Goal: Submit feedback/report problem: Submit feedback/report problem

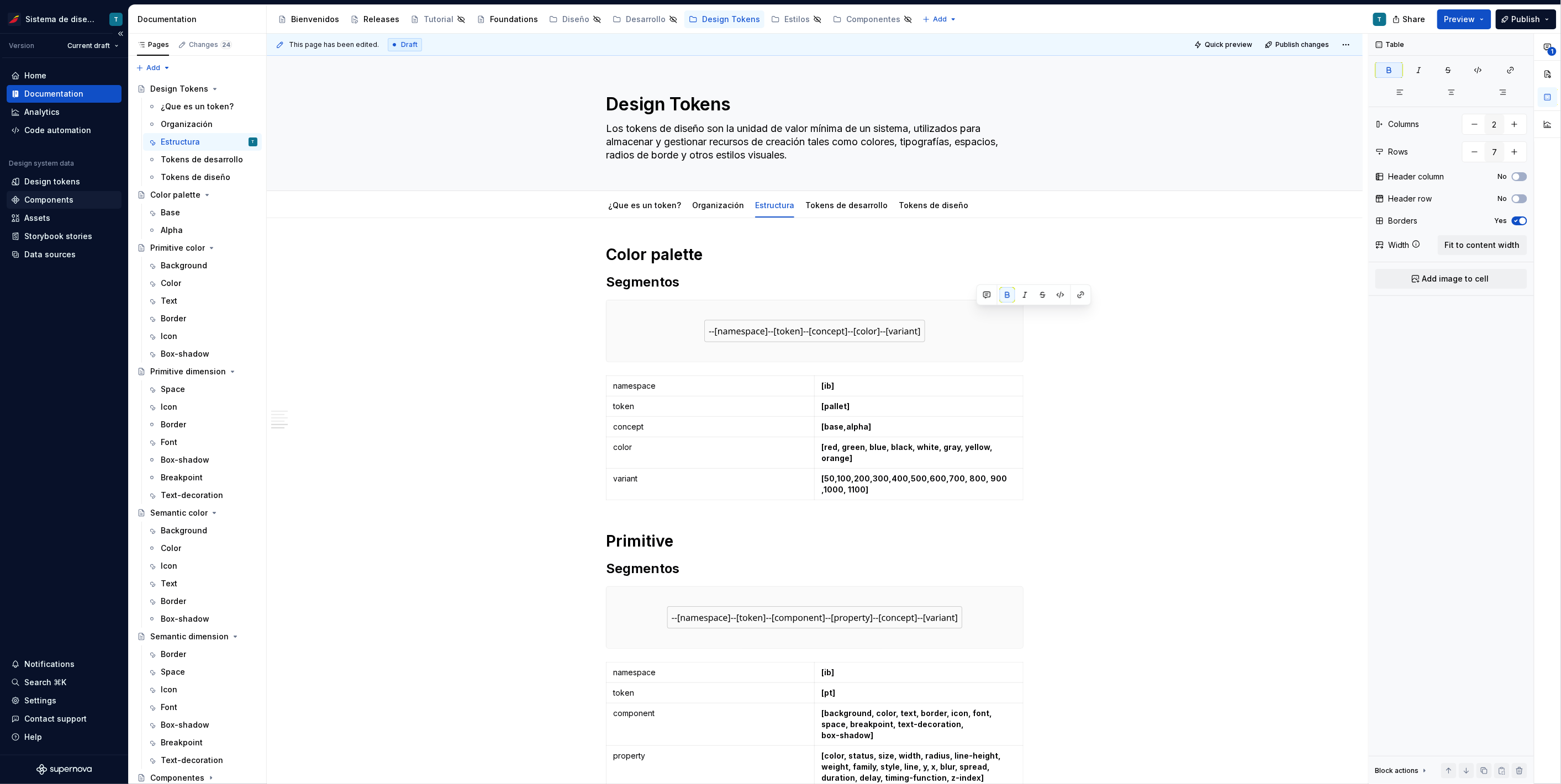
scroll to position [776, 0]
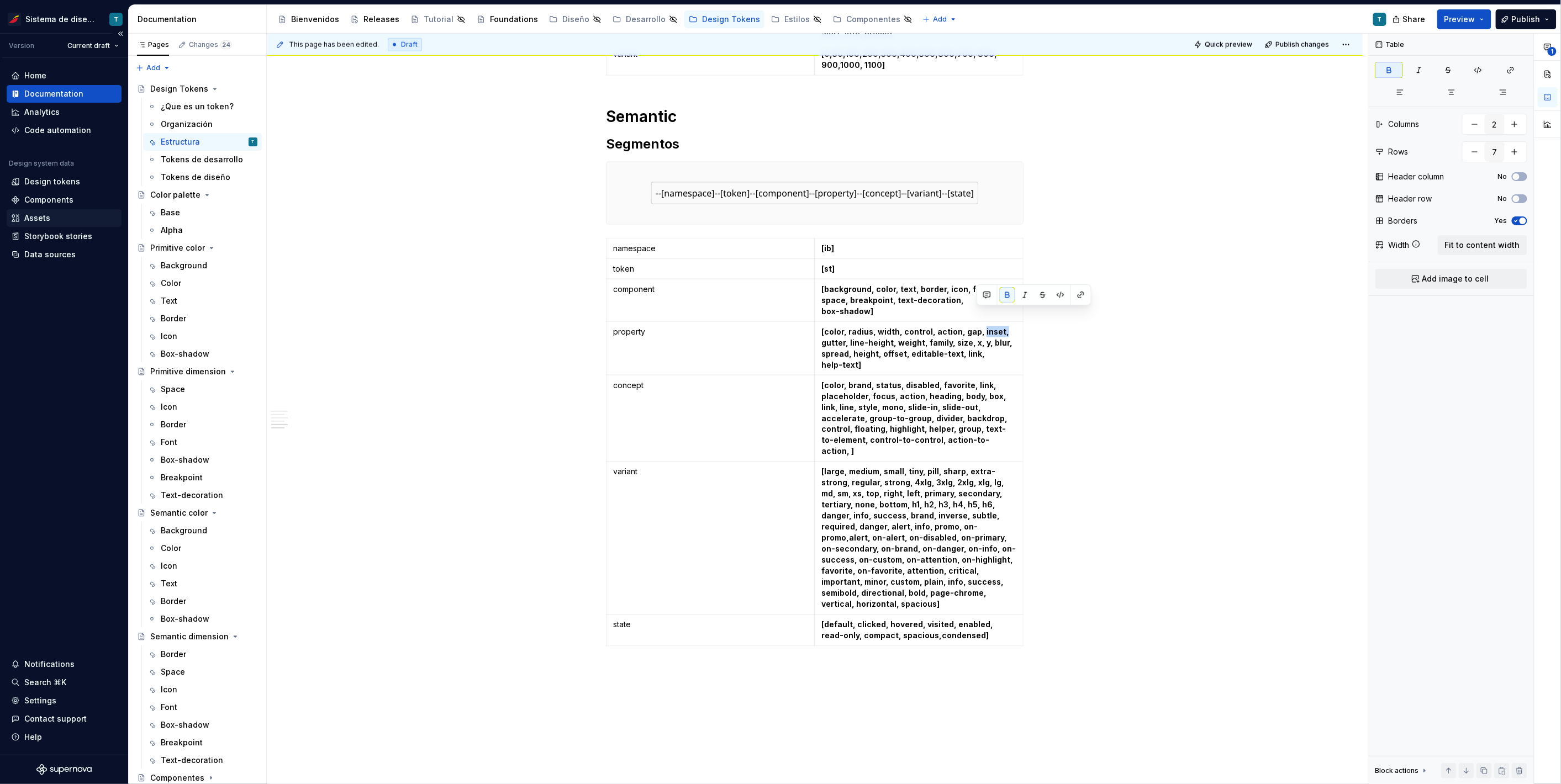
click at [61, 218] on div "Assets" at bounding box center [64, 218] width 106 height 11
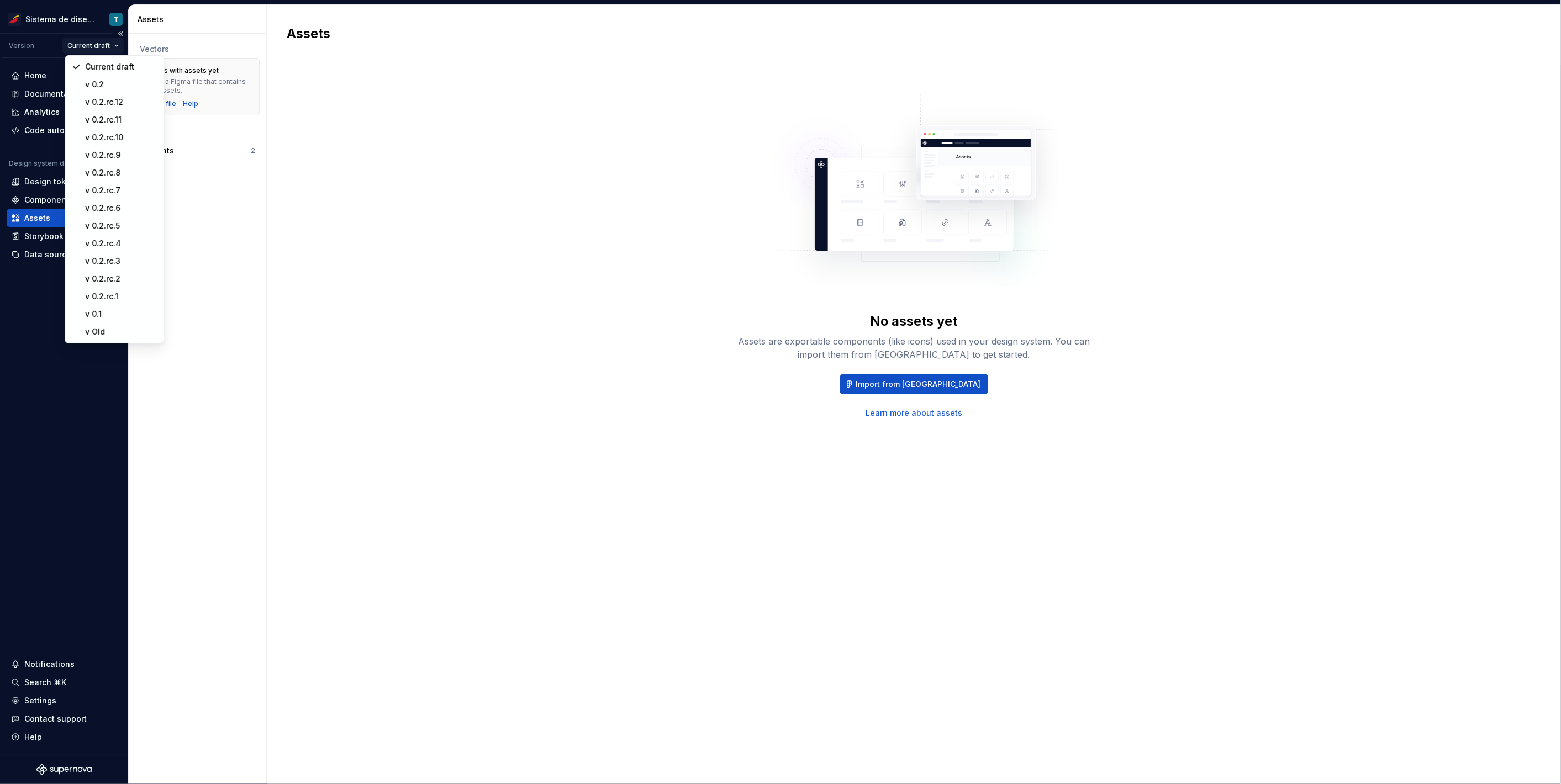
click at [96, 48] on html "Sistema de diseño Iberia T Version Current draft Home Documentation Analytics C…" at bounding box center [780, 392] width 1561 height 784
click at [95, 344] on html "Sistema de diseño Iberia T Version Current draft Home Documentation Analytics C…" at bounding box center [780, 392] width 1561 height 784
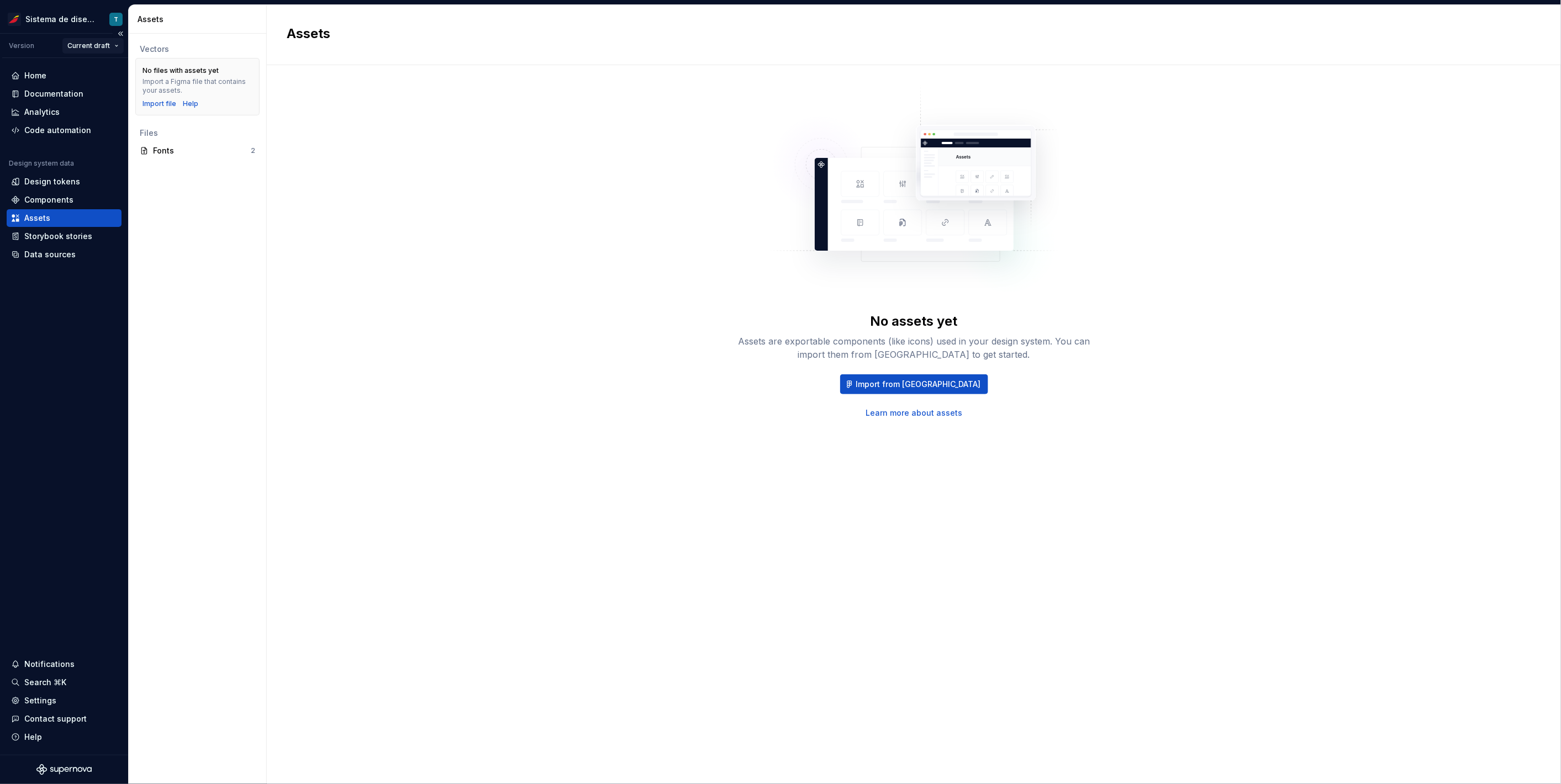
click at [112, 48] on html "Sistema de diseño Iberia T Version Current draft Home Documentation Analytics C…" at bounding box center [780, 392] width 1561 height 784
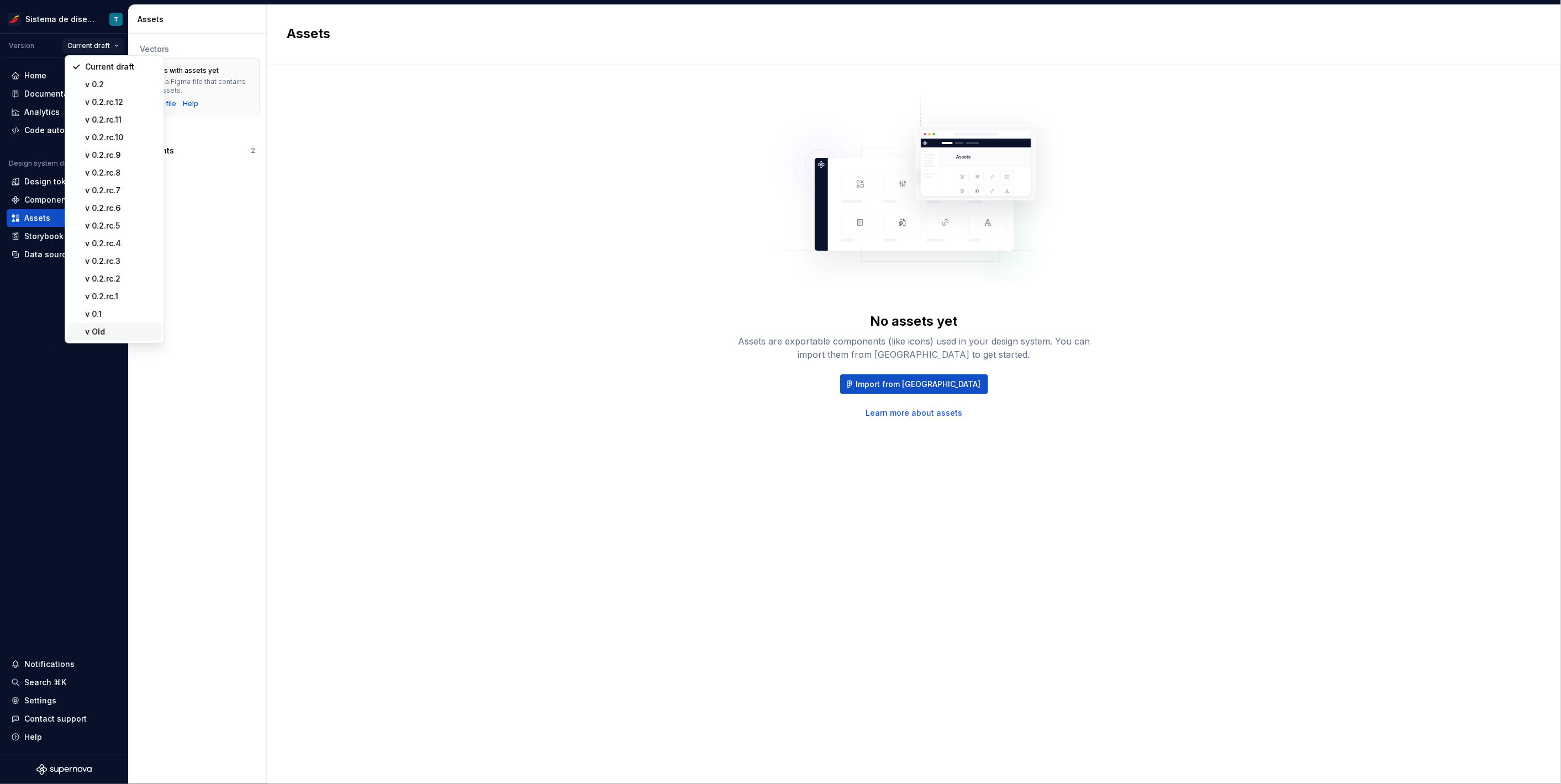
click at [108, 330] on div "v Old" at bounding box center [121, 332] width 72 height 11
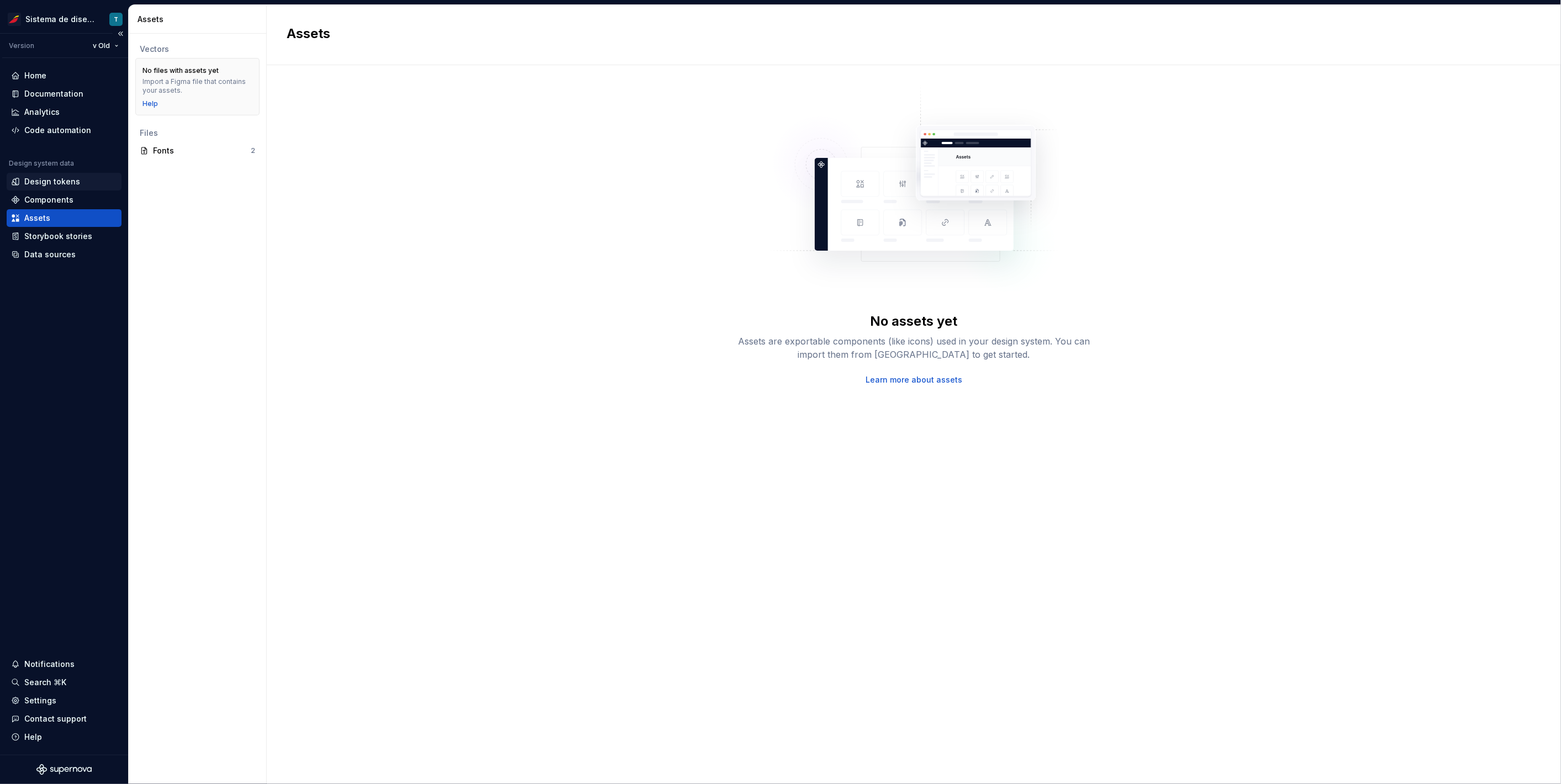
click at [49, 177] on div "Design tokens" at bounding box center [52, 182] width 56 height 11
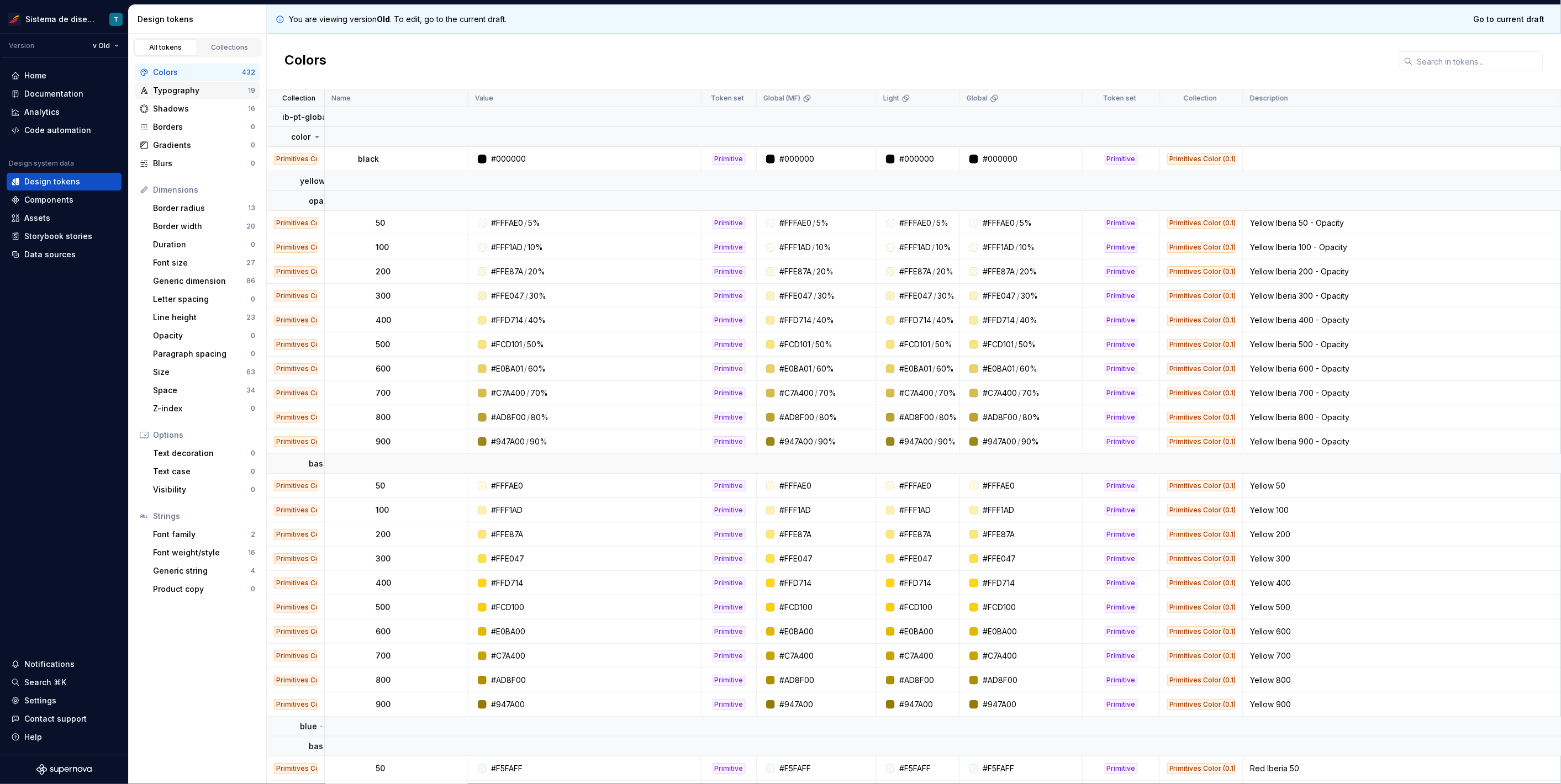
click at [189, 89] on div "Typography" at bounding box center [200, 91] width 95 height 11
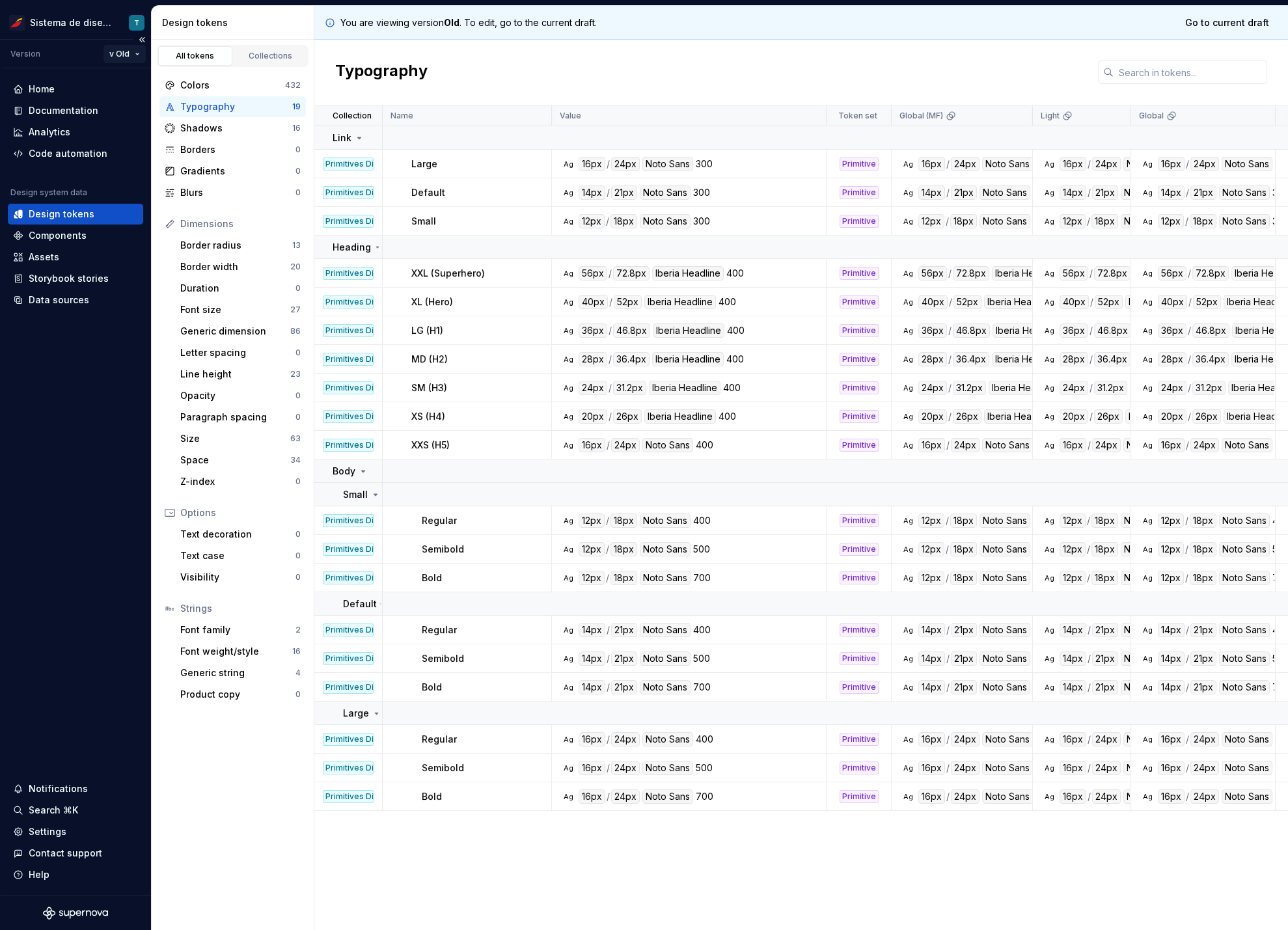
click at [133, 51] on html "Sistema de diseño Iberia T Version v Old Home Documentation Analytics Code auto…" at bounding box center [644, 465] width 1288 height 930
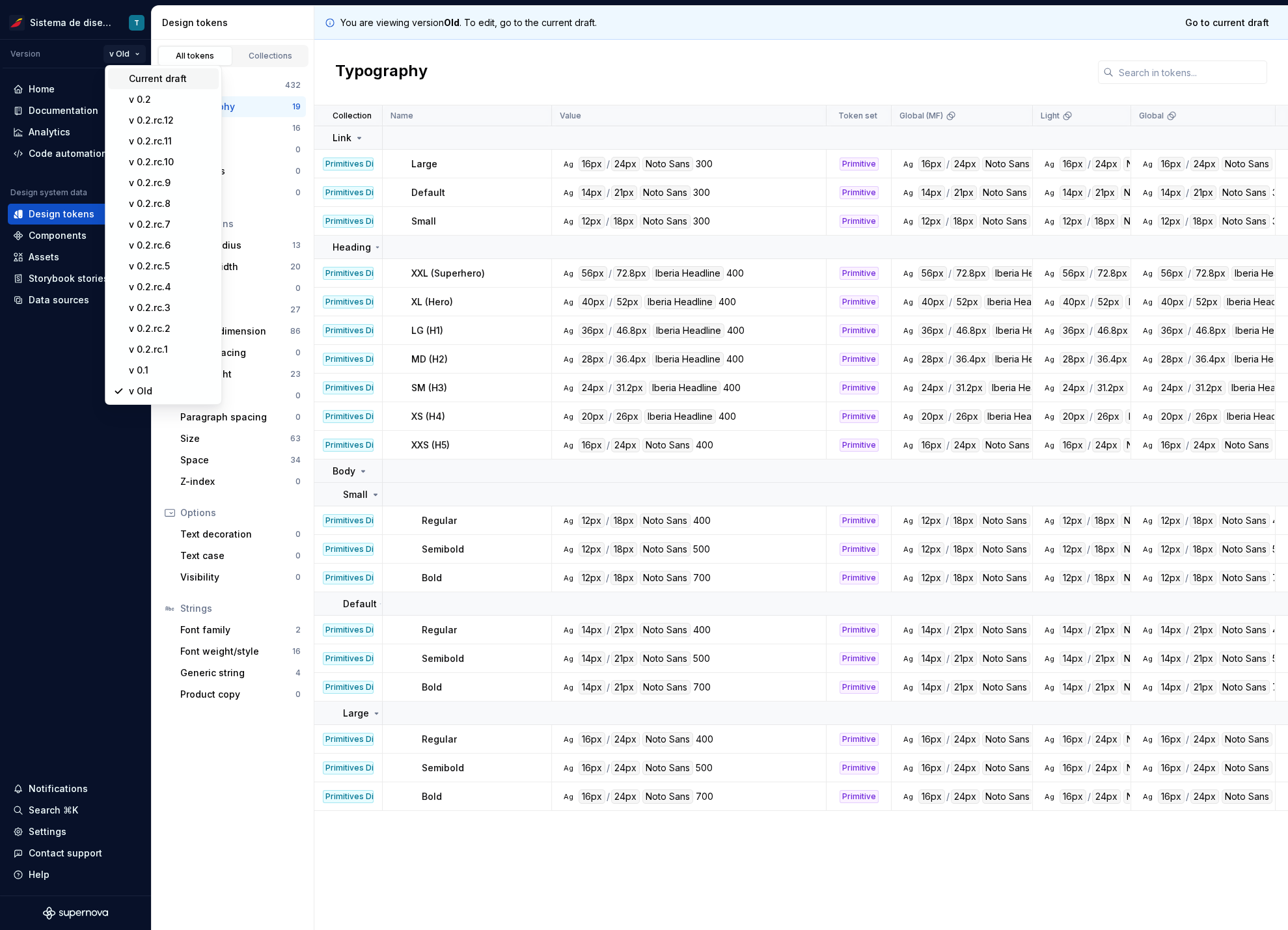
click at [135, 74] on div "Current draft" at bounding box center [163, 79] width 111 height 21
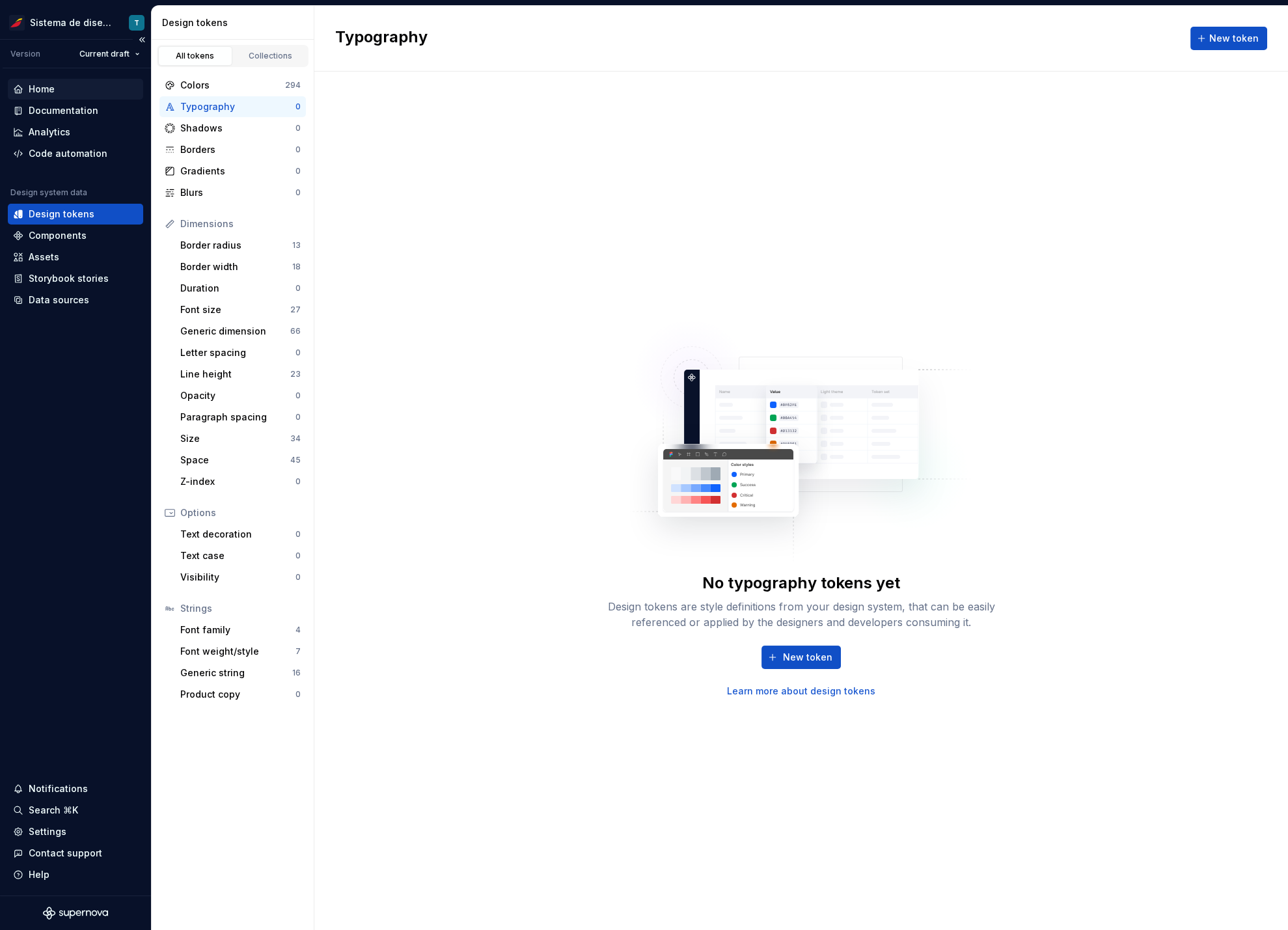
click at [66, 92] on div "Home" at bounding box center [76, 89] width 125 height 13
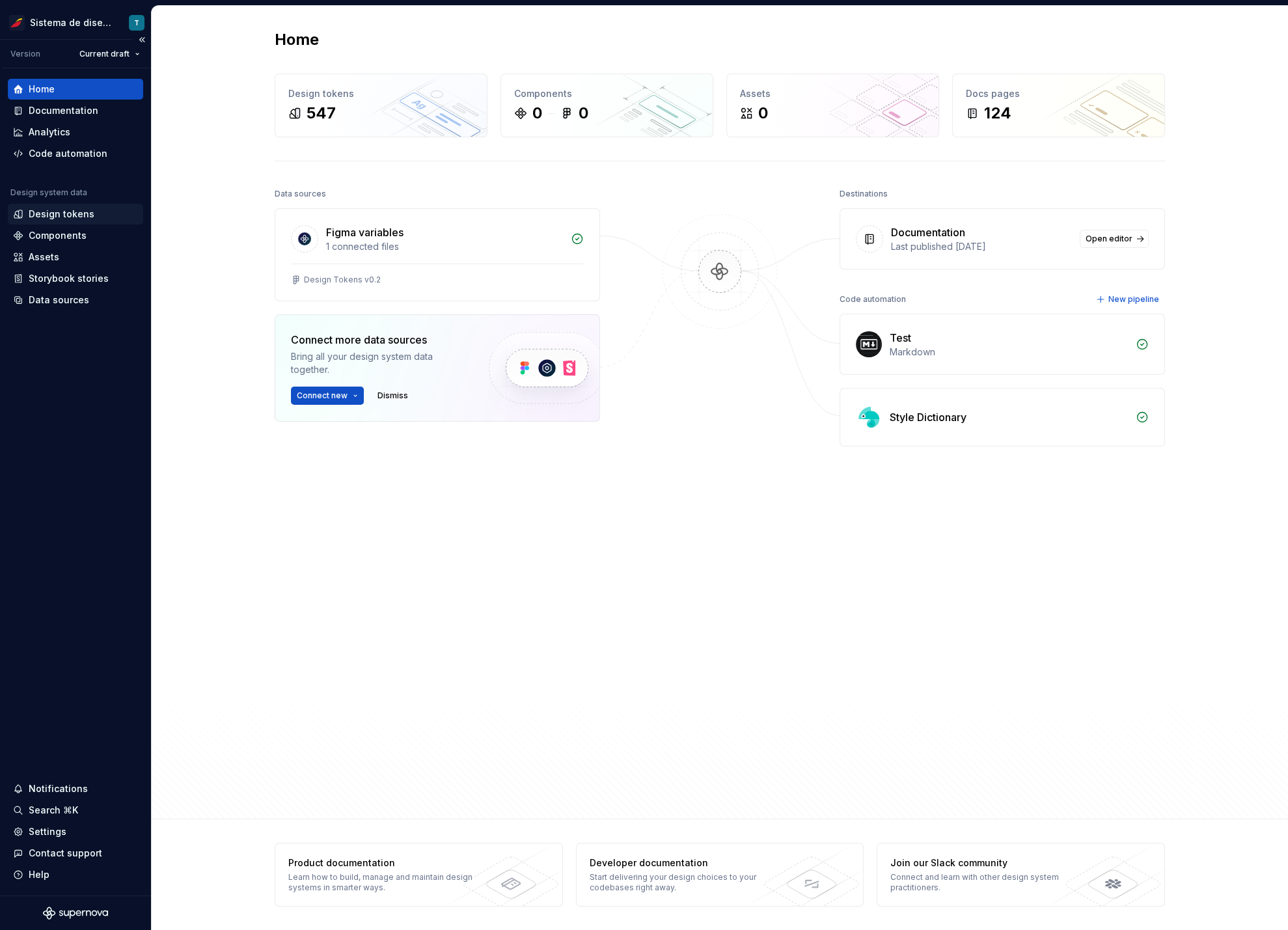
click at [60, 216] on div "Design tokens" at bounding box center [62, 214] width 65 height 13
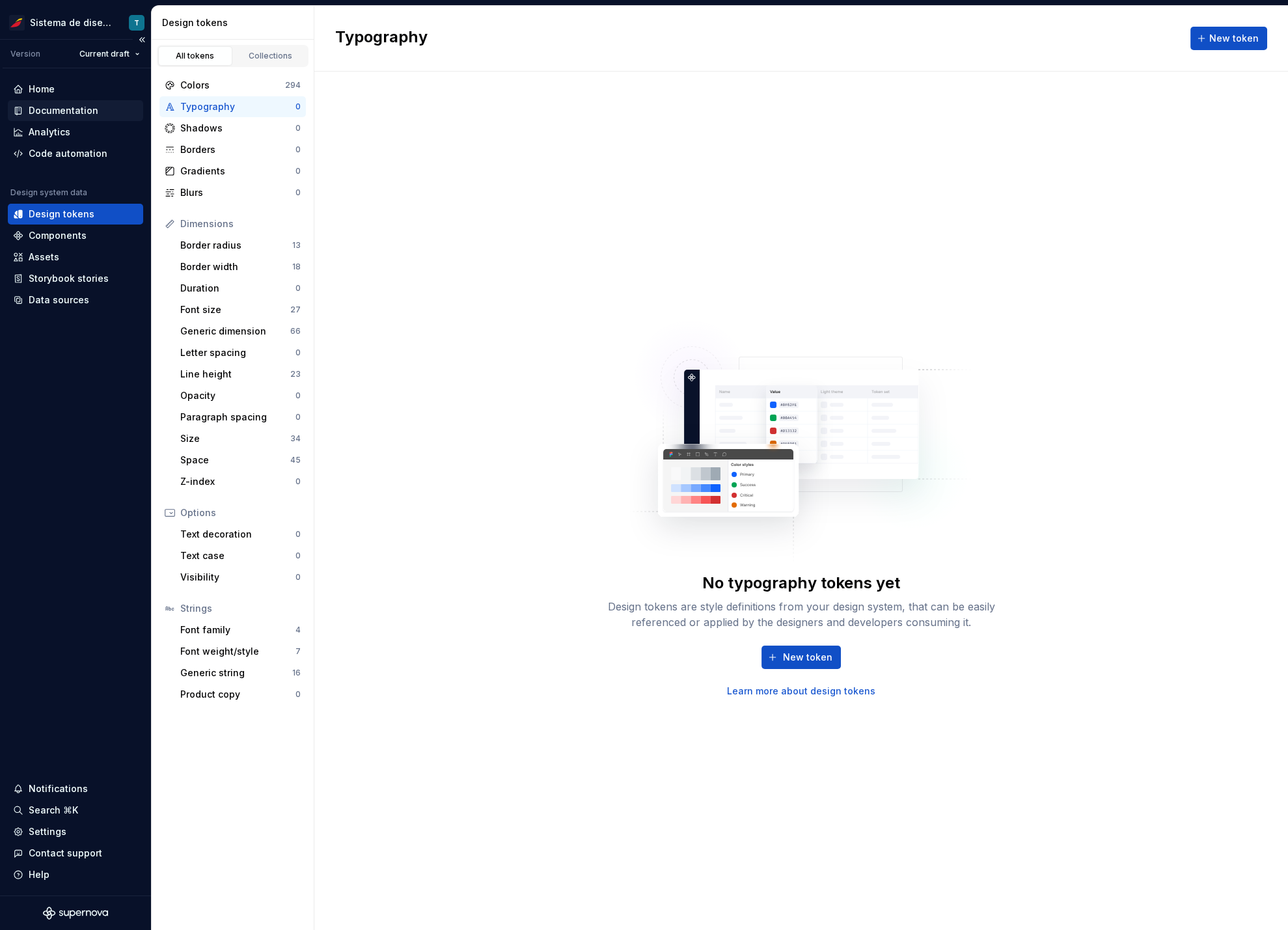
click at [59, 109] on div "Documentation" at bounding box center [64, 111] width 70 height 13
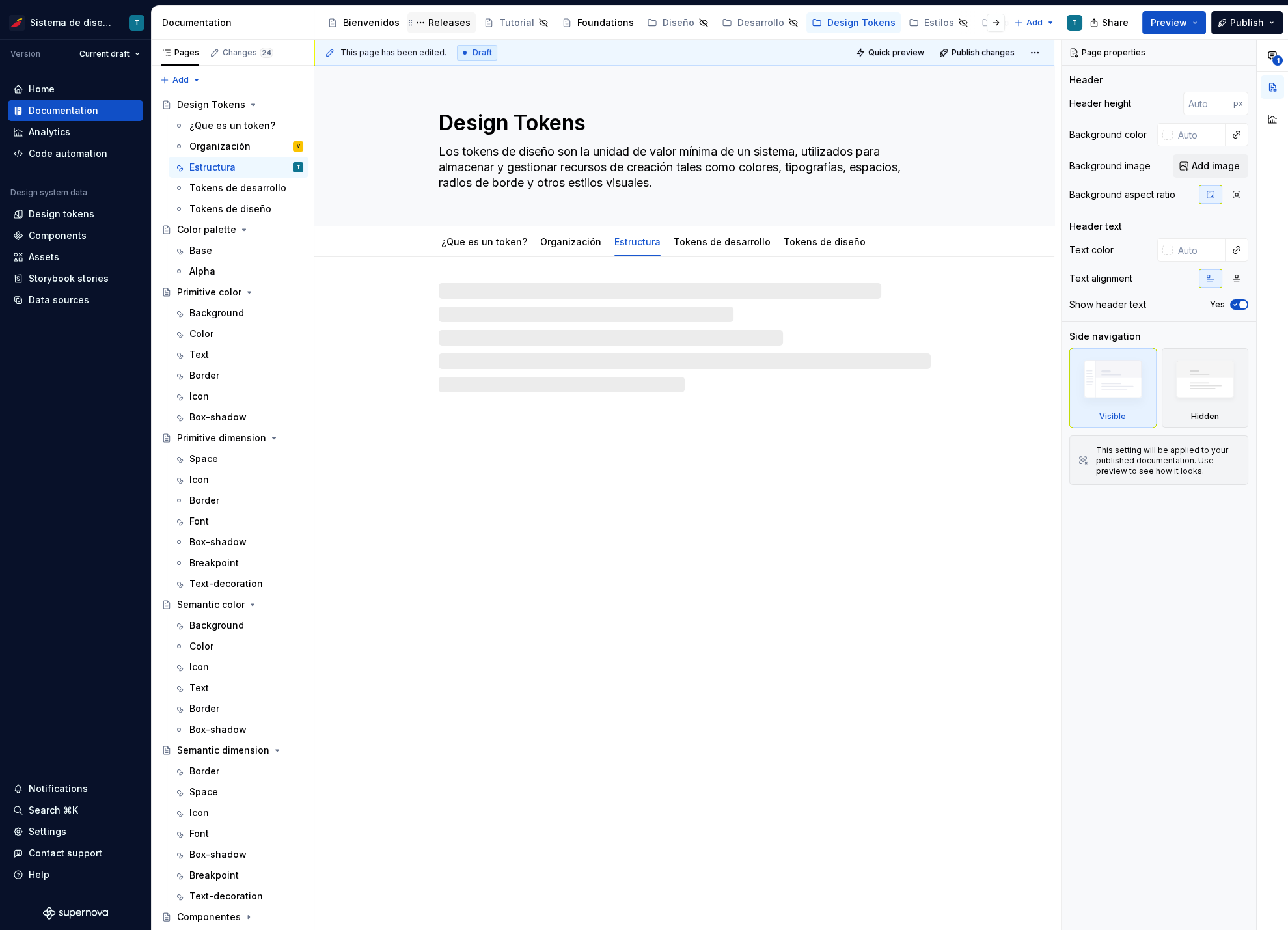
click at [431, 19] on div "Releases" at bounding box center [449, 23] width 42 height 13
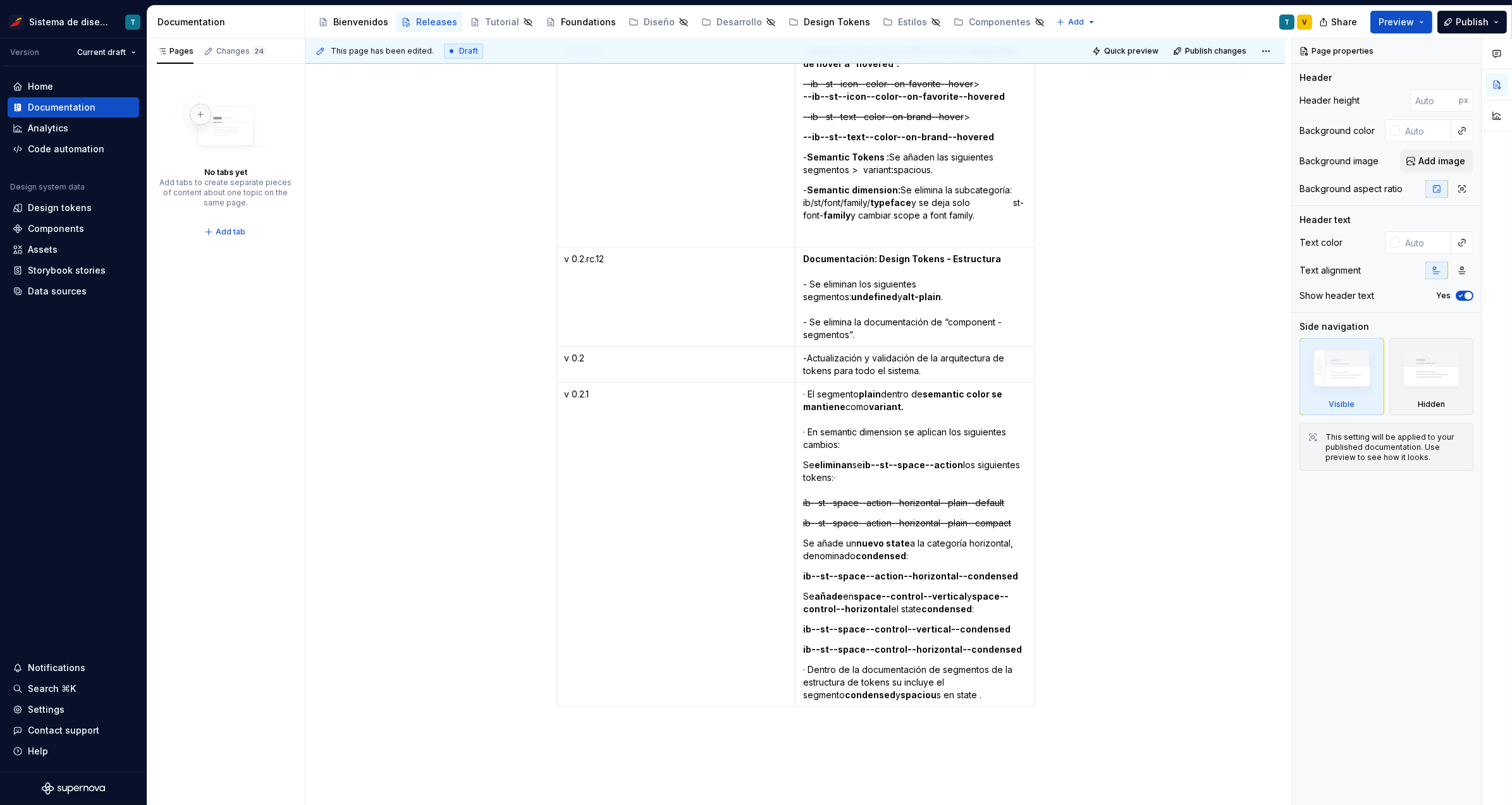
scroll to position [2683, 0]
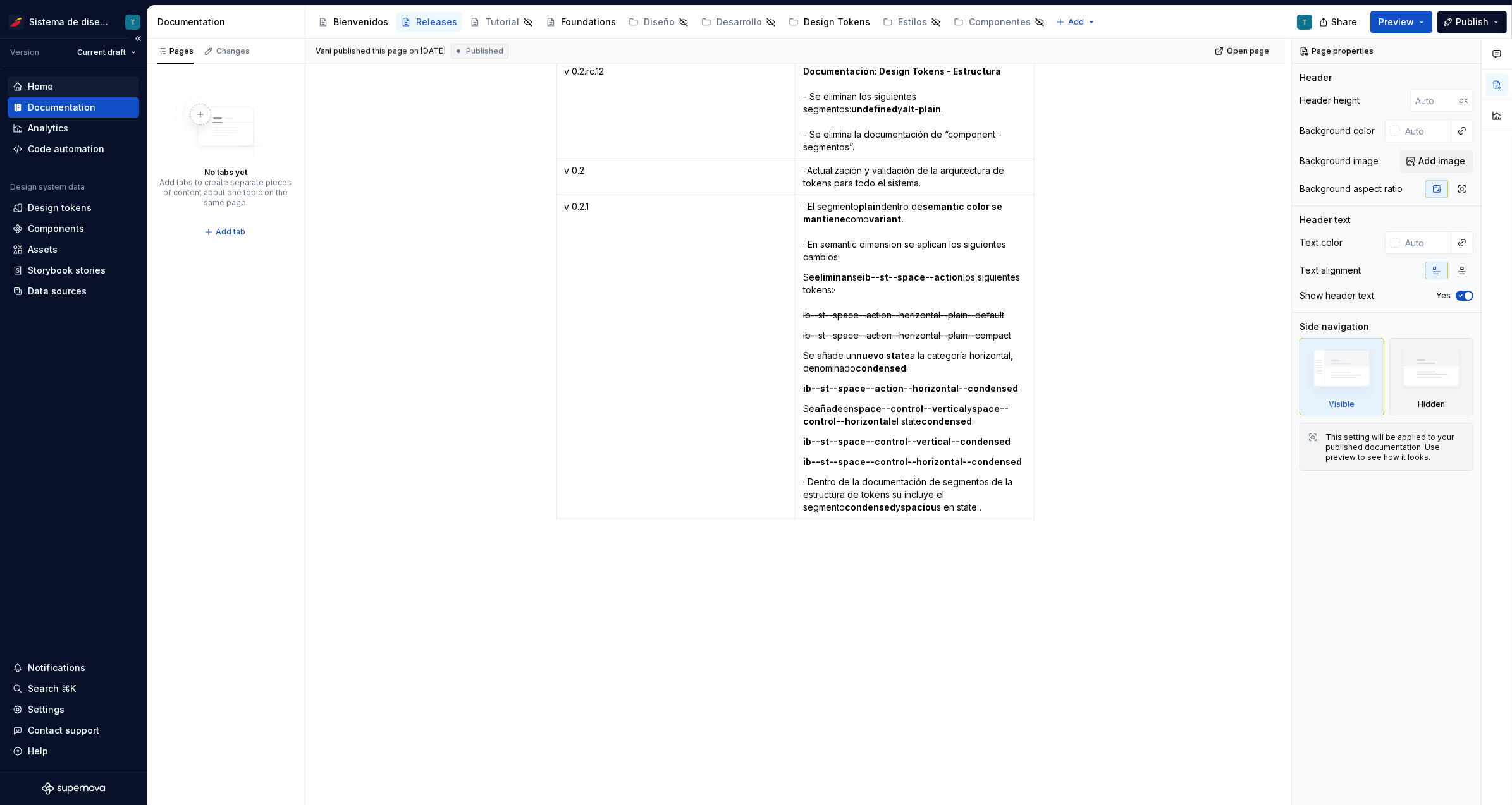
type textarea "*"
click at [79, 88] on div "Home" at bounding box center [74, 87] width 121 height 13
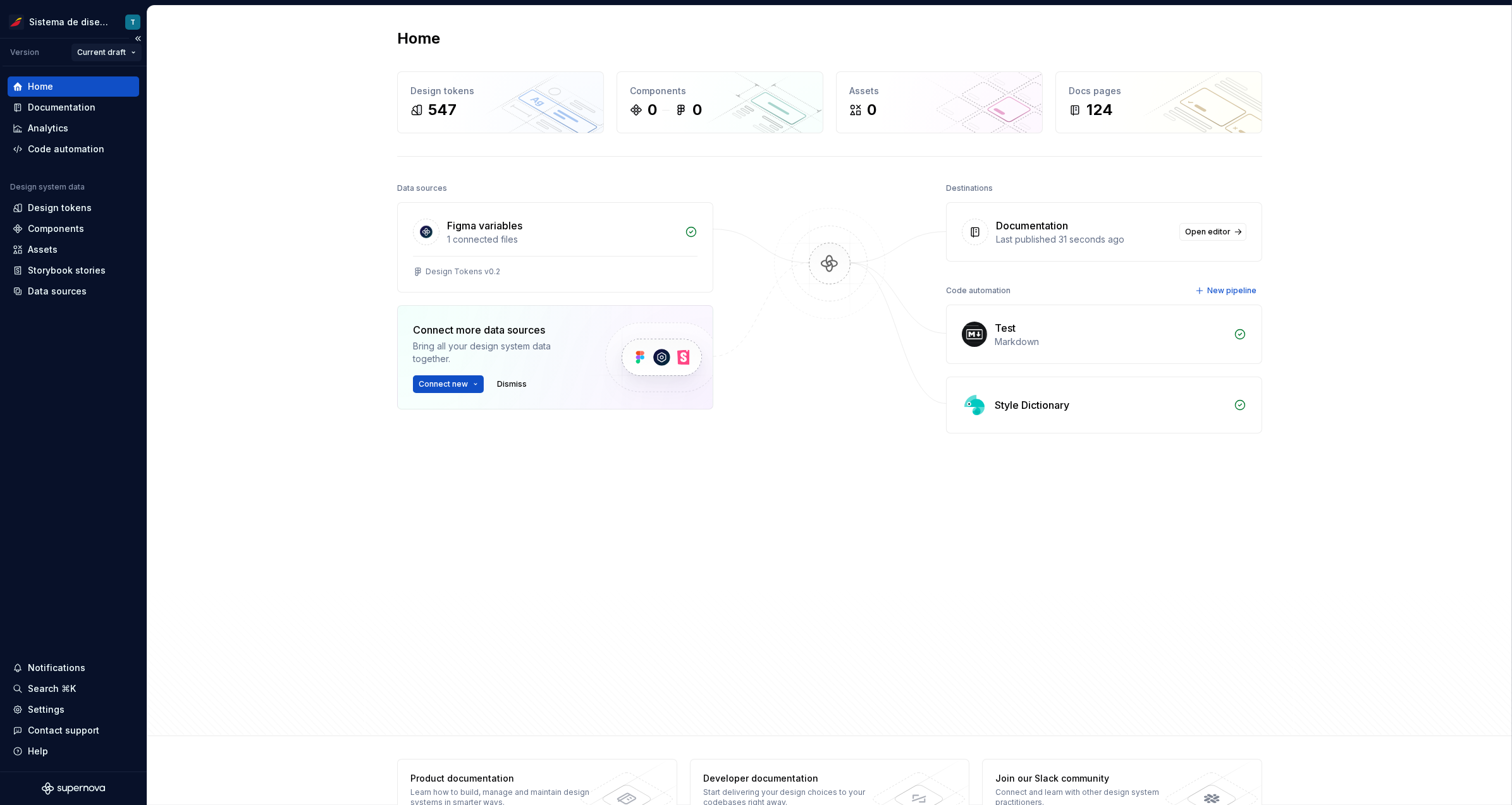
click at [130, 51] on html "Sistema de diseño Iberia T Version Current draft Home Documentation Analytics C…" at bounding box center [756, 402] width 1512 height 805
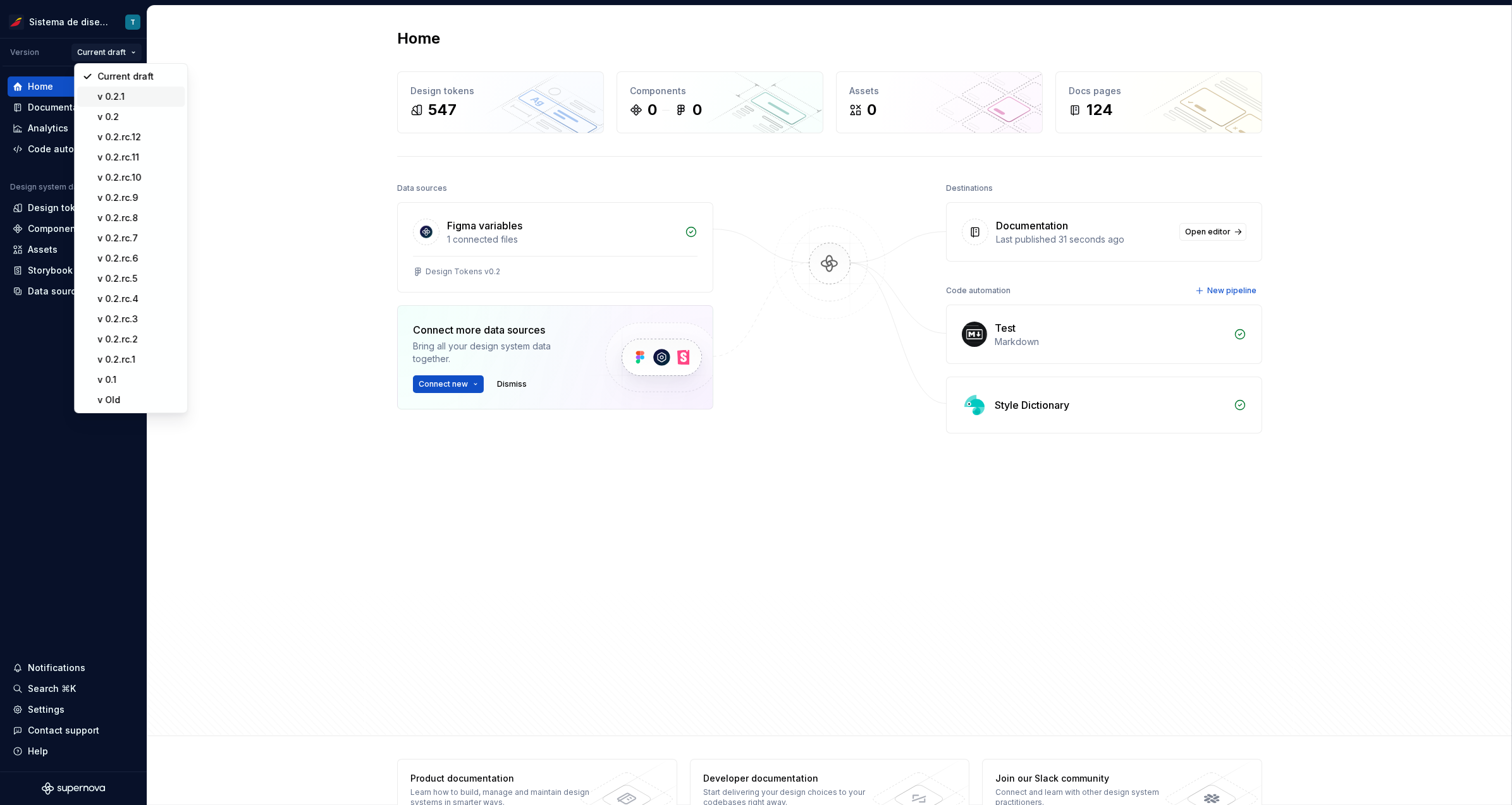
click at [131, 92] on div "v 0.2.1" at bounding box center [139, 97] width 82 height 13
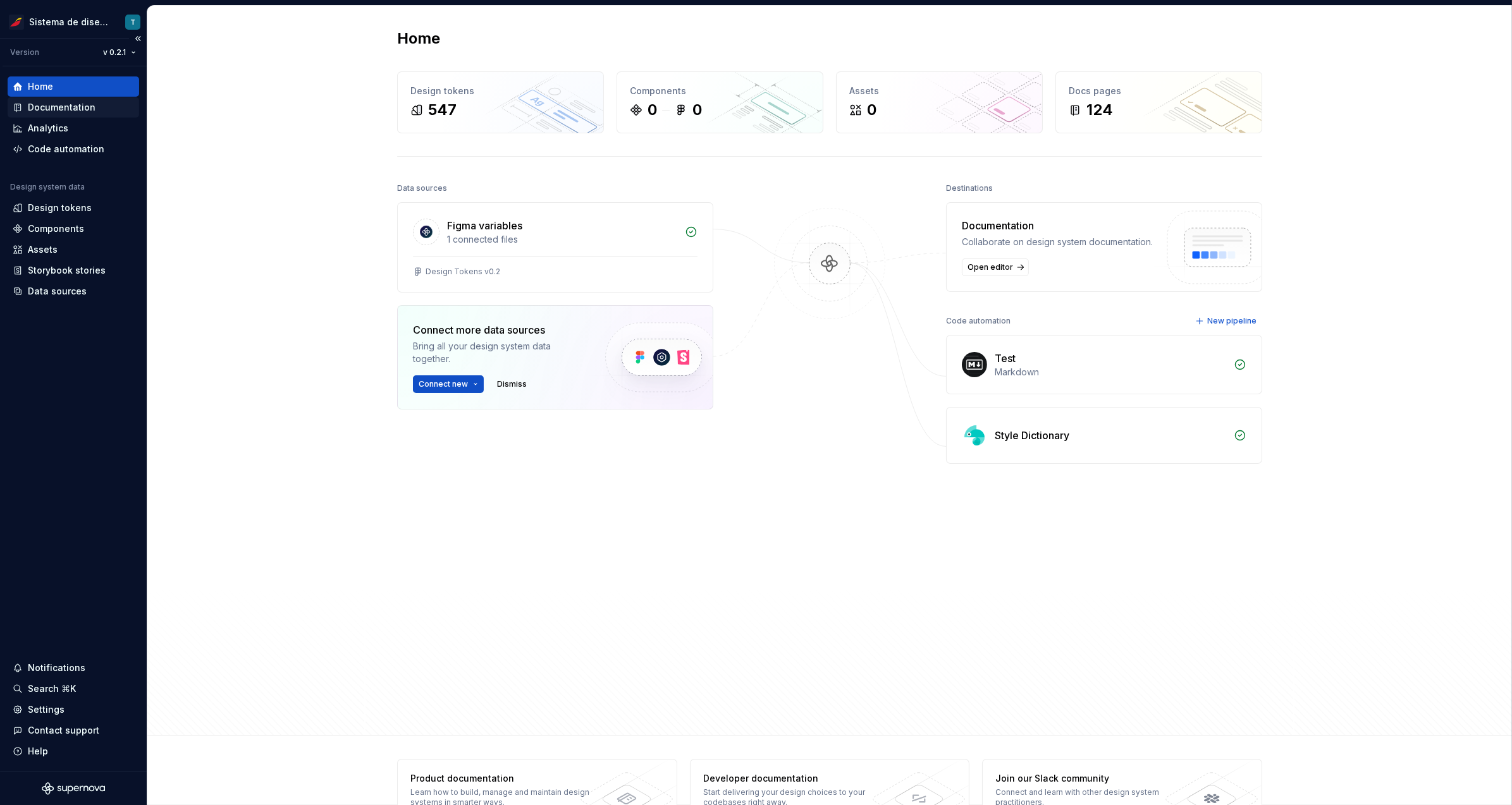
click at [106, 107] on div "Documentation" at bounding box center [74, 108] width 121 height 13
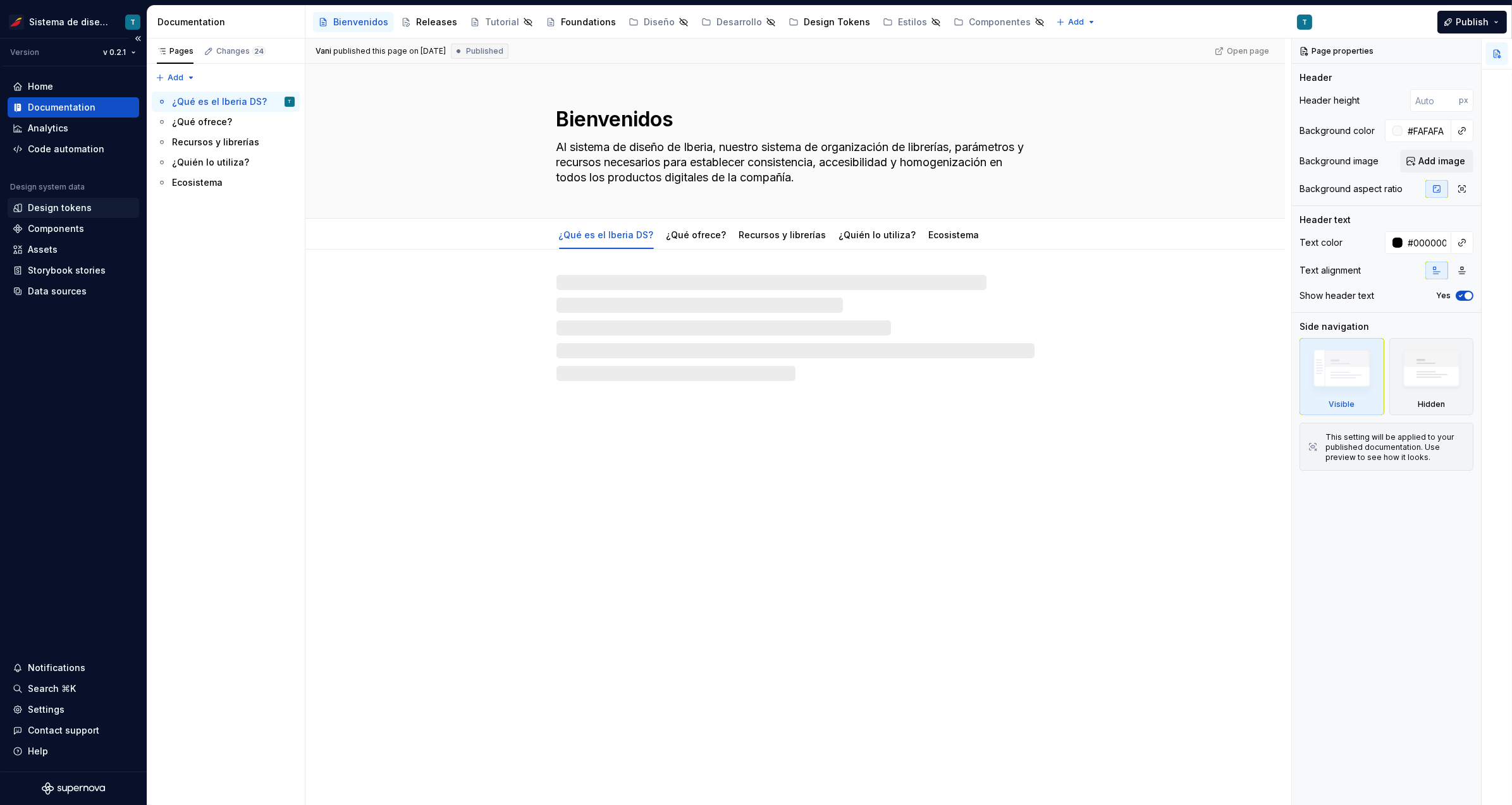
click at [90, 206] on div "Design tokens" at bounding box center [74, 208] width 121 height 13
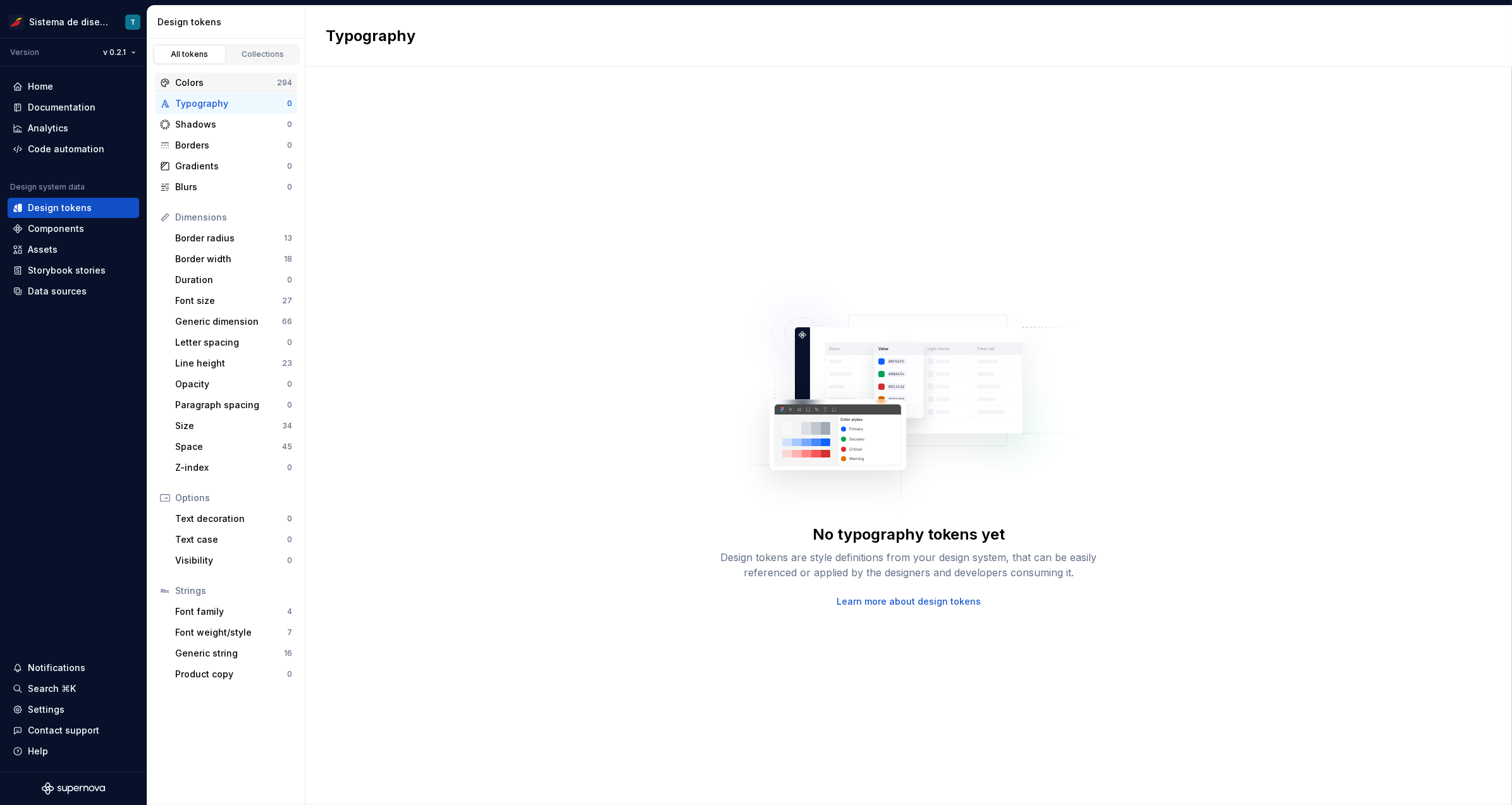
click at [263, 87] on div "Colors" at bounding box center [225, 83] width 102 height 13
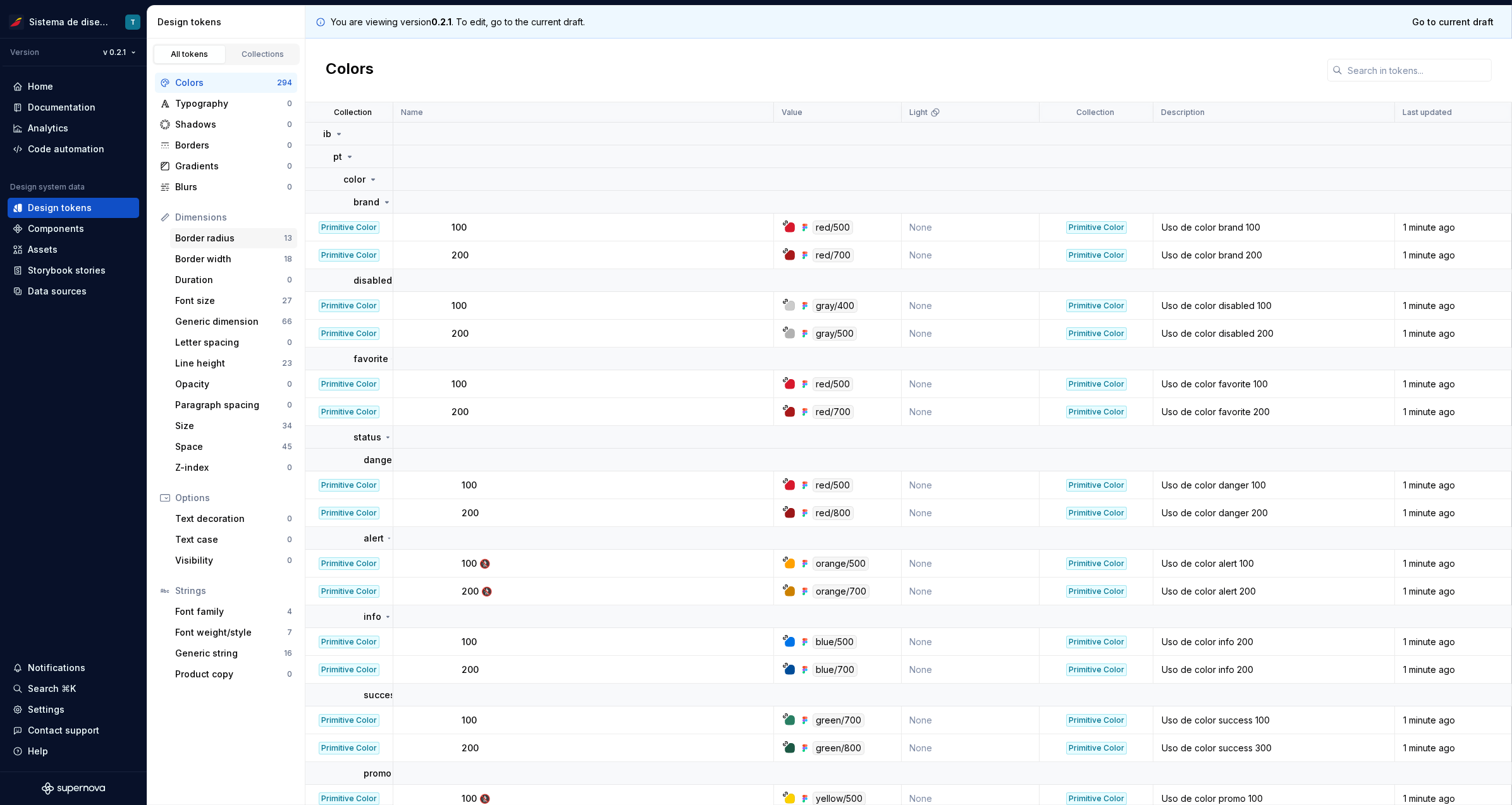
click at [240, 236] on div "Border radius" at bounding box center [229, 238] width 109 height 13
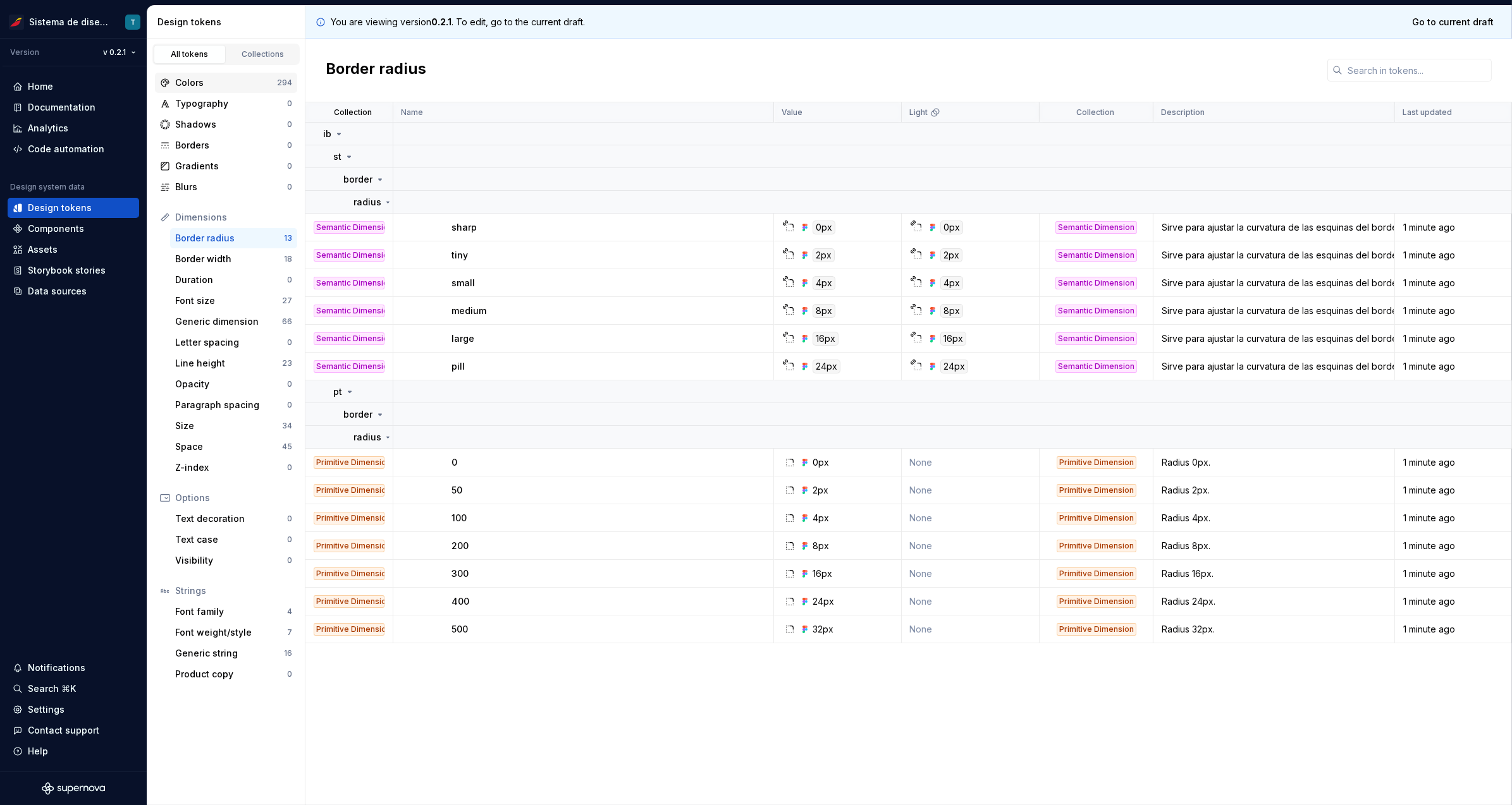
click at [239, 89] on div "Colors 294" at bounding box center [225, 83] width 142 height 20
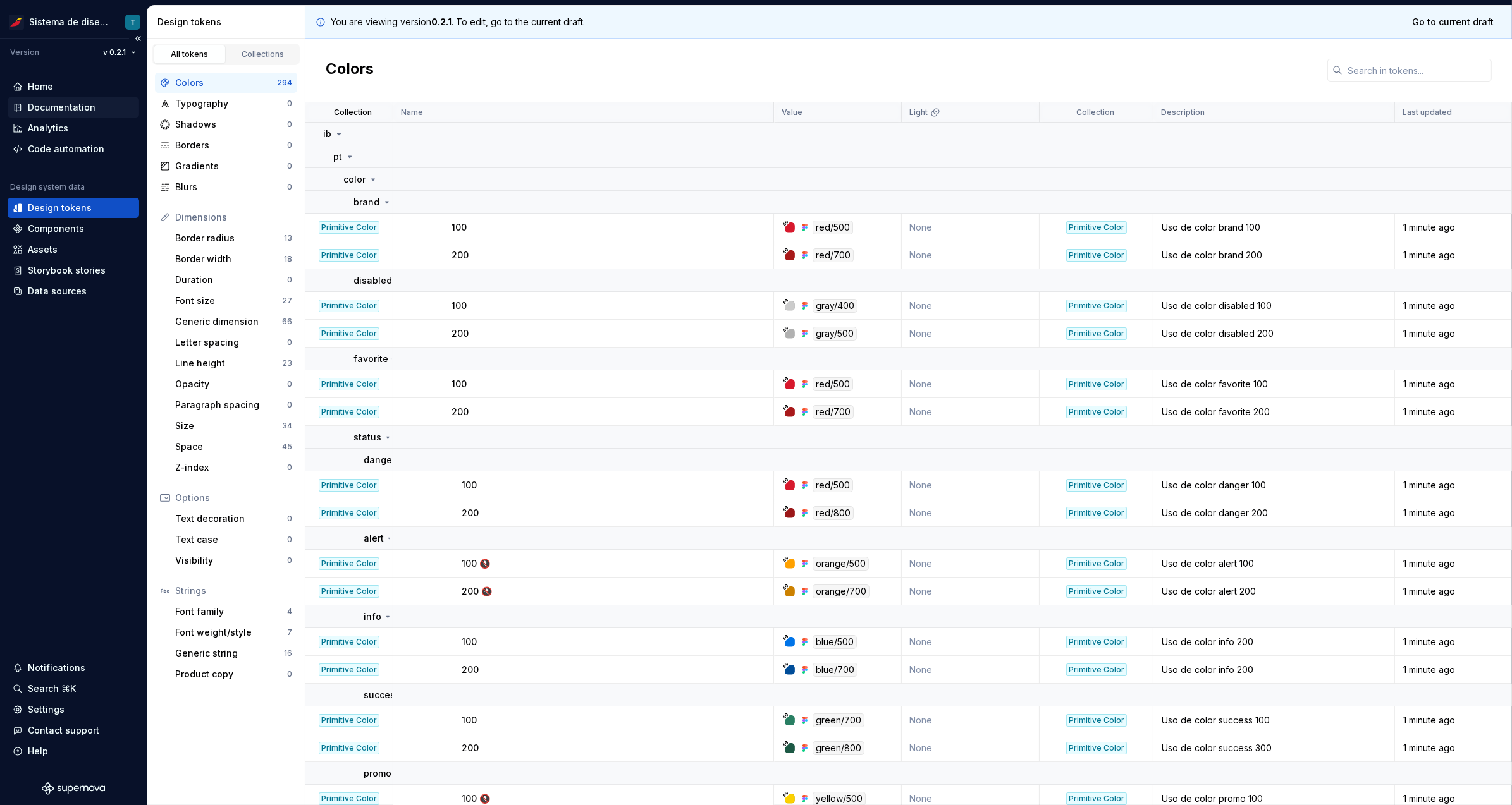
click at [74, 113] on div "Documentation" at bounding box center [62, 108] width 68 height 13
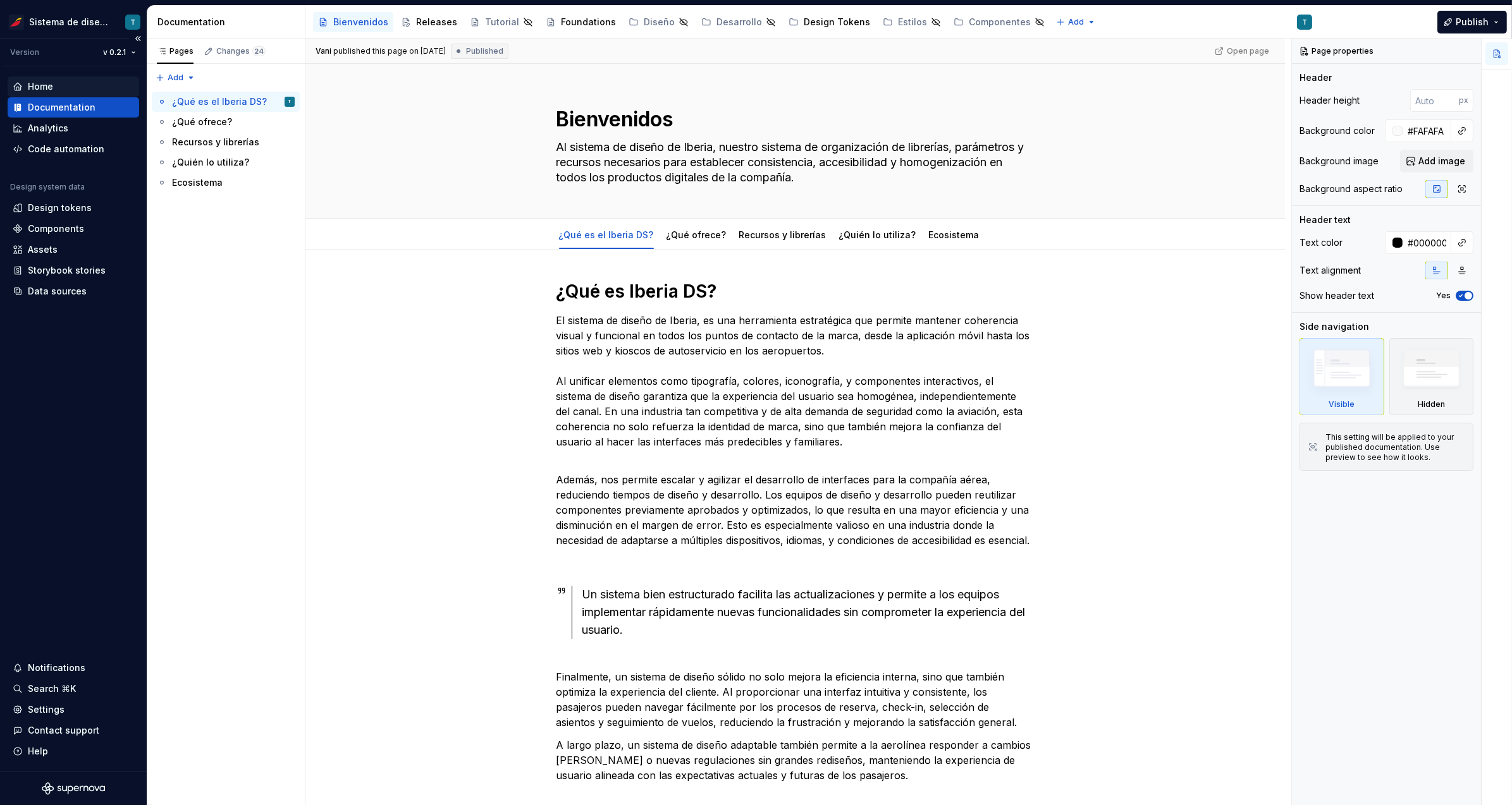
click at [77, 89] on div "Home" at bounding box center [74, 87] width 121 height 13
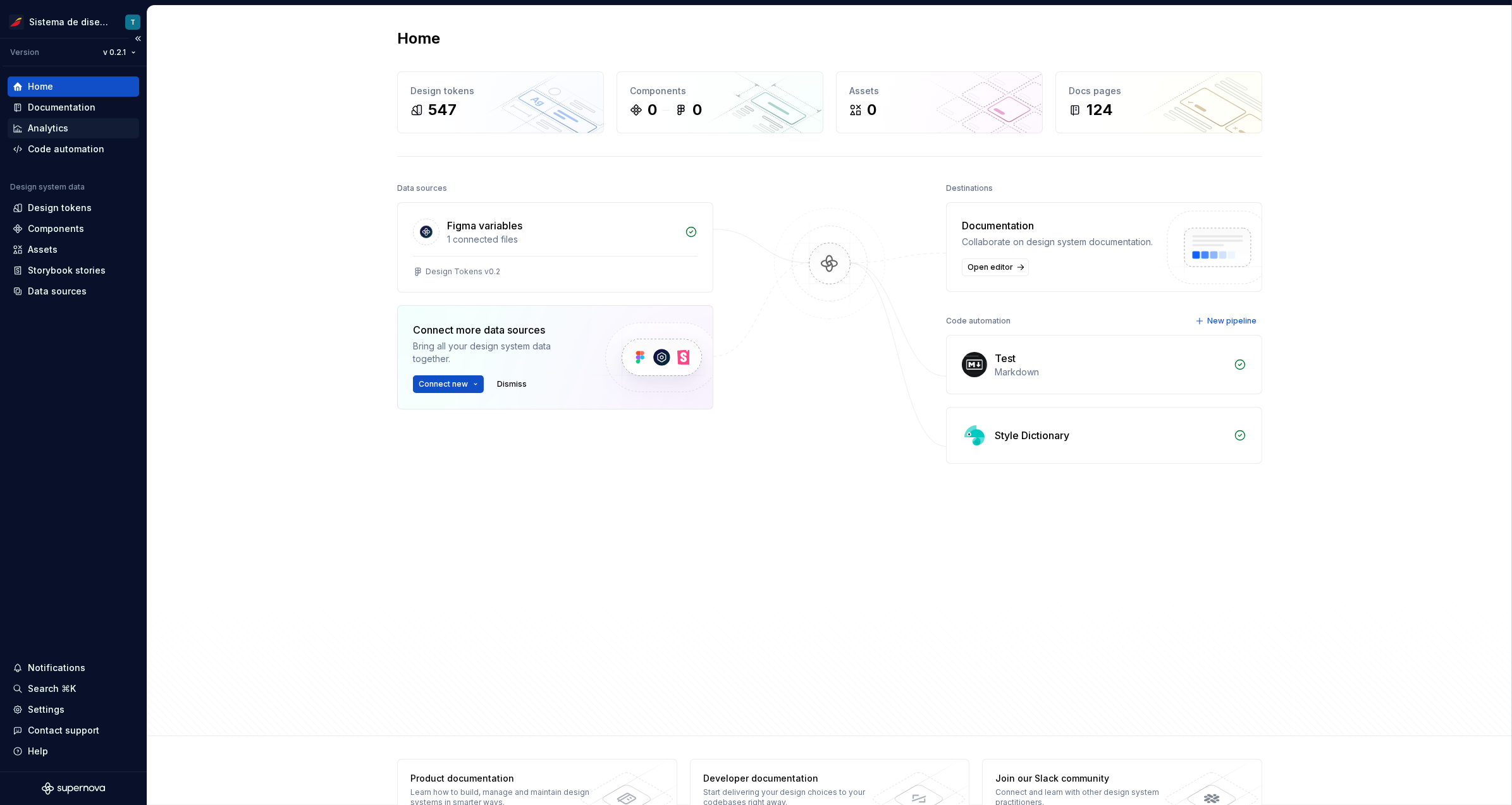
click at [72, 121] on div "Analytics" at bounding box center [74, 129] width 131 height 20
click at [74, 109] on div "Documentation" at bounding box center [62, 108] width 68 height 13
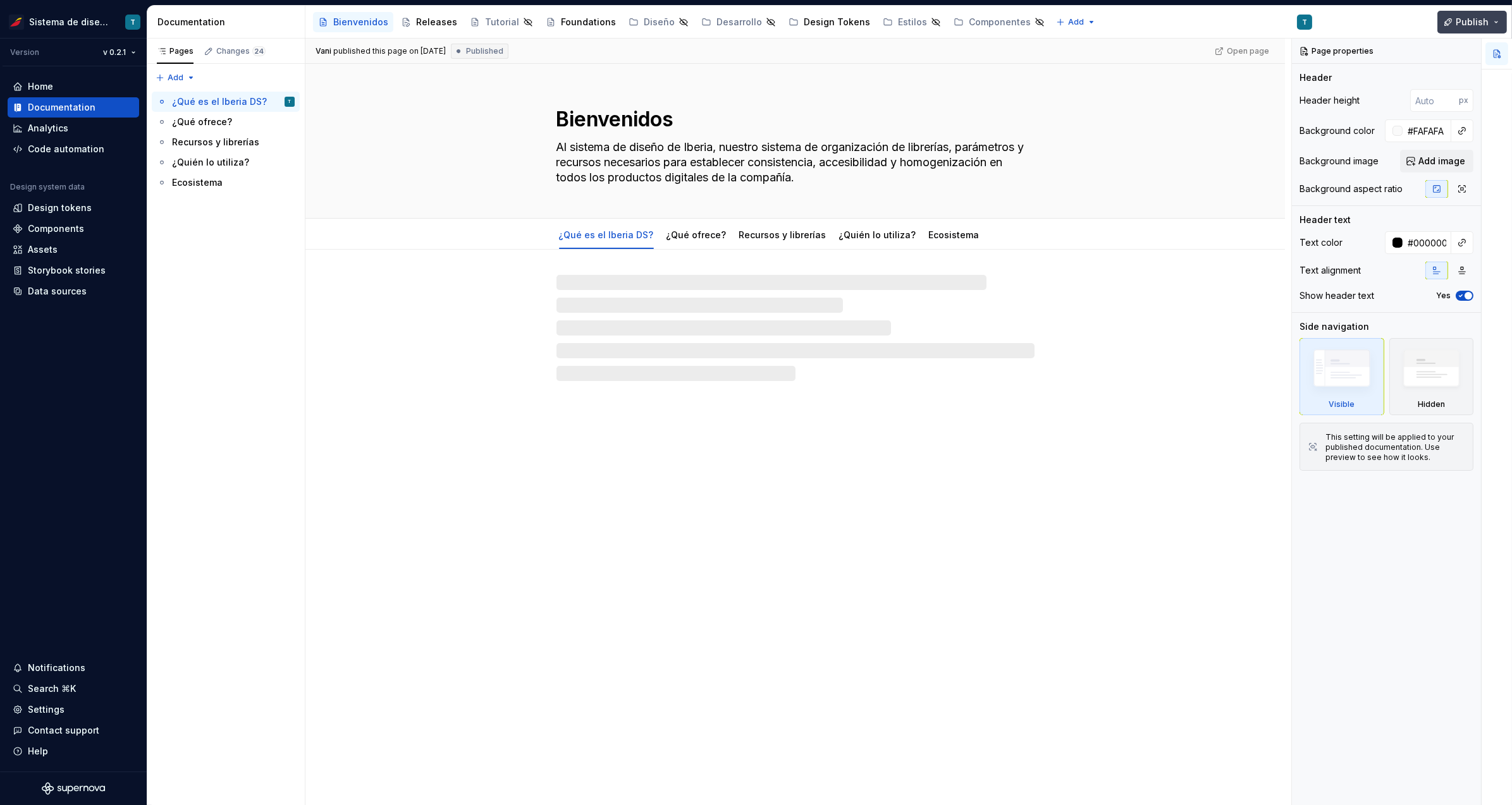
click at [1459, 20] on span "Publish" at bounding box center [1472, 22] width 33 height 13
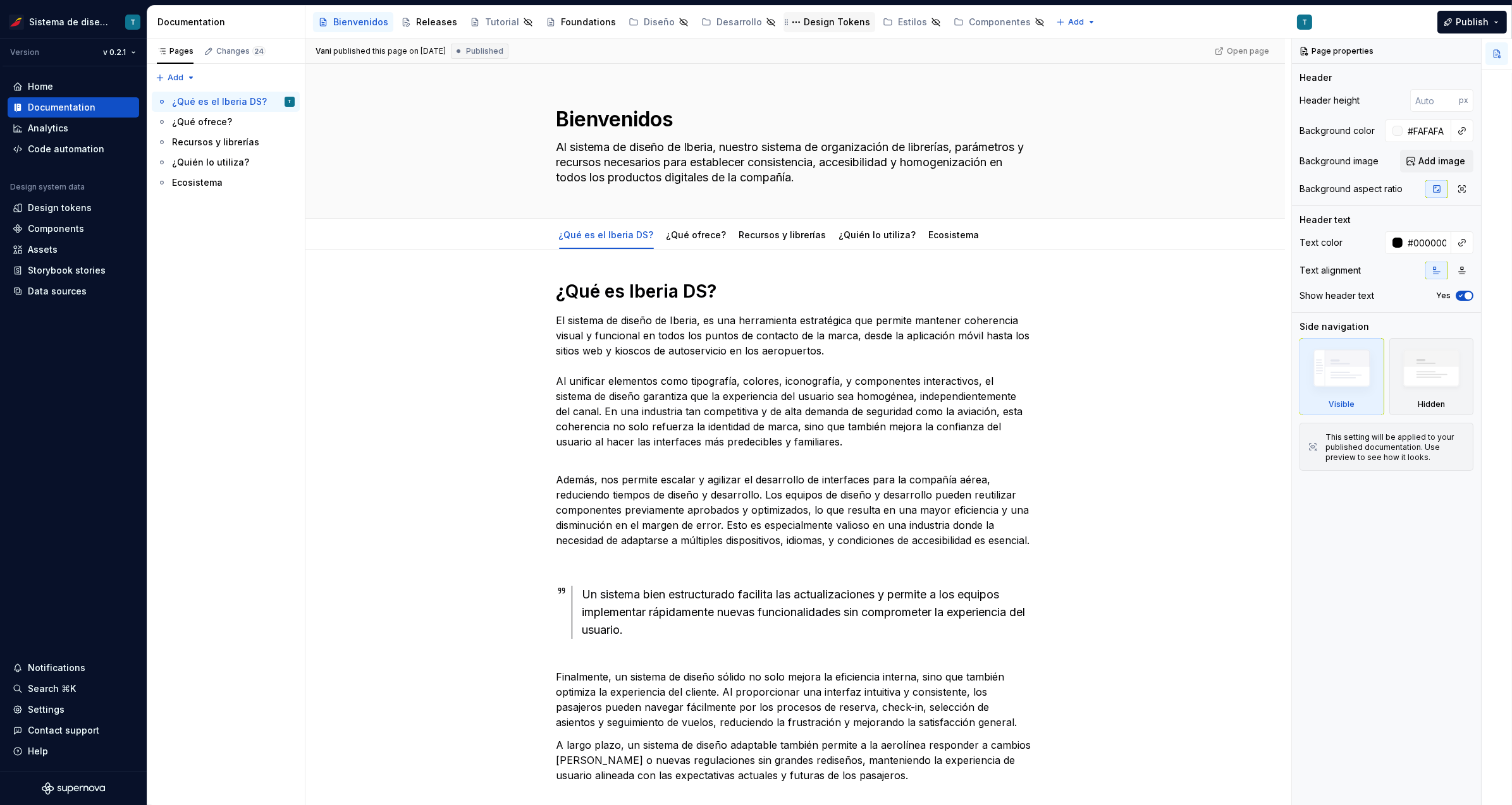
click at [804, 23] on div "Design Tokens" at bounding box center [837, 22] width 66 height 13
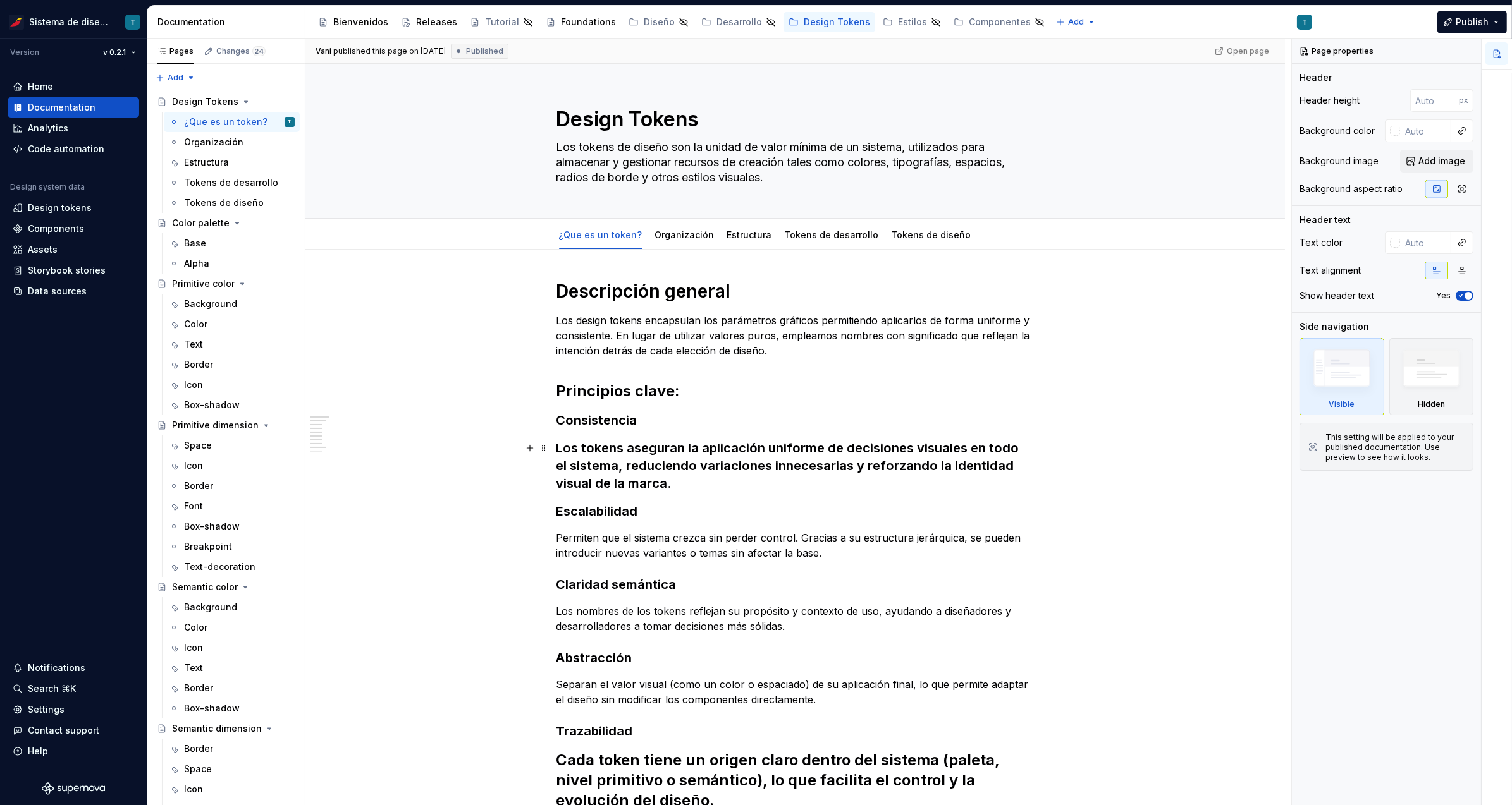
click at [629, 449] on h3 "Los tokens aseguran la aplicación uniforme de decisiones visuales en todo el si…" at bounding box center [795, 466] width 478 height 53
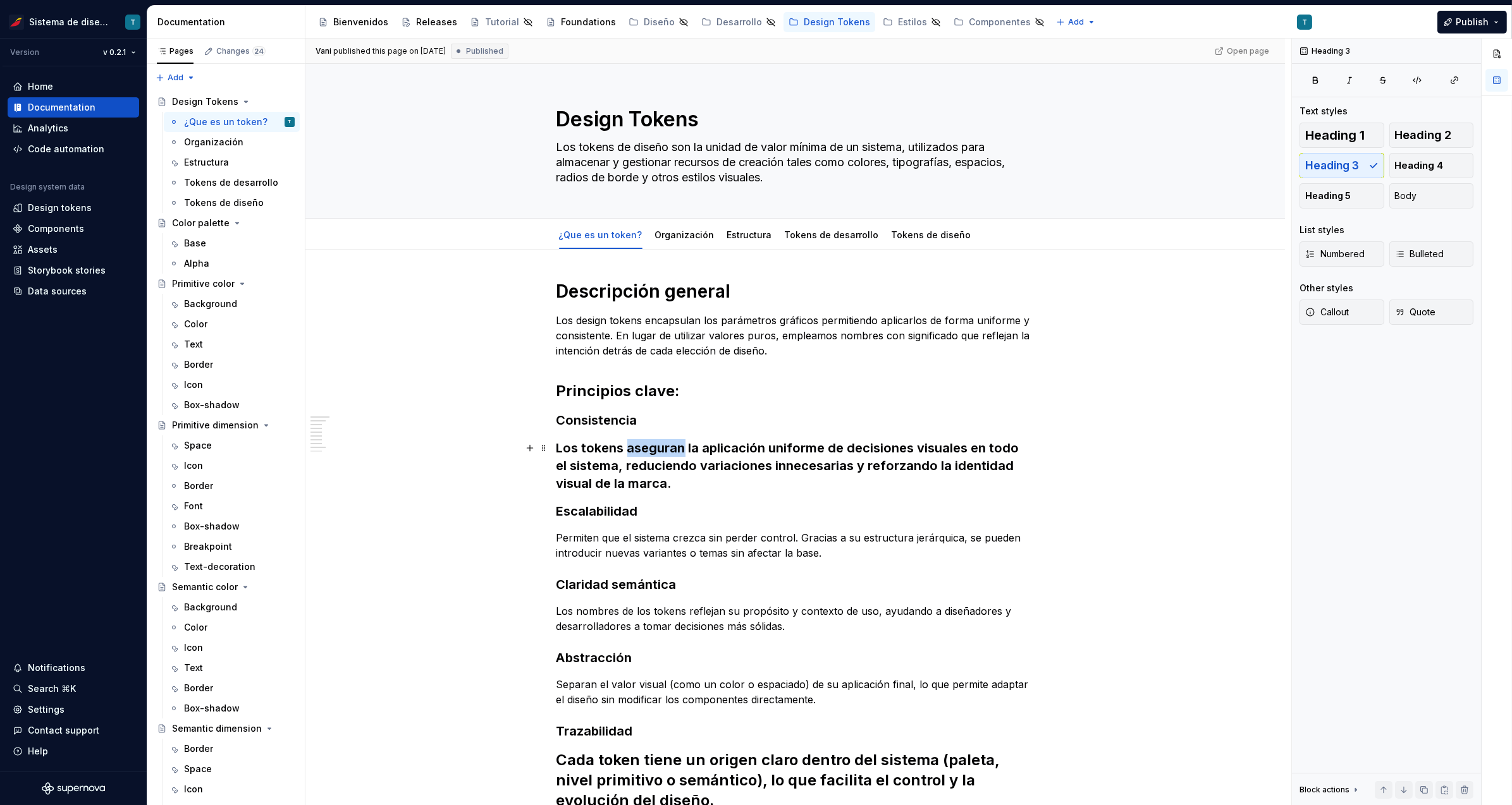
click at [629, 449] on h3 "Los tokens aseguran la aplicación uniforme de decisiones visuales en todo el si…" at bounding box center [795, 466] width 478 height 53
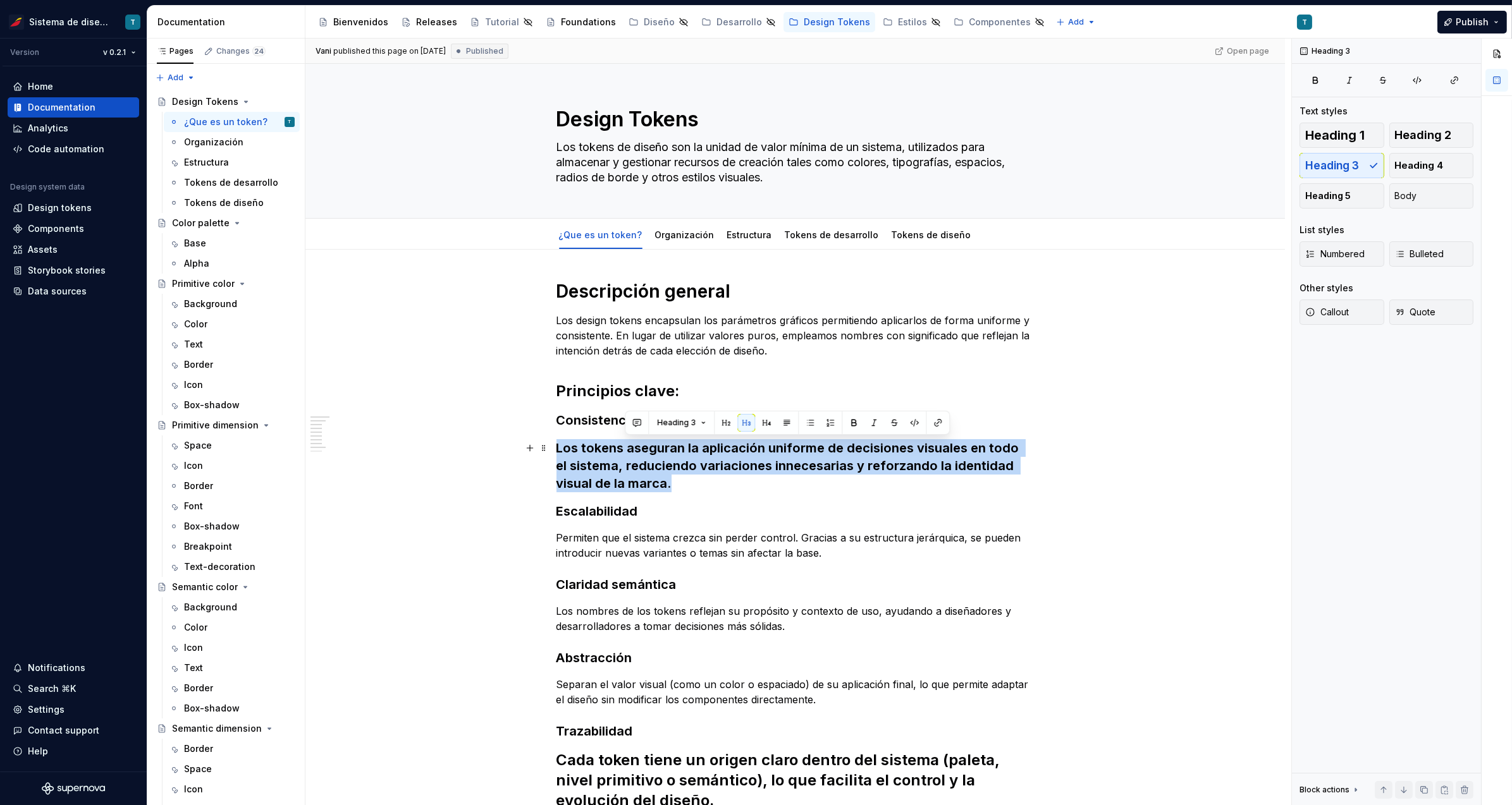
click at [629, 449] on h3 "Los tokens aseguran la aplicación uniforme de decisiones visuales en todo el si…" at bounding box center [795, 466] width 478 height 53
click at [633, 420] on button "Heading 3" at bounding box center [611, 422] width 60 height 18
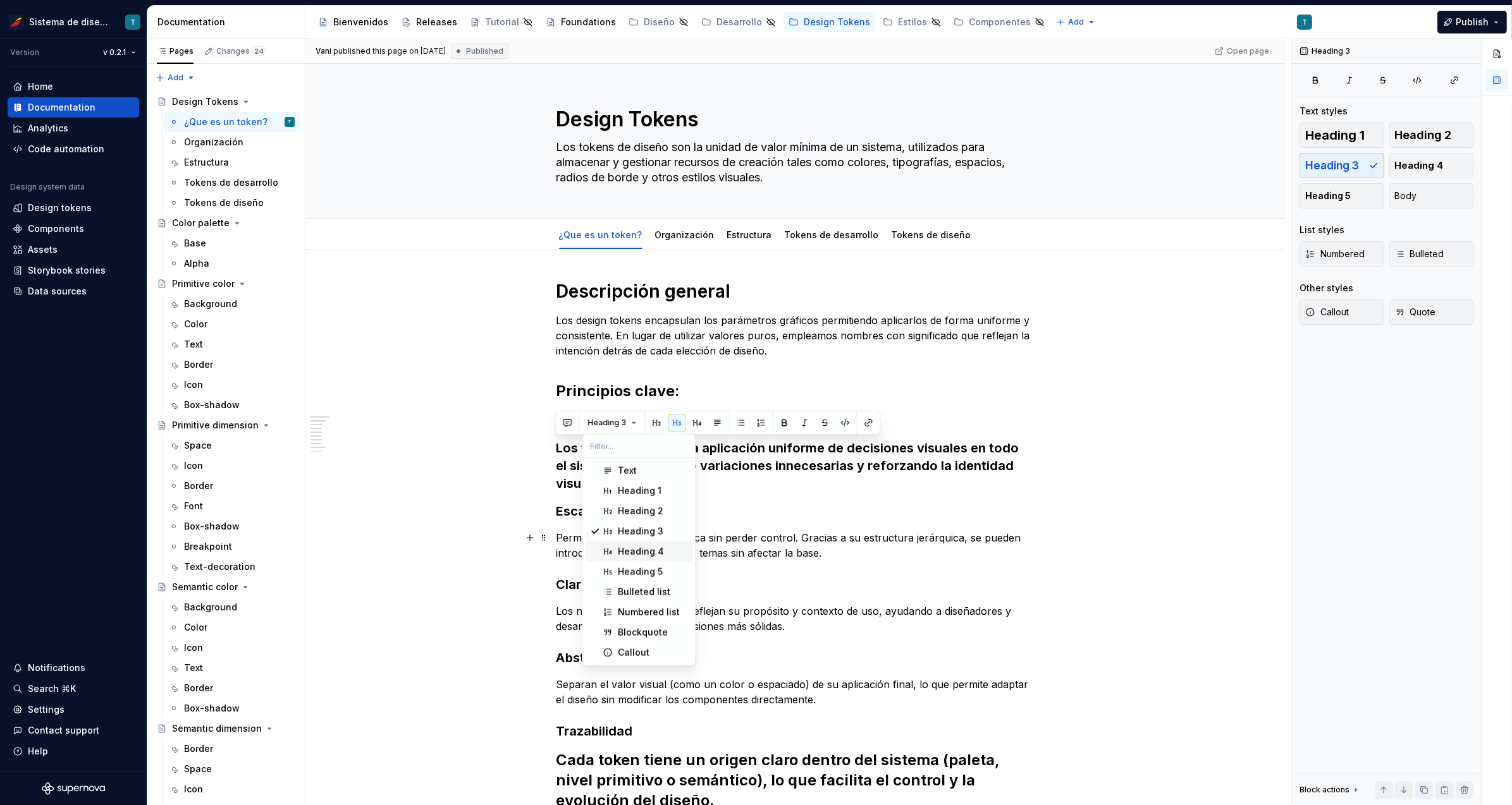
click at [743, 539] on p "Permiten que el sistema crezca sin perder control. Gracias a su estructura jerá…" at bounding box center [795, 545] width 478 height 30
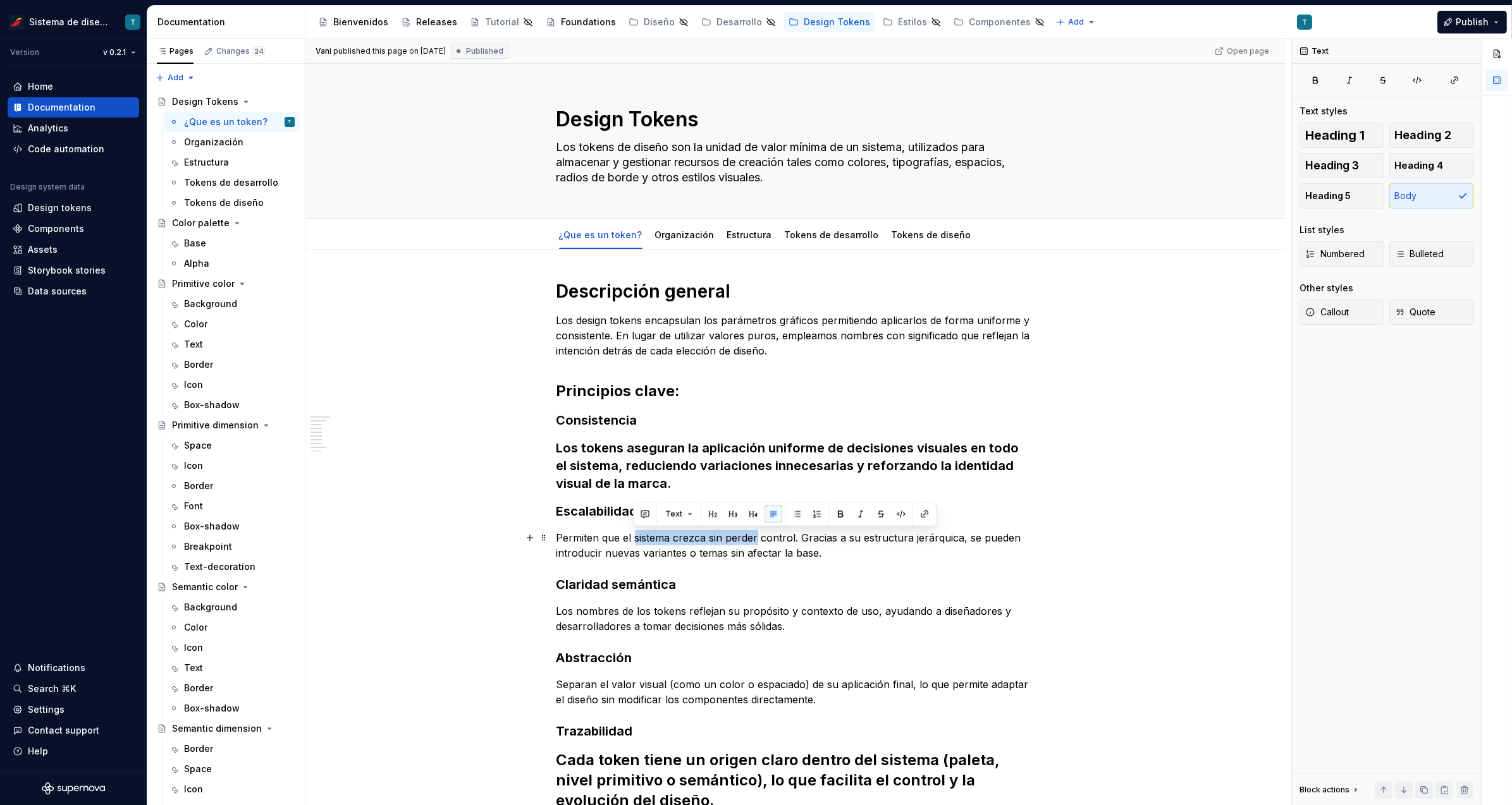
drag, startPoint x: 743, startPoint y: 539, endPoint x: 662, endPoint y: 536, distance: 81.1
click at [662, 536] on p "Permiten que el sistema crezca sin perder control. Gracias a su estructura jerá…" at bounding box center [795, 545] width 478 height 30
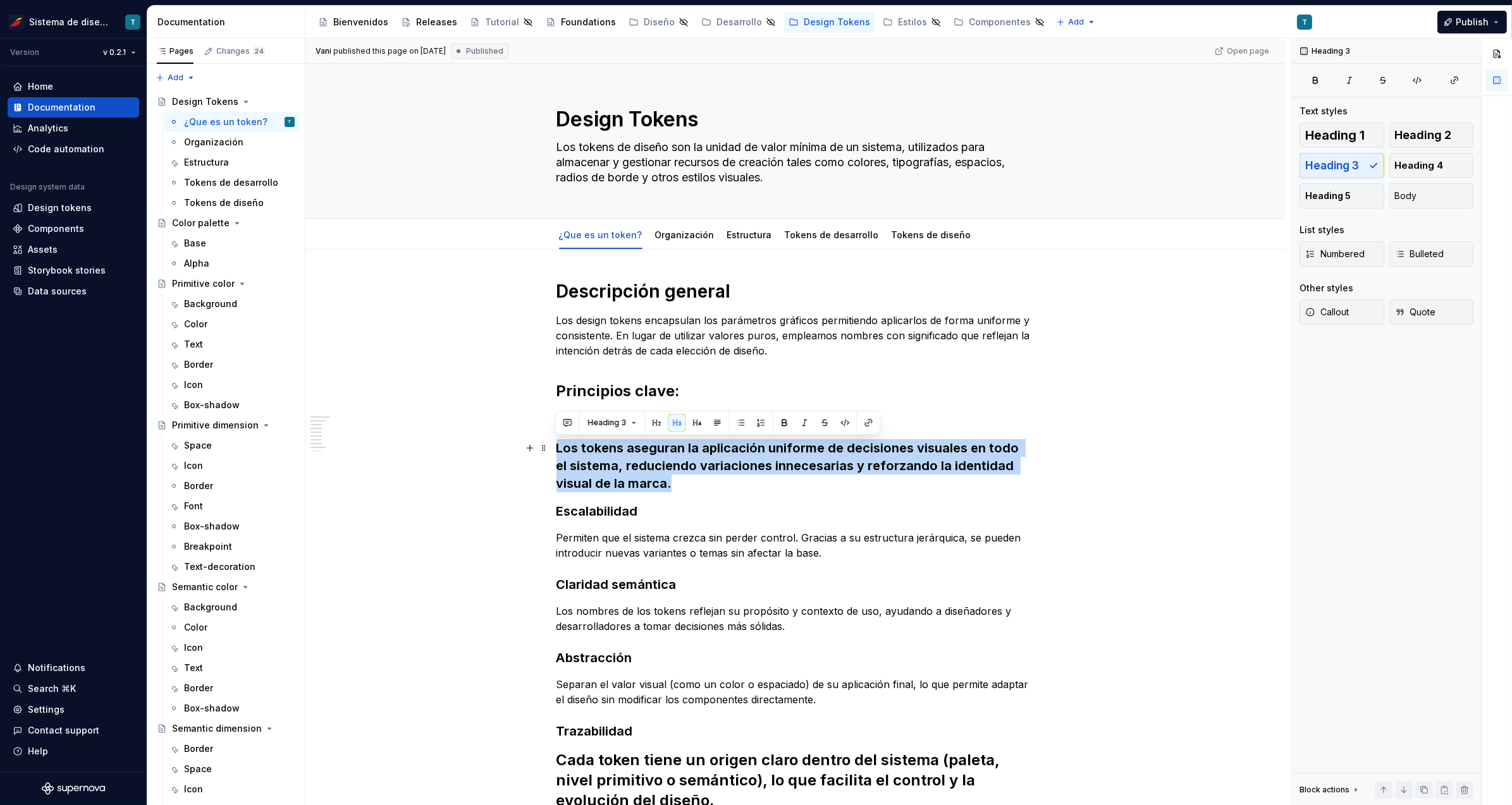
drag, startPoint x: 667, startPoint y: 483, endPoint x: 553, endPoint y: 444, distance: 120.5
click at [553, 444] on div "Descripción general Los design tokens encapsulan los parámetros gráficos permit…" at bounding box center [795, 704] width 980 height 909
click at [1432, 193] on button "Body" at bounding box center [1431, 196] width 85 height 25
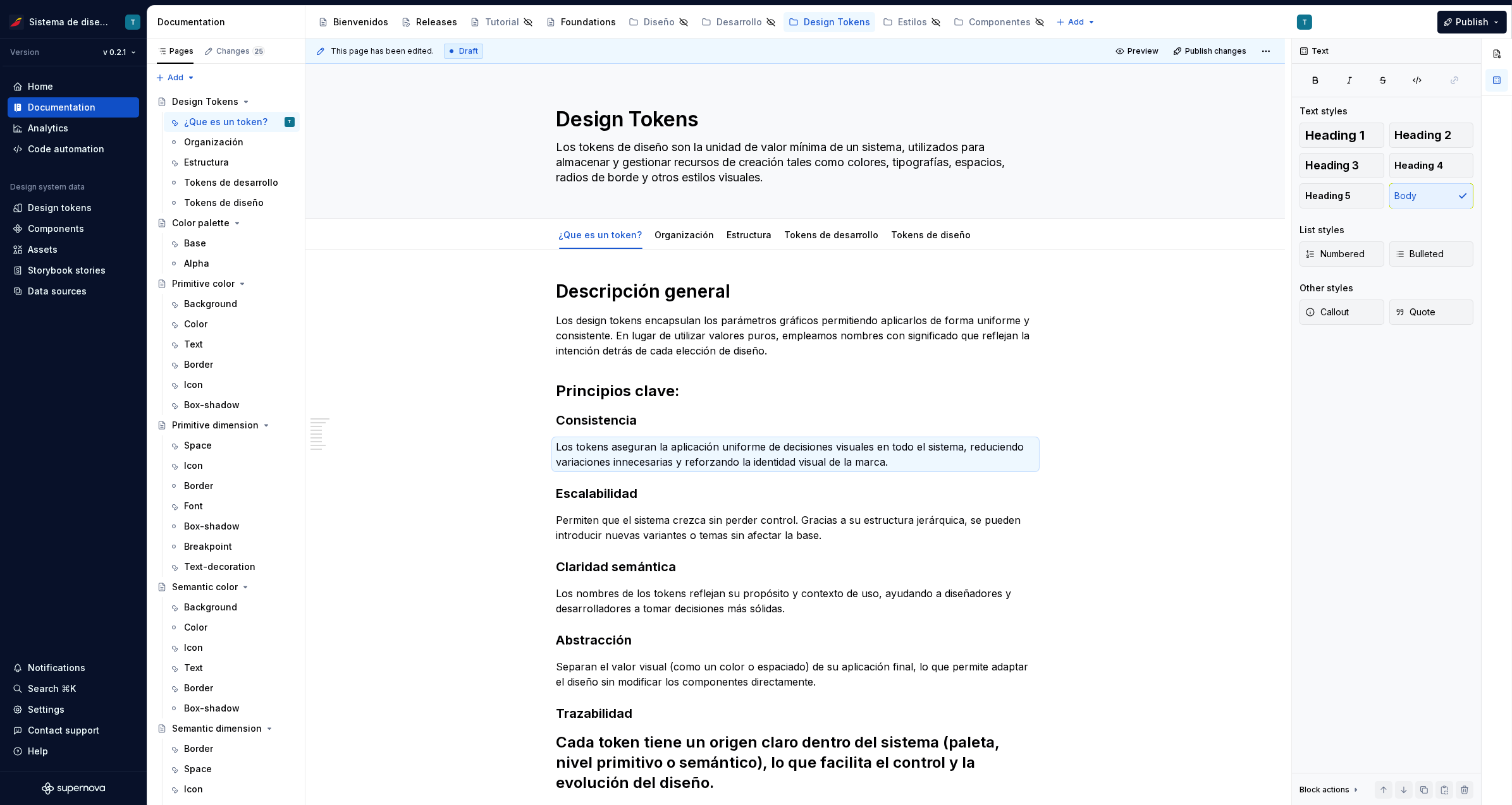
scroll to position [165, 0]
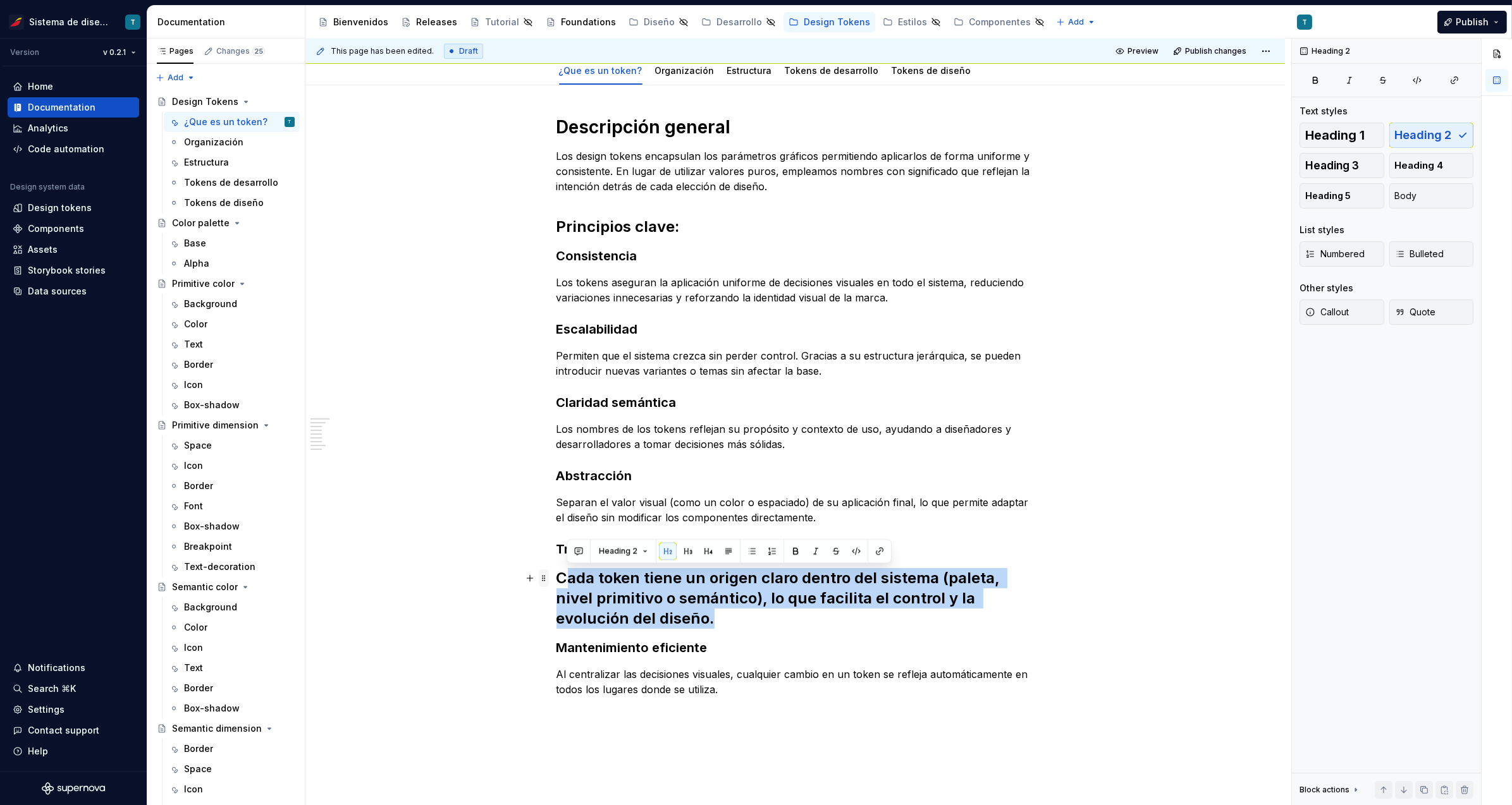
drag, startPoint x: 720, startPoint y: 620, endPoint x: 542, endPoint y: 576, distance: 183.4
click at [556, 576] on div "Descripción general Los design tokens encapsulan los parámetros gráficos permit…" at bounding box center [795, 425] width 478 height 619
drag, startPoint x: 560, startPoint y: 574, endPoint x: 756, endPoint y: 620, distance: 201.3
click at [756, 620] on h2 "Cada token tiene un origen claro dentro del sistema (paleta, nivel primitivo o …" at bounding box center [795, 599] width 478 height 61
click at [1415, 201] on span "Body" at bounding box center [1406, 196] width 22 height 13
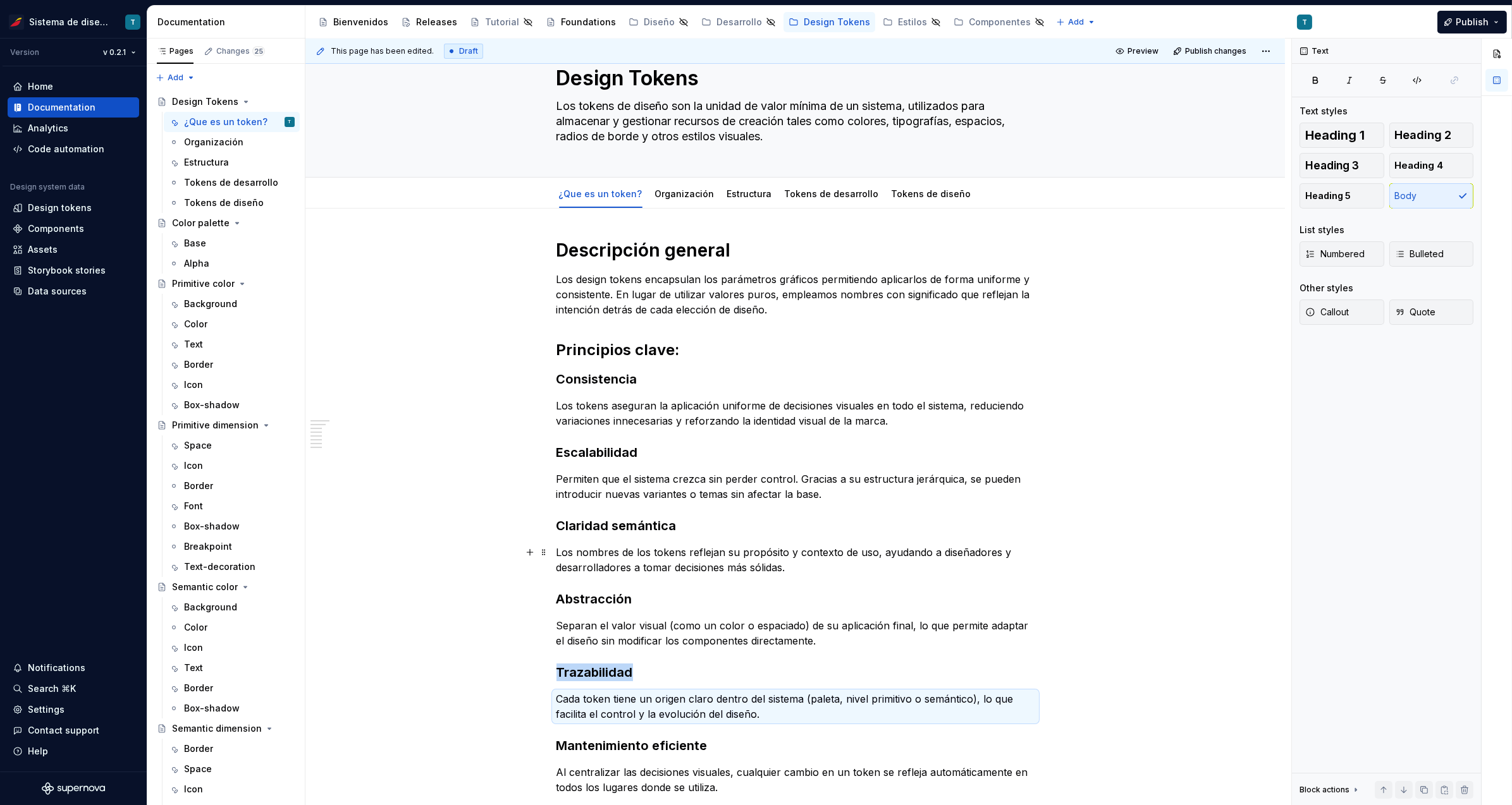
scroll to position [0, 0]
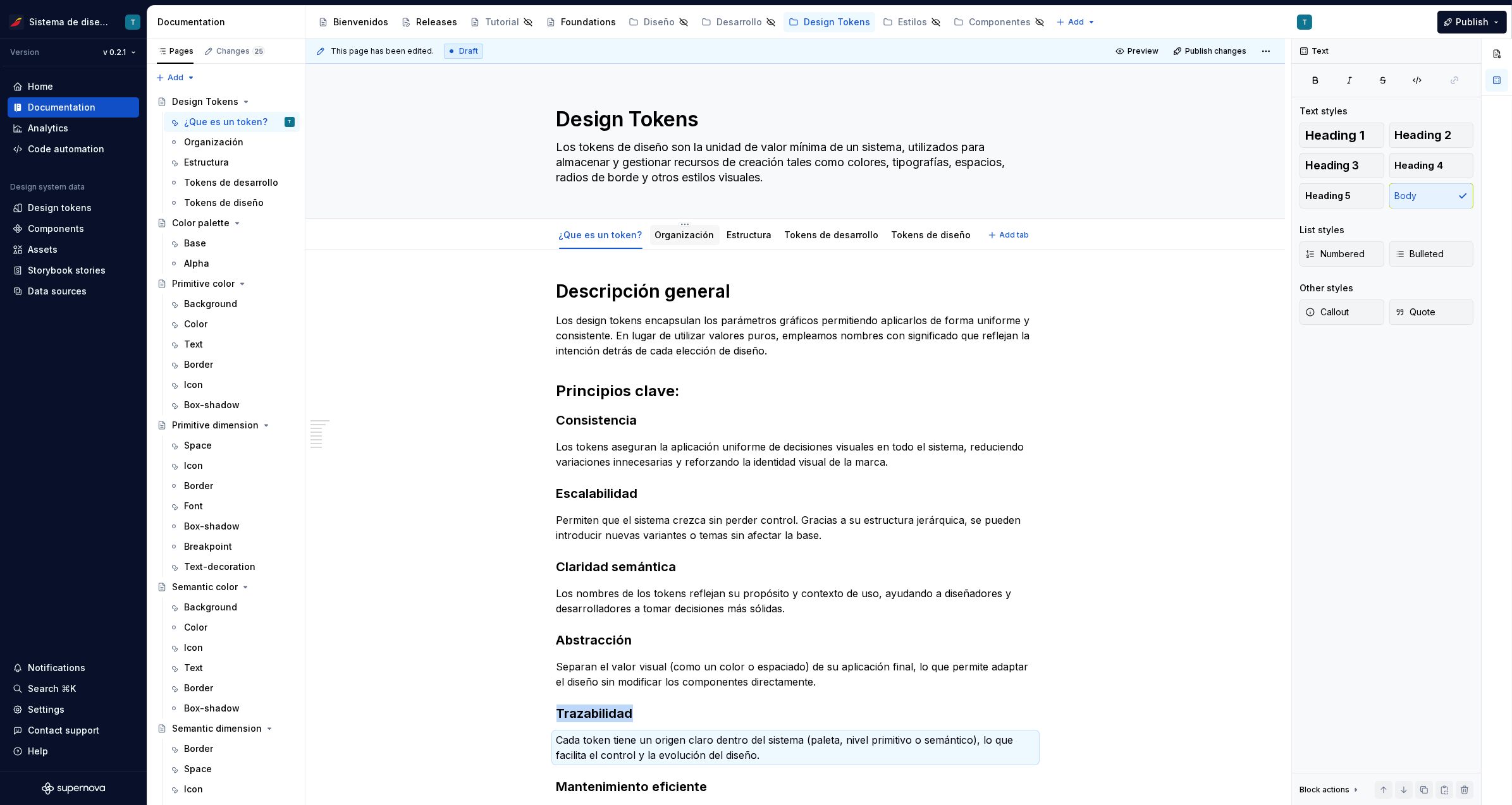
click at [688, 238] on link "Organización" at bounding box center [685, 235] width 59 height 11
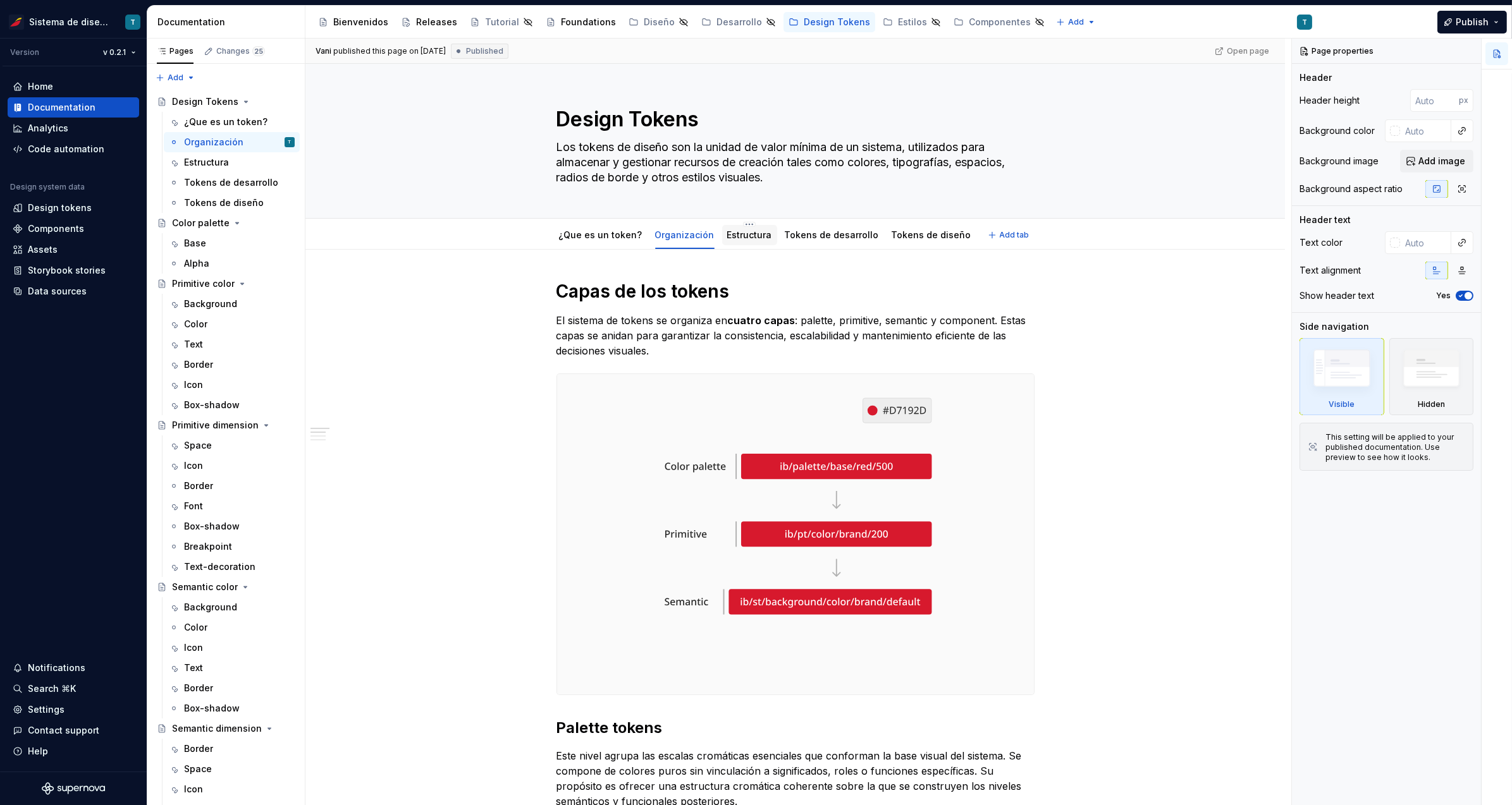
click at [740, 235] on link "Estructura" at bounding box center [750, 235] width 45 height 11
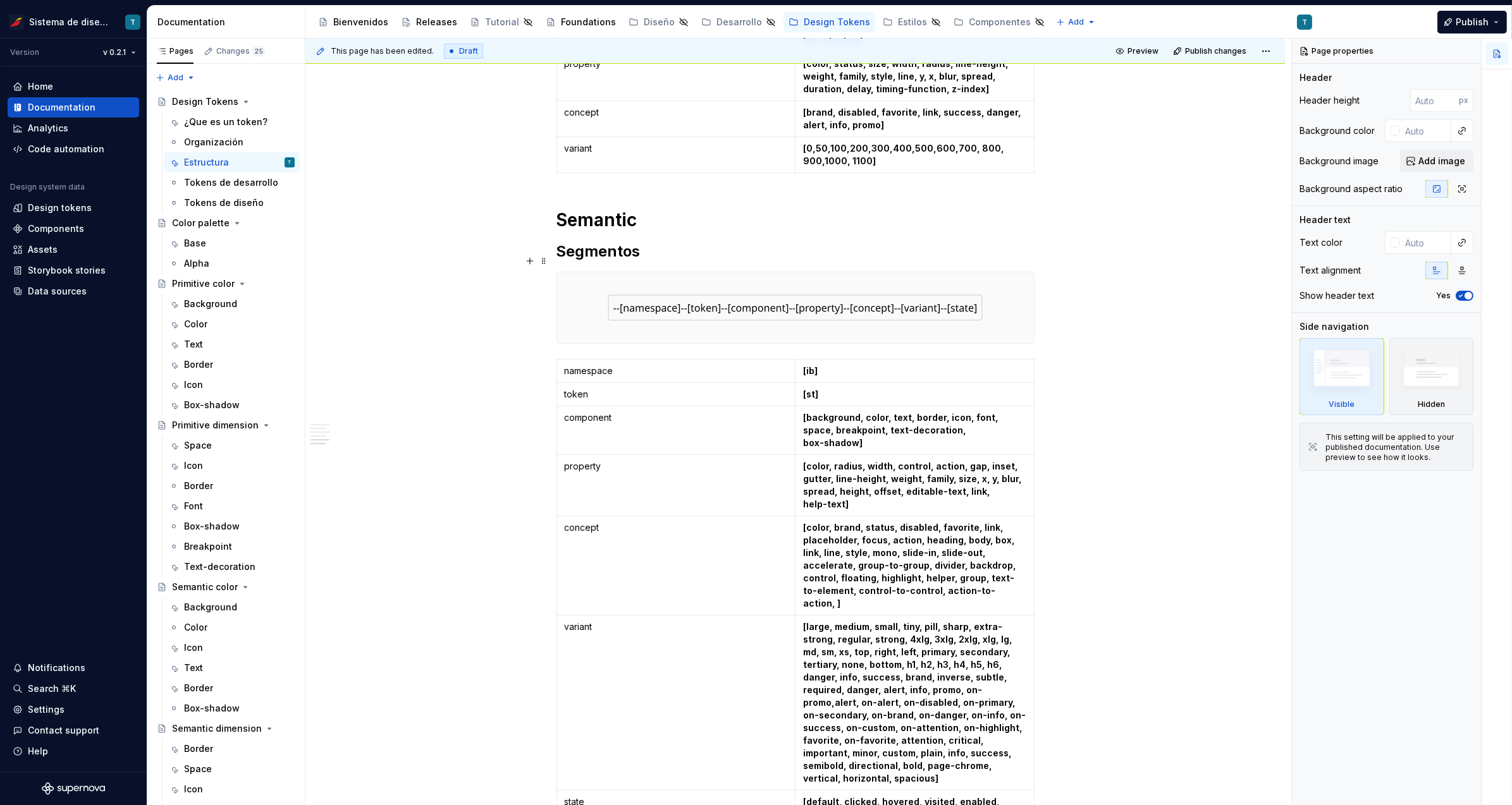
scroll to position [874, 0]
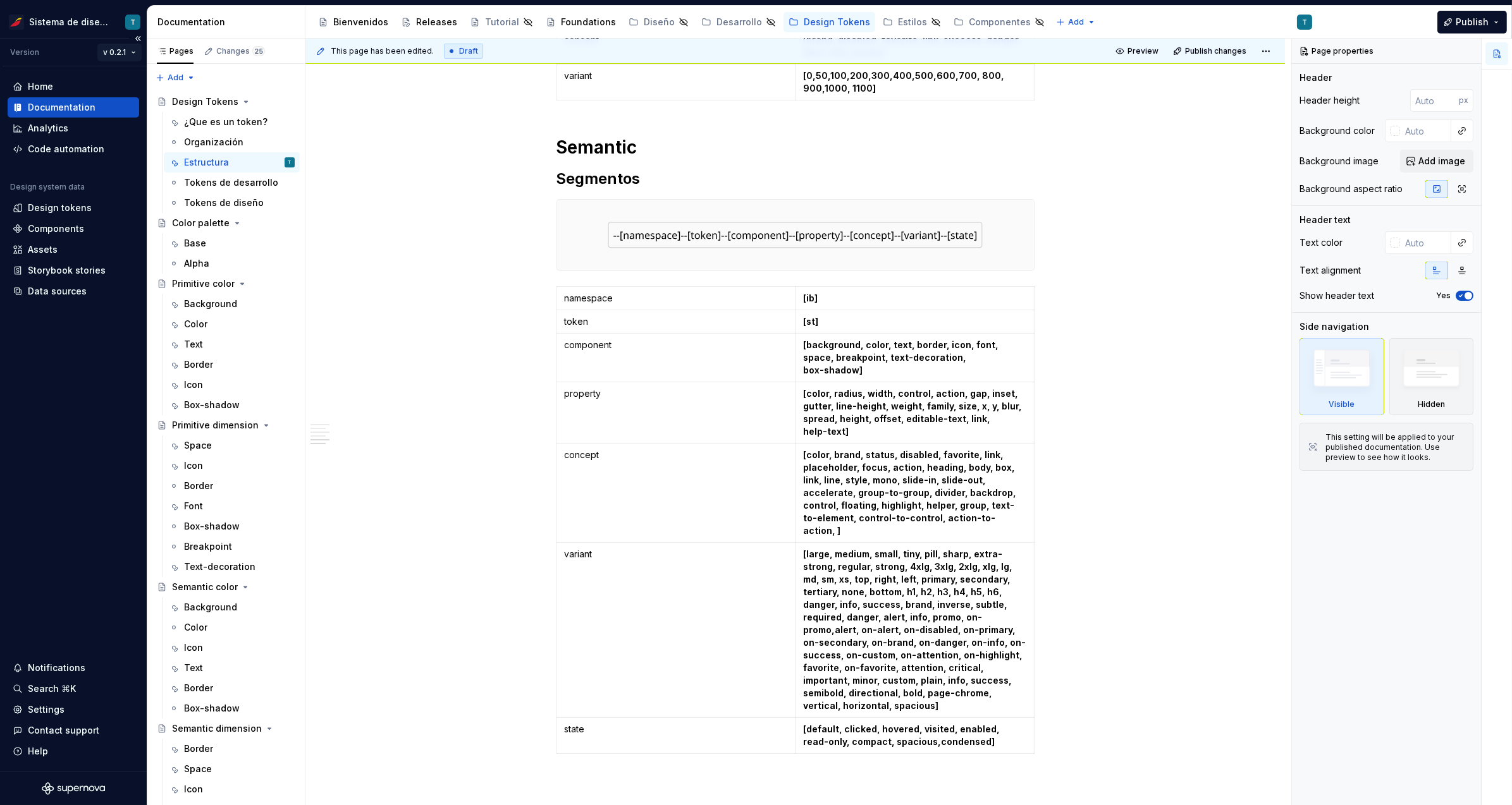
click at [126, 51] on html "Sistema de diseño Iberia T Version v 0.2.1 Home Documentation Analytics Code au…" at bounding box center [756, 402] width 1512 height 805
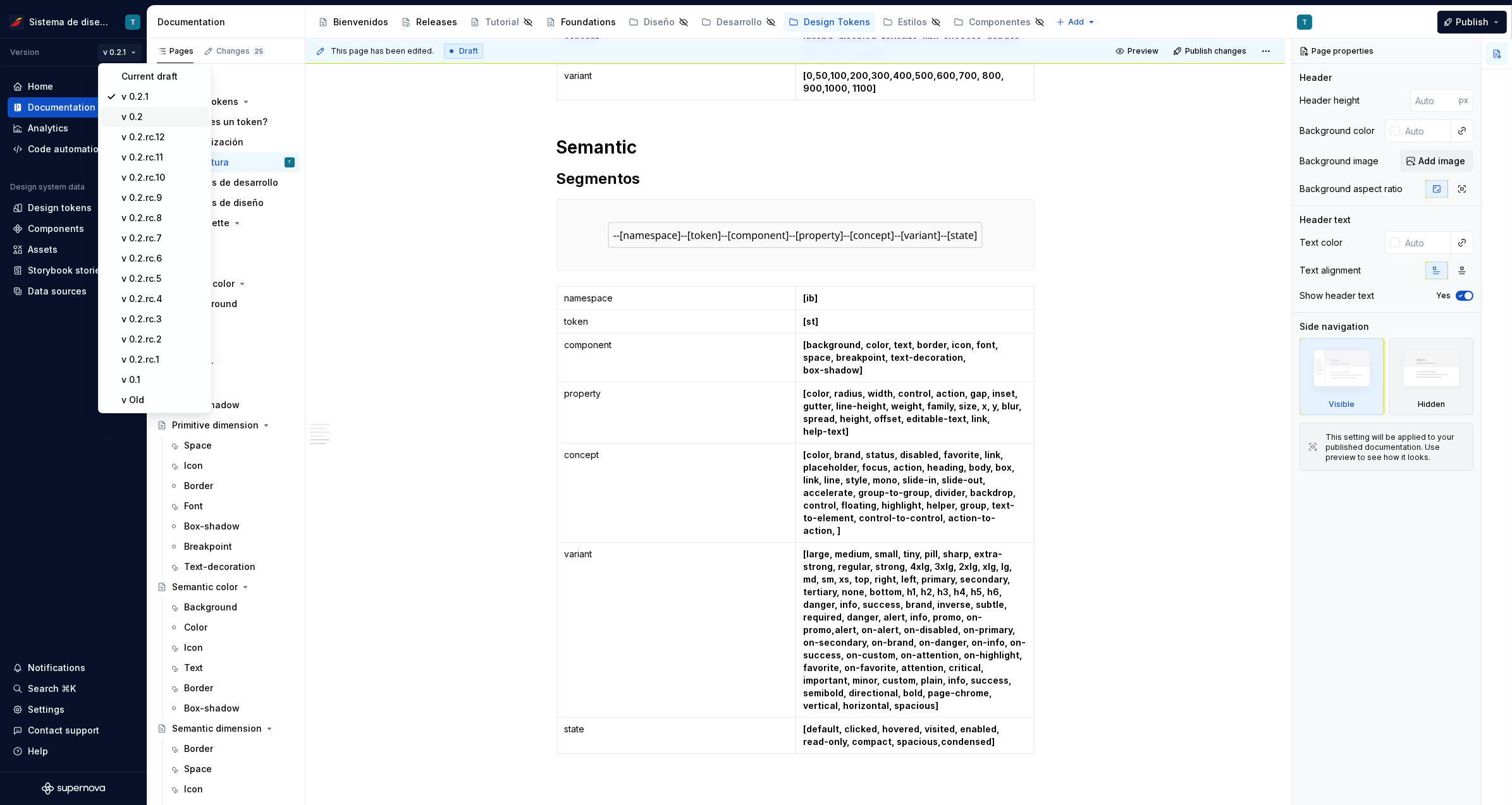
click at [134, 118] on div "v 0.2" at bounding box center [163, 117] width 82 height 13
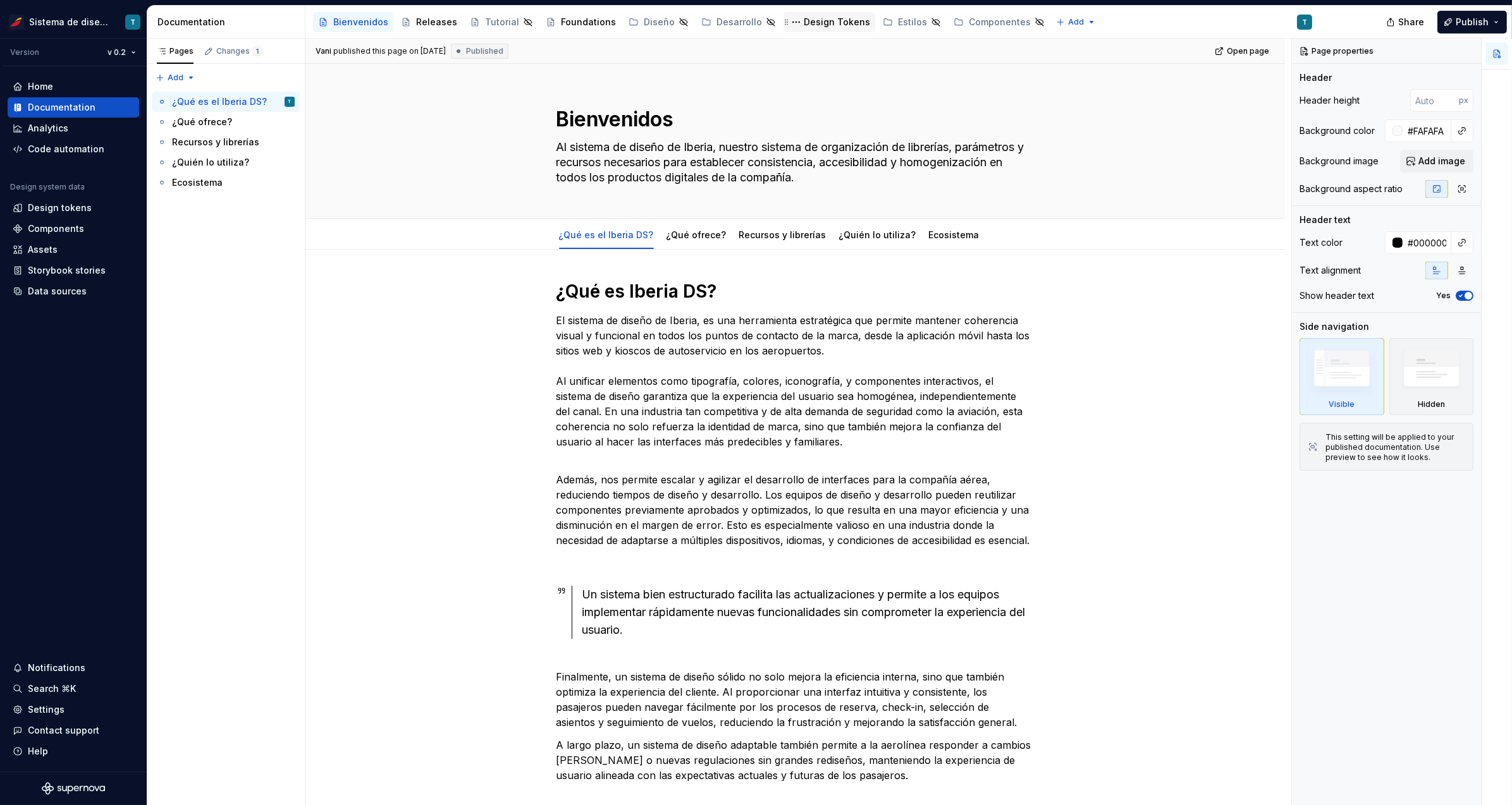
click at [805, 23] on div "Design Tokens" at bounding box center [837, 22] width 66 height 13
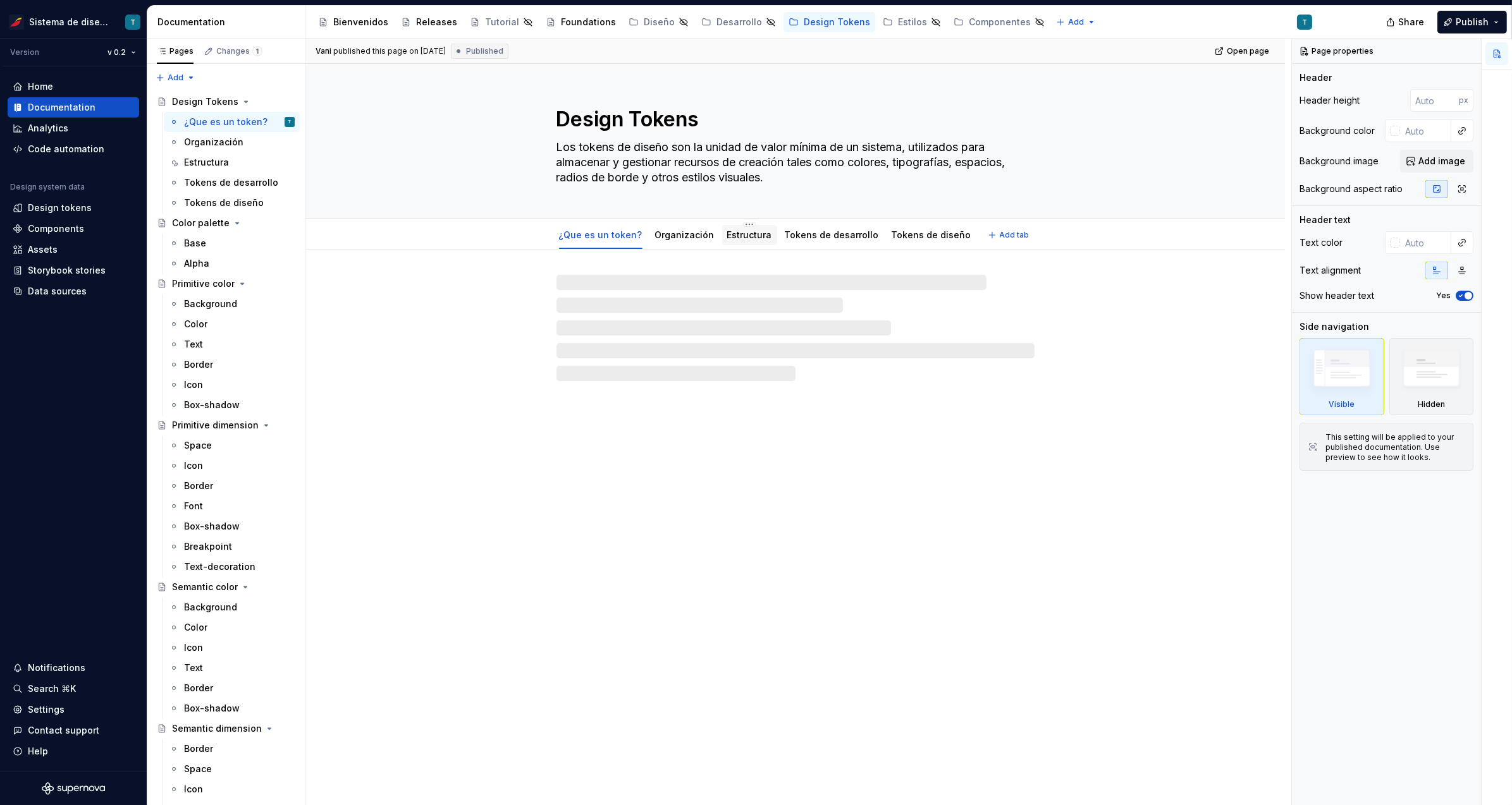
click at [733, 236] on link "Estructura" at bounding box center [750, 235] width 45 height 11
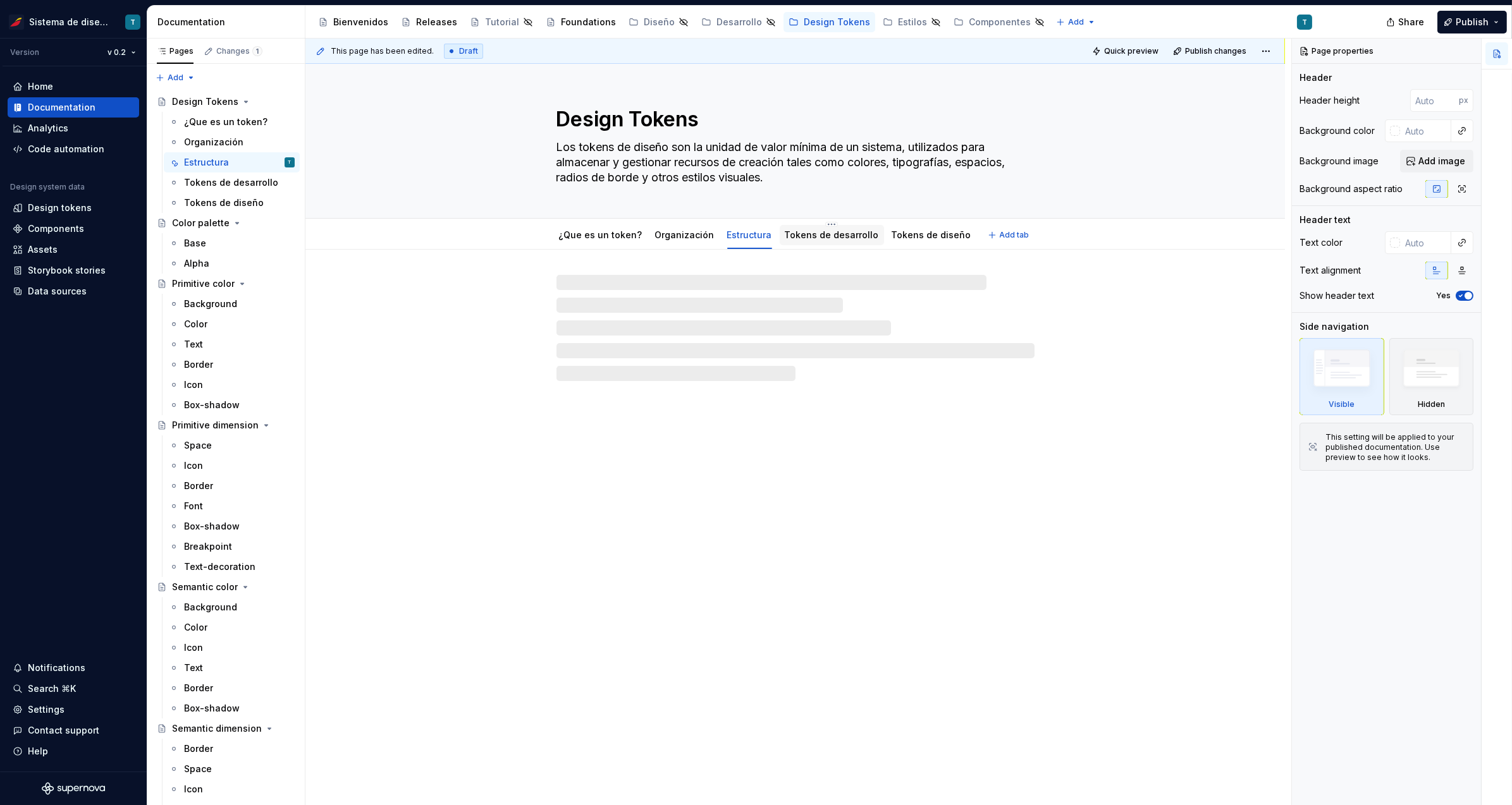
click at [818, 234] on link "Tokens de desarrollo" at bounding box center [831, 235] width 94 height 11
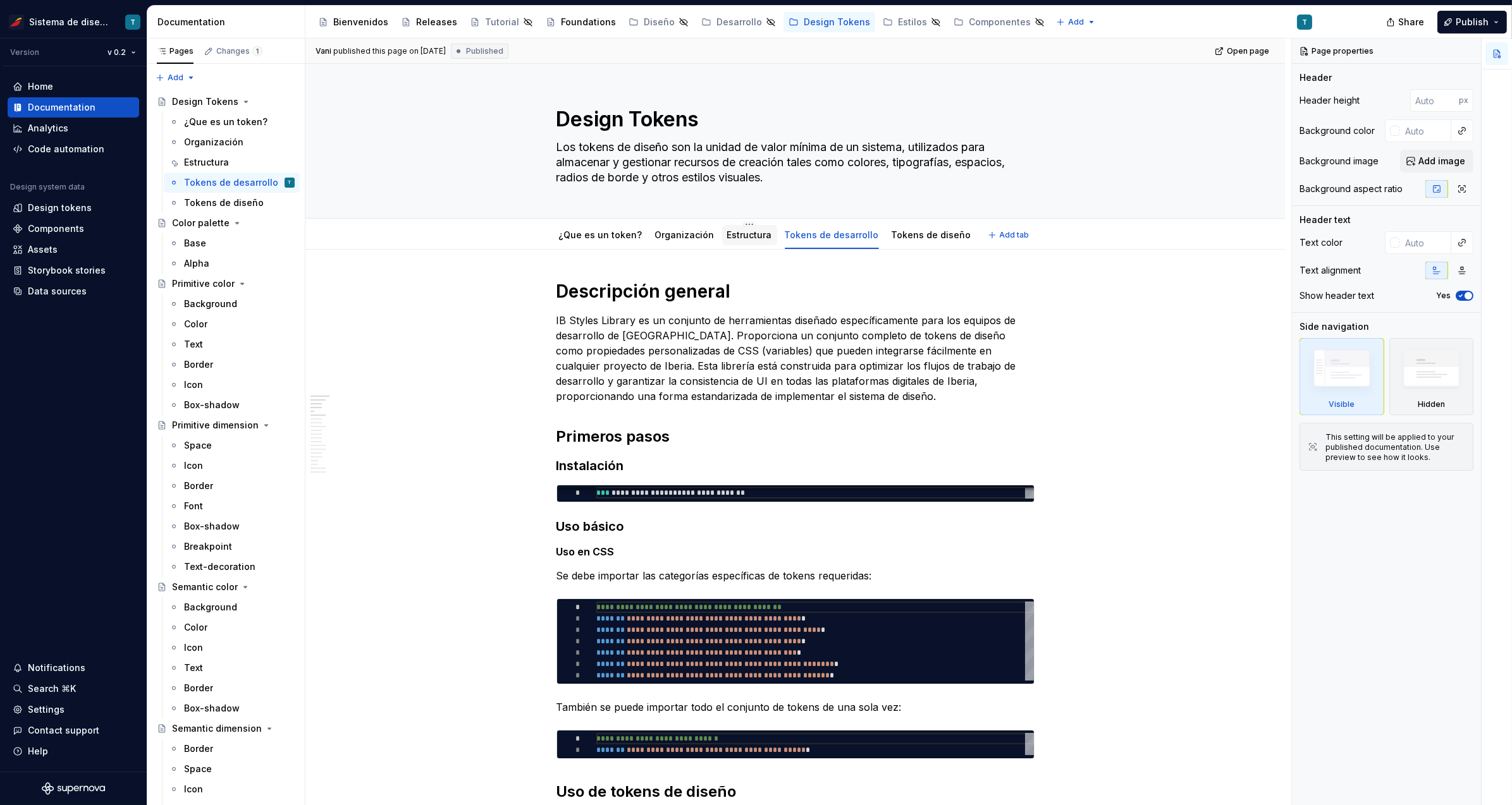
click at [740, 233] on link "Estructura" at bounding box center [750, 235] width 45 height 11
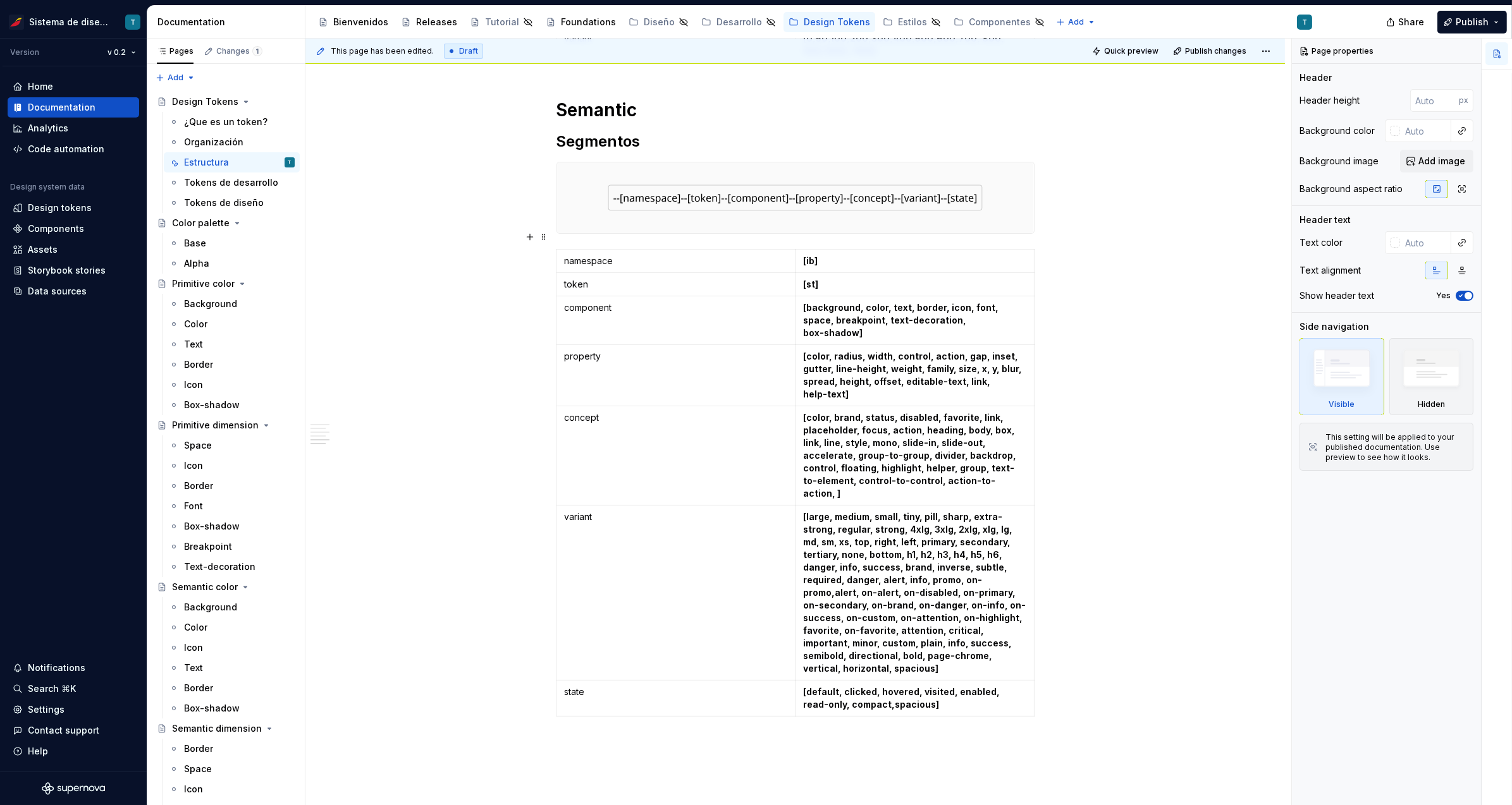
scroll to position [921, 0]
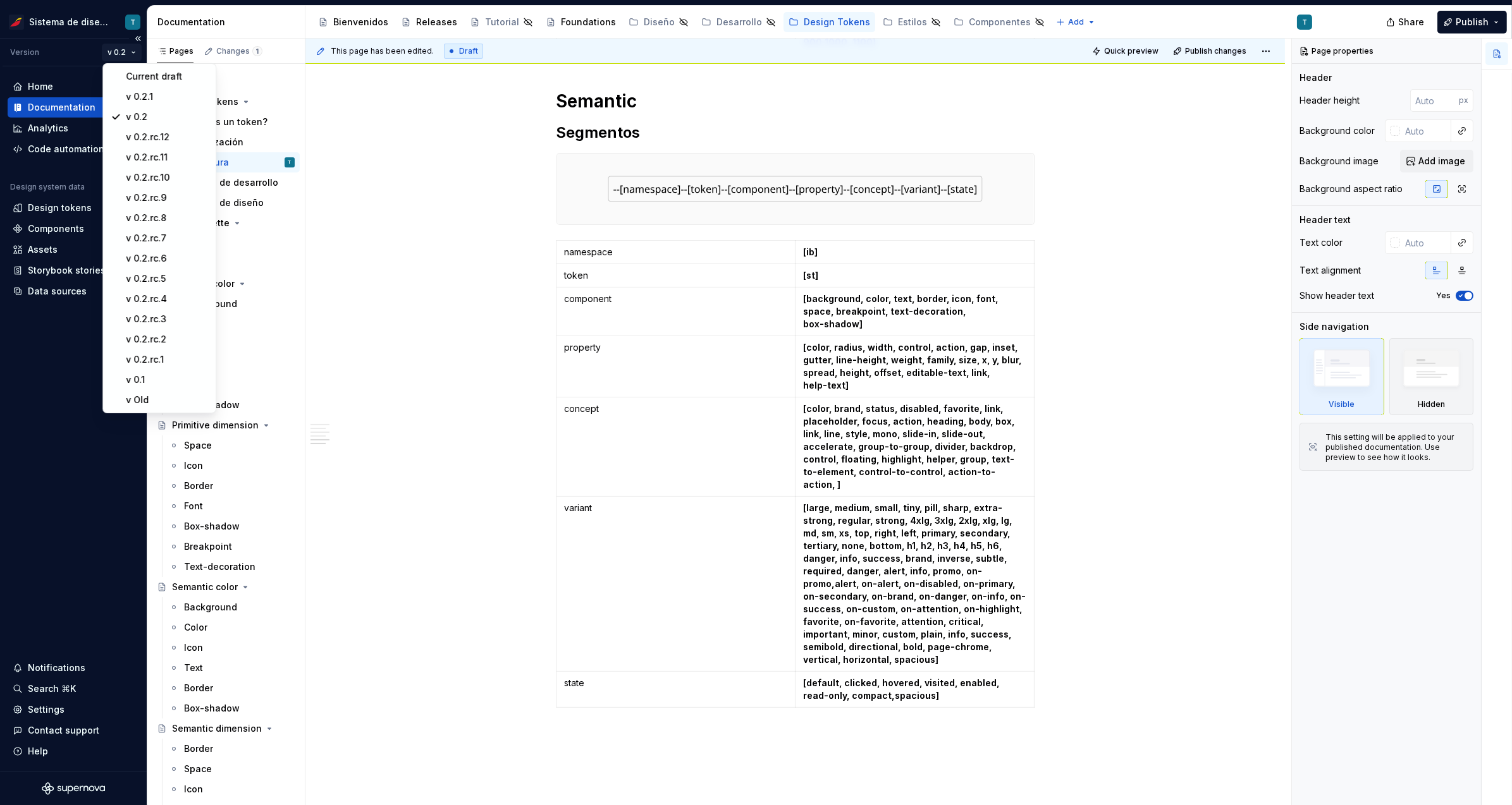
click at [128, 52] on html "Sistema de diseño Iberia T Version v 0.2 Home Documentation Analytics Code auto…" at bounding box center [756, 402] width 1512 height 805
click at [126, 94] on div "v 0.2.1" at bounding box center [167, 97] width 82 height 13
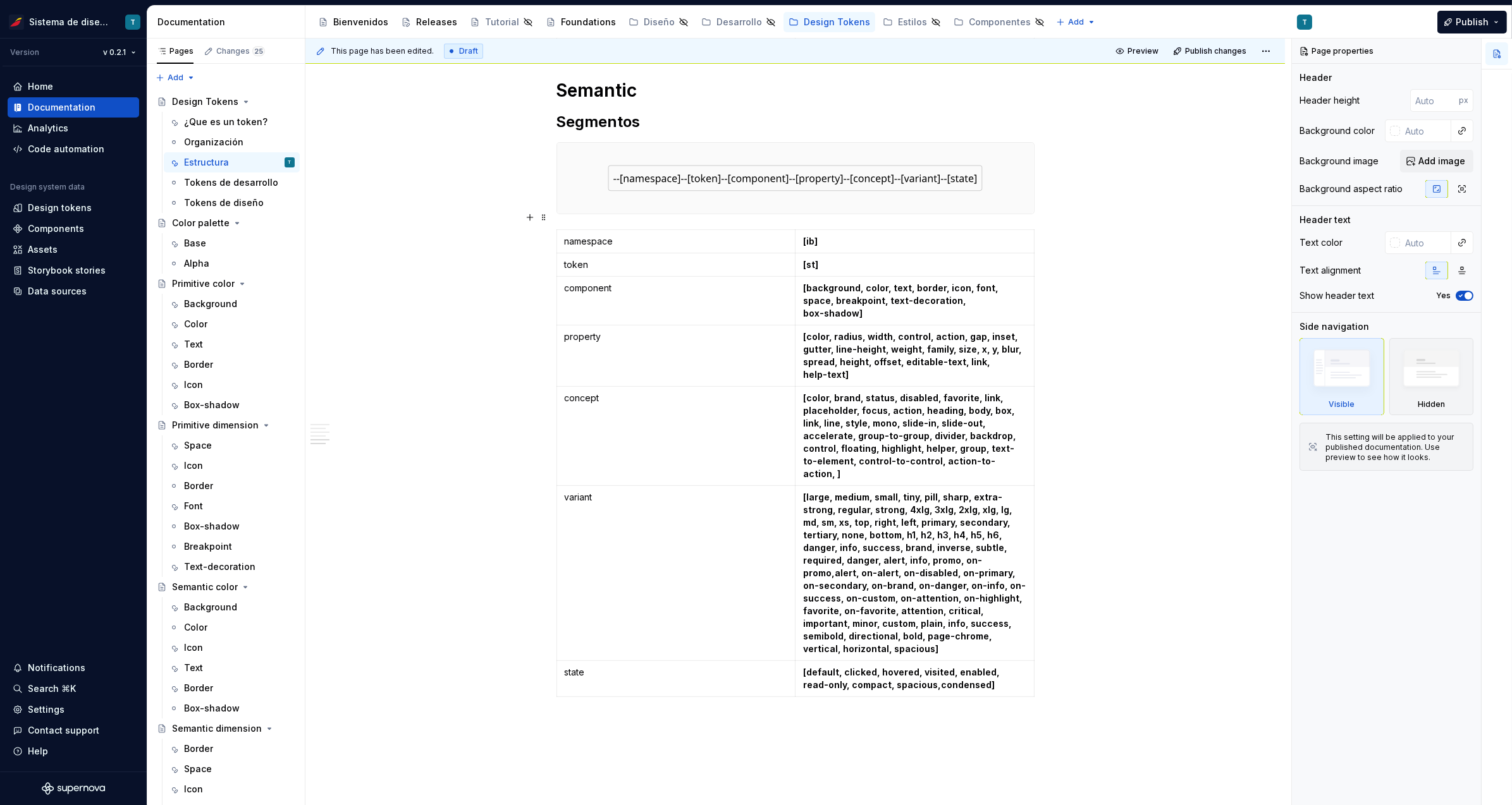
scroll to position [940, 0]
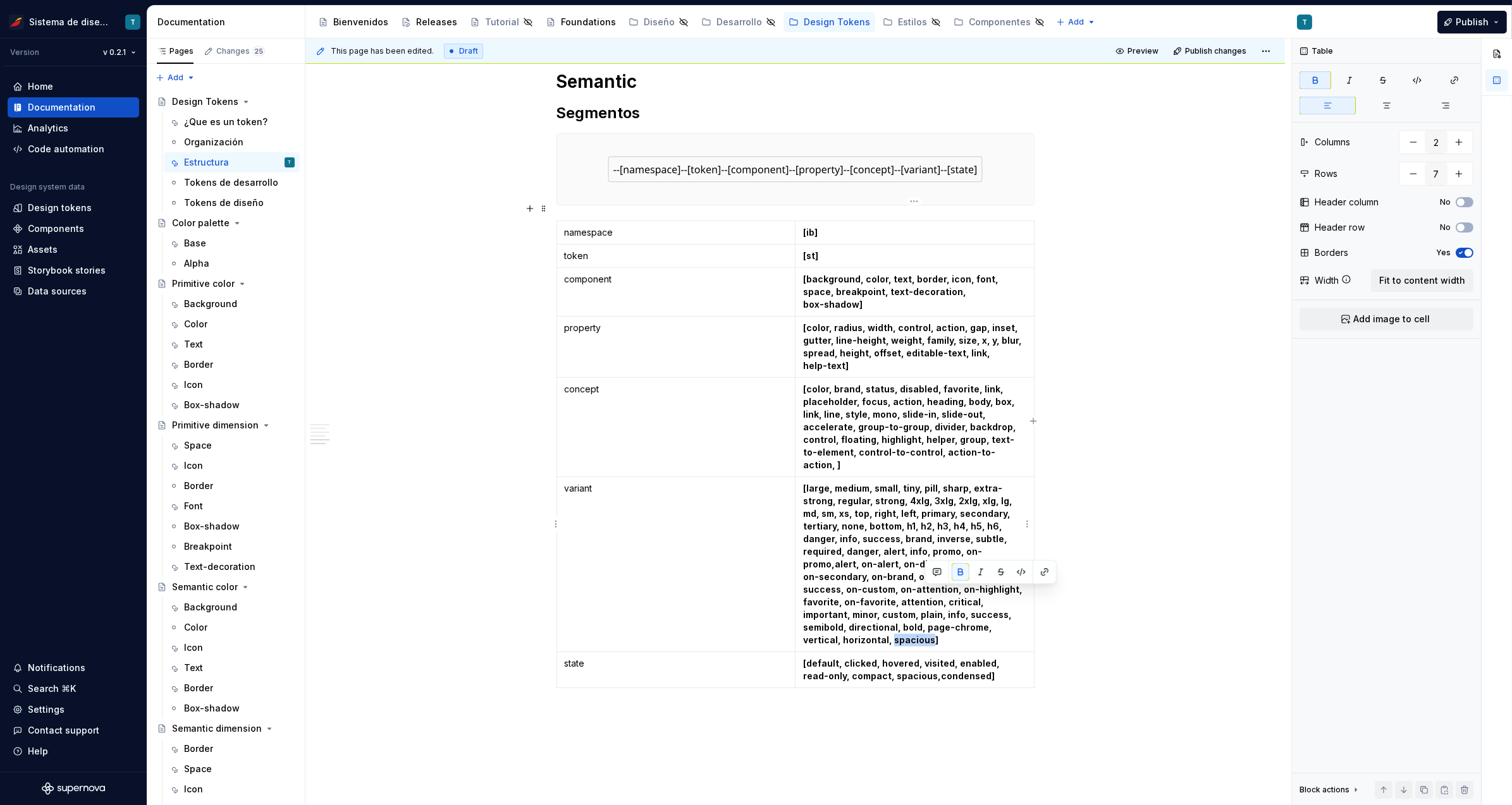
drag, startPoint x: 965, startPoint y: 594, endPoint x: 924, endPoint y: 595, distance: 41.0
click at [924, 595] on strong "[large, medium, small, tiny, pill, sharp, extra-strong, regular, strong, 4xlg, …" at bounding box center [915, 564] width 223 height 162
click at [1182, 589] on div "Color palette Segmentos namespace [ib] token [pallet] concept [base,alpha] colo…" at bounding box center [795, 145] width 980 height 1671
click at [61, 203] on div "Design tokens" at bounding box center [60, 208] width 64 height 13
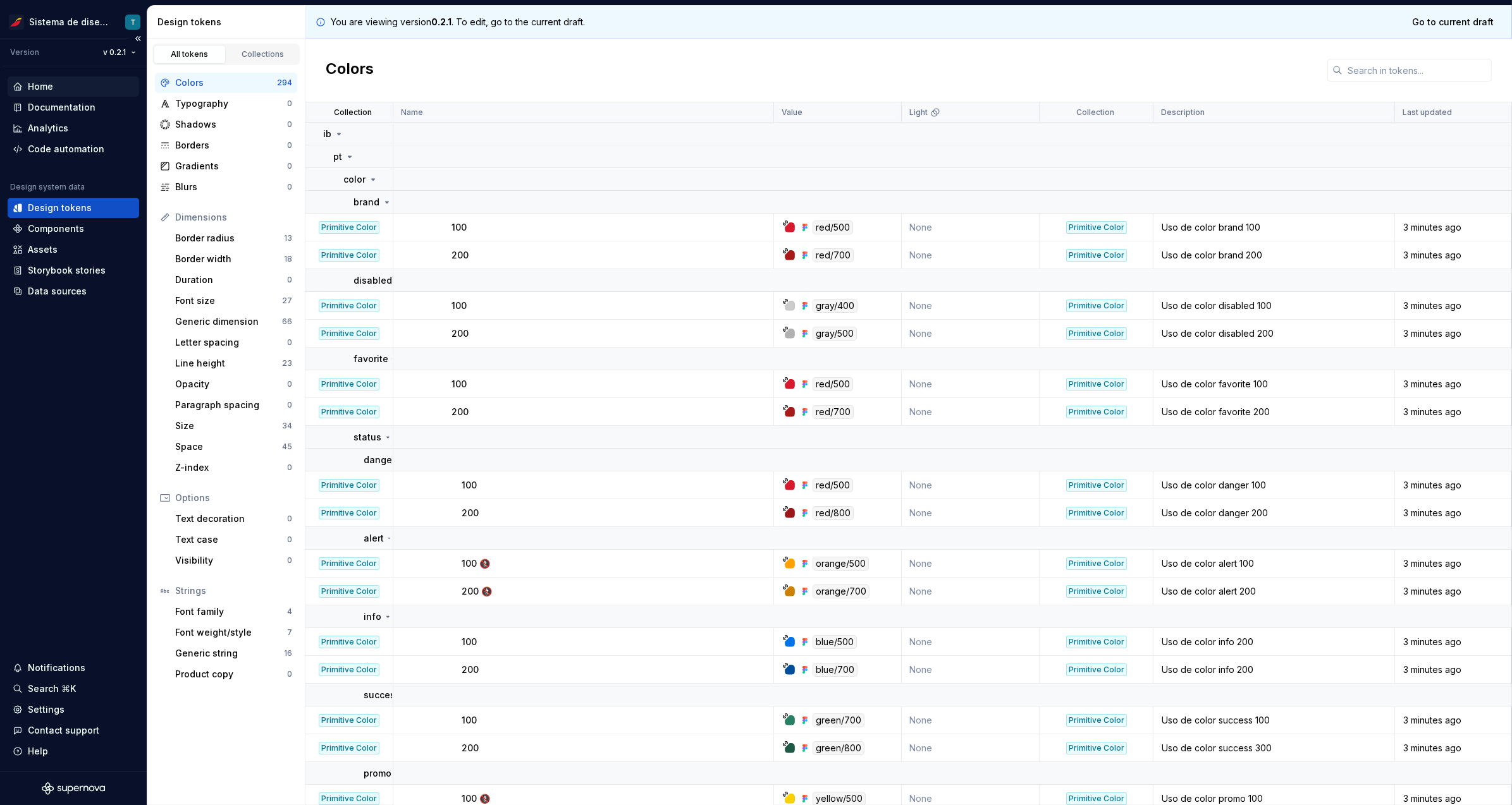
click at [76, 94] on div "Home" at bounding box center [74, 87] width 131 height 20
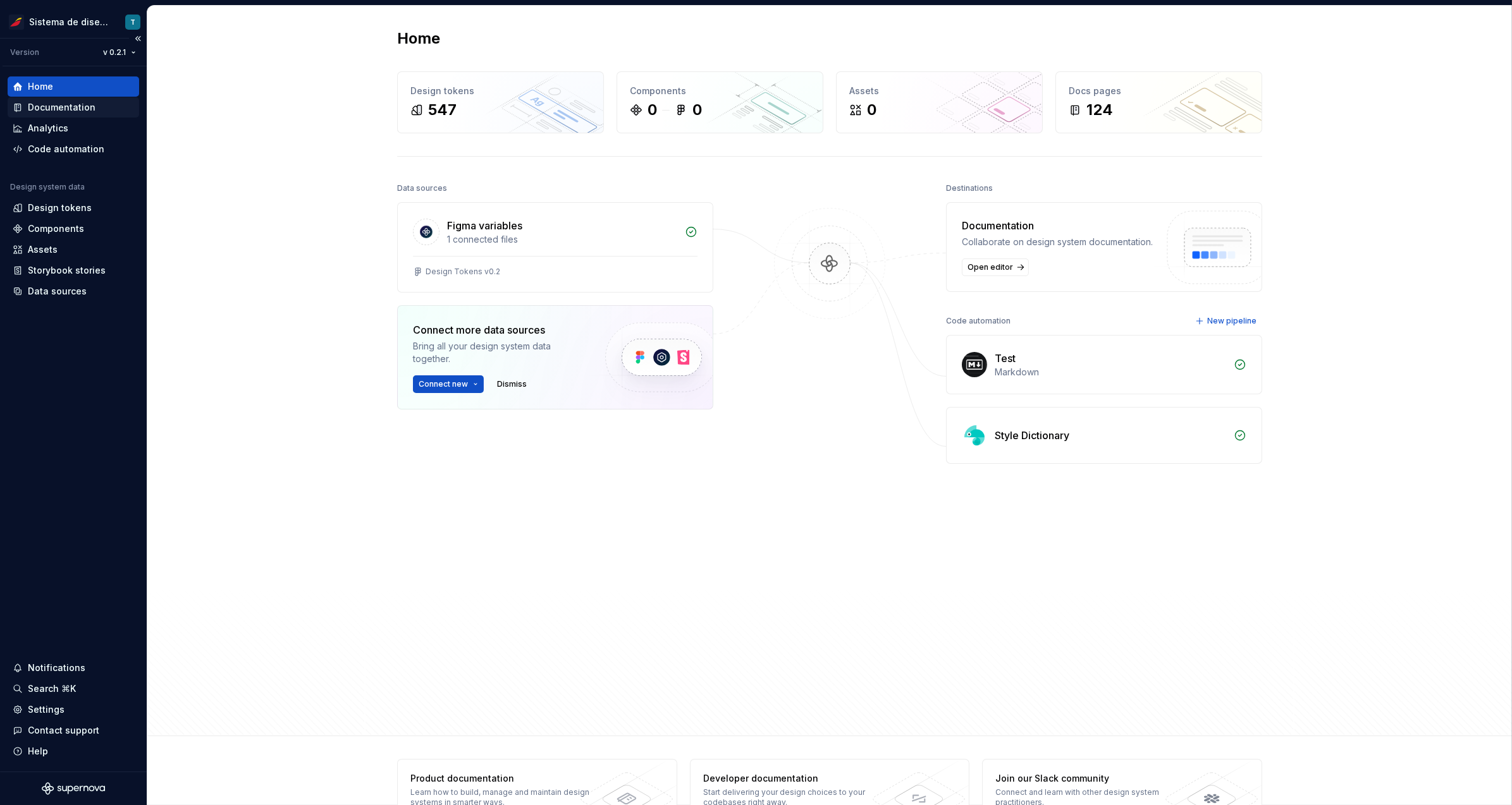
click at [77, 102] on div "Documentation" at bounding box center [62, 108] width 68 height 13
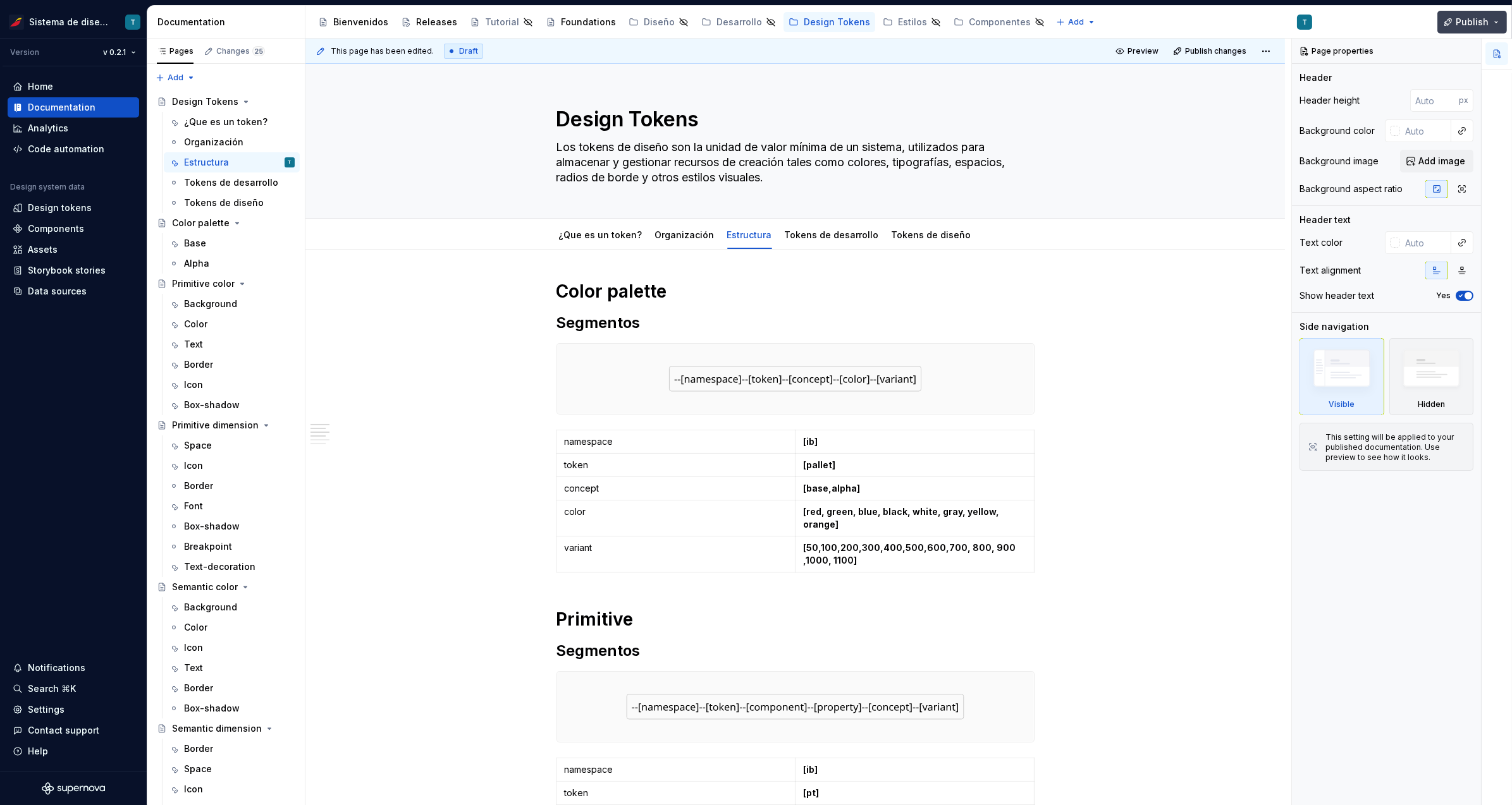
click at [1468, 23] on span "Publish" at bounding box center [1472, 22] width 33 height 13
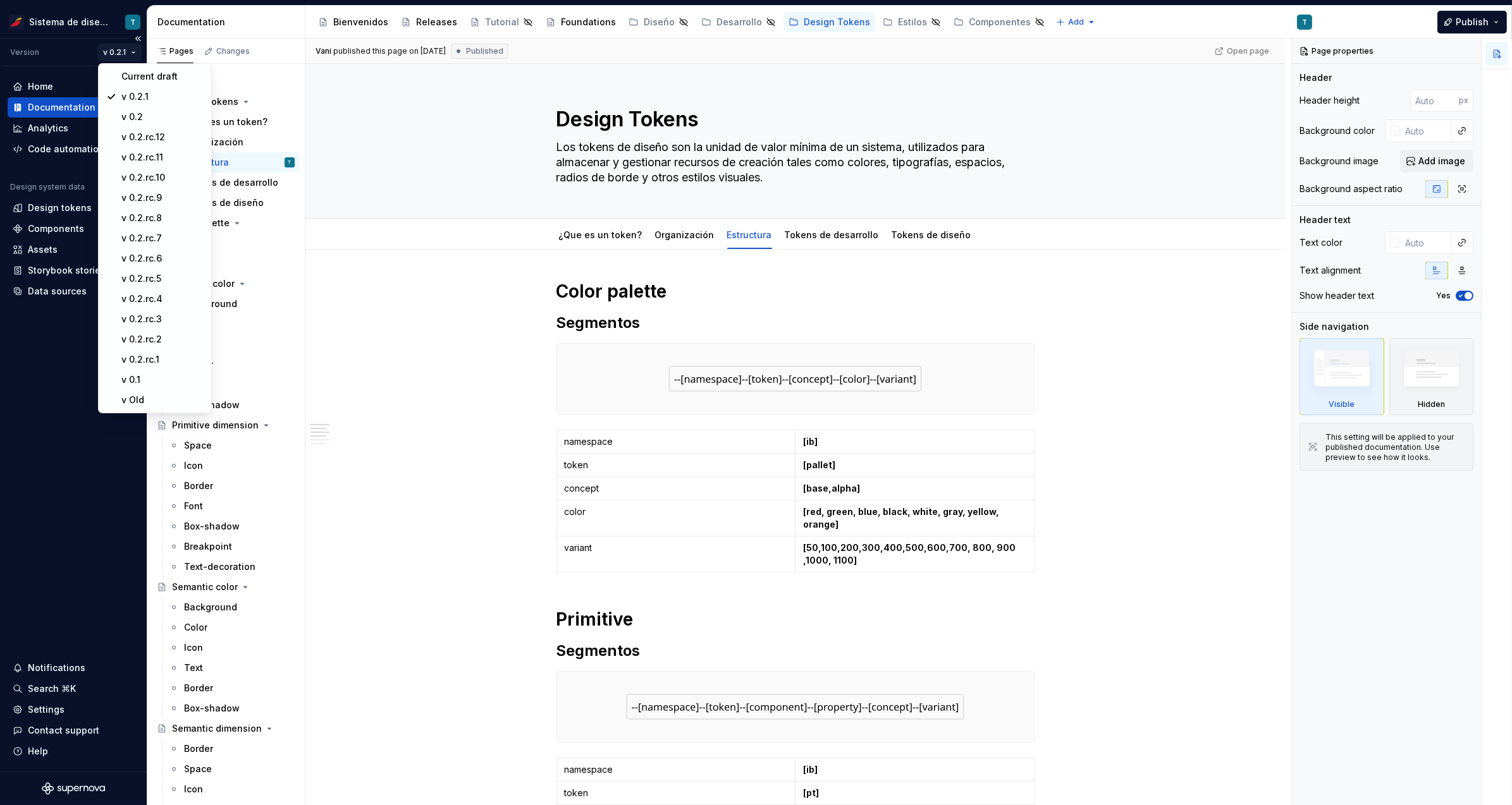
click at [116, 53] on html "Sistema de diseño Iberia T Version v 0.2.1 Home Documentation Analytics Code au…" at bounding box center [756, 402] width 1512 height 805
click at [134, 95] on div "v 0.2.1" at bounding box center [163, 97] width 82 height 13
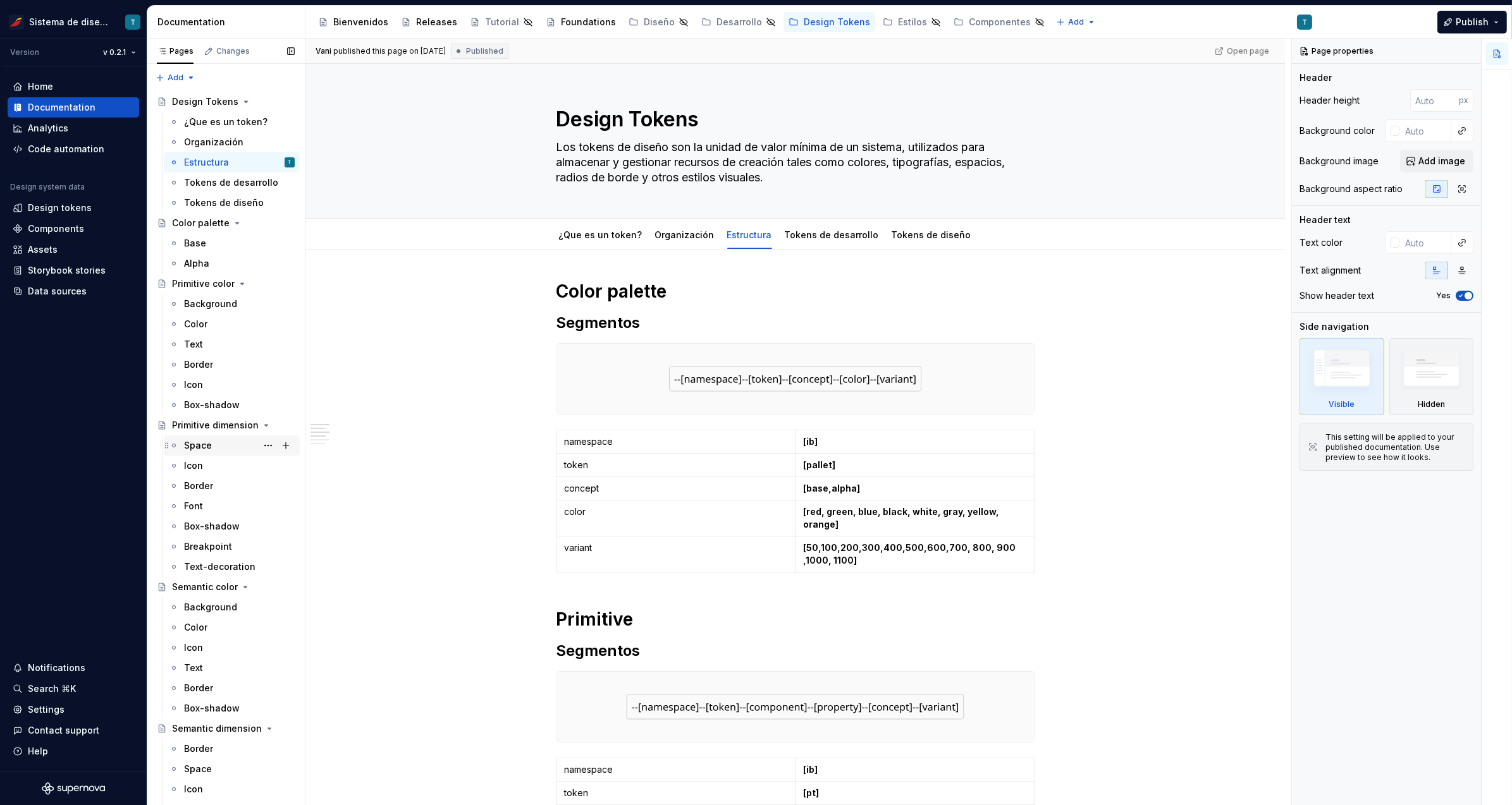
click at [215, 451] on div "Space" at bounding box center [239, 445] width 111 height 18
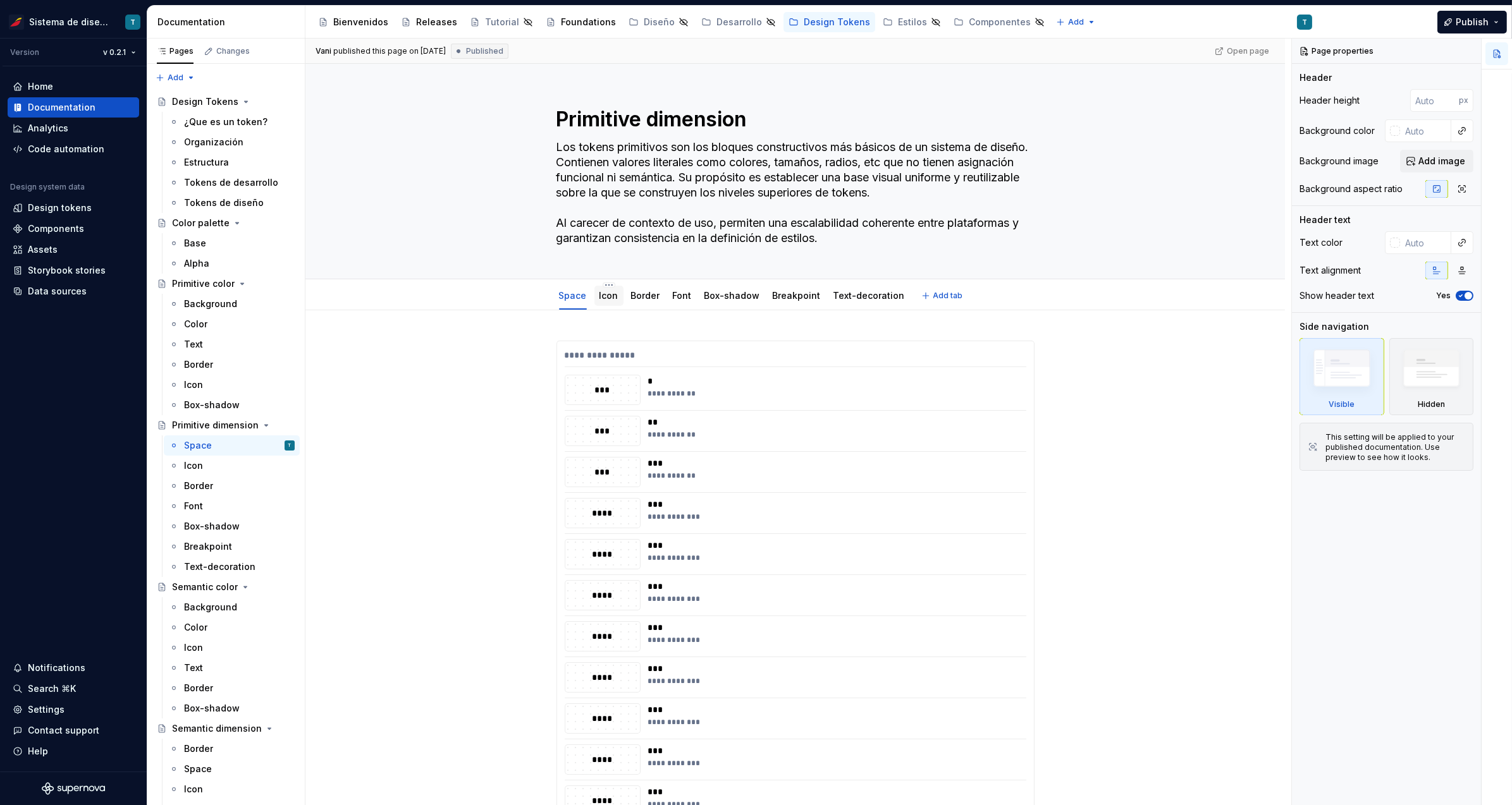
click at [605, 295] on link "Icon" at bounding box center [609, 295] width 19 height 11
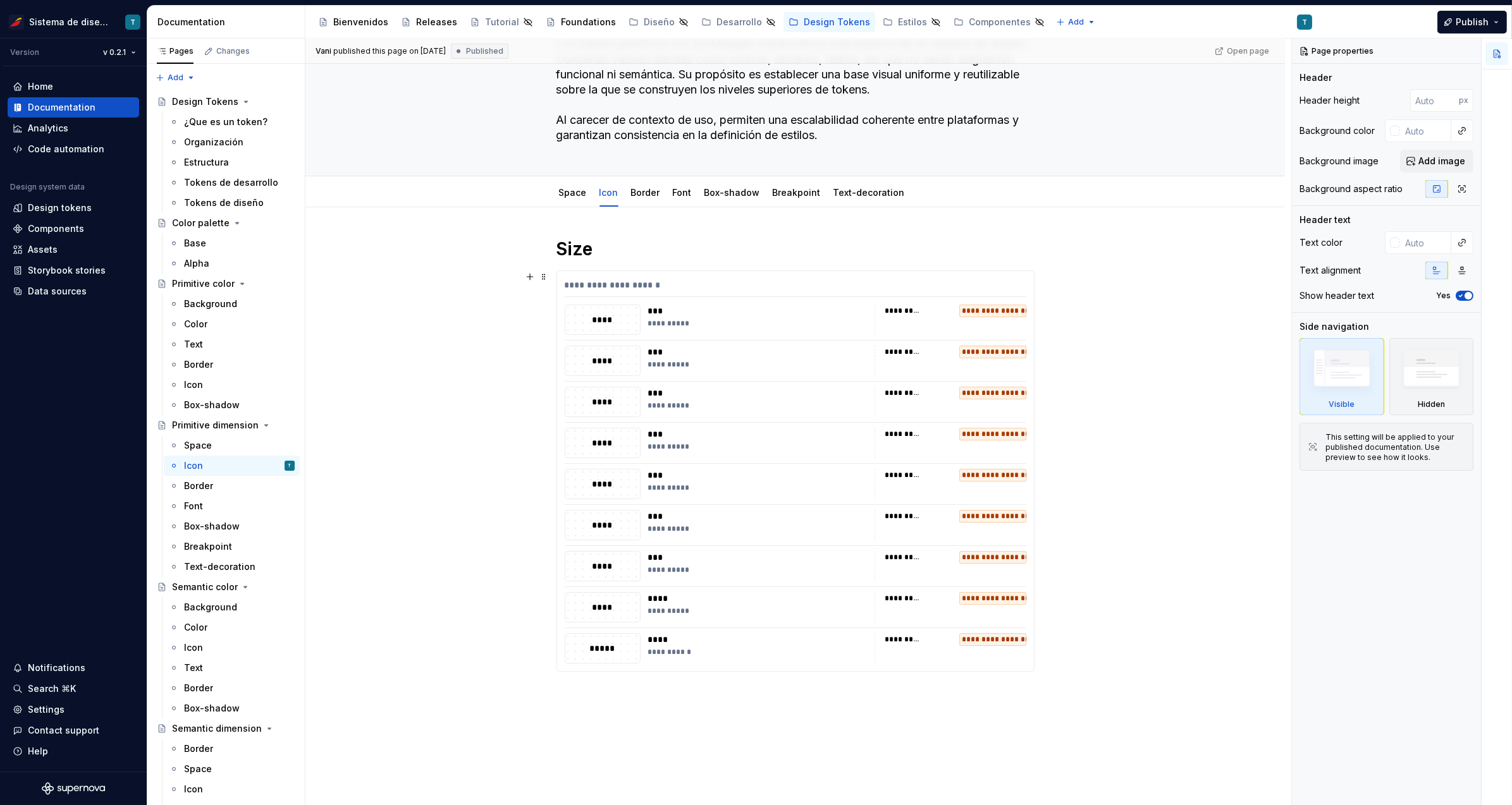
scroll to position [94, 0]
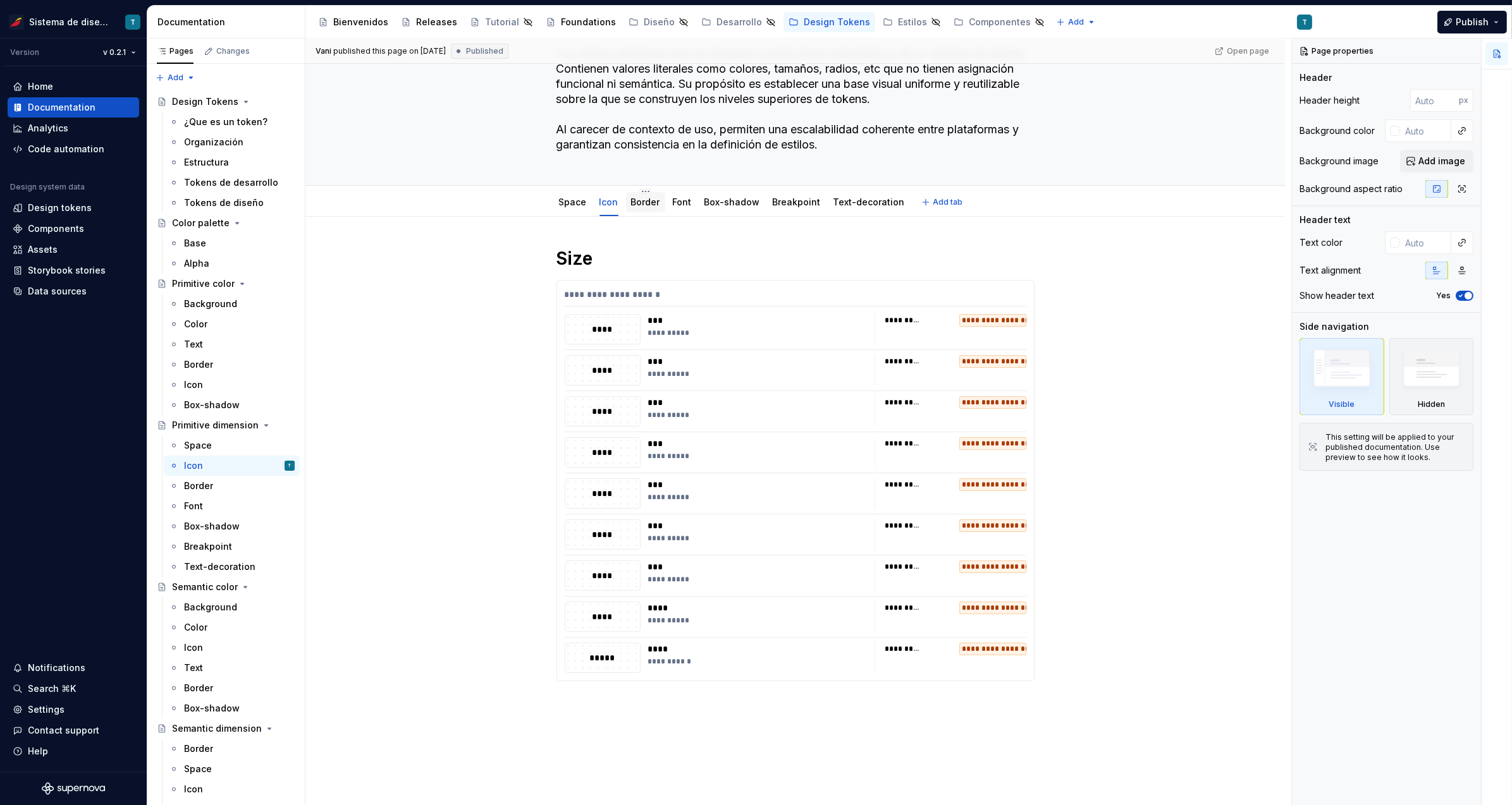
click at [642, 203] on link "Border" at bounding box center [646, 201] width 29 height 11
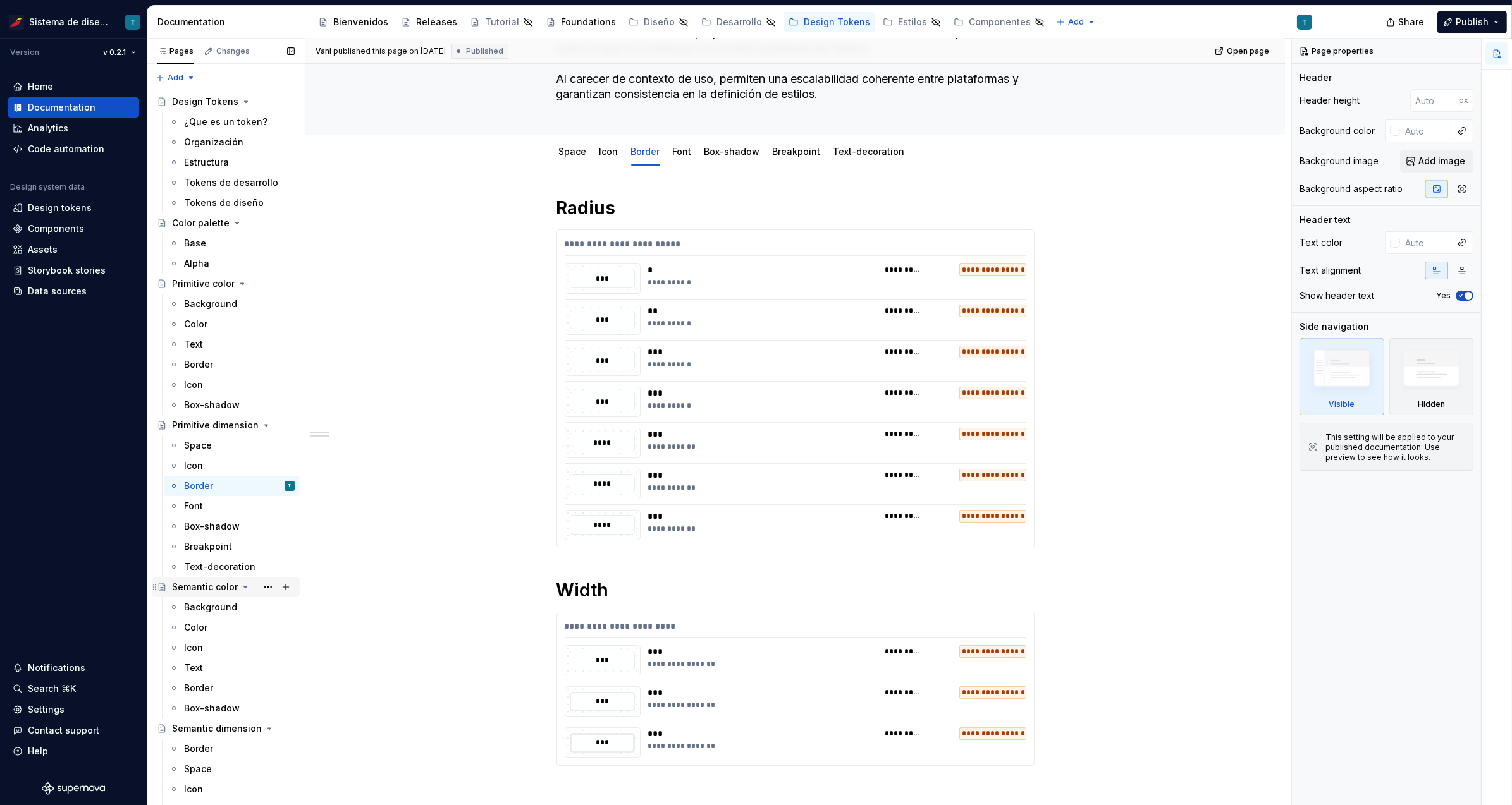
scroll to position [92, 0]
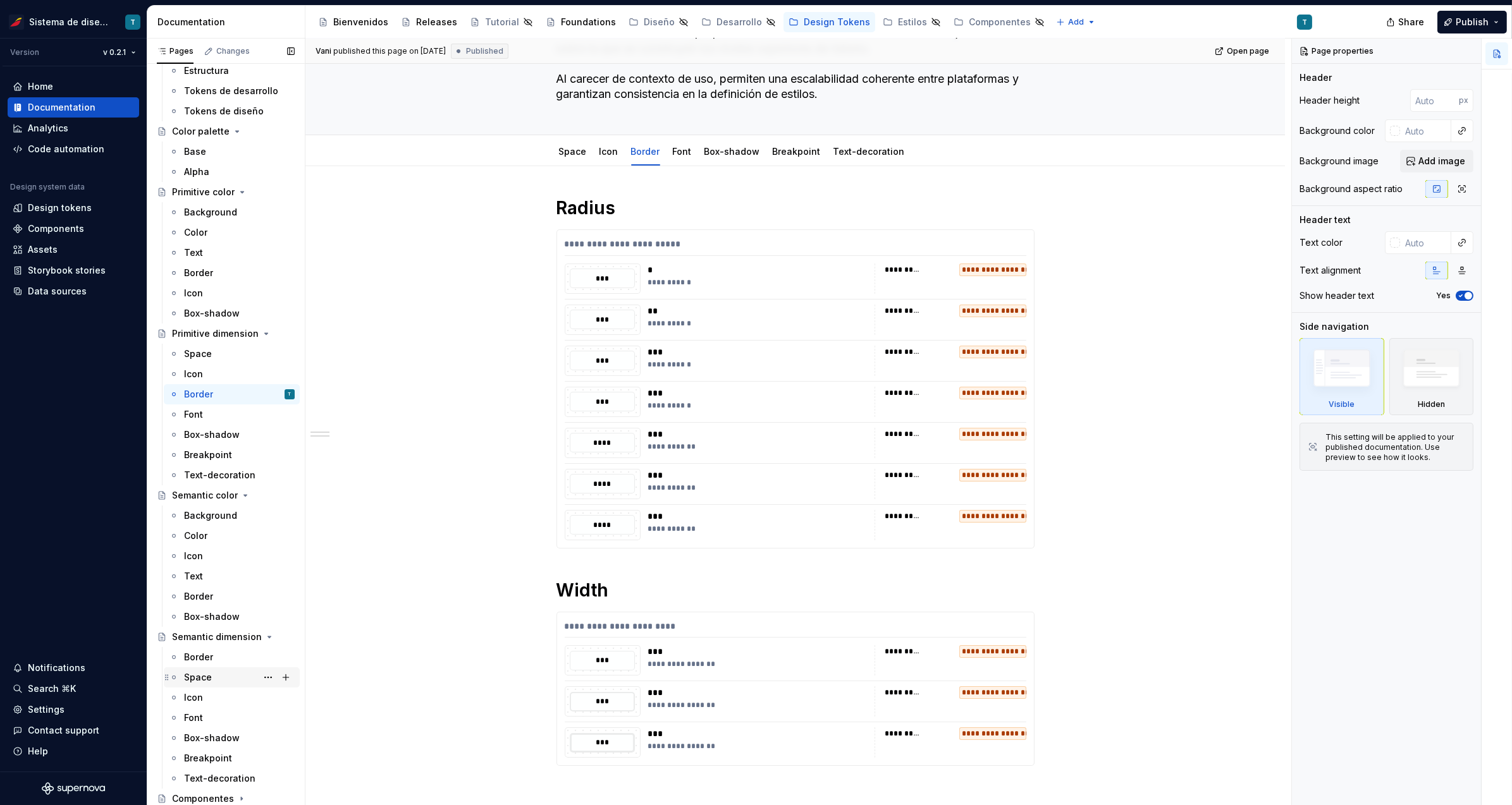
click at [205, 671] on div "Space" at bounding box center [198, 678] width 28 height 13
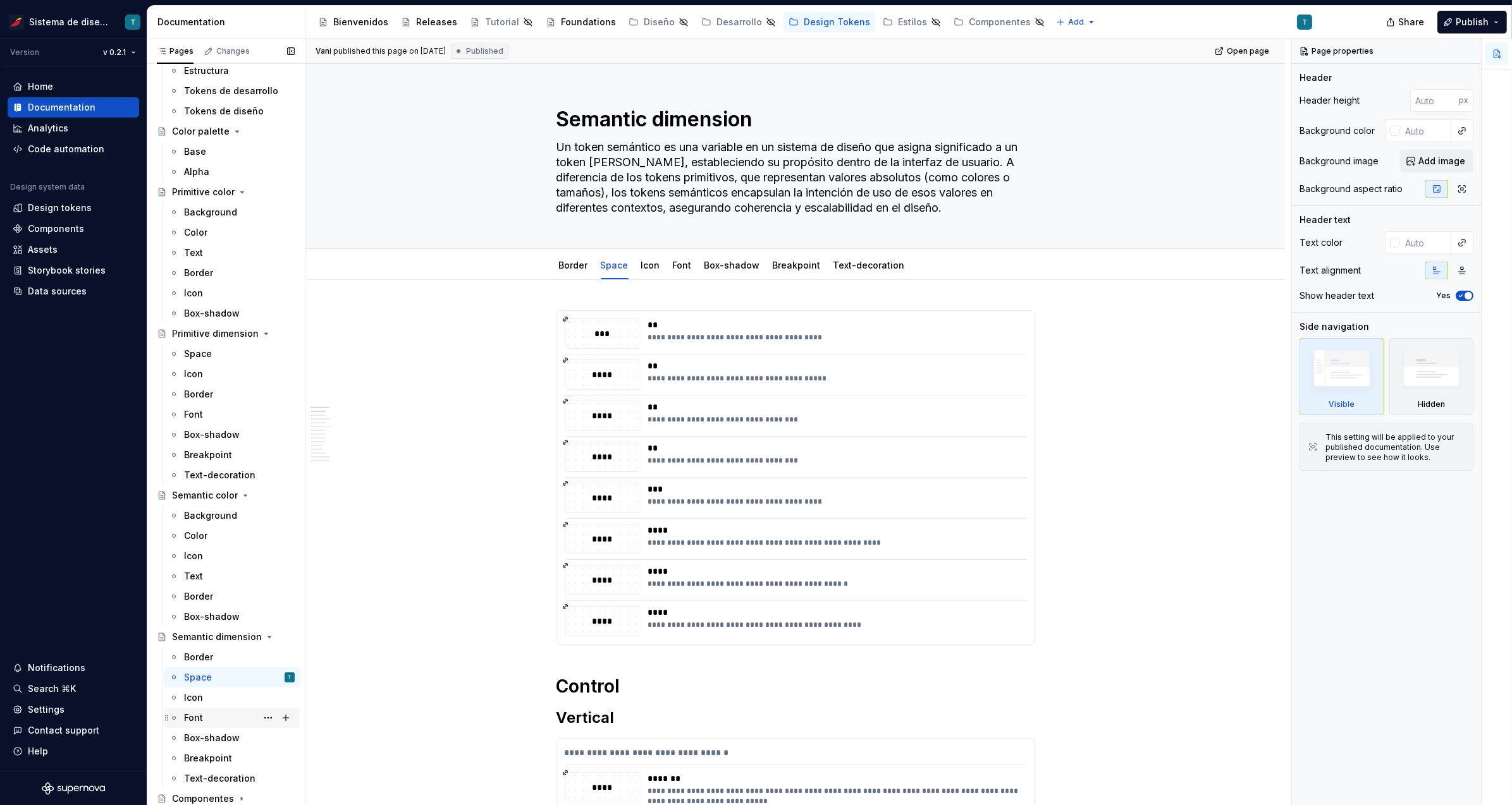
click at [200, 712] on div "Font" at bounding box center [194, 718] width 19 height 13
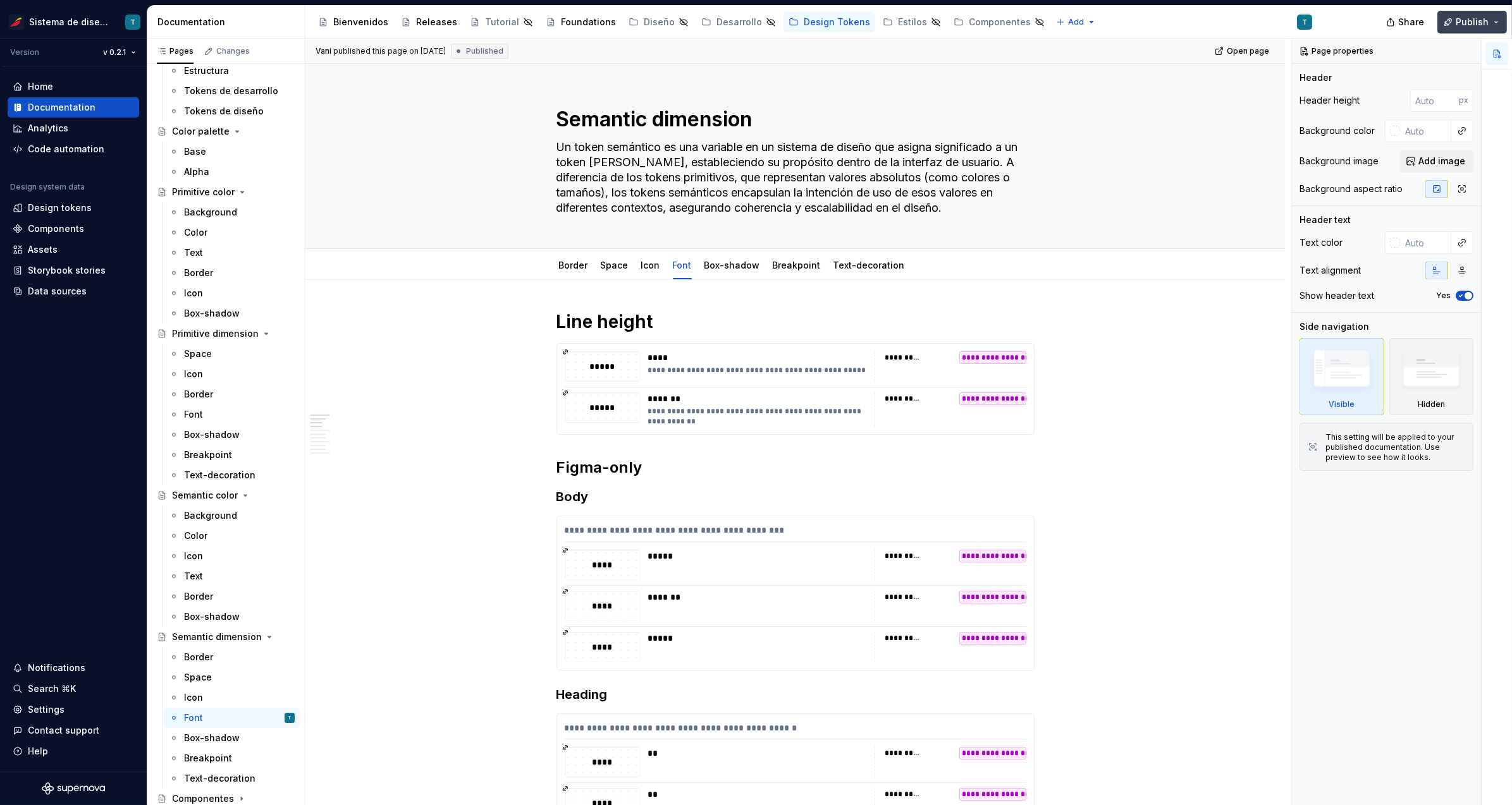
click at [1454, 22] on button "Publish" at bounding box center [1472, 22] width 69 height 23
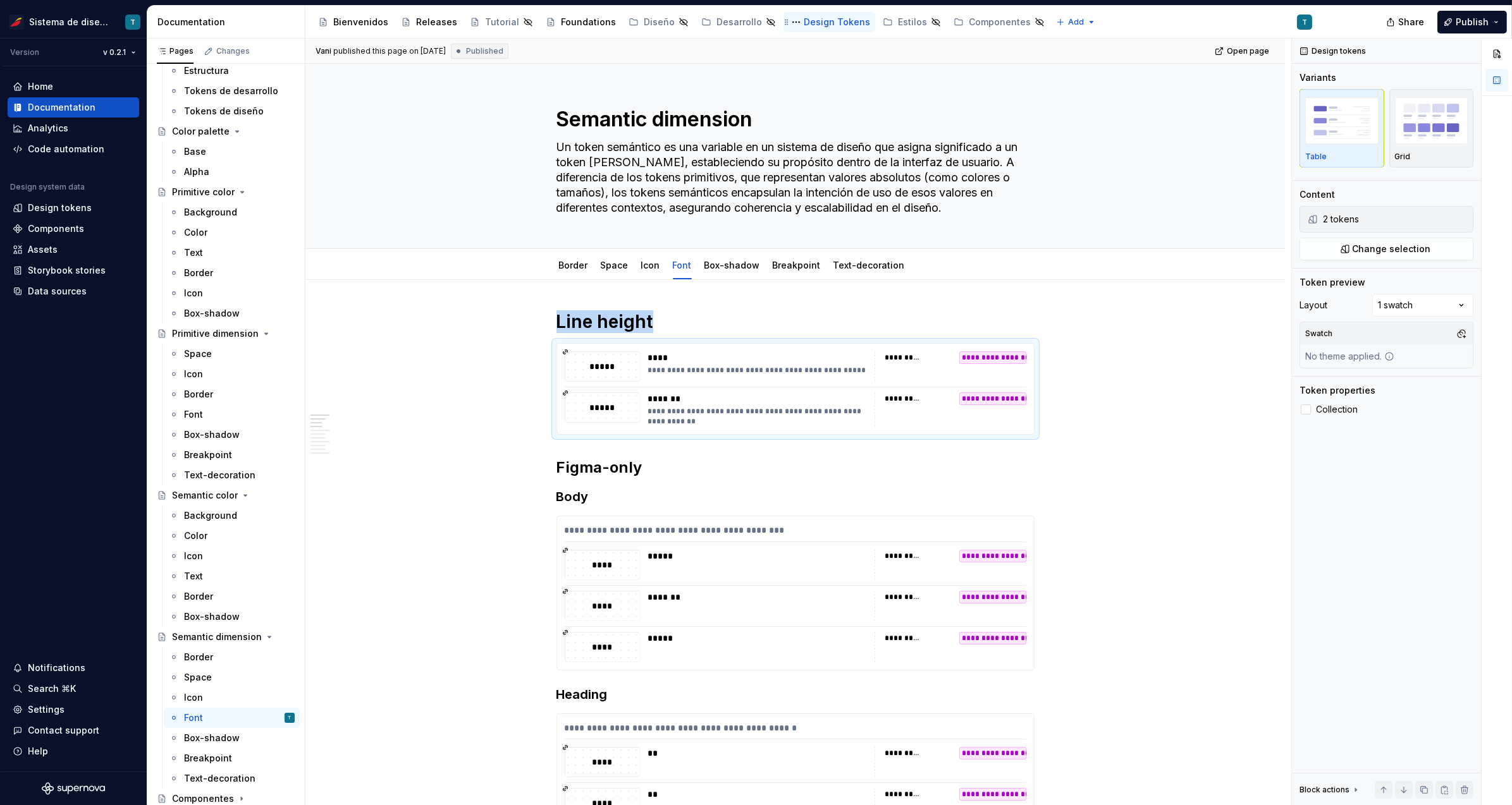
click at [808, 18] on div "Design Tokens" at bounding box center [837, 22] width 66 height 13
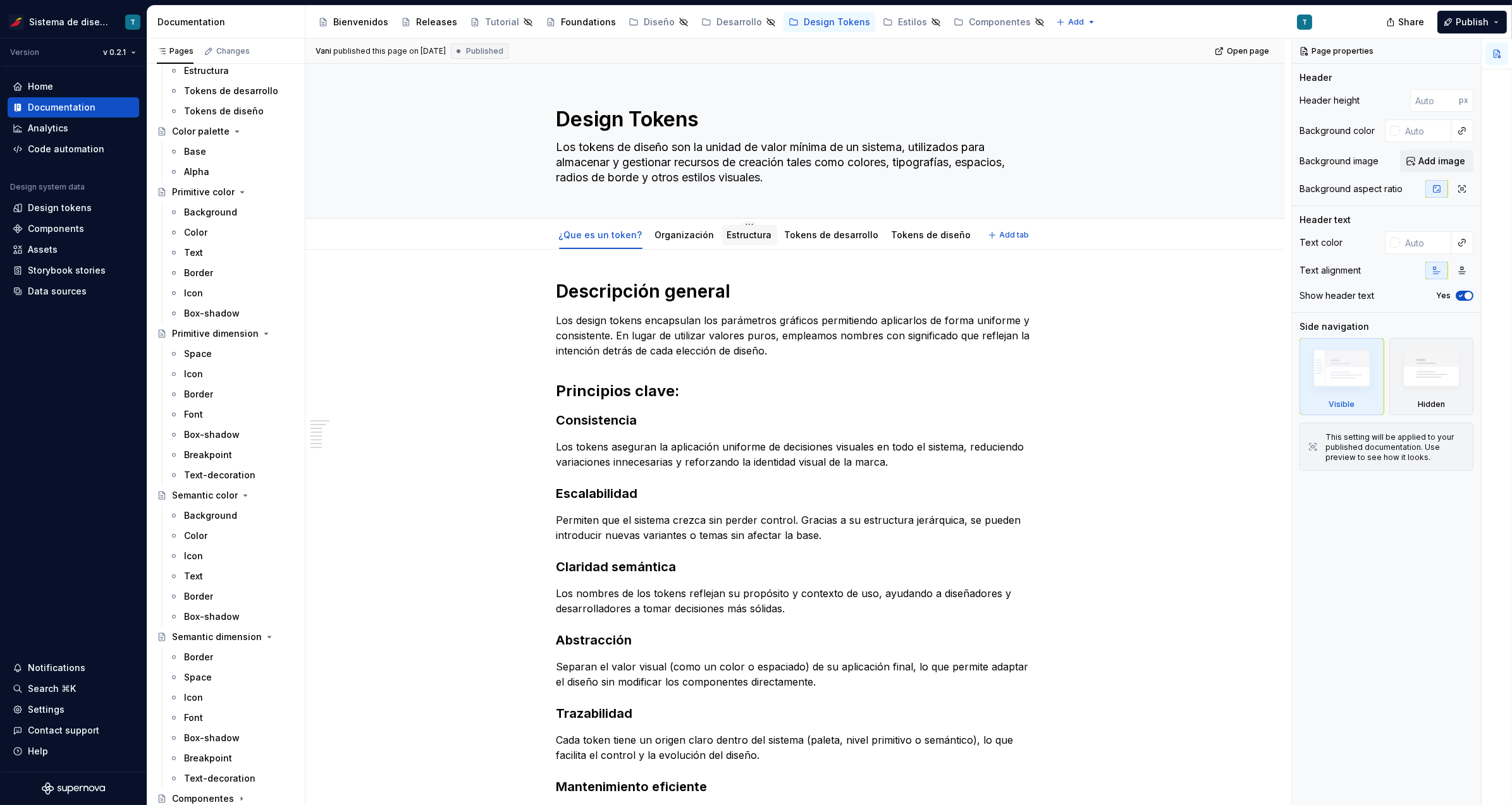
click at [737, 236] on link "Estructura" at bounding box center [750, 235] width 45 height 11
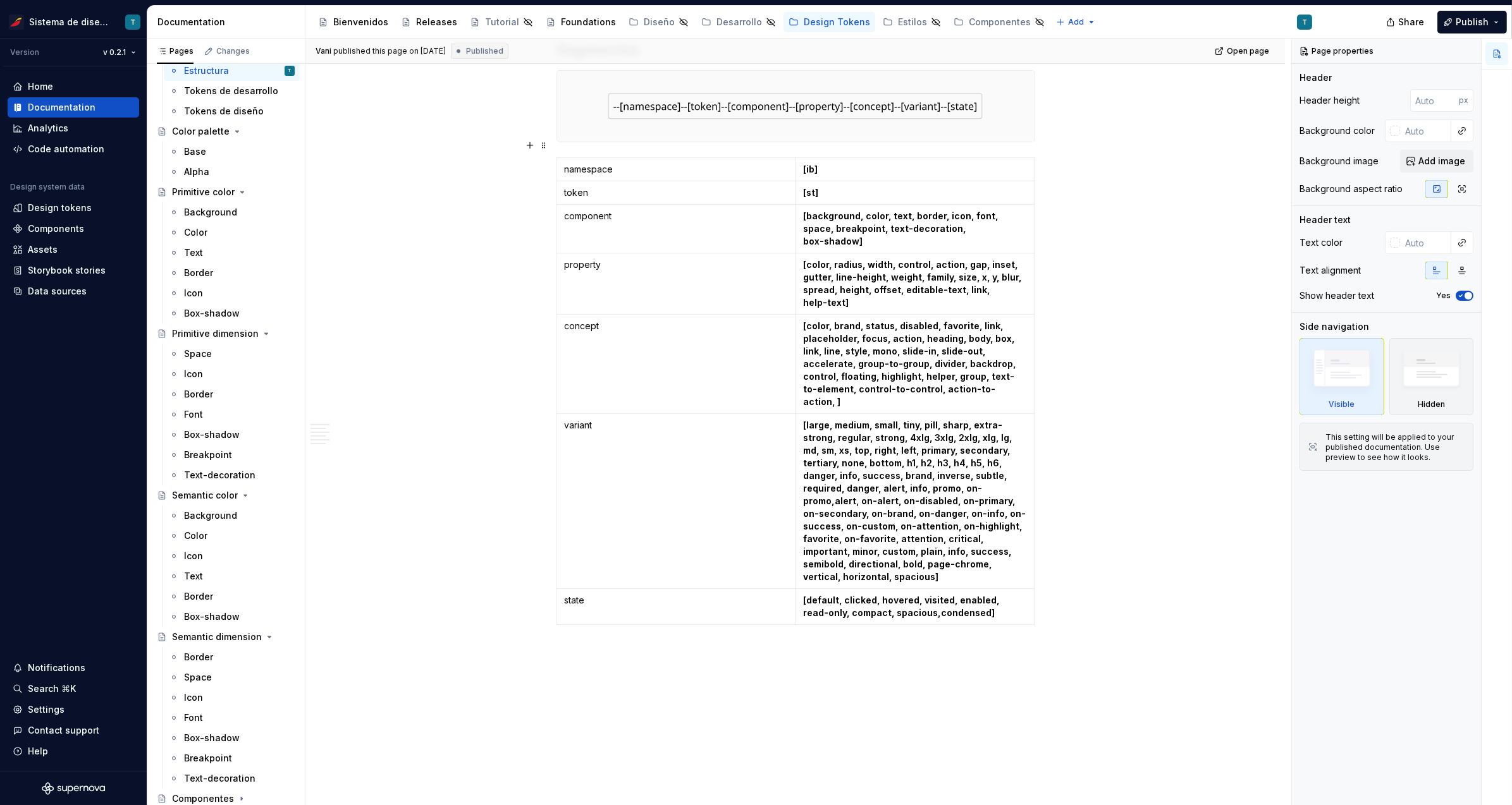
scroll to position [1012, 0]
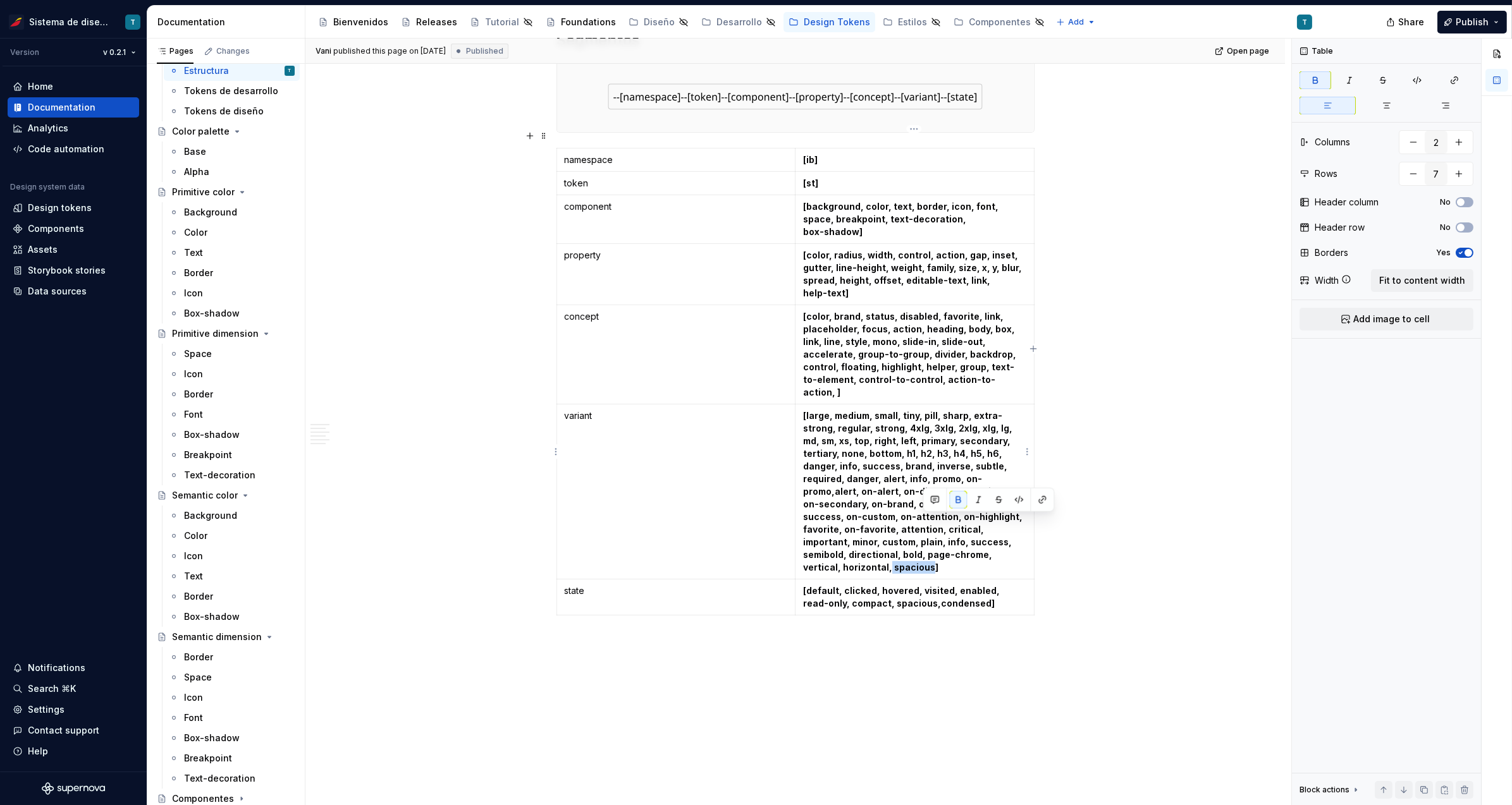
drag, startPoint x: 962, startPoint y: 521, endPoint x: 921, endPoint y: 523, distance: 41.0
click at [921, 523] on strong "[large, medium, small, tiny, pill, sharp, extra-strong, regular, strong, 4xlg, …" at bounding box center [915, 491] width 223 height 162
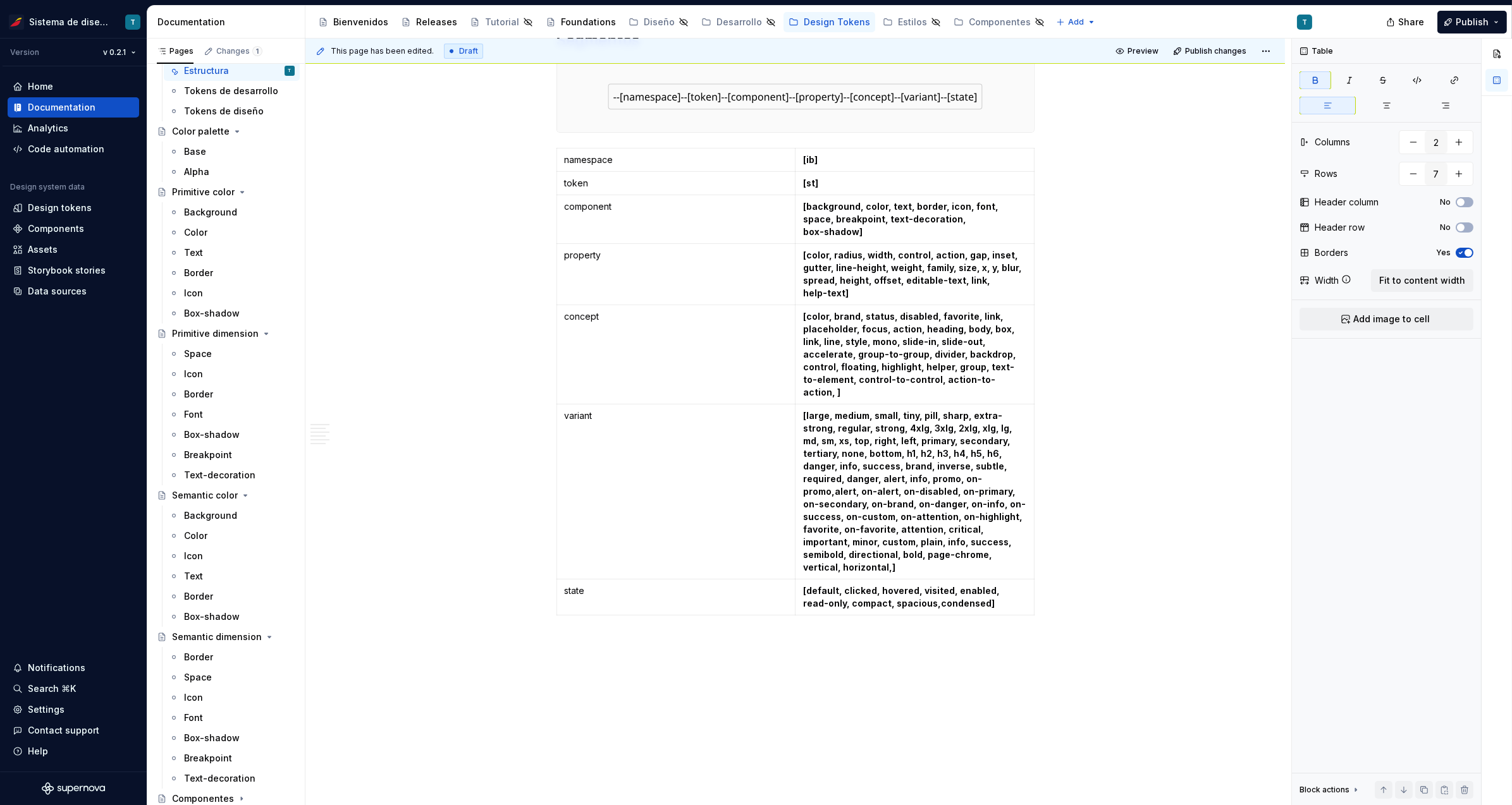
type textarea "*"
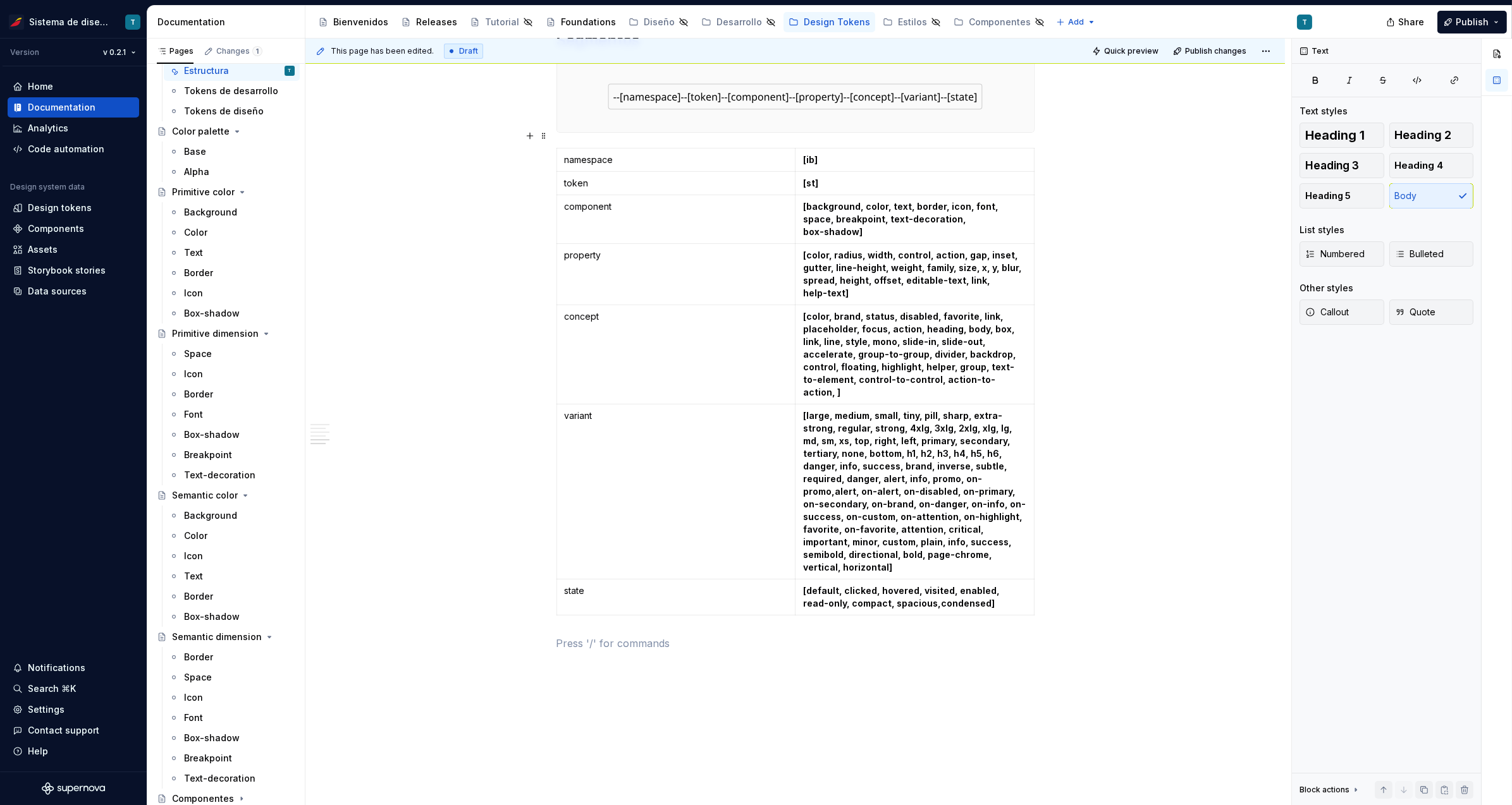
scroll to position [870, 0]
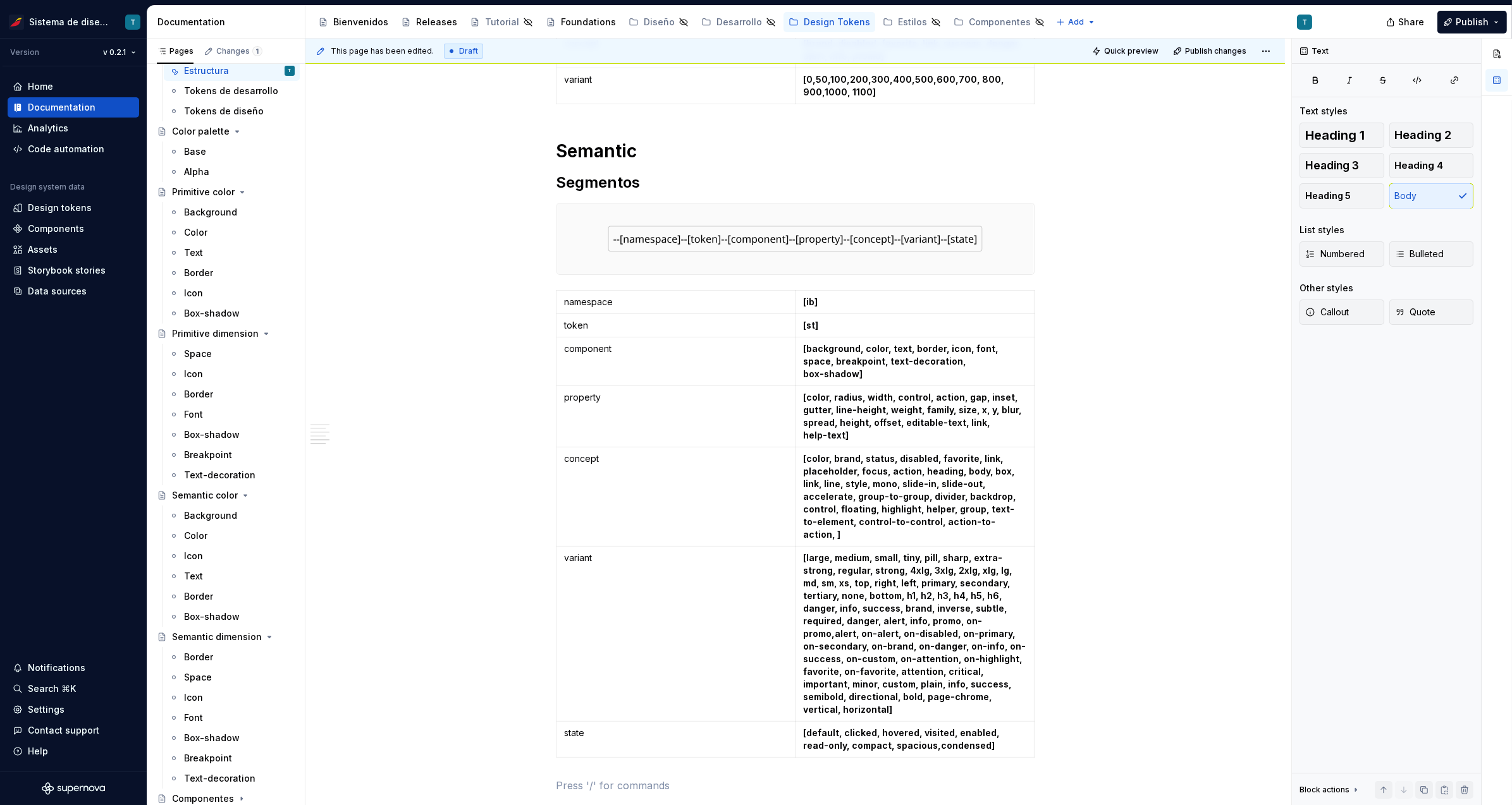
click at [1489, 8] on div "Share Publish" at bounding box center [1417, 22] width 190 height 32
click at [1479, 19] on span "Publish" at bounding box center [1472, 22] width 33 height 13
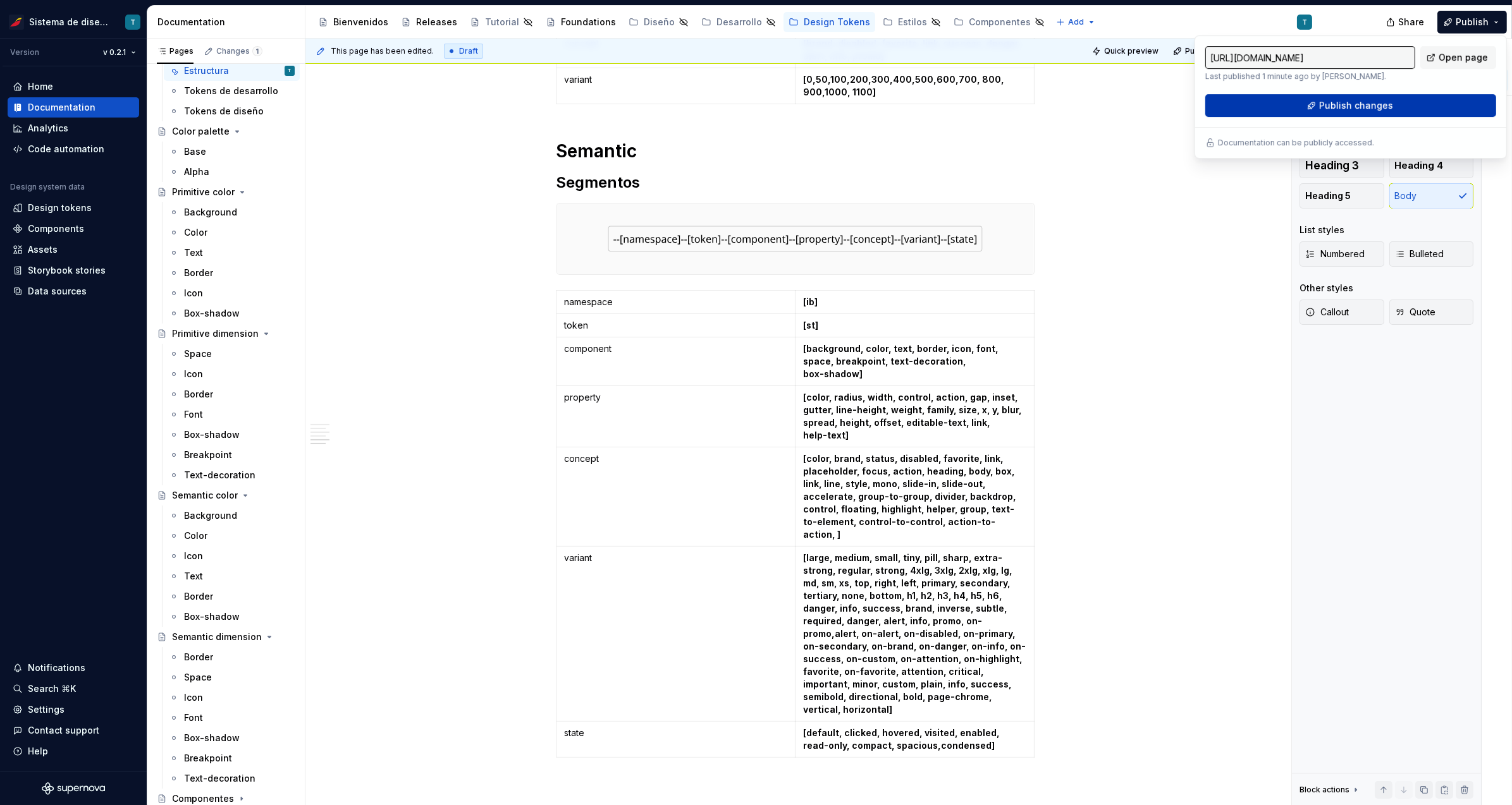
click at [1397, 100] on button "Publish changes" at bounding box center [1350, 105] width 291 height 23
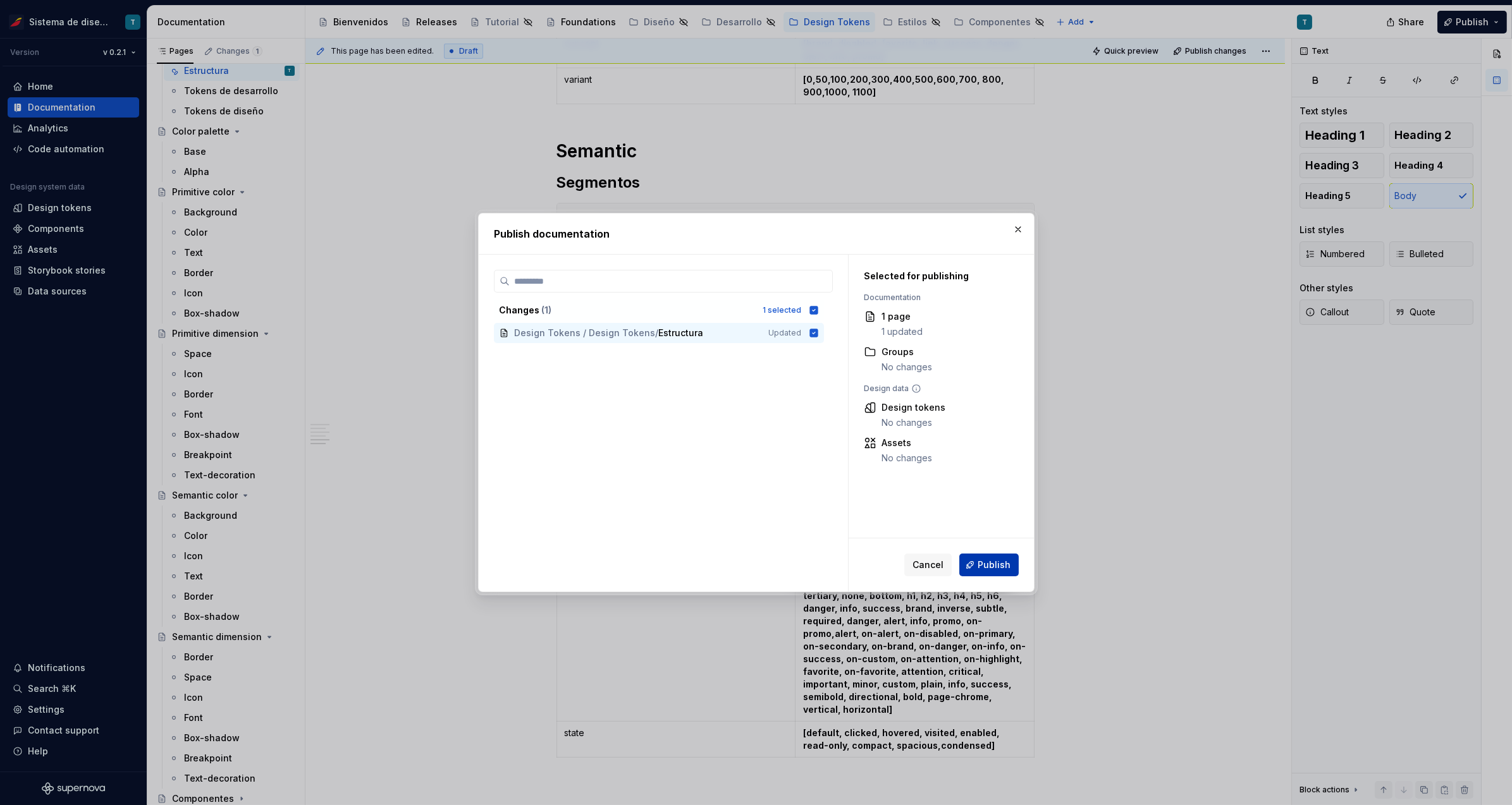
click at [989, 563] on span "Publish" at bounding box center [994, 565] width 33 height 13
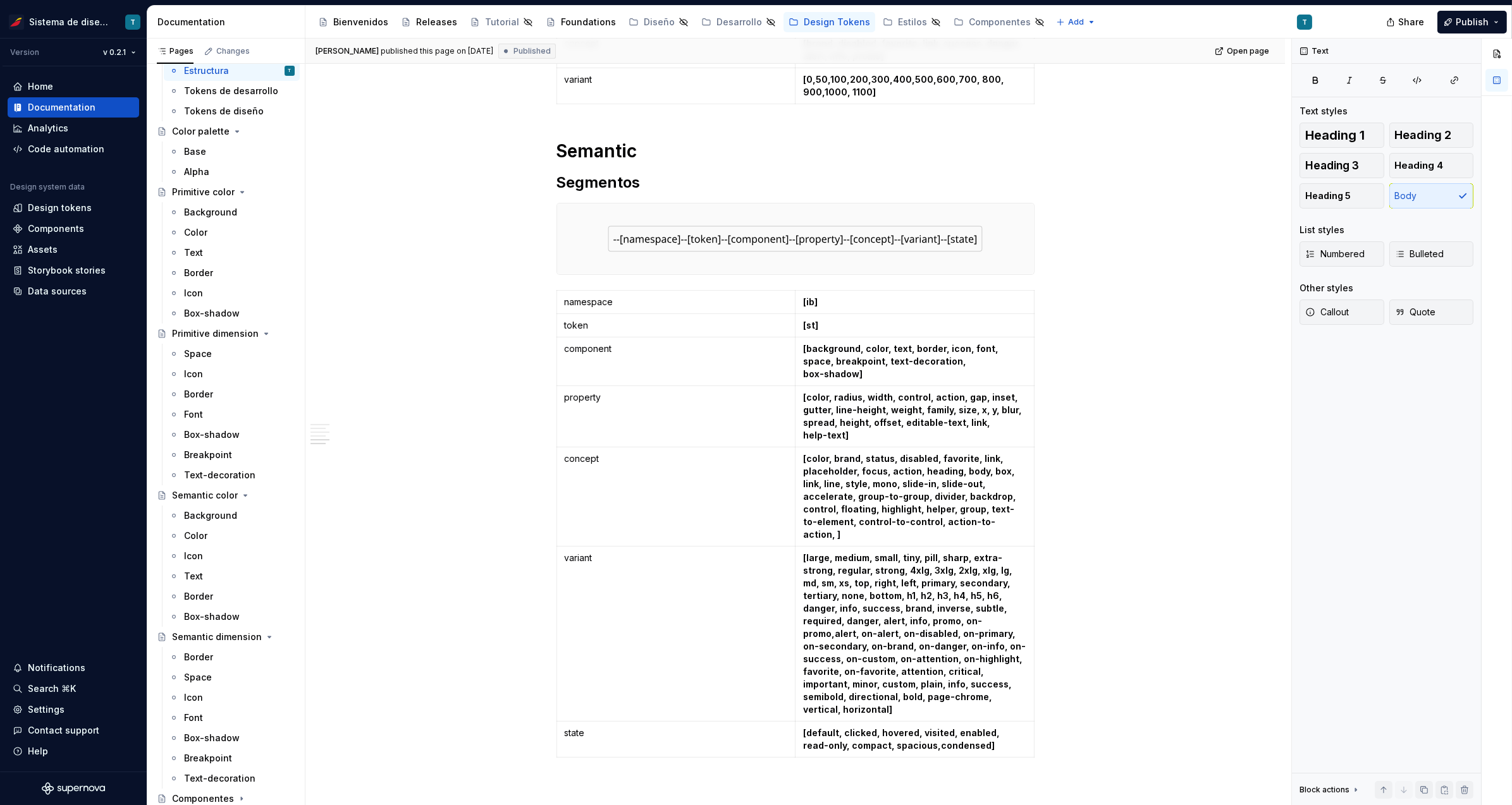
click at [1196, 267] on div "Color palette Segmentos namespace [ib] token [pallet] concept [base,alpha] colo…" at bounding box center [795, 214] width 980 height 1671
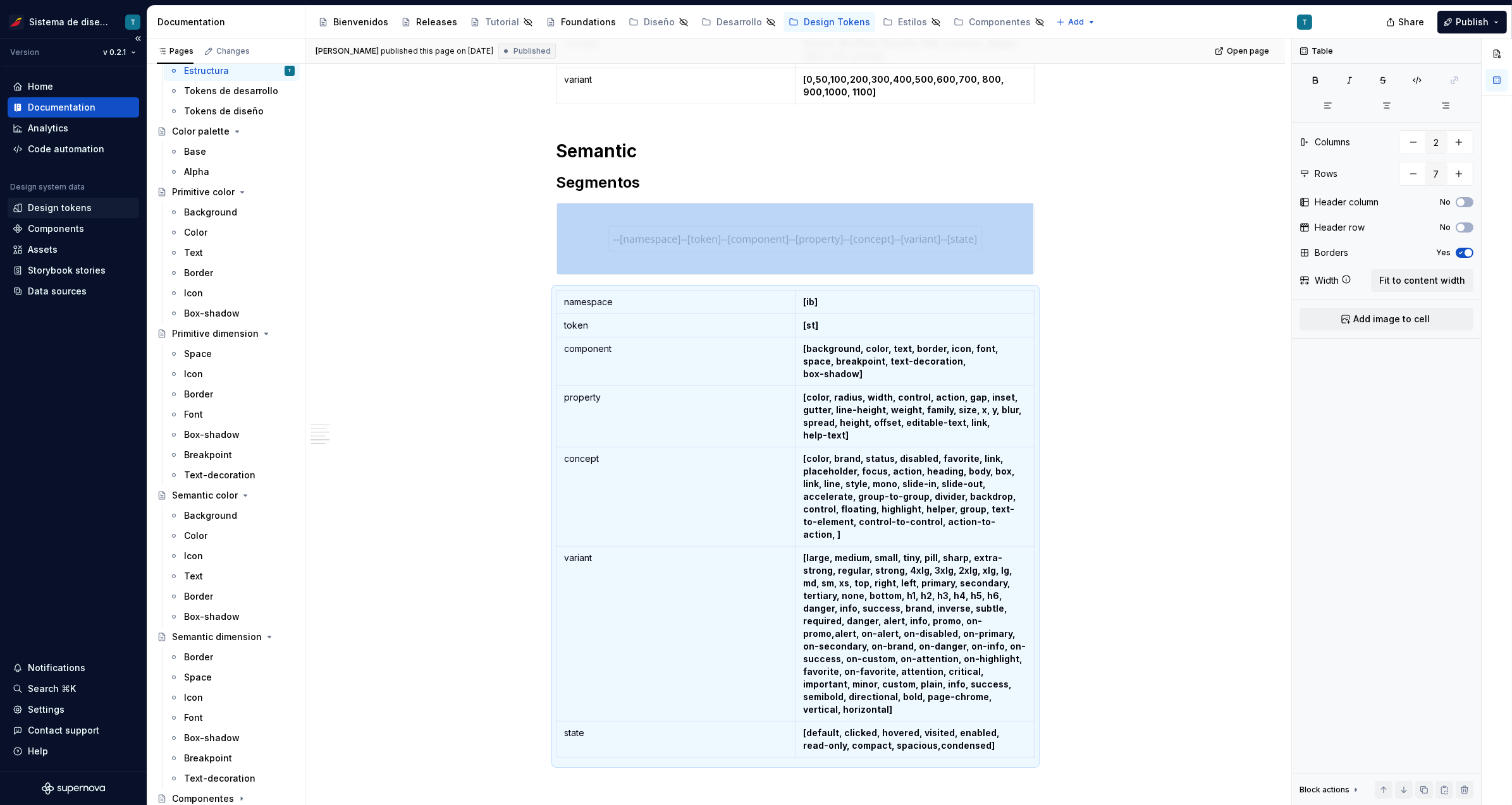
click at [58, 212] on div "Design tokens" at bounding box center [60, 208] width 64 height 13
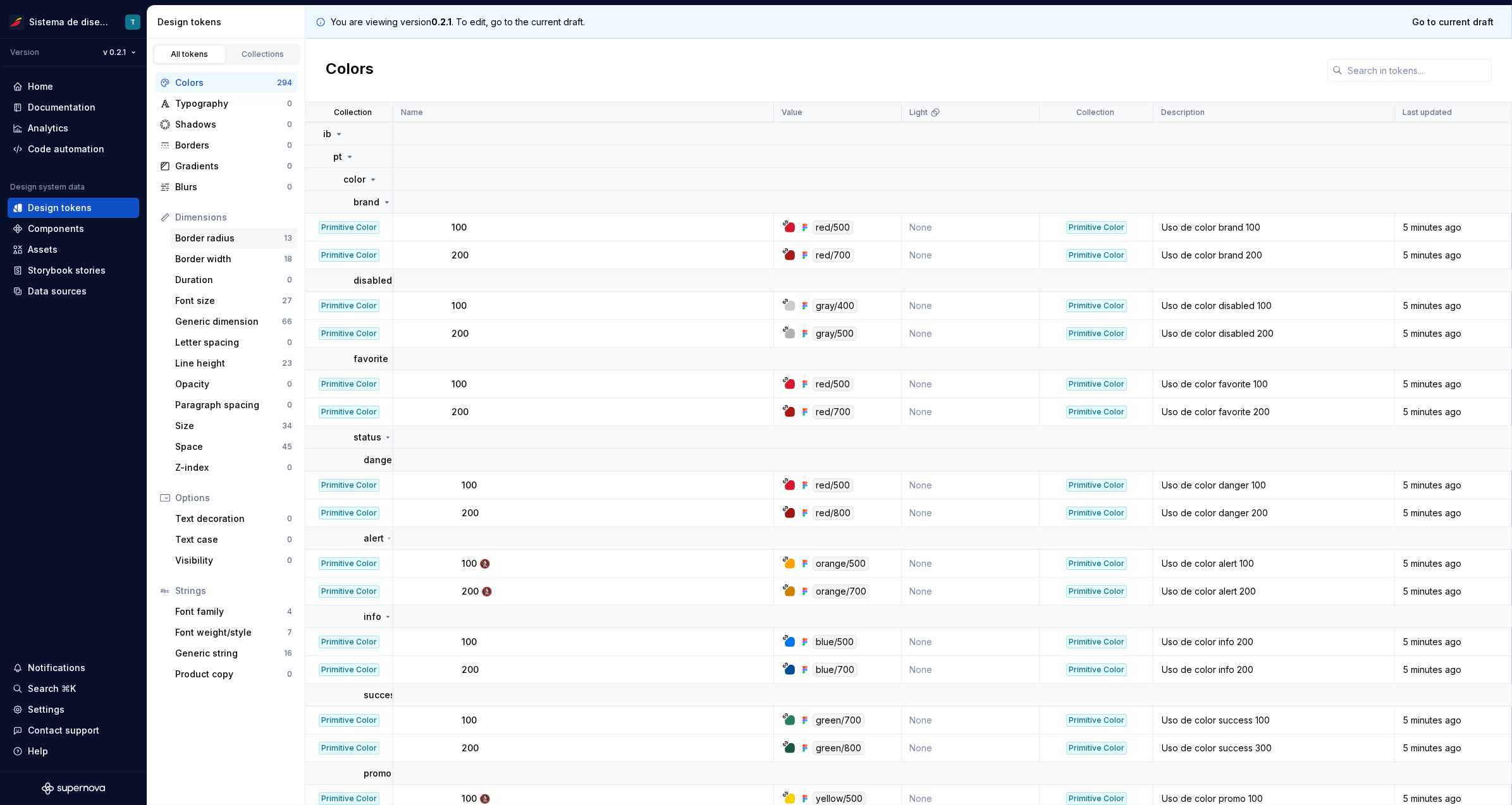
click at [244, 235] on div "Border radius" at bounding box center [229, 238] width 109 height 13
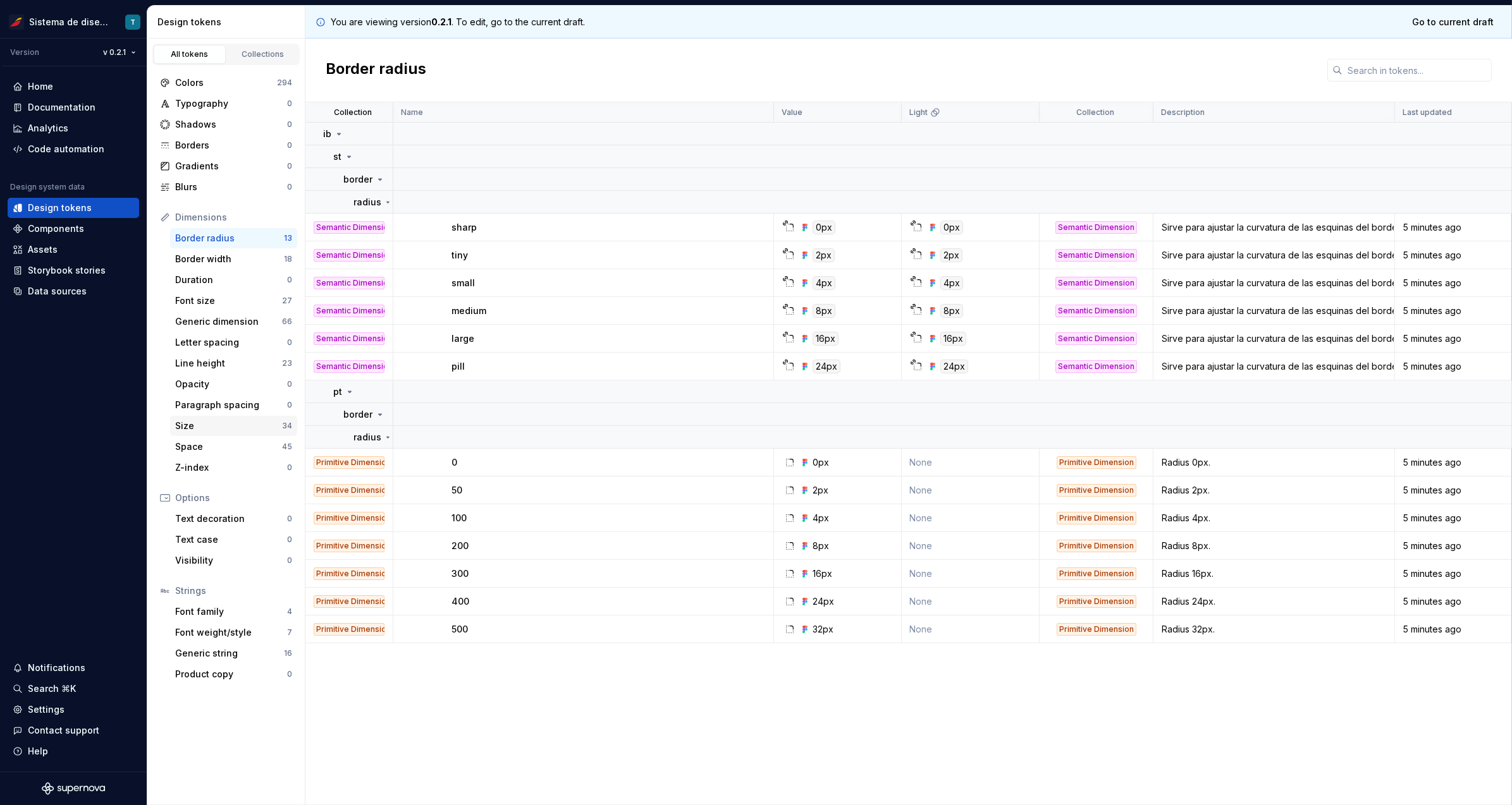
click at [253, 424] on div "Size" at bounding box center [228, 426] width 107 height 13
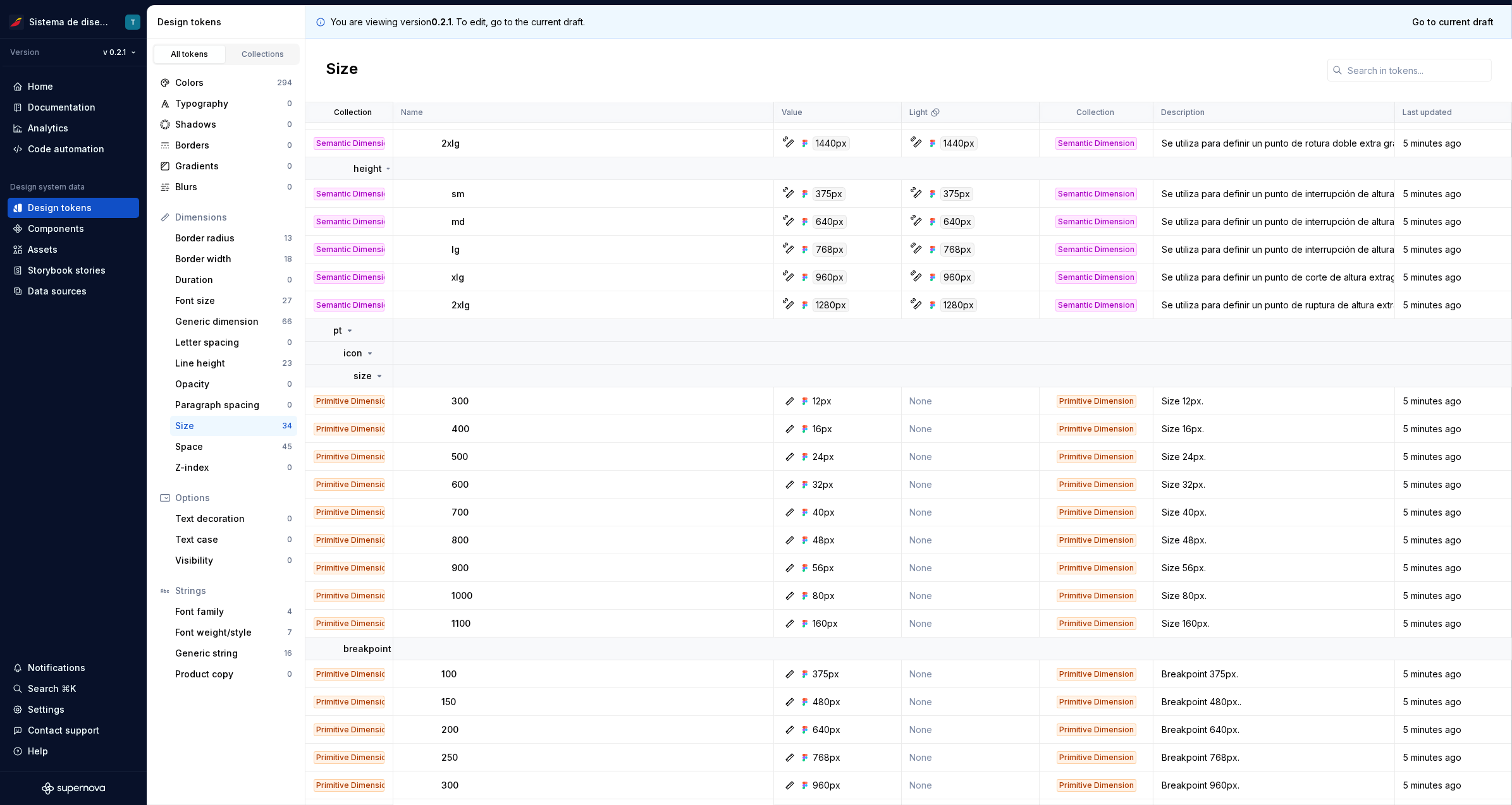
scroll to position [466, 0]
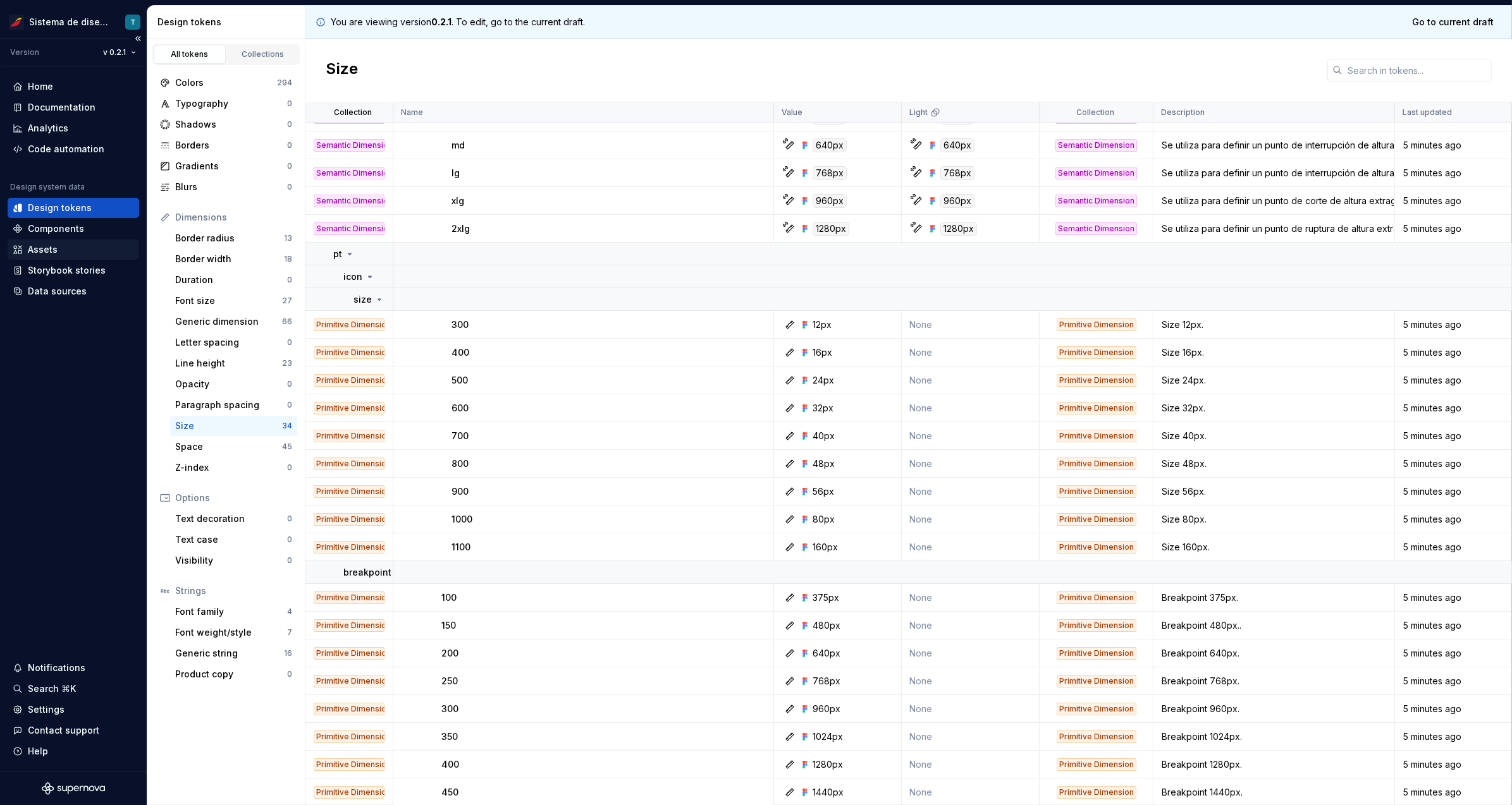
click at [56, 248] on div "Assets" at bounding box center [74, 250] width 121 height 13
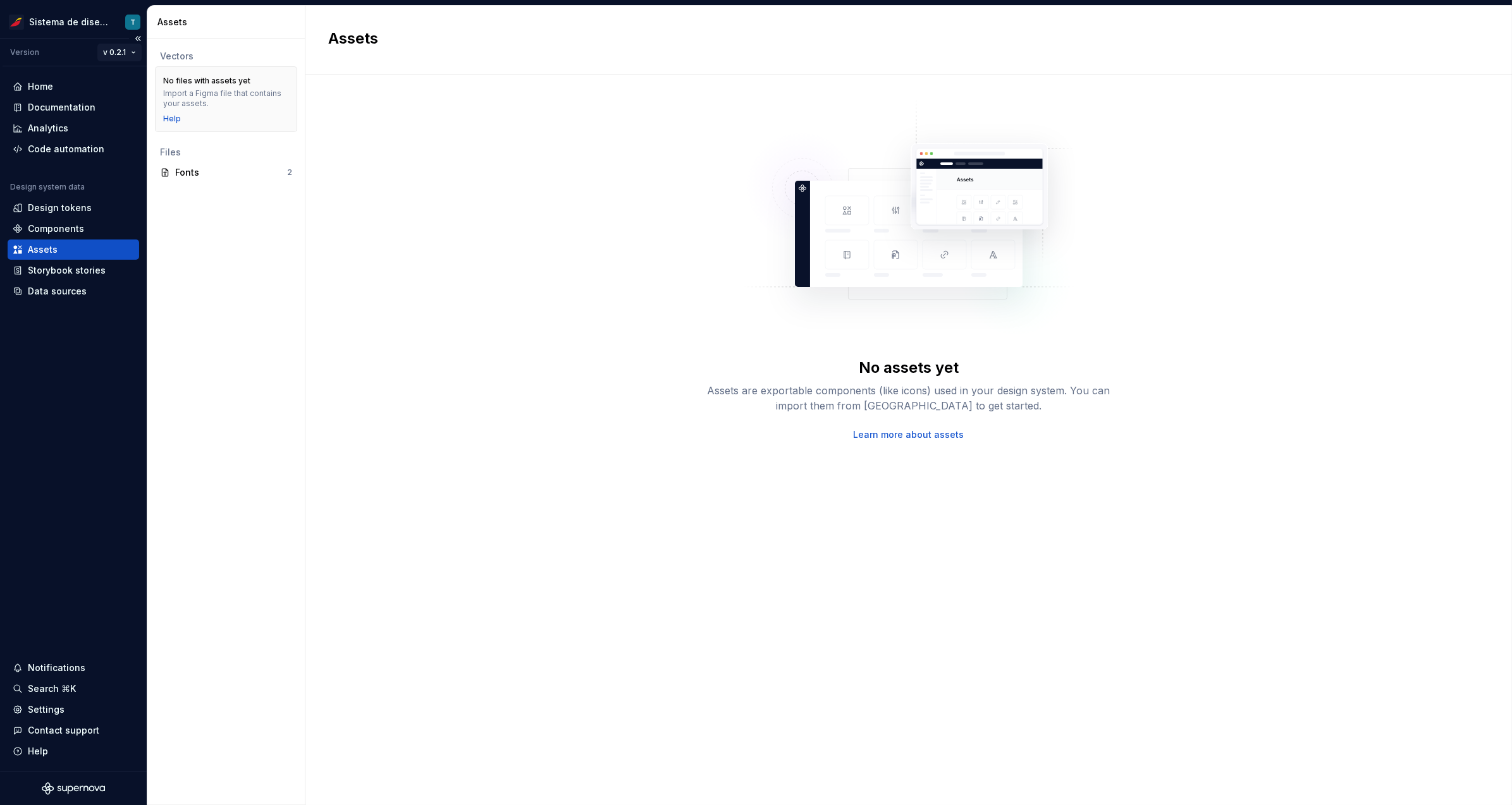
click at [111, 50] on html "Sistema de diseño Iberia T Version v 0.2.1 Home Documentation Analytics Code au…" at bounding box center [756, 402] width 1512 height 805
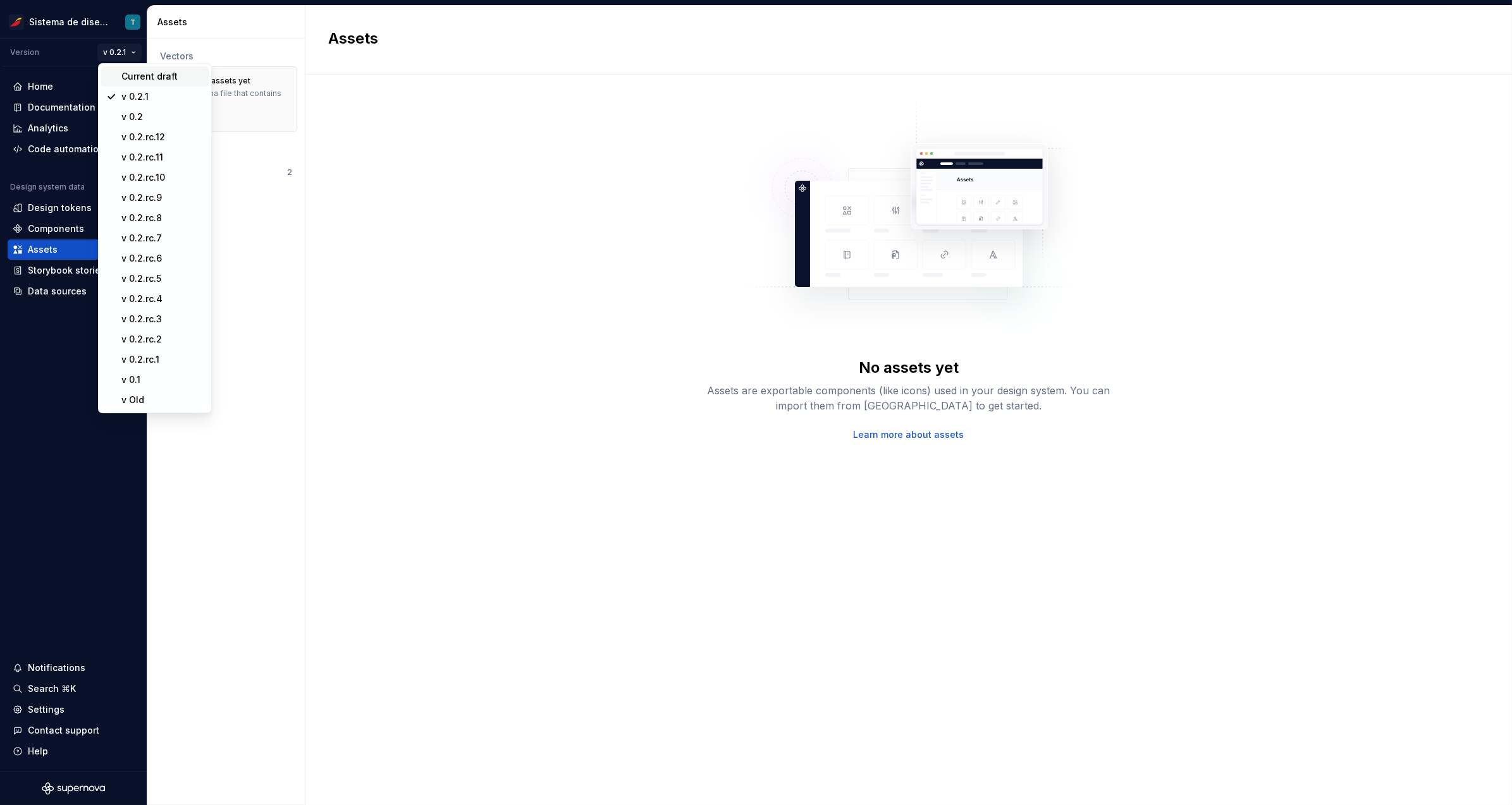
click at [124, 73] on div "Current draft" at bounding box center [163, 77] width 82 height 13
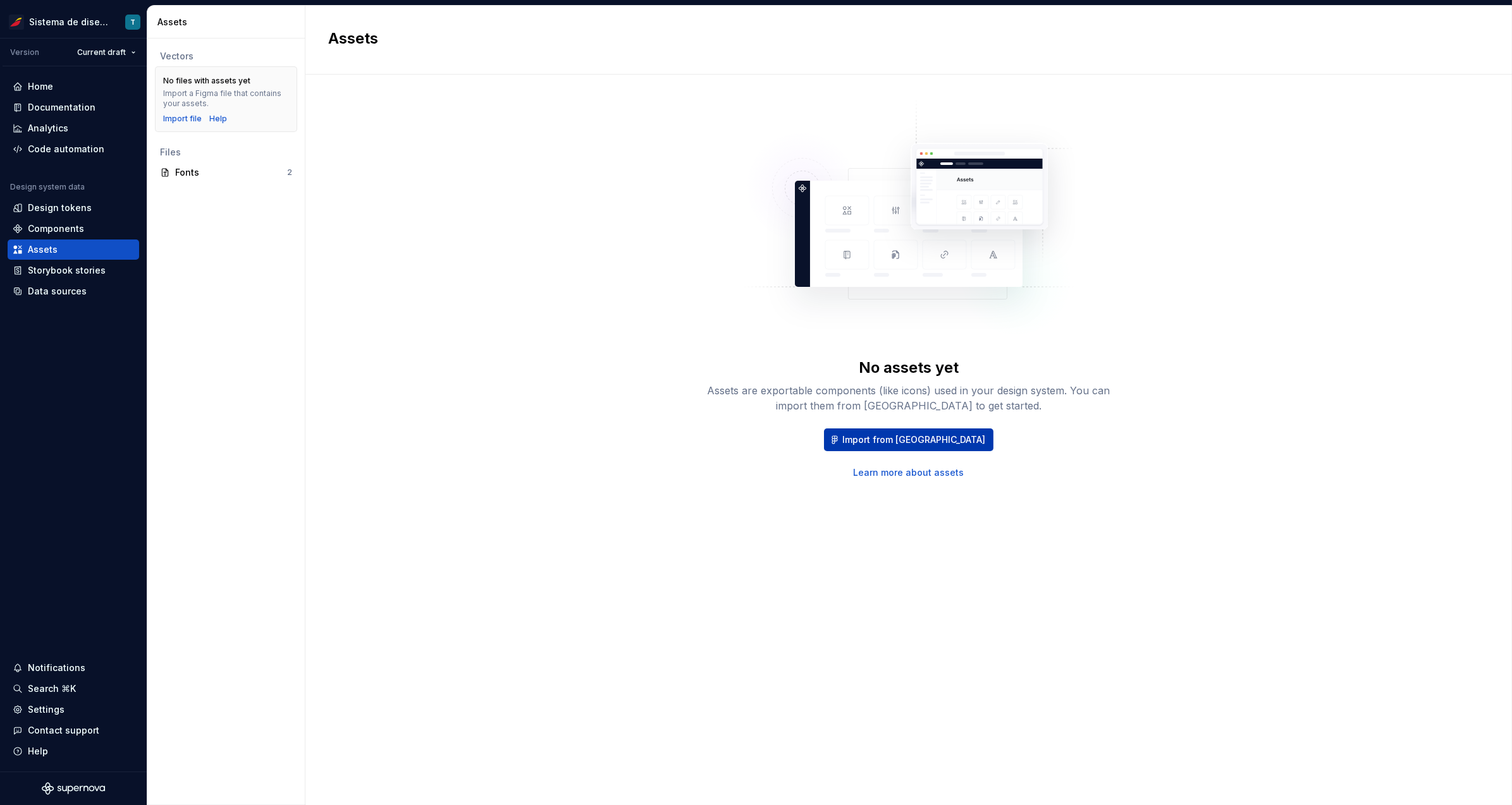
click at [921, 433] on span "Import from Figma" at bounding box center [914, 440] width 143 height 13
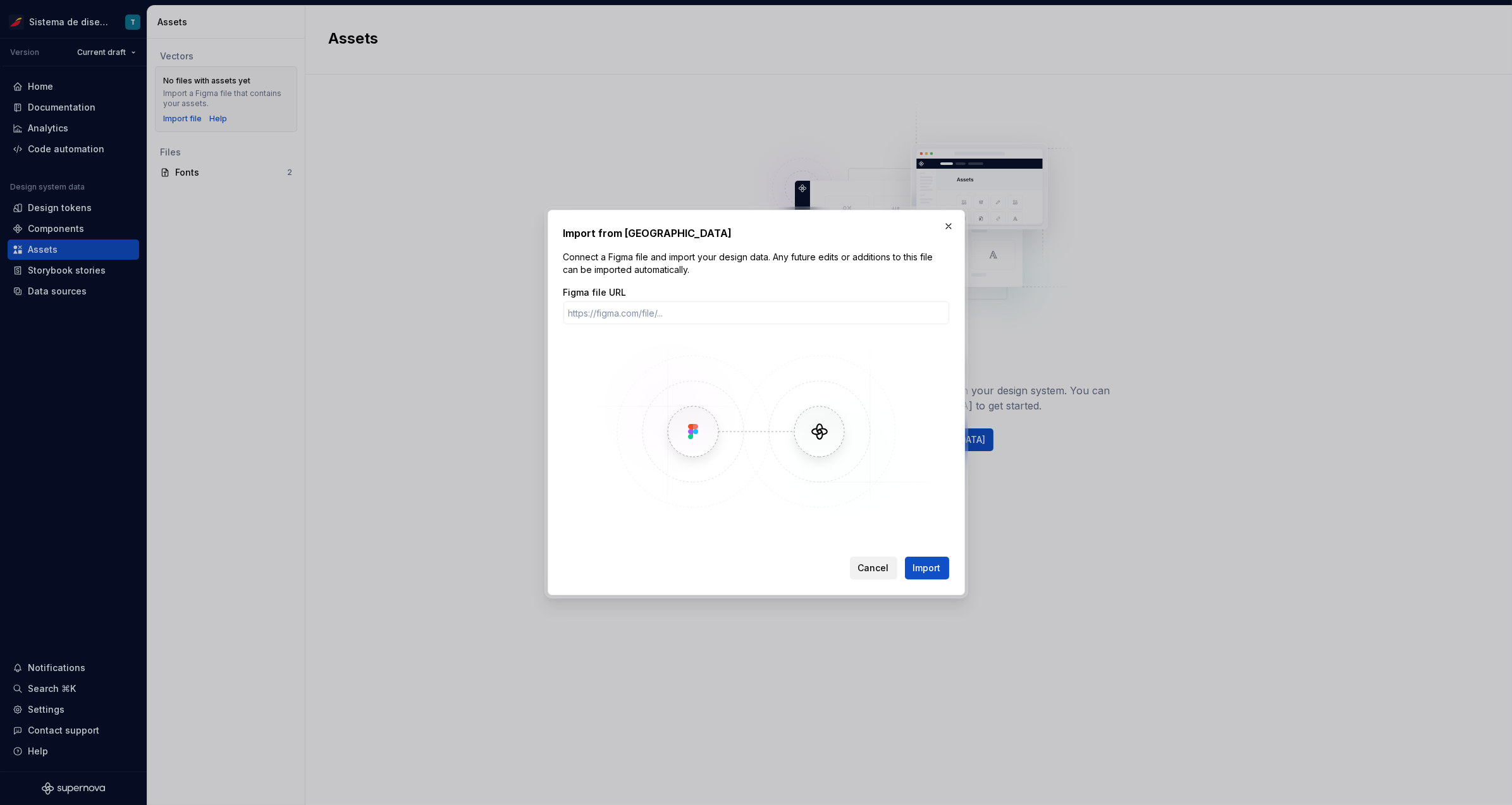
click at [880, 565] on span "Cancel" at bounding box center [873, 568] width 31 height 13
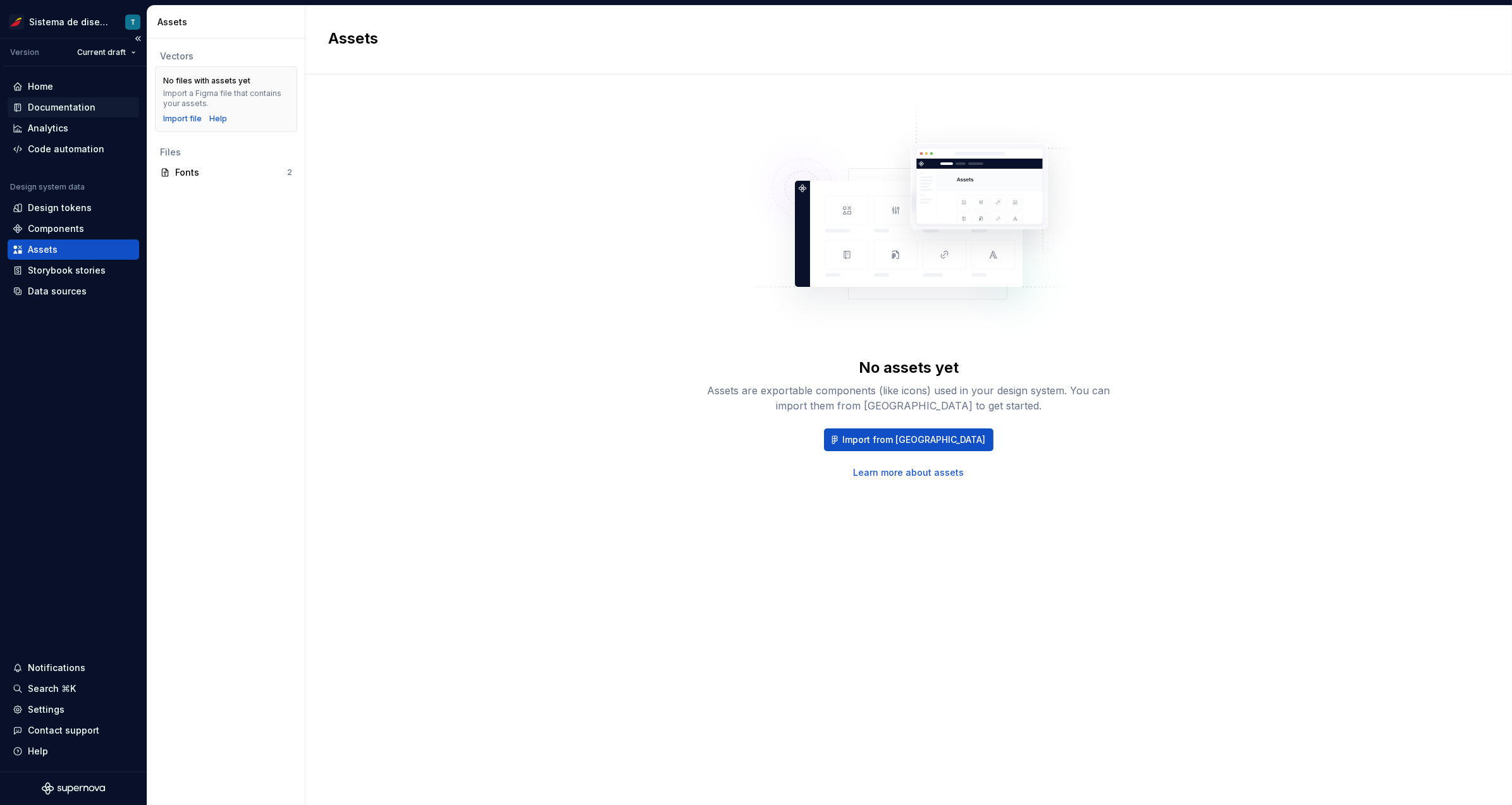
click at [79, 100] on div "Documentation" at bounding box center [74, 108] width 131 height 20
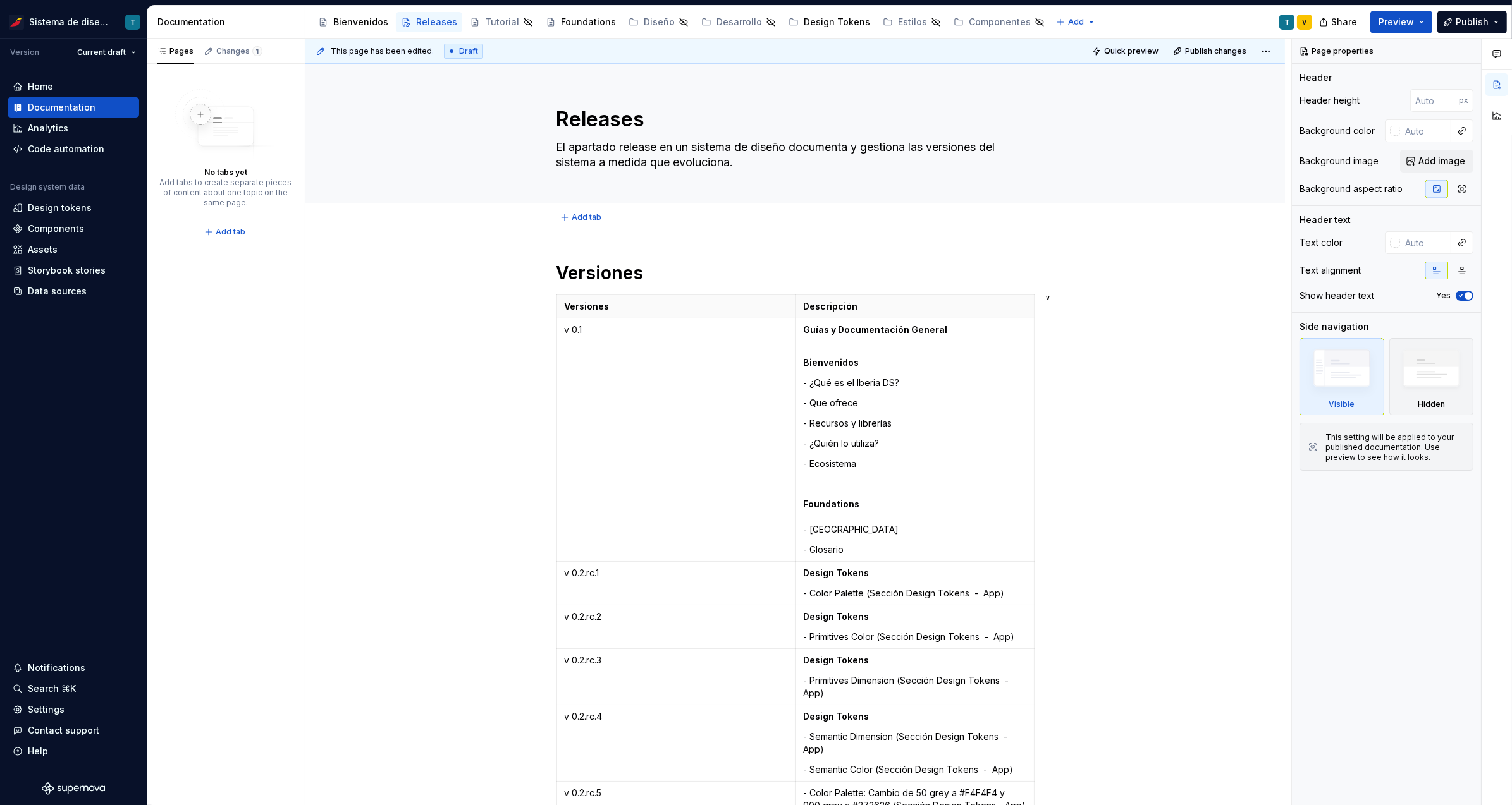
type textarea "*"
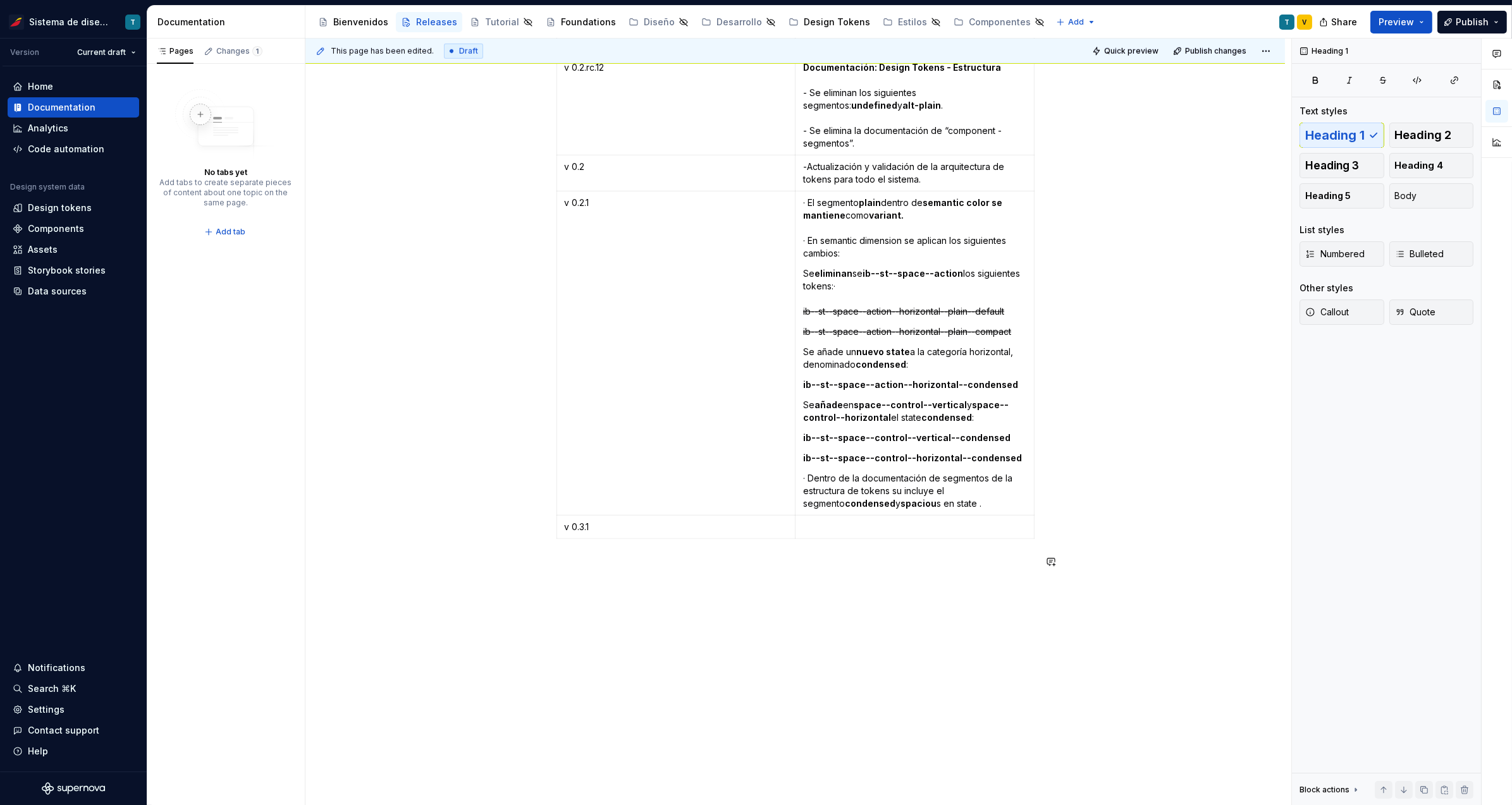
scroll to position [2677, 0]
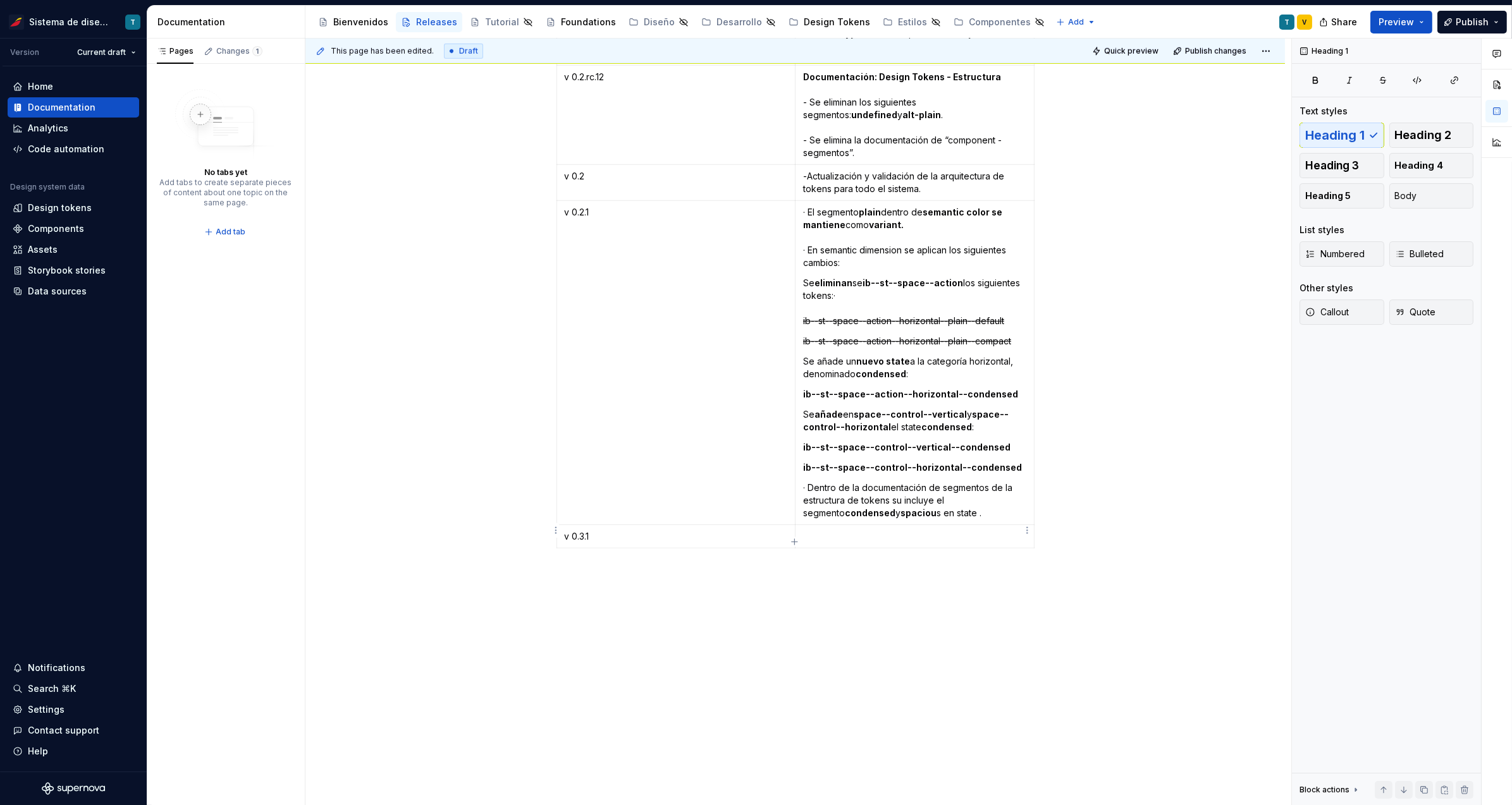
click at [831, 536] on p at bounding box center [915, 536] width 223 height 13
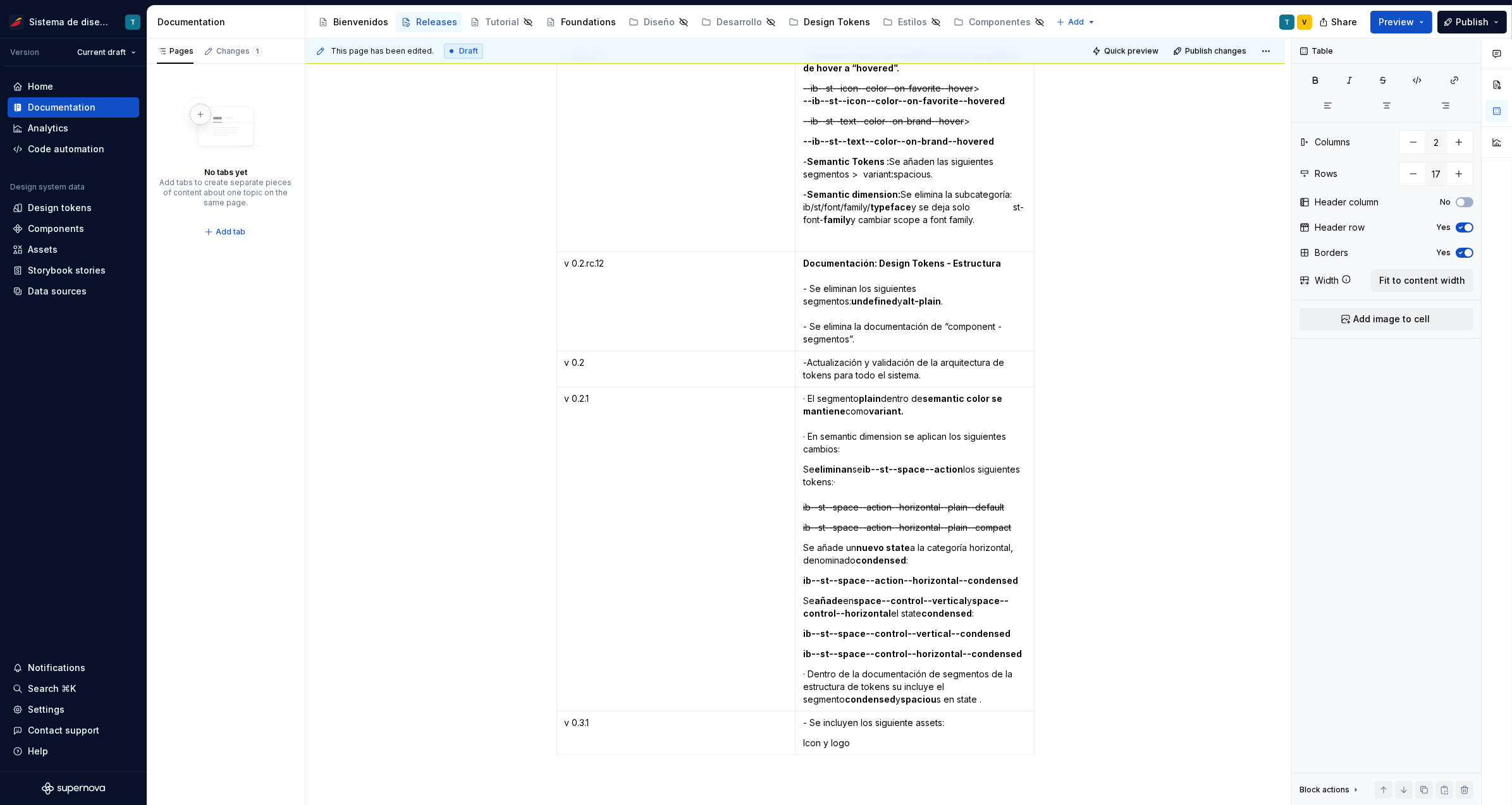
scroll to position [2491, 0]
drag, startPoint x: 810, startPoint y: 719, endPoint x: 800, endPoint y: 716, distance: 10.4
click at [800, 716] on td "- Se incluyen los siguiente assets: Icon y logo." at bounding box center [914, 734] width 239 height 43
click at [800, 736] on td "Se incluyen los siguiente assets: Icon y logo." at bounding box center [914, 734] width 239 height 43
click at [863, 737] on p "- Icon y logo." at bounding box center [915, 744] width 223 height 13
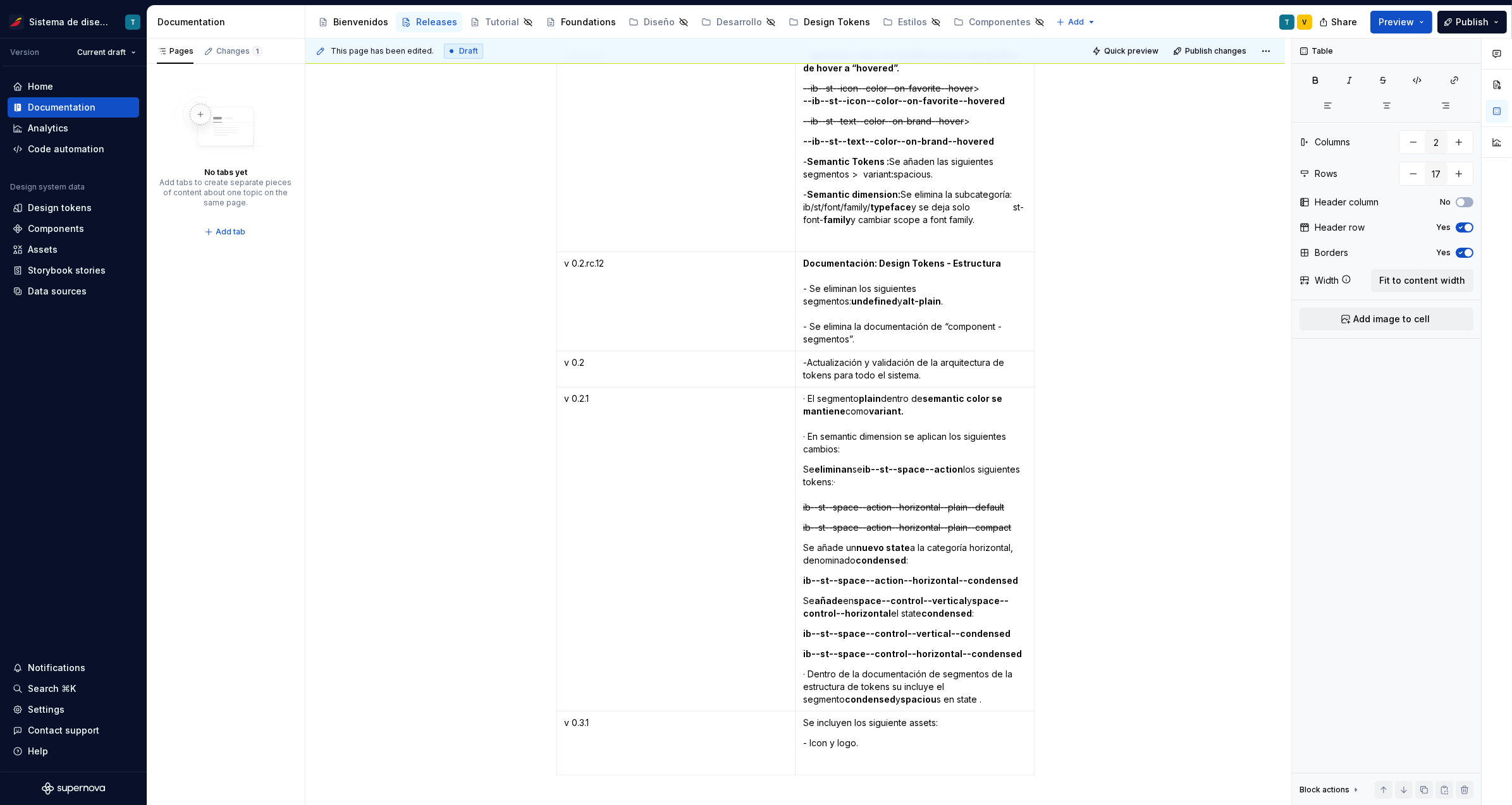
scroll to position [2511, 0]
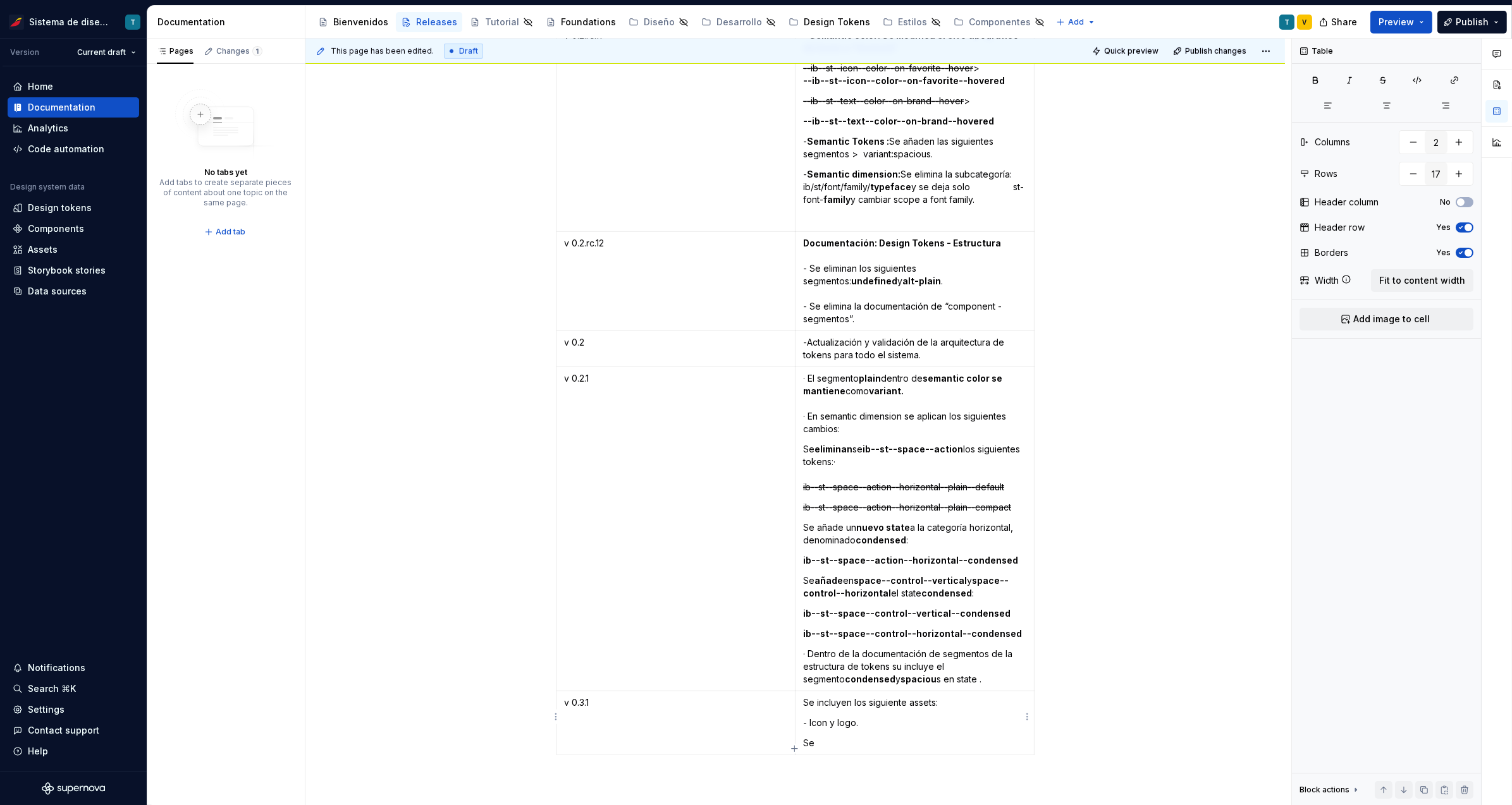
click at [829, 739] on p "Se" at bounding box center [915, 744] width 223 height 13
drag, startPoint x: 860, startPoint y: 731, endPoint x: 803, endPoint y: 737, distance: 57.3
click at [803, 737] on p "Se incluye" at bounding box center [915, 744] width 223 height 13
click at [813, 738] on p "Se incluye" at bounding box center [915, 744] width 223 height 13
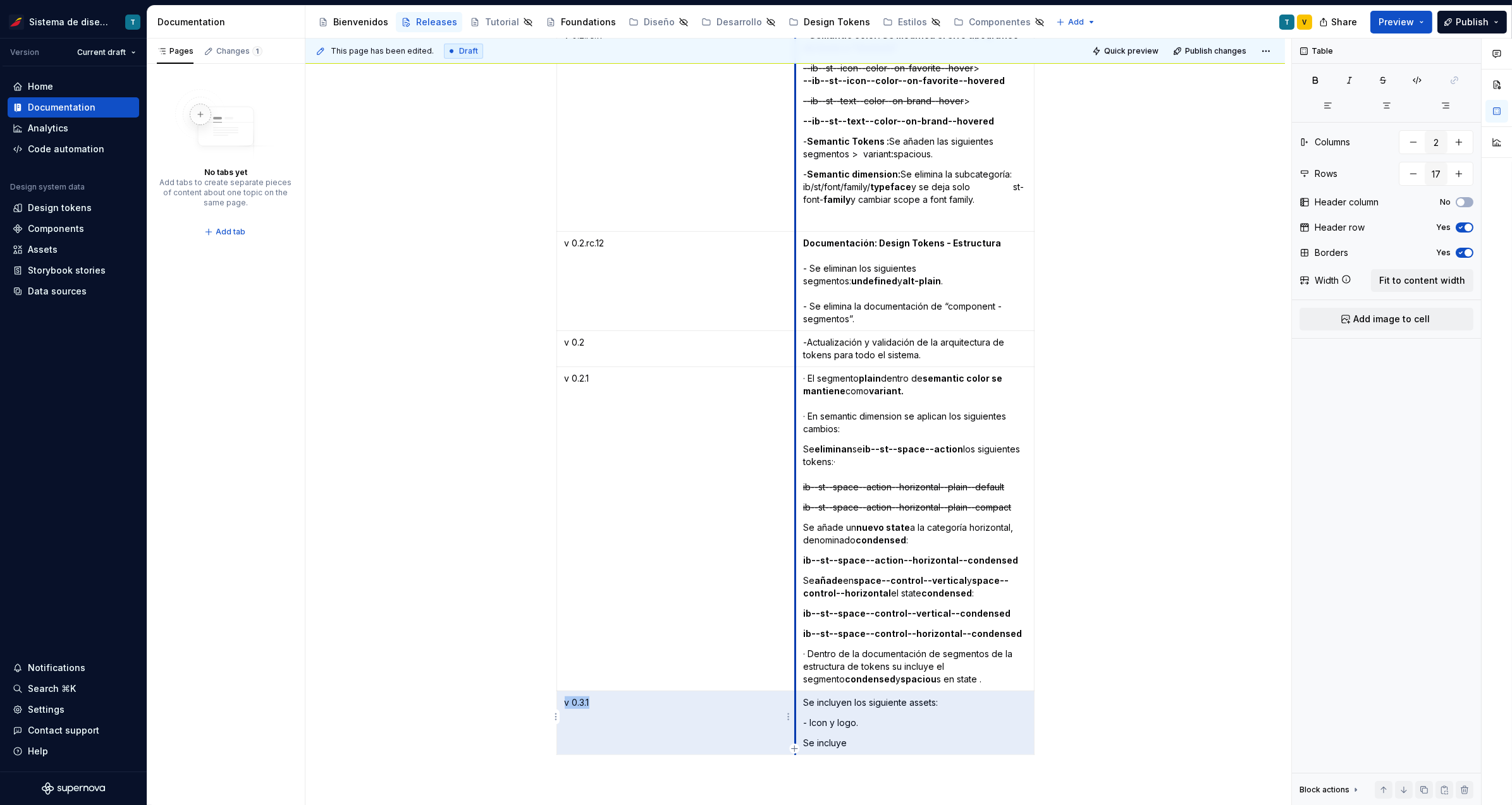
drag, startPoint x: 868, startPoint y: 736, endPoint x: 792, endPoint y: 736, distance: 76.0
click at [792, 736] on tr "v 0.3.1 Se incluyen los siguiente assets: - Icon y logo. Se incluye" at bounding box center [795, 723] width 478 height 64
click at [850, 739] on p "Se incluye" at bounding box center [915, 744] width 223 height 13
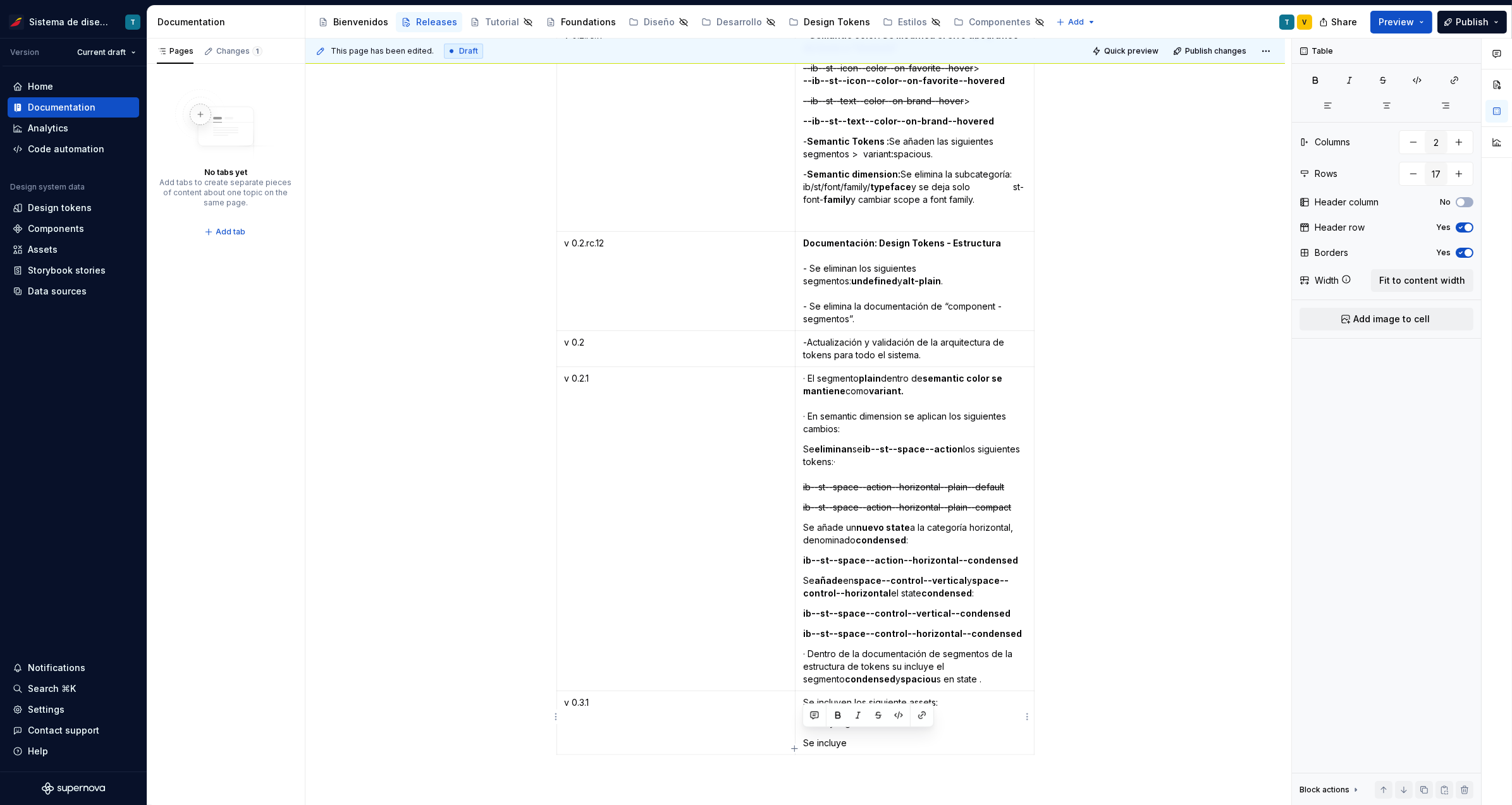
drag, startPoint x: 854, startPoint y: 736, endPoint x: 804, endPoint y: 735, distance: 50.0
click at [804, 737] on p "Se incluye" at bounding box center [915, 744] width 223 height 13
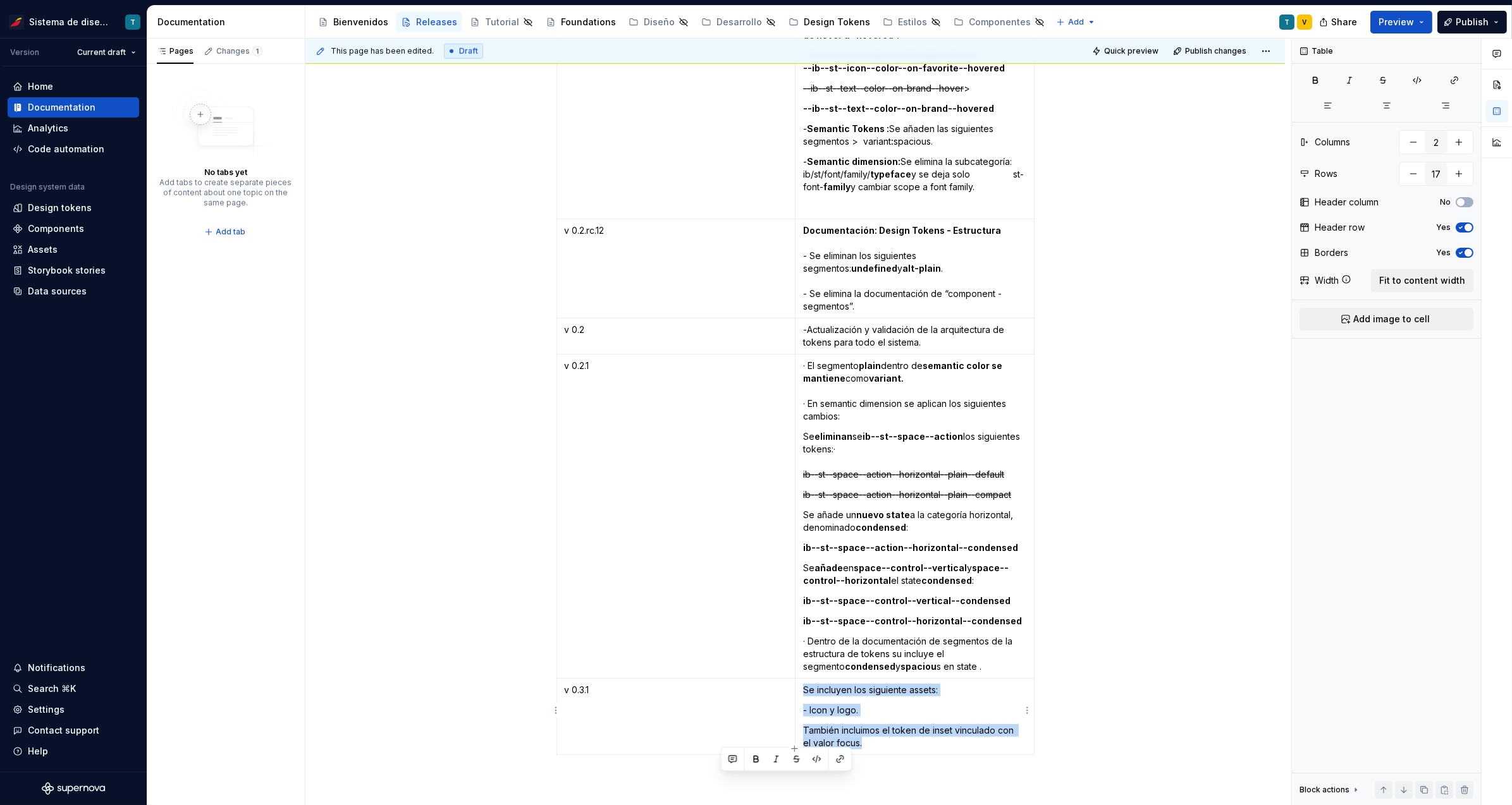
drag, startPoint x: 827, startPoint y: 715, endPoint x: 802, endPoint y: 684, distance: 39.8
click at [802, 684] on td "Se incluyen los siguiente assets: - Icon y logo. También incluimos el token de …" at bounding box center [914, 717] width 239 height 77
copy td "Se incluyen los siguiente assets: - Icon y logo. También incluimos el token de …"
click at [864, 685] on p "Se incluyen los siguiente assets:" at bounding box center [915, 690] width 223 height 13
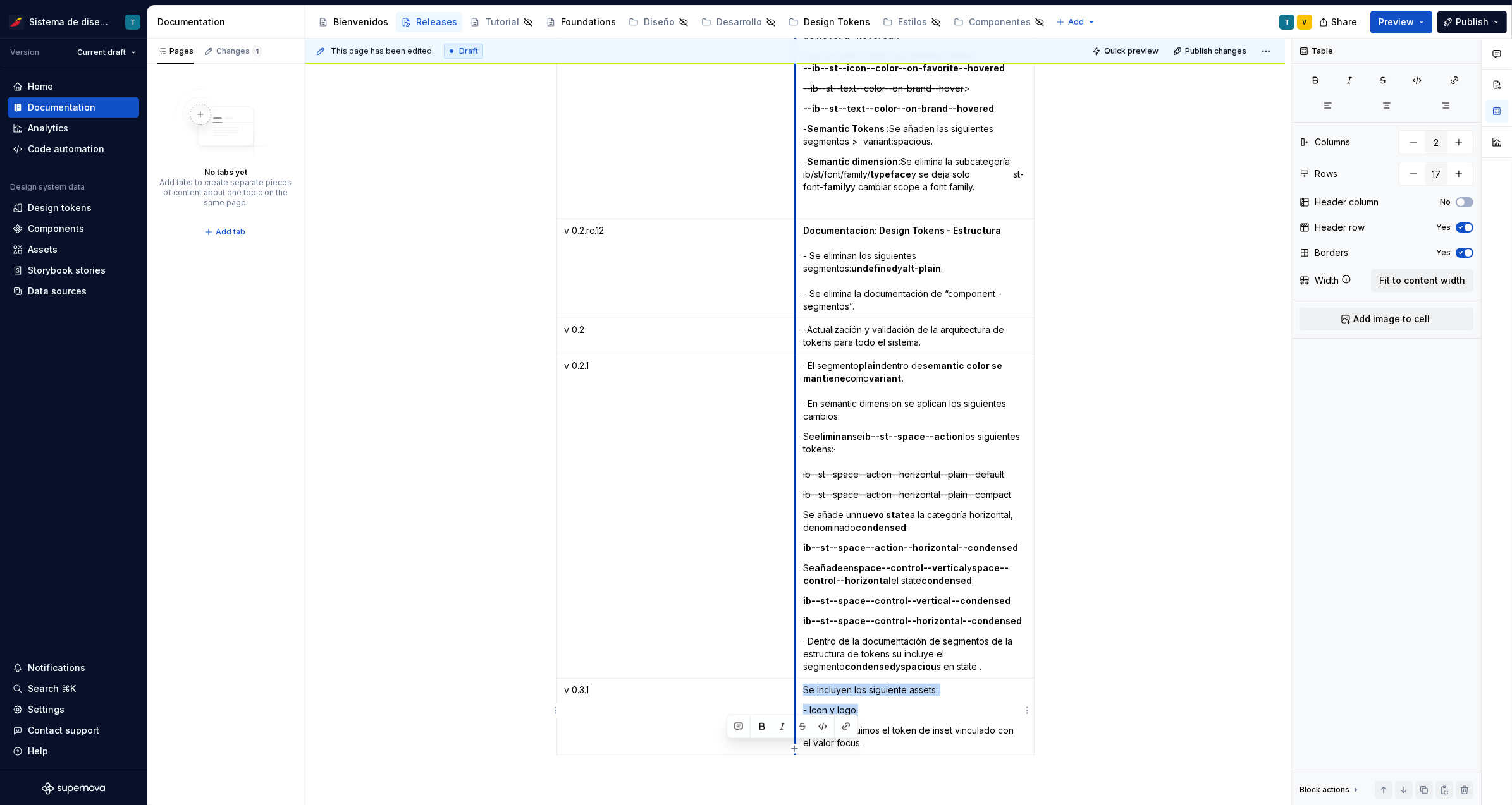
drag, startPoint x: 866, startPoint y: 701, endPoint x: 796, endPoint y: 682, distance: 72.5
click at [796, 682] on td "Se incluyen los siguiente assets: - Icon y logo. También incluimos el token de …" at bounding box center [914, 717] width 239 height 77
click at [834, 686] on p "Se incluyen los siguiente assets:" at bounding box center [915, 690] width 223 height 13
drag, startPoint x: 858, startPoint y: 702, endPoint x: 803, endPoint y: 684, distance: 57.9
click at [803, 684] on td "Se incluyen los siguiente assets: - Icon y logo. También incluimos el token de …" at bounding box center [914, 717] width 239 height 77
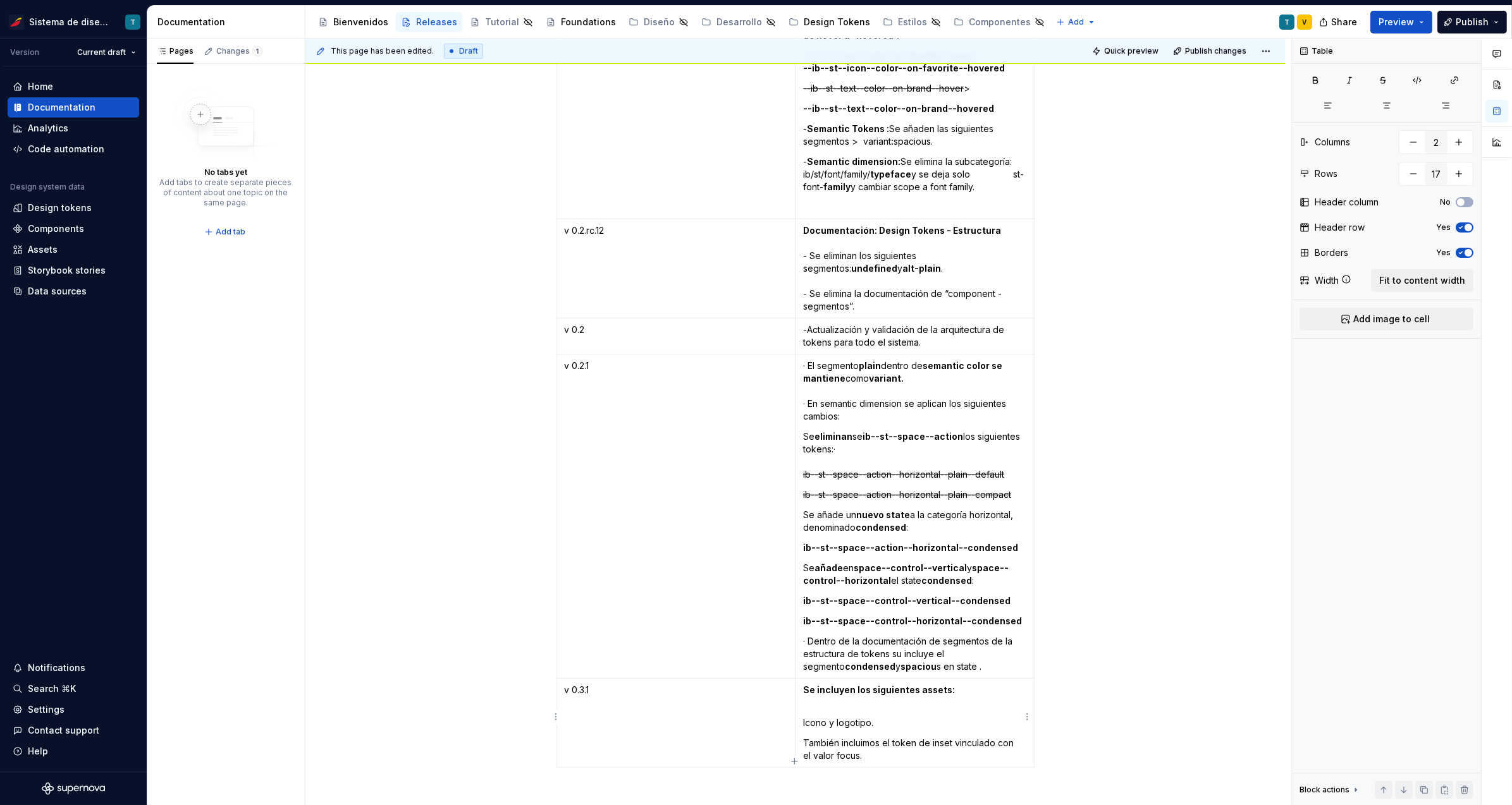
click at [840, 698] on p "Se incluyen los siguientes assets:" at bounding box center [915, 696] width 223 height 25
click at [868, 704] on p "Icono y logotipo." at bounding box center [915, 710] width 223 height 13
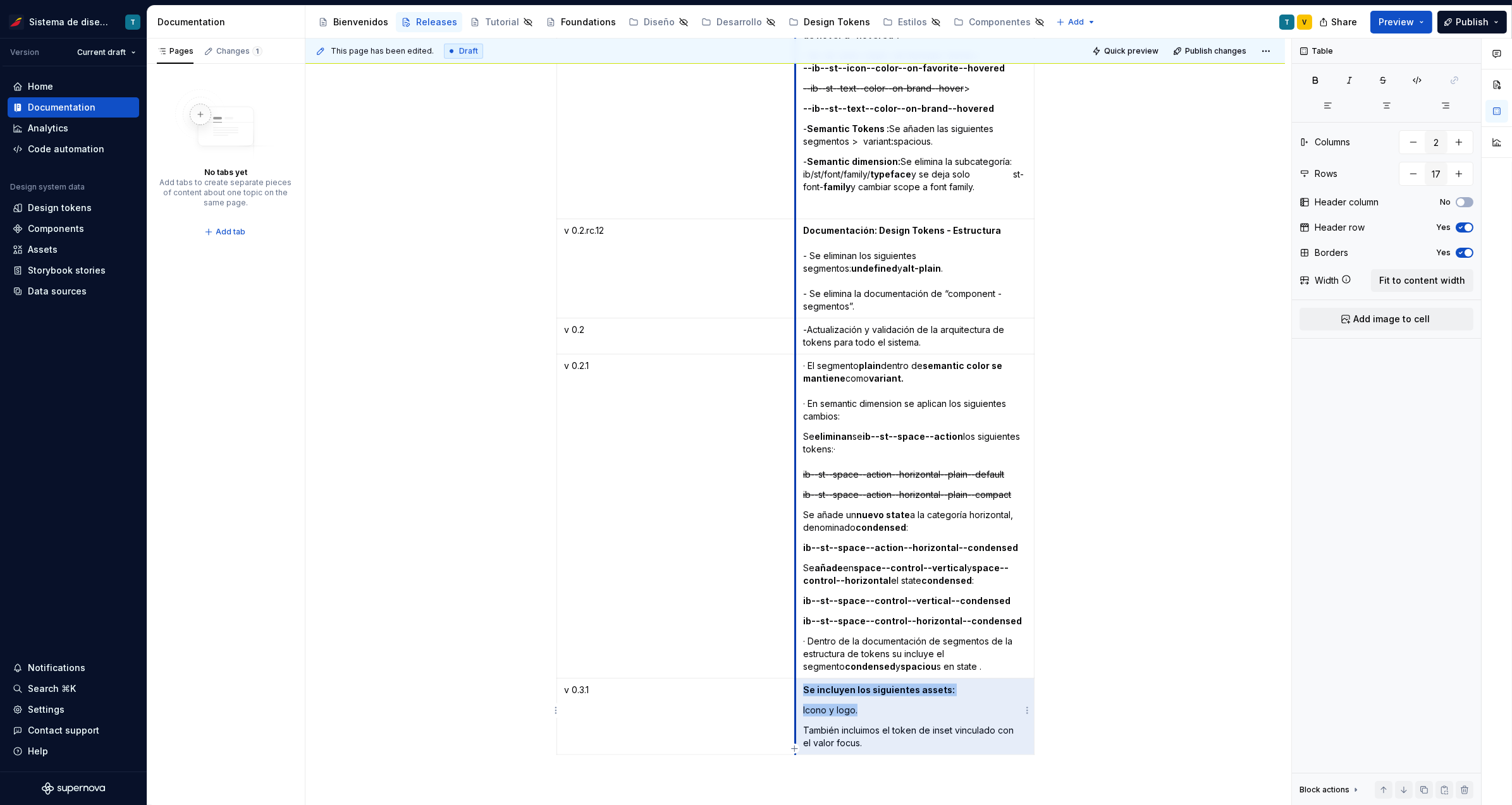
drag, startPoint x: 848, startPoint y: 733, endPoint x: 802, endPoint y: 722, distance: 47.3
click at [803, 724] on p "También incluimos el token de inset vinculado con el valor focus." at bounding box center [915, 736] width 223 height 25
click at [806, 724] on p "También incluimos el token de inset vinculado con el valor focus." at bounding box center [915, 736] width 223 height 25
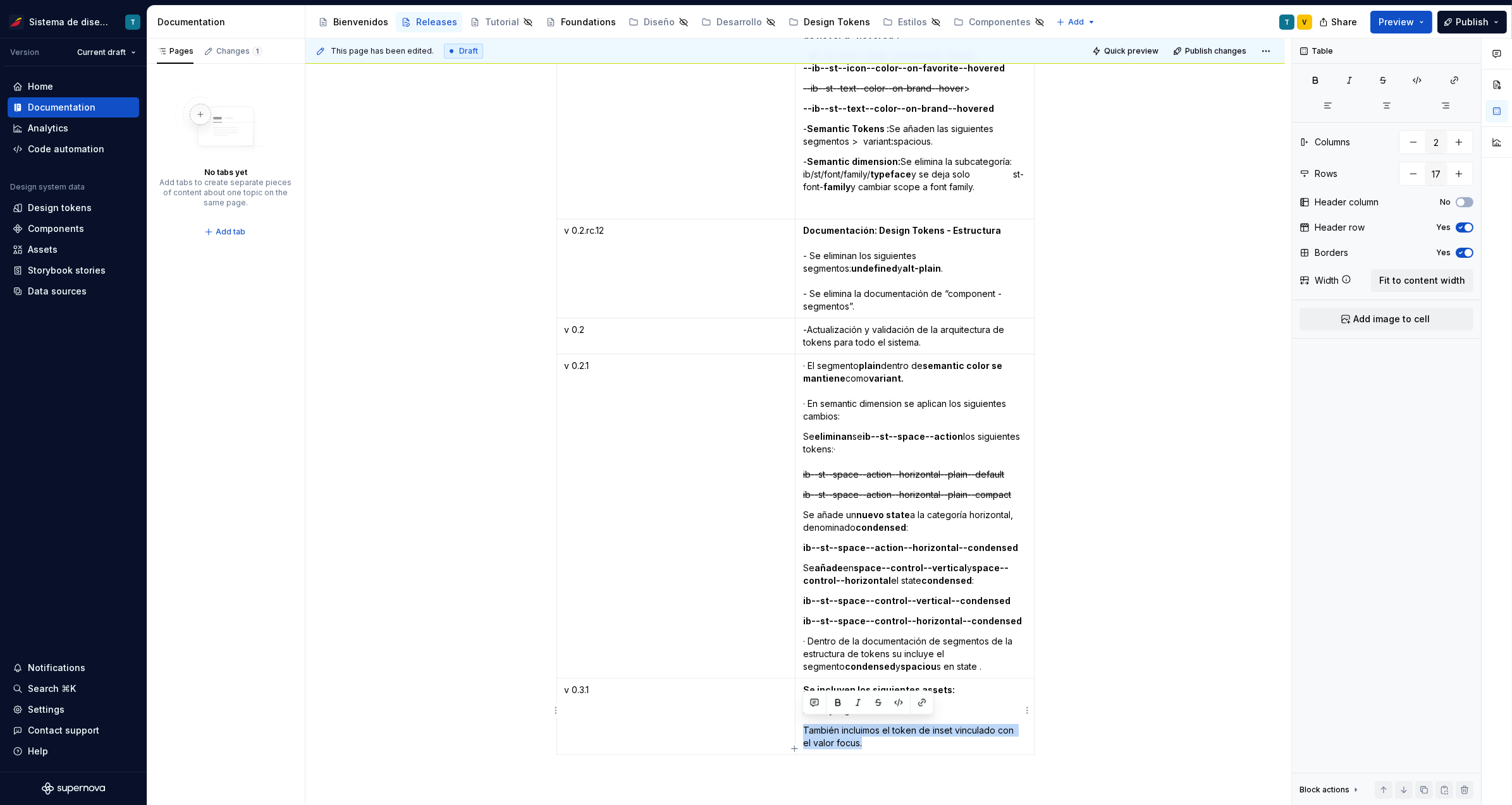
drag, startPoint x: 854, startPoint y: 736, endPoint x: 803, endPoint y: 721, distance: 53.2
click at [803, 724] on p "También incluimos el token de inset vinculado con el valor focus." at bounding box center [915, 736] width 223 height 25
click at [894, 778] on p at bounding box center [795, 783] width 478 height 15
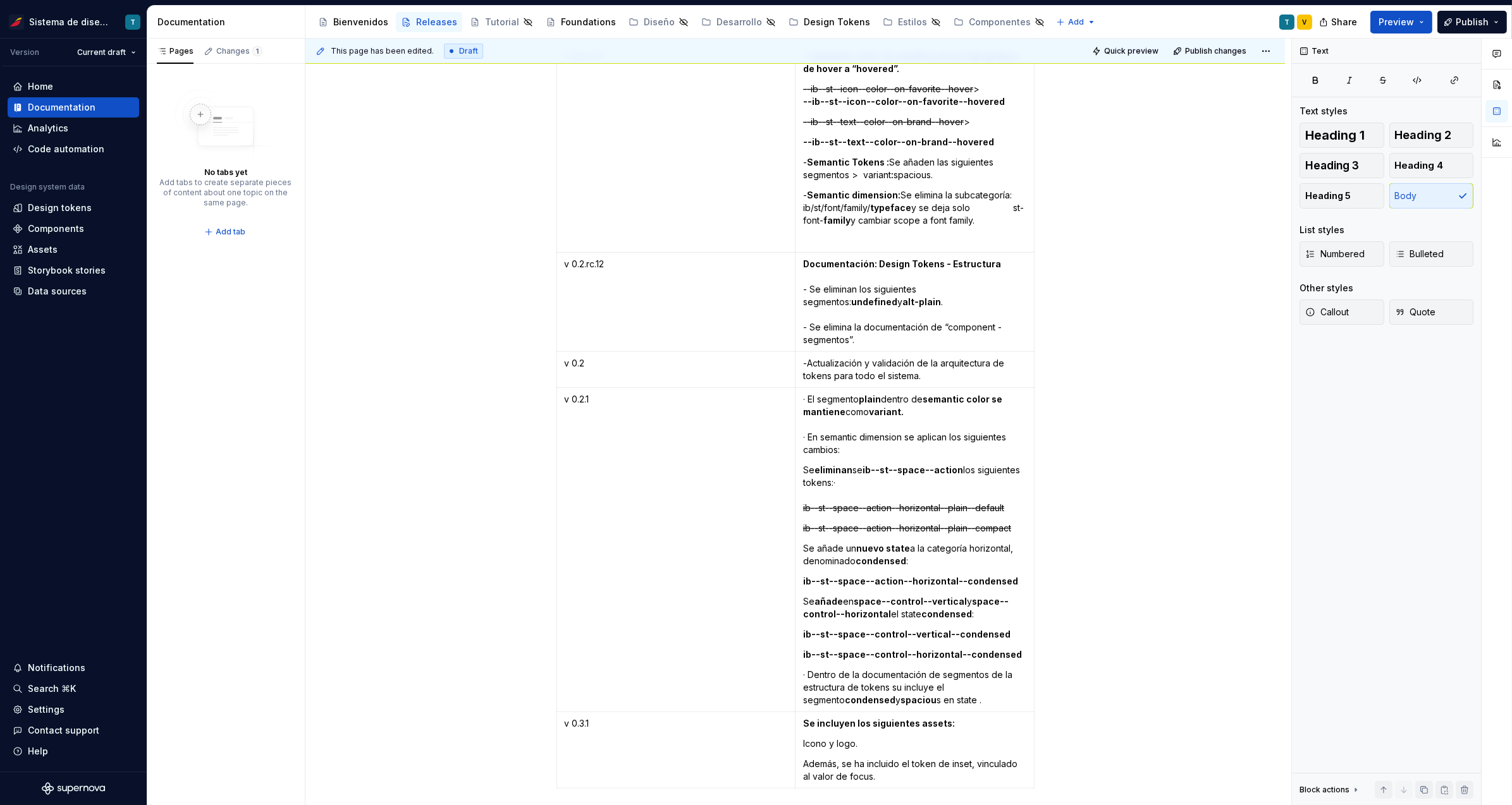
scroll to position [2759, 0]
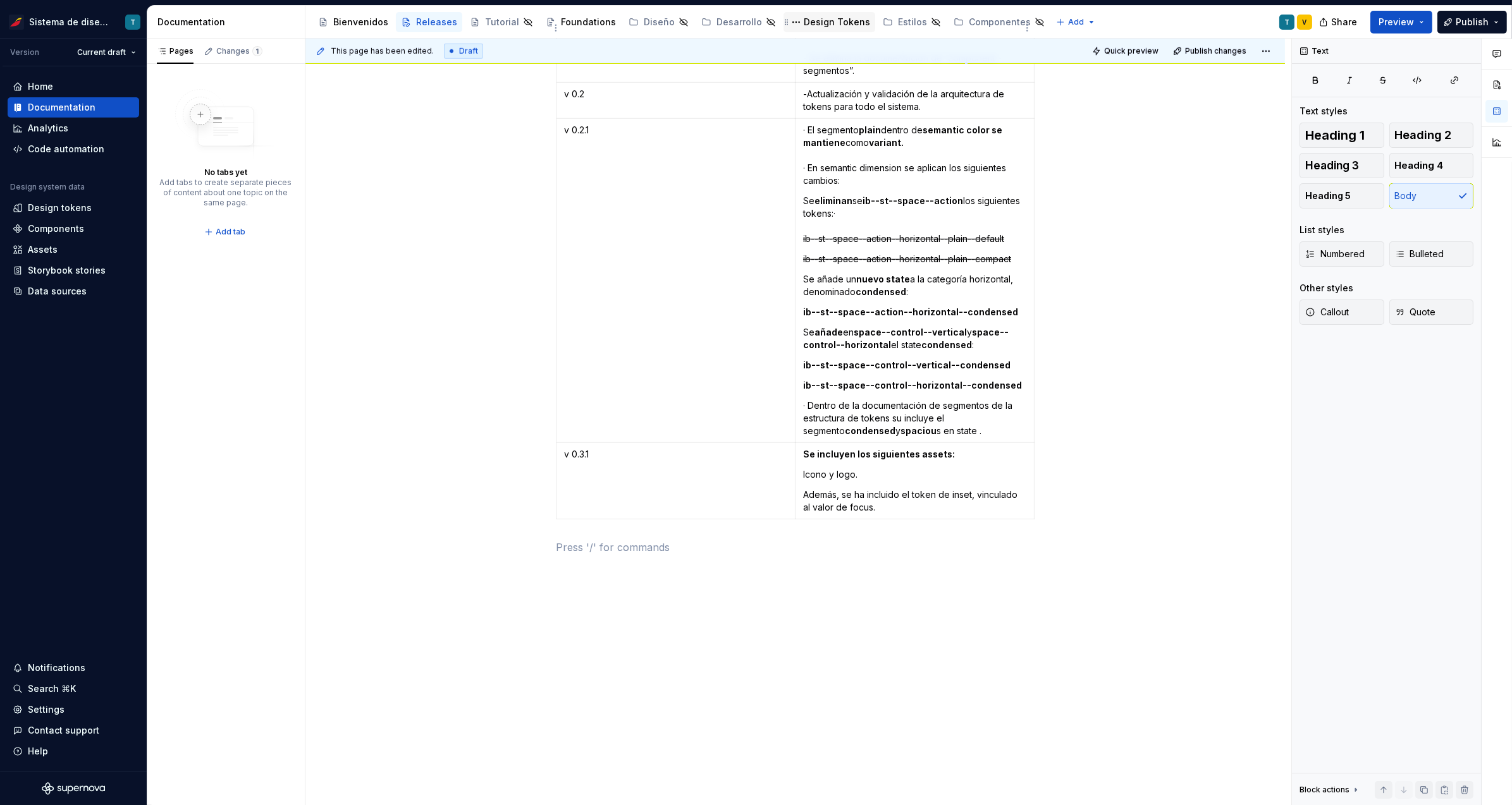
click at [810, 19] on div "Design Tokens" at bounding box center [837, 22] width 66 height 13
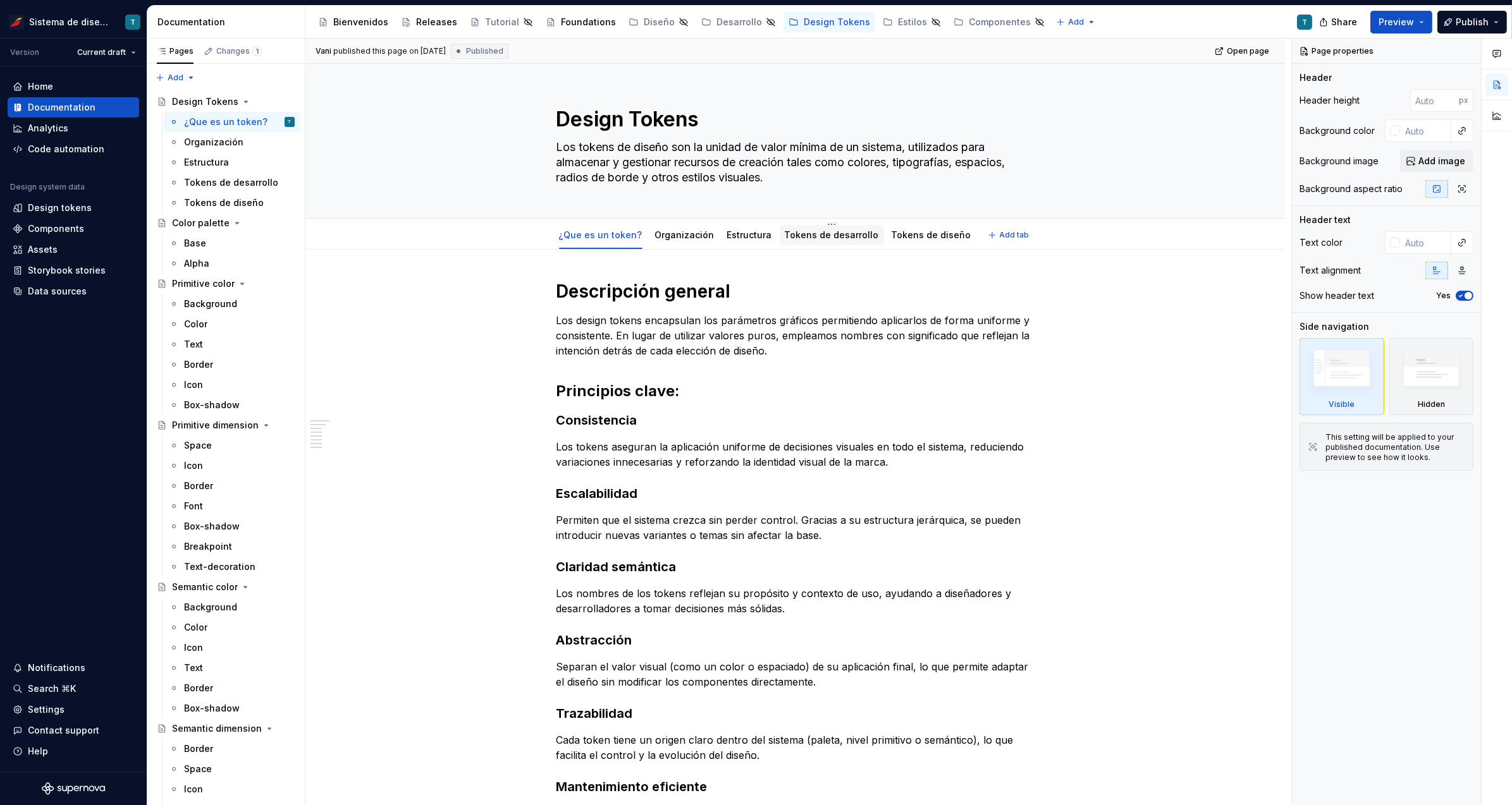
click at [812, 235] on link "Tokens de desarrollo" at bounding box center [831, 235] width 94 height 11
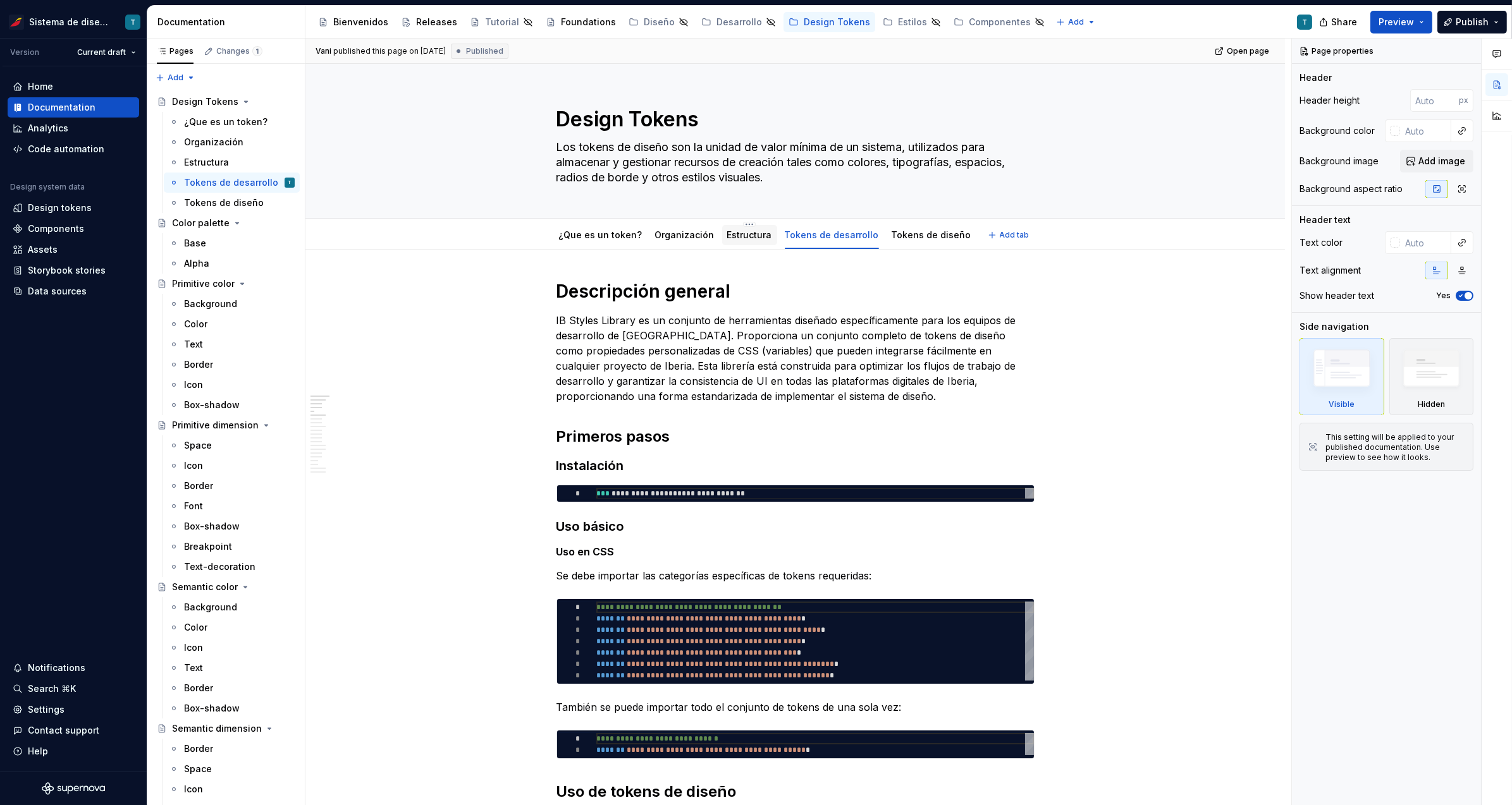
click at [748, 236] on link "Estructura" at bounding box center [750, 235] width 45 height 11
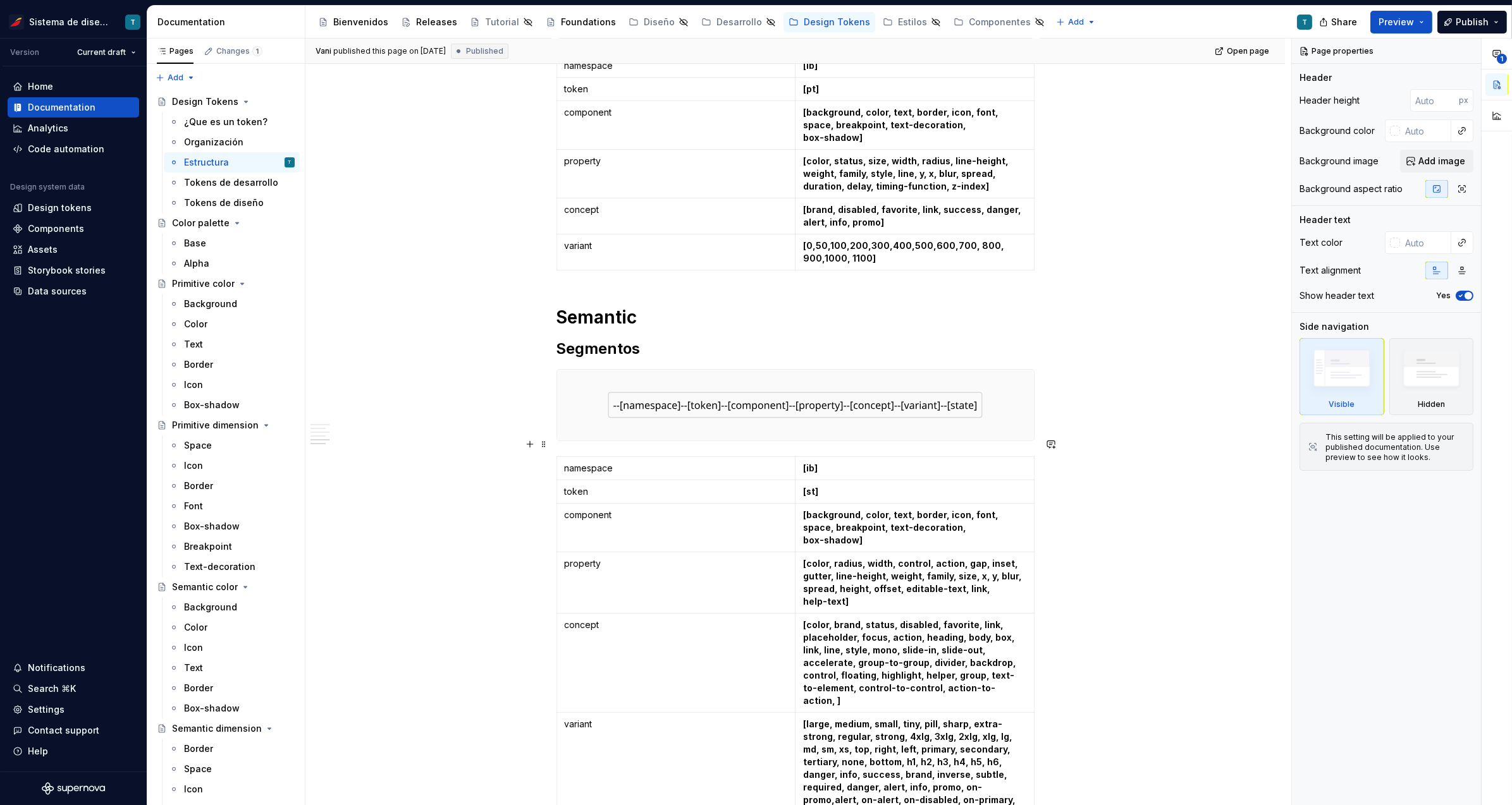
scroll to position [743, 0]
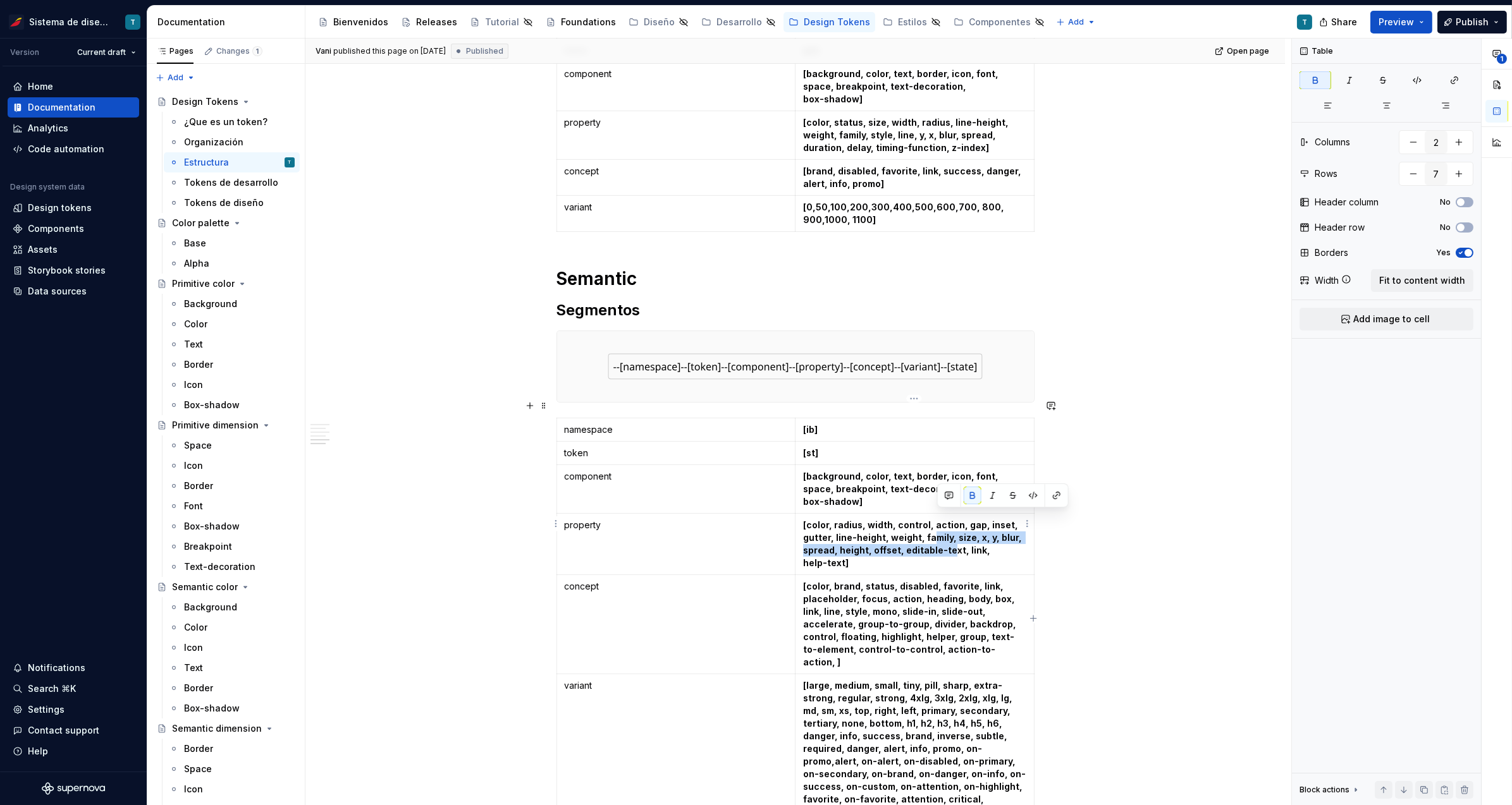
drag, startPoint x: 945, startPoint y: 525, endPoint x: 930, endPoint y: 522, distance: 15.3
click at [930, 522] on p "[color, radius, width, control, action, gap, inset, gutter, line-height, weight…" at bounding box center [915, 544] width 223 height 51
click at [1204, 545] on div "Color palette Segmentos namespace [ib] token [pallet] concept [base,alpha] colo…" at bounding box center [795, 342] width 980 height 1671
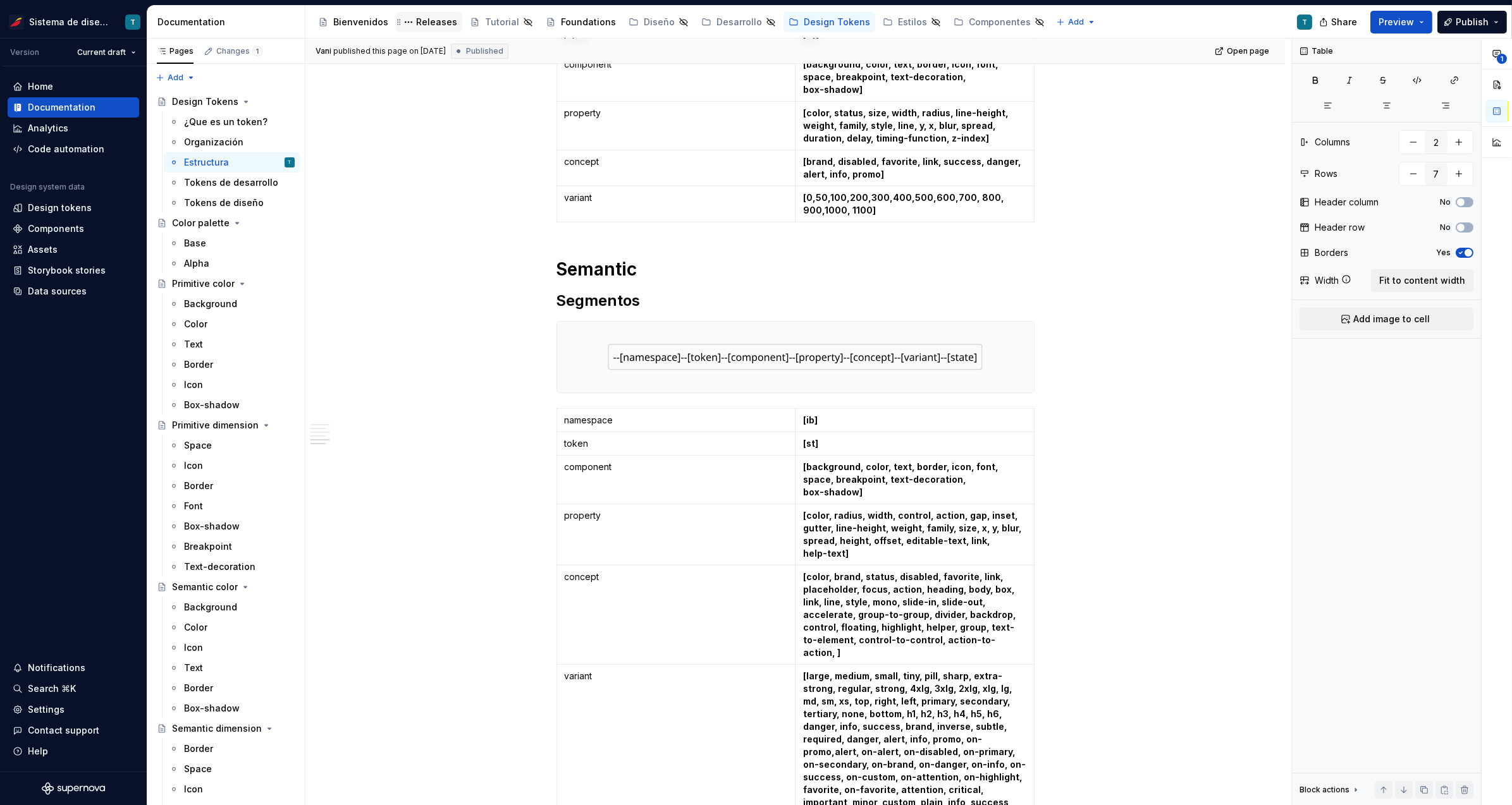
click at [426, 24] on div "Releases" at bounding box center [436, 22] width 41 height 13
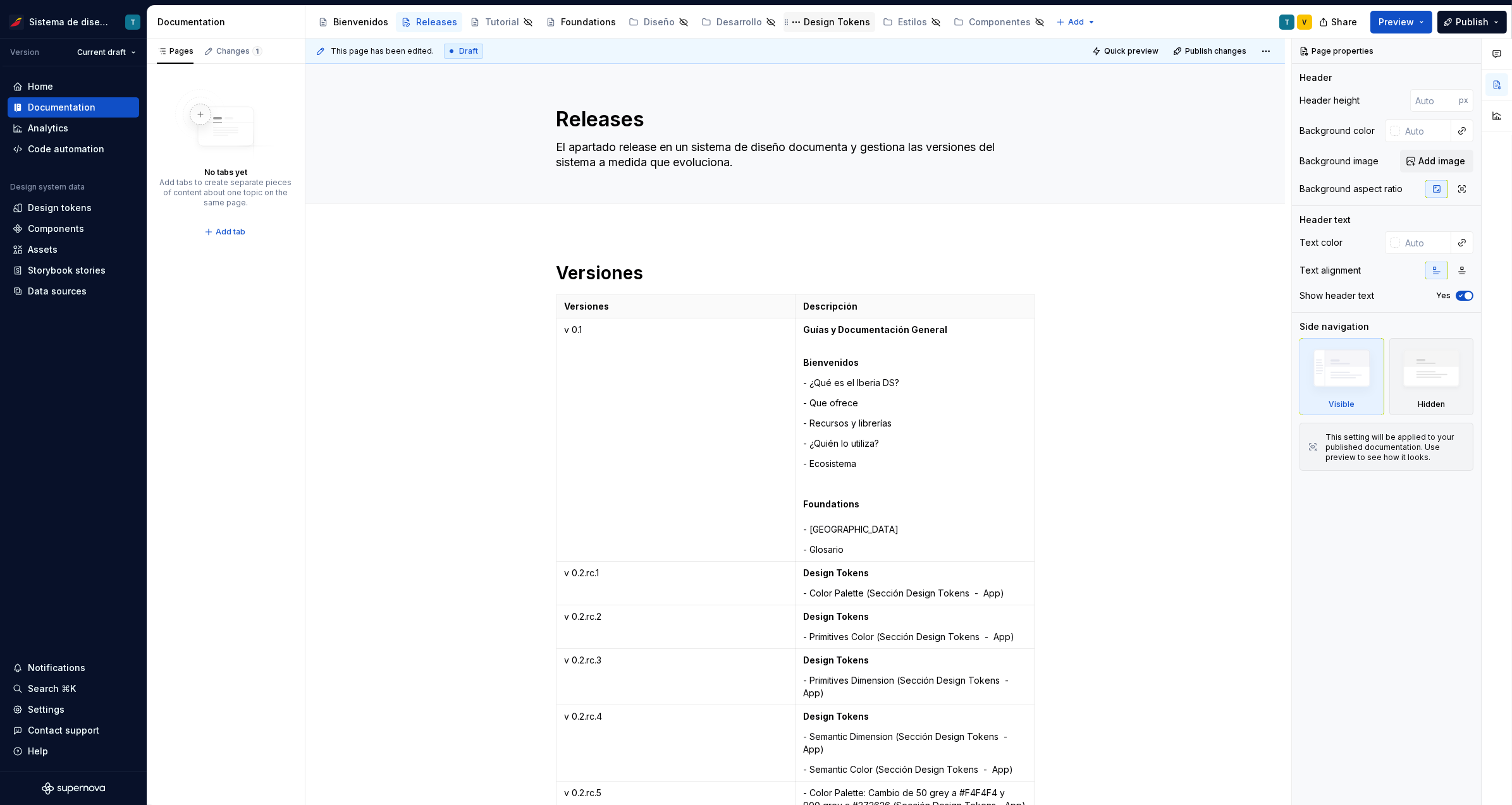
click at [810, 17] on div "Design Tokens" at bounding box center [837, 22] width 66 height 13
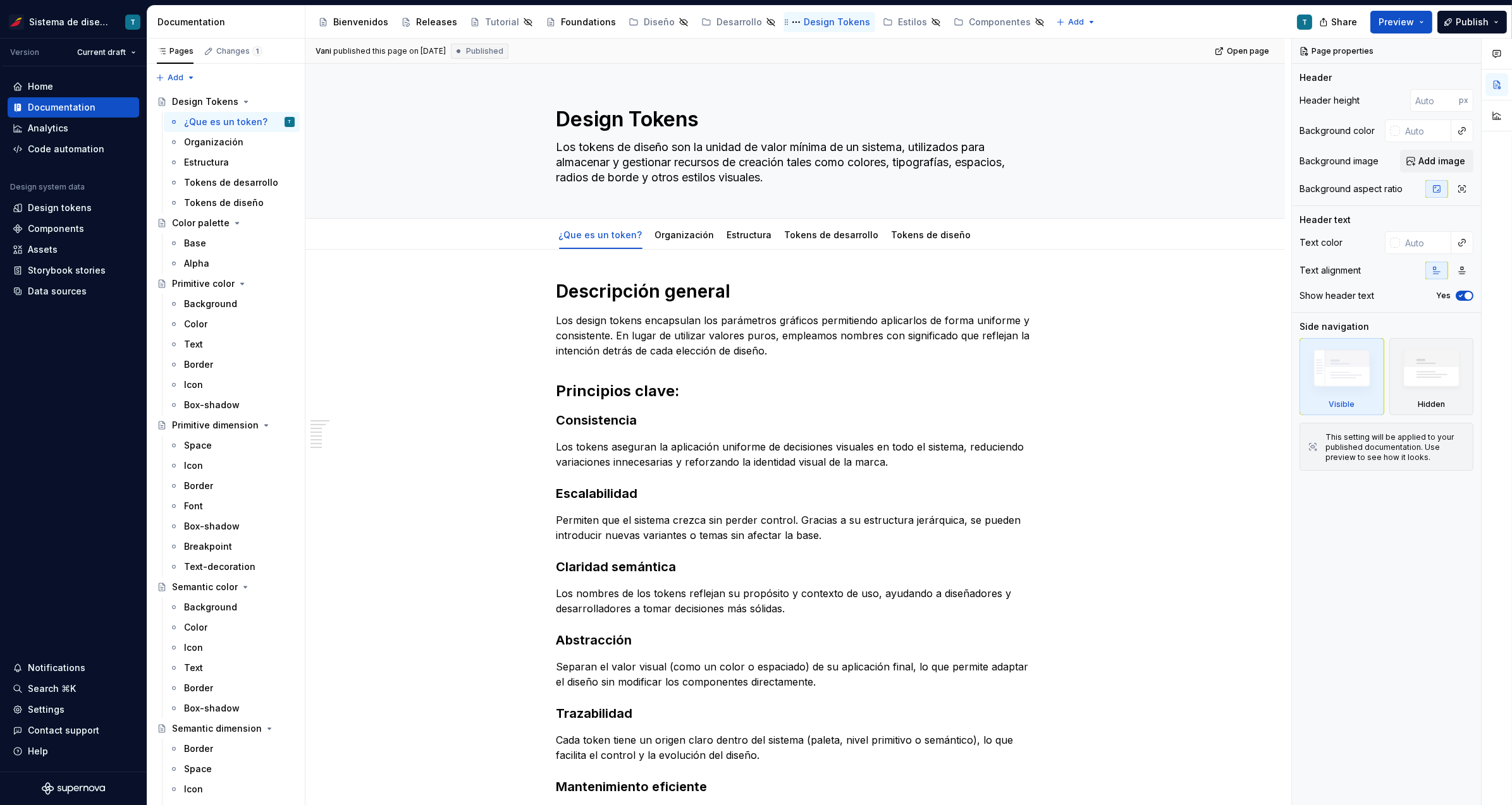
click at [811, 23] on div "Design Tokens" at bounding box center [837, 22] width 66 height 13
click at [740, 236] on link "Estructura" at bounding box center [750, 235] width 45 height 11
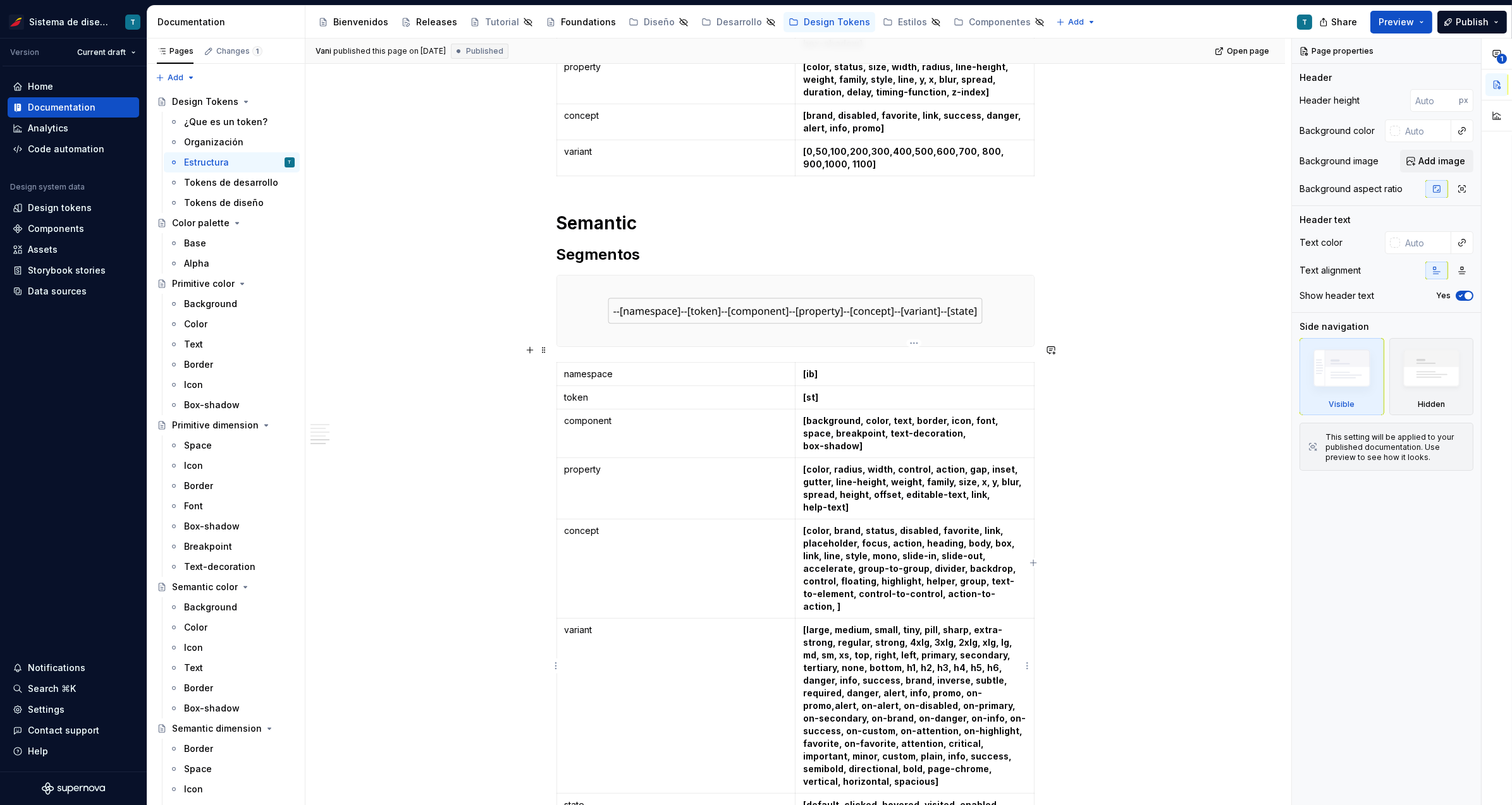
scroll to position [924, 0]
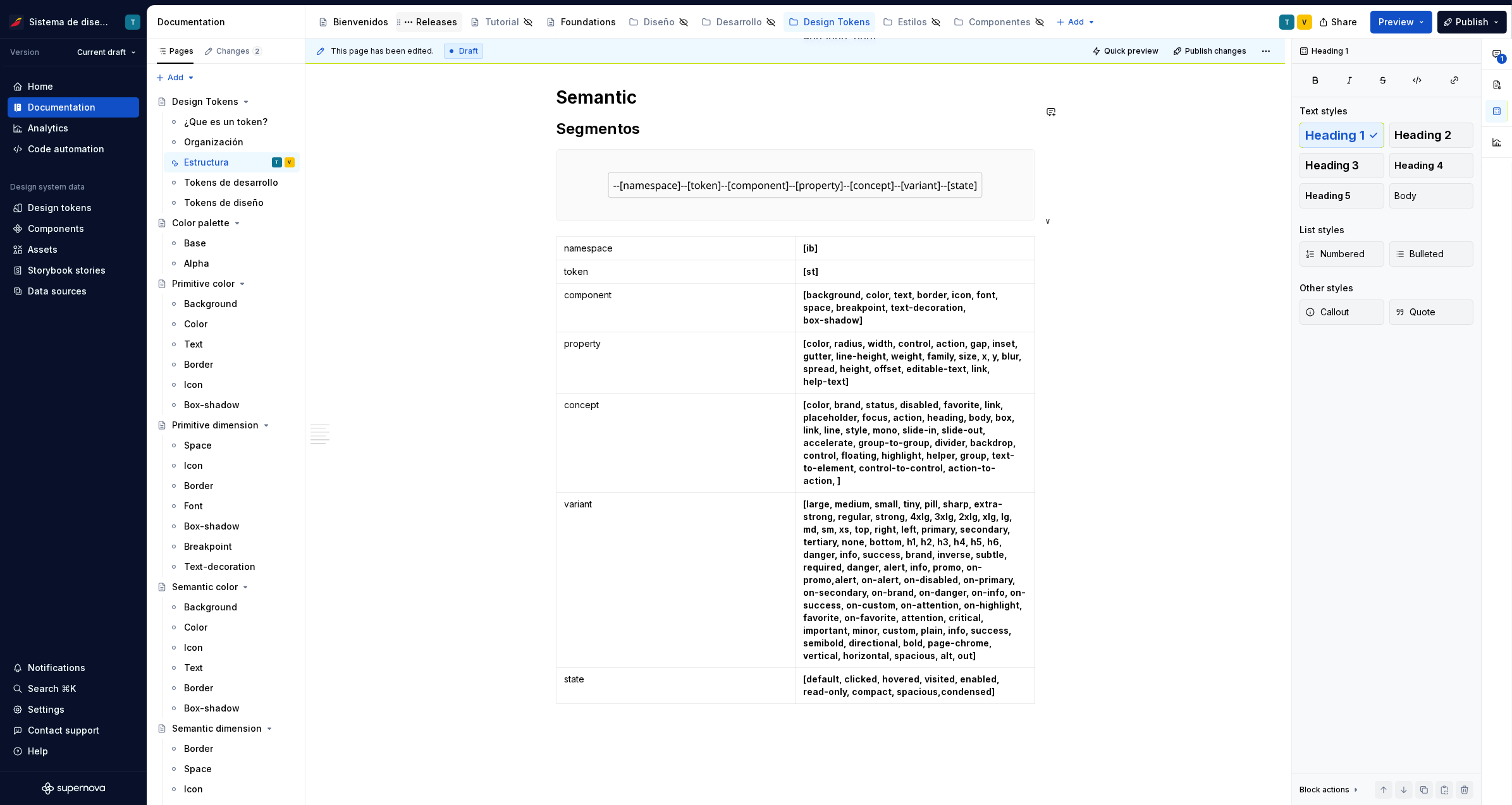
click at [423, 18] on div "Releases" at bounding box center [436, 22] width 41 height 13
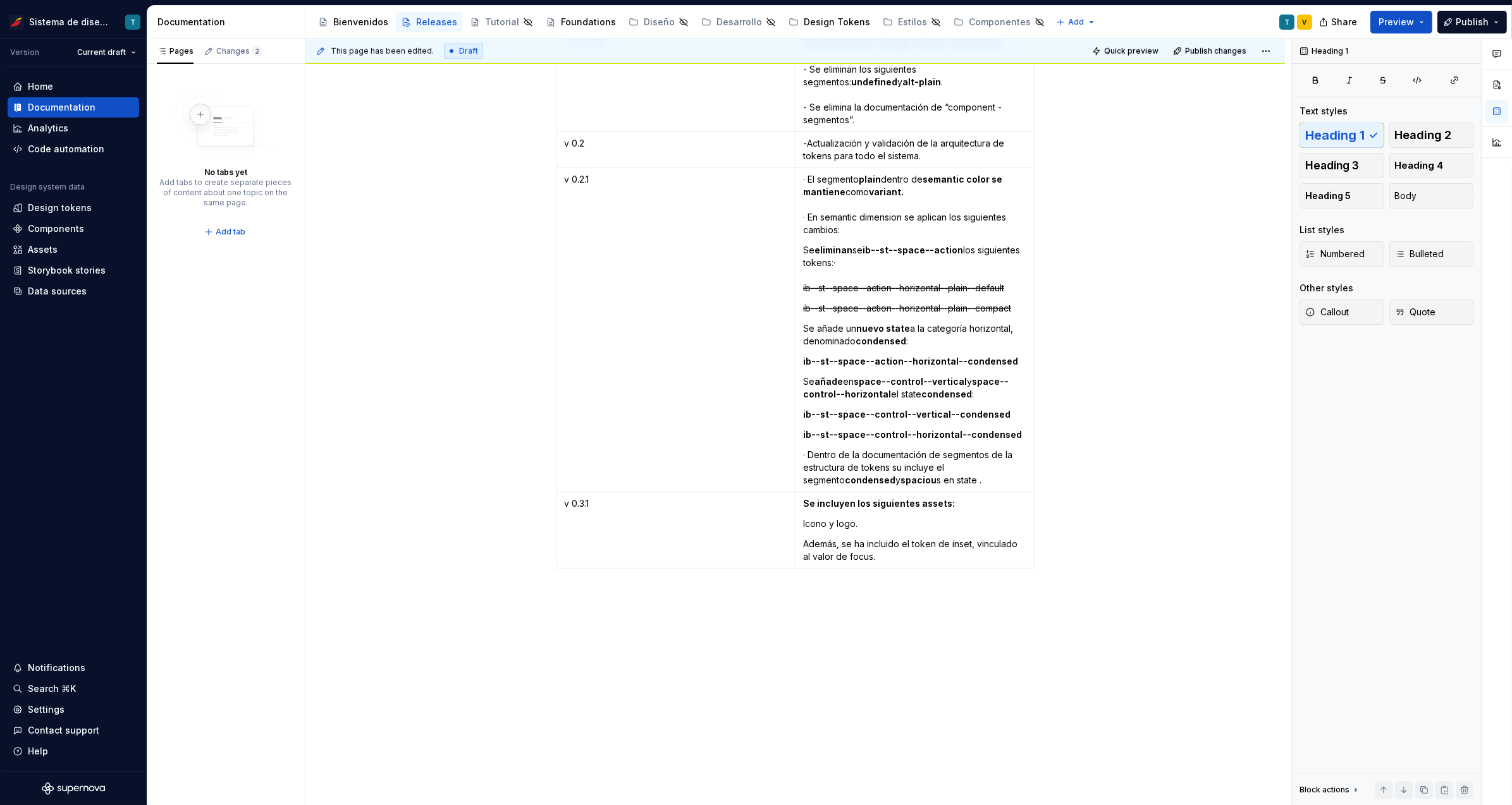
scroll to position [2701, 0]
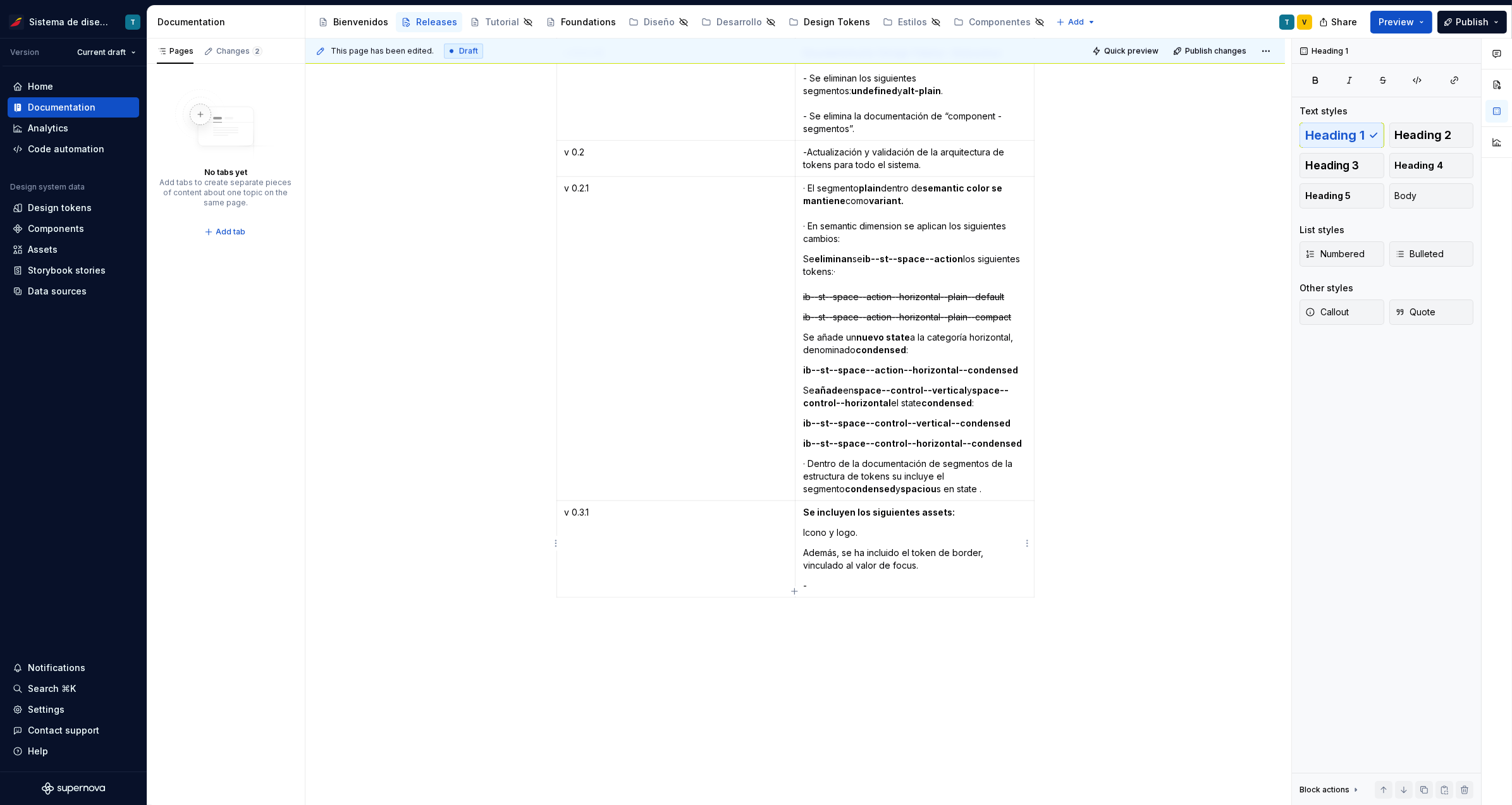
type textarea "*"
click at [816, 580] on p "-" at bounding box center [915, 586] width 223 height 13
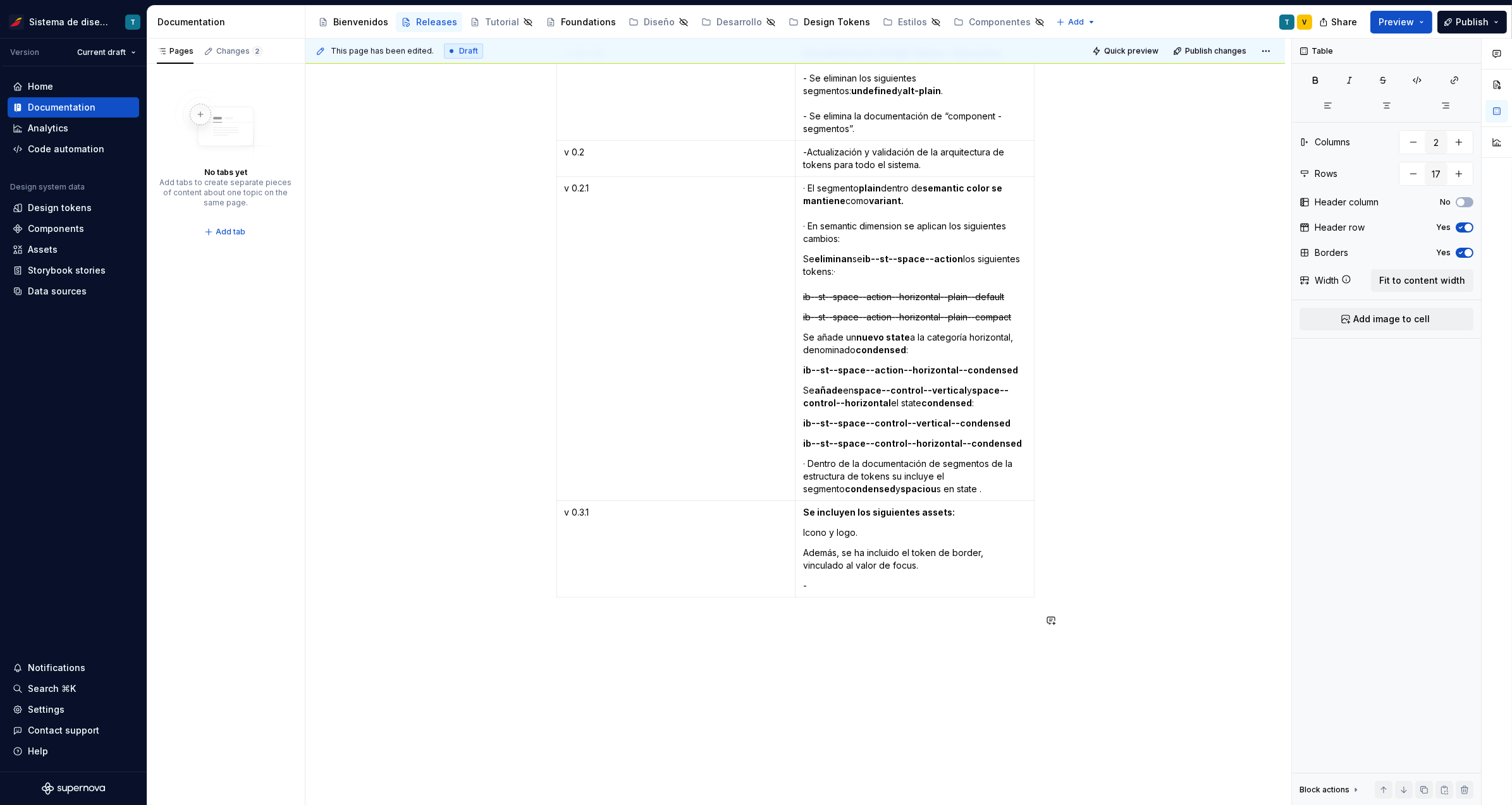
scroll to position [2659, 0]
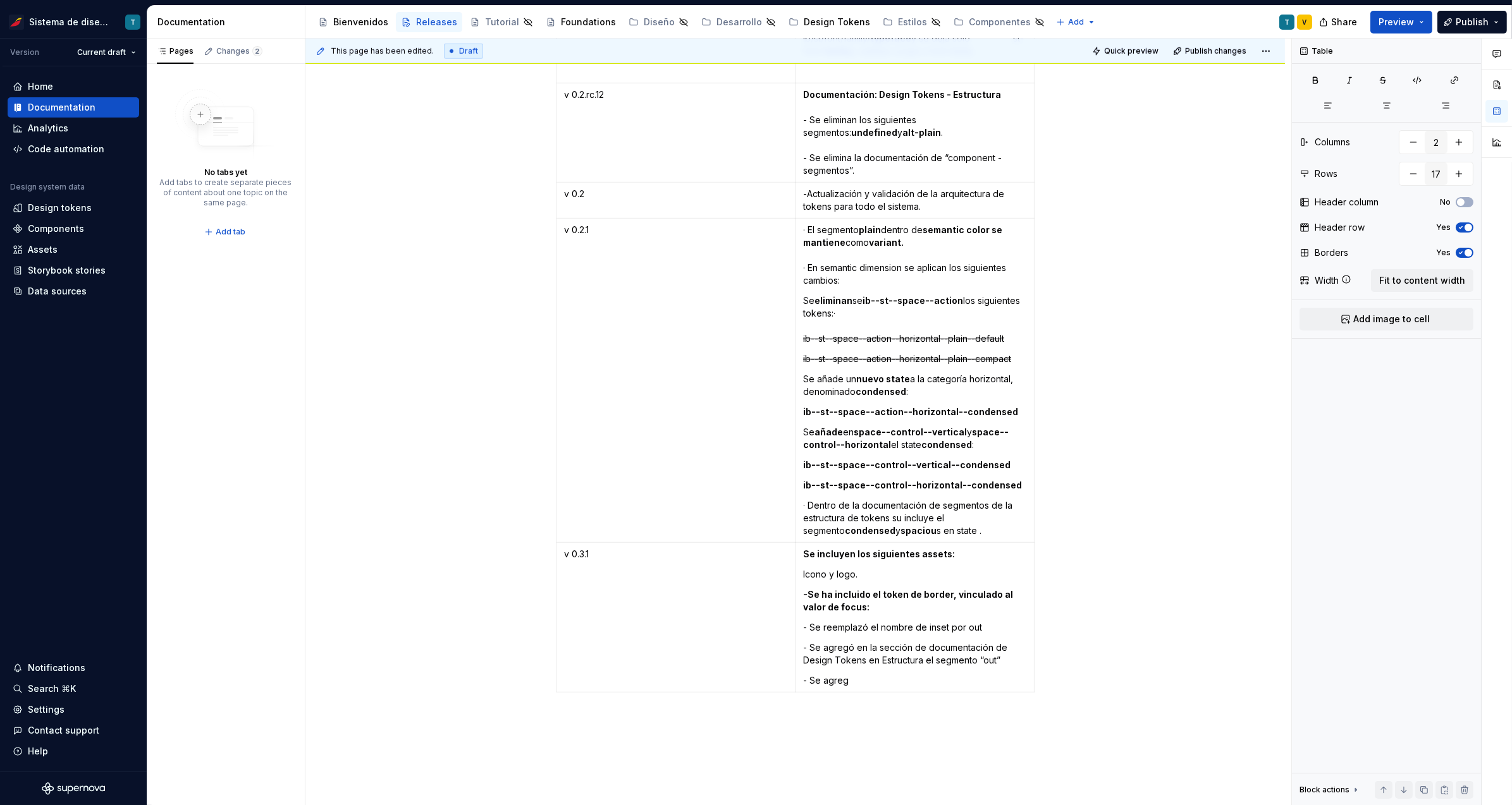
click at [983, 621] on p "- Se reemplazó el nombre de inset por out" at bounding box center [915, 627] width 223 height 13
click at [1003, 655] on p "- Se agregó en la sección de documentación de Design Tokens en Estructura el se…" at bounding box center [915, 653] width 223 height 25
click at [826, 653] on p "- Se agregó en la sección de documentación de Design Tokens en Estructura el se…" at bounding box center [915, 653] width 223 height 25
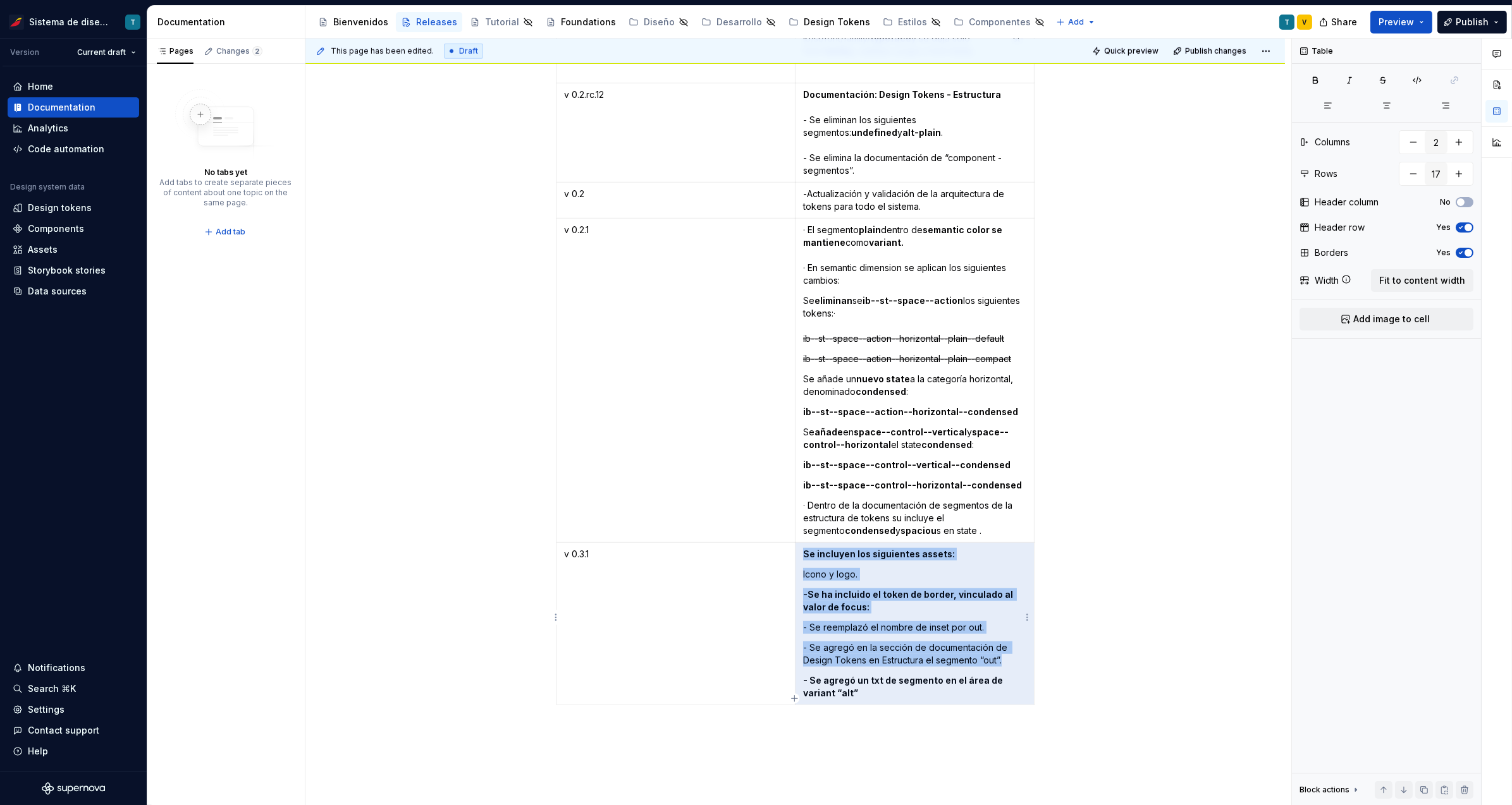
click at [826, 653] on p "- Se agregó en la sección de documentación de Design Tokens en Estructura el se…" at bounding box center [915, 653] width 223 height 25
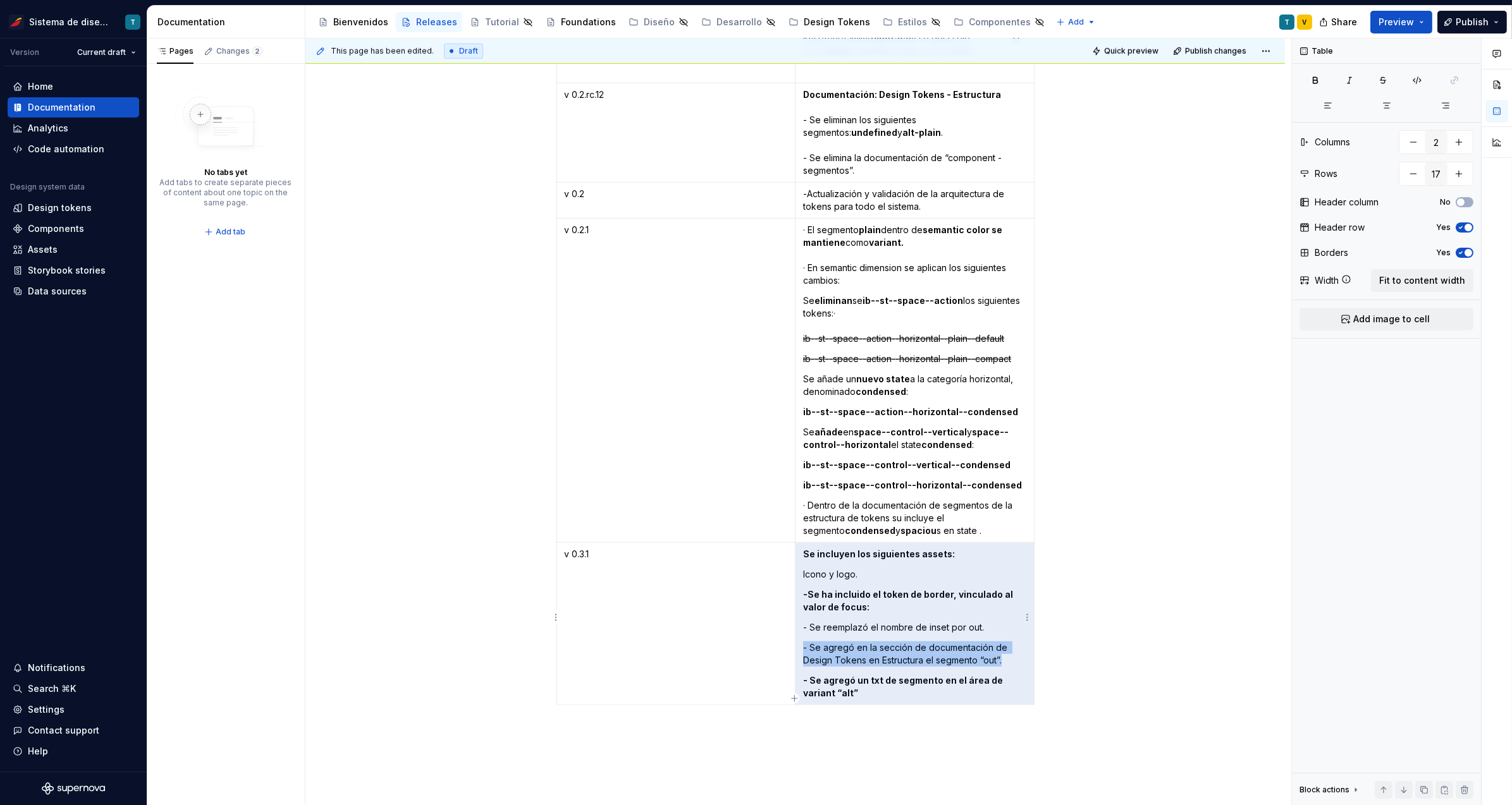
click at [826, 653] on p "- Se agregó en la sección de documentación de Design Tokens en Estructura el se…" at bounding box center [915, 653] width 223 height 25
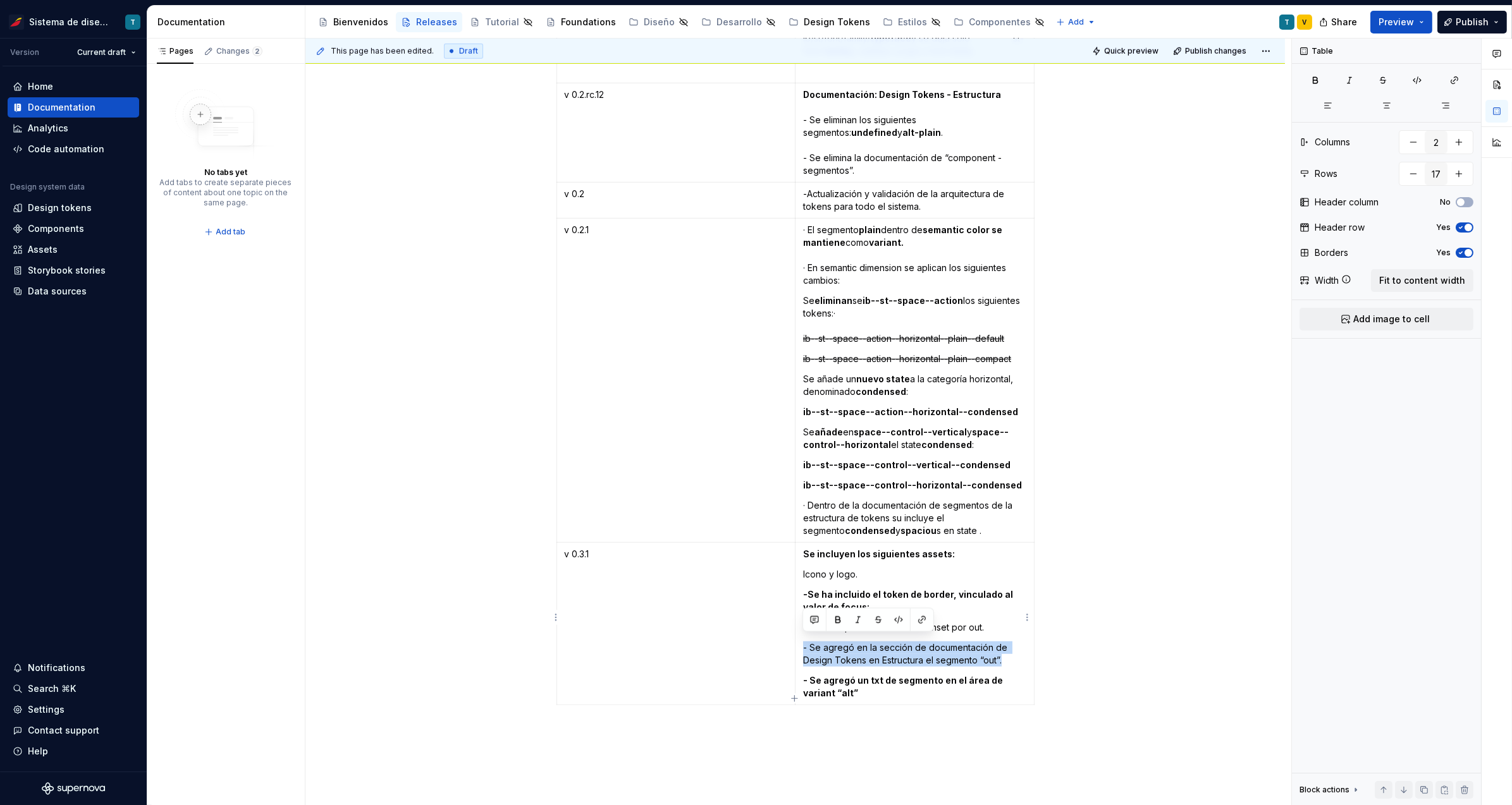
click at [826, 653] on p "- Se agregó en la sección de documentación de Design Tokens en Estructura el se…" at bounding box center [915, 653] width 223 height 25
drag, startPoint x: 816, startPoint y: 548, endPoint x: 805, endPoint y: 547, distance: 11.0
click at [816, 549] on strong "Se incluyen los siguientes assets:" at bounding box center [879, 554] width 152 height 11
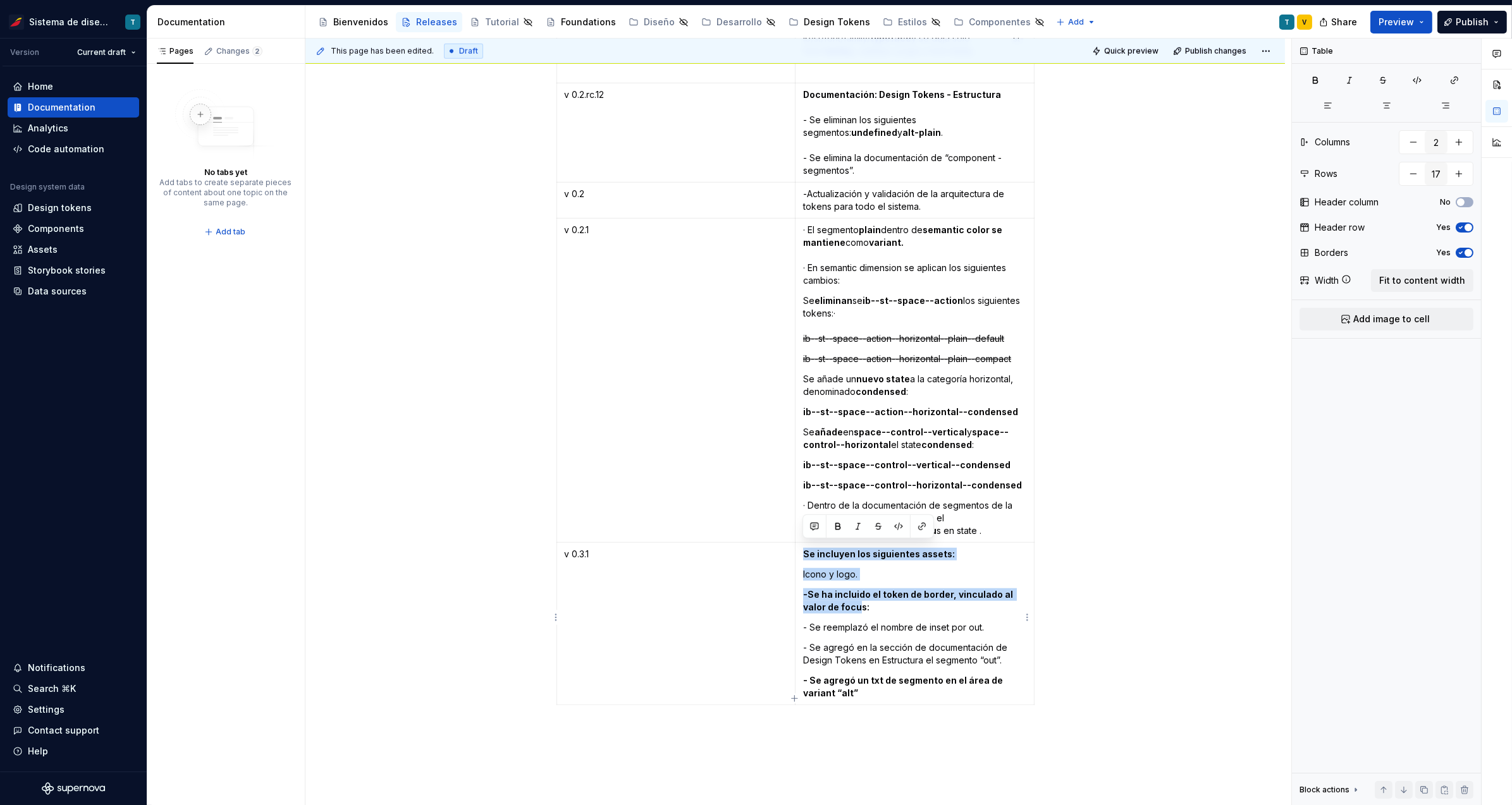
drag, startPoint x: 801, startPoint y: 545, endPoint x: 859, endPoint y: 601, distance: 80.6
click at [859, 598] on td "Se incluyen los siguientes assets: Icono y logo. -Se ha incluido el token de bo…" at bounding box center [914, 624] width 239 height 162
click at [860, 675] on strong "- Se agregó un txt de segmento en el área de variant “alt”" at bounding box center [904, 687] width 202 height 23
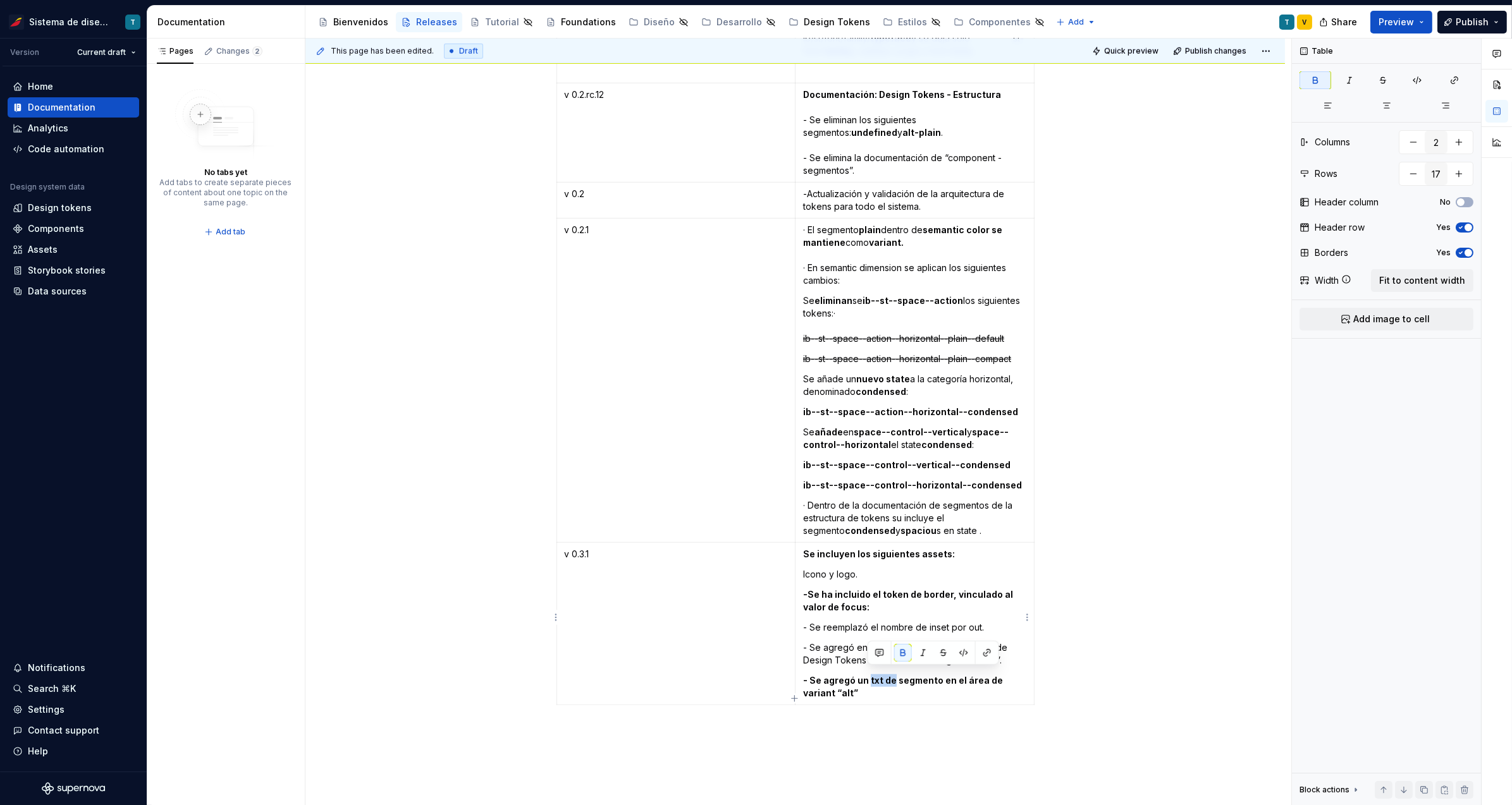
drag, startPoint x: 891, startPoint y: 671, endPoint x: 868, endPoint y: 671, distance: 23.0
click at [868, 675] on strong "- Se agregó un txt de segmento en el área de variant “alt”" at bounding box center [904, 687] width 202 height 23
type textarea "*"
click at [67, 210] on div "Design tokens" at bounding box center [60, 208] width 64 height 13
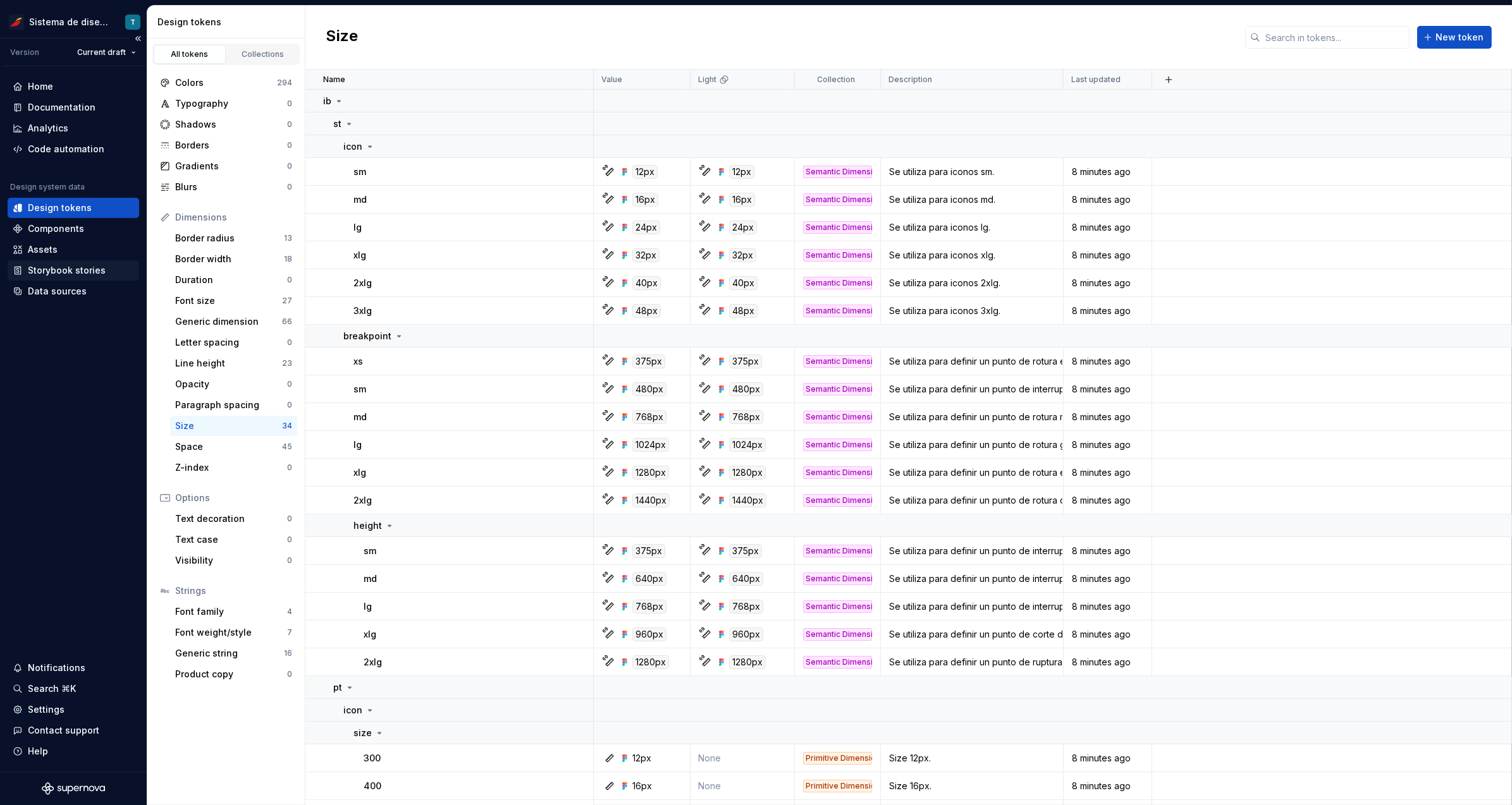
click at [74, 264] on div "Storybook stories" at bounding box center [67, 271] width 78 height 13
click at [66, 245] on div "Assets" at bounding box center [74, 250] width 121 height 13
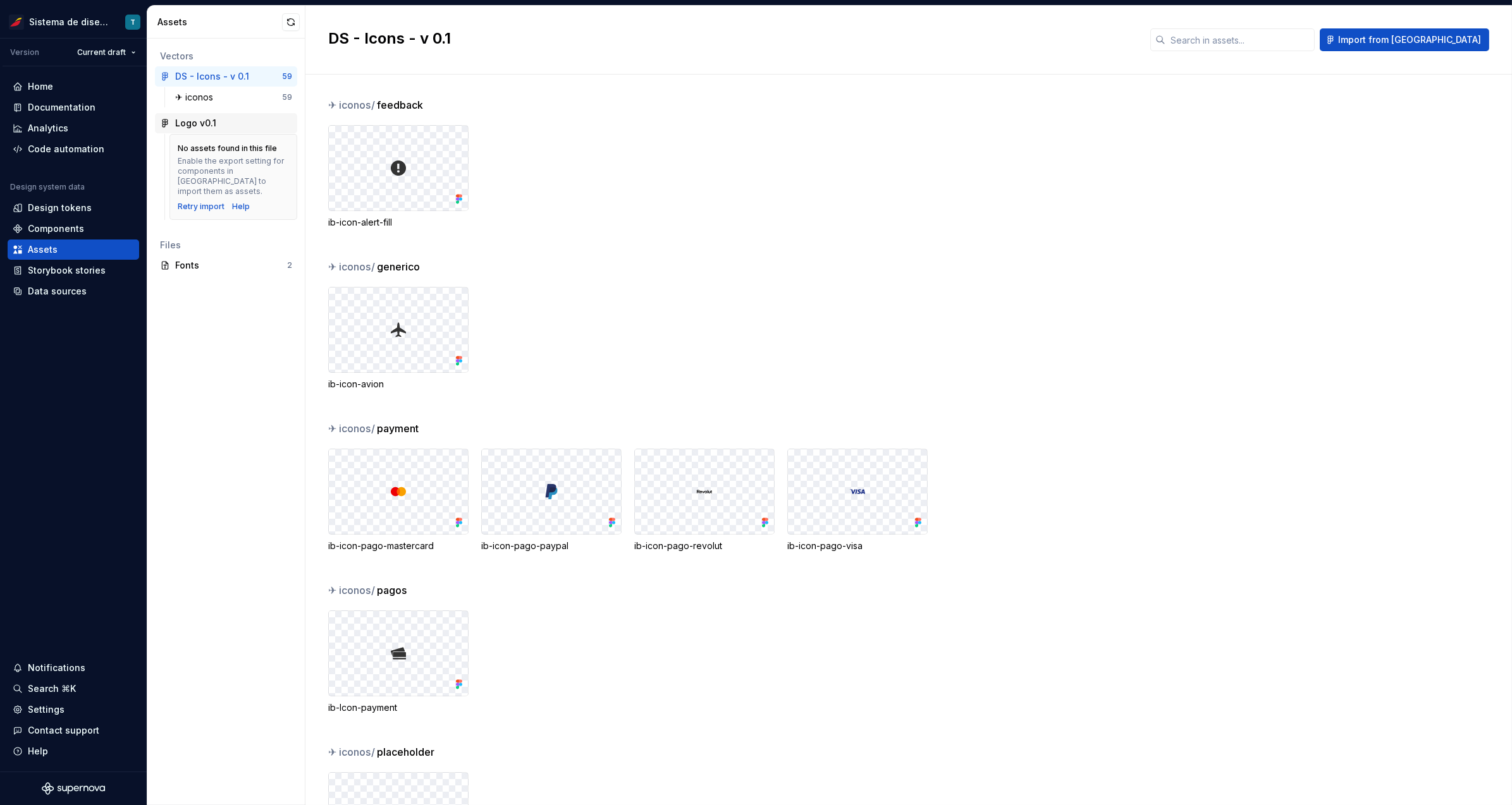
click at [219, 129] on div "Logo v0.1" at bounding box center [225, 123] width 142 height 20
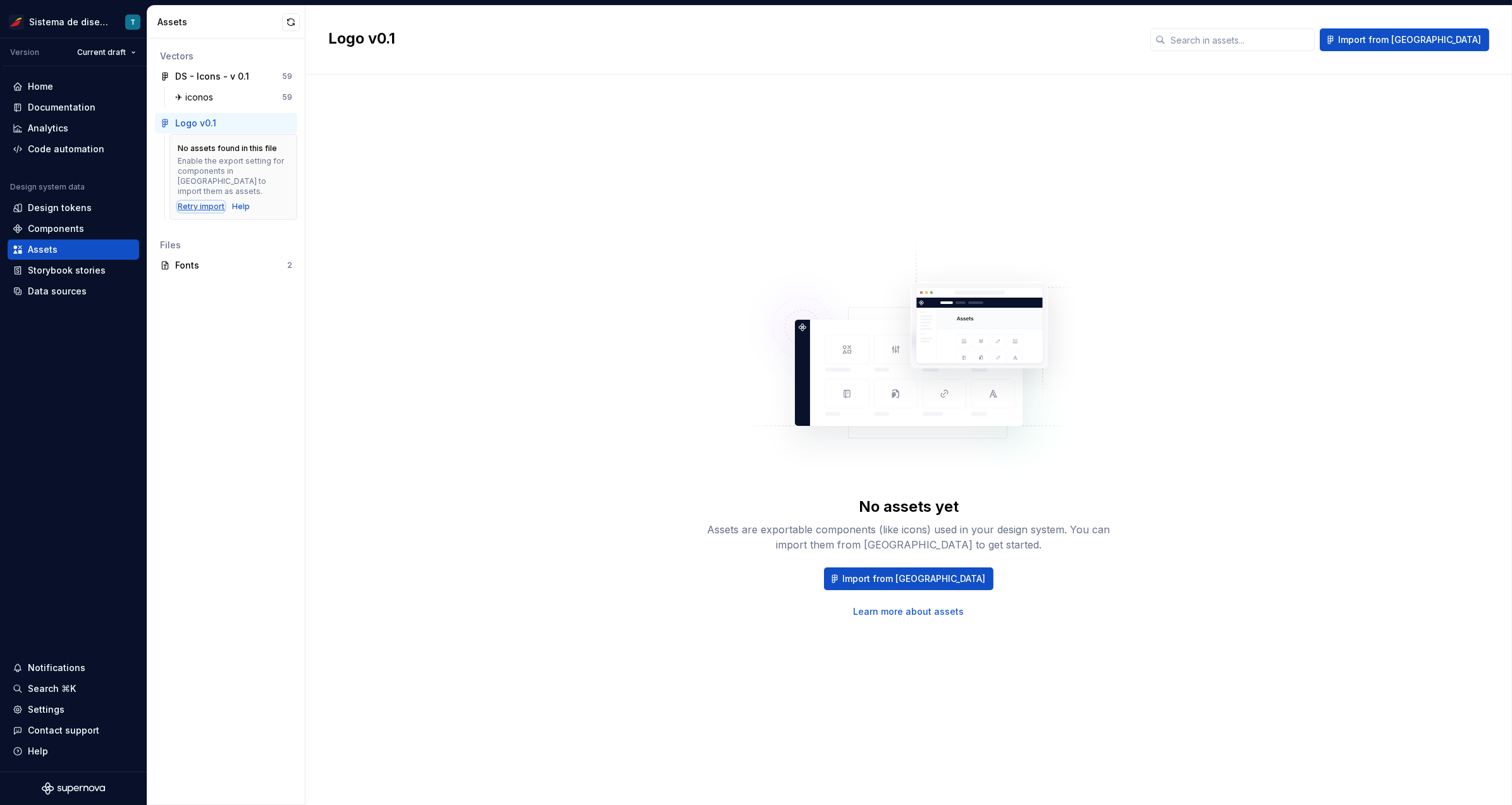
click at [191, 201] on div "Retry import" at bounding box center [201, 206] width 47 height 10
click at [240, 92] on div "✈︎ iconos" at bounding box center [228, 97] width 107 height 13
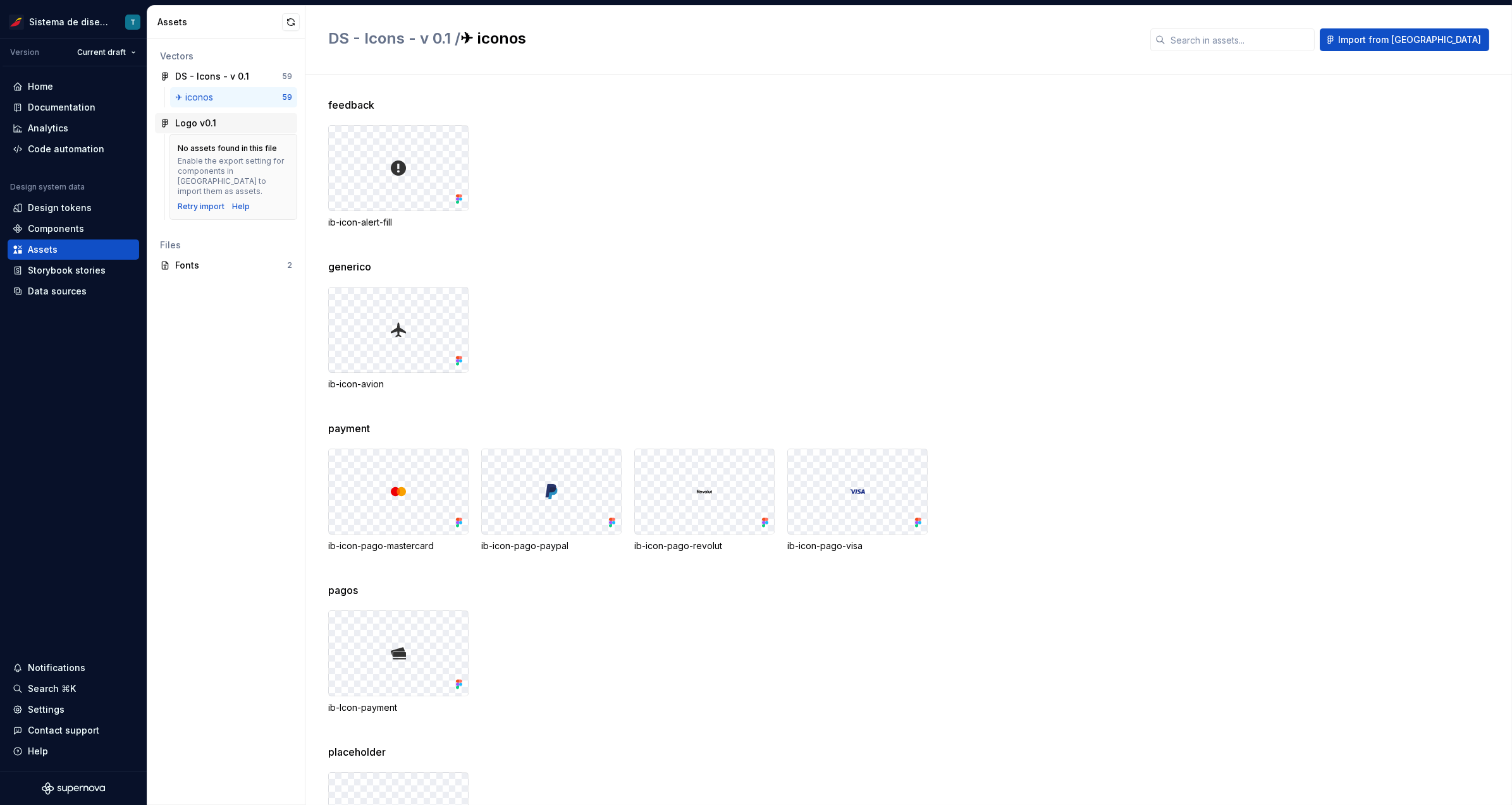
click at [220, 121] on div "Logo v0.1" at bounding box center [233, 123] width 117 height 13
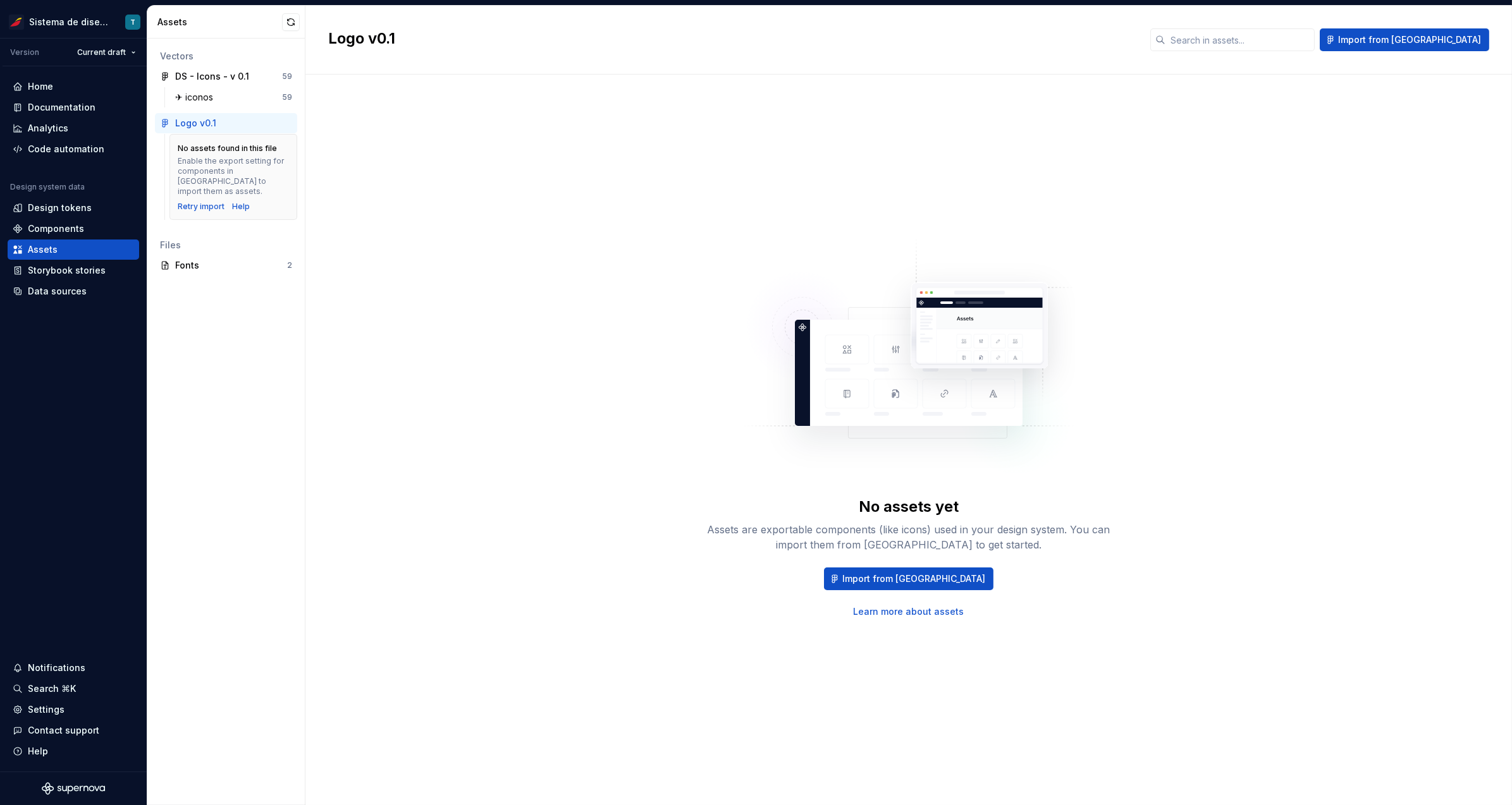
click at [220, 160] on div "Enable the export setting for components in Figma to import them as assets." at bounding box center [233, 176] width 111 height 40
click at [911, 610] on link "Learn more about assets" at bounding box center [909, 612] width 111 height 13
click at [43, 752] on div "Help" at bounding box center [38, 752] width 20 height 13
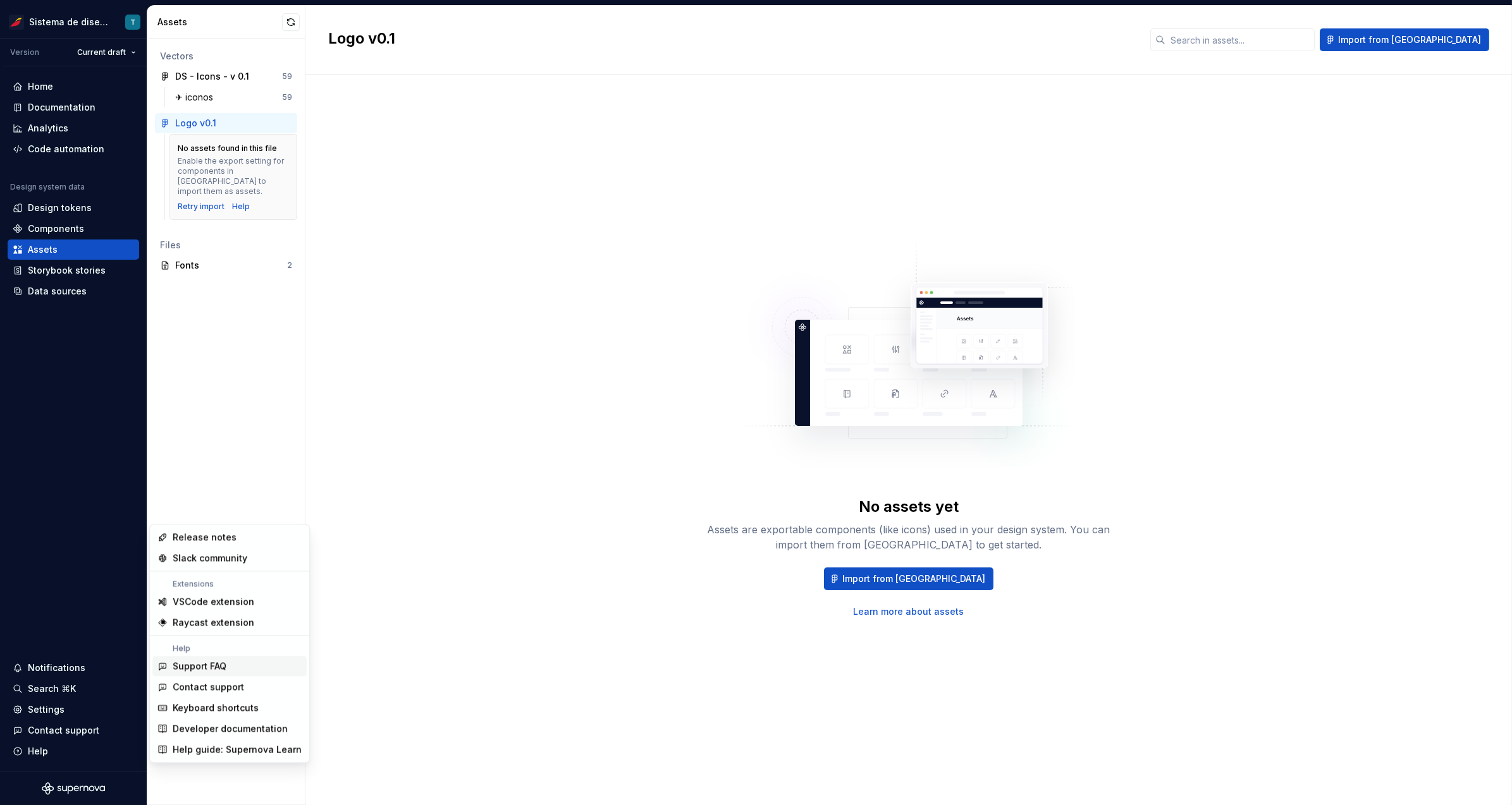
click at [235, 668] on div "Support FAQ" at bounding box center [237, 666] width 129 height 13
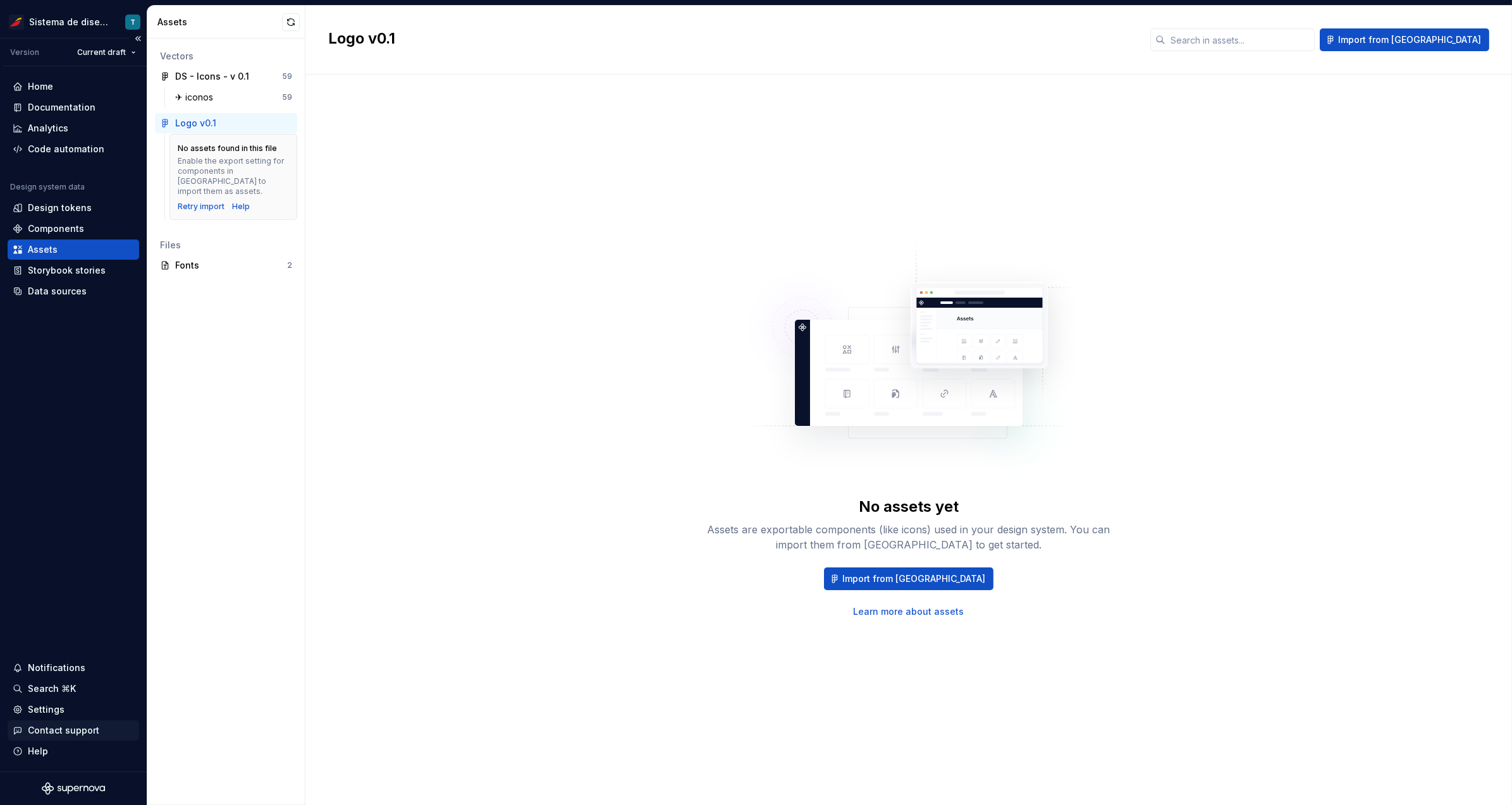
click at [38, 731] on div "Contact support" at bounding box center [64, 731] width 72 height 13
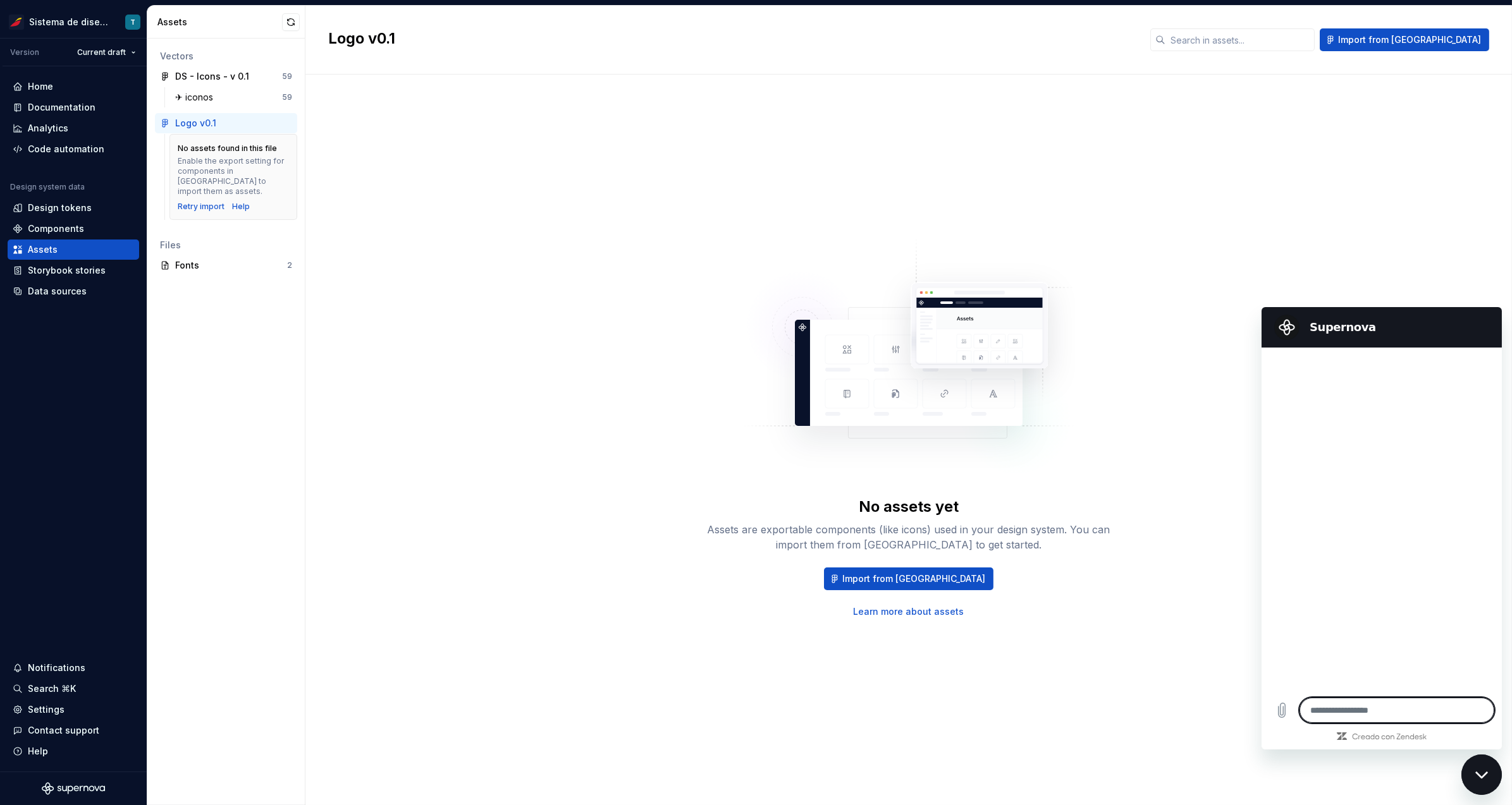
type textarea "*"
type textarea "**"
type textarea "*"
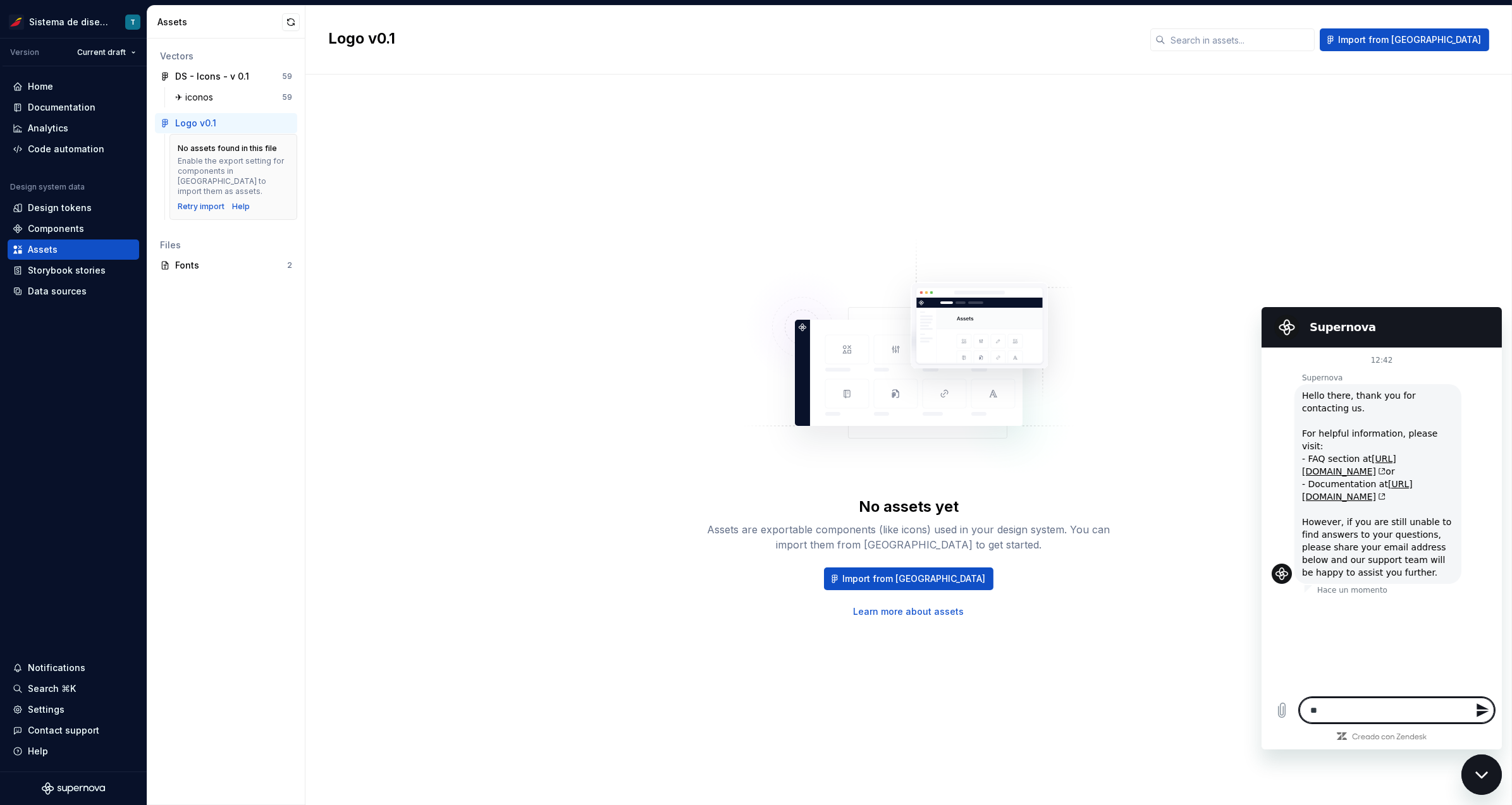
type textarea "***"
type textarea "*"
type textarea "****"
type textarea "*"
type textarea "*****"
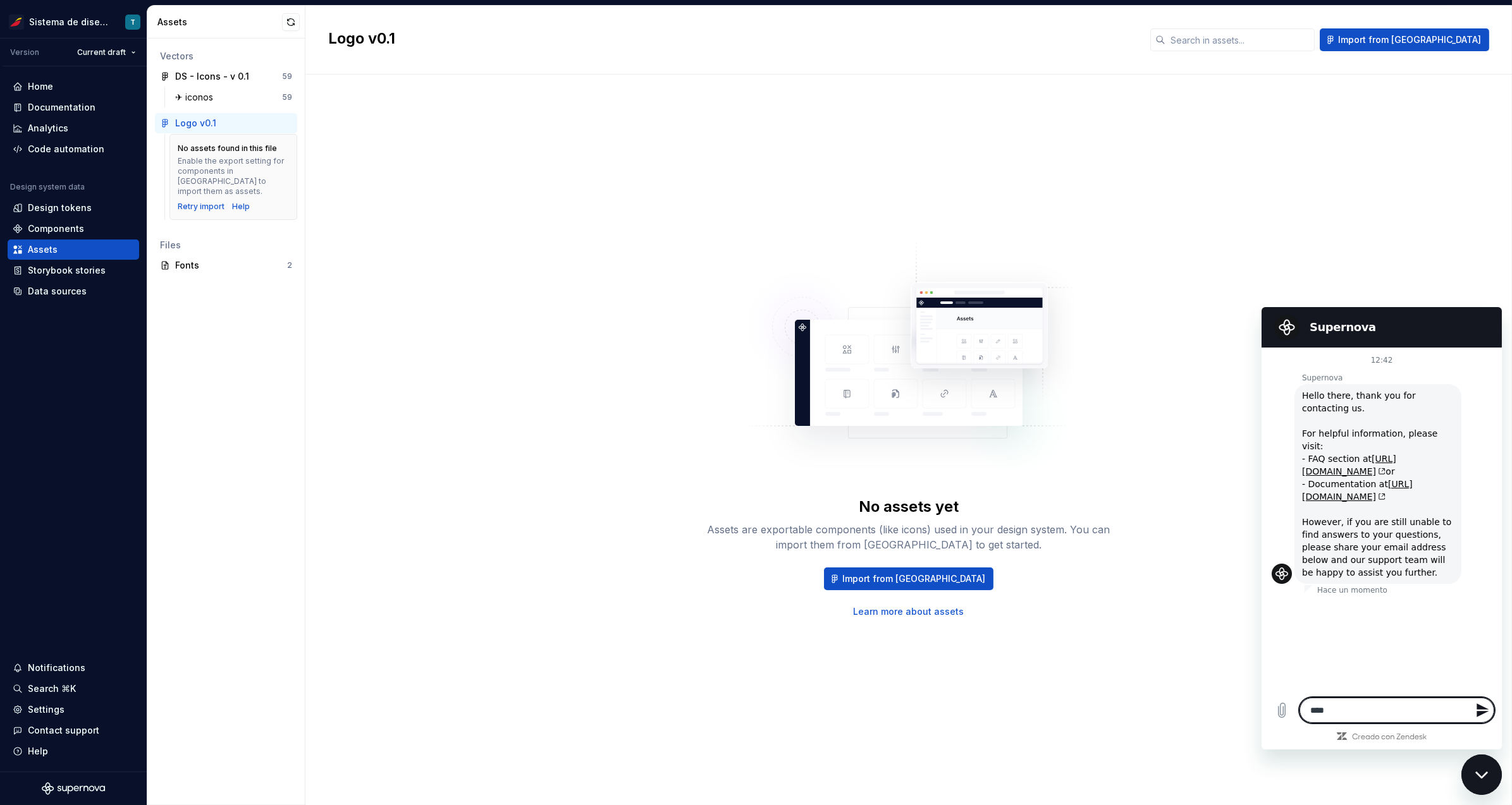
type textarea "*"
type textarea "*****"
type textarea "*"
type textarea "*****"
type textarea "*"
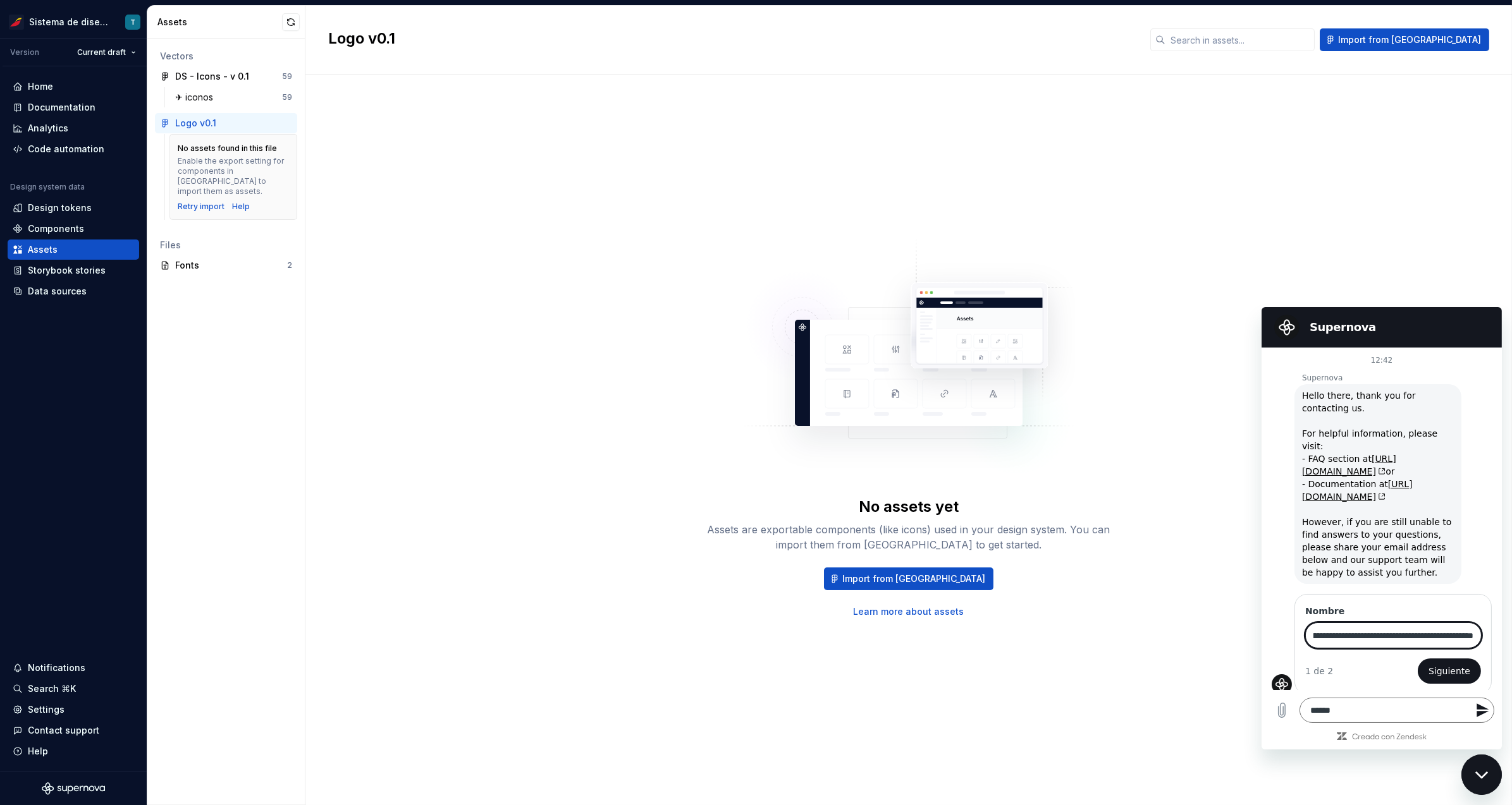
scroll to position [0, 119]
type input "**********"
click at [1417, 658] on button "Siguiente" at bounding box center [1449, 670] width 64 height 25
type textarea "*"
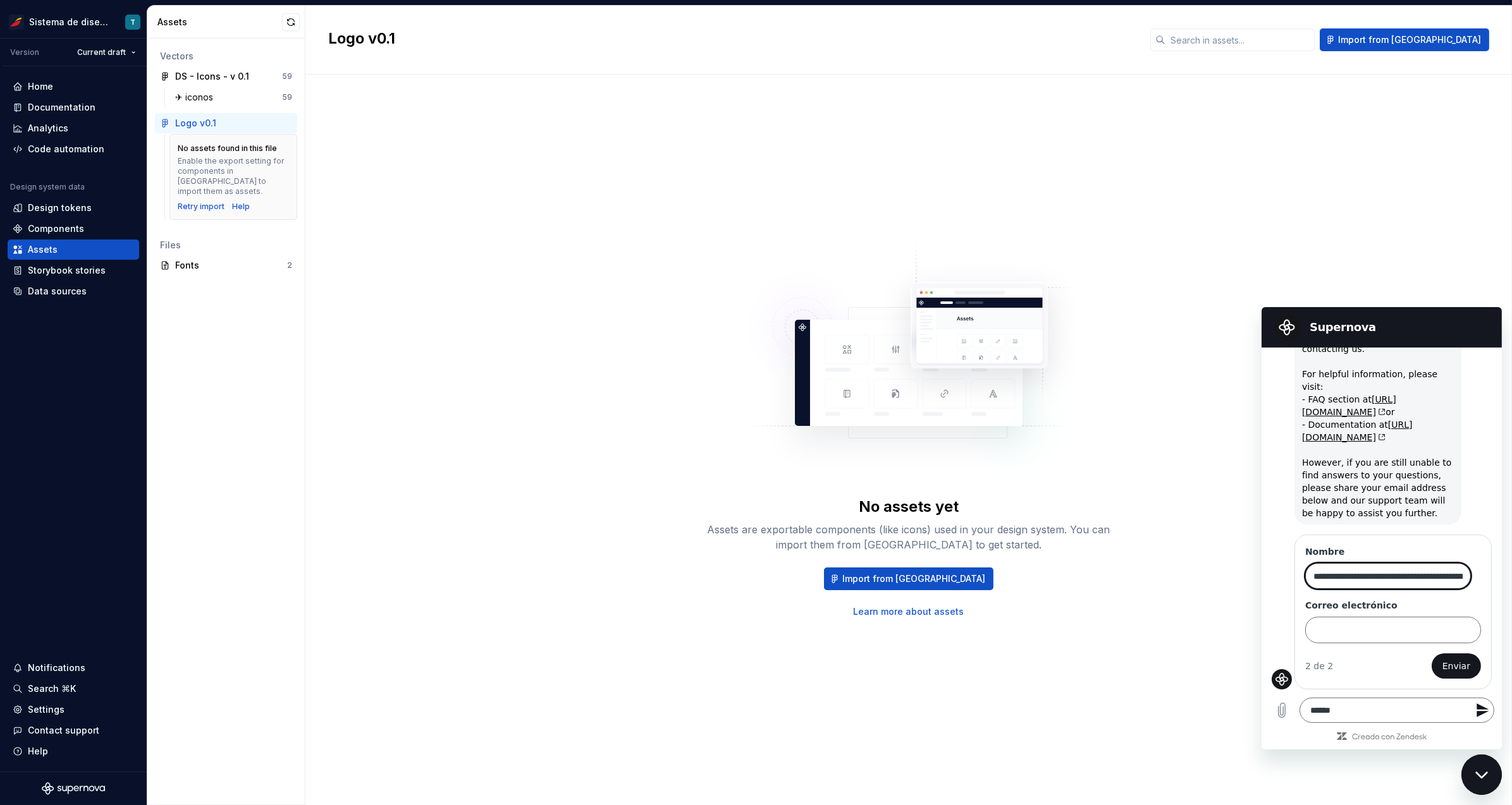
click at [1370, 580] on input "**********" at bounding box center [1387, 575] width 165 height 26
type input "*****"
click at [1344, 631] on input "Correo electrónico" at bounding box center [1392, 629] width 176 height 27
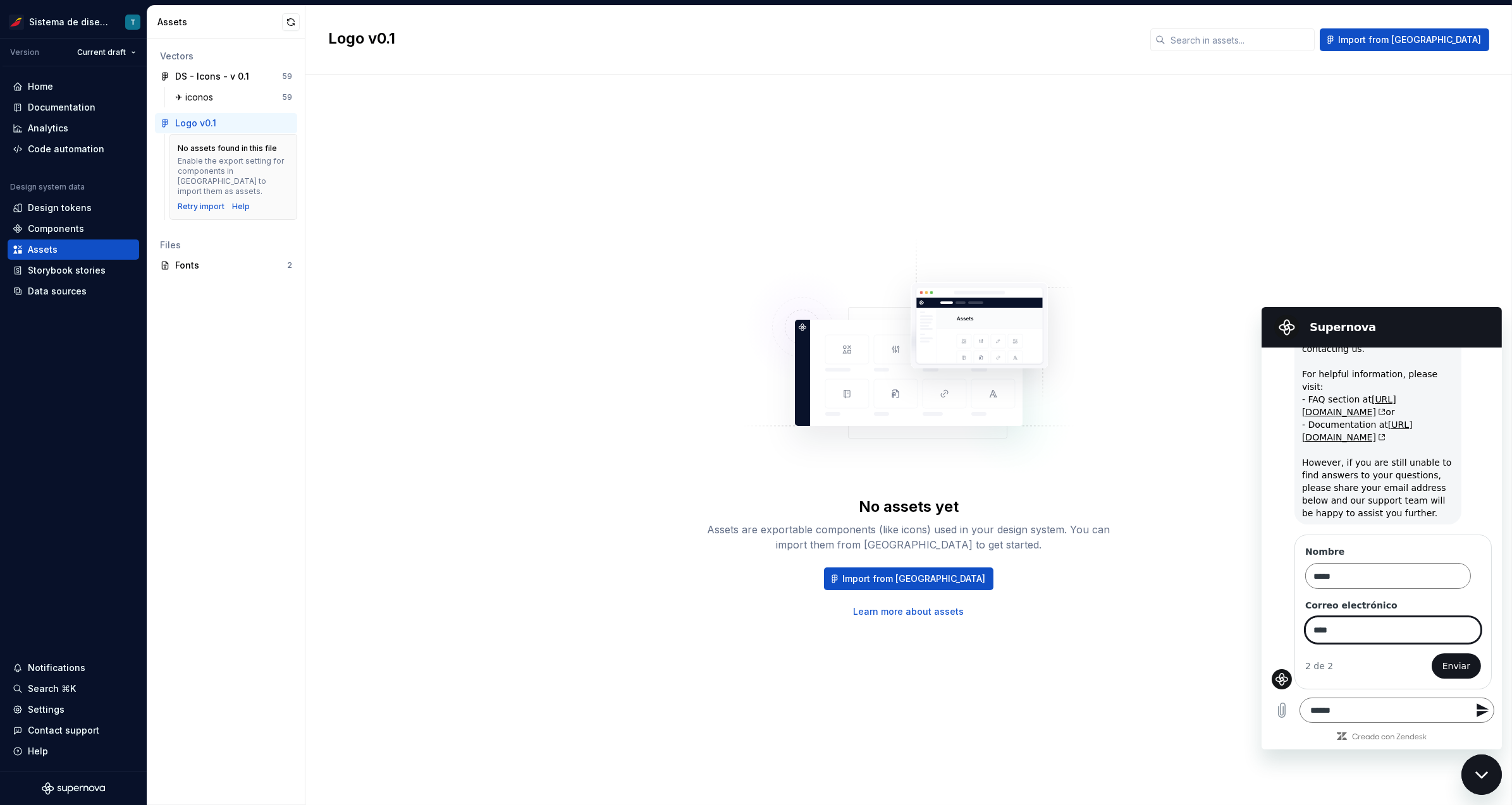
type input "****"
type textarea "*"
click at [1357, 624] on input "****" at bounding box center [1392, 629] width 176 height 27
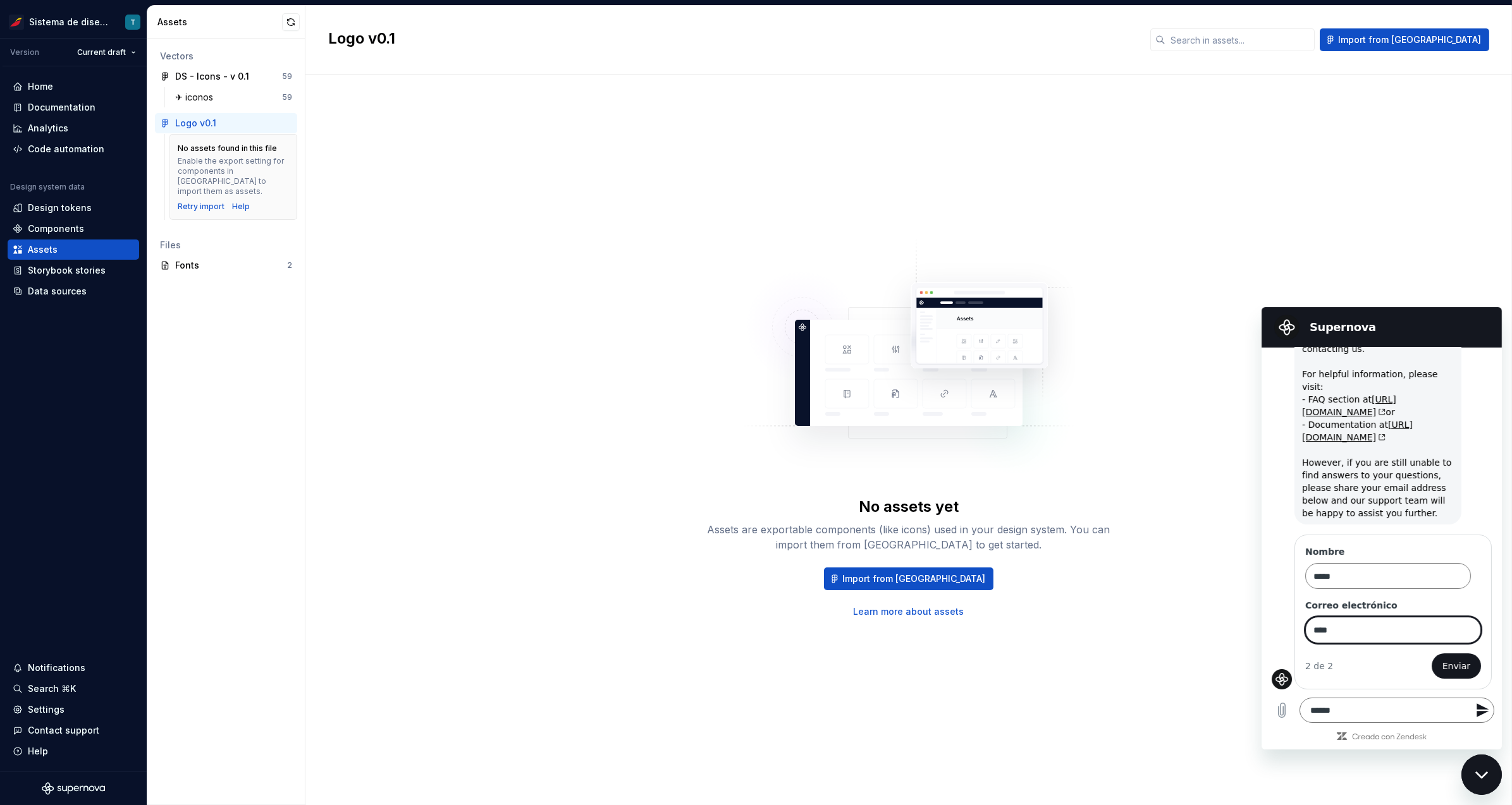
paste input "**********"
type input "**********"
click at [1447, 666] on span "Enviar" at bounding box center [1456, 665] width 28 height 15
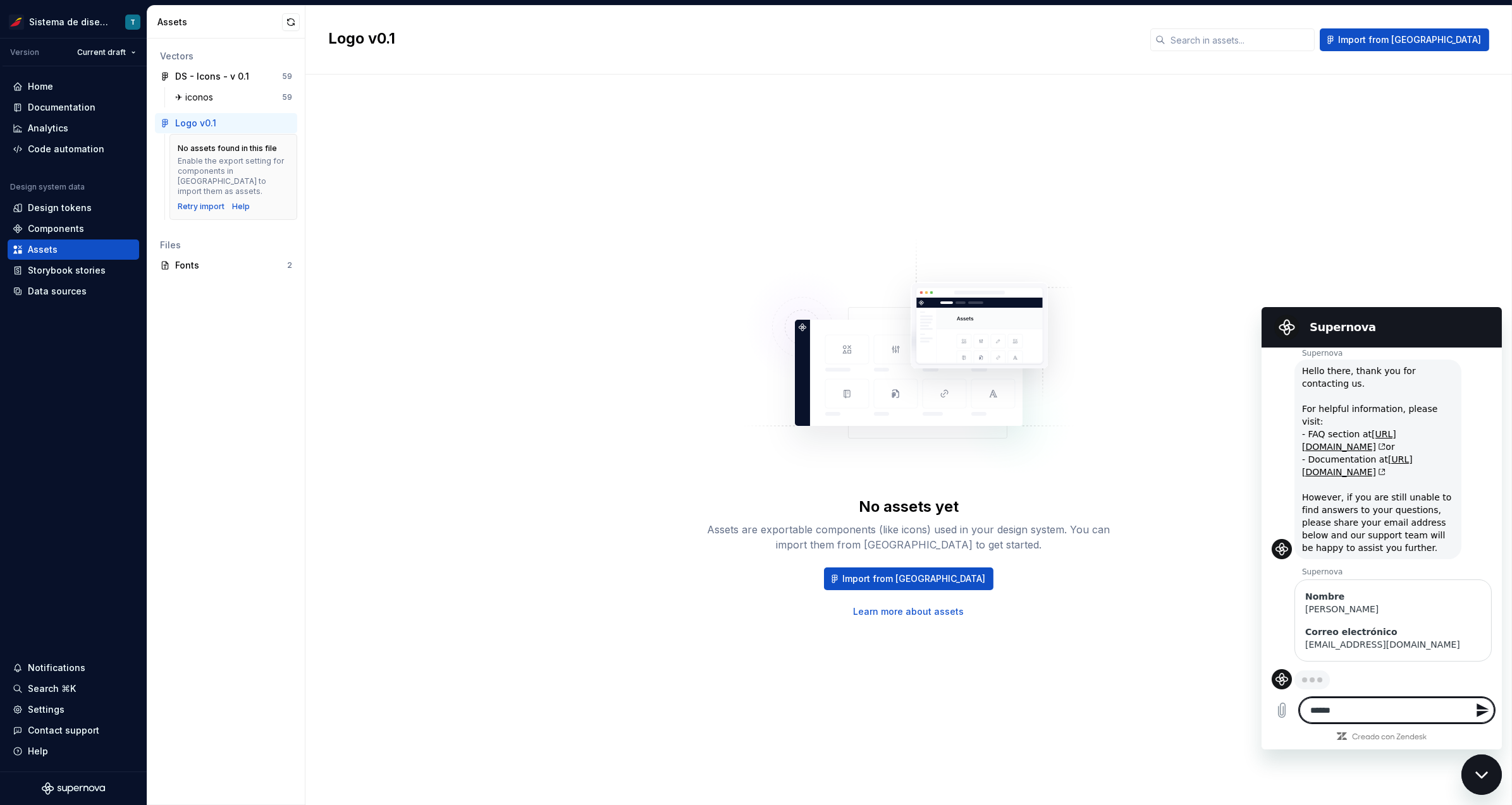
scroll to position [36, 0]
click at [1364, 707] on textarea "*****" at bounding box center [1396, 710] width 195 height 25
type textarea "*"
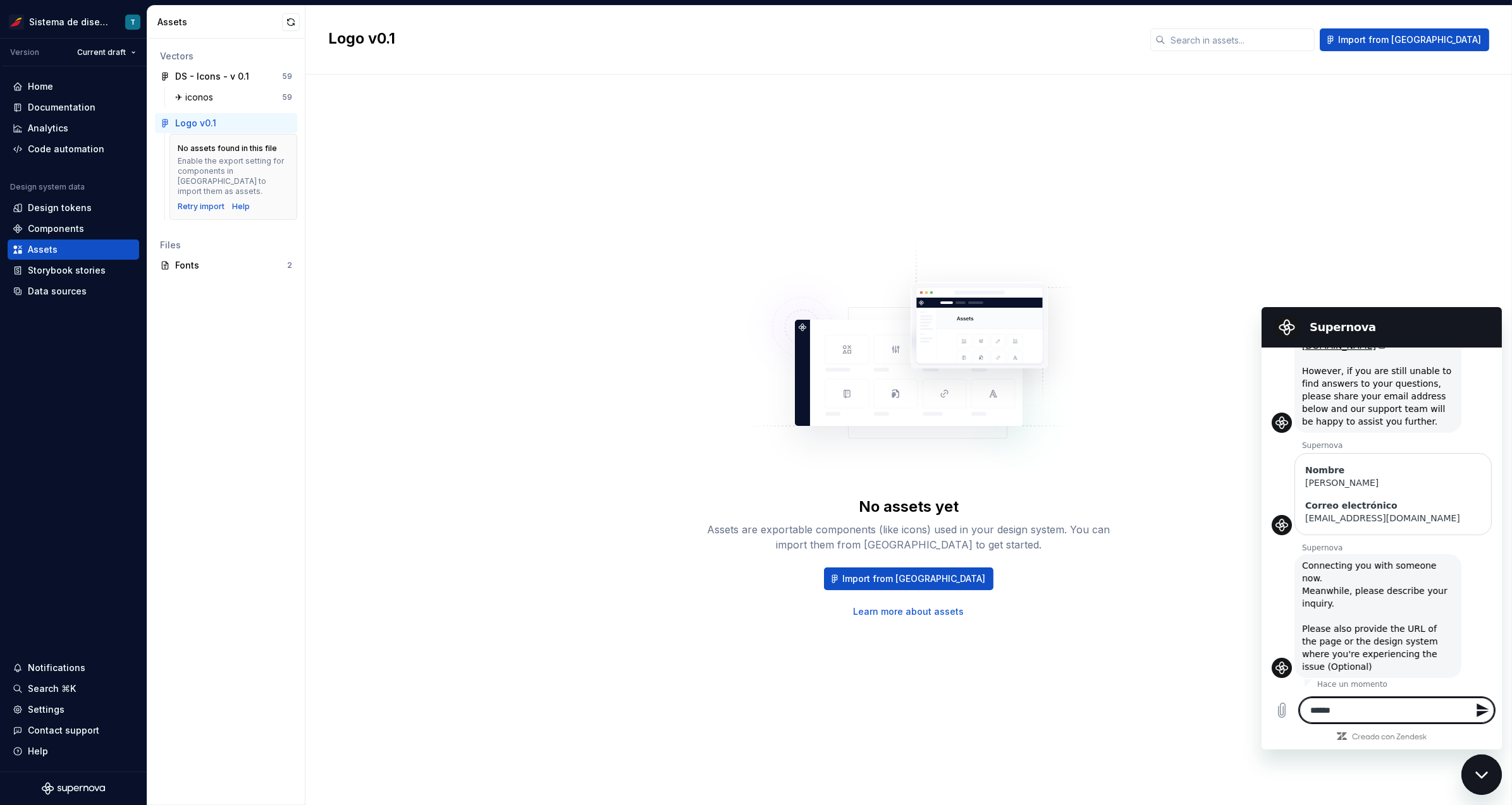
scroll to position [165, 0]
type textarea "*******"
type textarea "*"
type textarea "********"
type textarea "*"
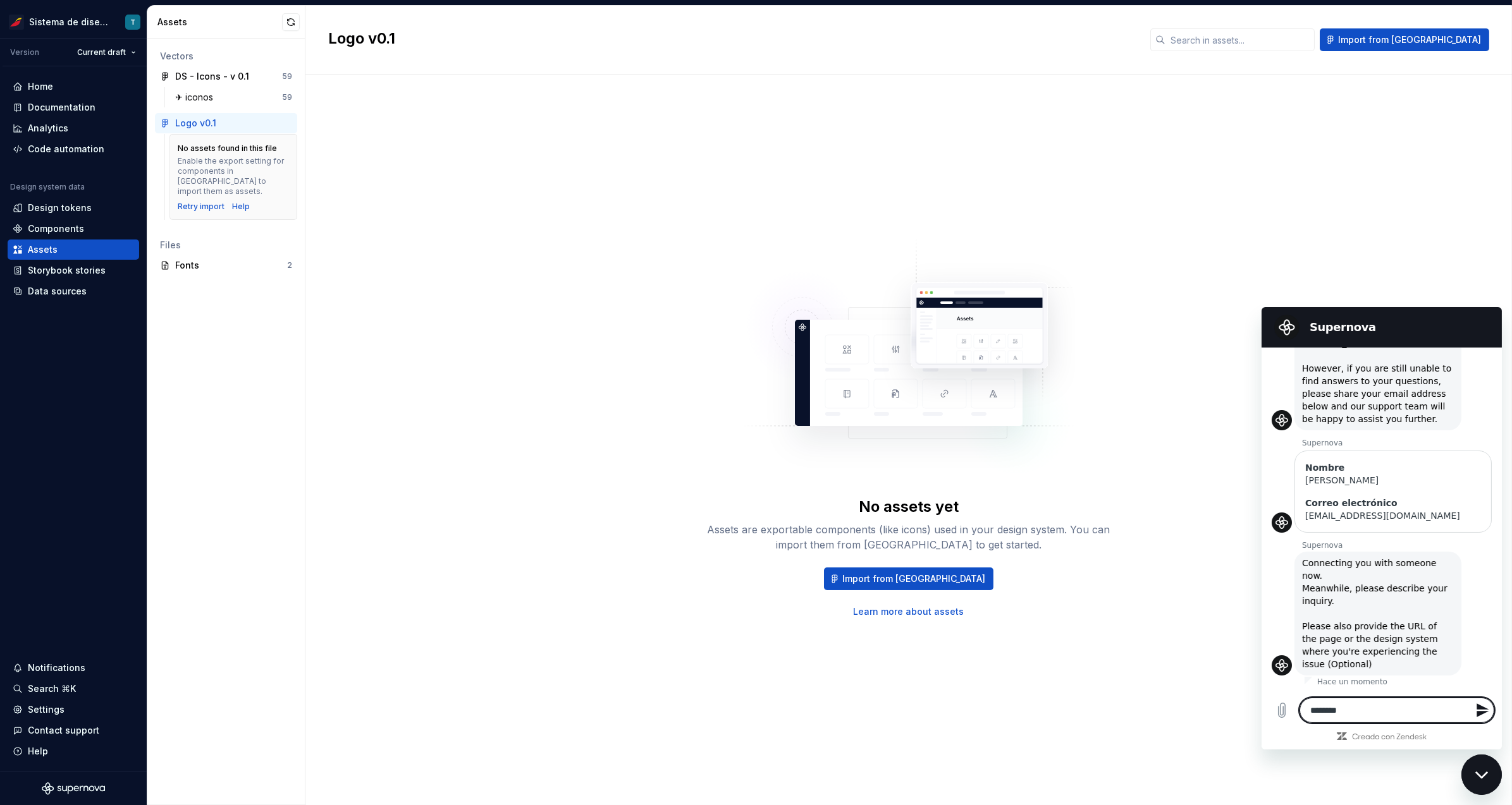
type textarea "*********"
type textarea "*"
type textarea "**********"
type textarea "*"
type textarea "*********"
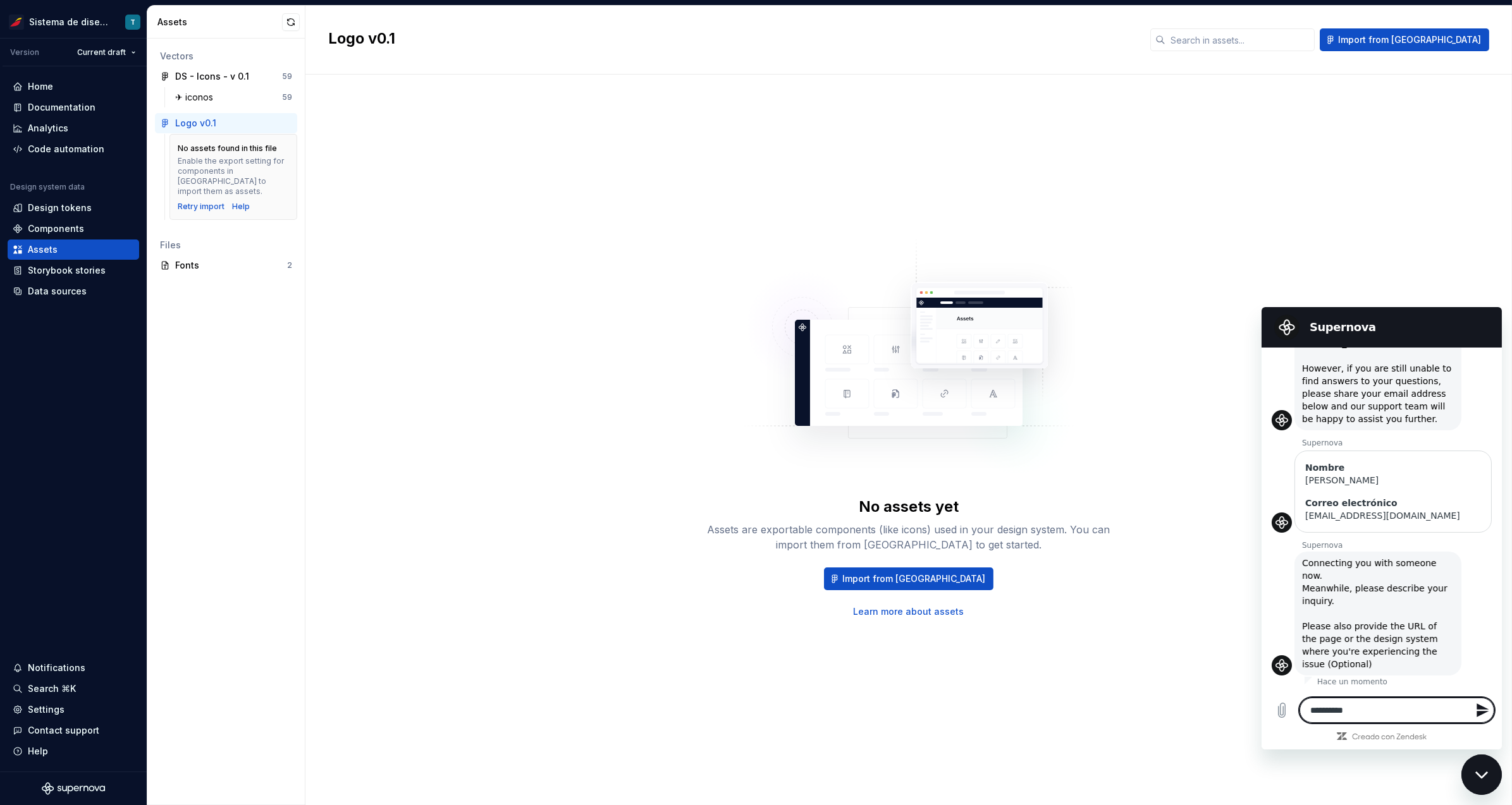
type textarea "*"
type textarea "**********"
type textarea "*"
type textarea "**********"
type textarea "*"
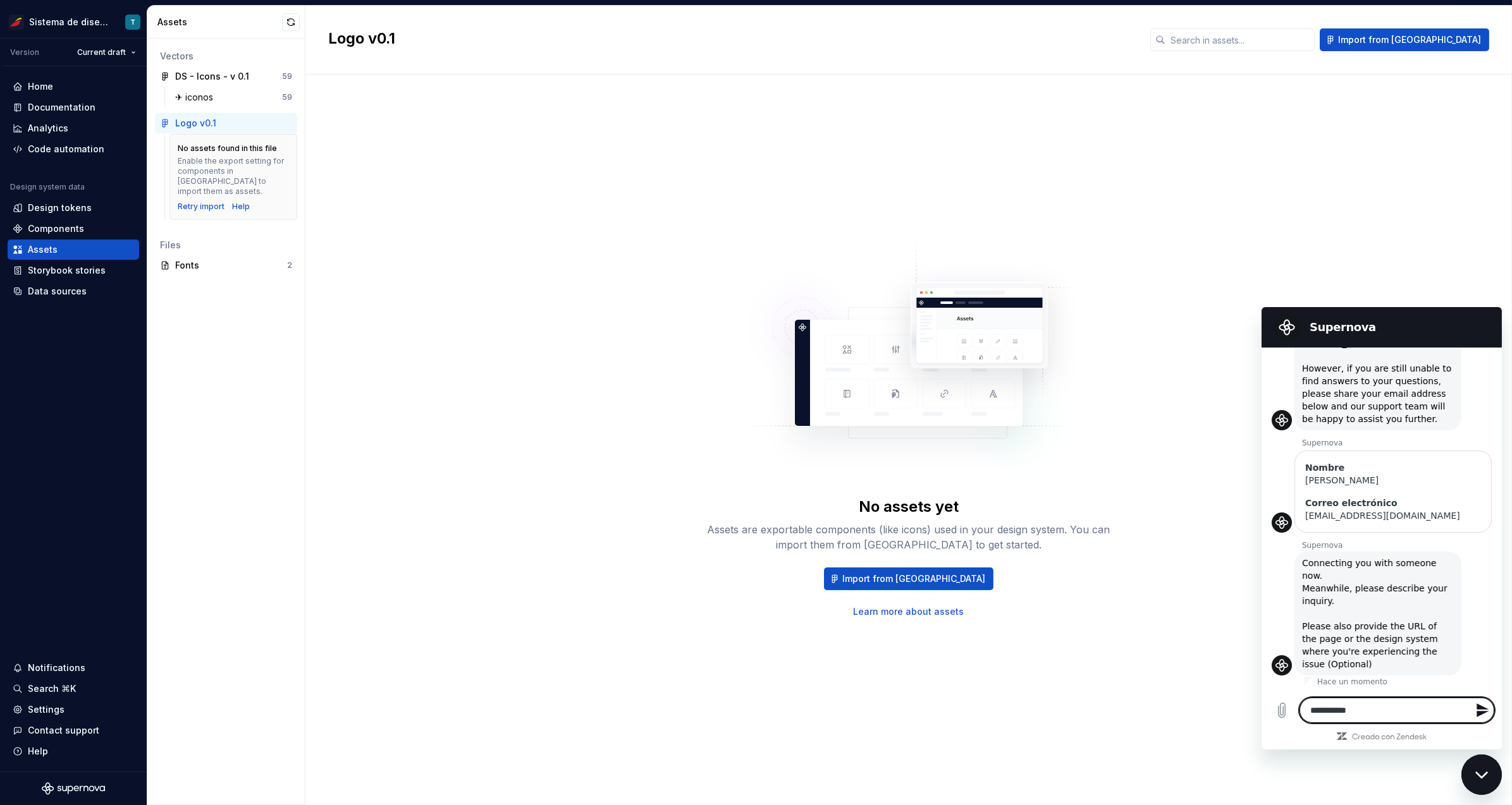
type textarea "**********"
type textarea "*"
type textarea "**********"
type textarea "*"
type textarea "**********"
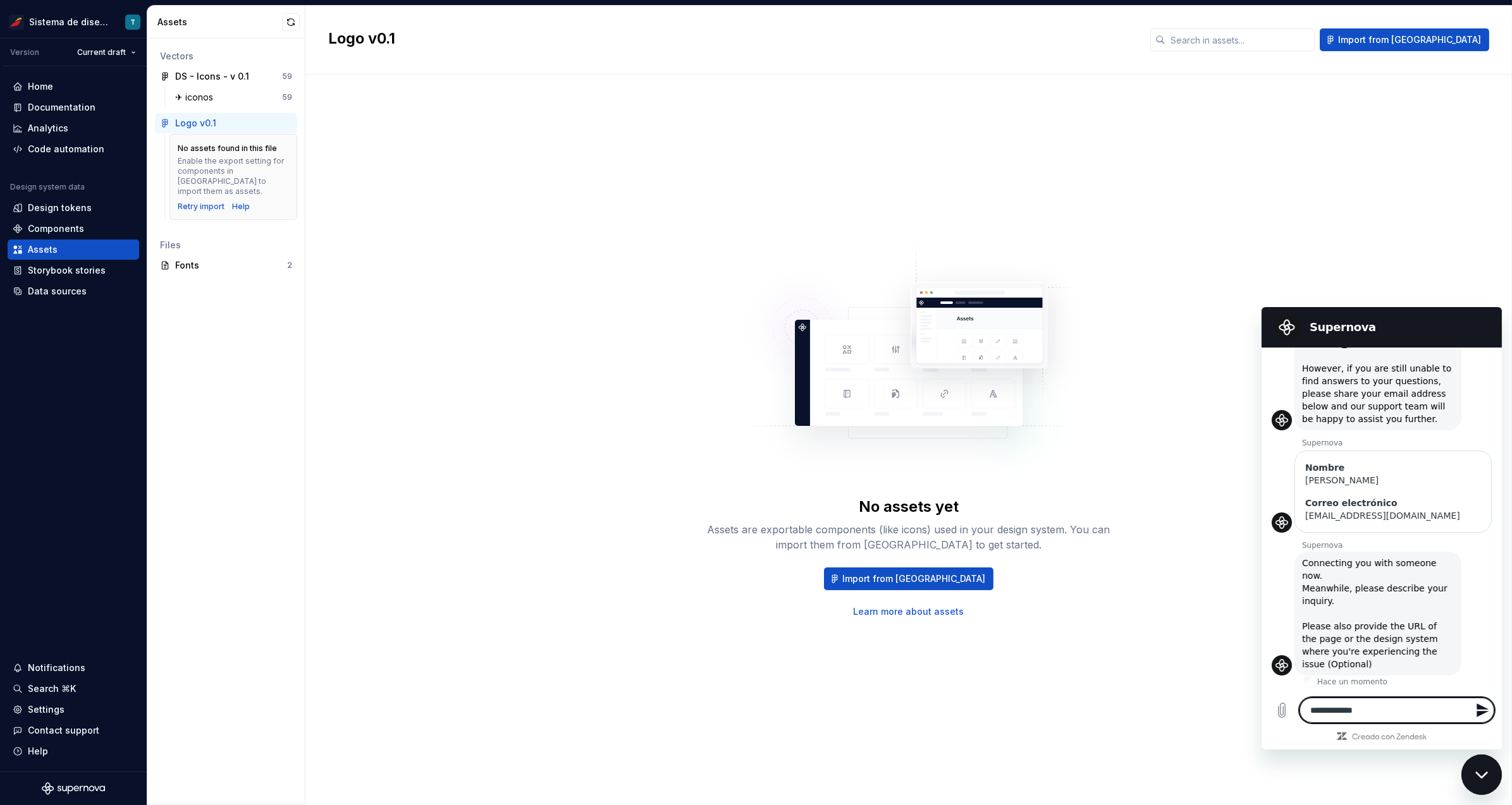
type textarea "*"
type textarea "**********"
type textarea "*"
type textarea "**********"
type textarea "*"
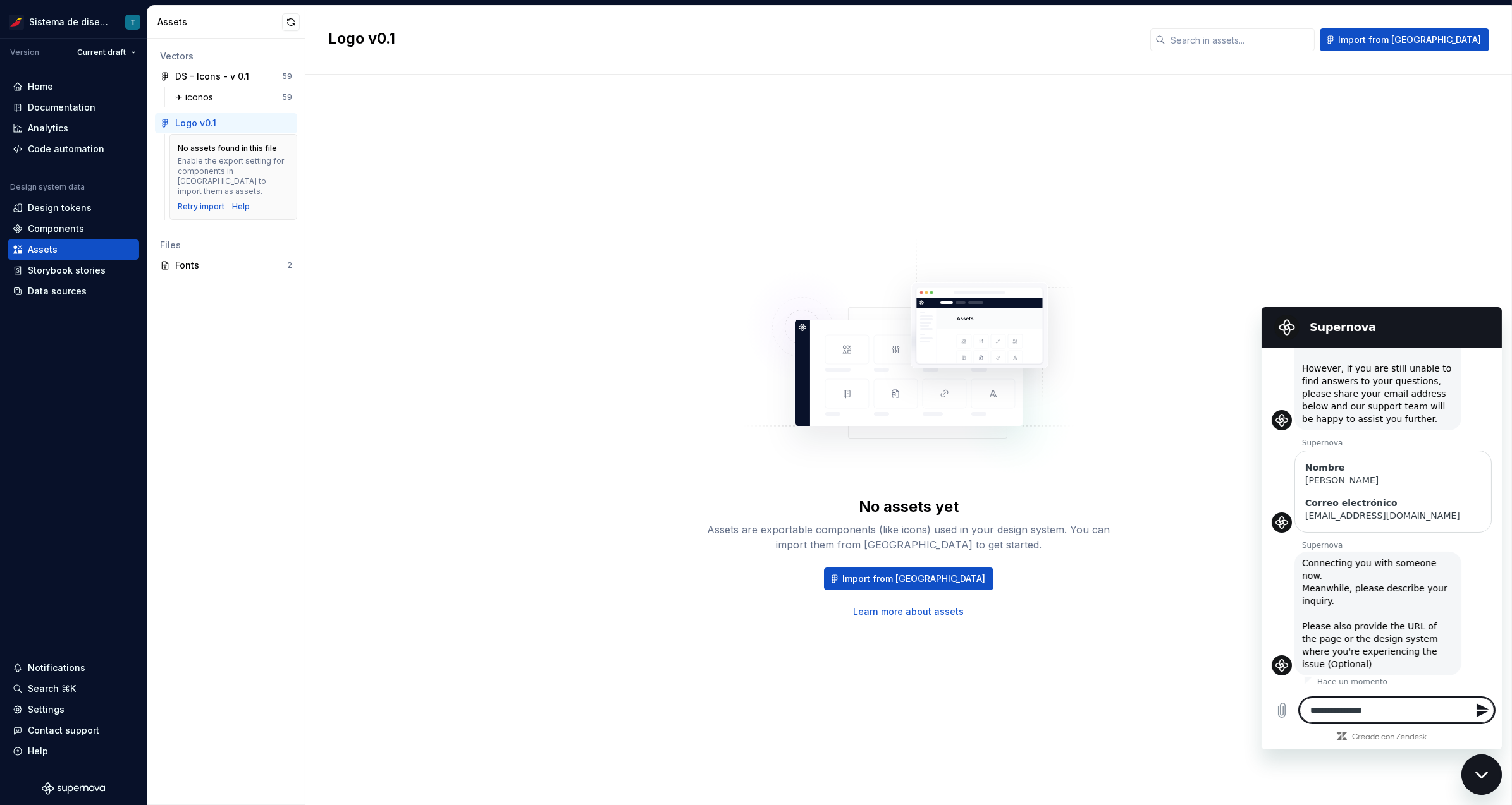
type textarea "**********"
type textarea "*"
type textarea "**********"
type textarea "*"
type textarea "**********"
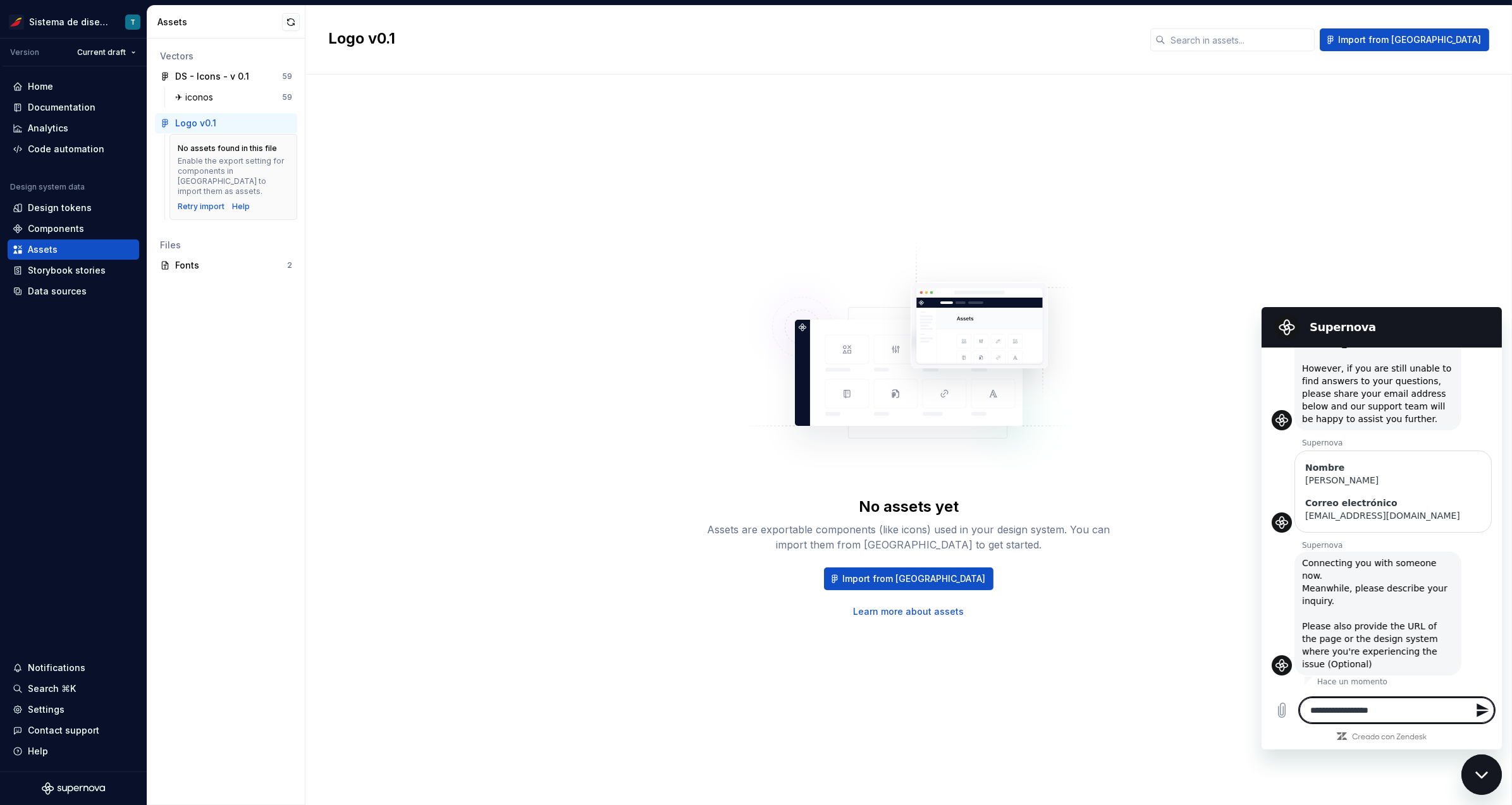
type textarea "*"
type textarea "**********"
type textarea "*"
type textarea "**********"
type textarea "*"
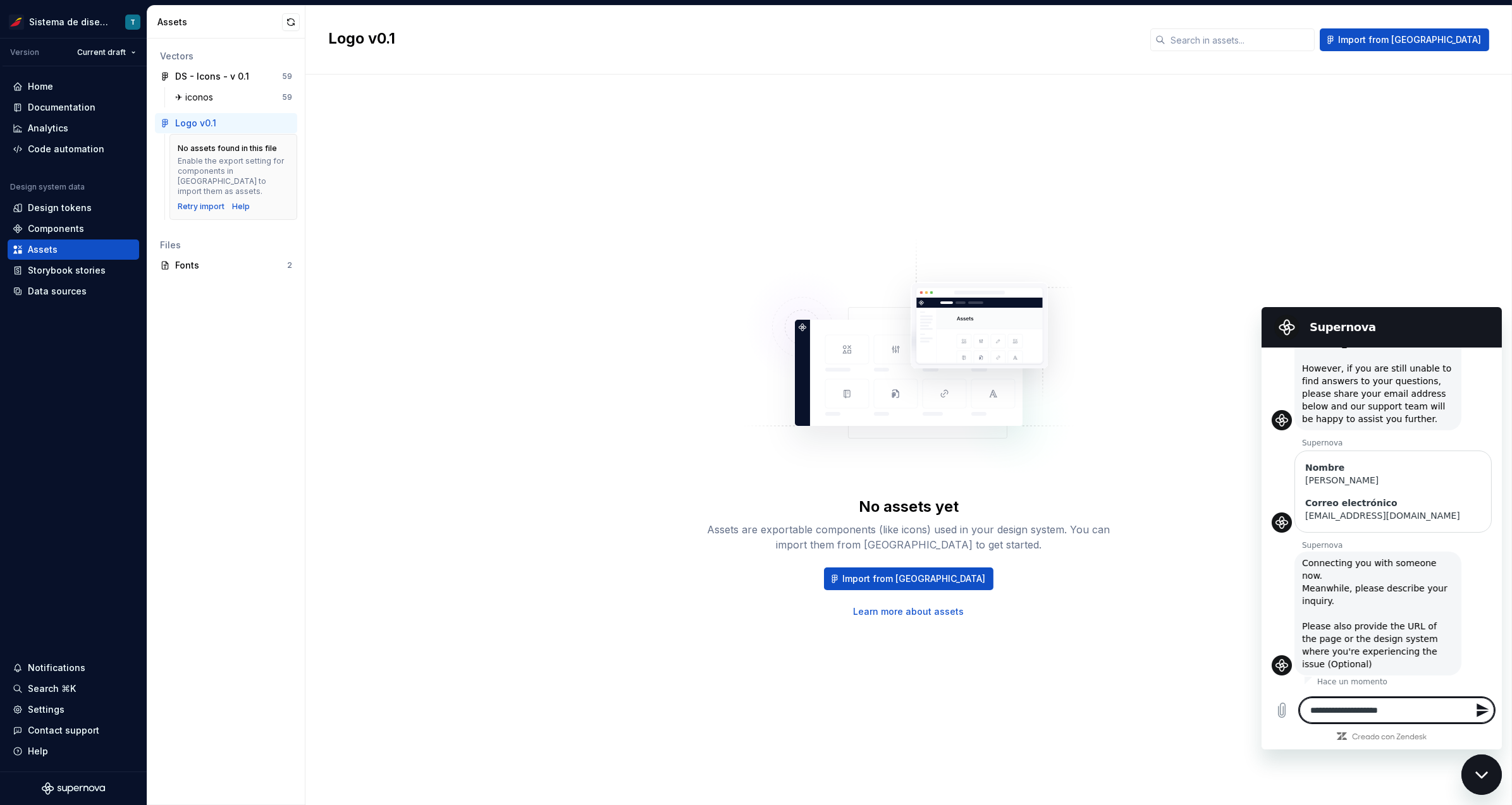
type textarea "**********"
type textarea "*"
type textarea "**********"
type textarea "*"
type textarea "**********"
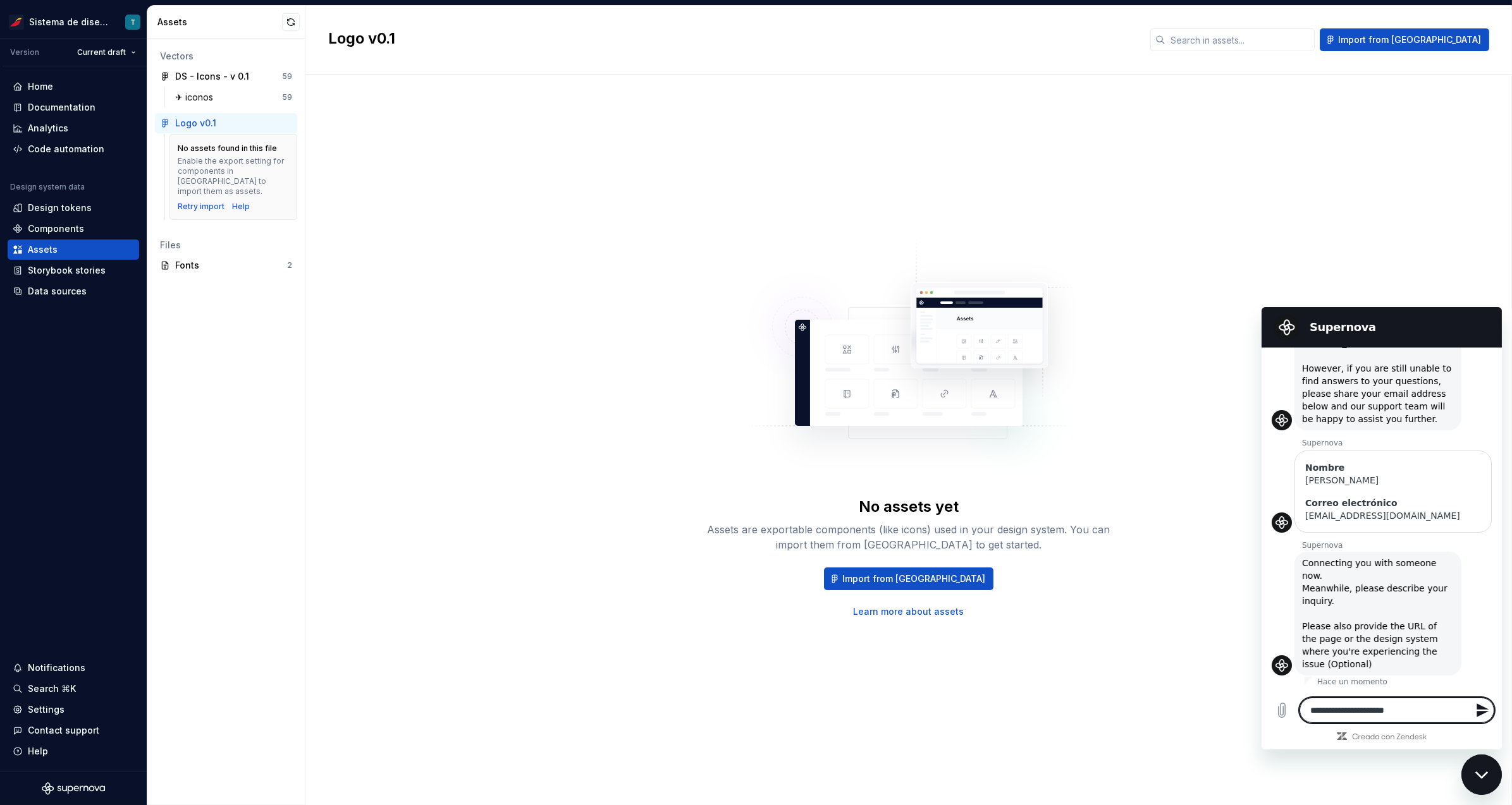
type textarea "*"
type textarea "**********"
type textarea "*"
type textarea "**********"
type textarea "*"
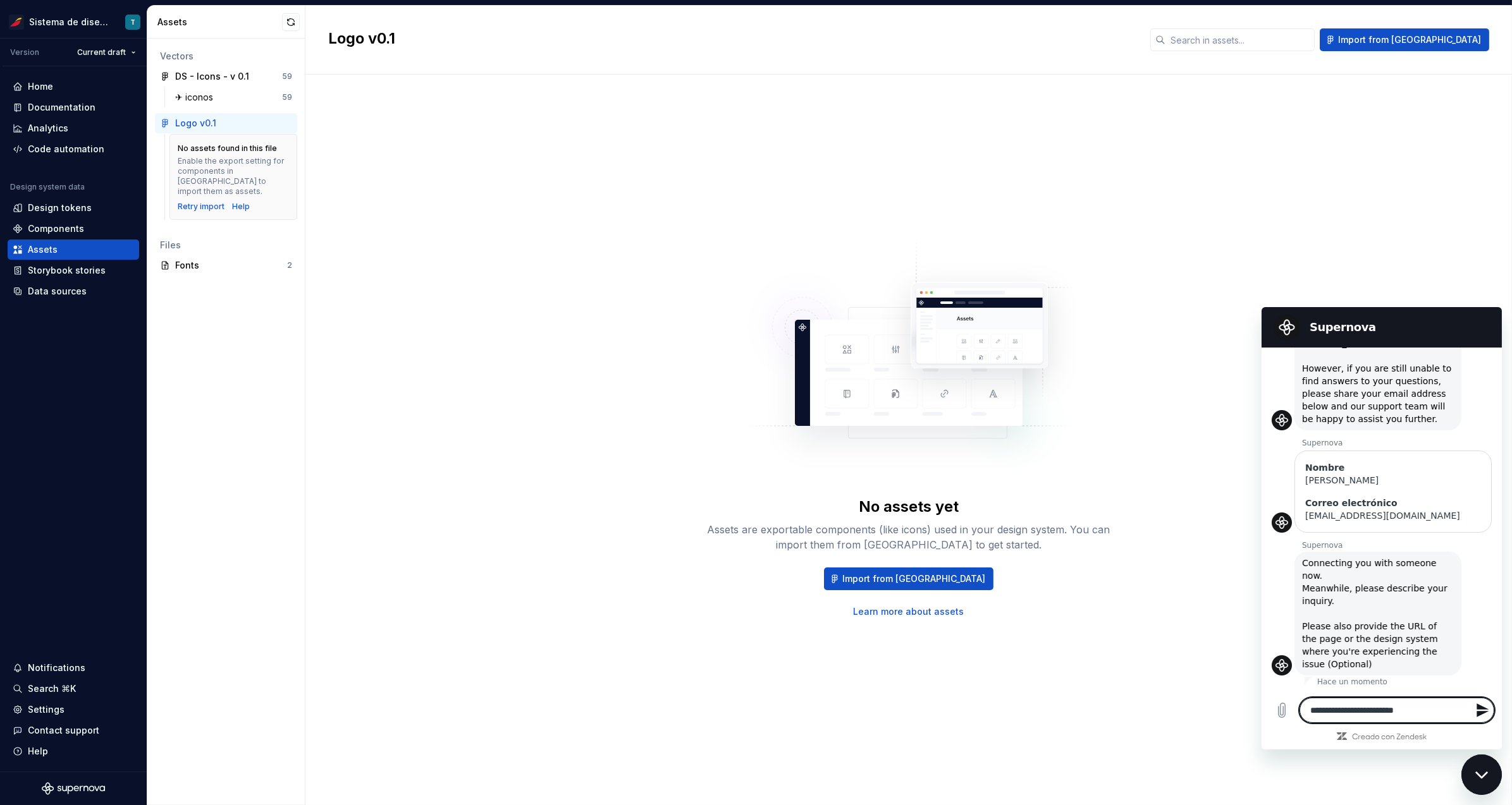
type textarea "**********"
type textarea "*"
type textarea "**********"
type textarea "*"
type textarea "**********"
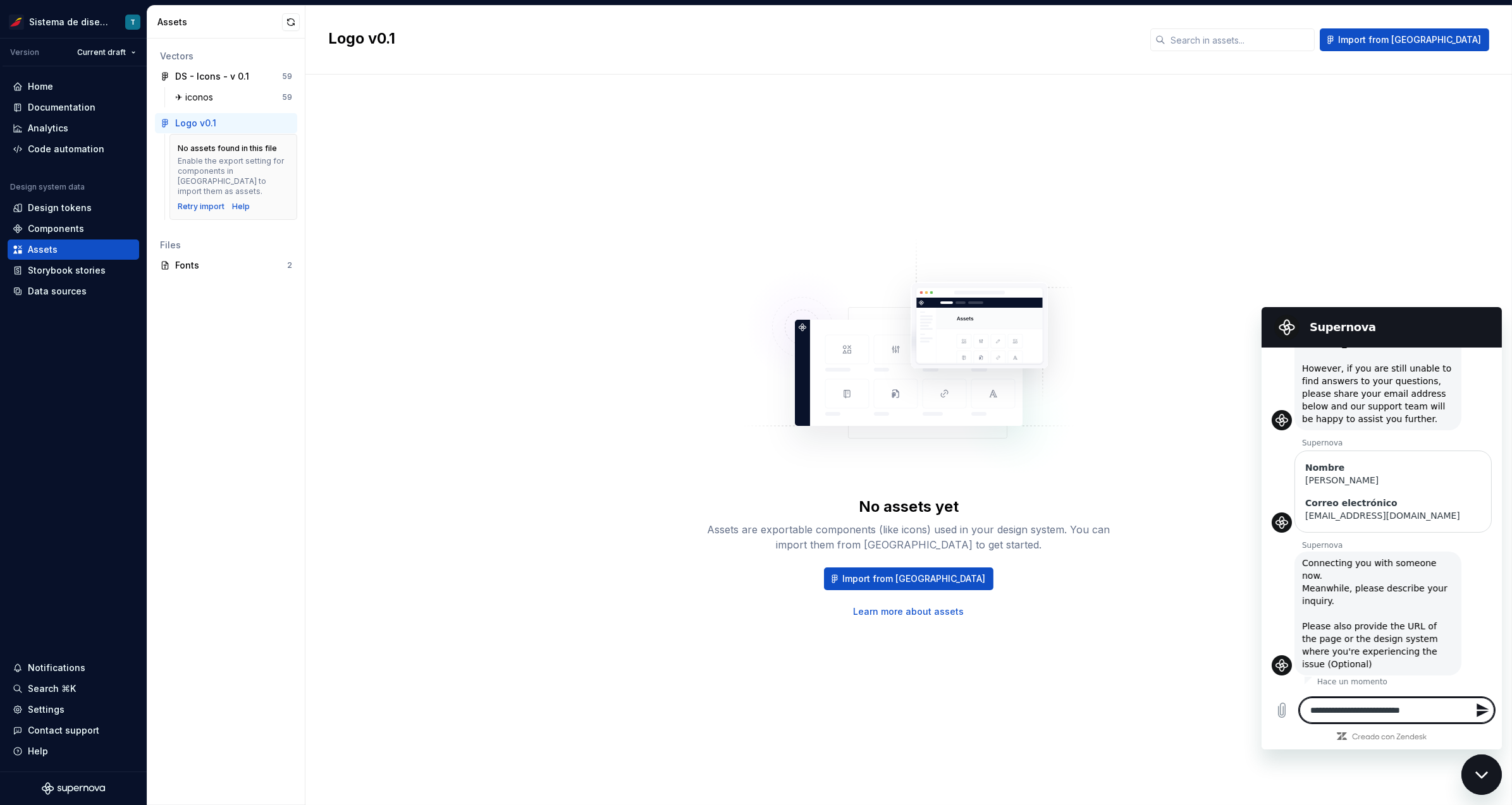
type textarea "*"
type textarea "**********"
type textarea "*"
type textarea "**********"
type textarea "*"
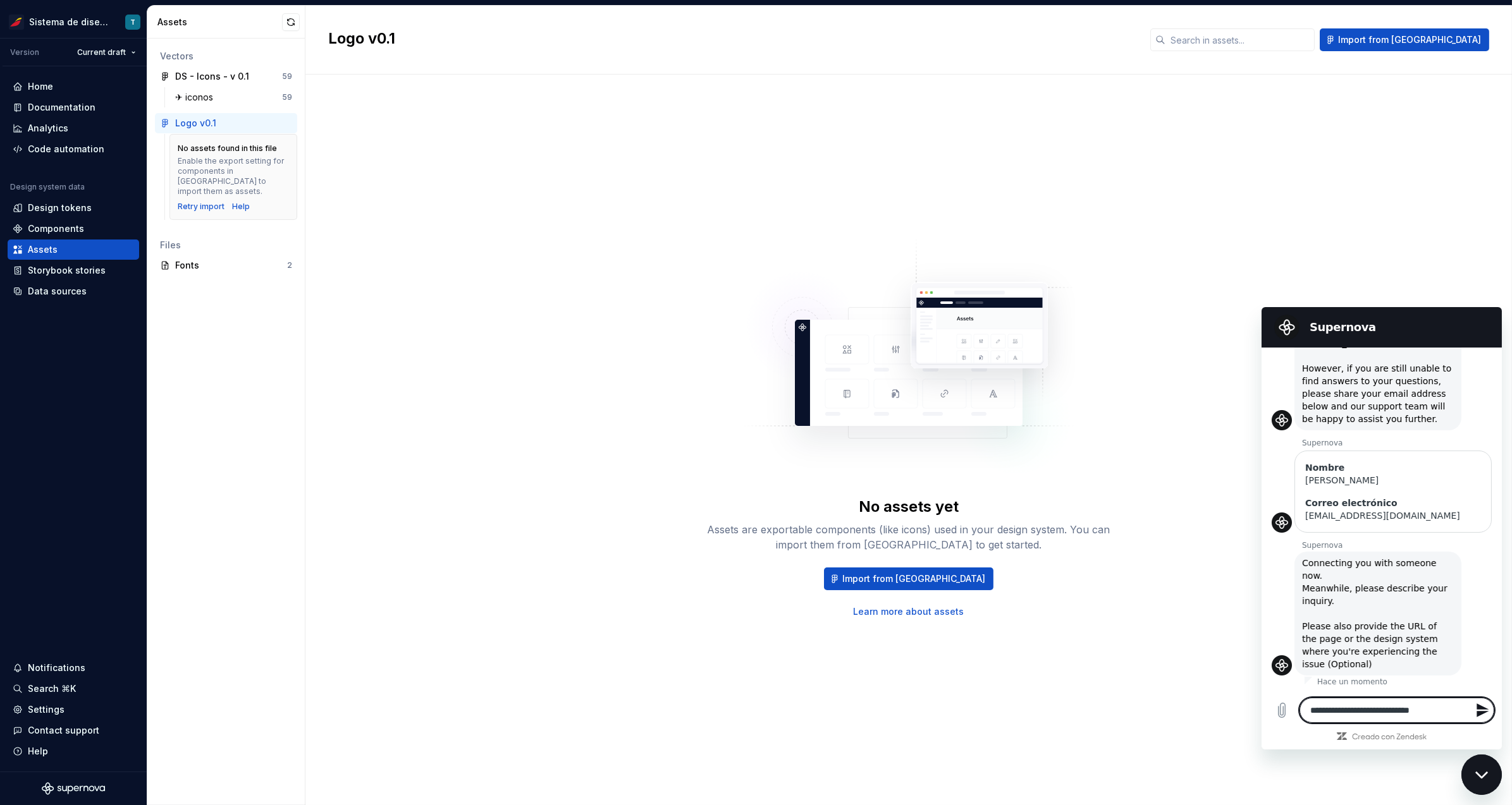
type textarea "**********"
type textarea "*"
type textarea "**********"
type textarea "*"
type textarea "**********"
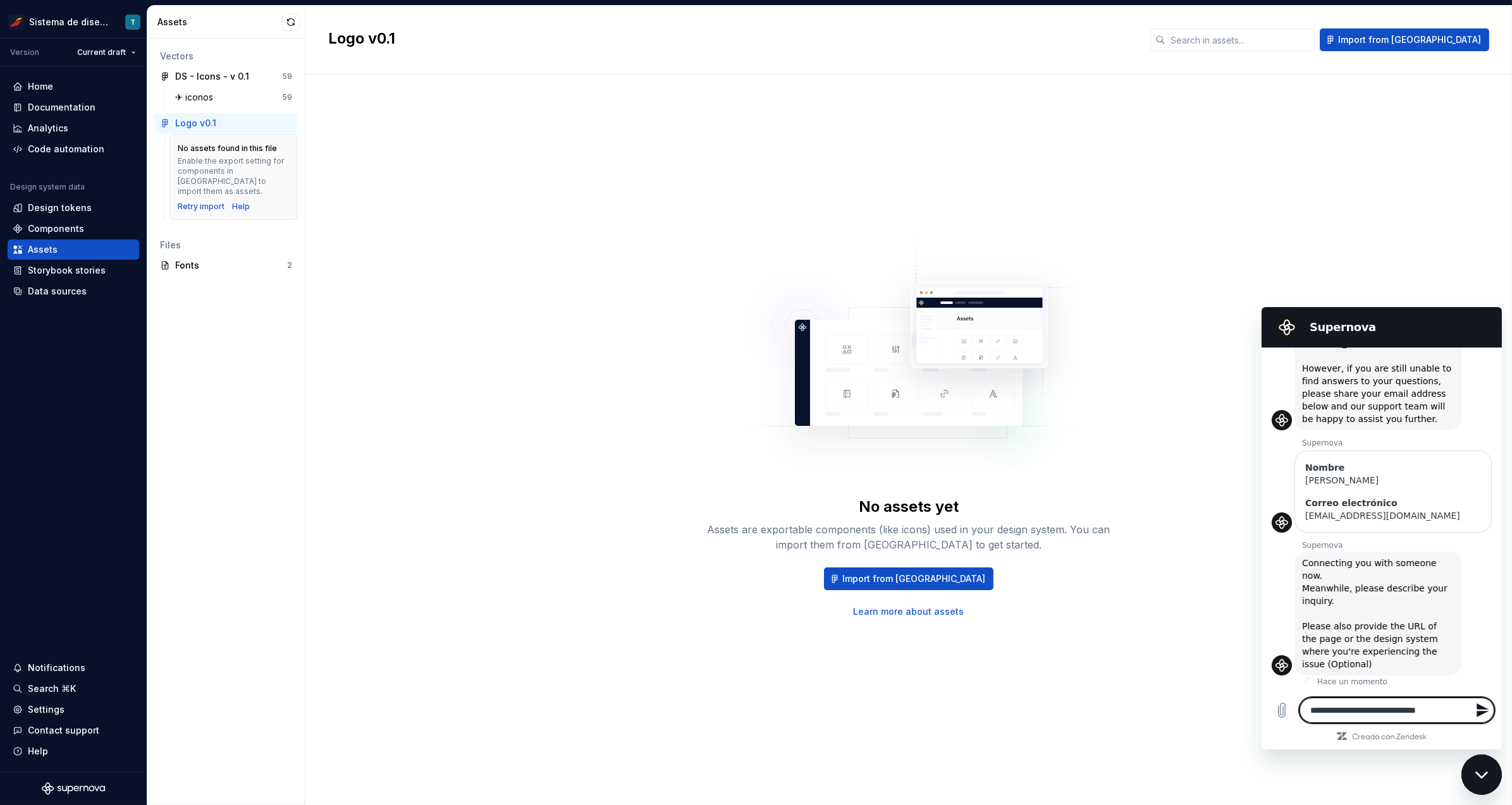
type textarea "*"
type textarea "**********"
type textarea "*"
type textarea "**********"
type textarea "*"
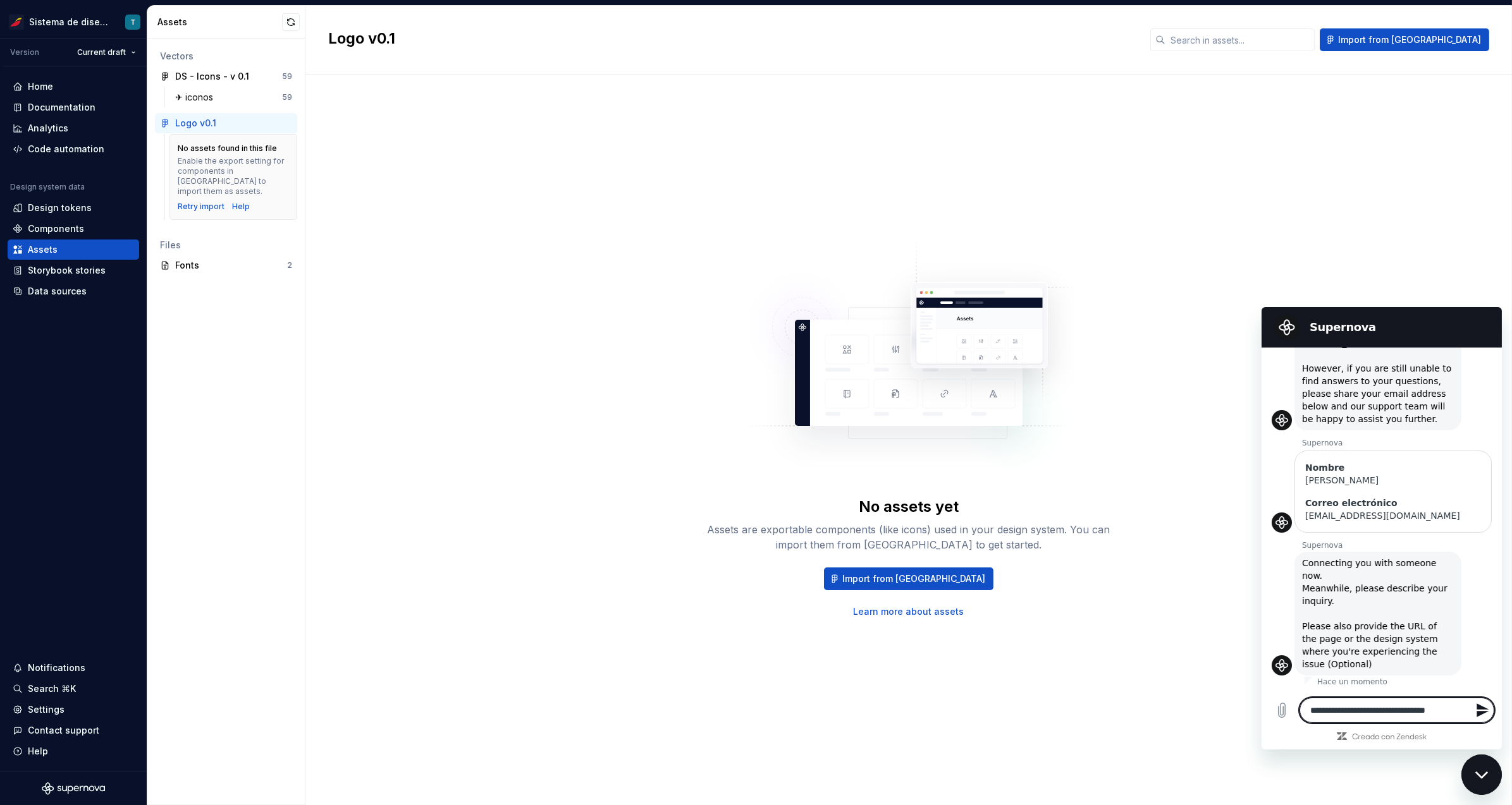
type textarea "**********"
type textarea "*"
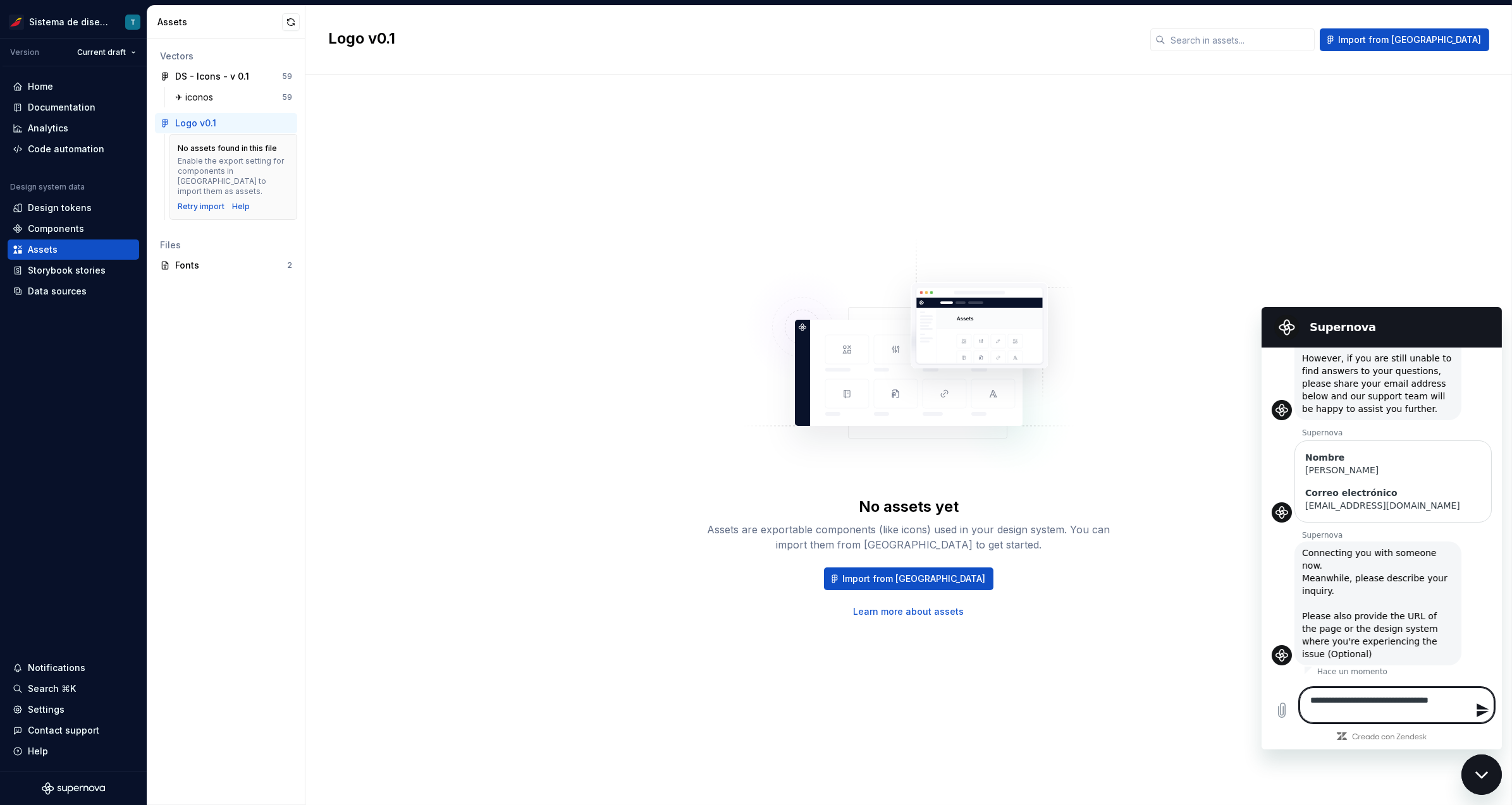
type textarea "**********"
type textarea "*"
type textarea "**********"
type textarea "*"
type textarea "**********"
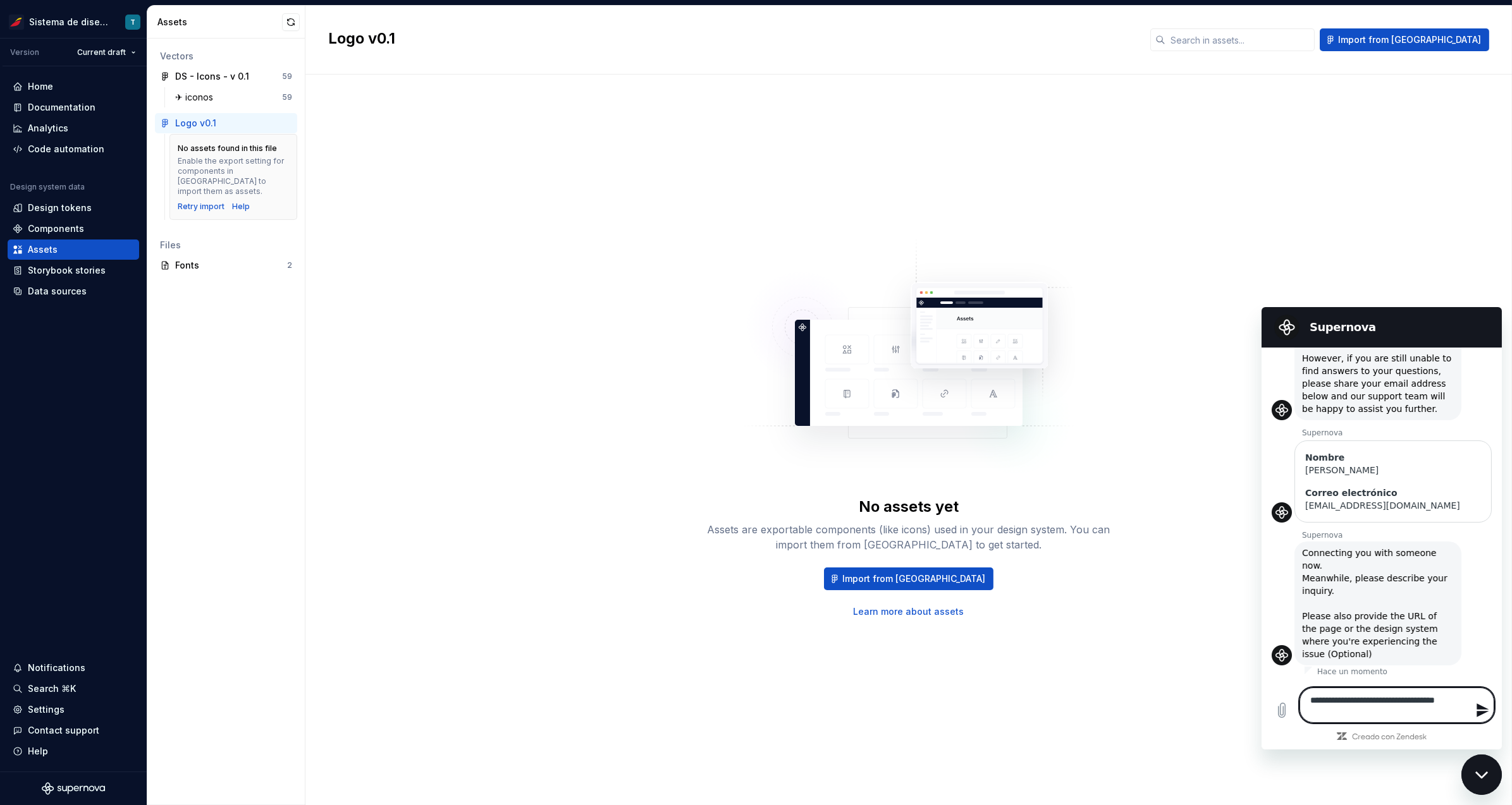
type textarea "*"
type textarea "**********"
type textarea "*"
type textarea "**********"
type textarea "*"
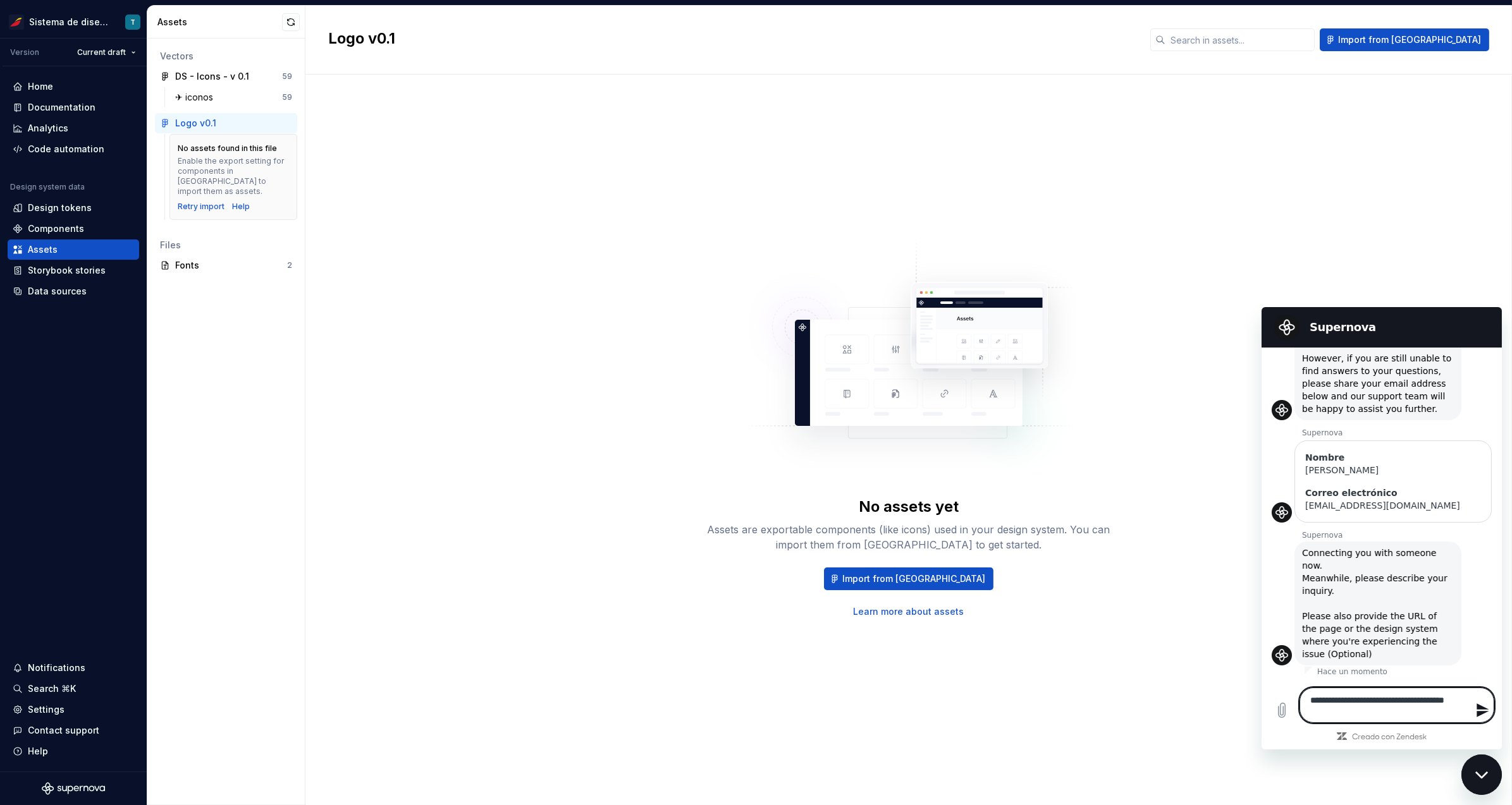
type textarea "**********"
type textarea "*"
type textarea "**********"
type textarea "*"
type textarea "**********"
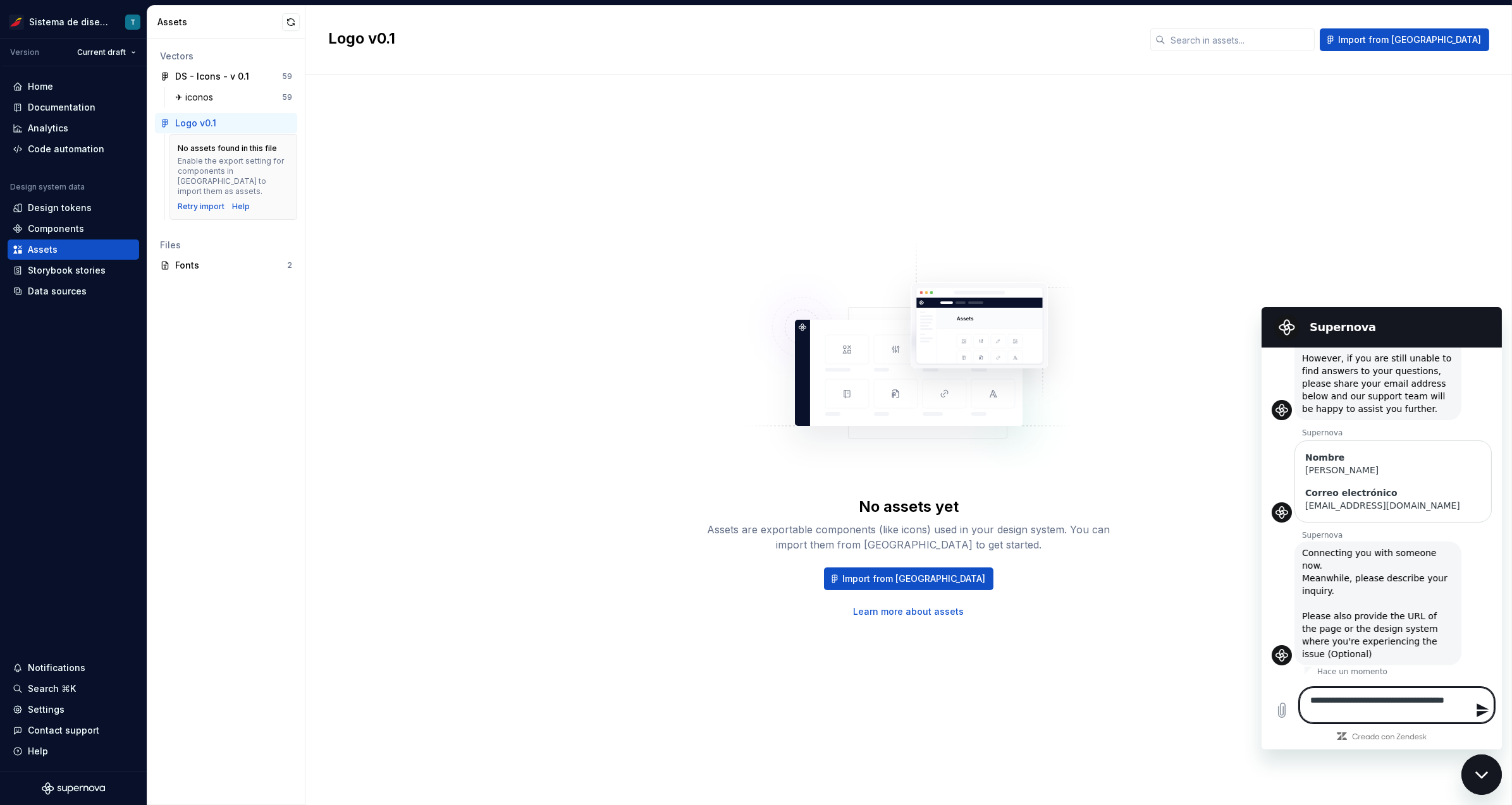
type textarea "*"
type textarea "**********"
type textarea "*"
type textarea "**********"
type textarea "*"
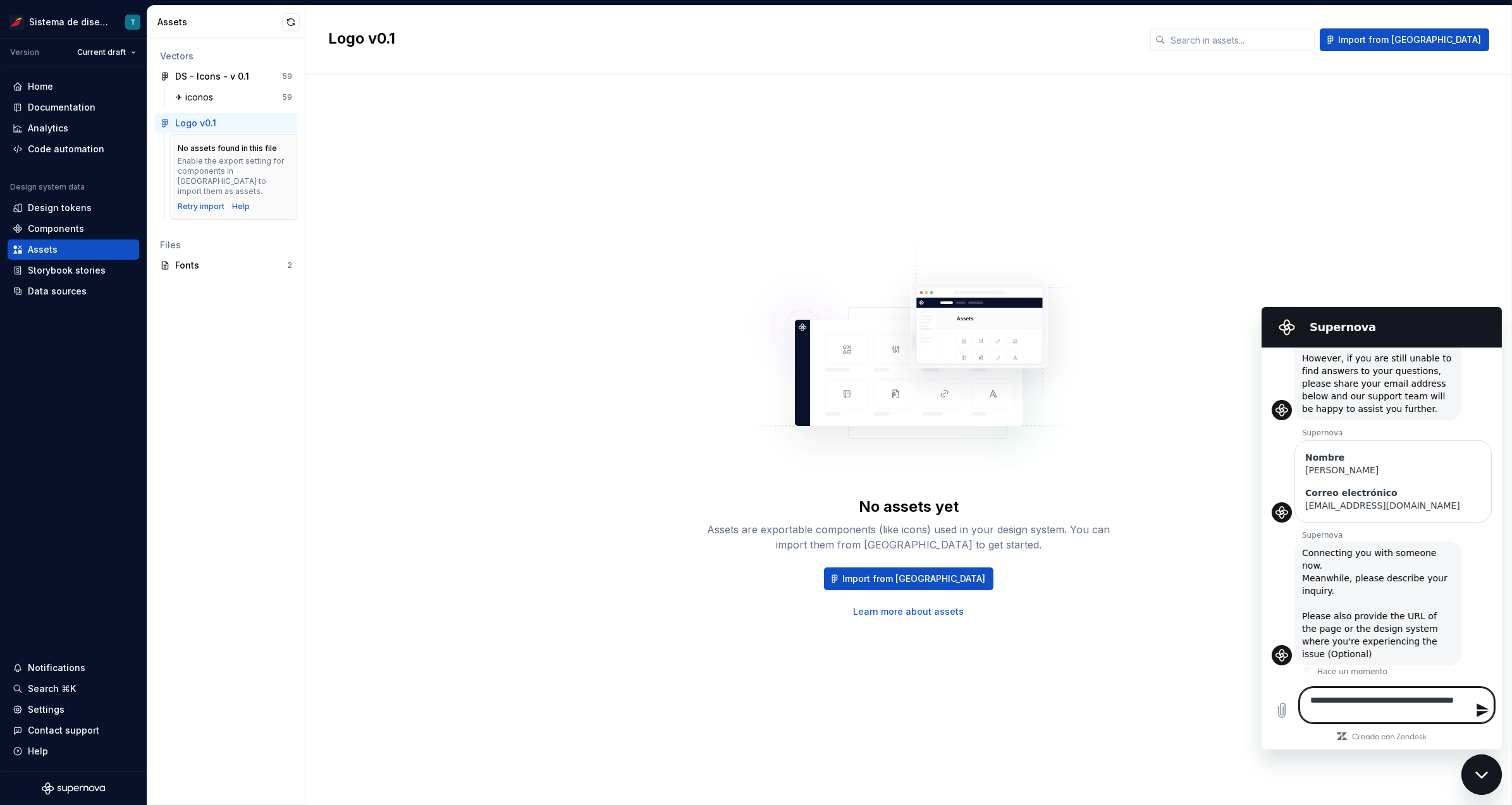
type textarea "**********"
type textarea "*"
type textarea "**********"
type textarea "*"
type textarea "**********"
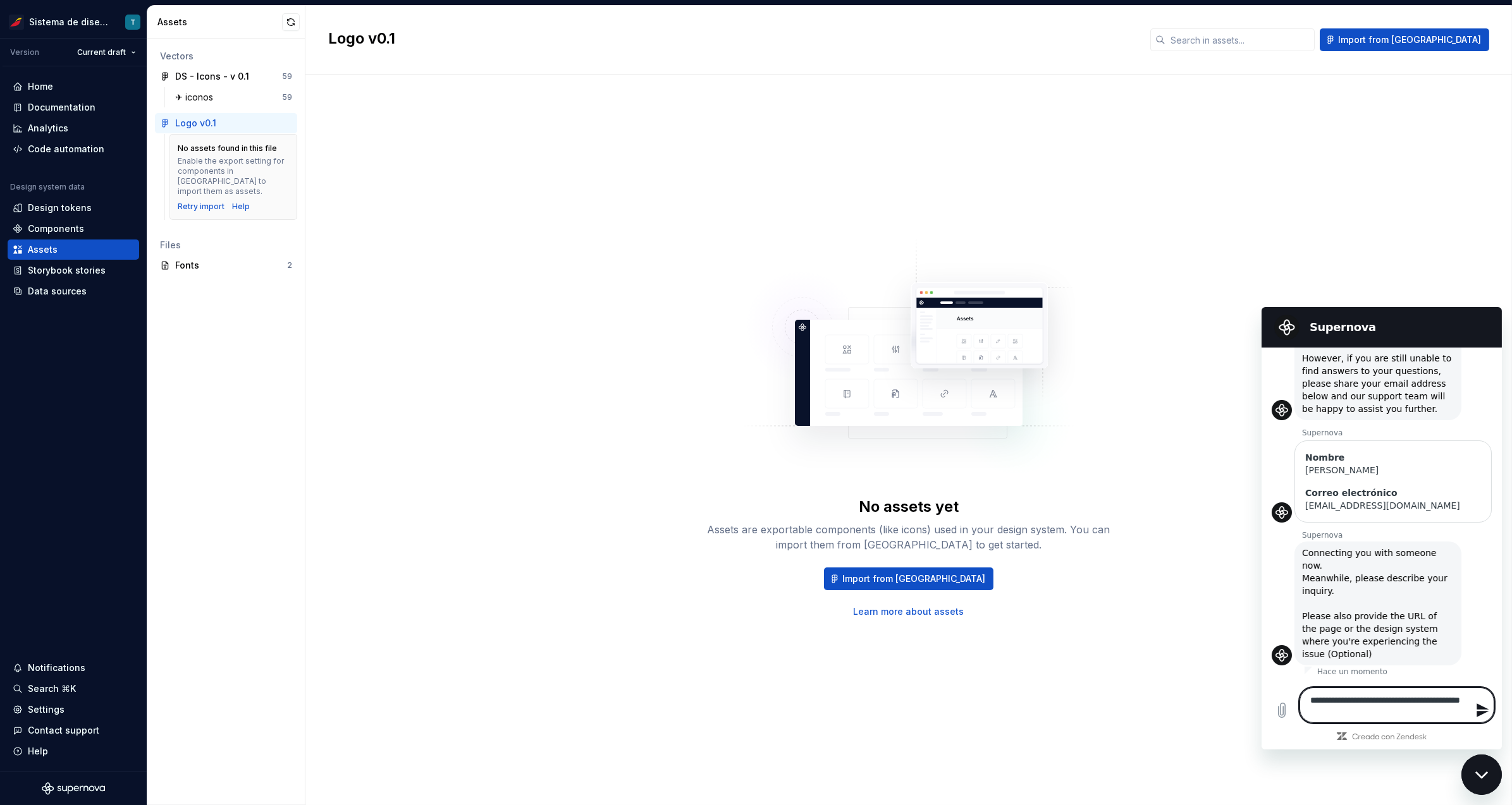
type textarea "*"
type textarea "**********"
type textarea "*"
type textarea "**********"
type textarea "*"
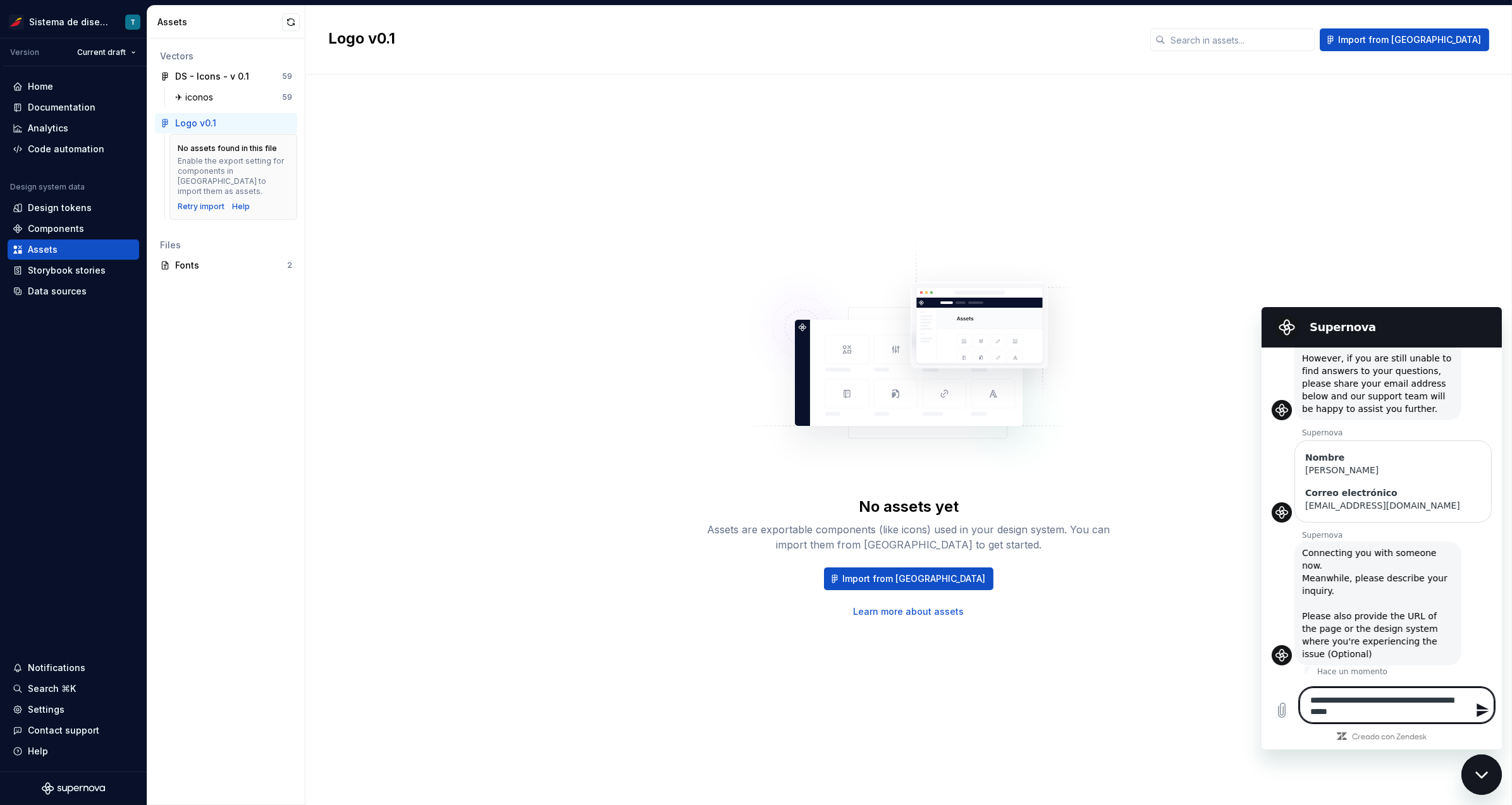
type textarea "**********"
type textarea "*"
type textarea "**********"
type textarea "*"
type textarea "**********"
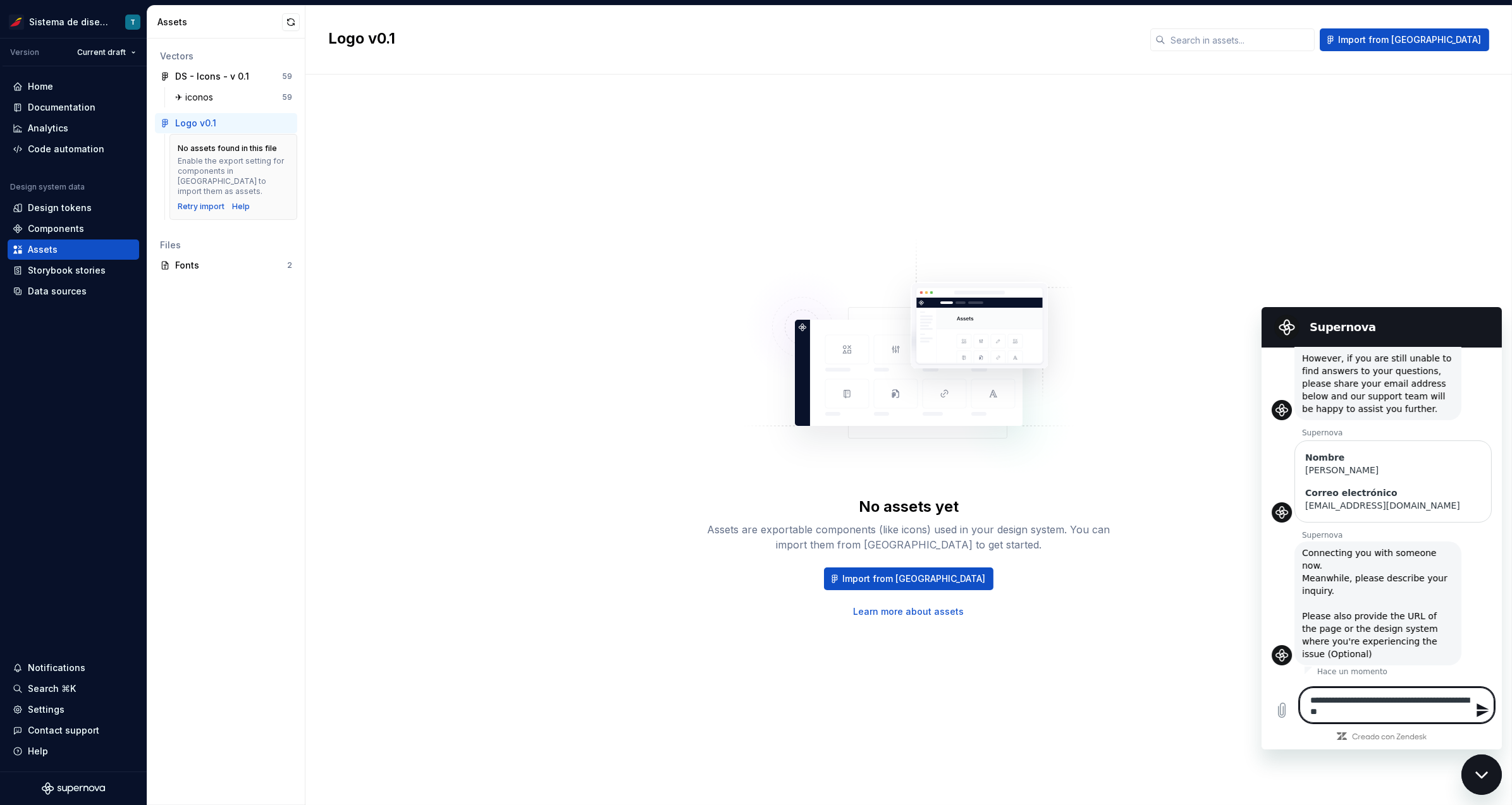
scroll to position [175, 0]
type textarea "*"
click at [1406, 713] on textarea "**********" at bounding box center [1396, 705] width 195 height 35
type textarea "**********"
type textarea "*"
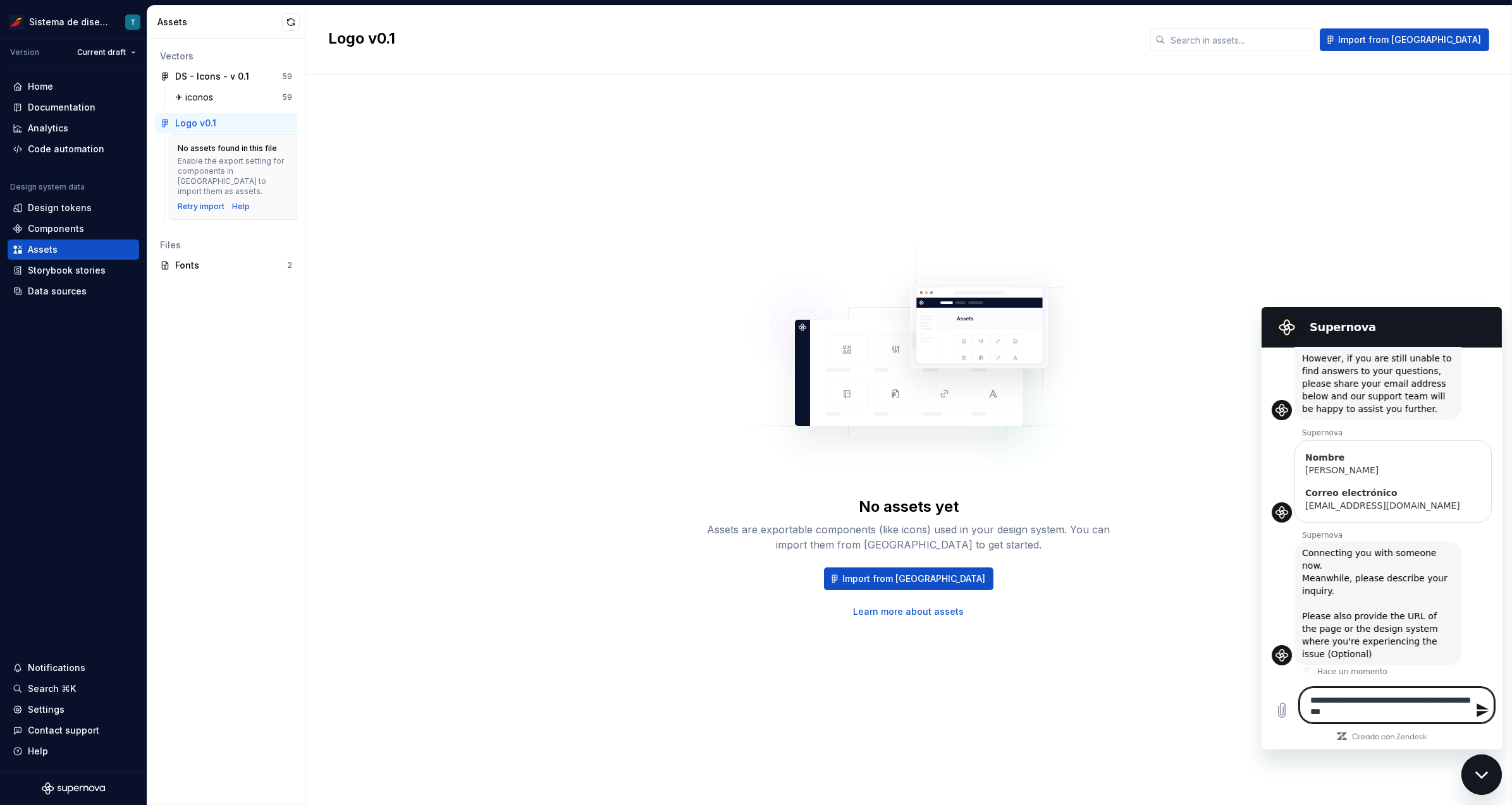
type textarea "**********"
type textarea "*"
type textarea "**********"
type textarea "*"
type textarea "**********"
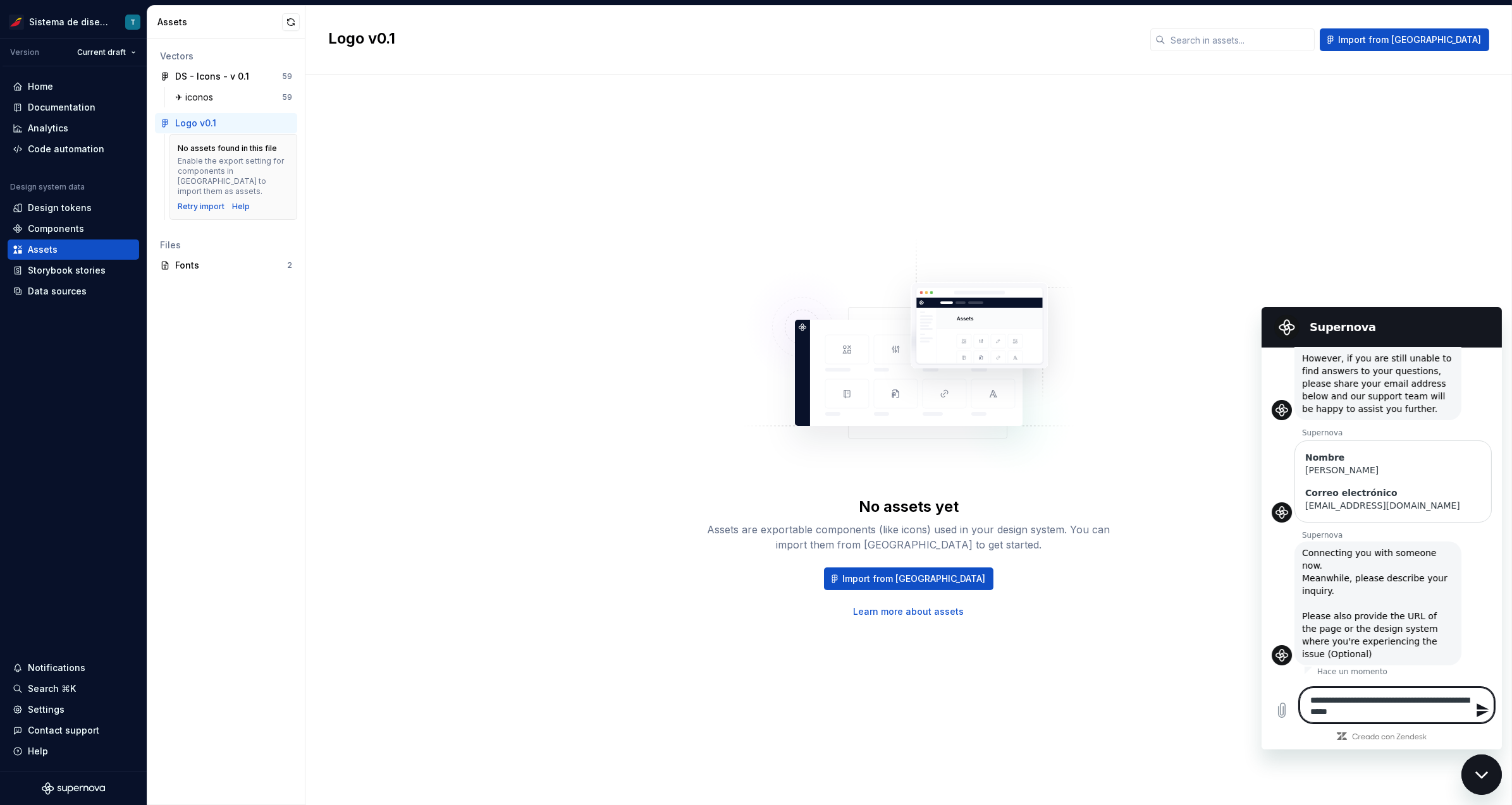
type textarea "*"
type textarea "**********"
type textarea "*"
type textarea "**********"
type textarea "*"
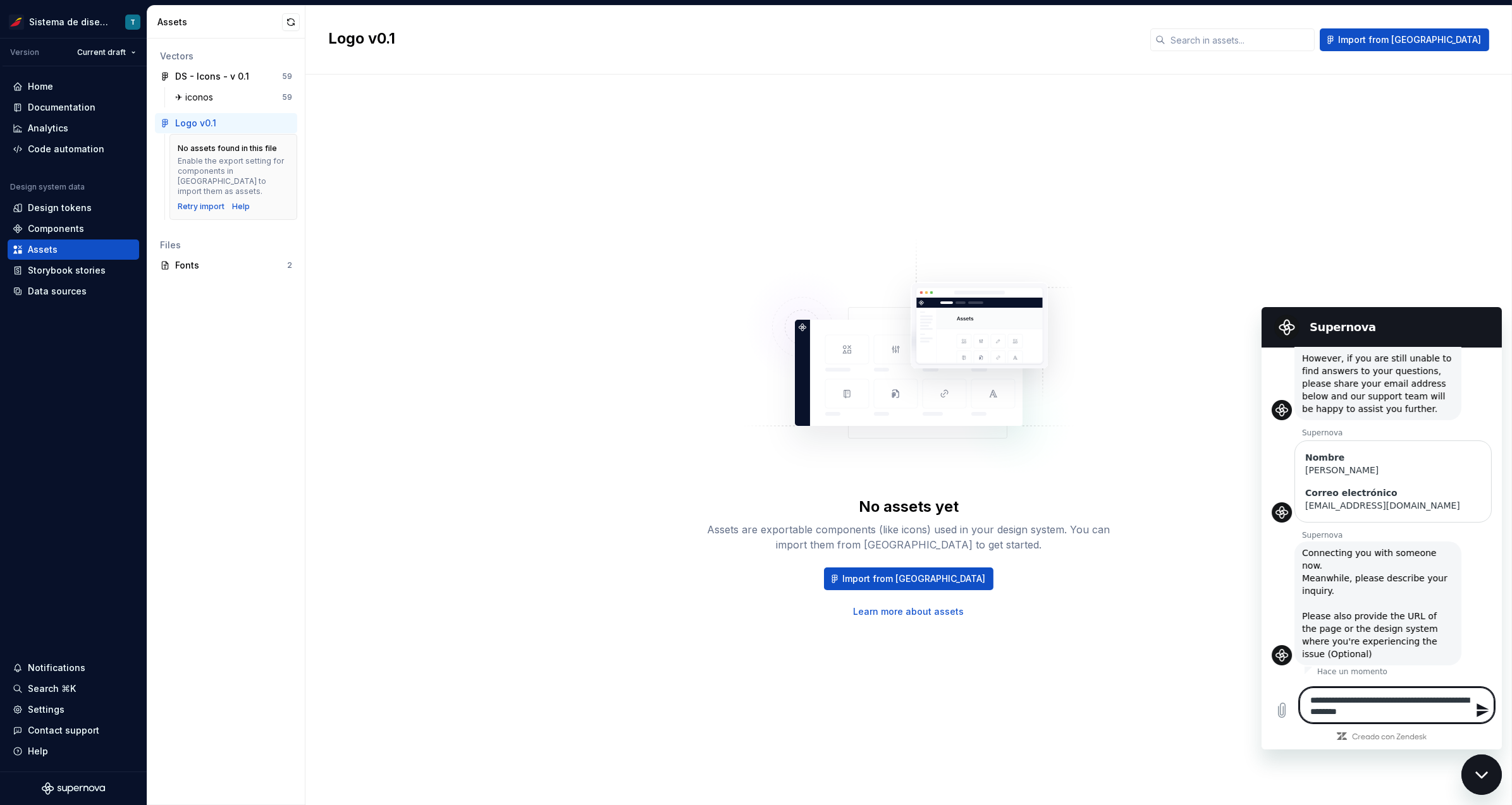
type textarea "**********"
type textarea "*"
type textarea "**********"
type textarea "*"
type textarea "**********"
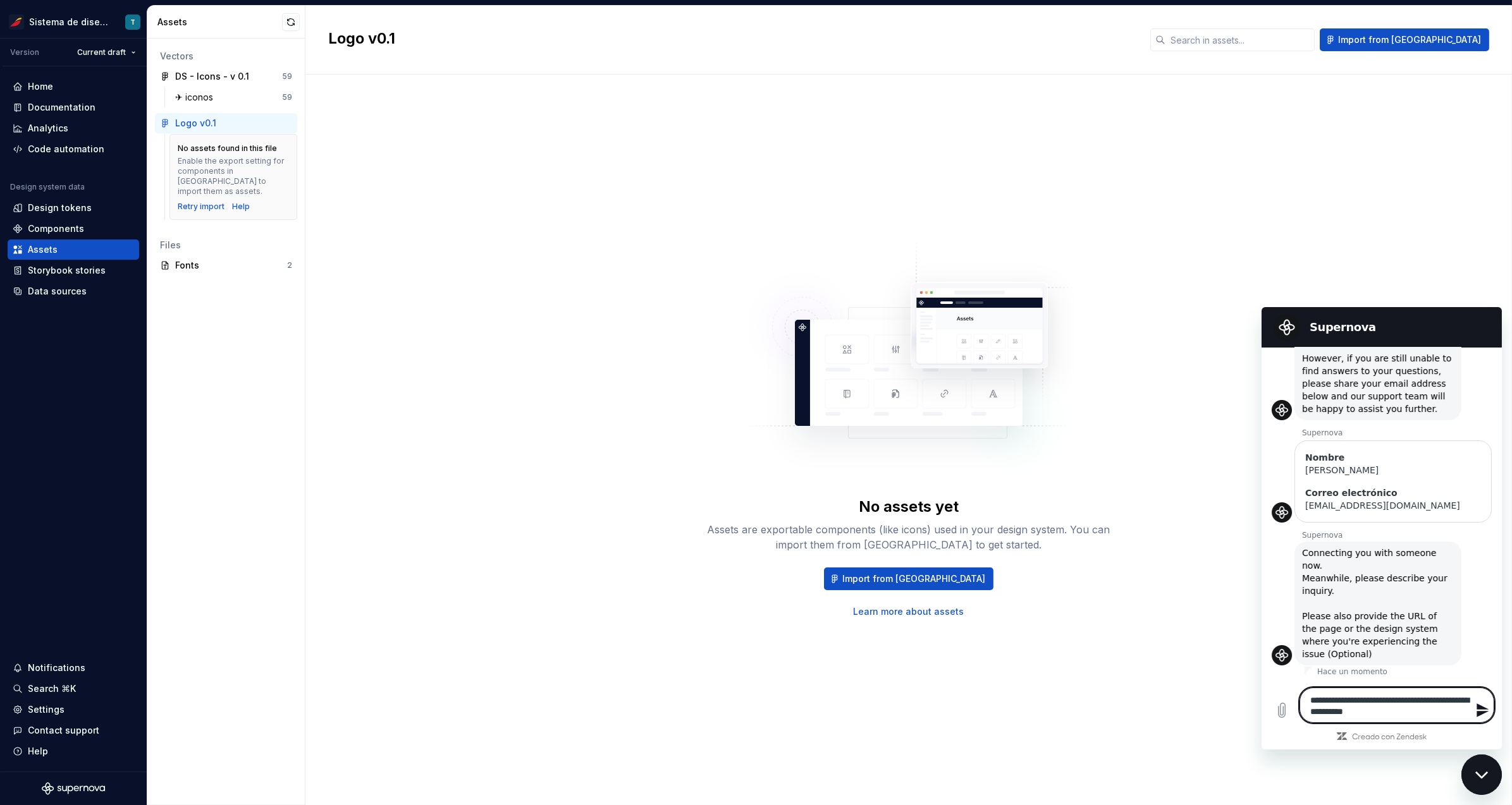
type textarea "*"
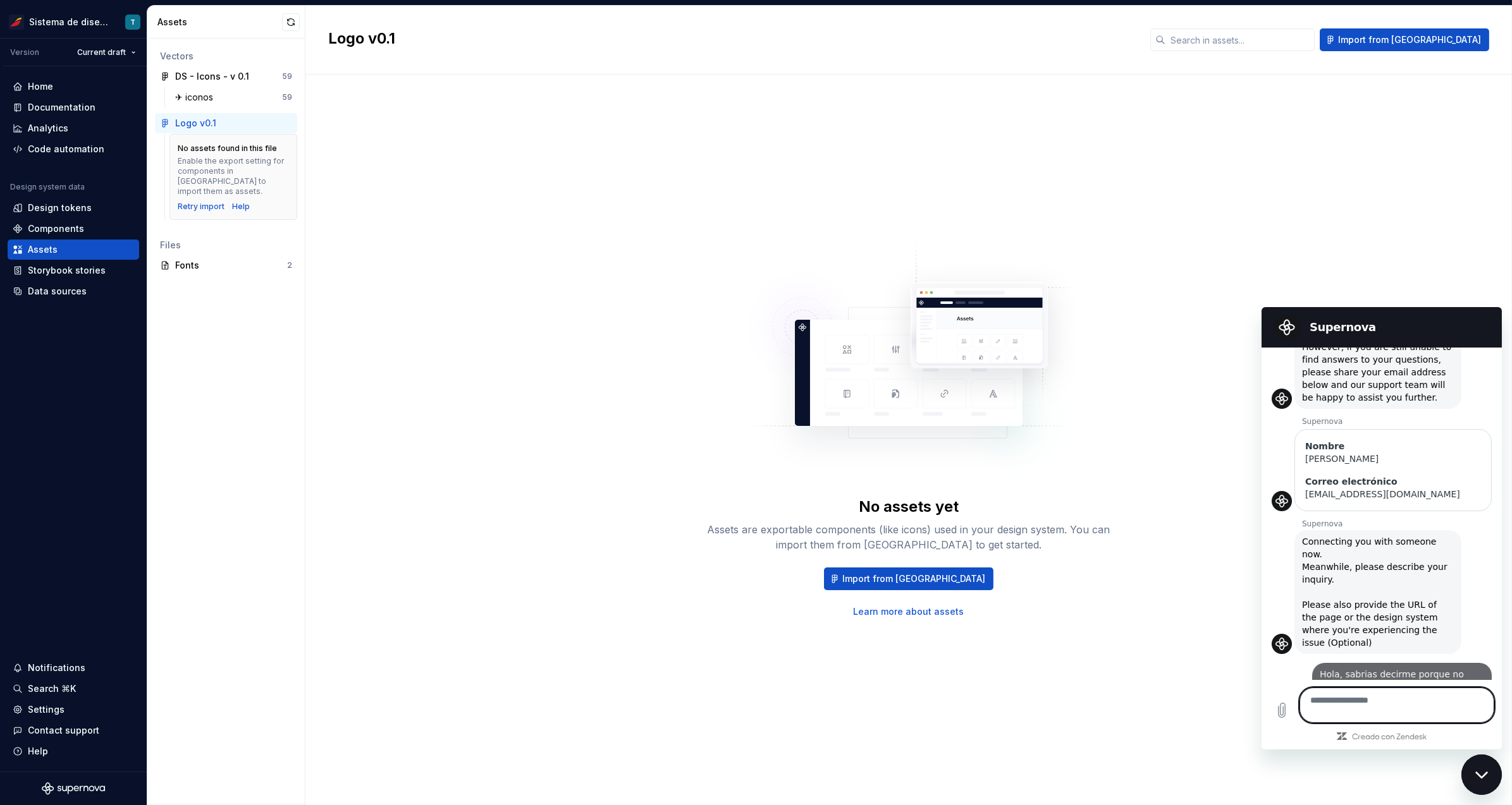
type textarea "*"
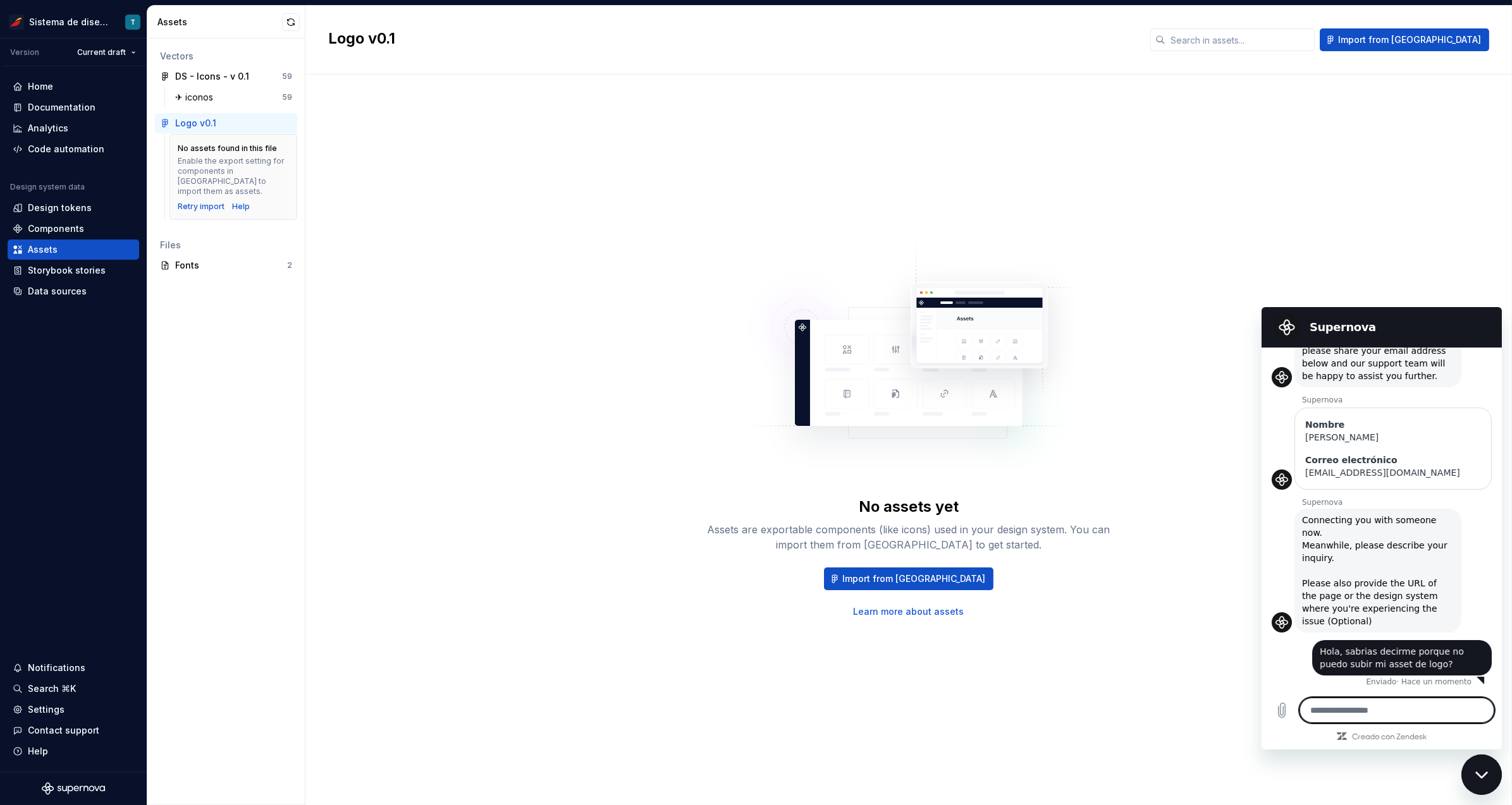
scroll to position [209, 0]
click at [255, 156] on div "Enable the export setting for components in Figma to import them as assets." at bounding box center [233, 176] width 111 height 40
drag, startPoint x: 201, startPoint y: 141, endPoint x: 293, endPoint y: 142, distance: 92.0
click at [293, 142] on div "No assets found in this file Enable the export setting for components in Figma …" at bounding box center [233, 177] width 128 height 86
click at [909, 578] on span "Import from [GEOGRAPHIC_DATA]" at bounding box center [914, 579] width 143 height 13
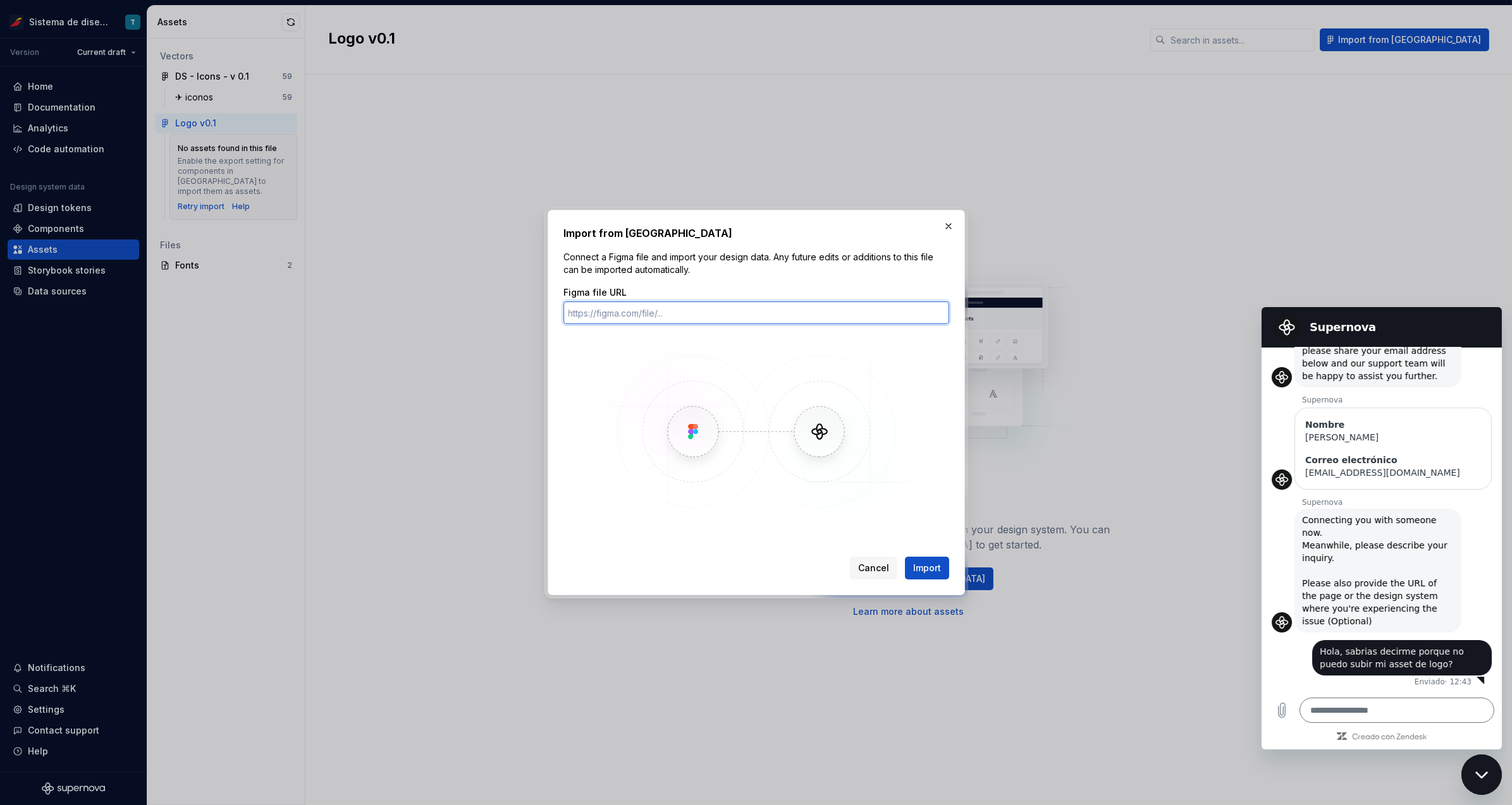
click at [637, 313] on input "Figma file URL" at bounding box center [756, 313] width 386 height 23
paste input "https://www.figma.com/design/x0kaKMf6XYQrr6iMdKpDOL/Logo--v0.1?node-id=1-252&t=…"
type input "https://www.figma.com/design/x0kaKMf6XYQrr6iMdKpDOL/Logo--v0.1?node-id=1-252&t=…"
click at [920, 570] on span "Import" at bounding box center [927, 568] width 28 height 13
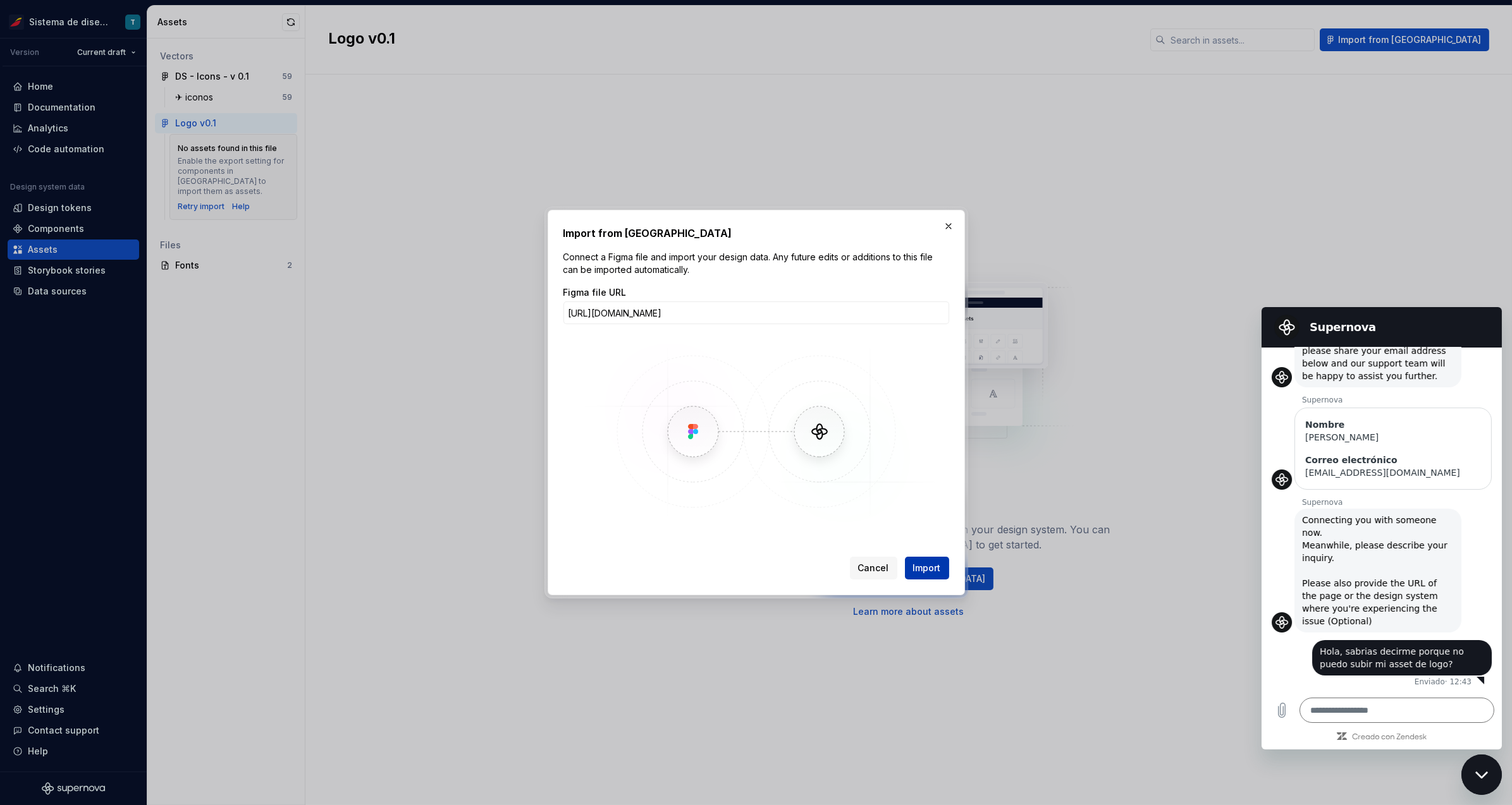
scroll to position [0, 0]
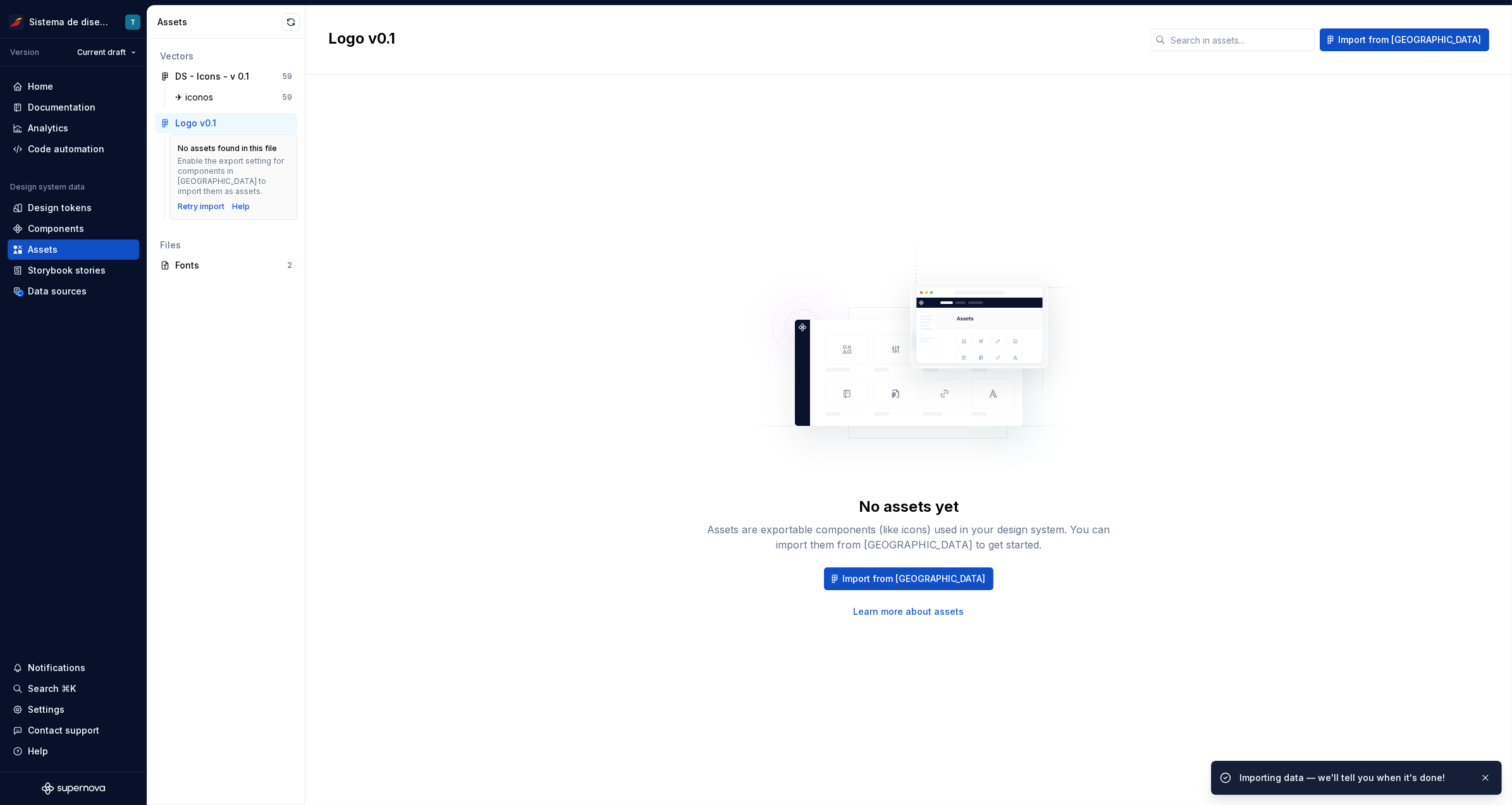
scroll to position [550, 0]
click at [231, 362] on div "Vectors DS - Icons - v 0.1 59 ✈︎ iconos 59 Logo v0.1 No assets found in this fi…" at bounding box center [226, 422] width 157 height 767
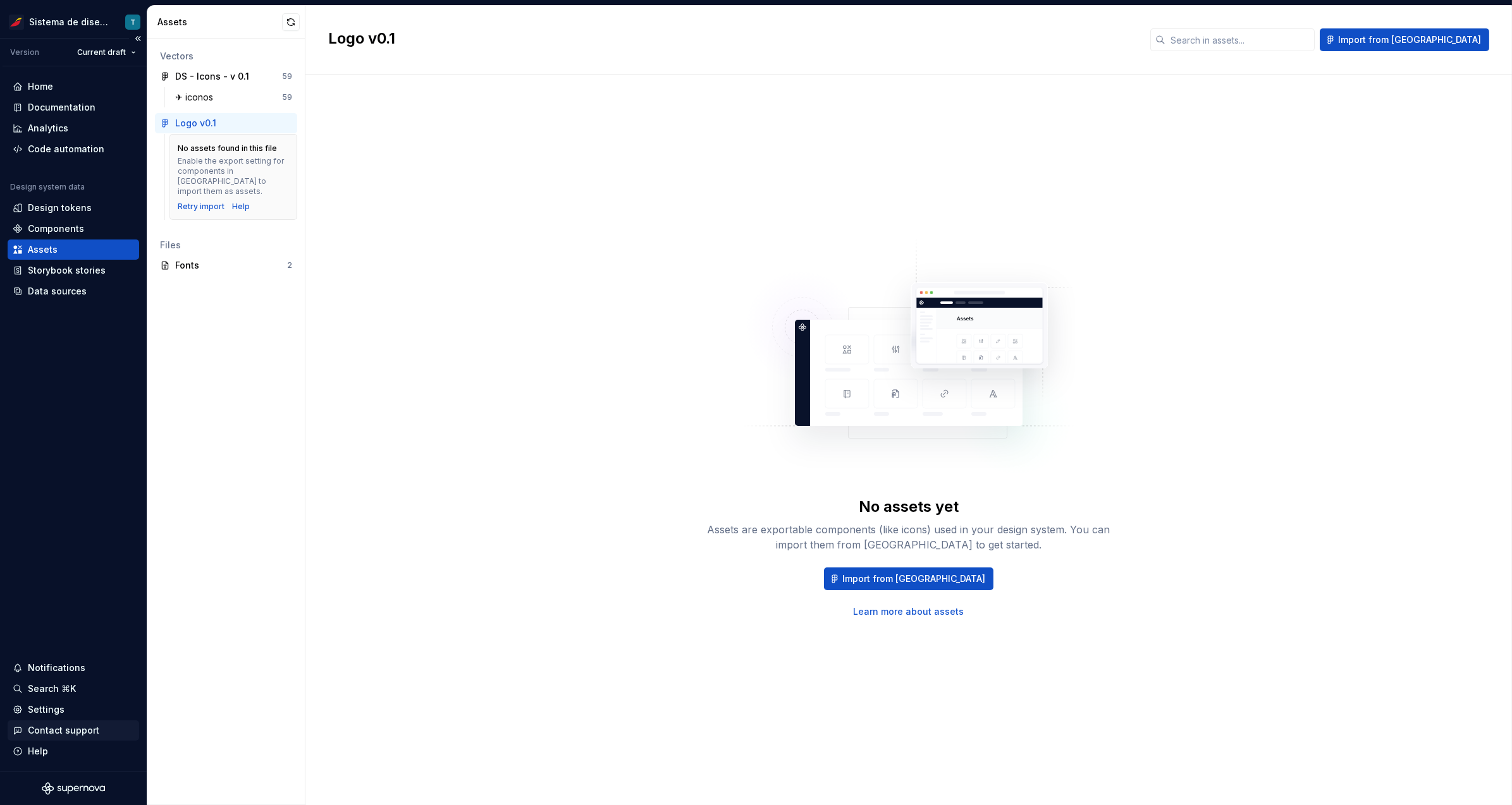
click at [55, 733] on div "Contact support" at bounding box center [64, 731] width 72 height 13
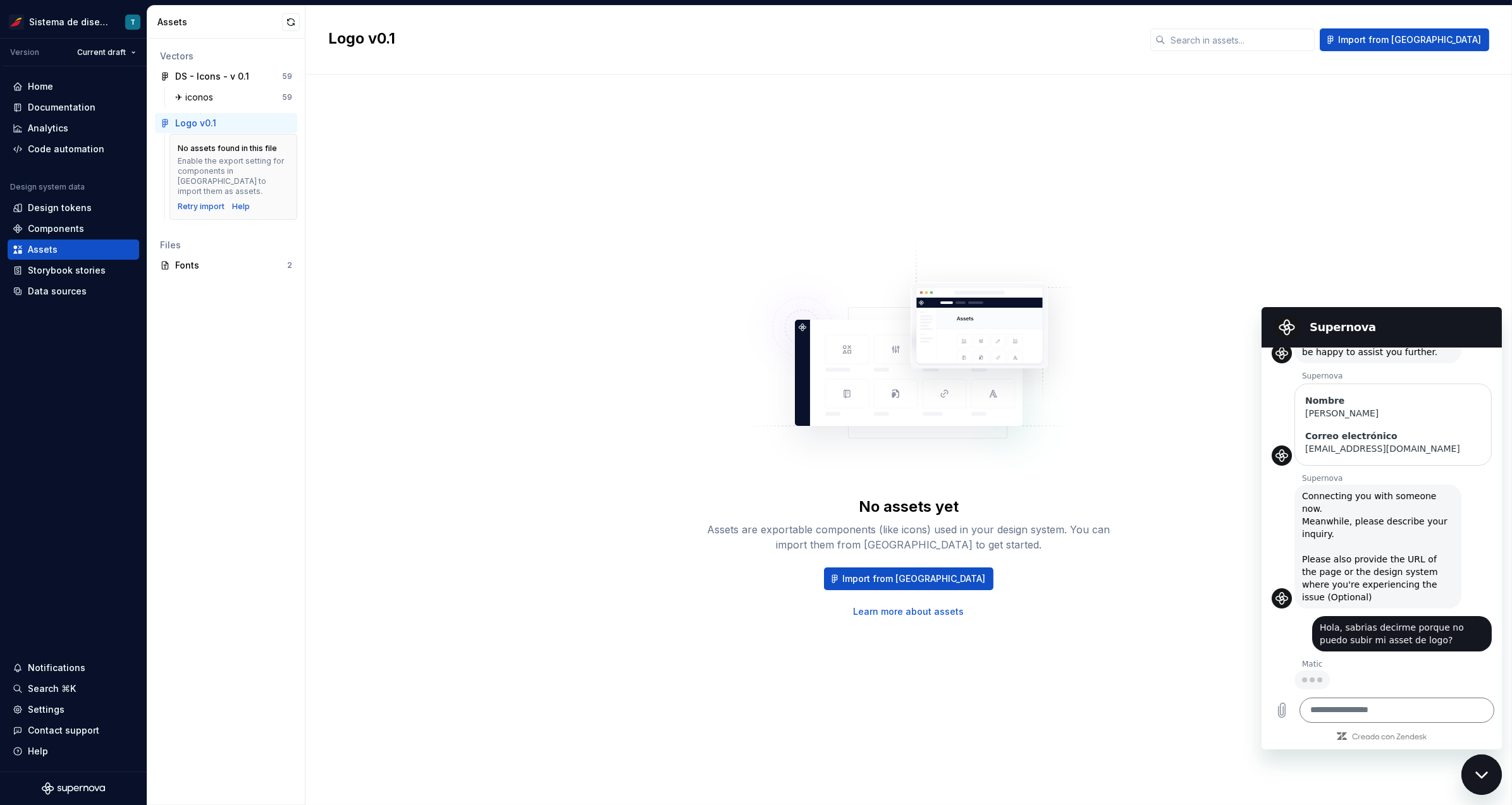
scroll to position [232, 0]
click at [1332, 713] on textarea at bounding box center [1396, 710] width 195 height 25
click at [1336, 705] on textarea at bounding box center [1396, 710] width 195 height 25
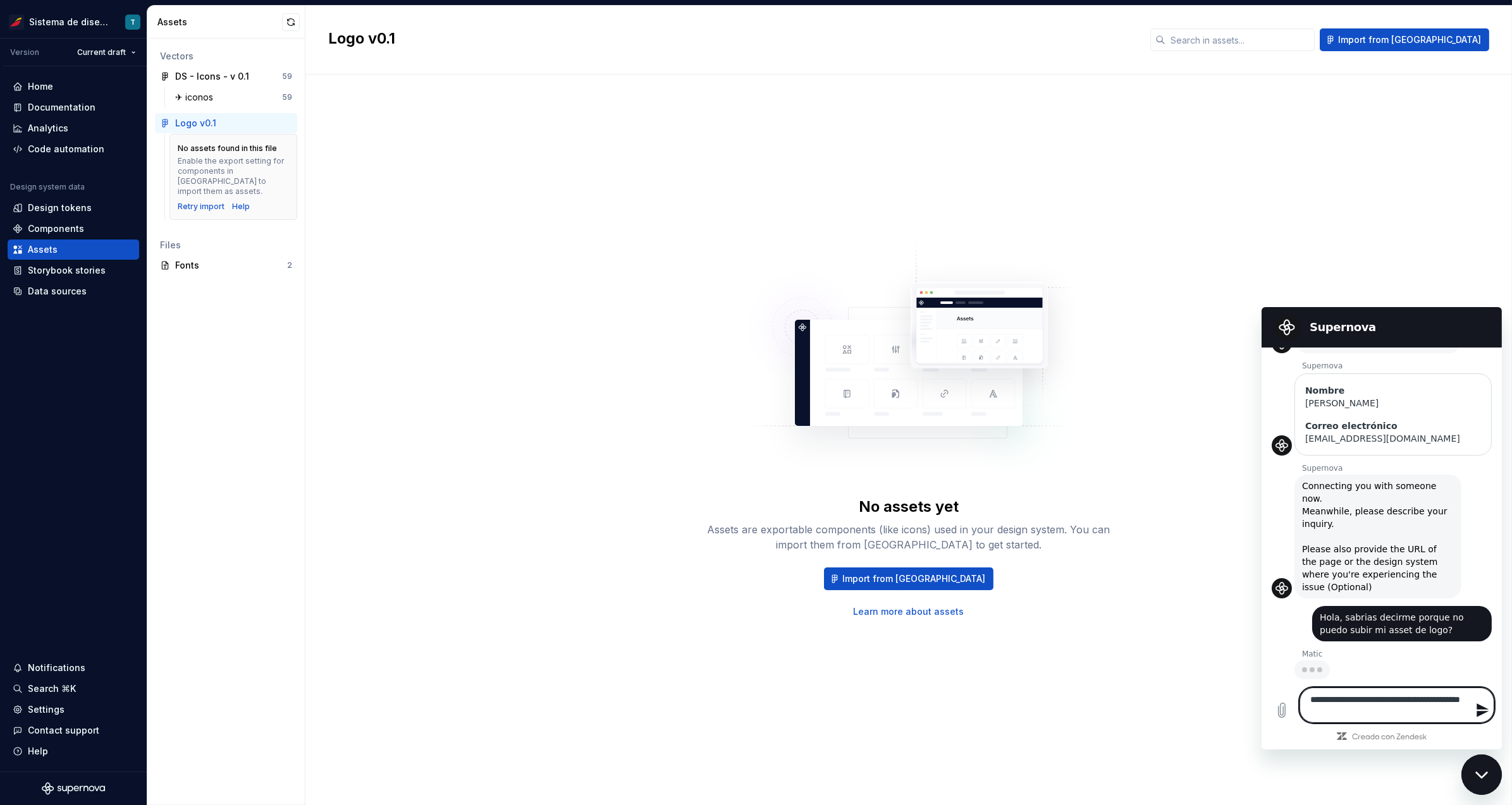
type textarea "**********"
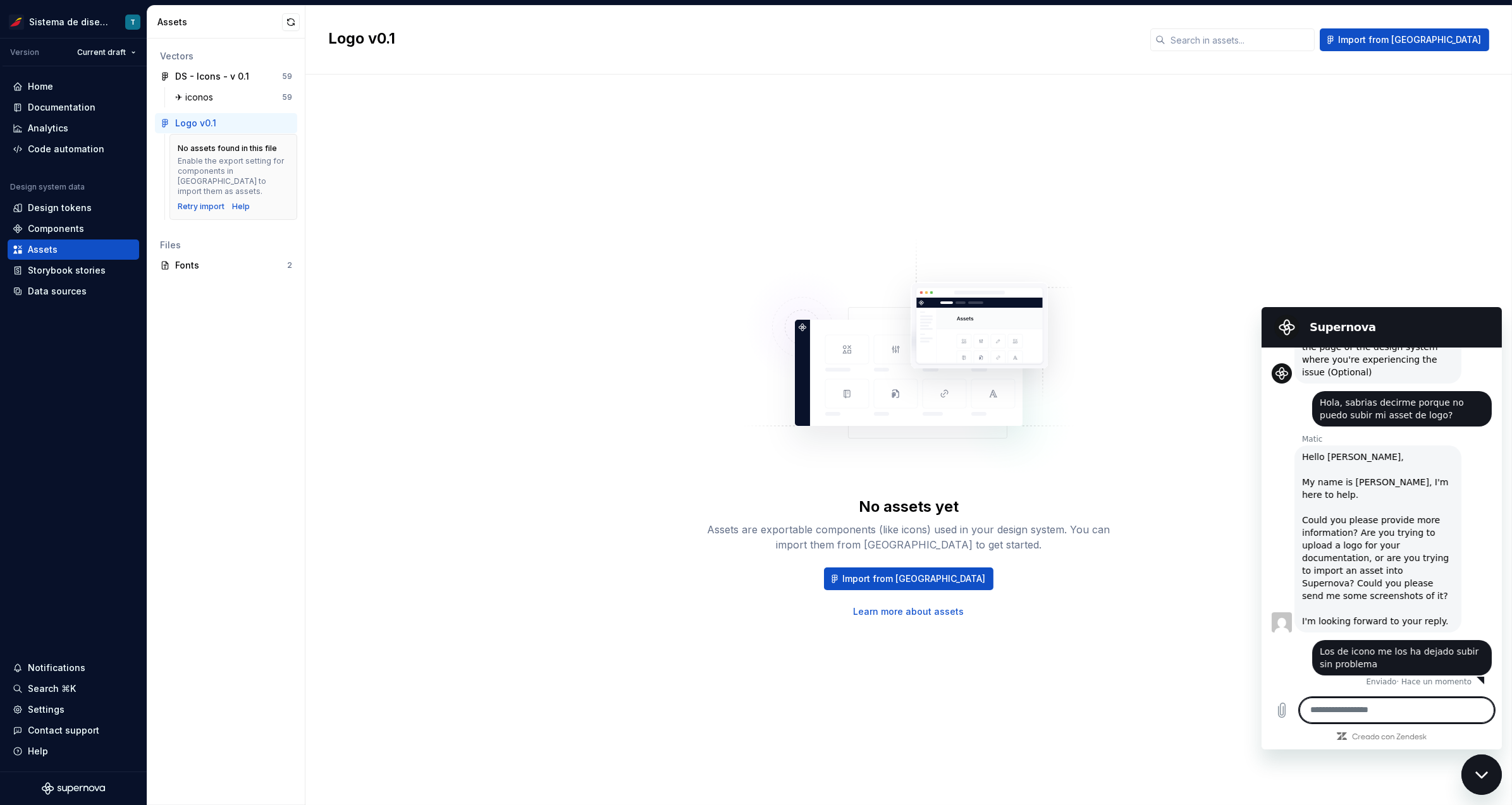
scroll to position [457, 0]
click at [1380, 549] on div "Hello Tania, My name is Matic, I'm here to help. Could you please provide more …" at bounding box center [1377, 538] width 152 height 177
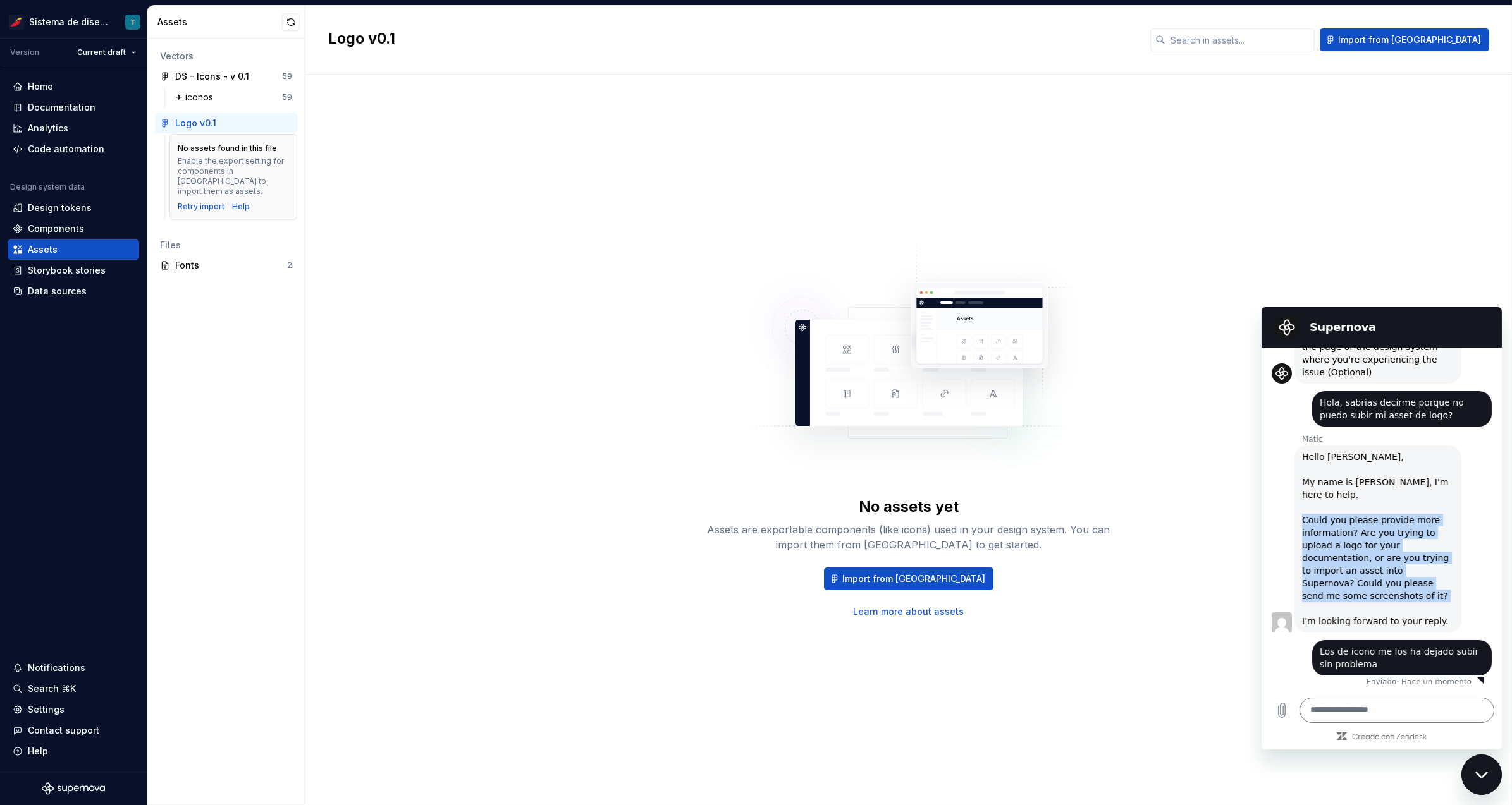
click at [1380, 549] on div "Hello Tania, My name is Matic, I'm here to help. Could you please provide more …" at bounding box center [1377, 538] width 152 height 177
click at [1328, 489] on div "Hello Tania, My name is Matic, I'm here to help. Could you please provide more …" at bounding box center [1377, 538] width 152 height 177
drag, startPoint x: 1306, startPoint y: 521, endPoint x: 1458, endPoint y: 615, distance: 178.7
click at [1458, 615] on div "Matic dice: Hello Tania, My name is Matic, I'm here to help. Could you please p…" at bounding box center [1386, 537] width 230 height 188
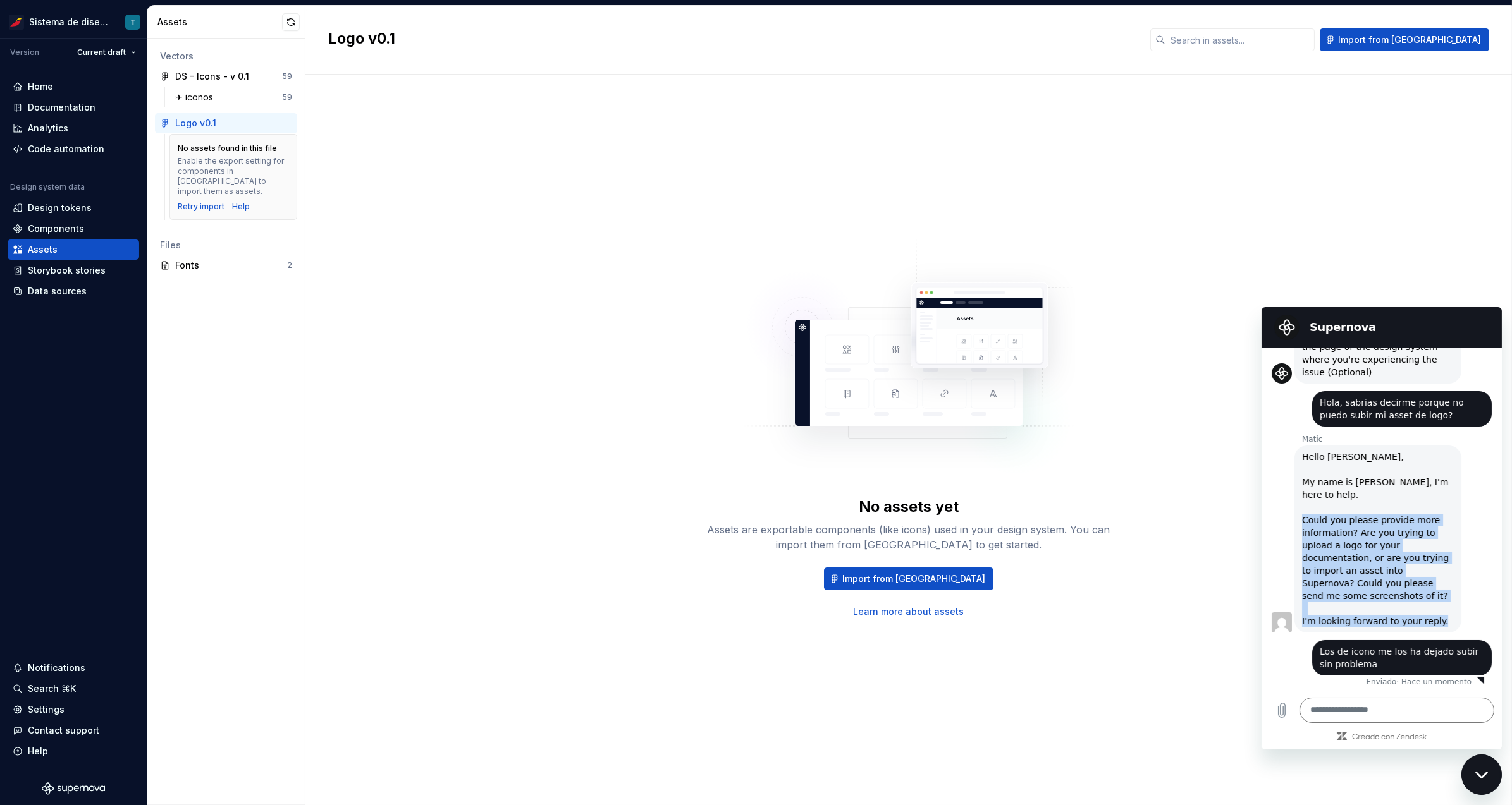
copy div "Could you please provide more information? Are you trying to upload a logo for …"
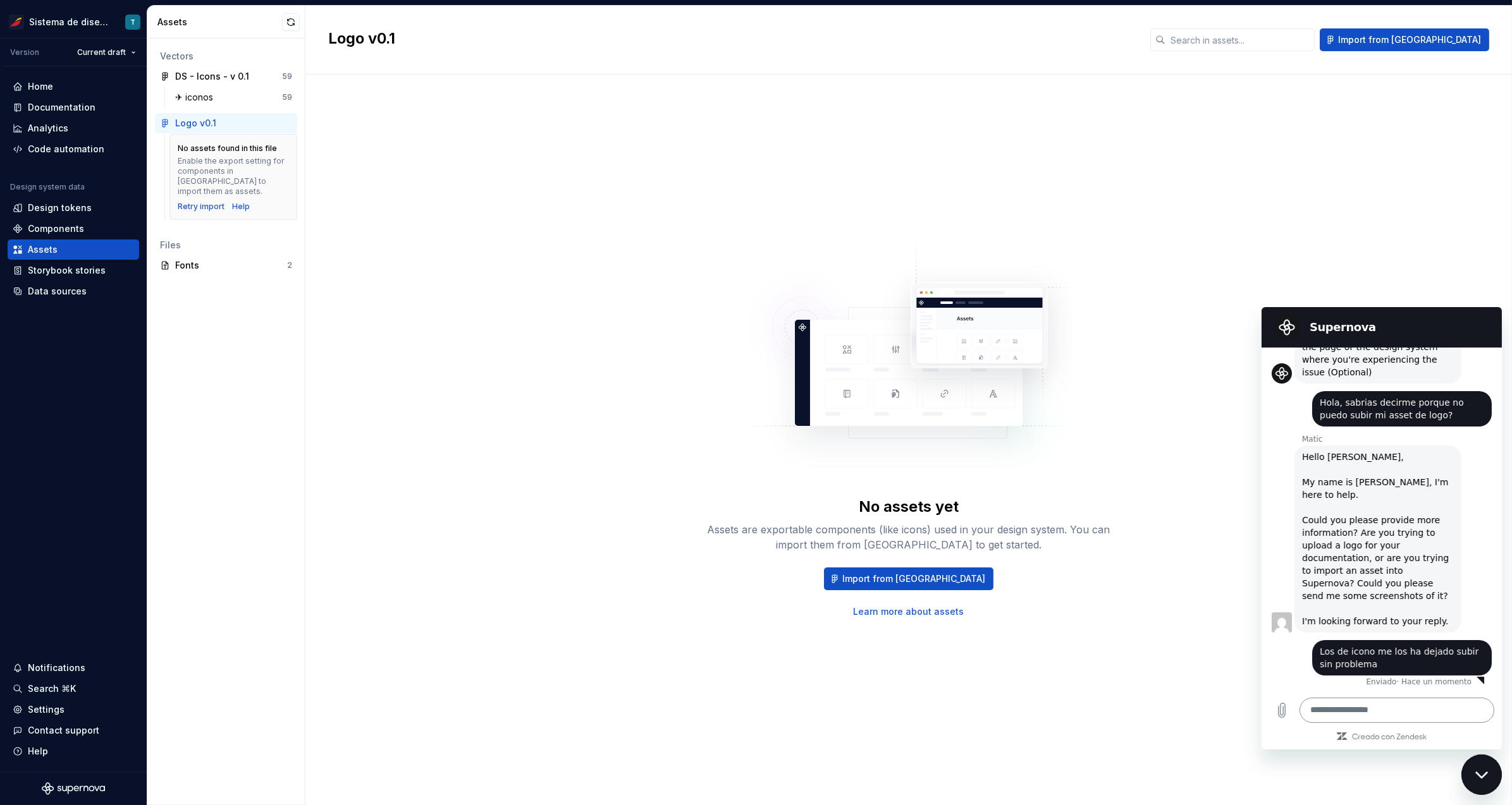
click at [1331, 713] on textarea at bounding box center [1396, 710] width 195 height 25
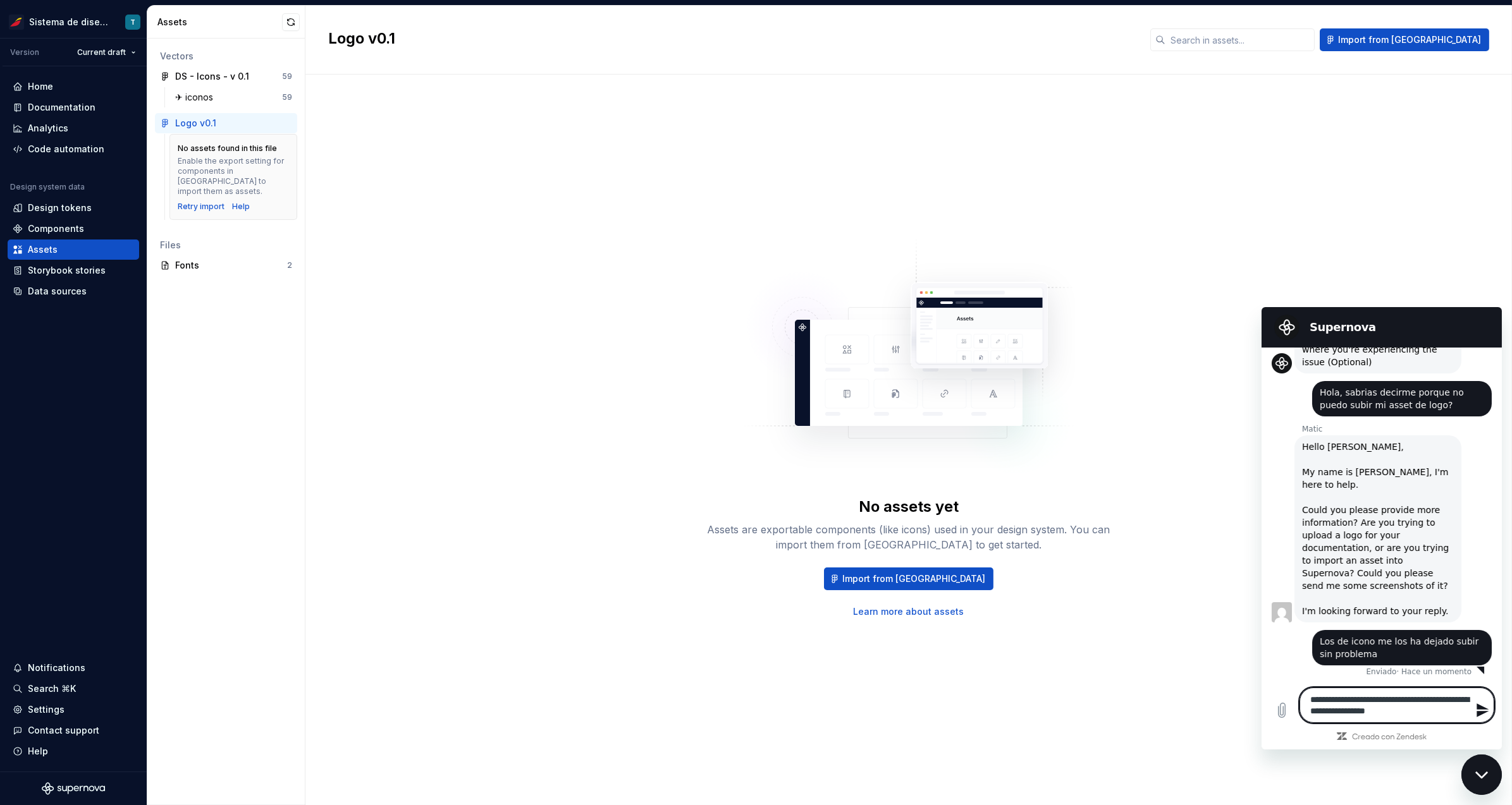
click at [1405, 698] on textarea "**********" at bounding box center [1396, 705] width 195 height 35
type textarea "**********"
click at [1404, 709] on textarea "**********" at bounding box center [1396, 699] width 195 height 47
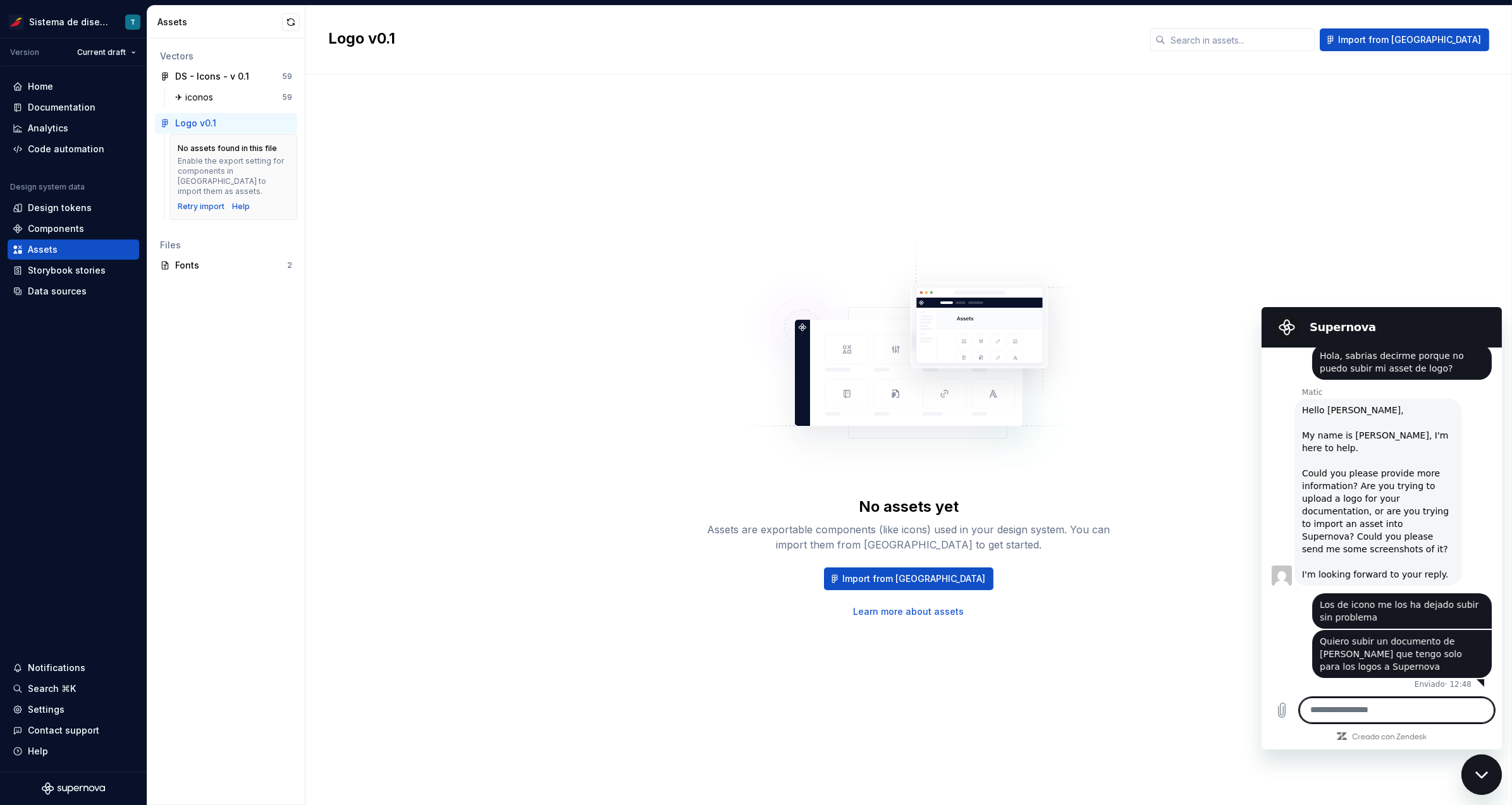
scroll to position [506, 0]
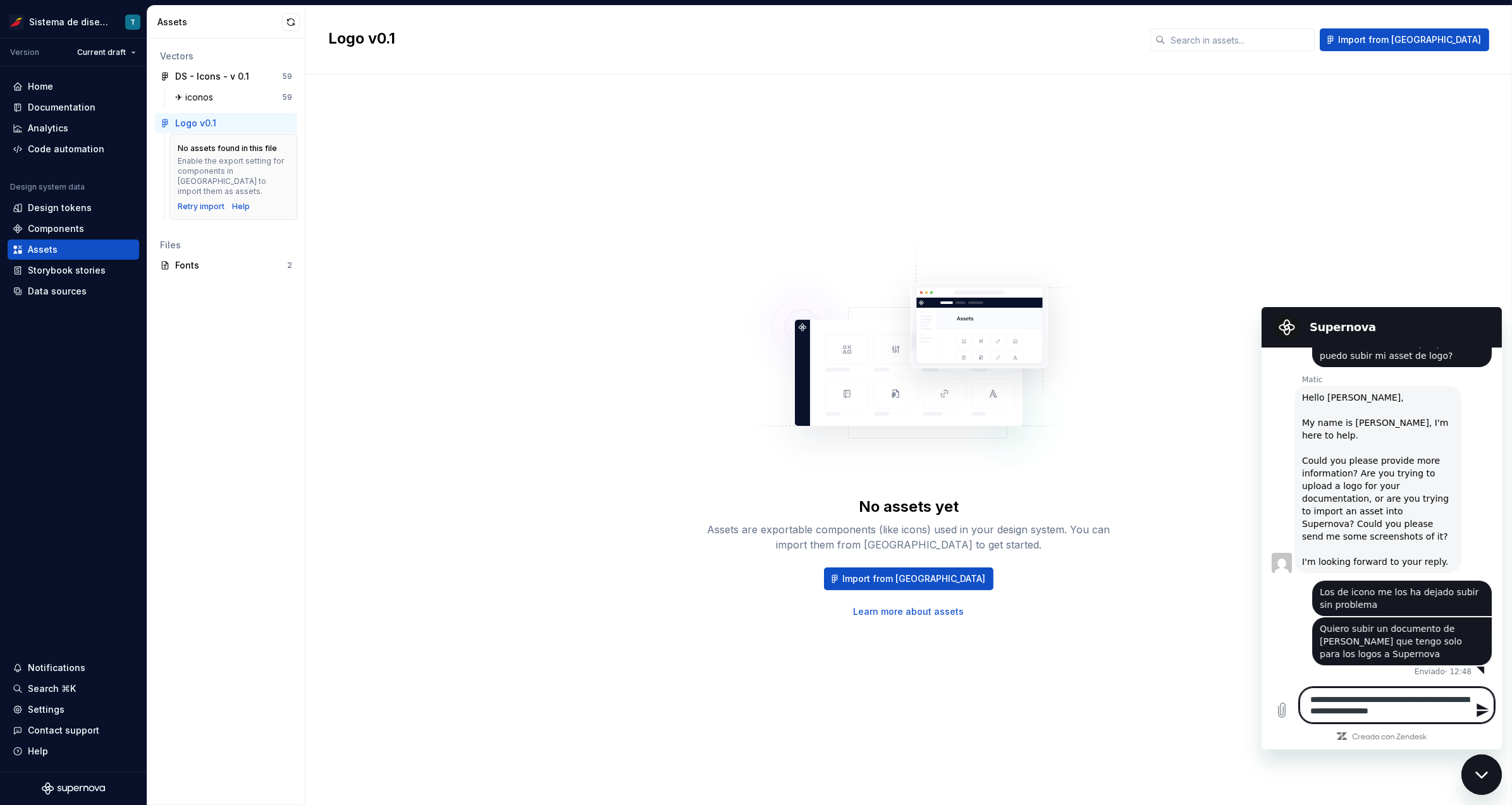
type textarea "**********"
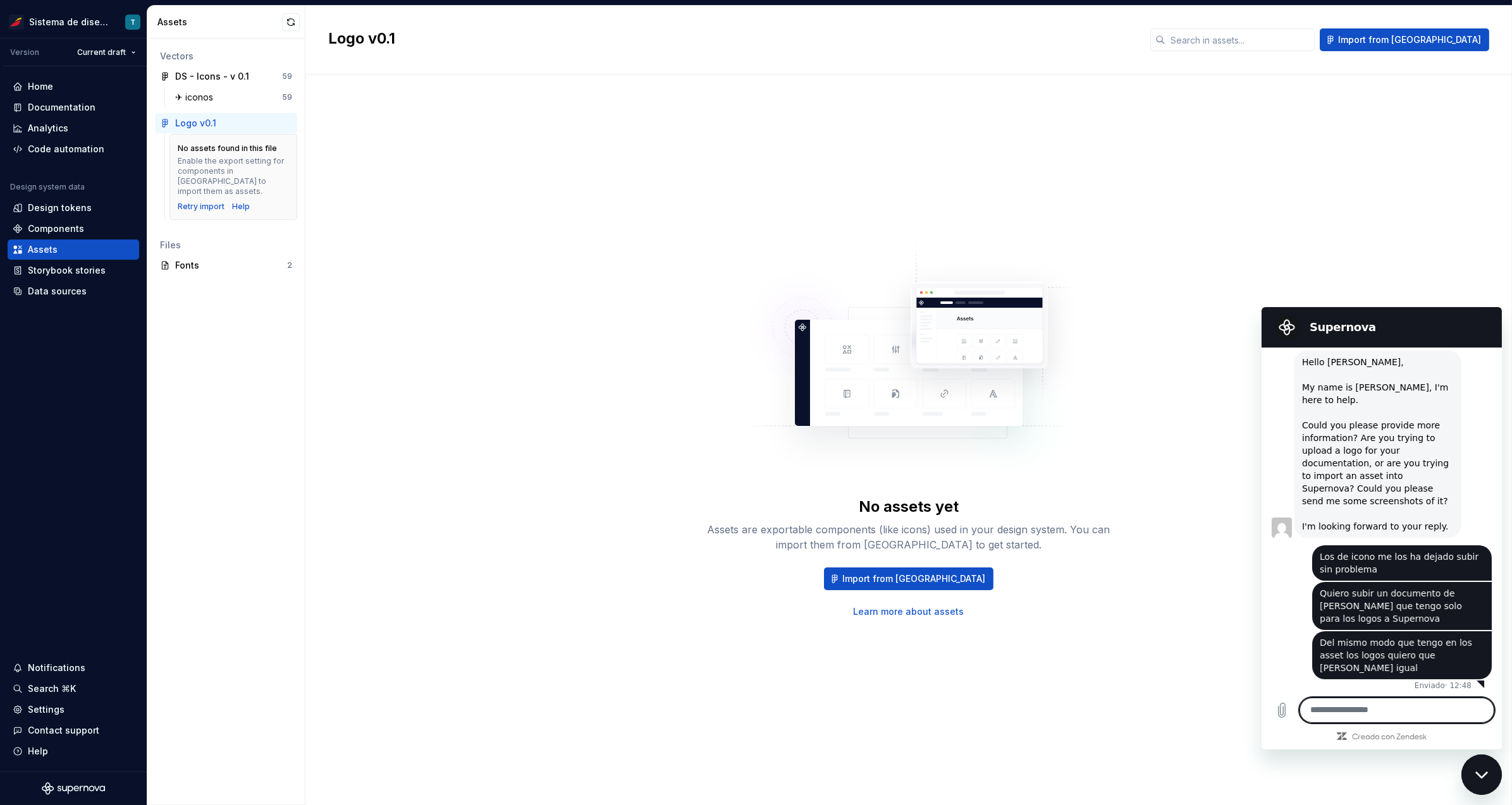
scroll to position [544, 0]
click at [1337, 703] on textarea at bounding box center [1396, 710] width 195 height 25
paste textarea "**********"
type textarea "**********"
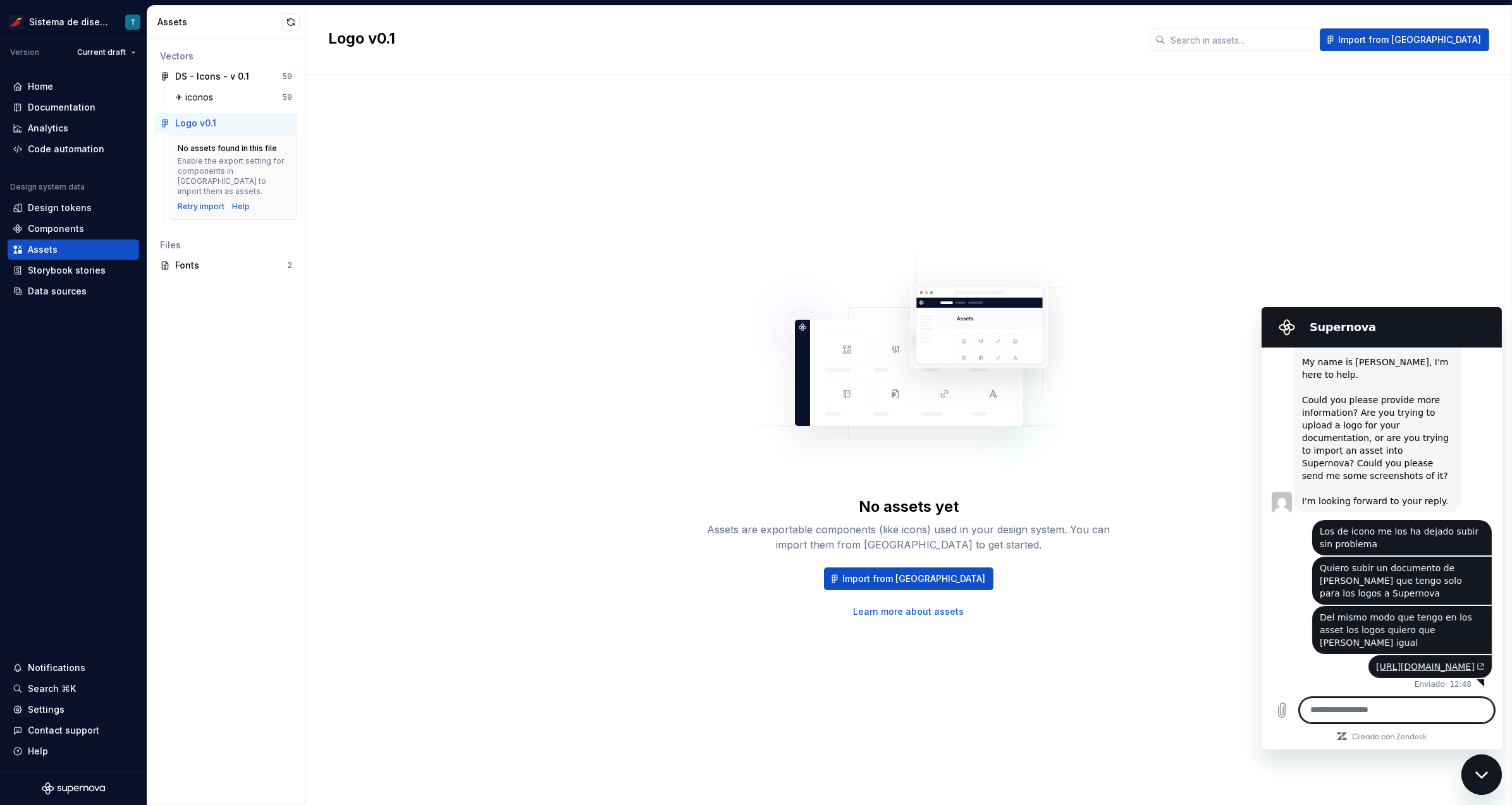
scroll to position [605, 0]
type textarea "**********"
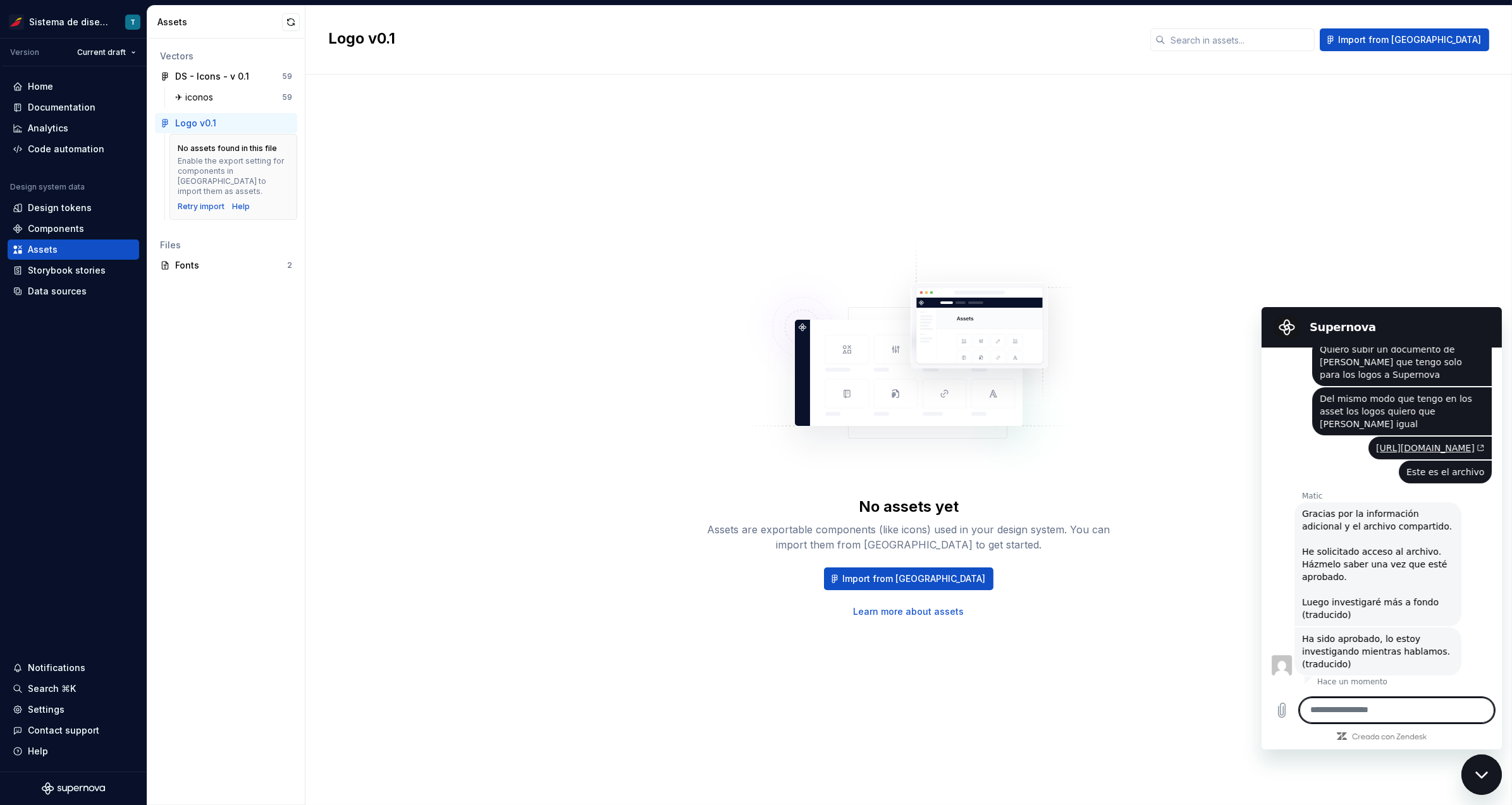
scroll to position [821, 0]
click at [1362, 714] on textarea at bounding box center [1396, 710] width 195 height 25
click at [1328, 705] on textarea at bounding box center [1396, 710] width 195 height 25
type textarea "**"
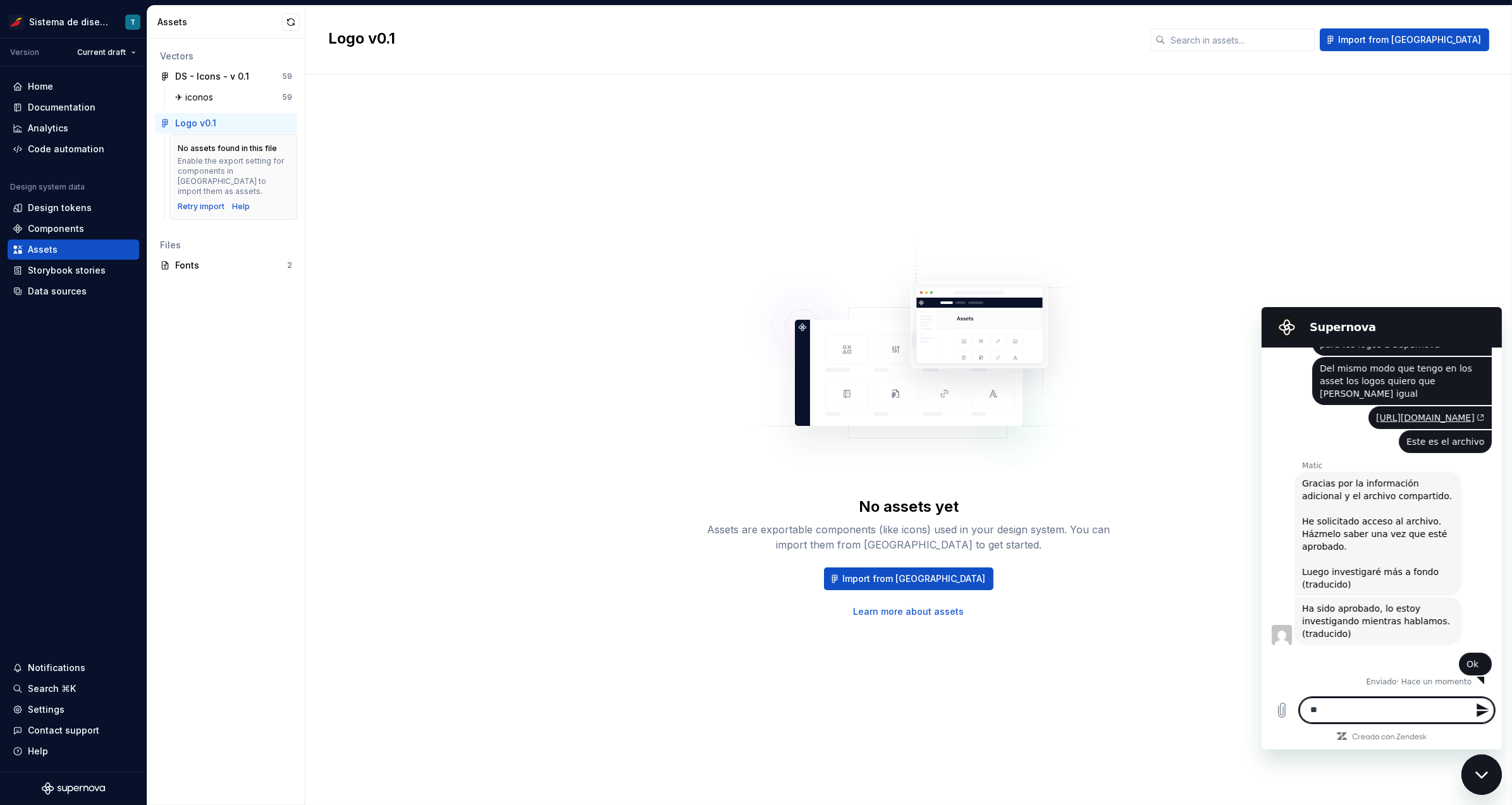
scroll to position [851, 0]
type textarea "*"
type textarea "**********"
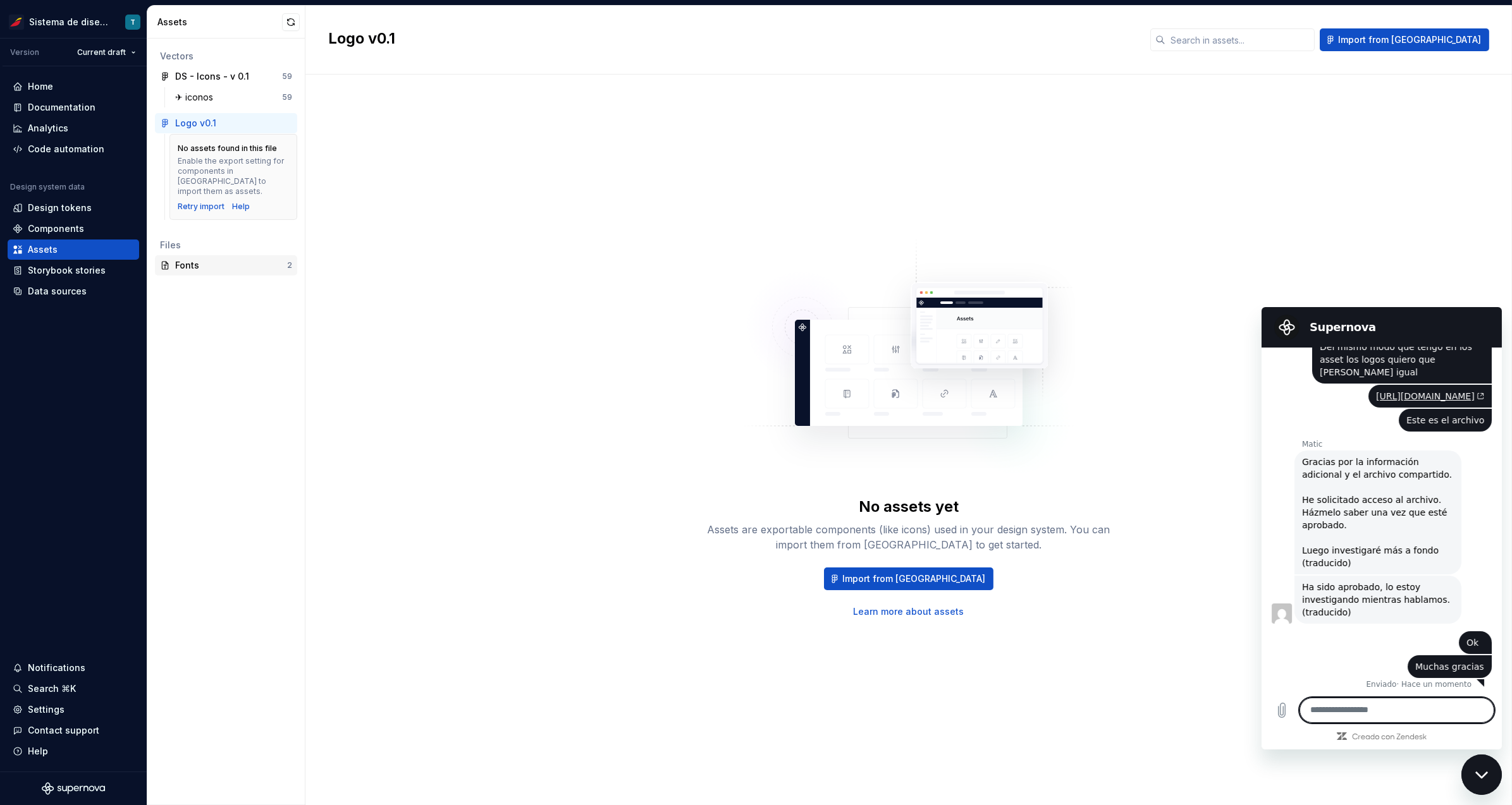
scroll to position [875, 0]
click at [60, 149] on div "Code automation" at bounding box center [66, 149] width 77 height 13
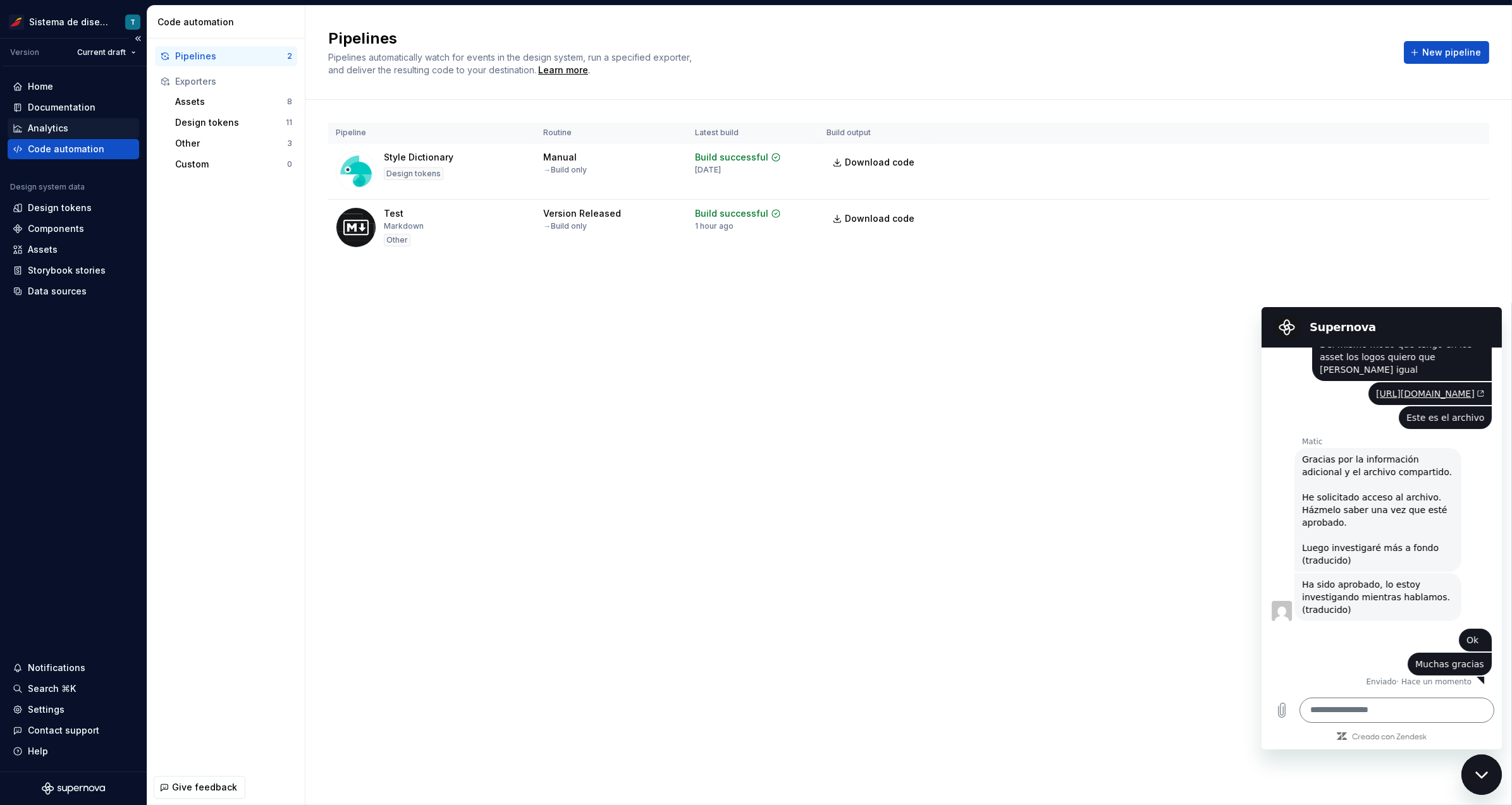
click at [65, 129] on div "Analytics" at bounding box center [48, 129] width 40 height 13
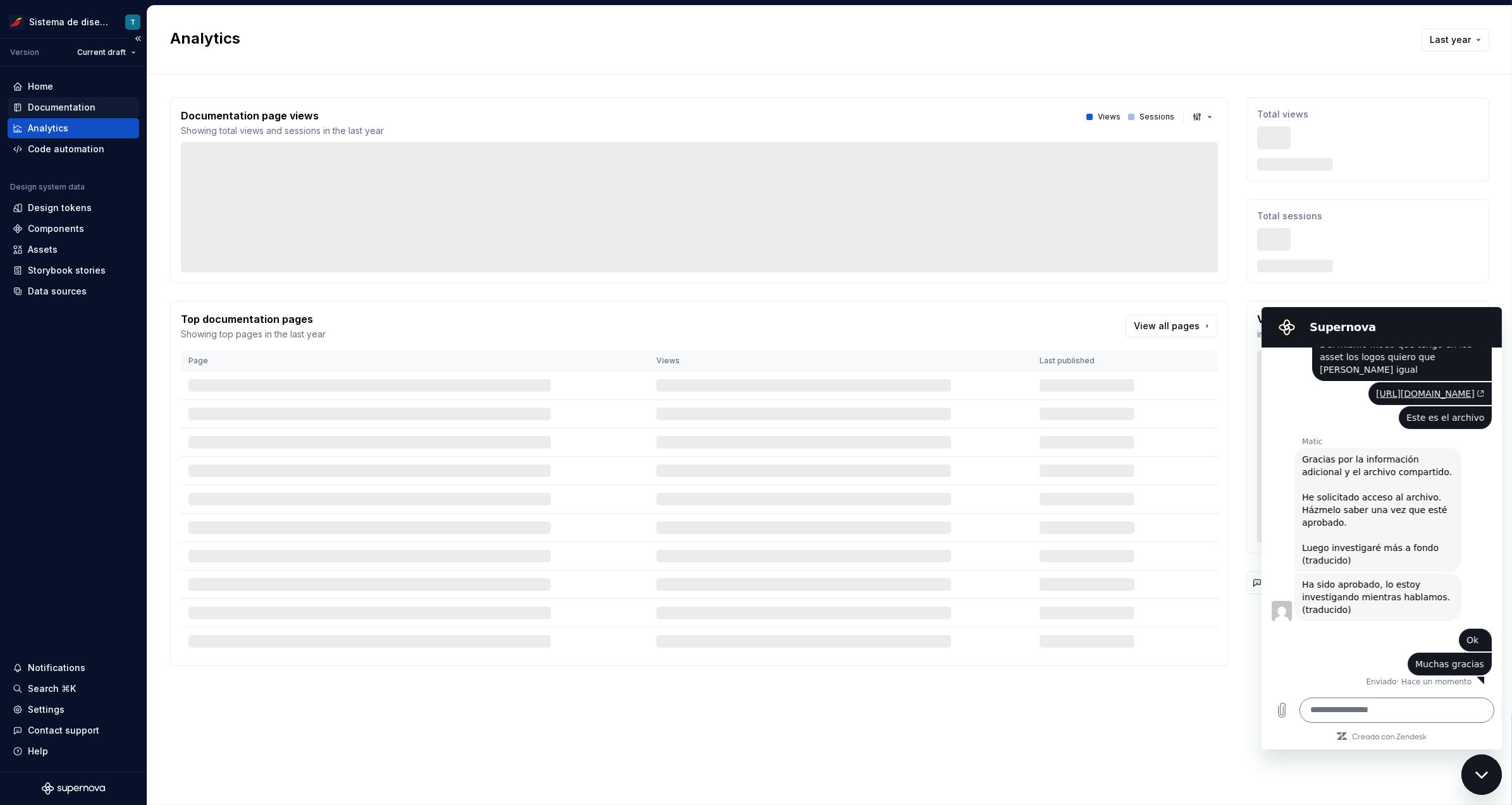
click at [72, 106] on div "Documentation" at bounding box center [62, 108] width 68 height 13
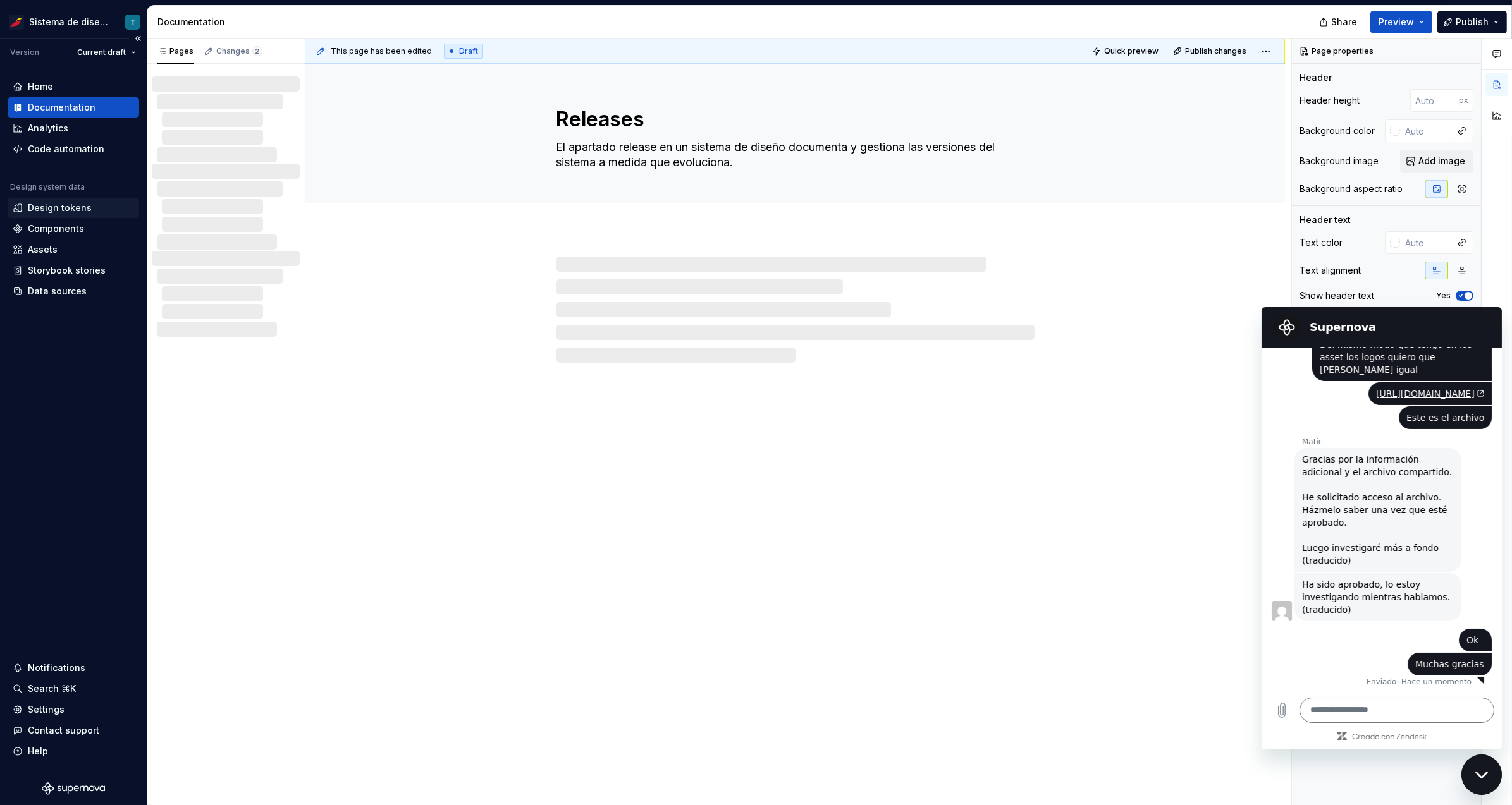
type textarea "*"
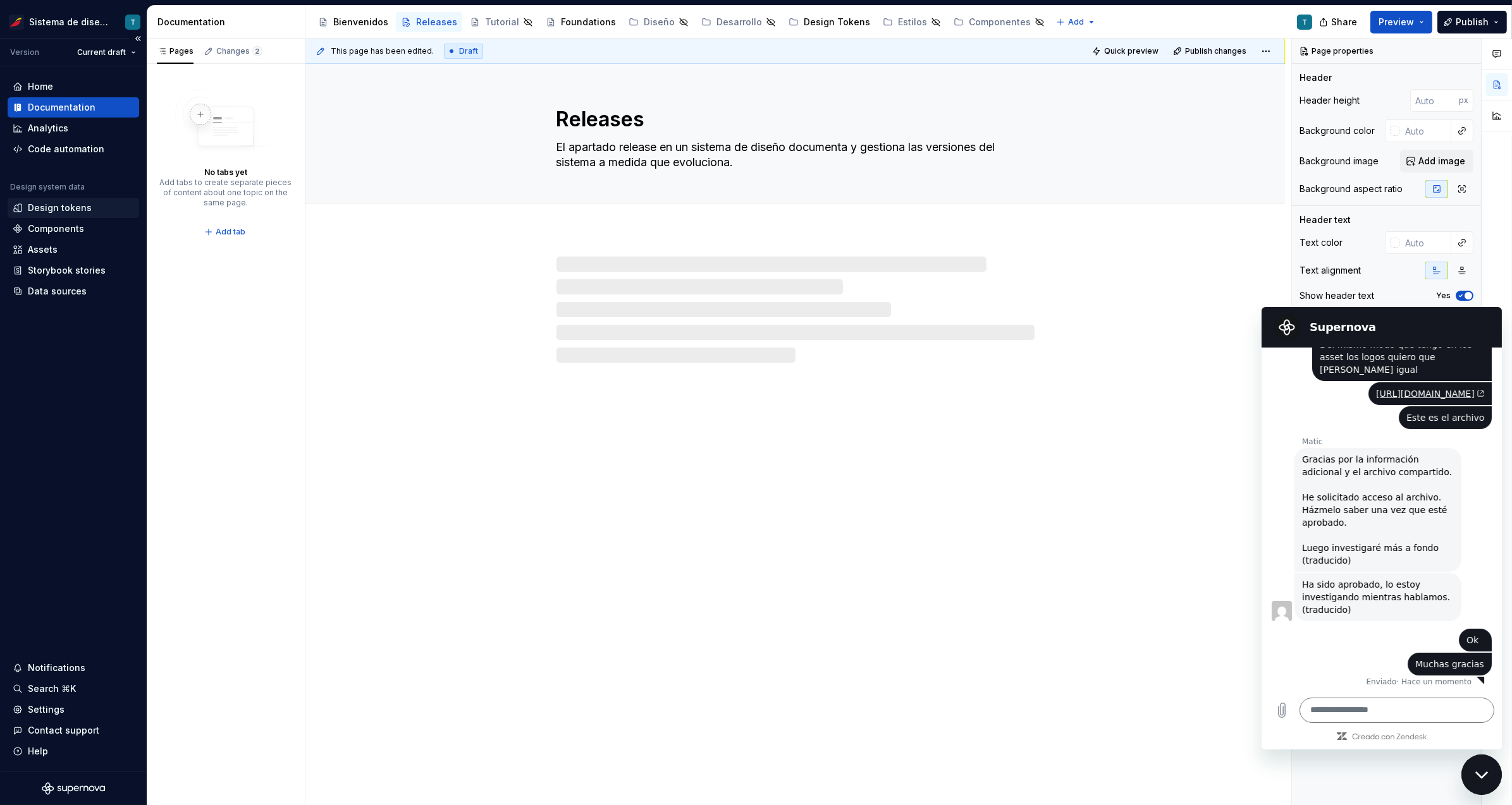
click at [76, 203] on div "Design tokens" at bounding box center [60, 208] width 64 height 13
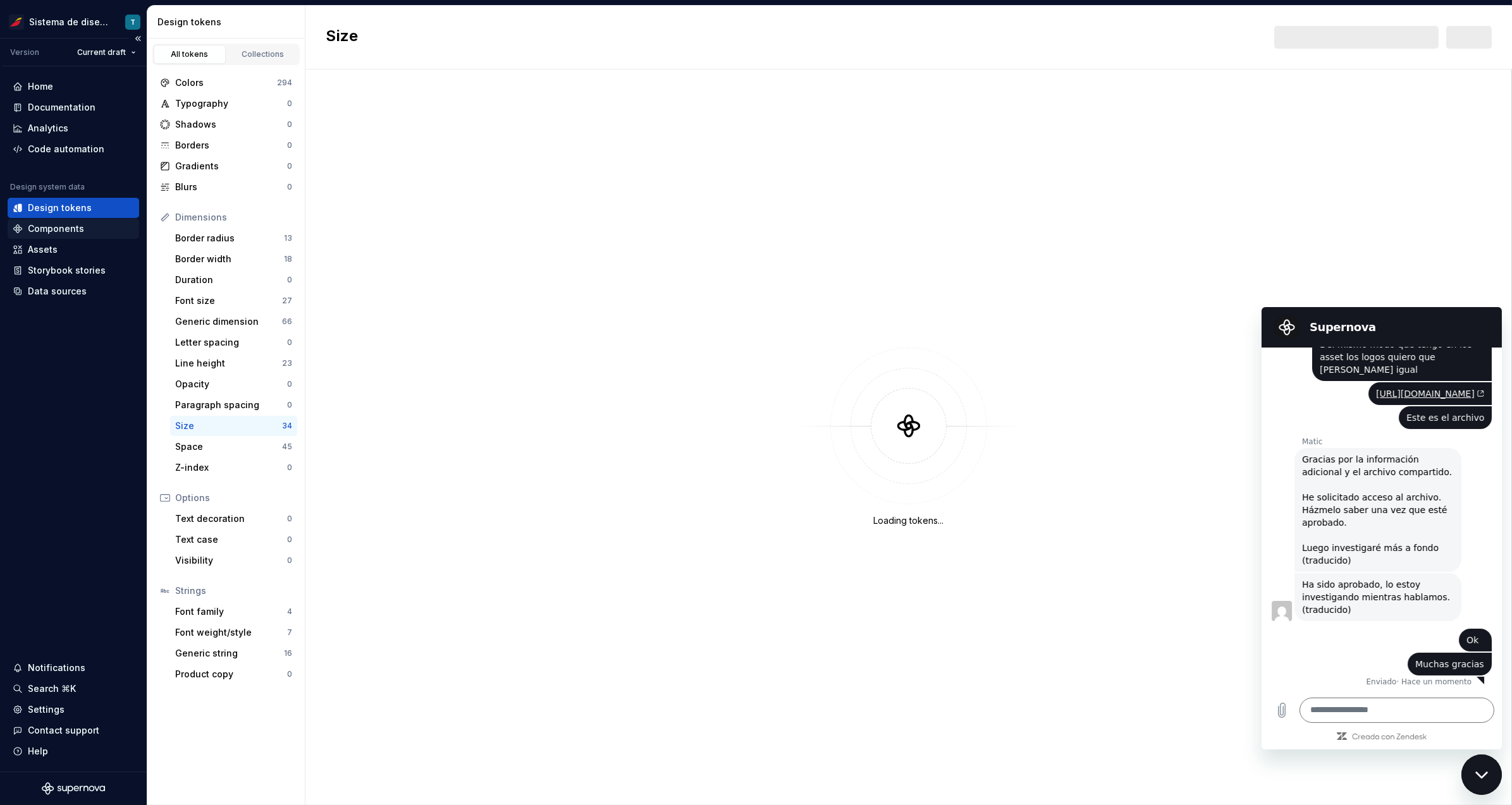
click at [74, 237] on div "Components" at bounding box center [74, 229] width 131 height 20
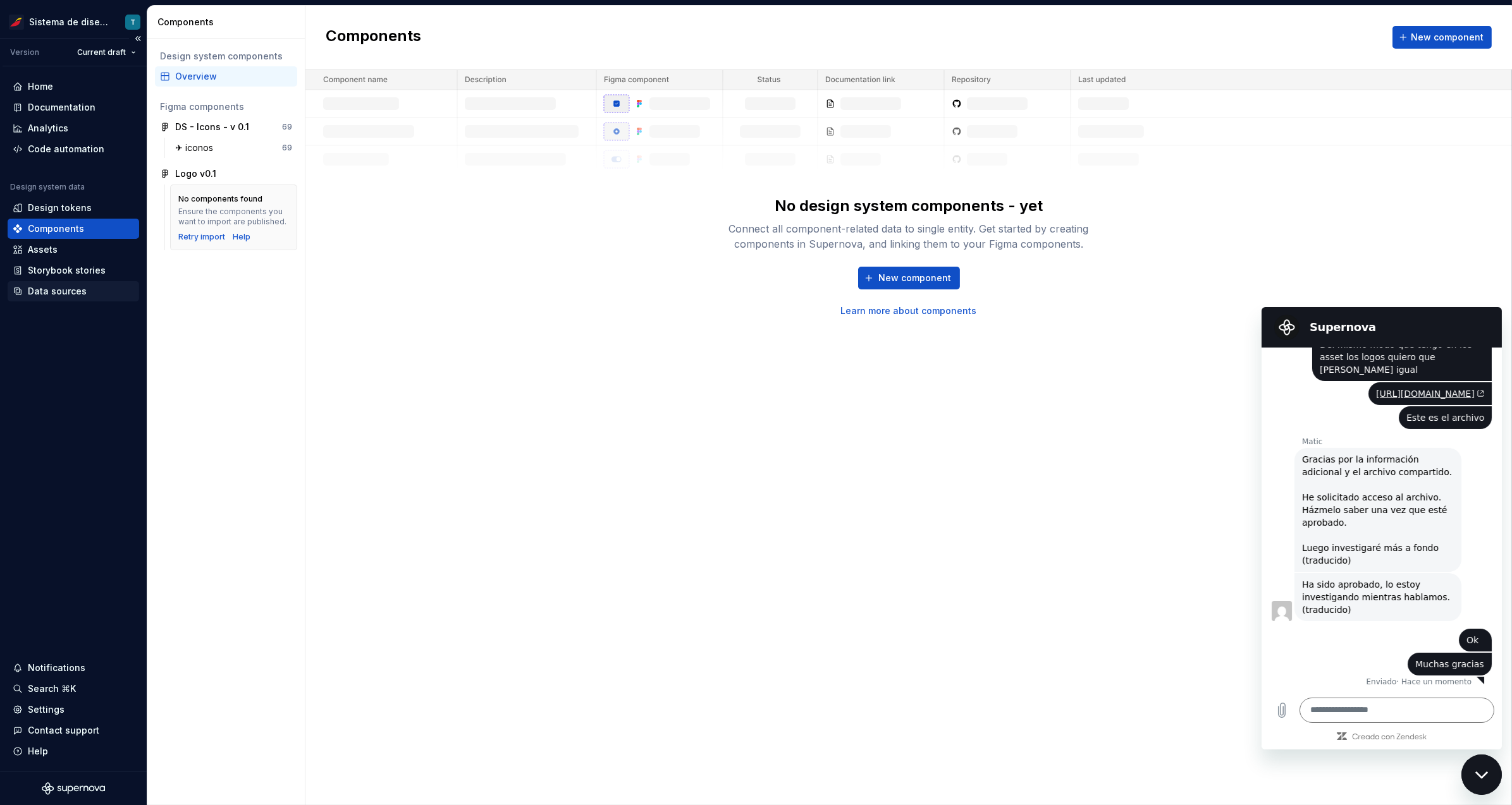
click at [66, 285] on div "Data sources" at bounding box center [57, 292] width 59 height 13
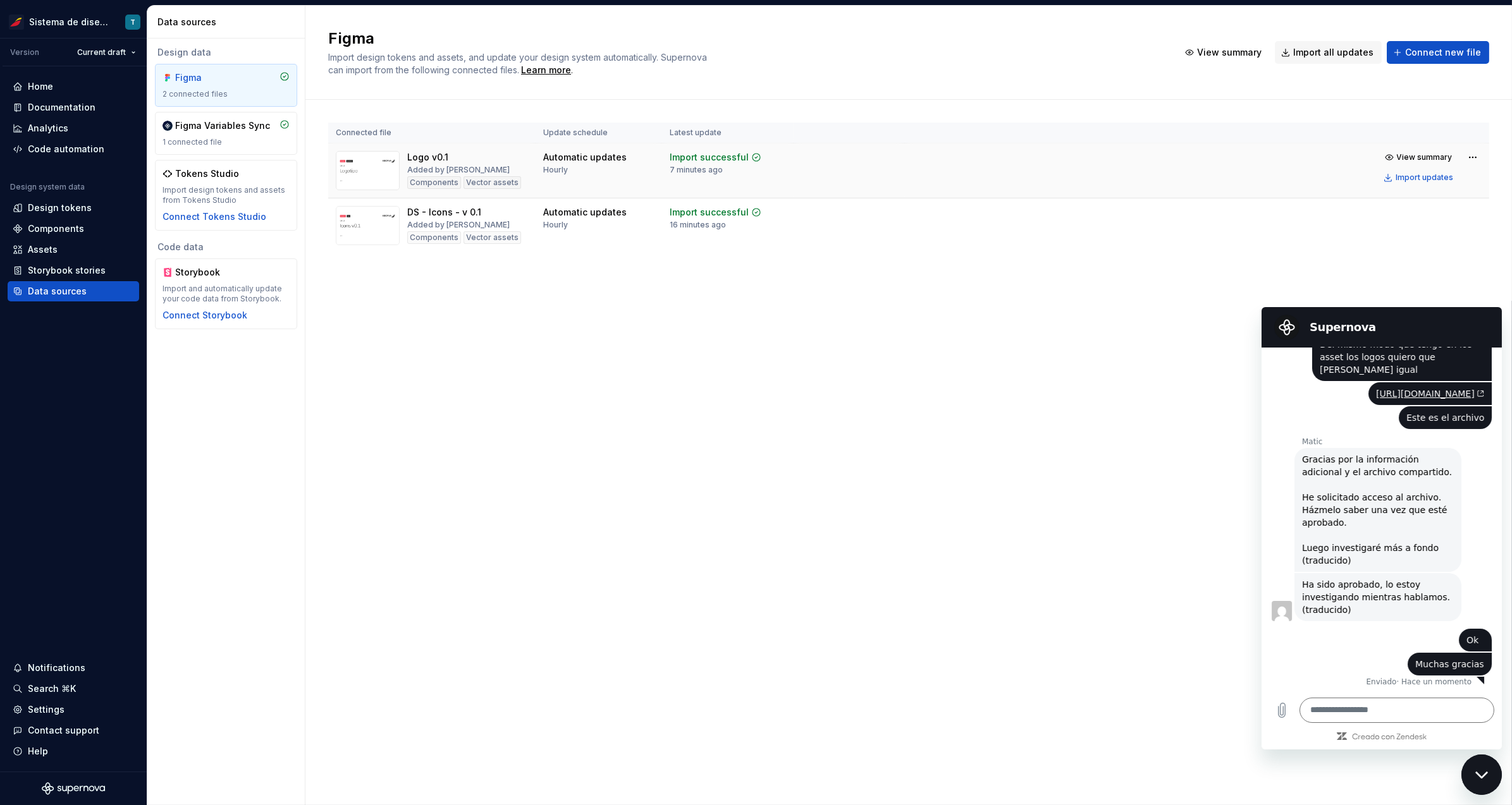
click at [346, 173] on img at bounding box center [368, 170] width 64 height 39
click at [1474, 158] on html "Sistema de diseño Iberia T Version Current draft Home Documentation Analytics C…" at bounding box center [756, 402] width 1512 height 805
click at [1427, 177] on div "Edit import scope" at bounding box center [1435, 181] width 144 height 13
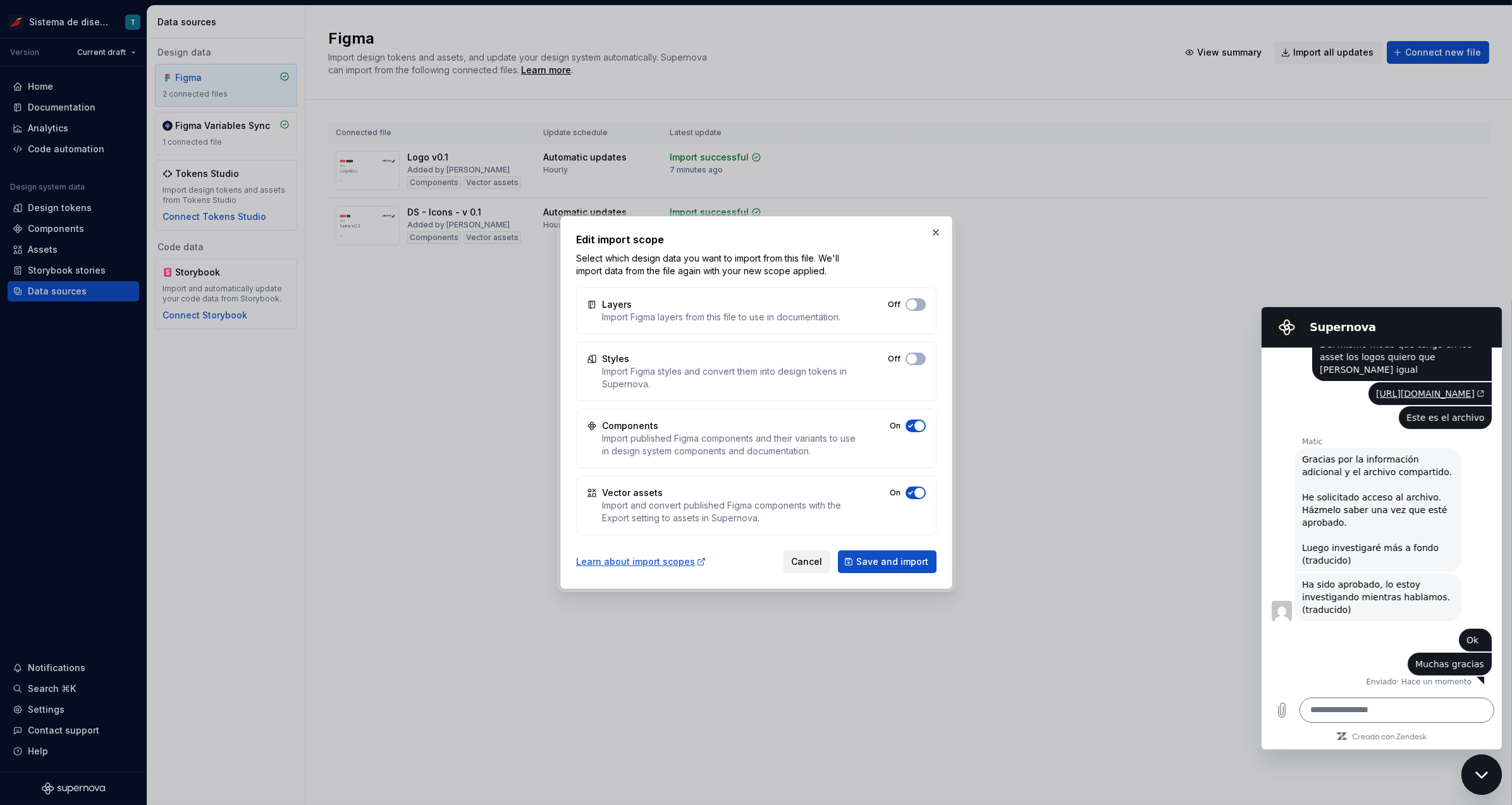
click at [816, 557] on span "Cancel" at bounding box center [806, 562] width 31 height 13
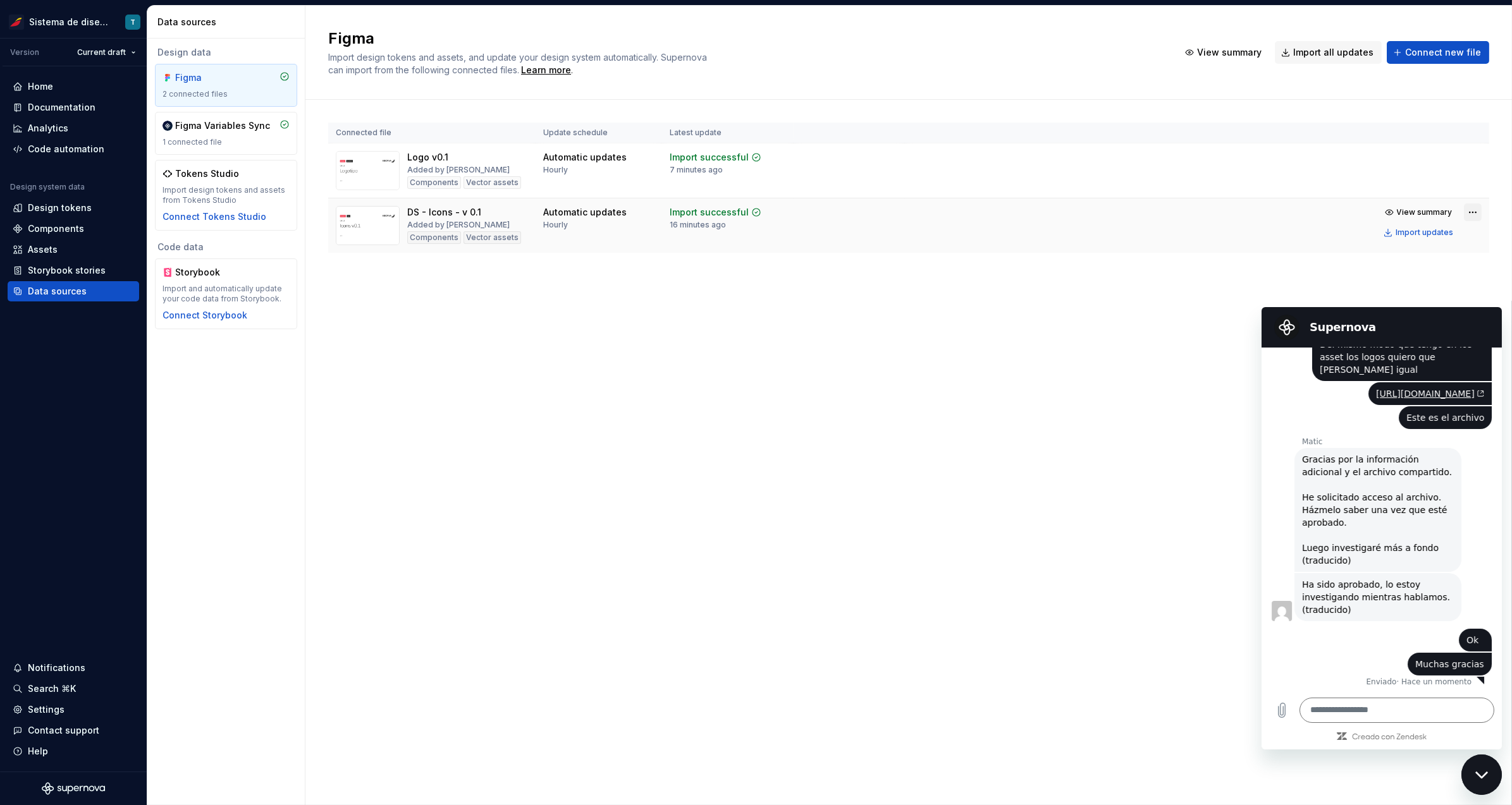
click at [1469, 210] on html "Sistema de diseño Iberia T Version Current draft Home Documentation Analytics C…" at bounding box center [756, 402] width 1512 height 805
click at [1418, 240] on div "Edit import scope" at bounding box center [1435, 236] width 144 height 13
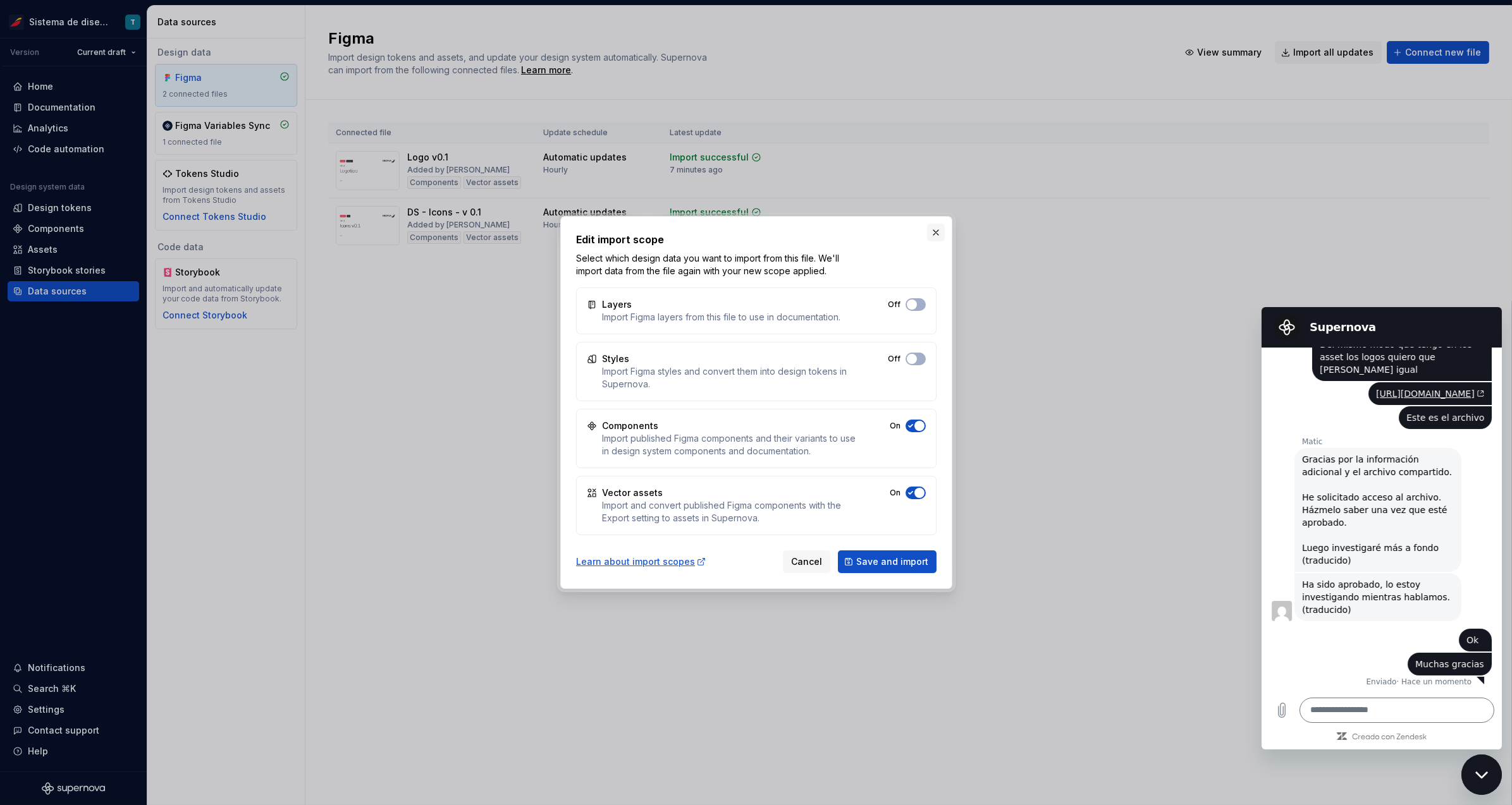
click at [944, 232] on div "Edit import scope Select which design data you want to import from this file. W…" at bounding box center [756, 402] width 398 height 379
click at [932, 233] on button "button" at bounding box center [936, 232] width 18 height 18
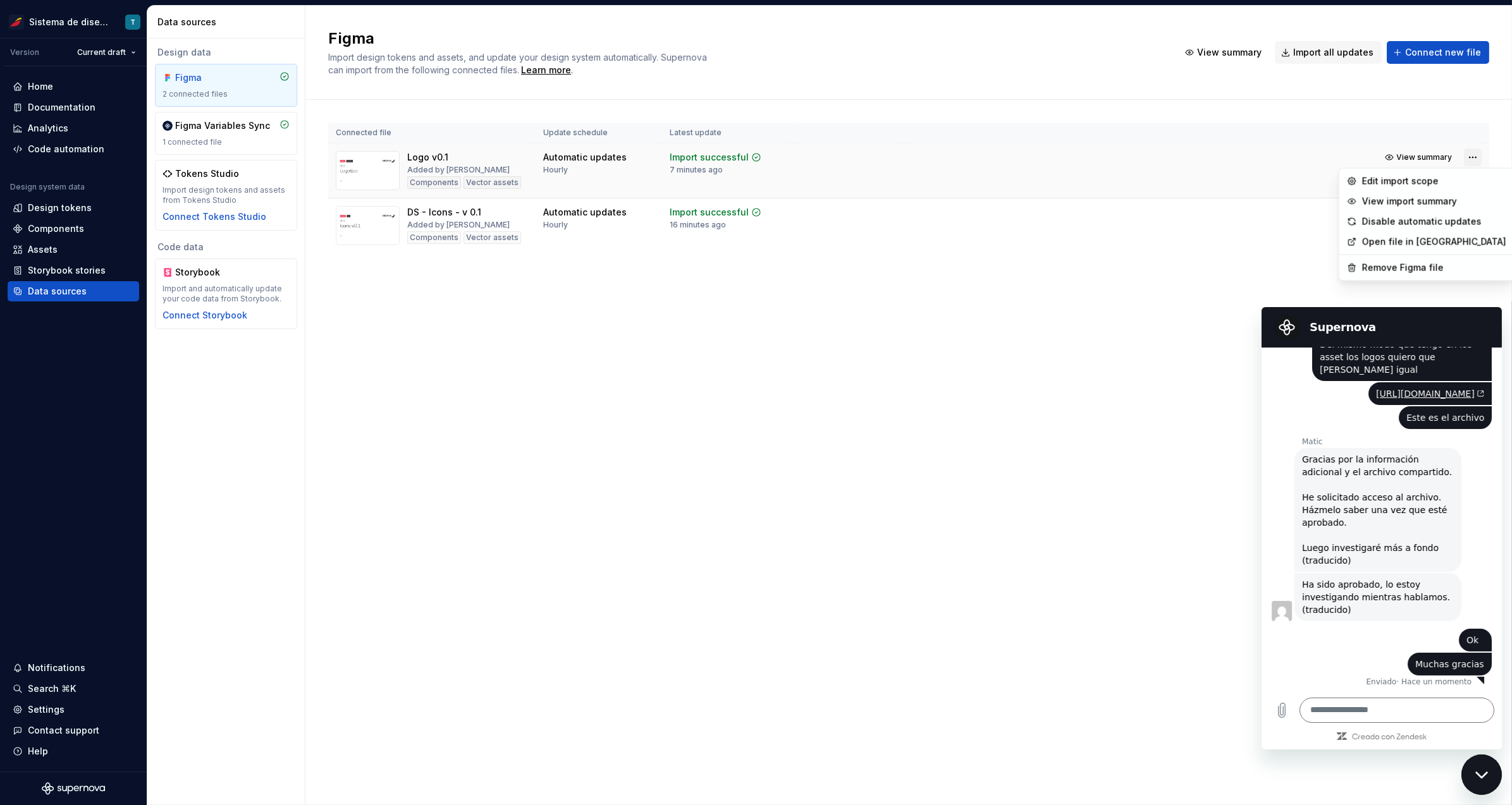
click at [1478, 155] on html "Sistema de diseño Iberia T Version Current draft Home Documentation Analytics C…" at bounding box center [756, 402] width 1512 height 805
click at [1443, 180] on div "Edit import scope" at bounding box center [1435, 181] width 144 height 13
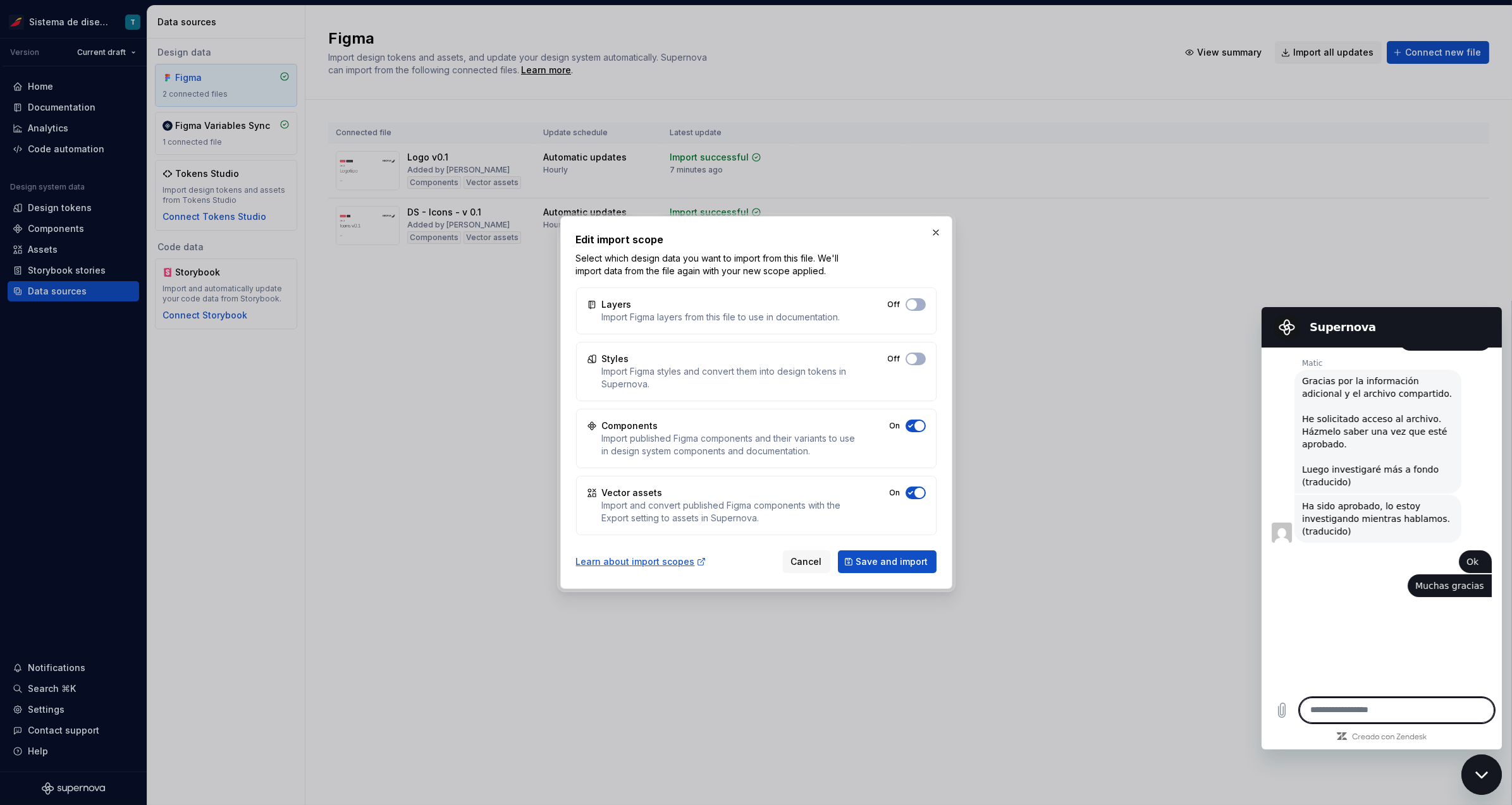
click at [1352, 716] on textarea at bounding box center [1396, 710] width 195 height 25
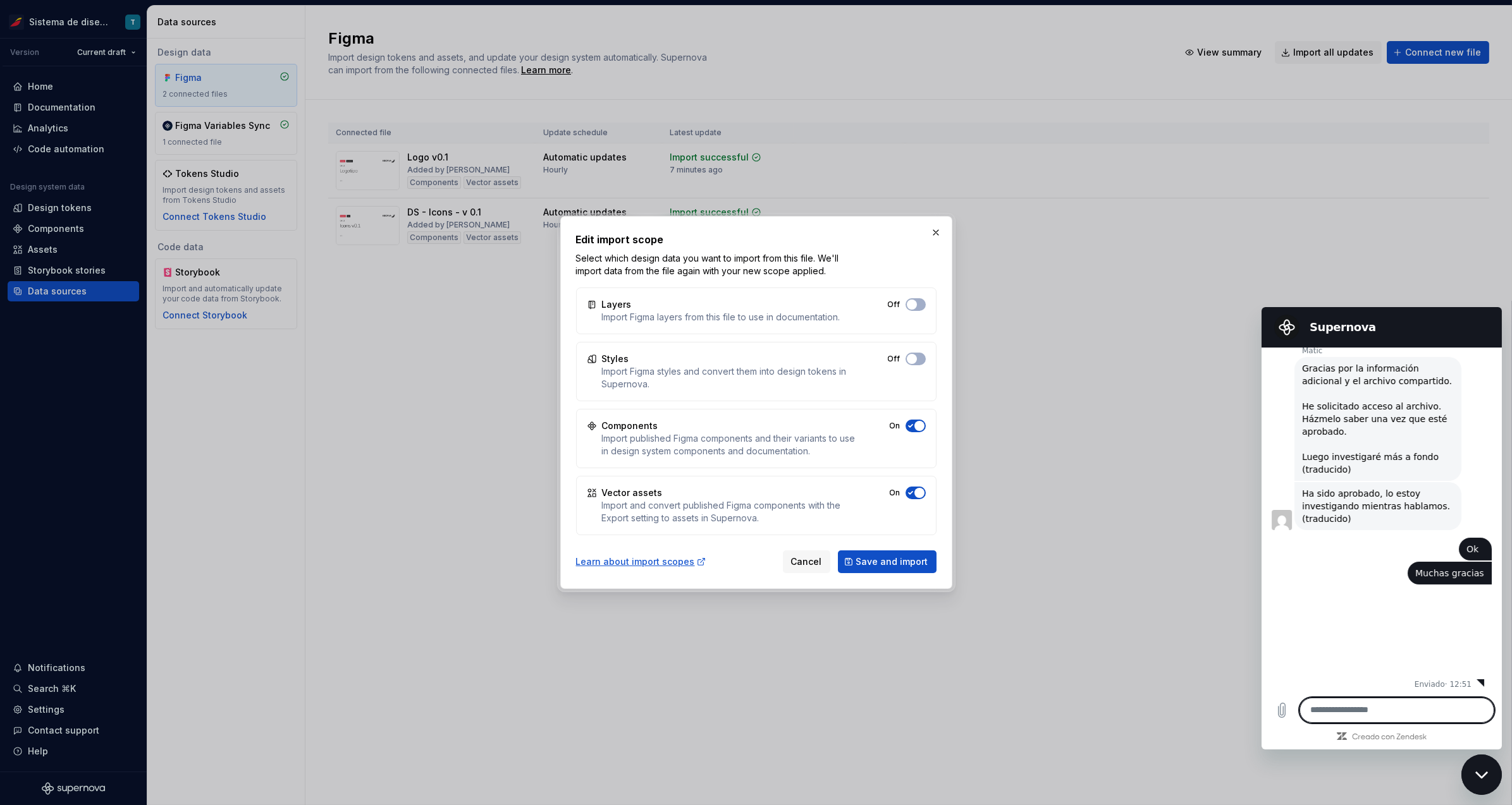
scroll to position [969, 0]
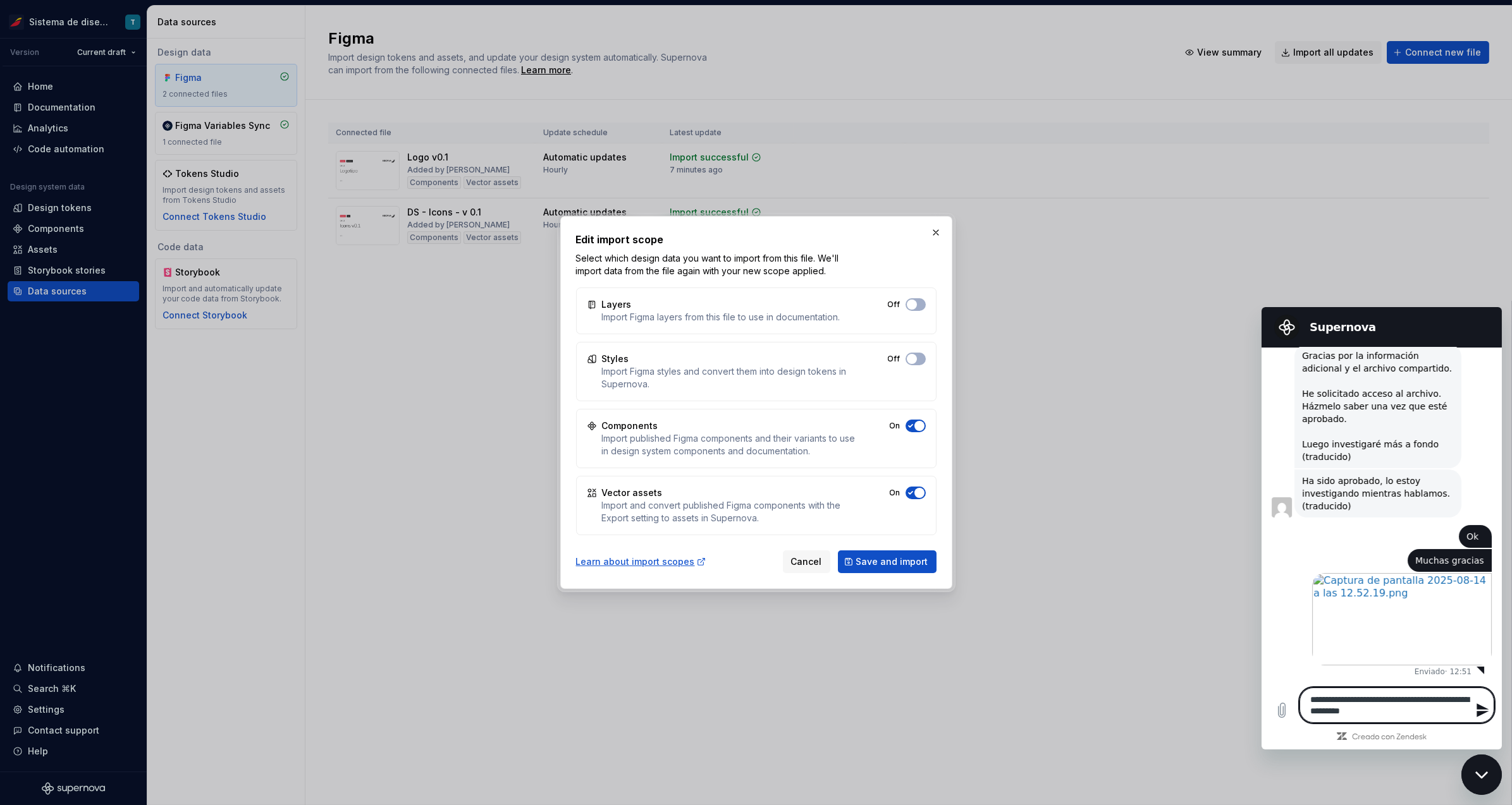
type textarea "**********"
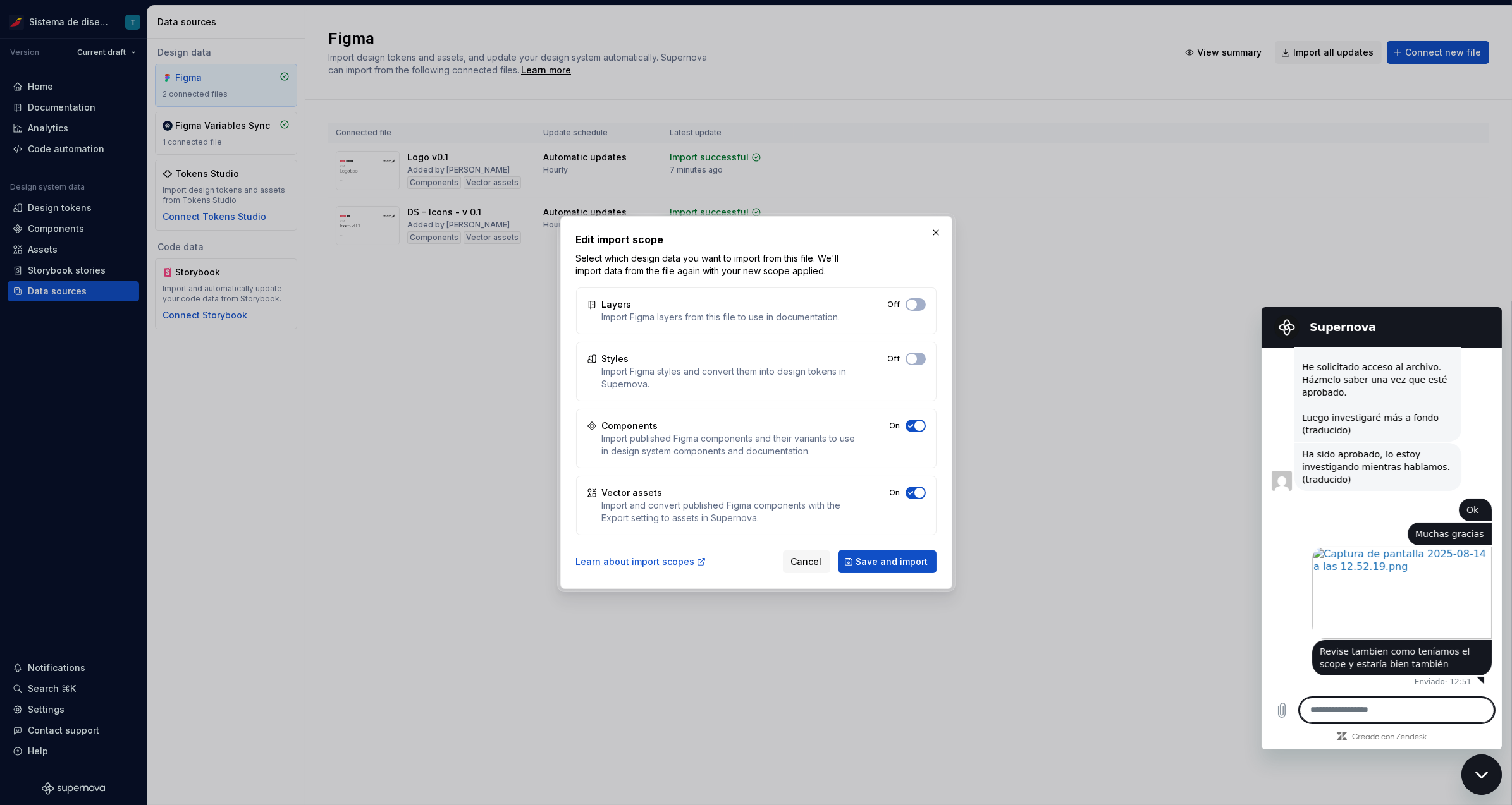
scroll to position [1006, 0]
click at [942, 231] on button "button" at bounding box center [936, 232] width 18 height 18
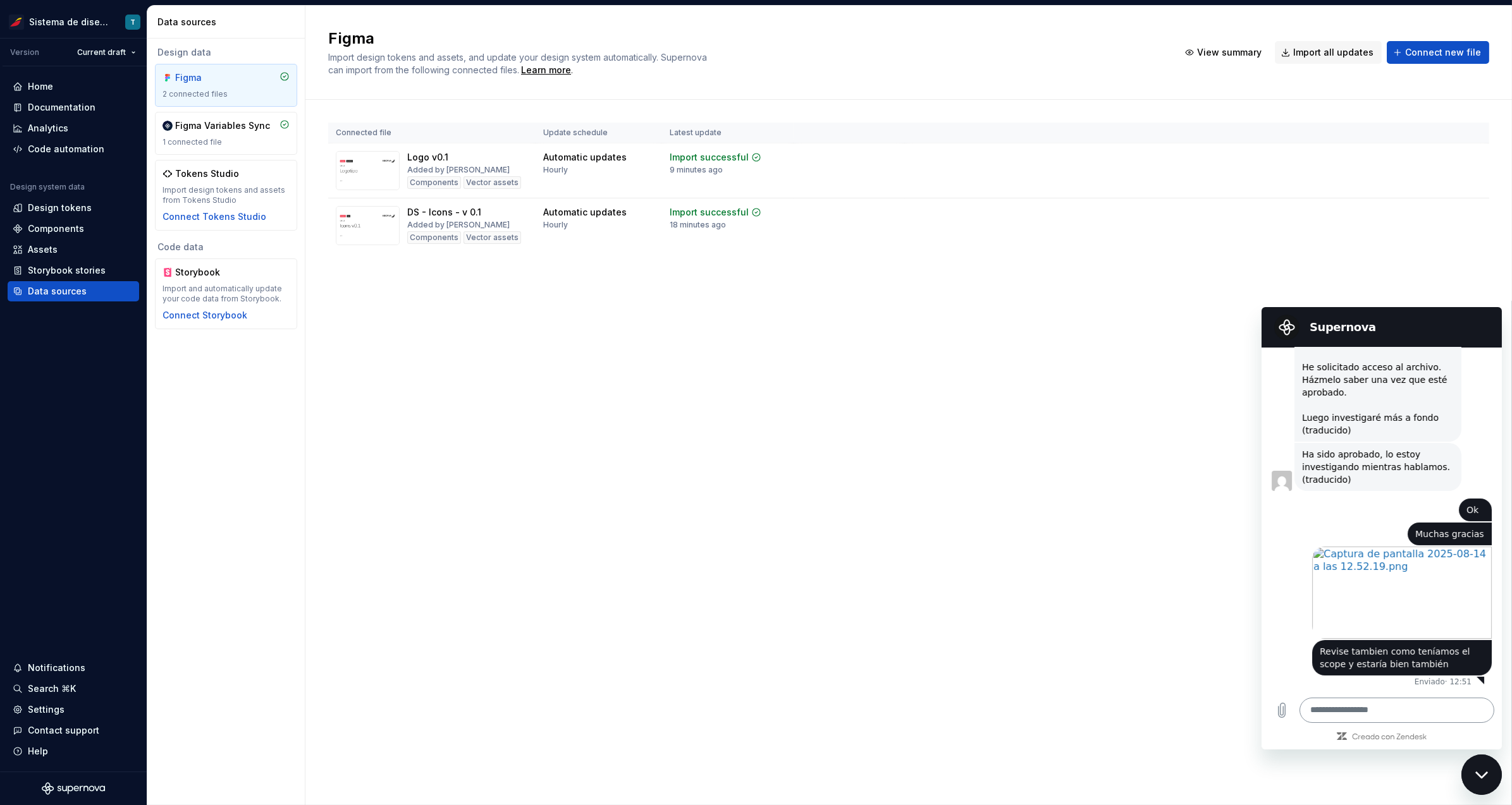
click at [1371, 712] on textarea at bounding box center [1396, 710] width 195 height 25
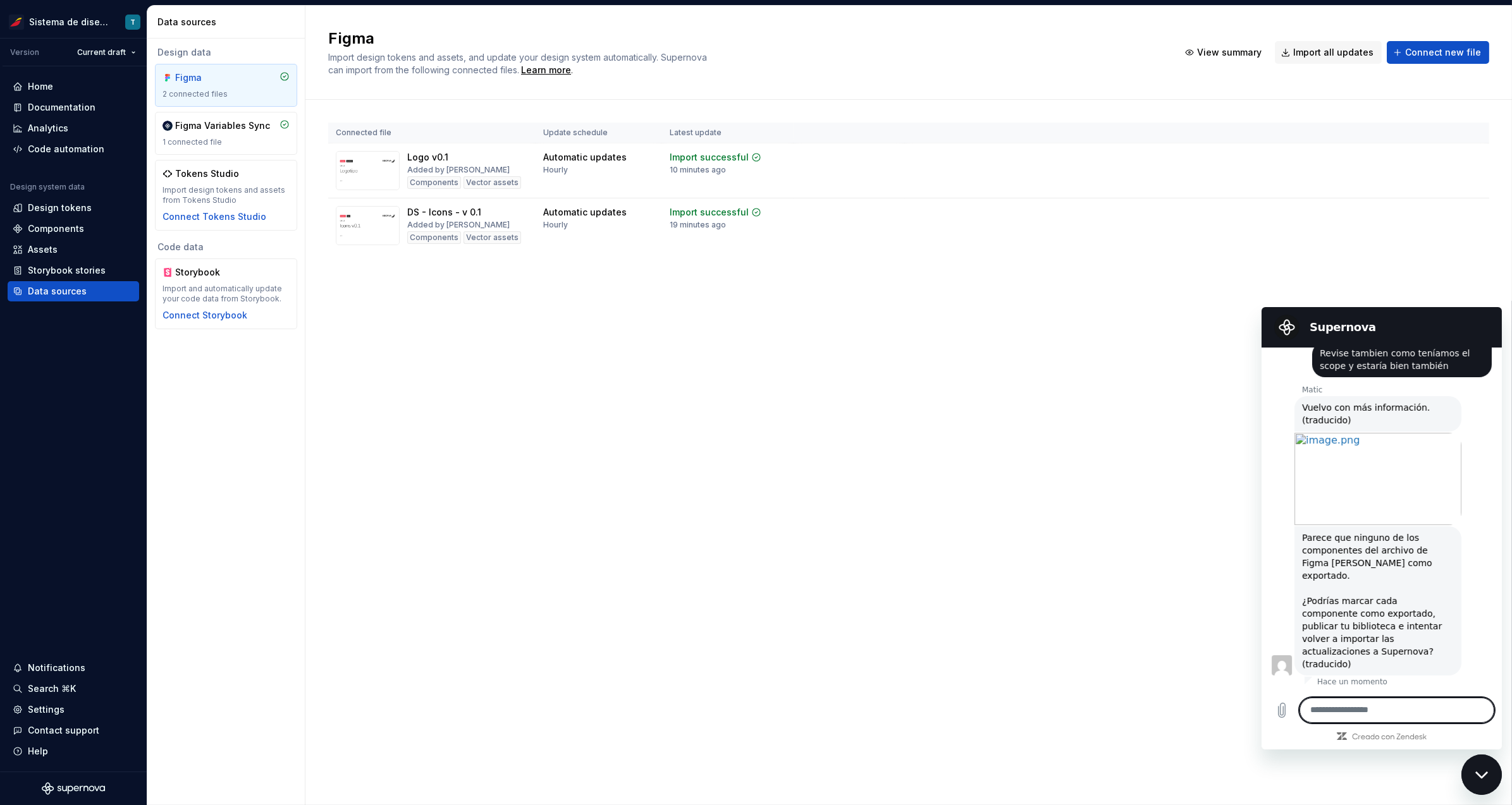
scroll to position [1295, 0]
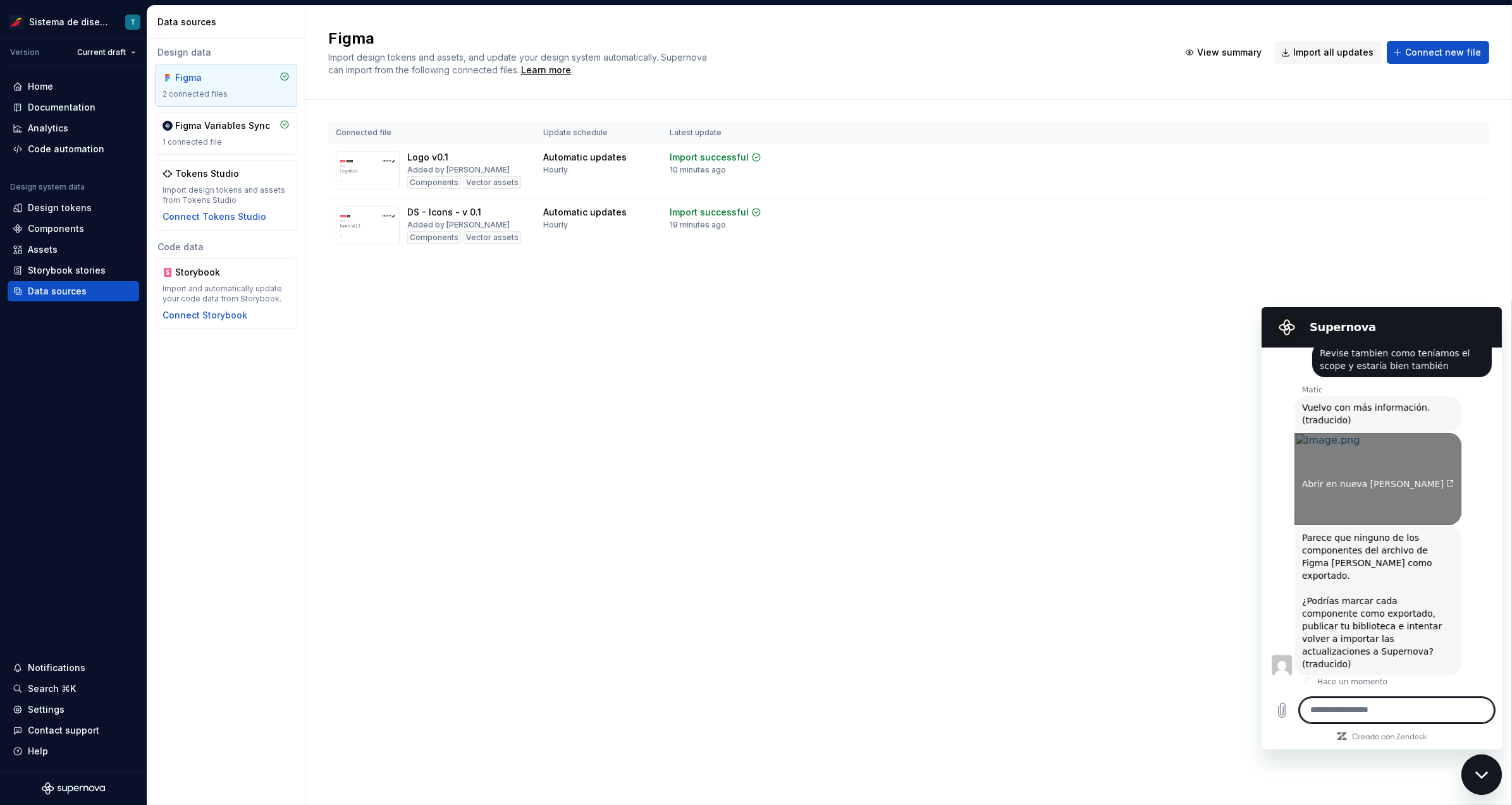
click at [1360, 471] on link "Abrir en nueva [PERSON_NAME]" at bounding box center [1377, 479] width 167 height 92
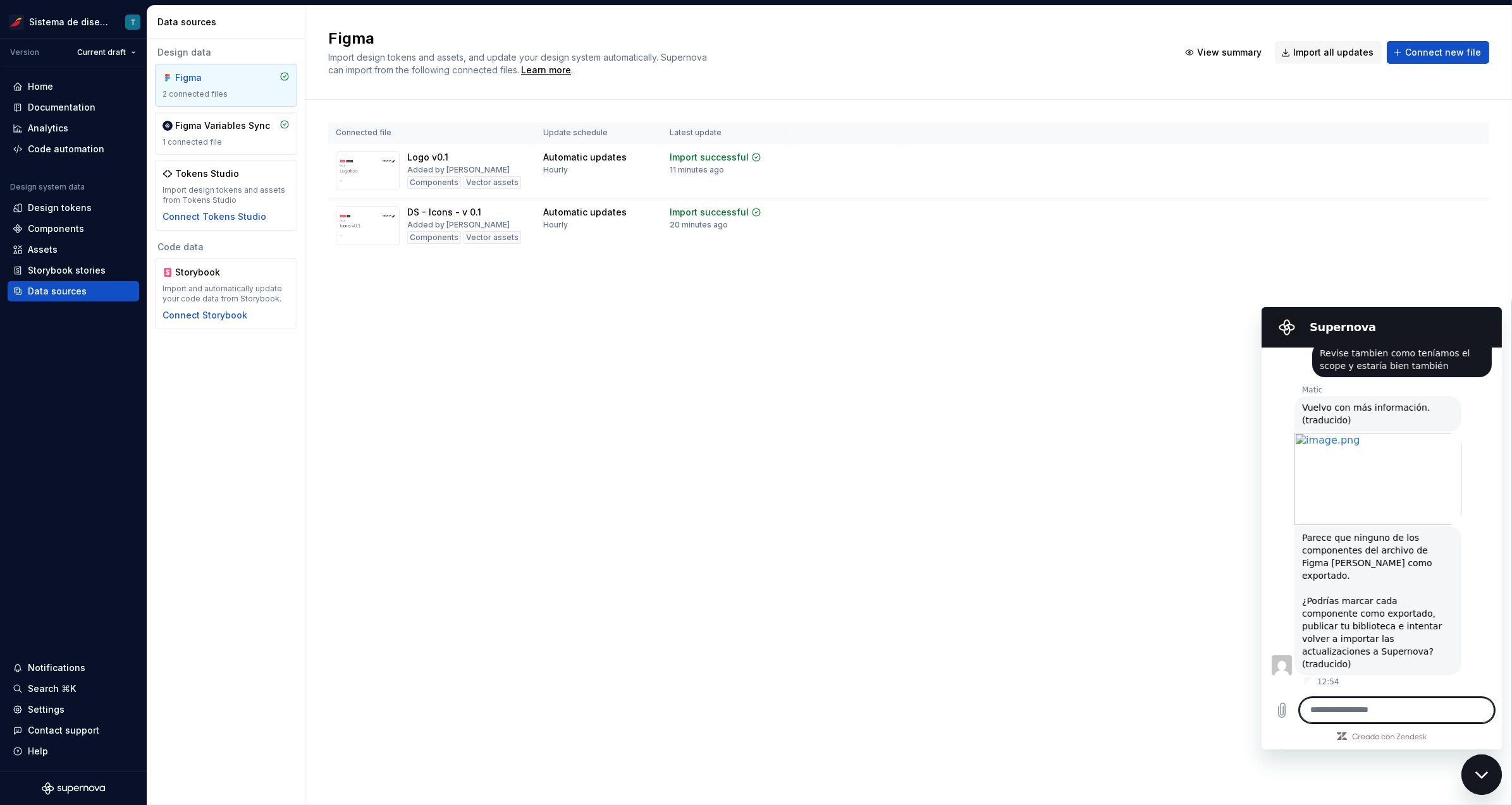
click at [1352, 718] on textarea at bounding box center [1396, 710] width 195 height 25
type textarea "*********"
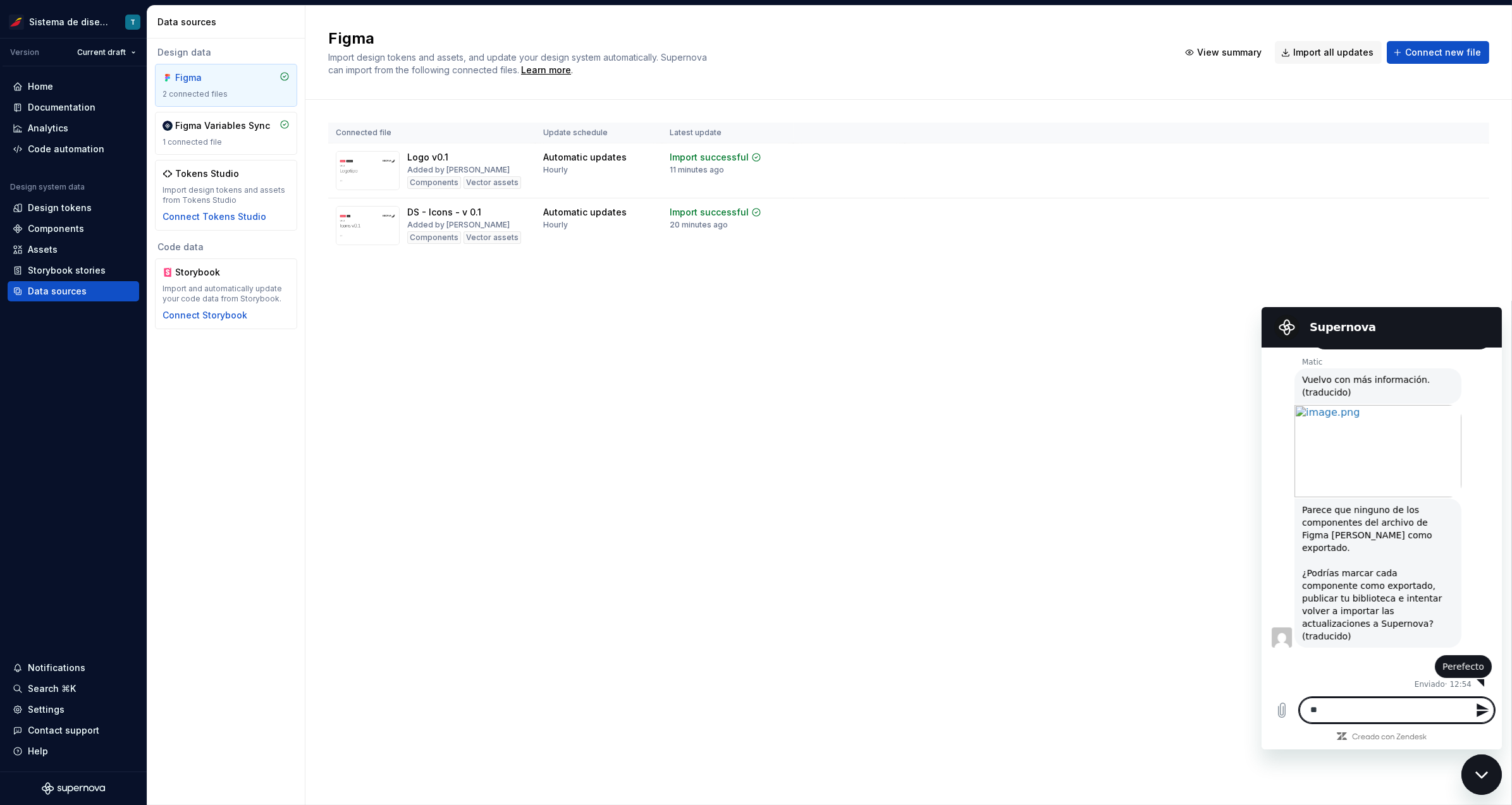
scroll to position [1334, 0]
type textarea "**********"
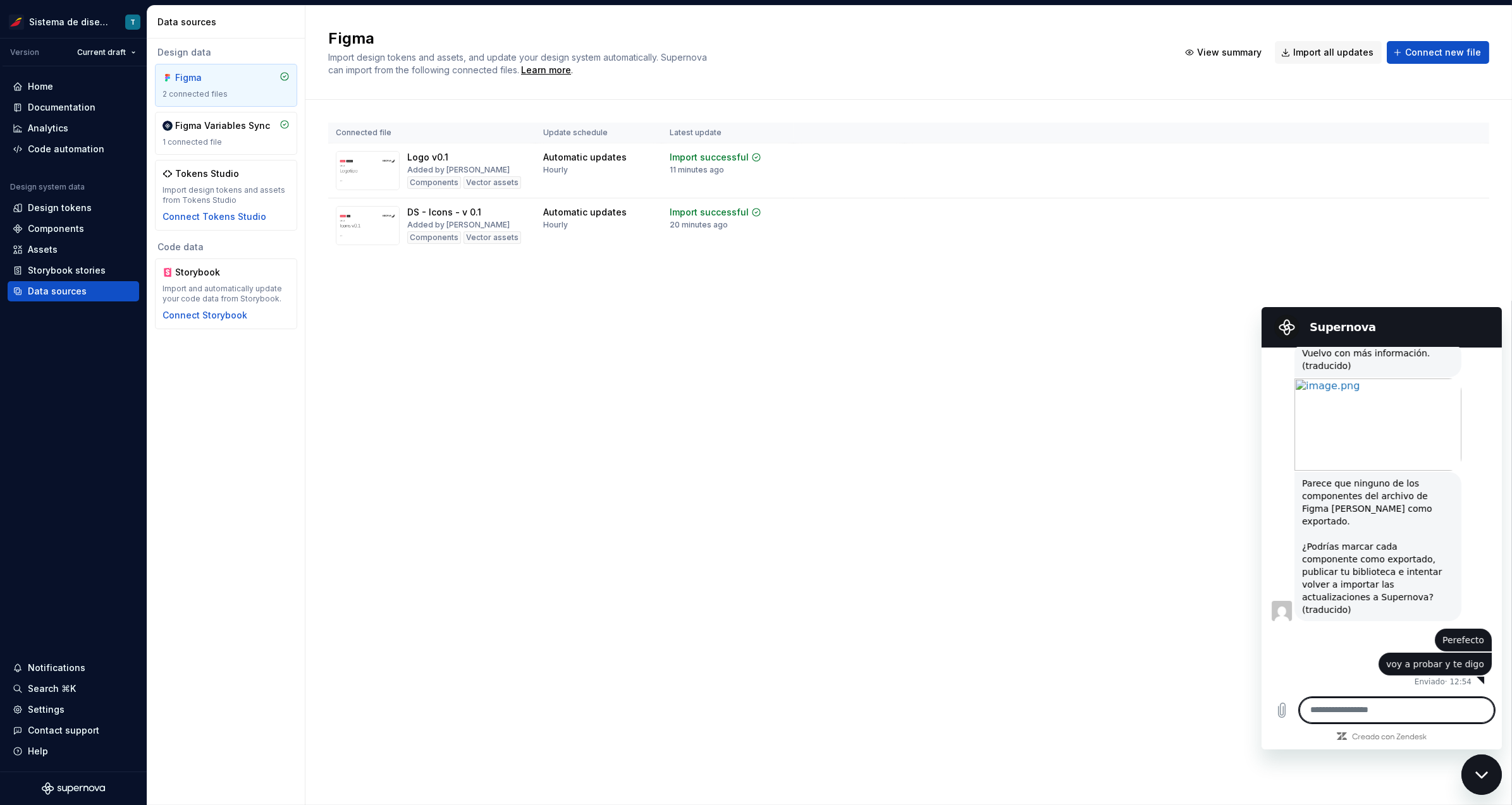
scroll to position [1358, 0]
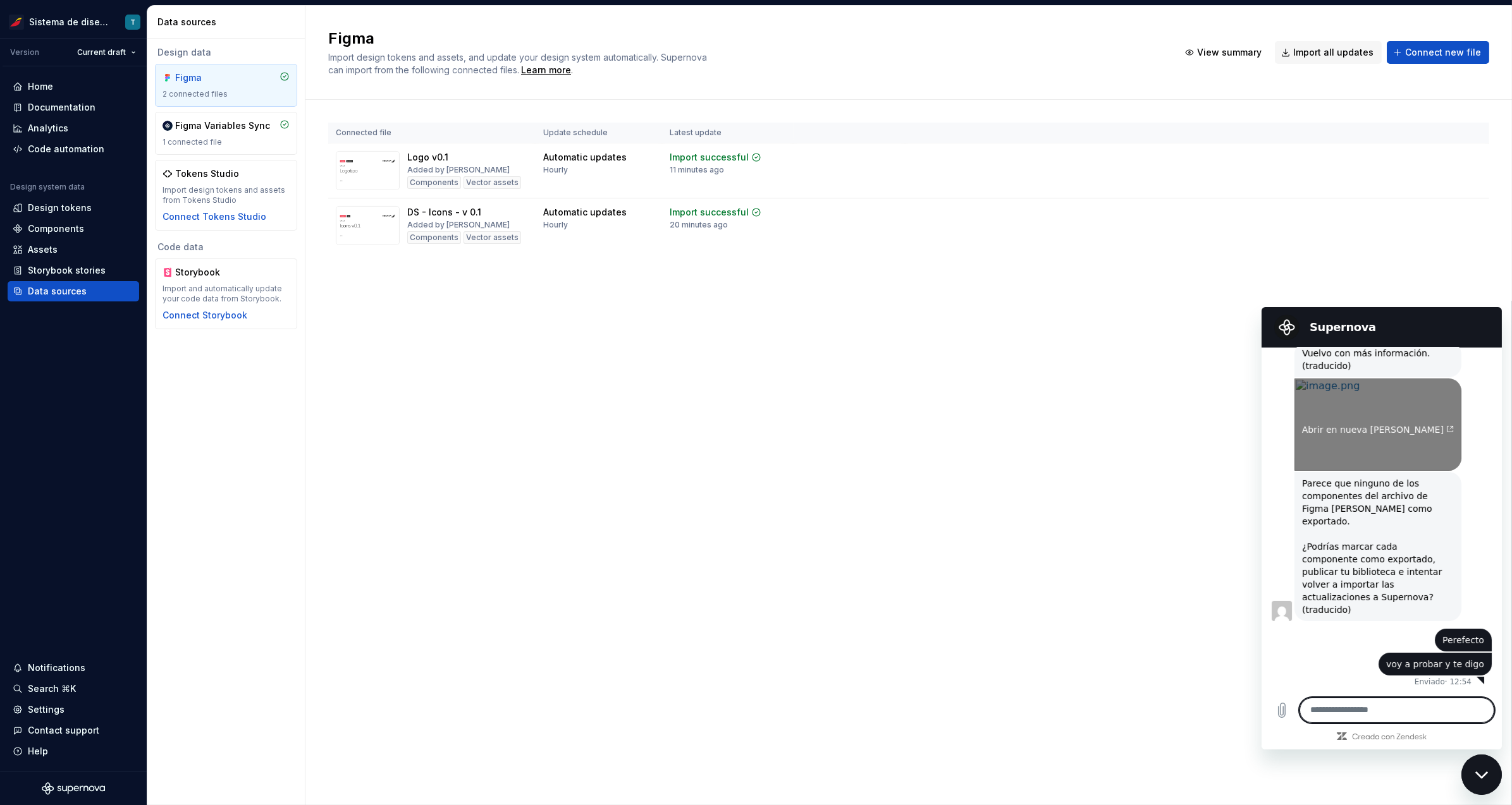
click at [1414, 461] on link "Abrir en nueva [PERSON_NAME]" at bounding box center [1377, 424] width 167 height 92
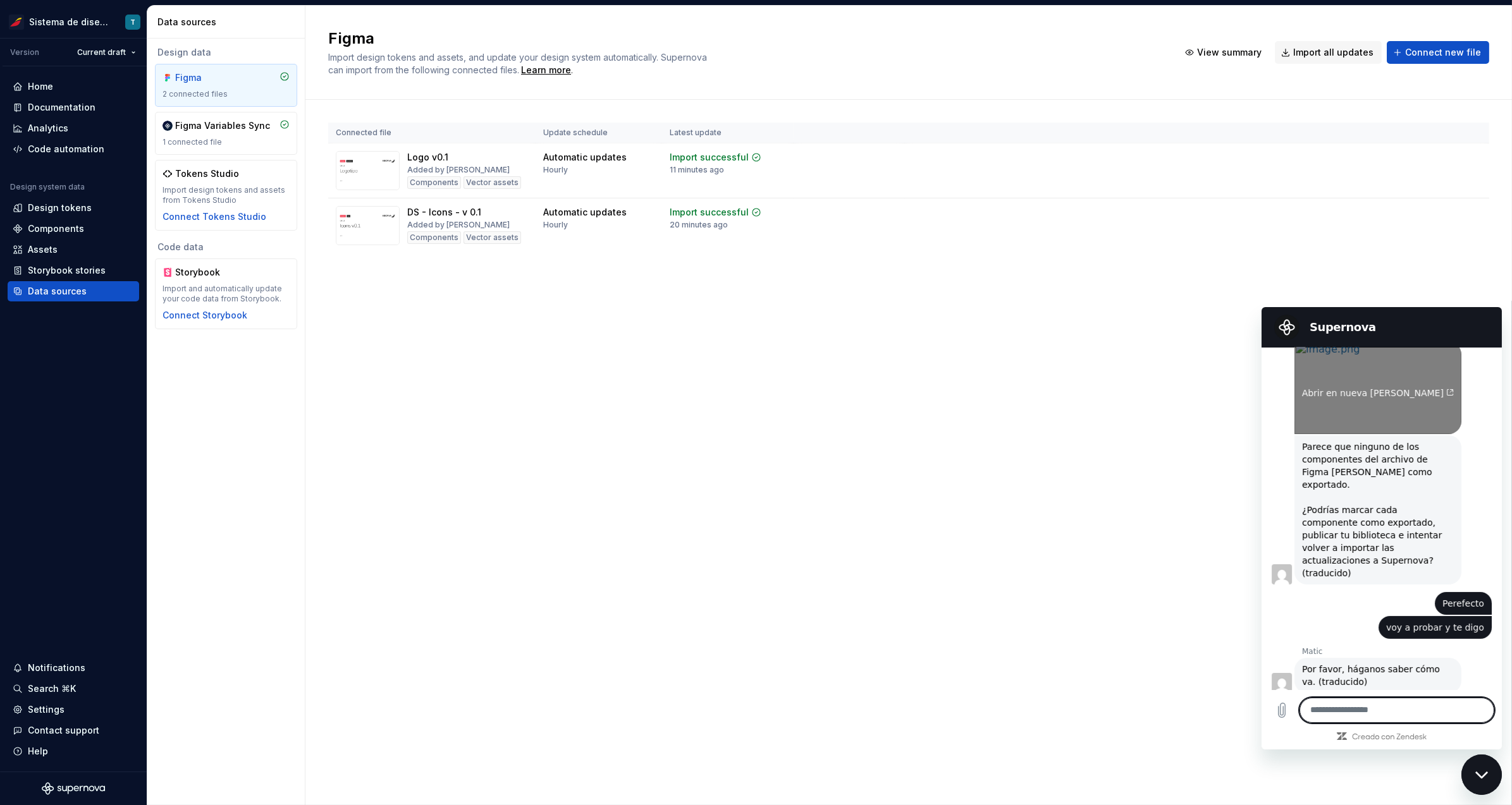
scroll to position [1412, 0]
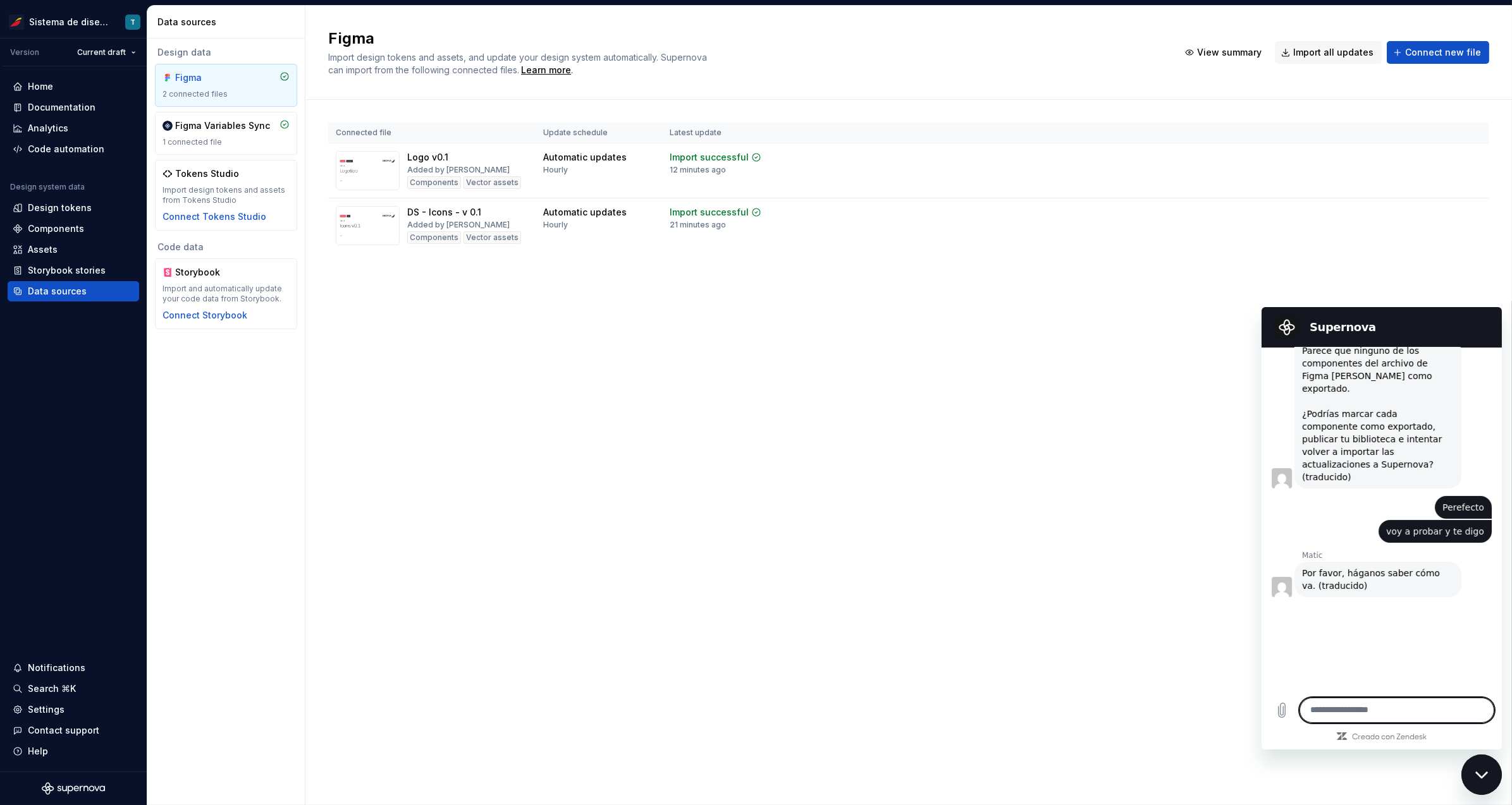
click at [1355, 710] on textarea at bounding box center [1396, 710] width 195 height 25
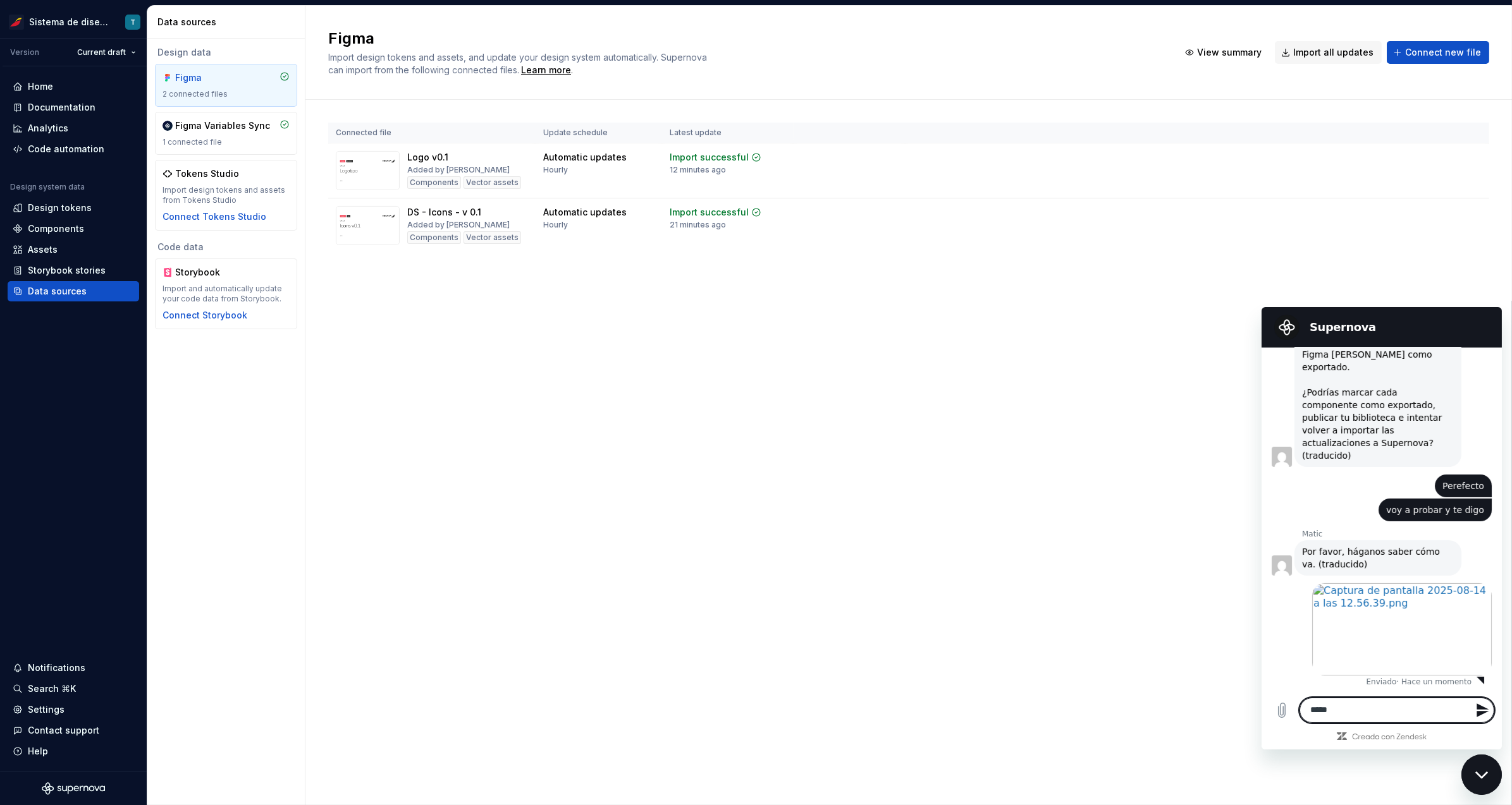
scroll to position [1513, 0]
type textarea "**********"
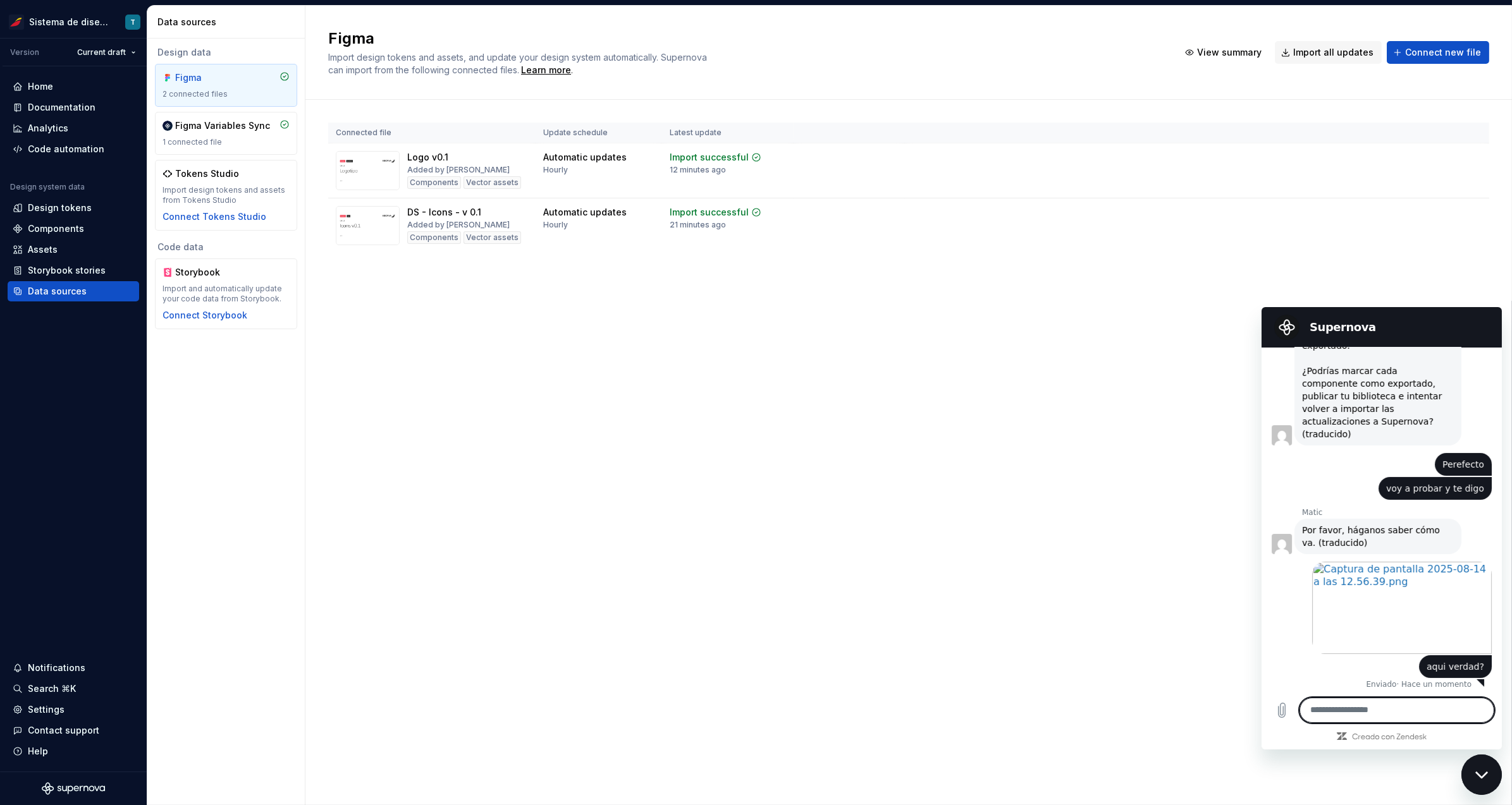
scroll to position [1536, 0]
click at [1355, 712] on textarea at bounding box center [1396, 710] width 195 height 25
drag, startPoint x: 1338, startPoint y: 711, endPoint x: 1276, endPoint y: 708, distance: 62.1
click at [1276, 708] on div "**********" at bounding box center [1381, 710] width 241 height 40
type textarea "**********"
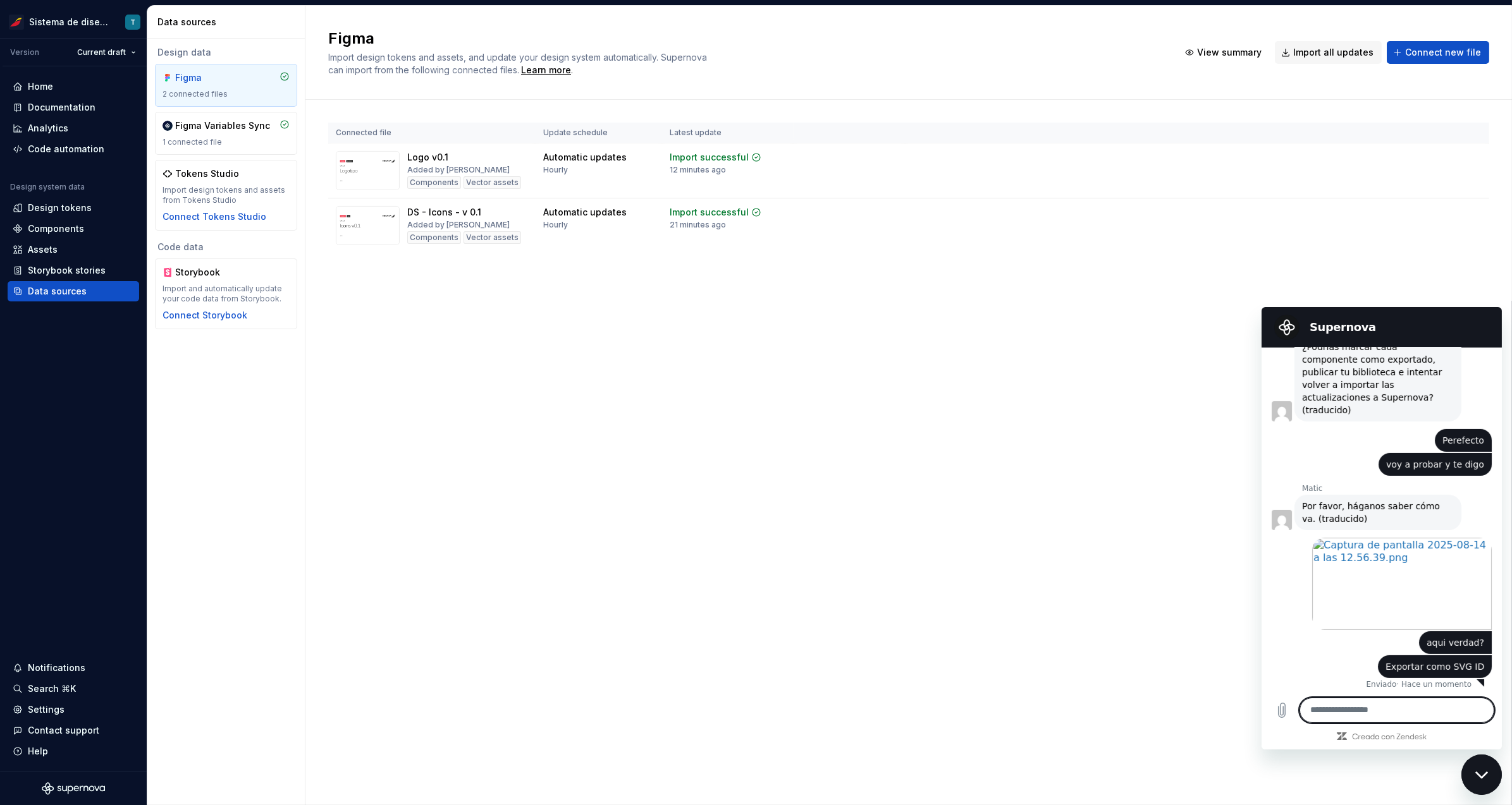
scroll to position [1560, 0]
click at [1364, 712] on textarea at bounding box center [1396, 710] width 195 height 25
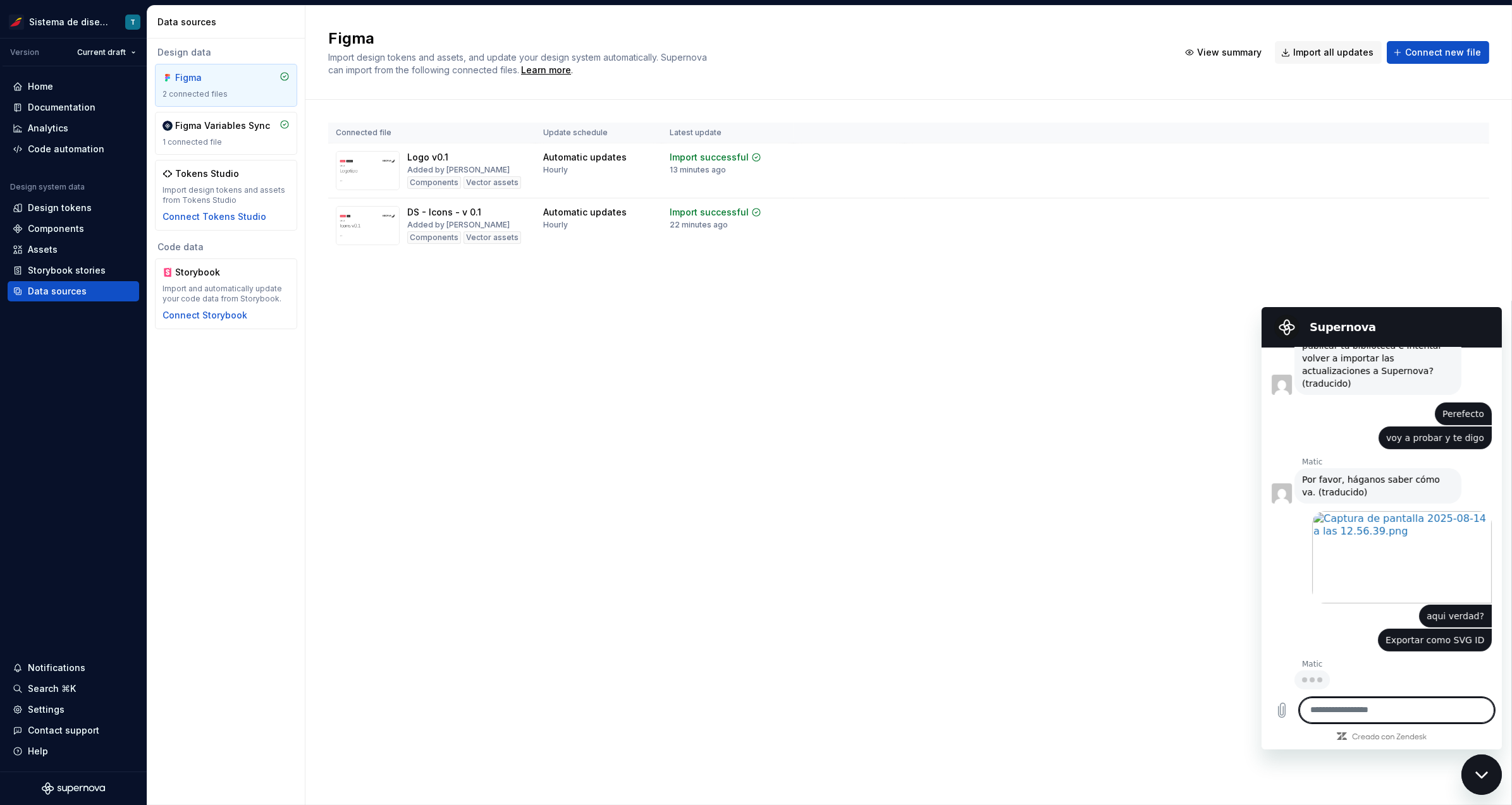
scroll to position [1585, 0]
click at [1368, 709] on textarea at bounding box center [1396, 710] width 195 height 25
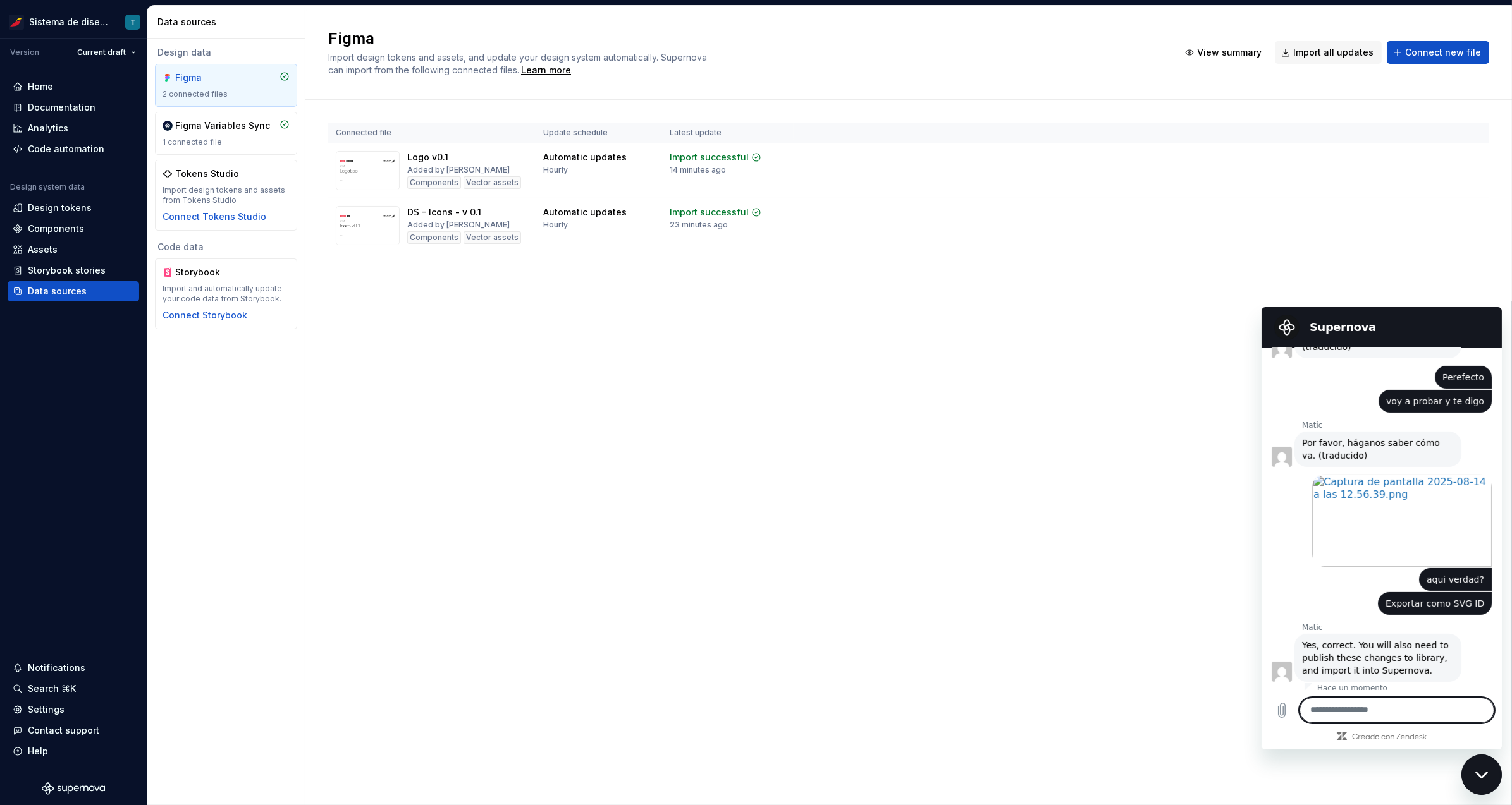
scroll to position [1627, 0]
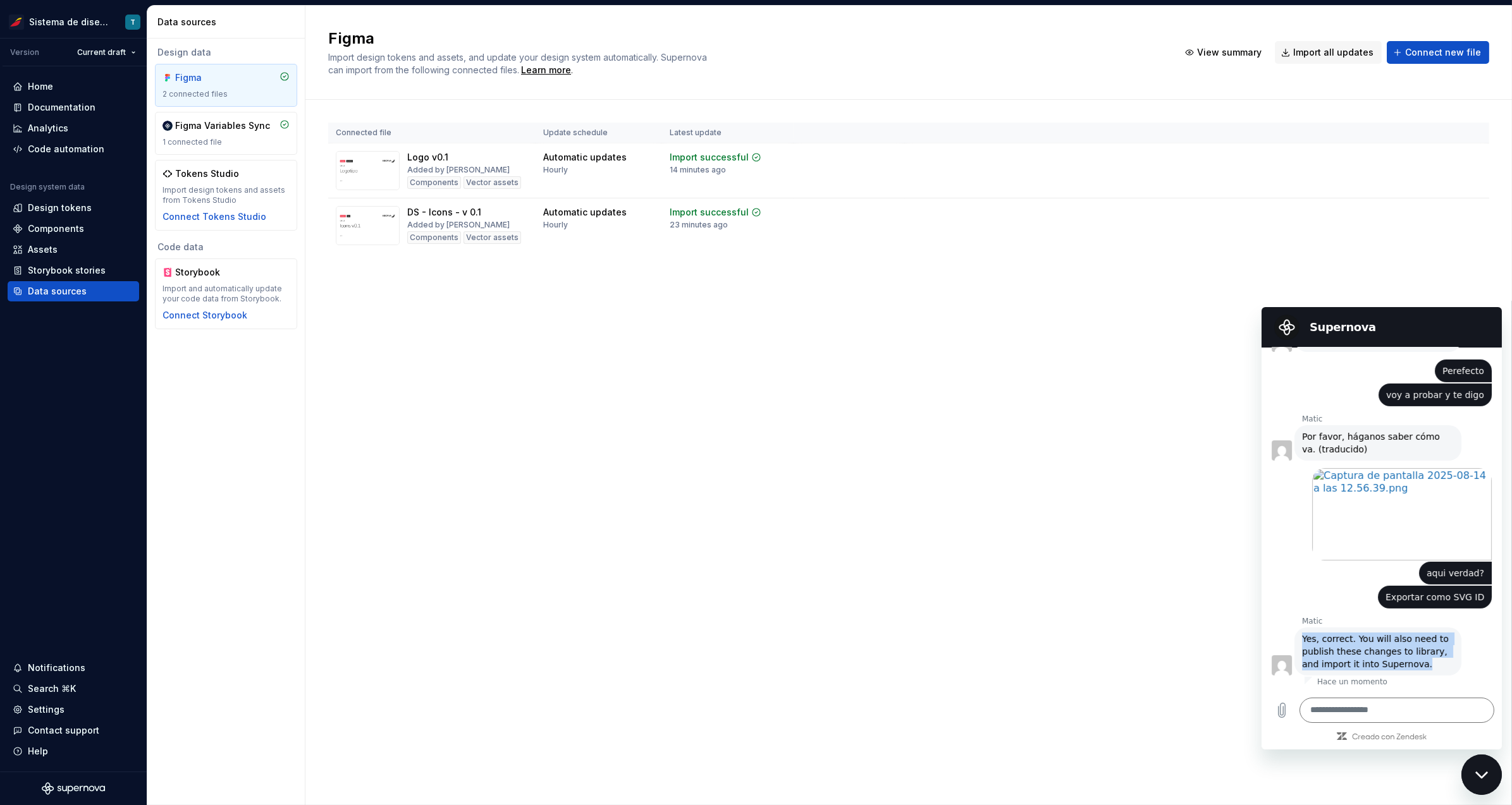
drag, startPoint x: 1427, startPoint y: 661, endPoint x: 1302, endPoint y: 635, distance: 127.7
click at [1302, 635] on div "Matic dice: Yes, correct. You will also need to publish these changes to librar…" at bounding box center [1377, 650] width 167 height 48
copy span "Yes, correct. You will also need to publish these changes to library, and impor…"
click at [1338, 712] on textarea at bounding box center [1396, 710] width 195 height 25
type textarea "********"
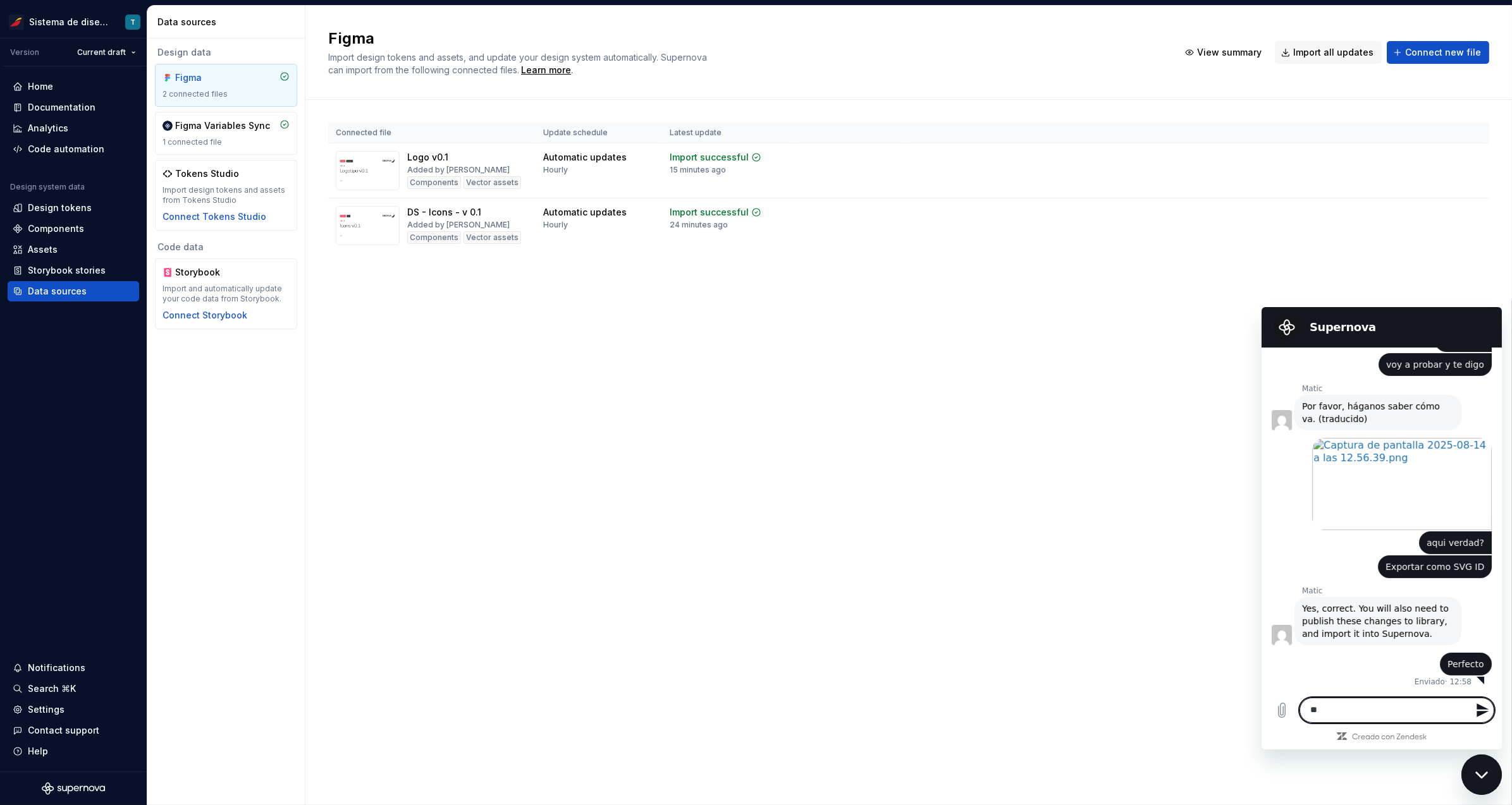
scroll to position [1658, 0]
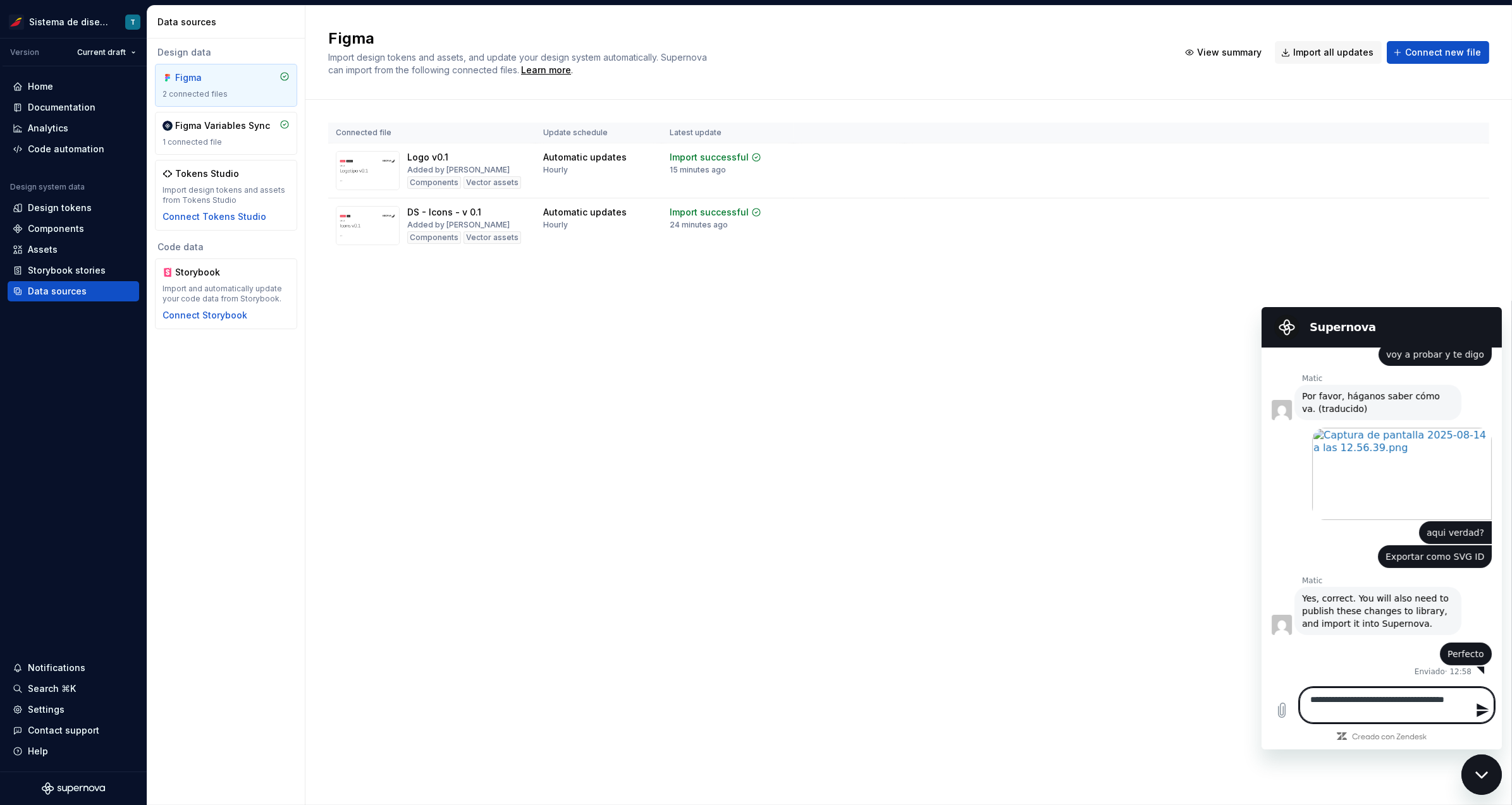
type textarea "**********"
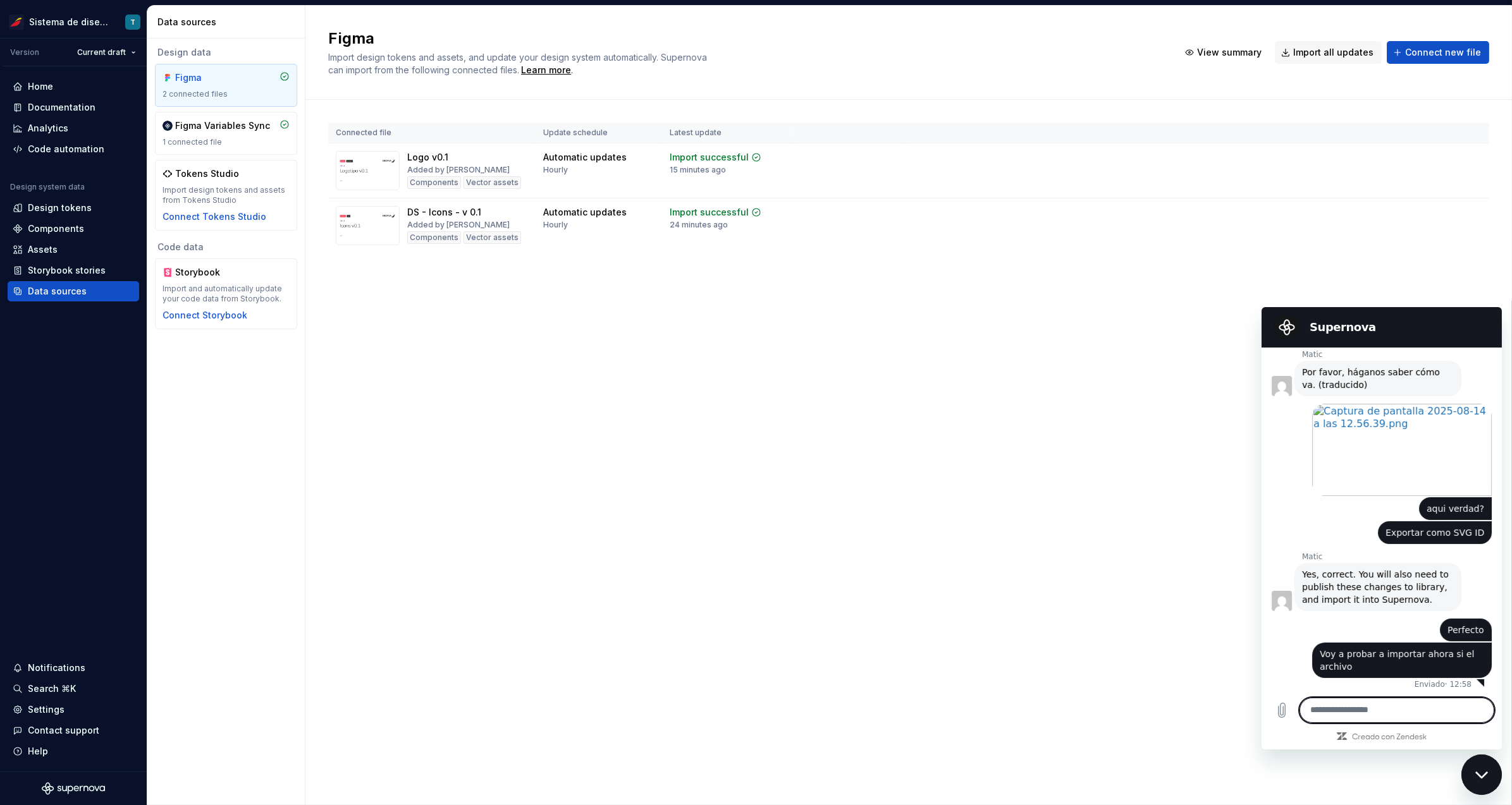
scroll to position [1694, 0]
type textarea "**********"
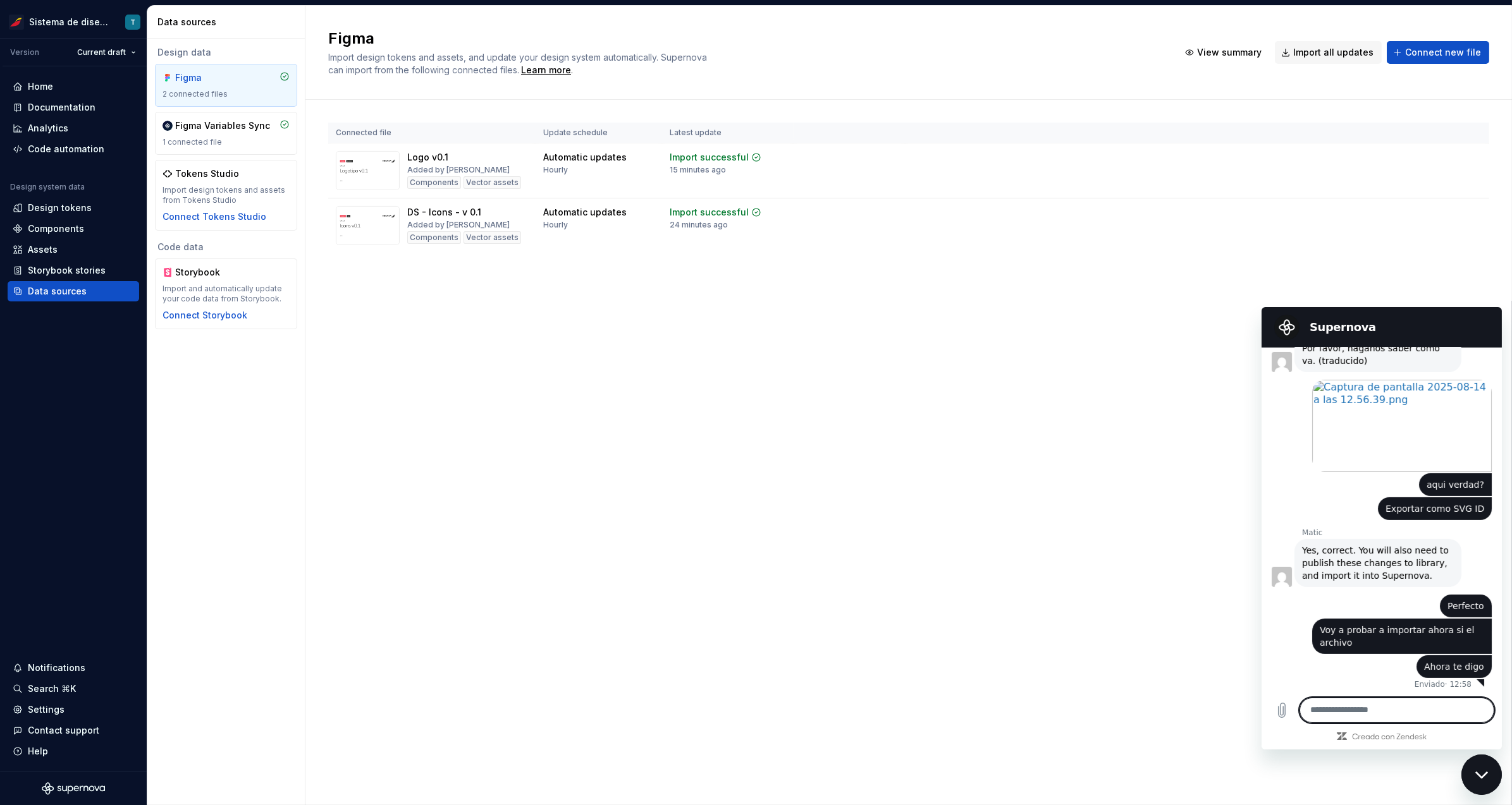
type textarea "*"
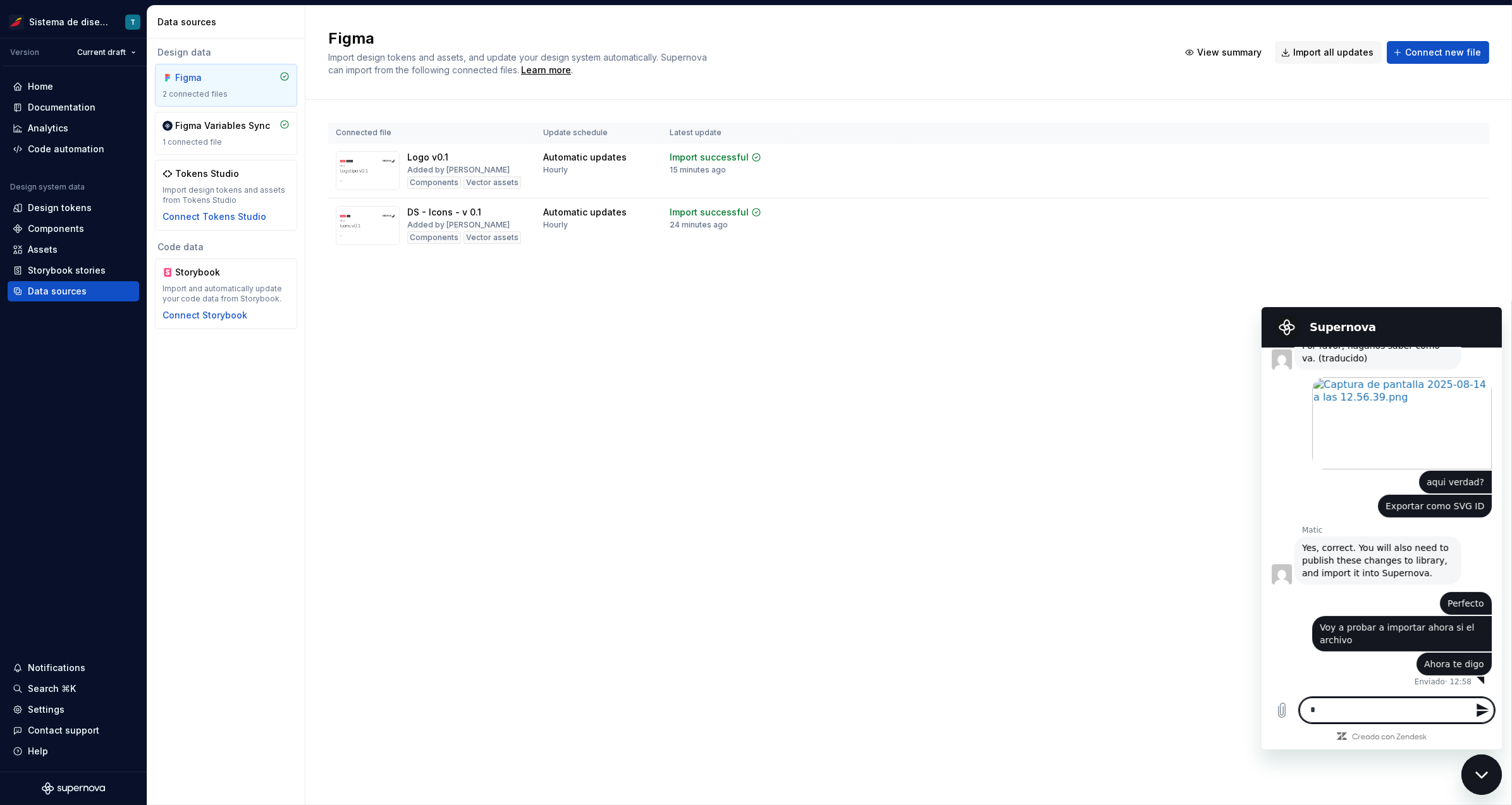
scroll to position [1718, 0]
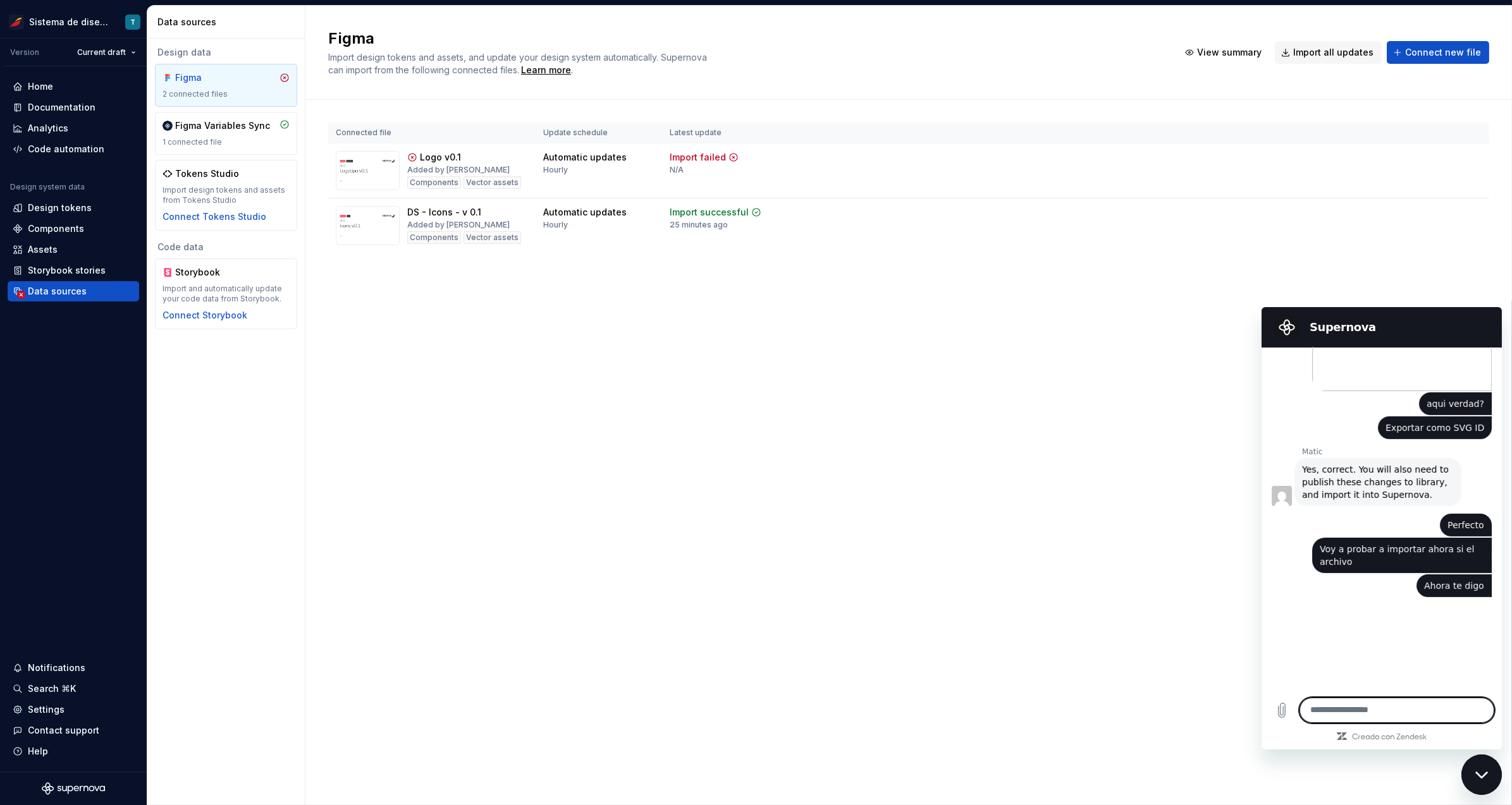
click at [1336, 710] on textarea at bounding box center [1396, 710] width 195 height 25
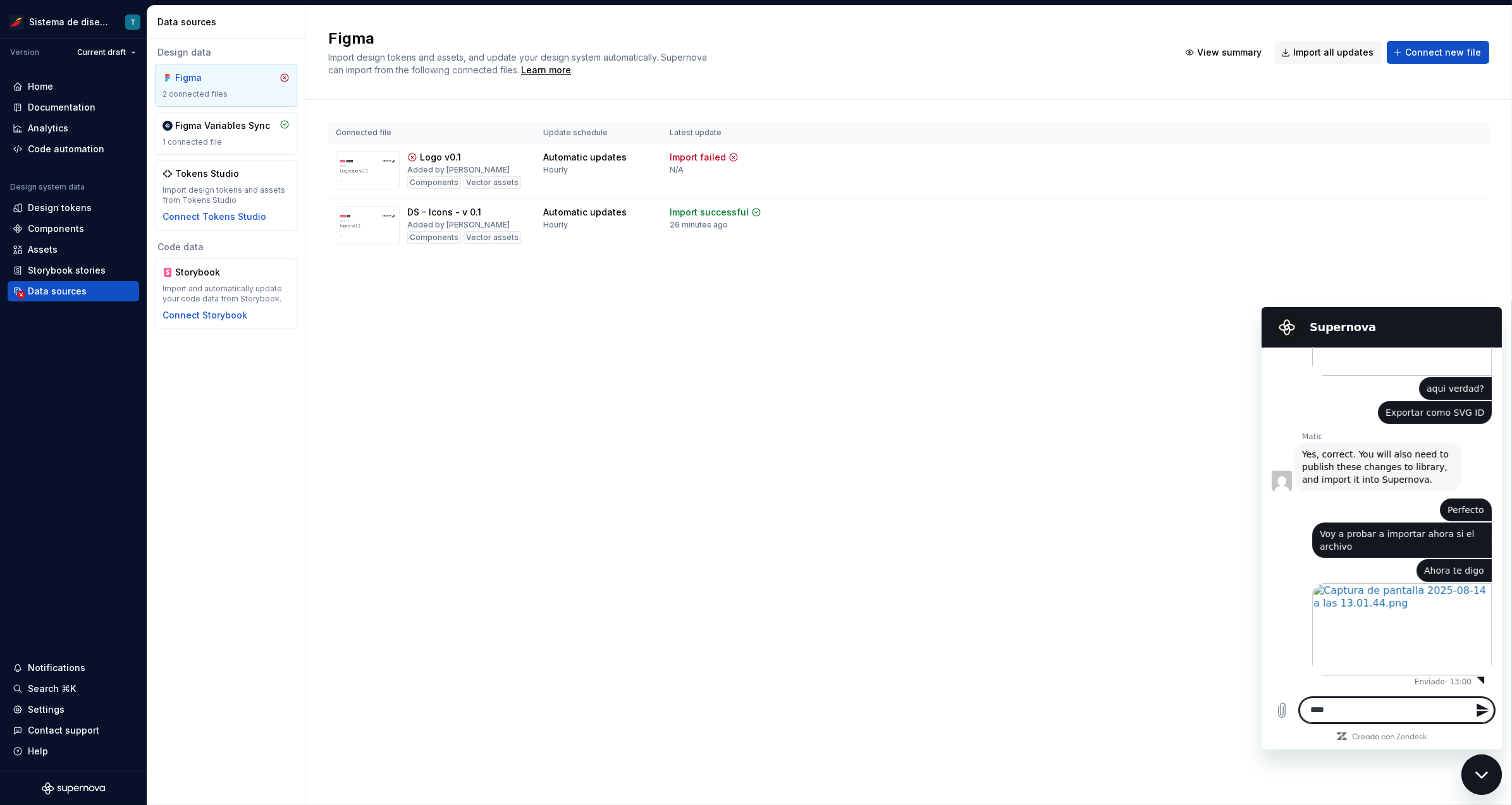
scroll to position [1812, 0]
type textarea "**********"
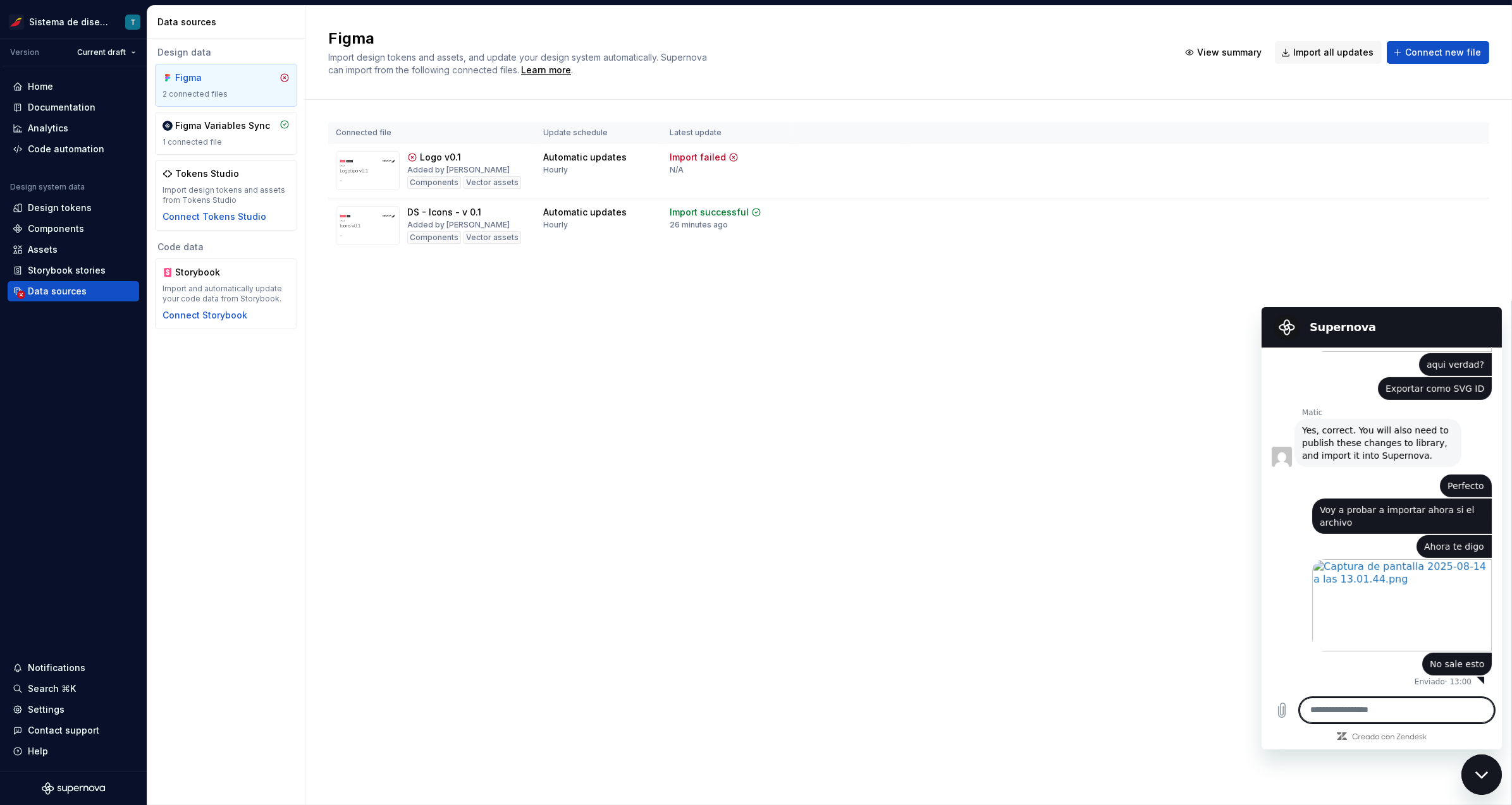
scroll to position [1836, 0]
type textarea "**********"
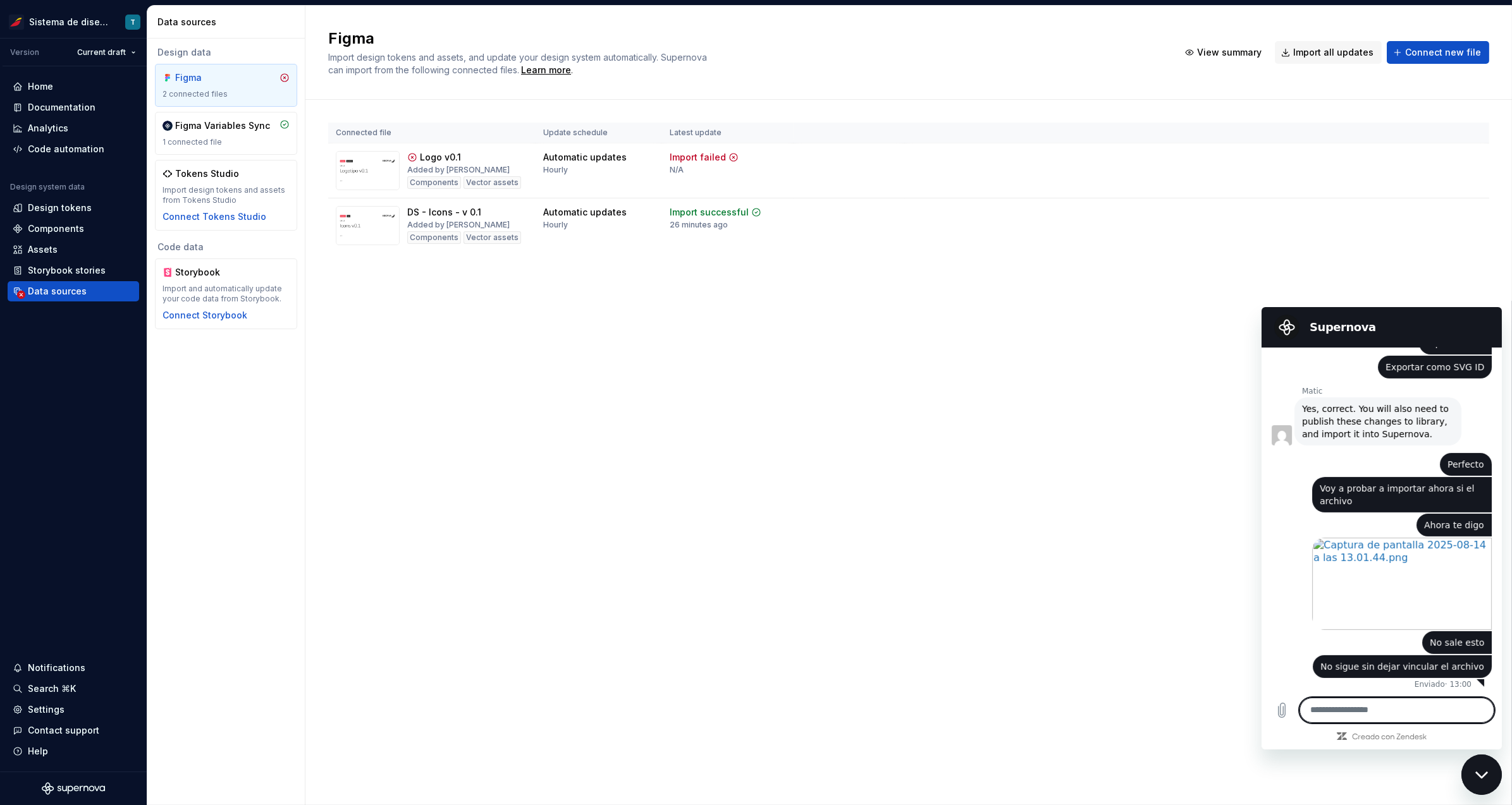
scroll to position [1860, 0]
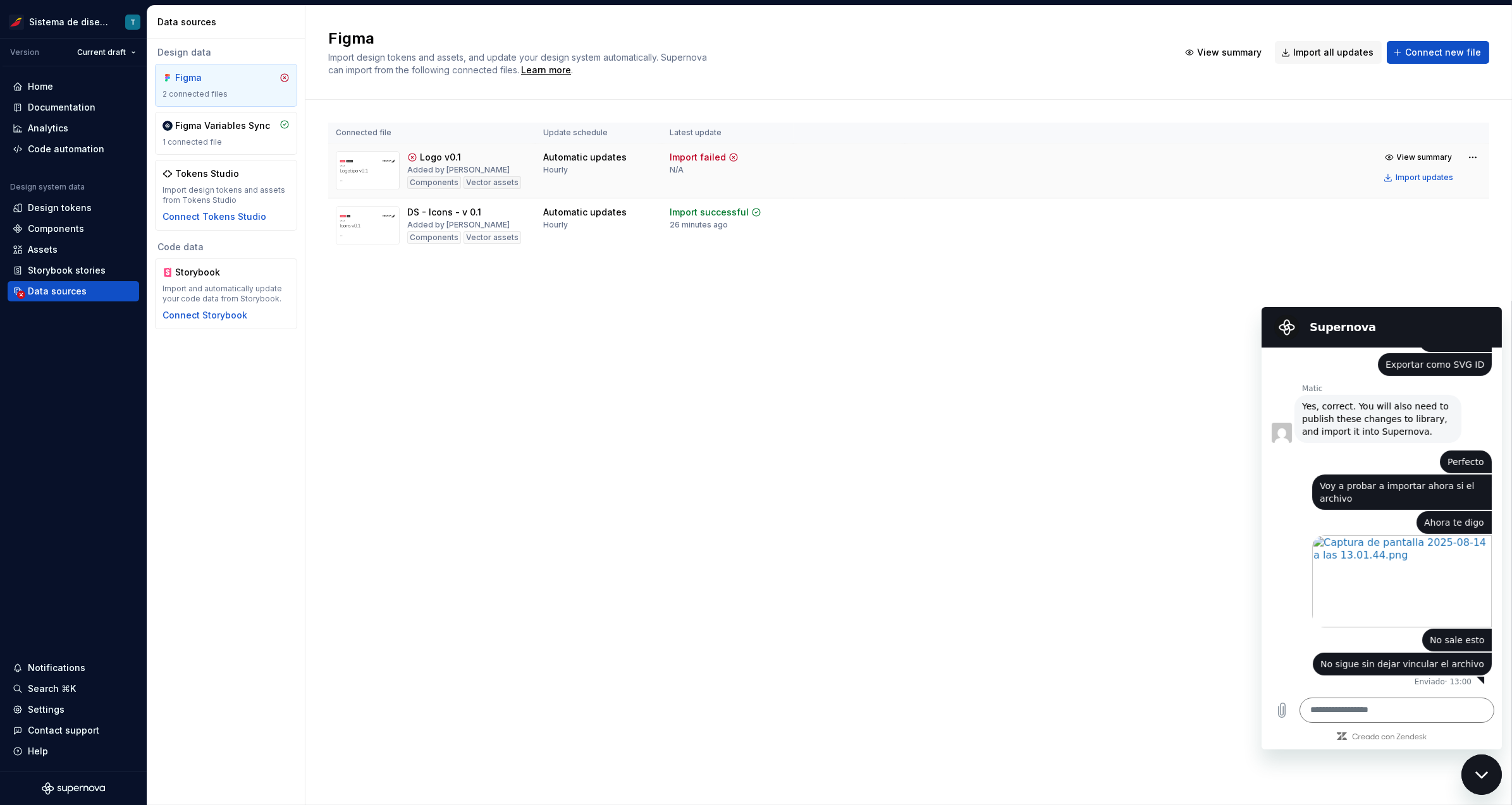
click at [818, 156] on td at bounding box center [850, 171] width 111 height 55
click at [1479, 155] on html "Sistema de diseño Iberia T Version Current draft Home Documentation Analytics C…" at bounding box center [756, 402] width 1512 height 805
click at [688, 328] on html "Sistema de diseño Iberia T Version Current draft Home Documentation Analytics C…" at bounding box center [756, 402] width 1512 height 805
click at [233, 81] on div "Figma" at bounding box center [205, 78] width 61 height 13
click at [230, 129] on div "Figma Variables Sync" at bounding box center [222, 126] width 95 height 13
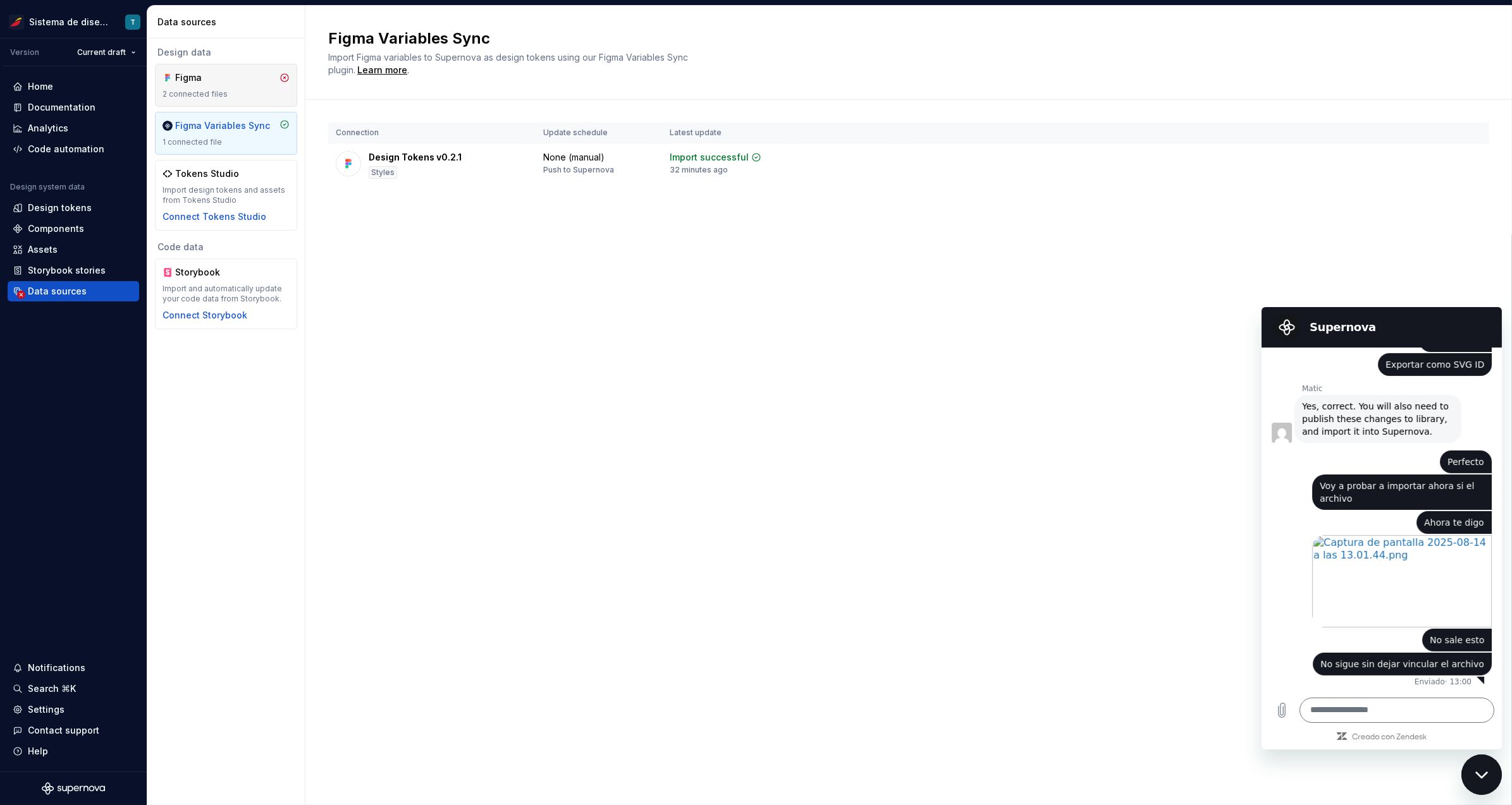
click at [231, 78] on div "Figma" at bounding box center [205, 78] width 61 height 13
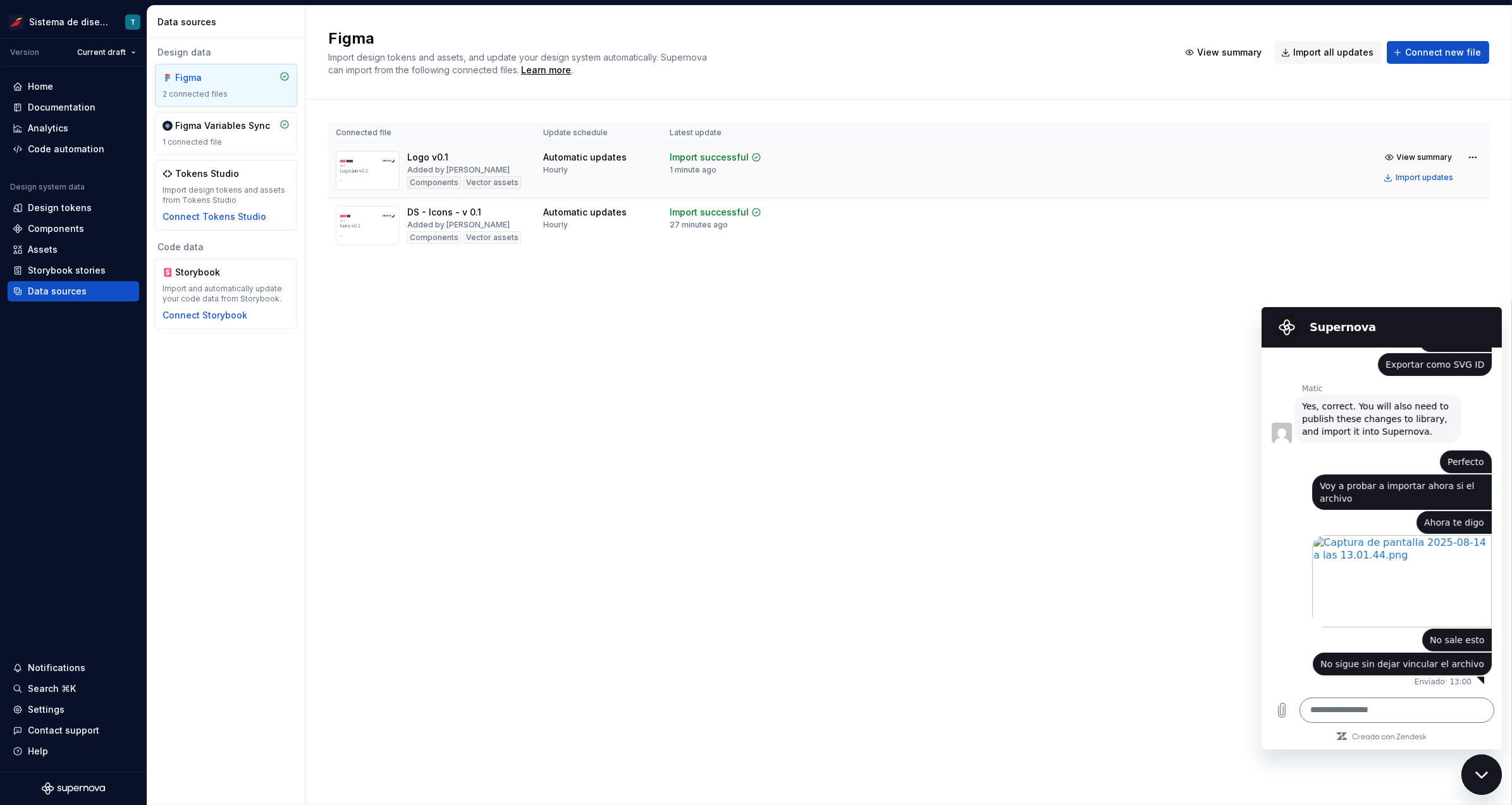
click at [460, 161] on div "Logo v0.1 Added by Vani Components Vector assets" at bounding box center [465, 170] width 114 height 39
click at [64, 129] on div "Analytics" at bounding box center [48, 129] width 40 height 13
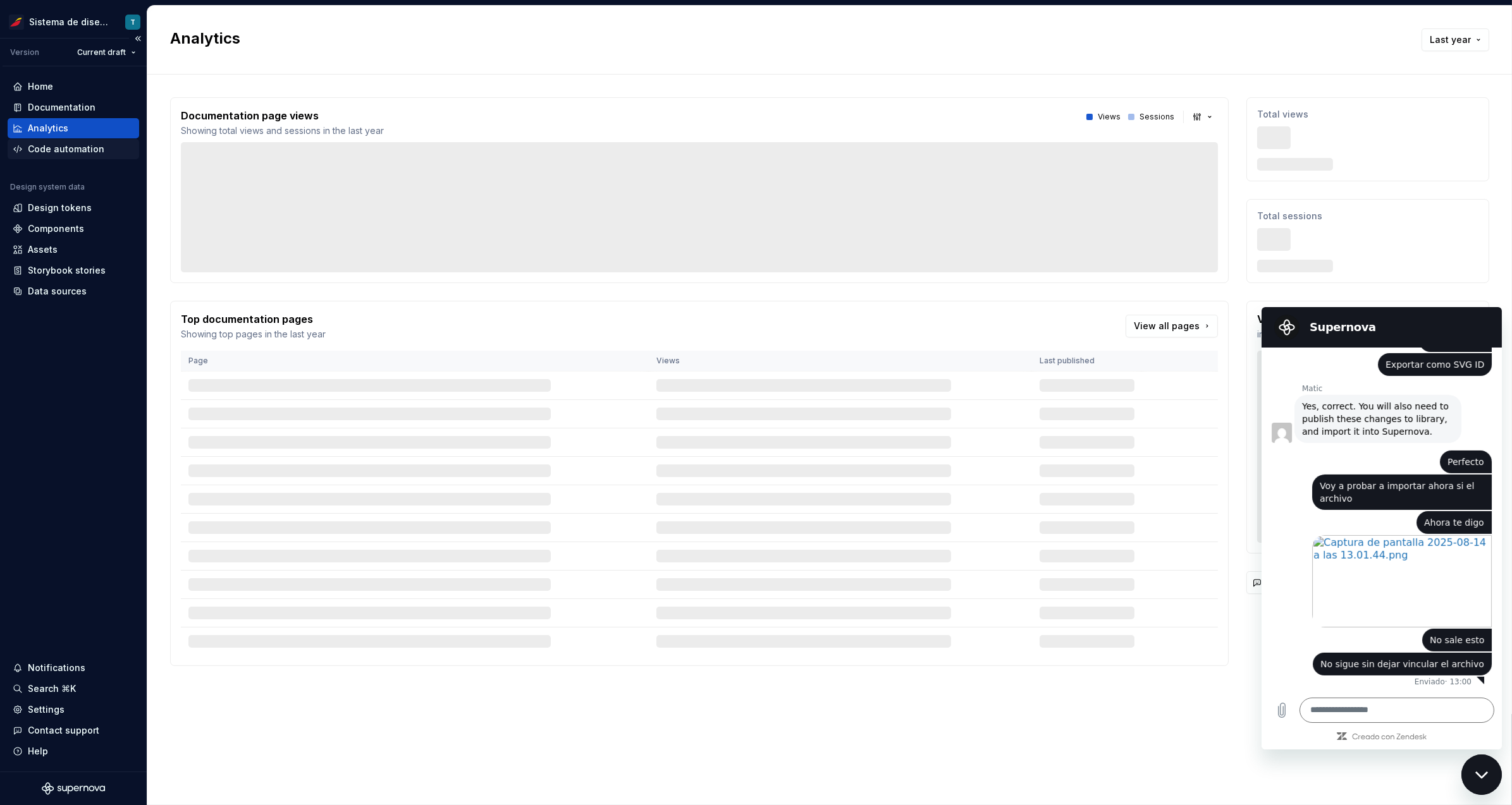
click at [64, 149] on div "Code automation" at bounding box center [66, 149] width 77 height 13
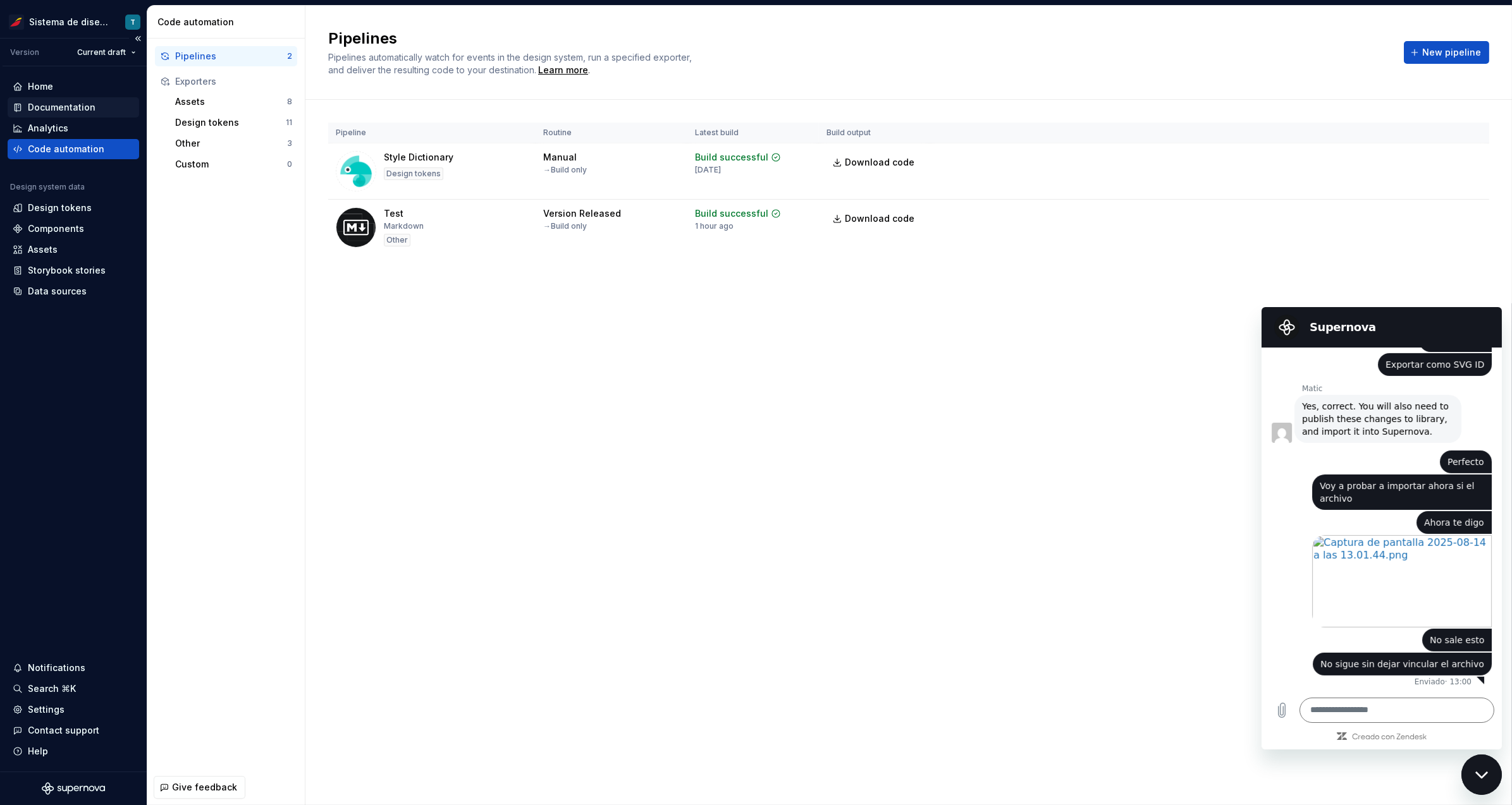
click at [54, 104] on div "Documentation" at bounding box center [62, 108] width 68 height 13
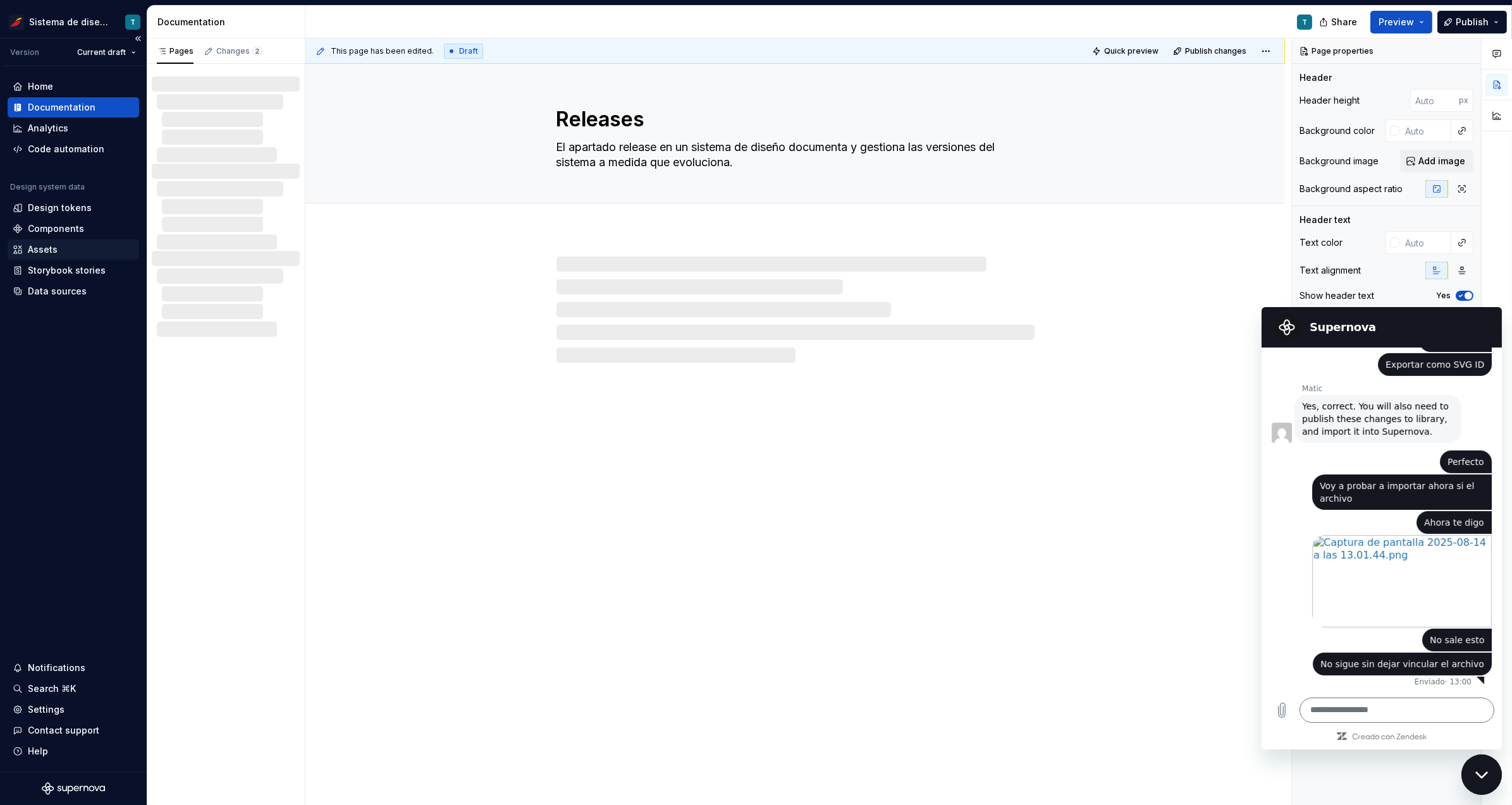
click at [68, 251] on div "Assets" at bounding box center [74, 250] width 121 height 13
type textarea "*"
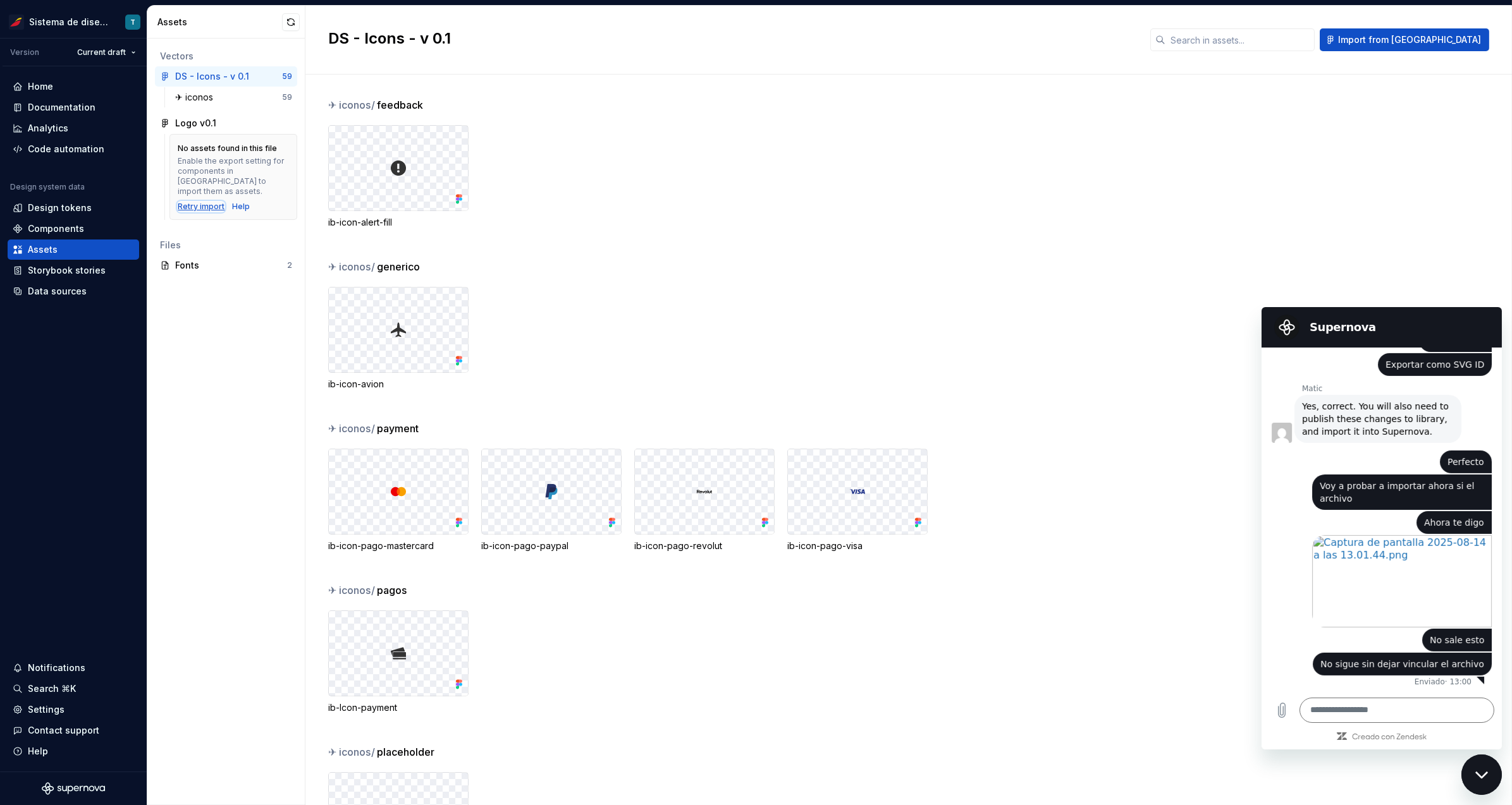
click at [201, 201] on div "Retry import" at bounding box center [201, 206] width 47 height 10
click at [204, 201] on div "Retry import" at bounding box center [201, 206] width 47 height 10
click at [206, 123] on div "Logo v0.1" at bounding box center [195, 123] width 41 height 13
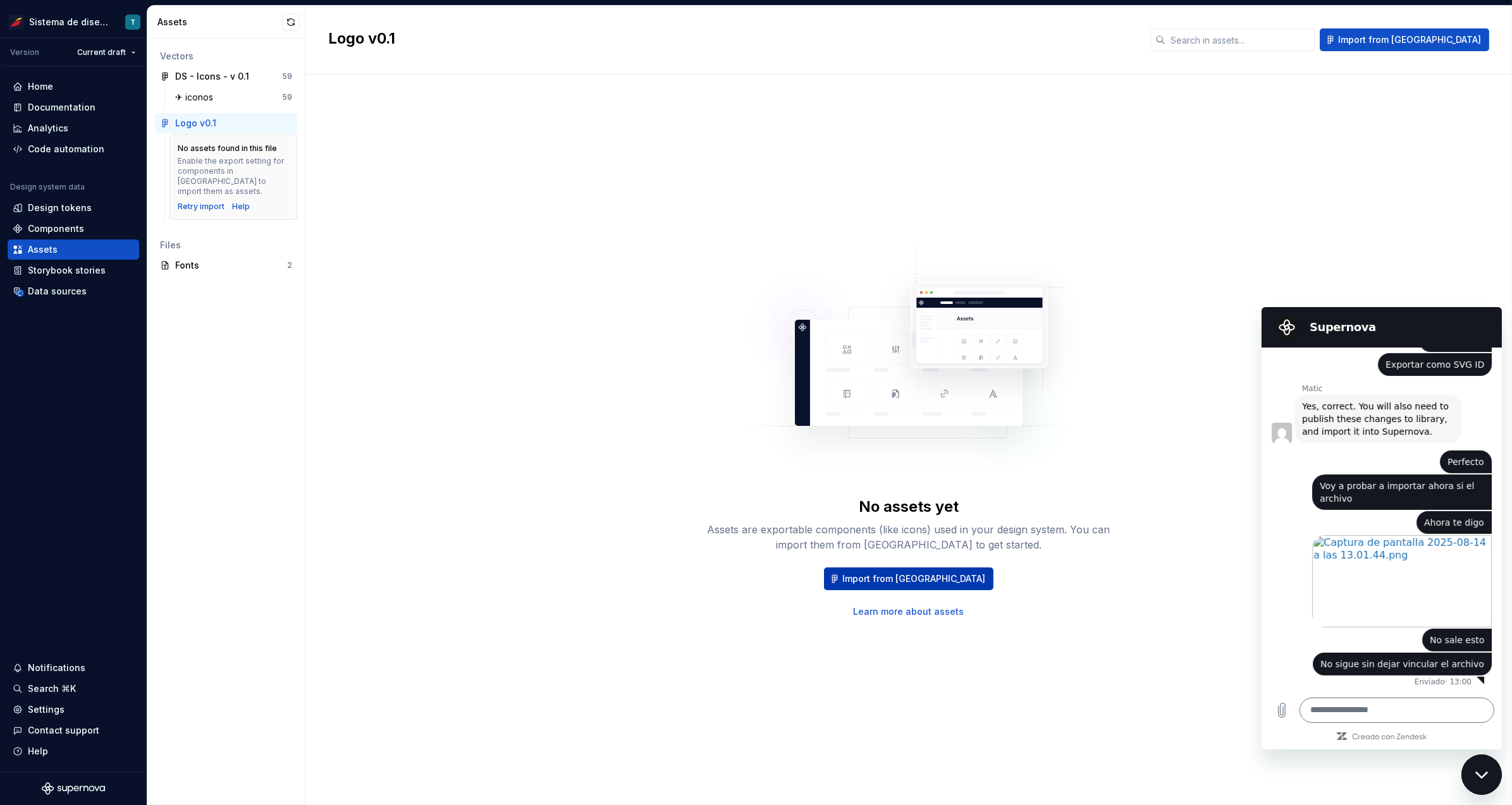
click at [933, 575] on span "Import from [GEOGRAPHIC_DATA]" at bounding box center [914, 579] width 143 height 13
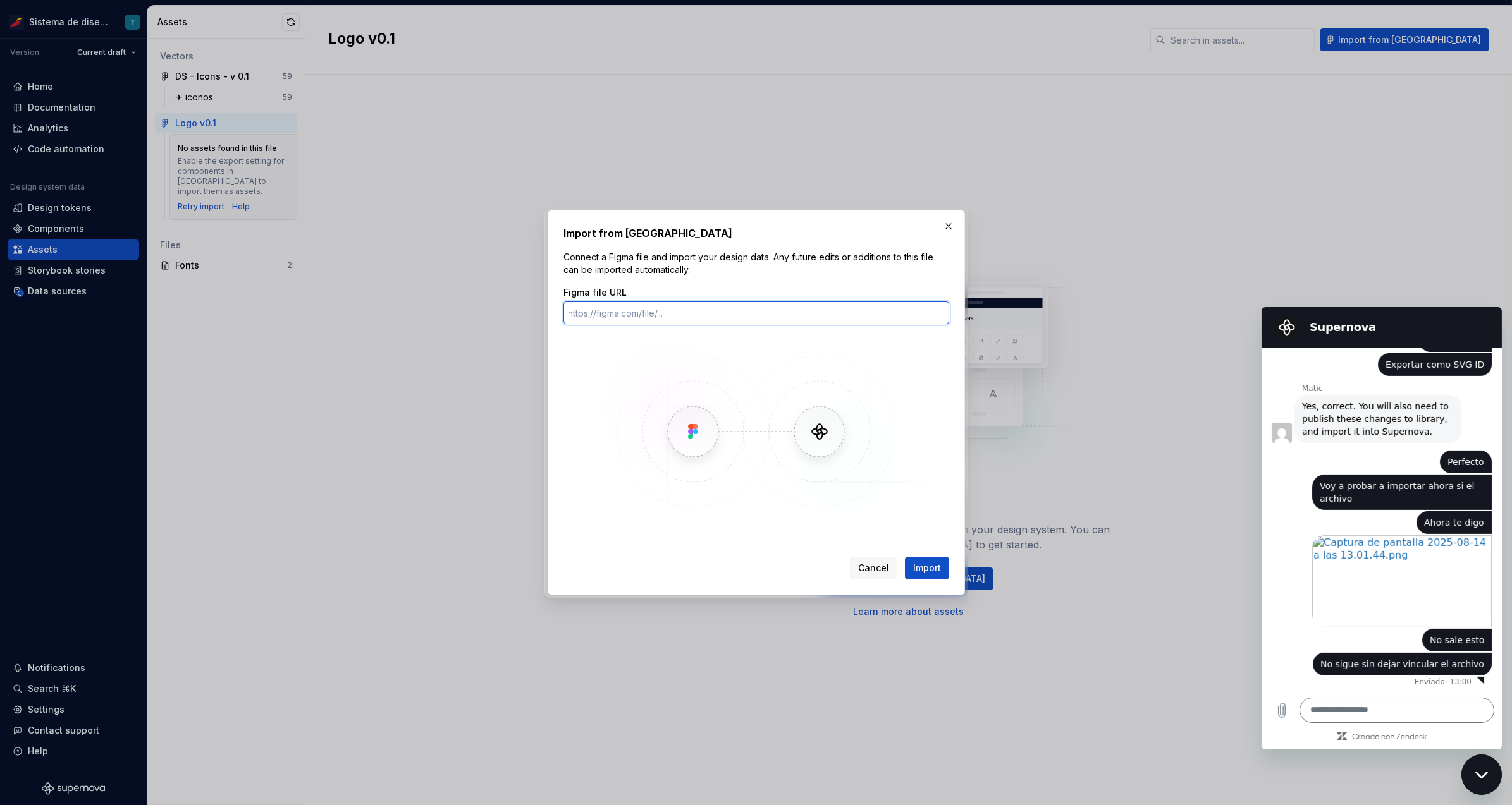
click at [619, 308] on input "Figma file URL" at bounding box center [756, 313] width 386 height 23
paste input "https://www.figma.com/design/x0kaKMf6XYQrr6iMdKpDOL/Logo--v0.1?node-id=144-2959…"
type input "https://www.figma.com/design/x0kaKMf6XYQrr6iMdKpDOL/Logo--v0.1?node-id=144-2959…"
click at [934, 571] on span "Import" at bounding box center [927, 568] width 28 height 13
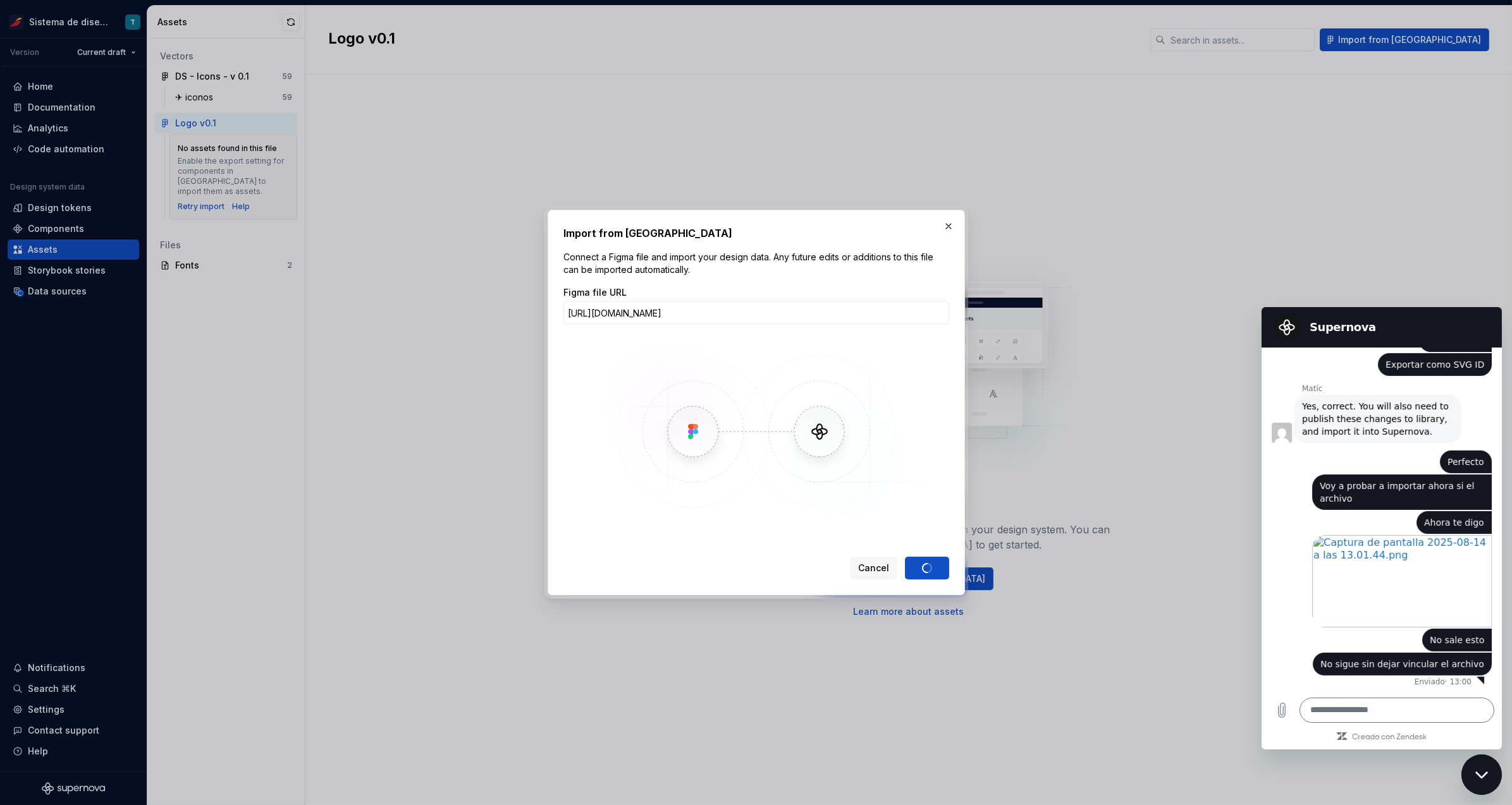
scroll to position [0, 0]
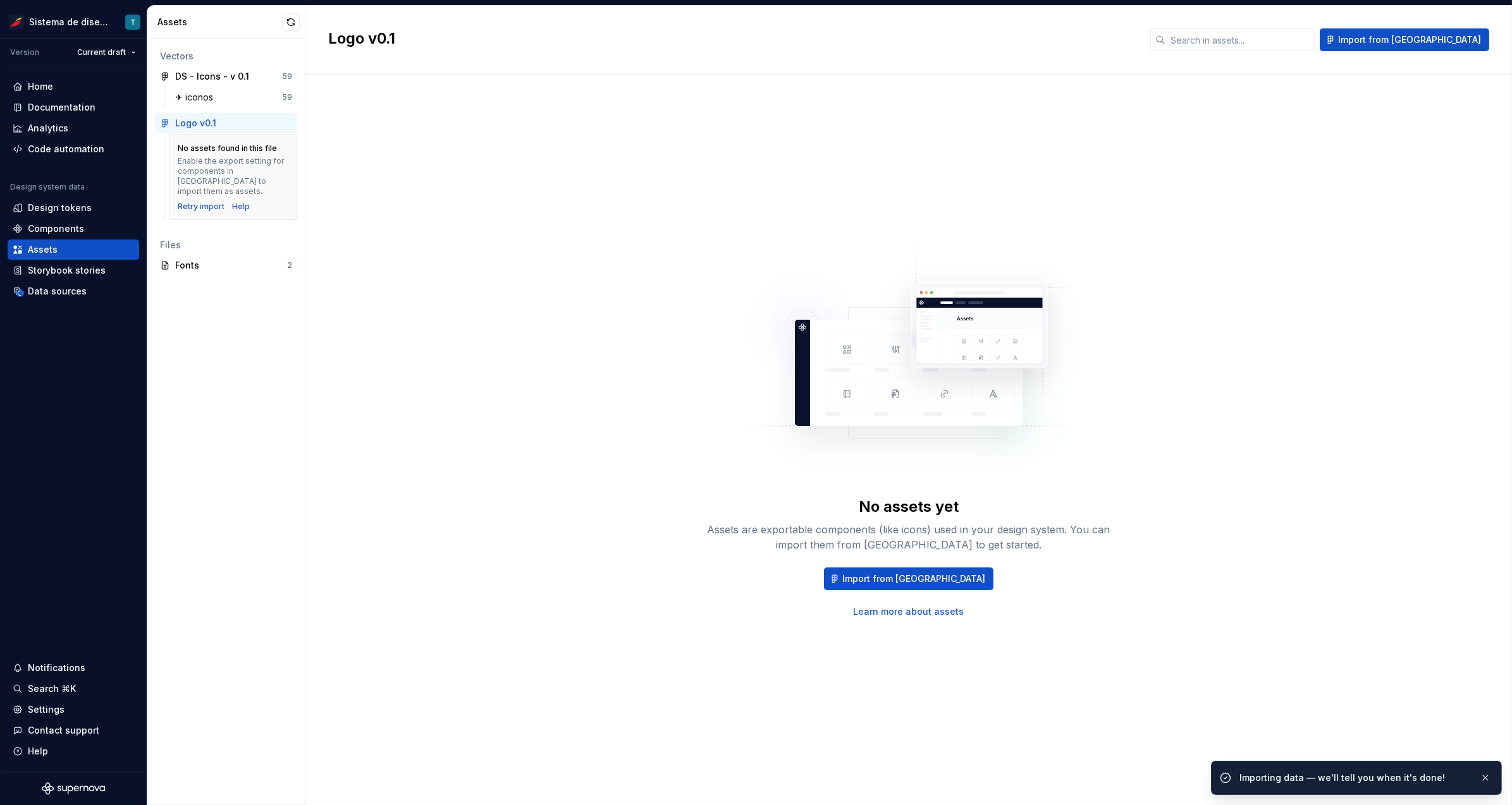
scroll to position [2202, 0]
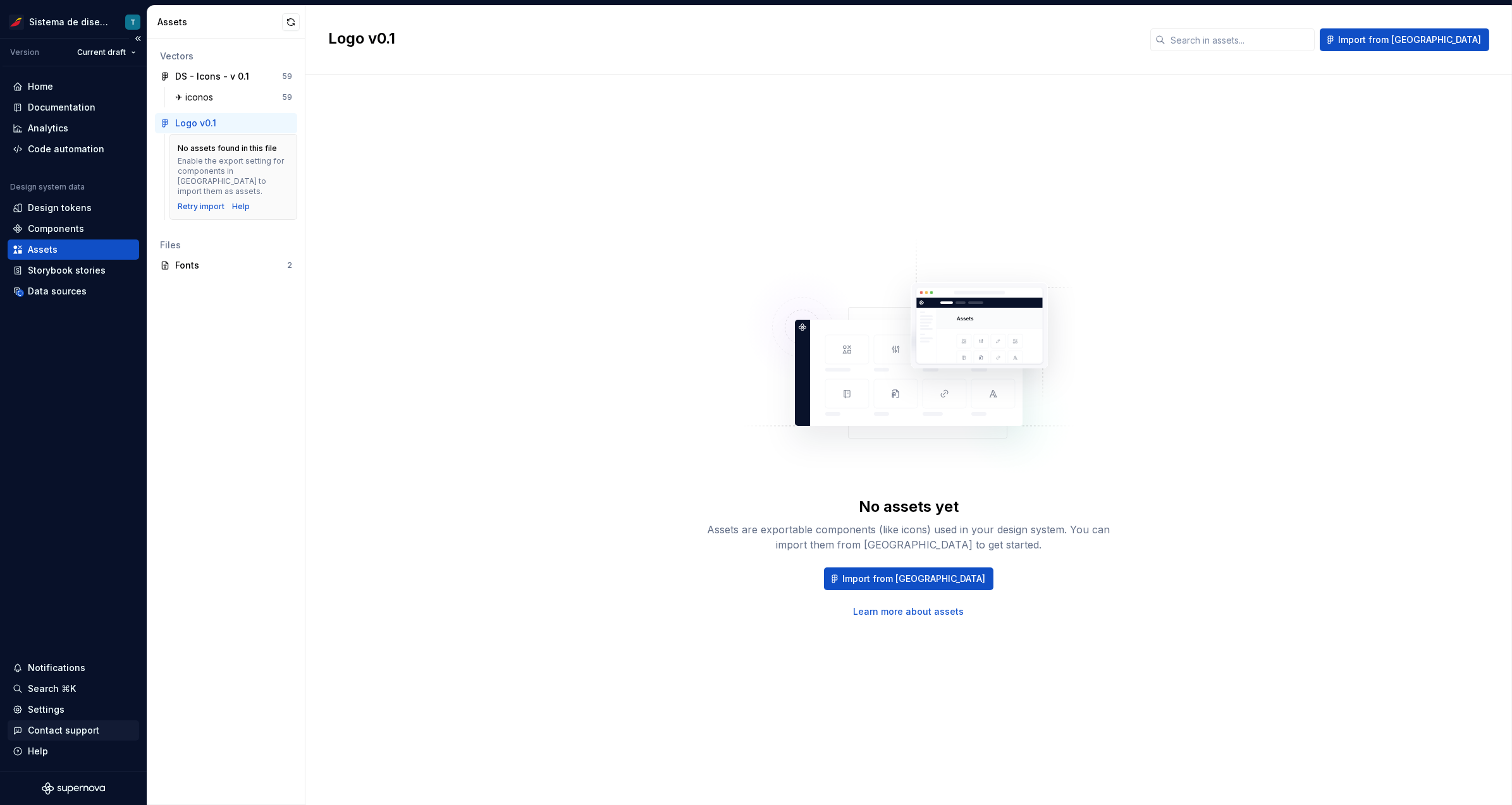
click at [77, 729] on div "Contact support" at bounding box center [64, 731] width 72 height 13
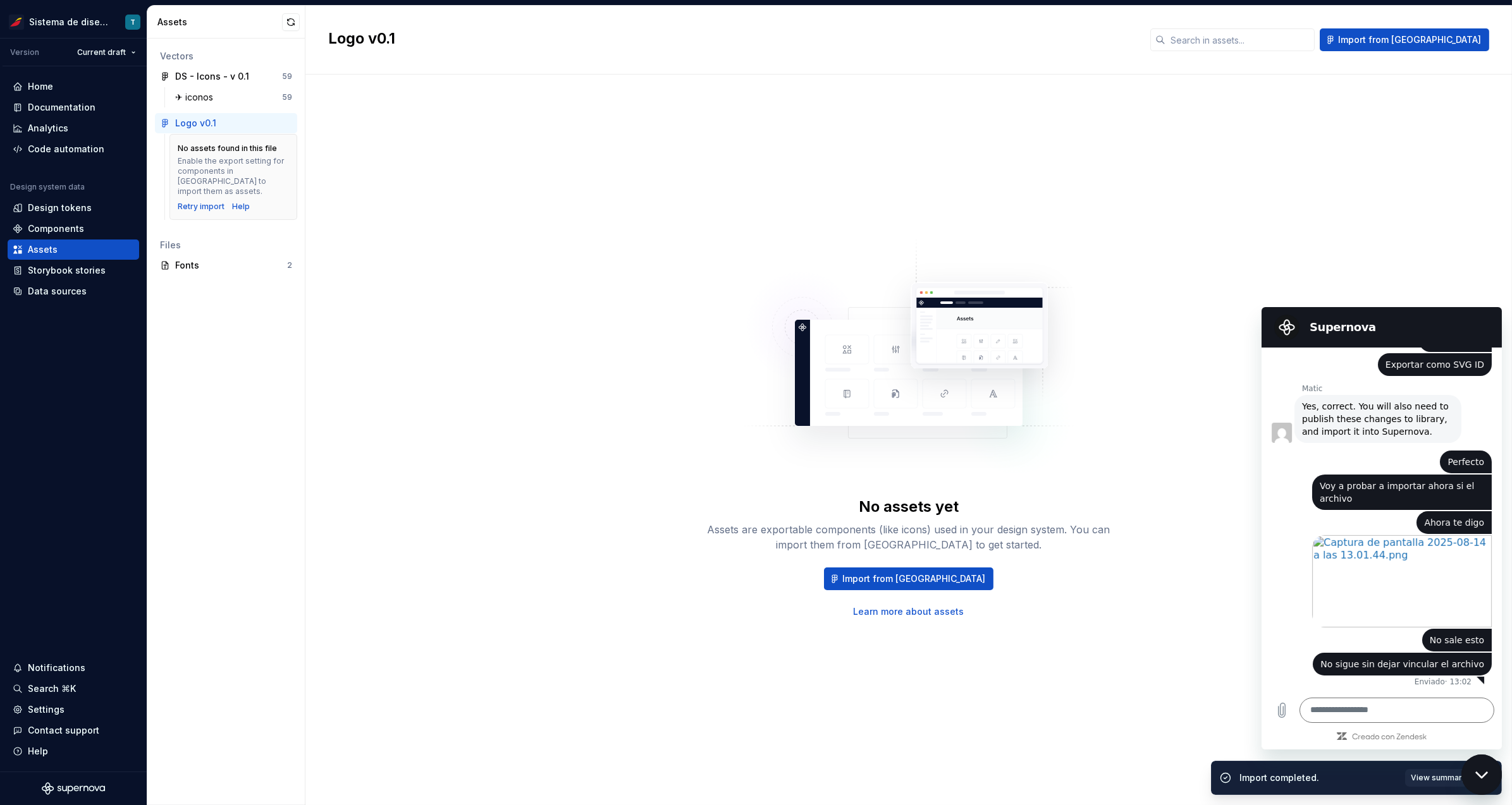
click at [388, 240] on div "No assets yet Assets are exportable components (like icons) used in your design…" at bounding box center [908, 427] width 1161 height 660
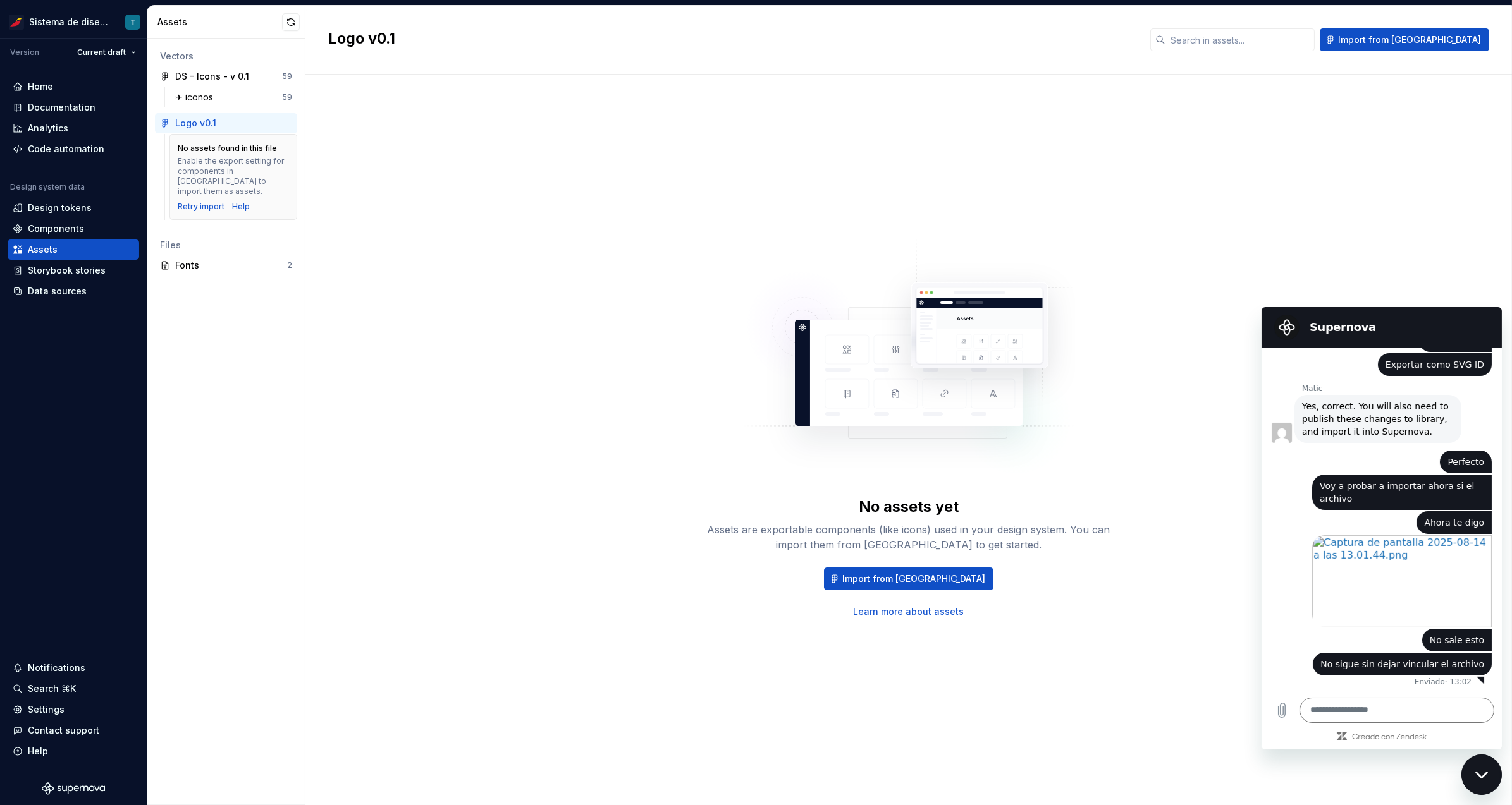
click at [208, 148] on div "No assets found in this file" at bounding box center [227, 149] width 99 height 10
click at [82, 290] on div "Data sources" at bounding box center [57, 292] width 59 height 13
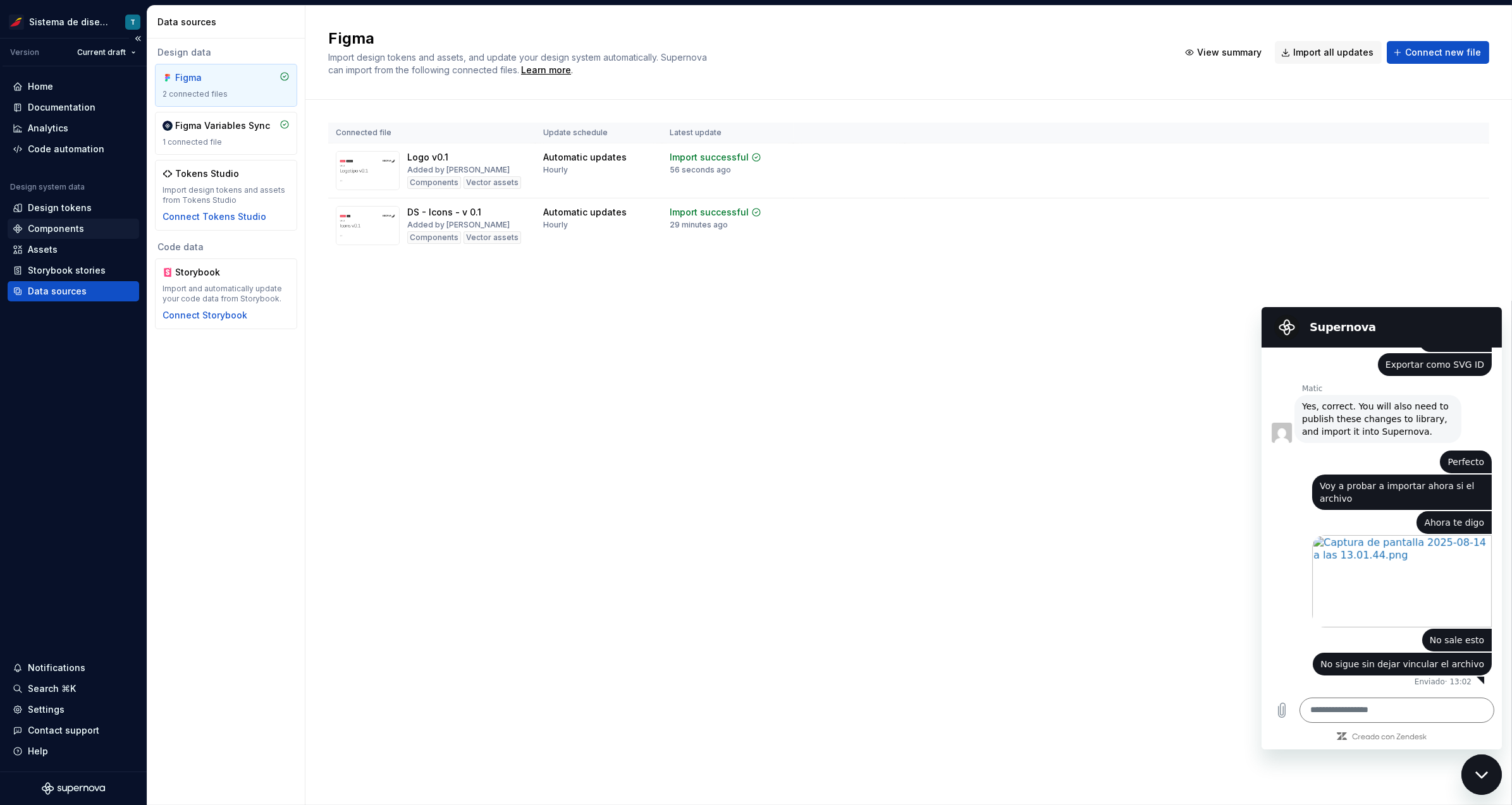
click at [84, 219] on div "Components" at bounding box center [74, 229] width 131 height 20
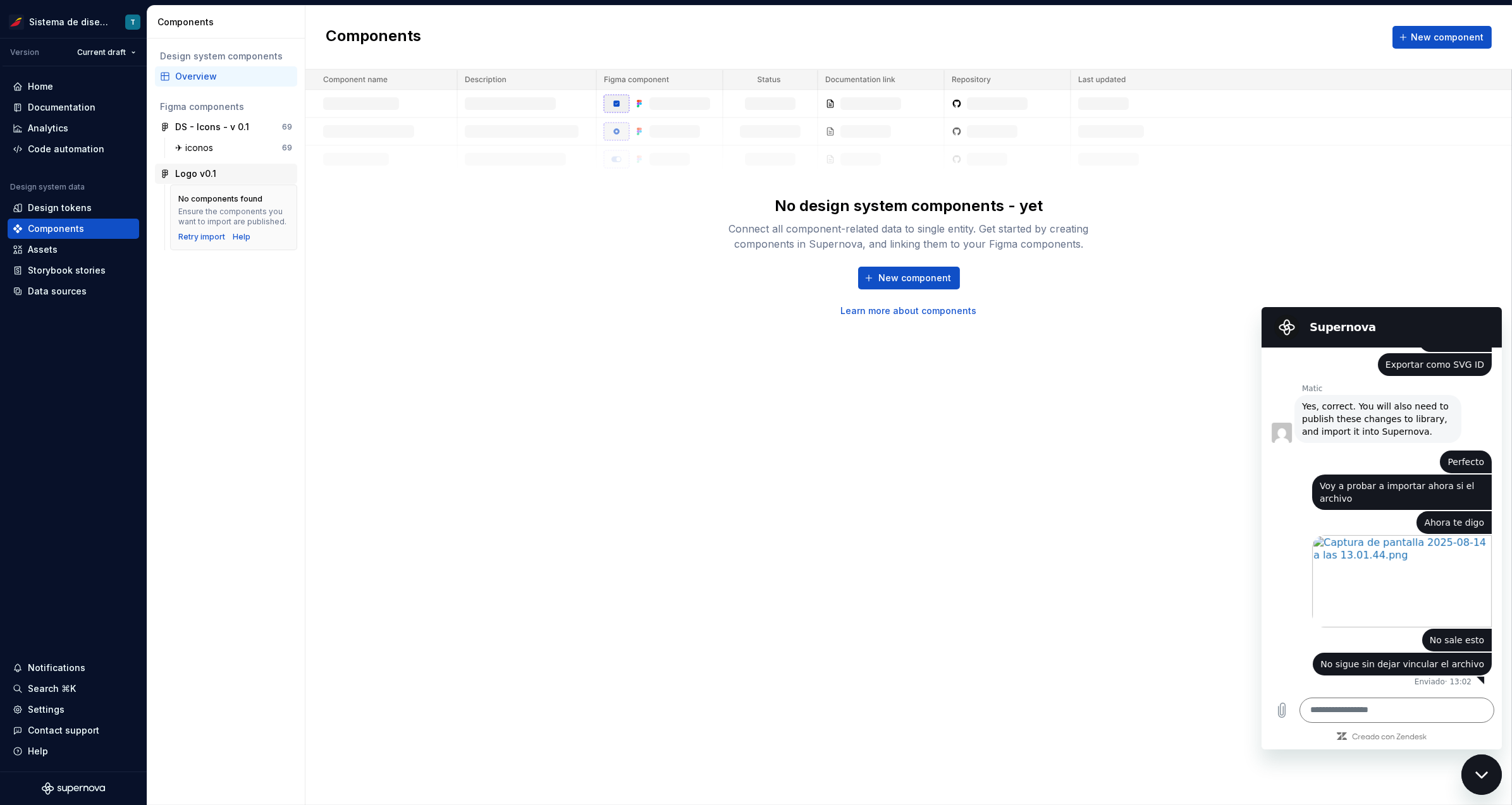
click at [226, 170] on div "Logo v0.1" at bounding box center [233, 174] width 117 height 13
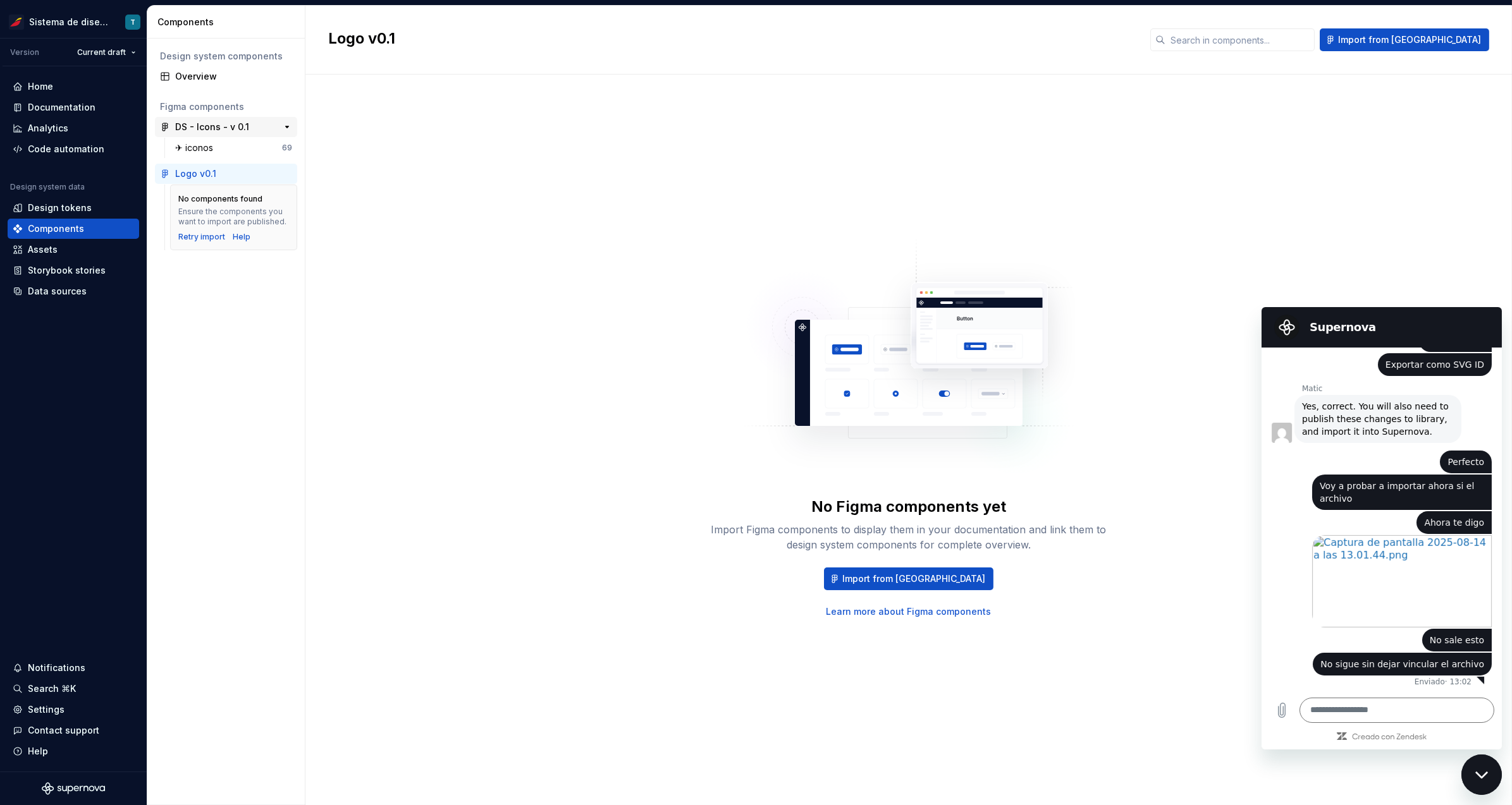
click at [215, 124] on div "DS - Icons - v 0.1" at bounding box center [212, 127] width 74 height 13
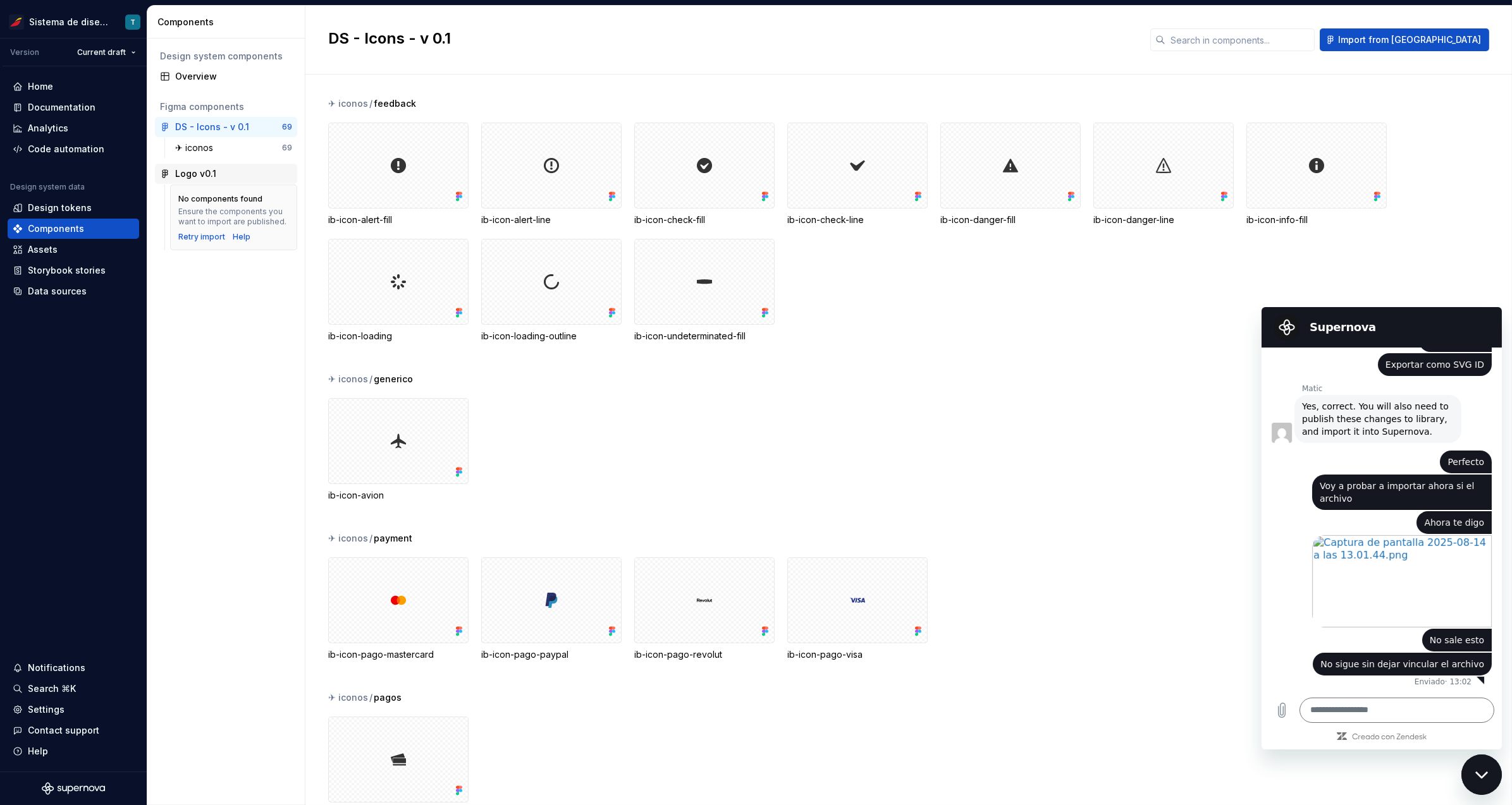
click at [207, 173] on div "Logo v0.1" at bounding box center [195, 174] width 41 height 13
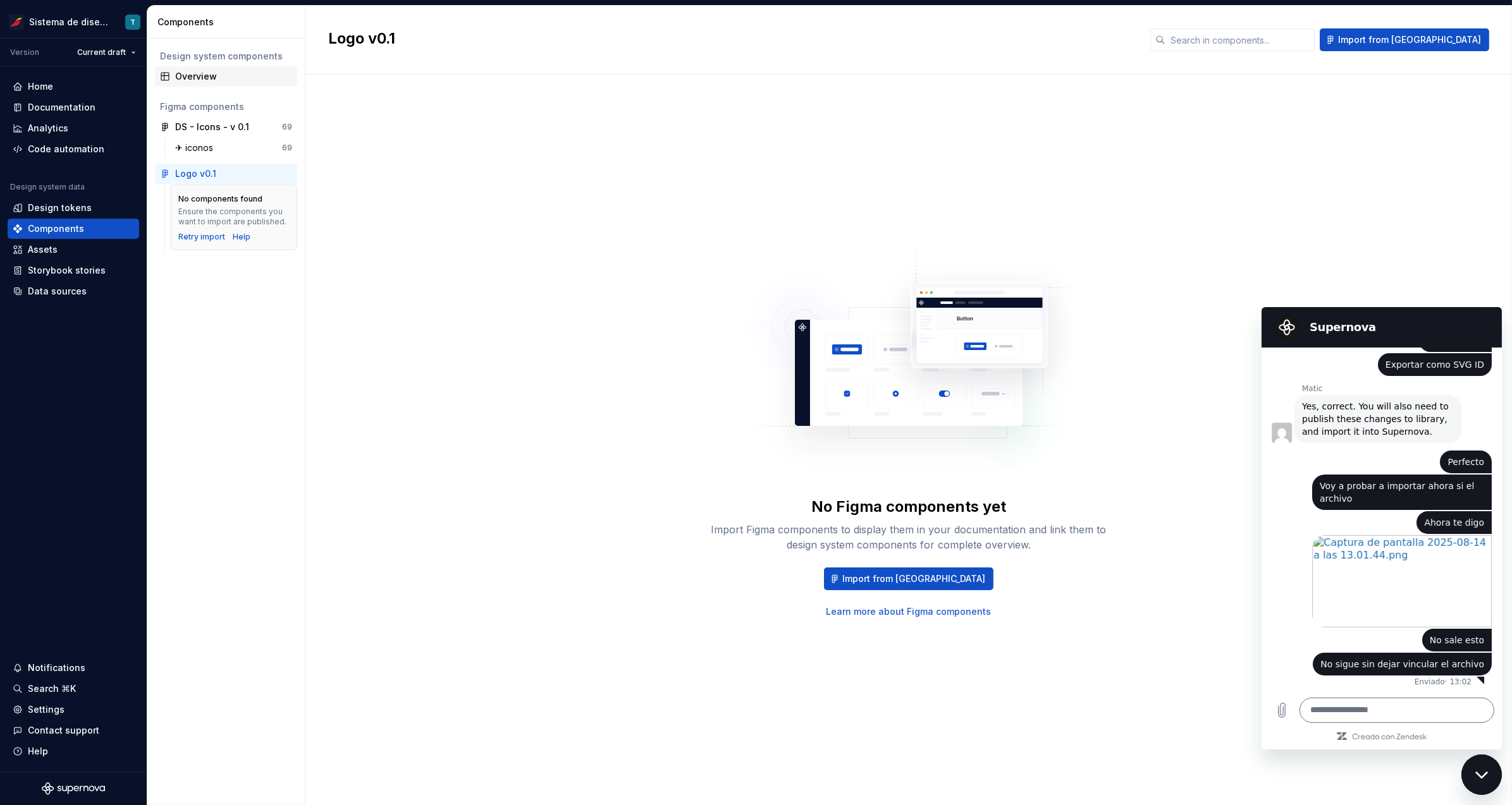
click at [197, 79] on div "Overview" at bounding box center [233, 77] width 117 height 13
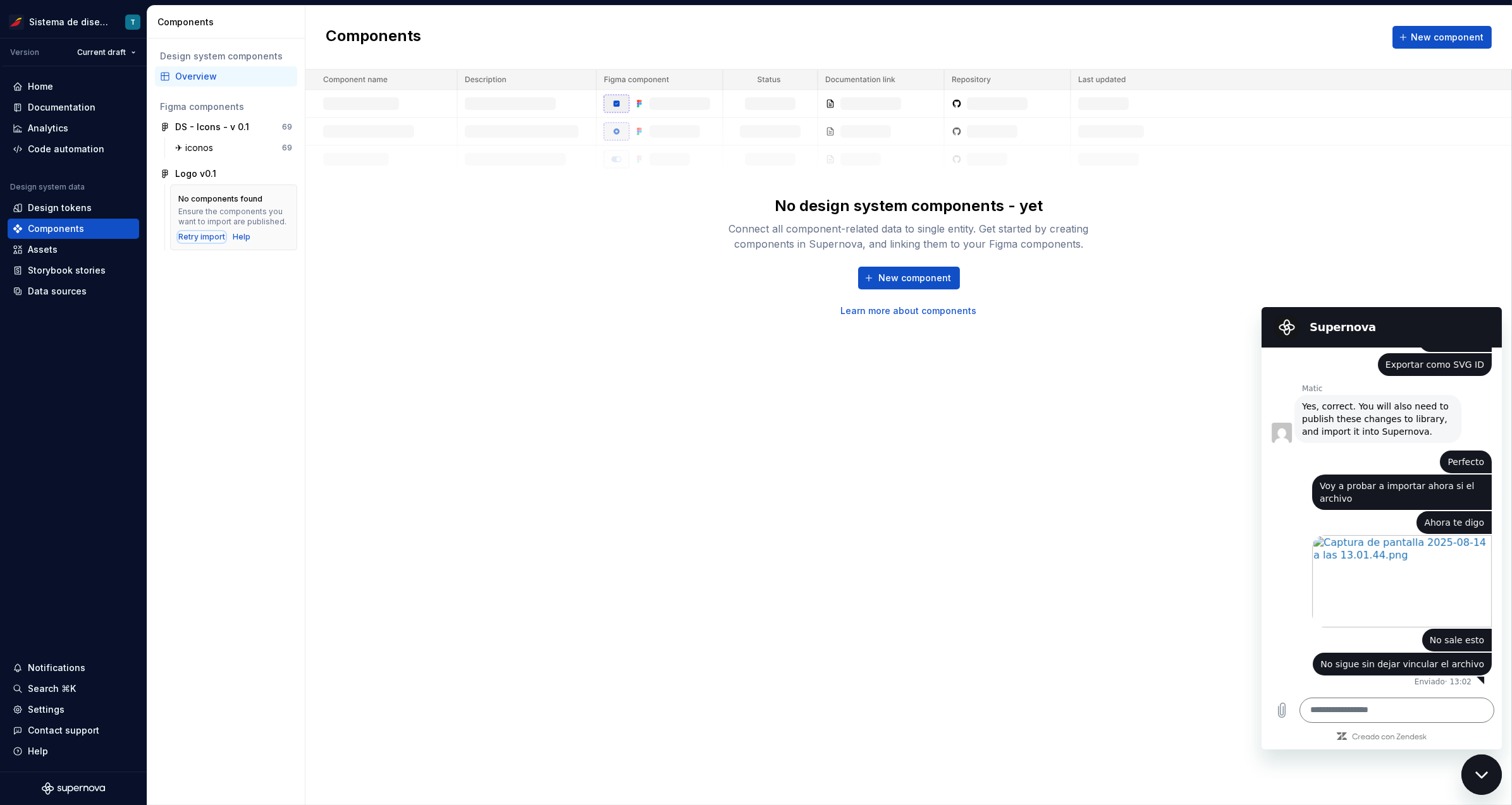
click at [207, 235] on div "Retry import" at bounding box center [202, 237] width 47 height 10
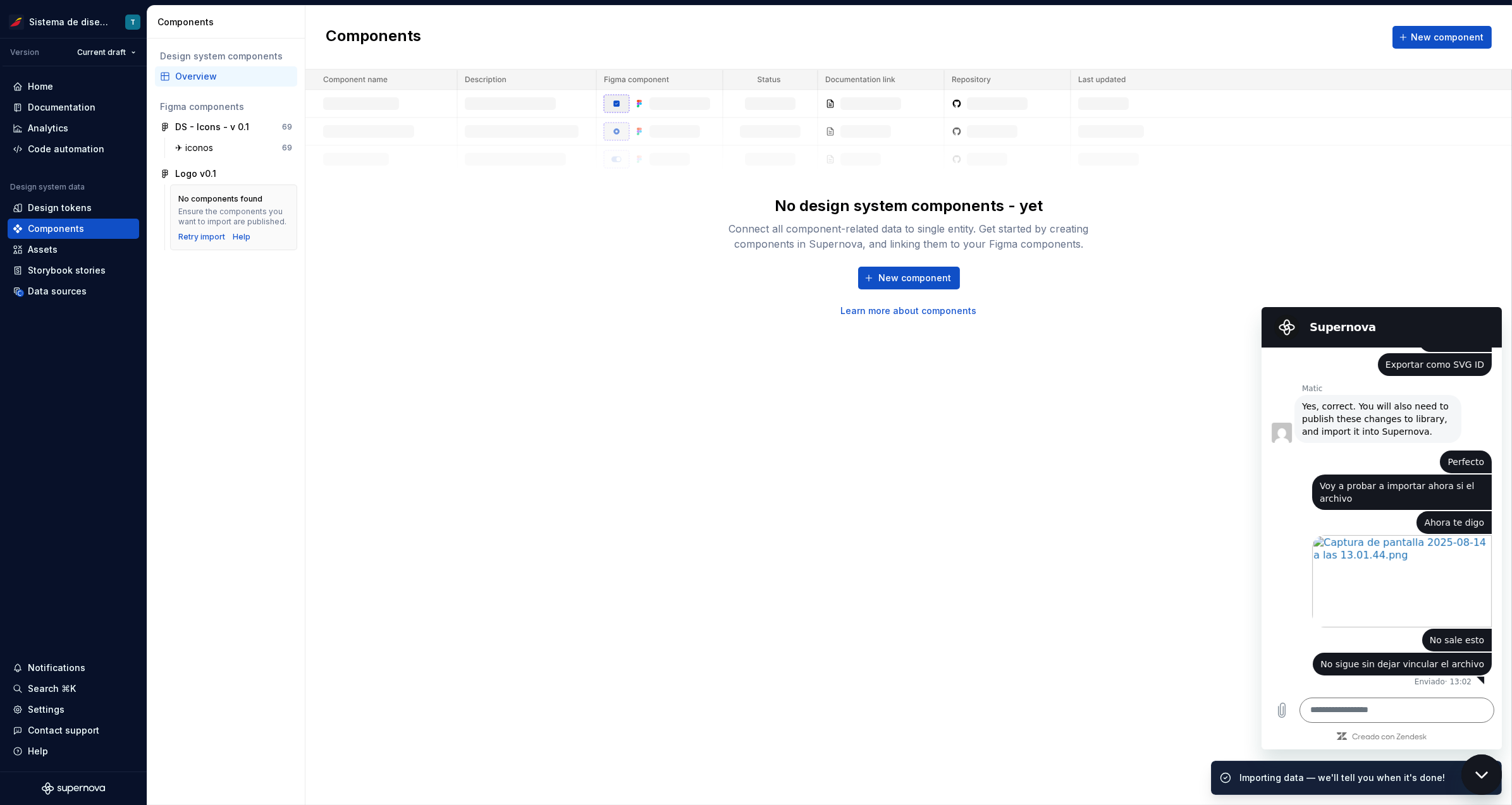
click at [676, 363] on div "Components New component No design system components - yet Connect all componen…" at bounding box center [909, 405] width 1206 height 799
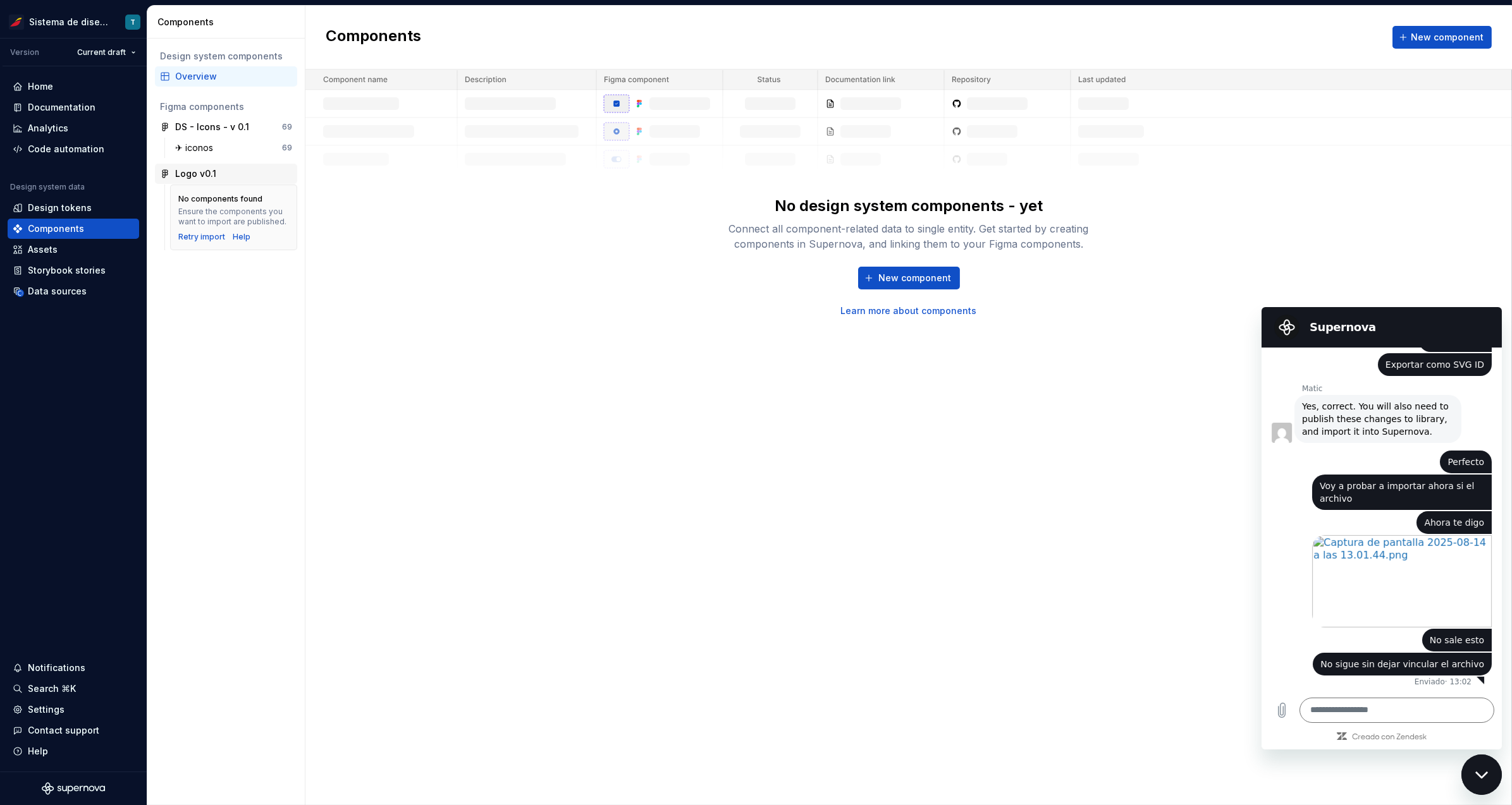
click at [217, 170] on div "Logo v0.1" at bounding box center [233, 174] width 117 height 13
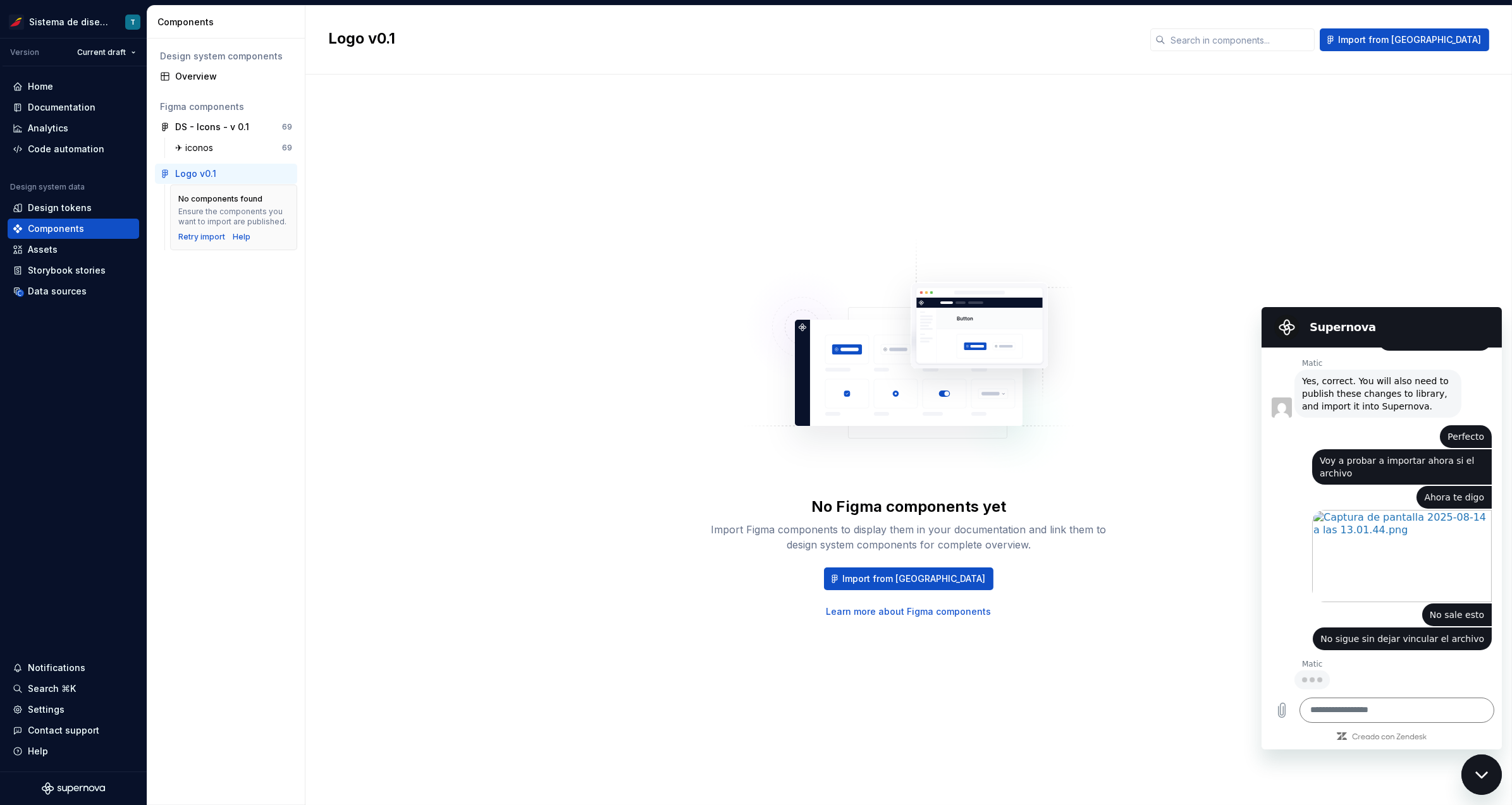
scroll to position [1884, 0]
click at [1326, 703] on textarea at bounding box center [1396, 710] width 195 height 25
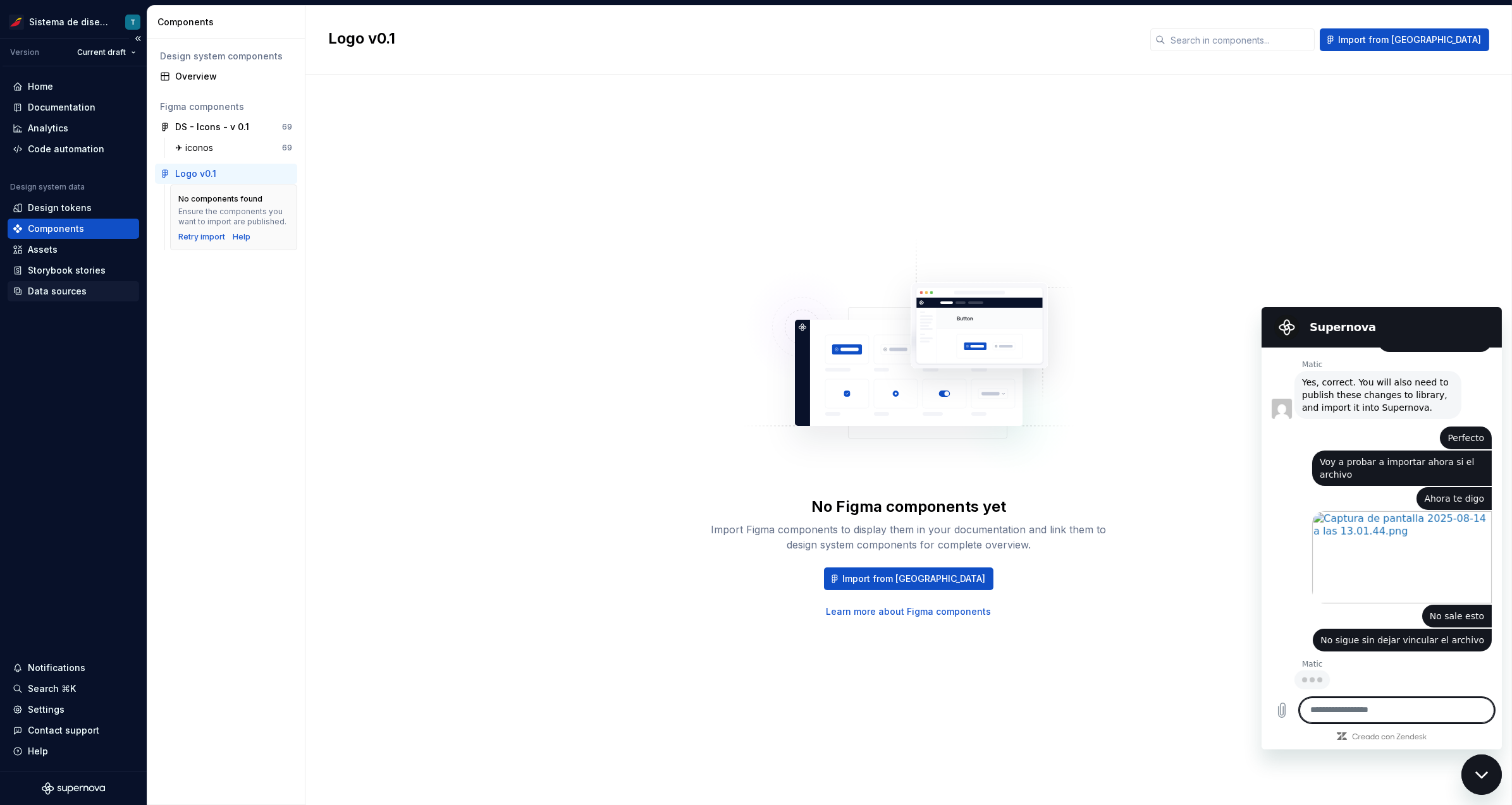
click at [54, 288] on div "Data sources" at bounding box center [57, 292] width 59 height 13
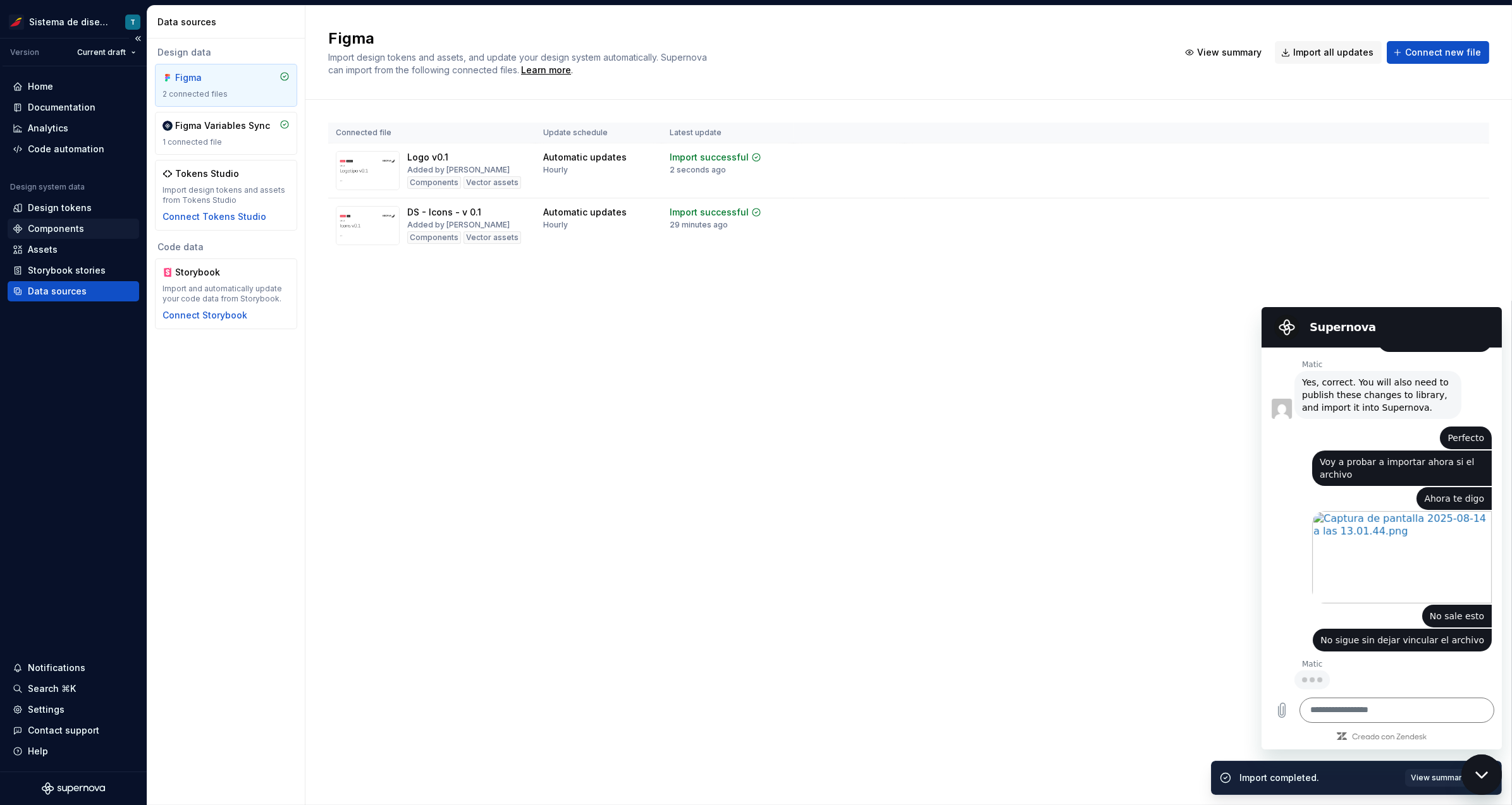
click at [73, 229] on div "Components" at bounding box center [56, 229] width 56 height 13
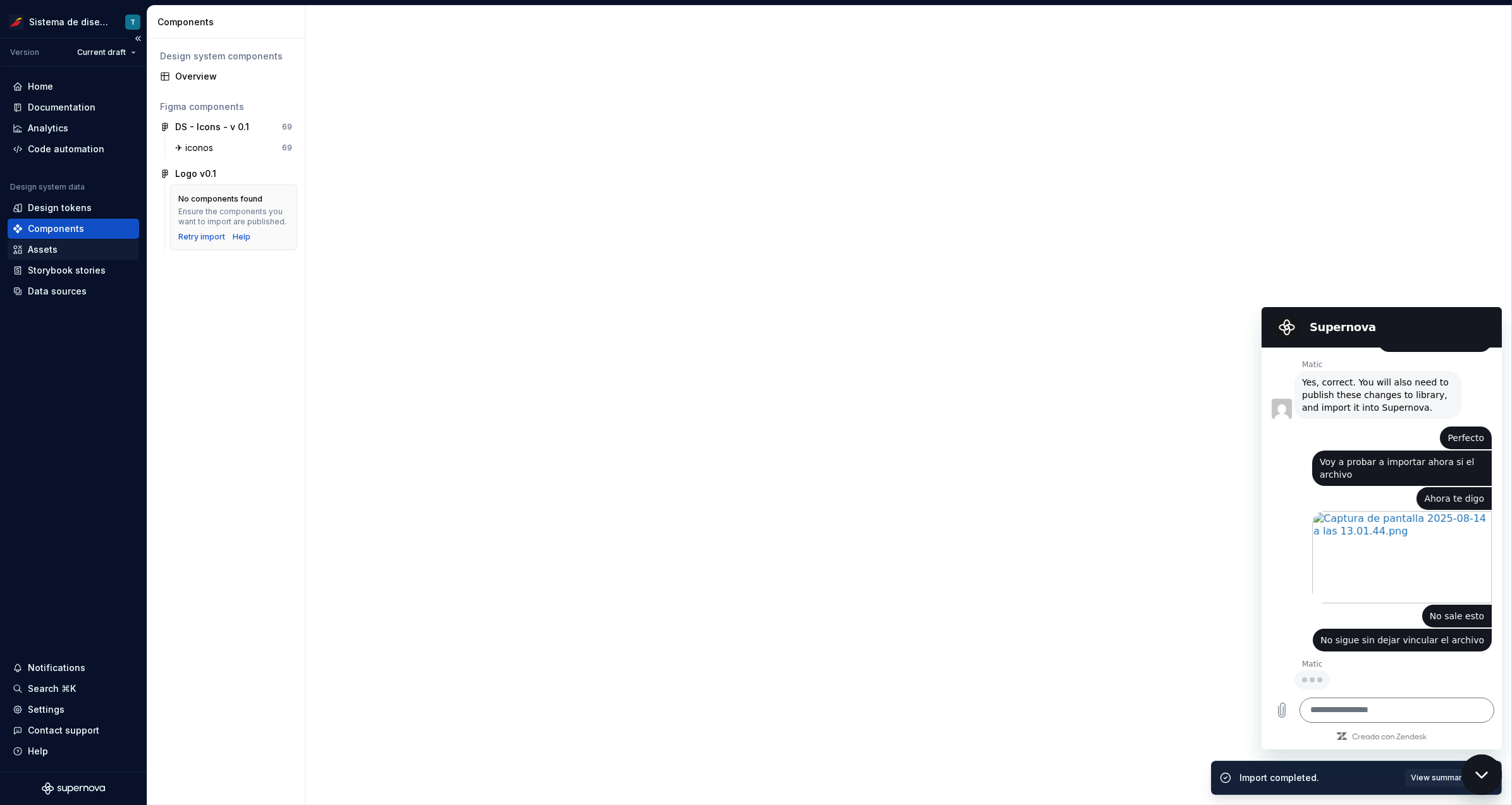
click at [68, 245] on div "Assets" at bounding box center [74, 250] width 121 height 13
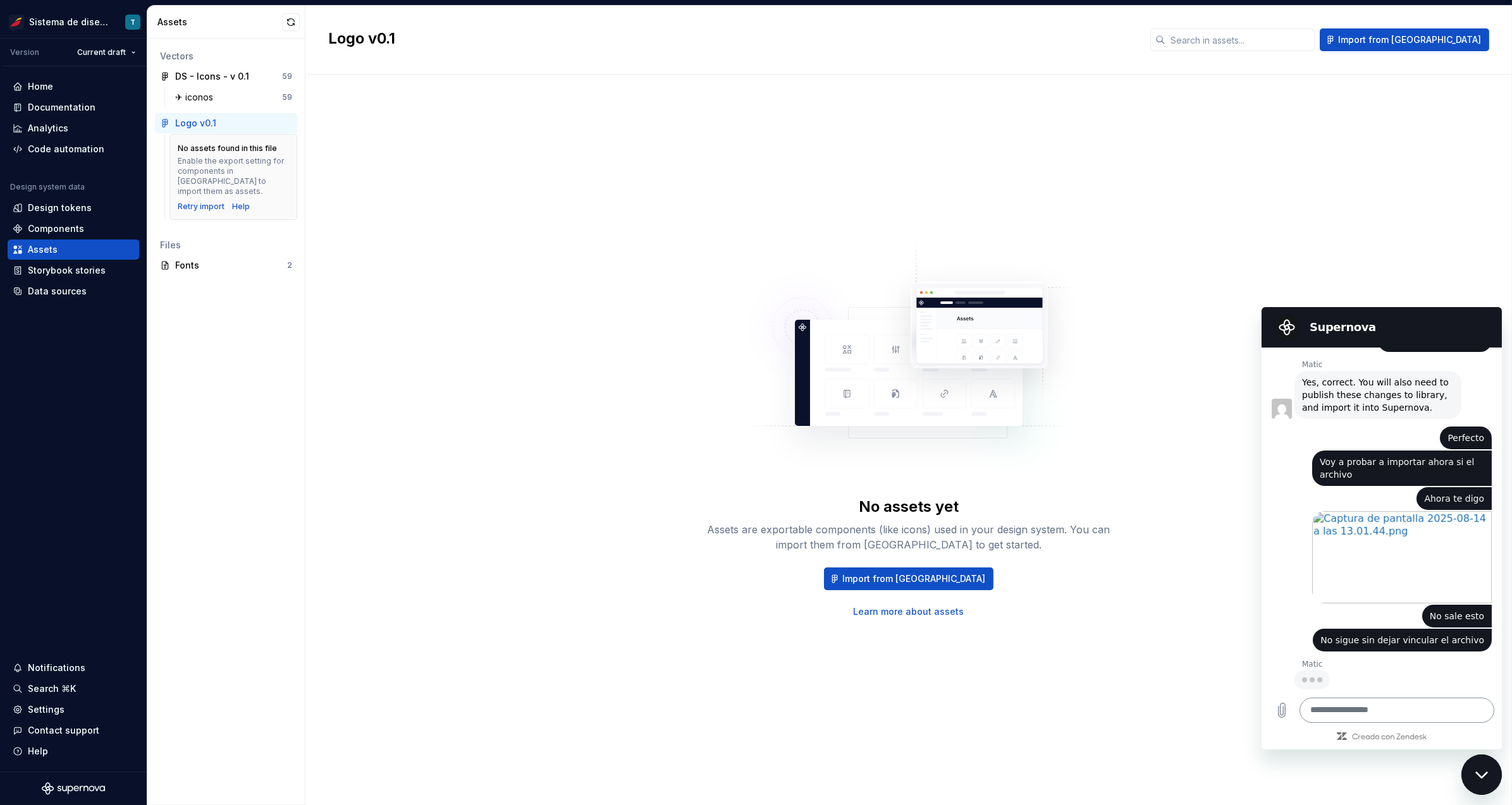
click at [1361, 717] on textarea at bounding box center [1396, 710] width 195 height 25
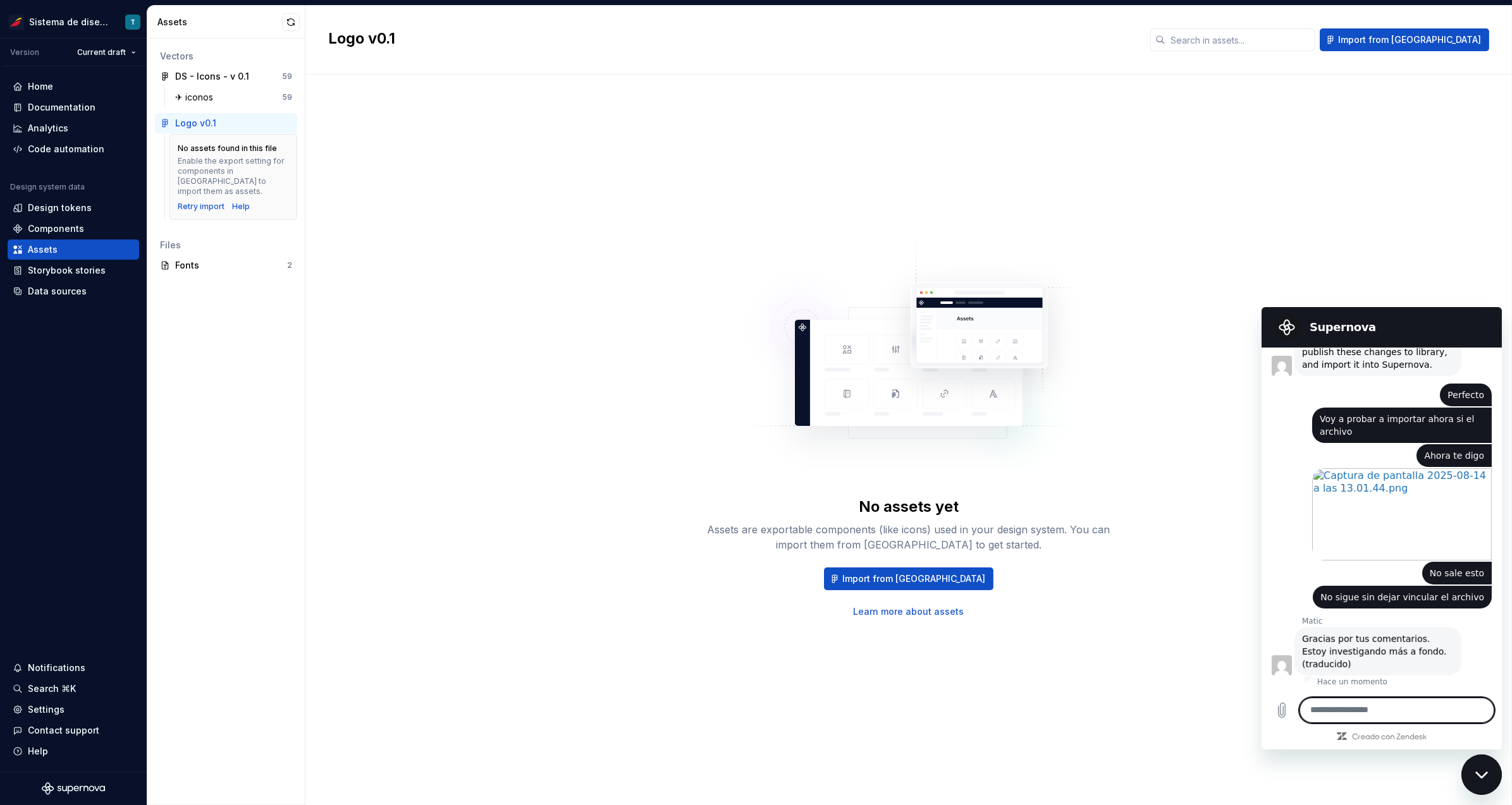
scroll to position [1927, 0]
click at [1364, 713] on textarea at bounding box center [1396, 710] width 195 height 25
type textarea "**********"
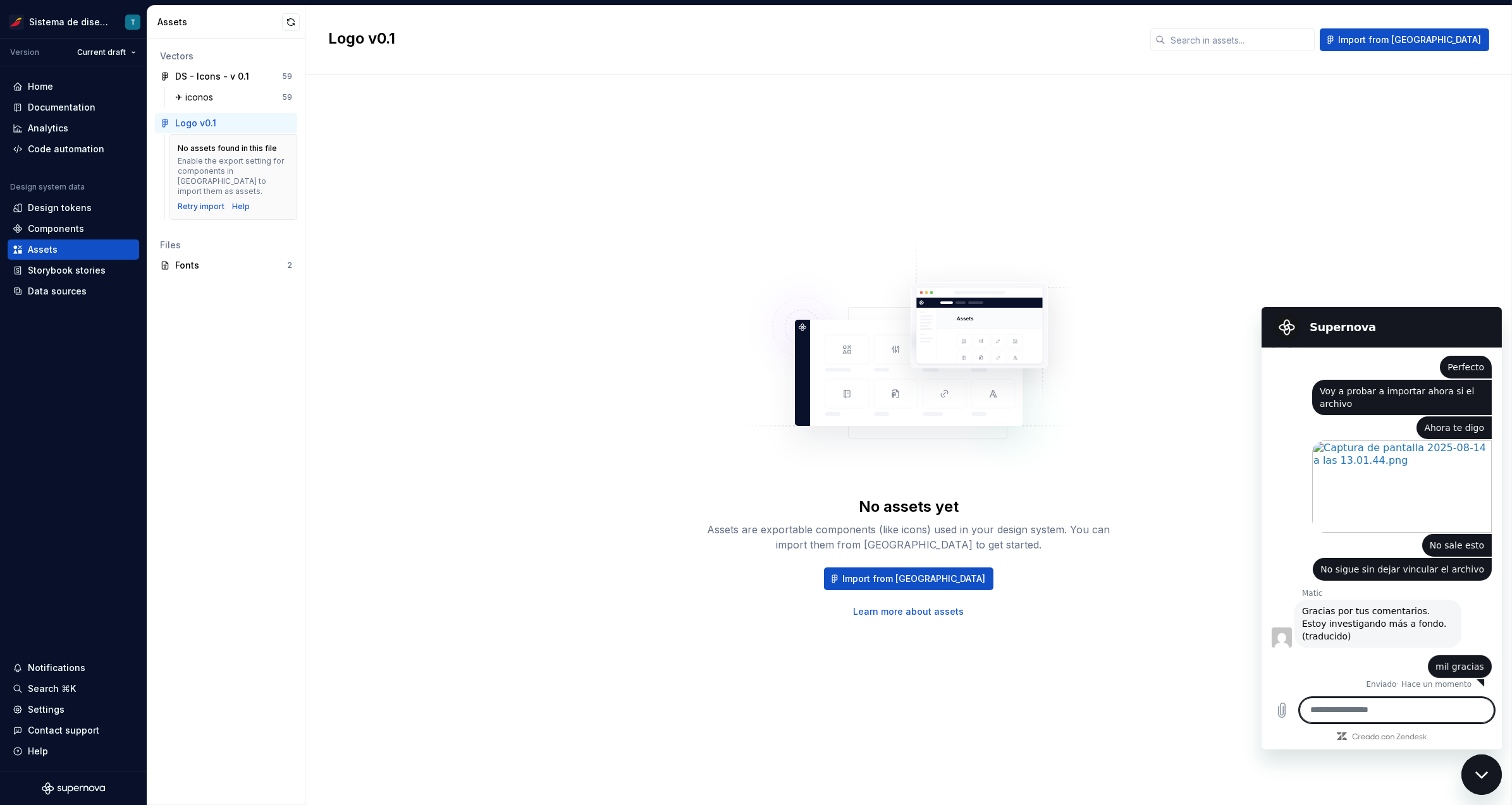
scroll to position [1957, 0]
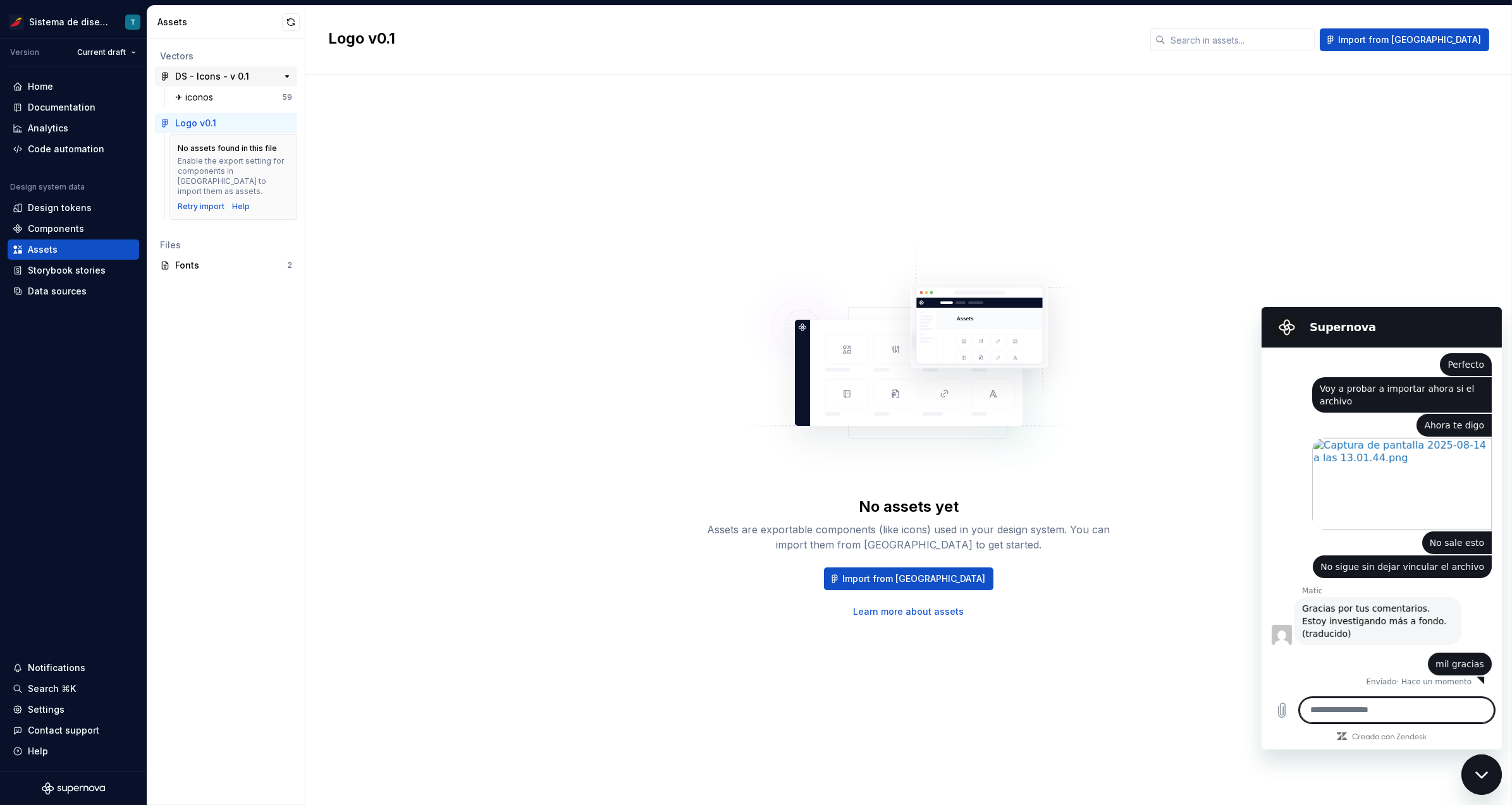
click at [227, 82] on div "DS - Icons - v 0.1" at bounding box center [212, 77] width 74 height 13
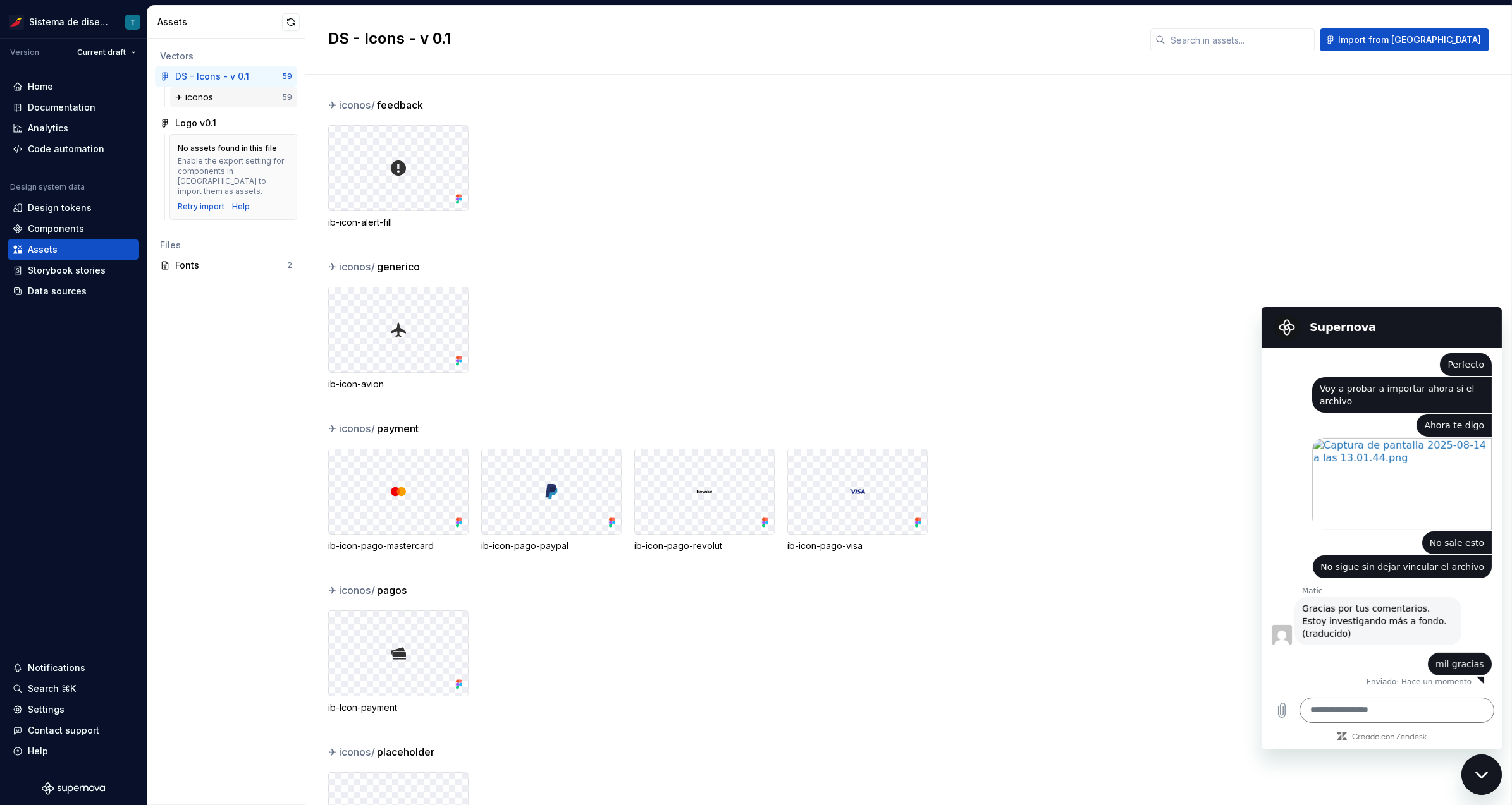
click at [225, 94] on div "✈︎ iconos" at bounding box center [228, 97] width 107 height 13
click at [223, 118] on div "Logo v0.1" at bounding box center [233, 123] width 117 height 13
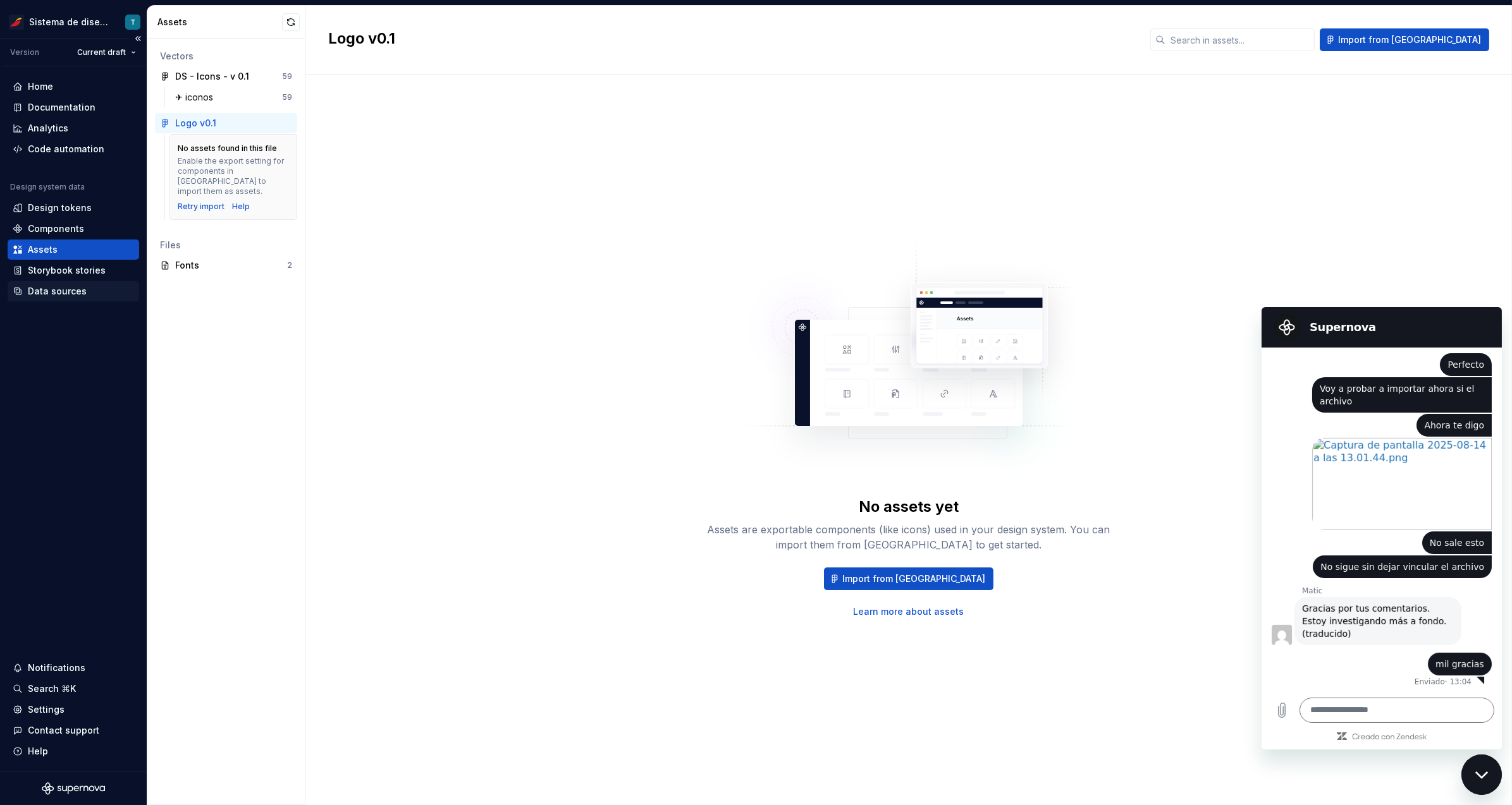
click at [62, 287] on div "Data sources" at bounding box center [57, 292] width 59 height 13
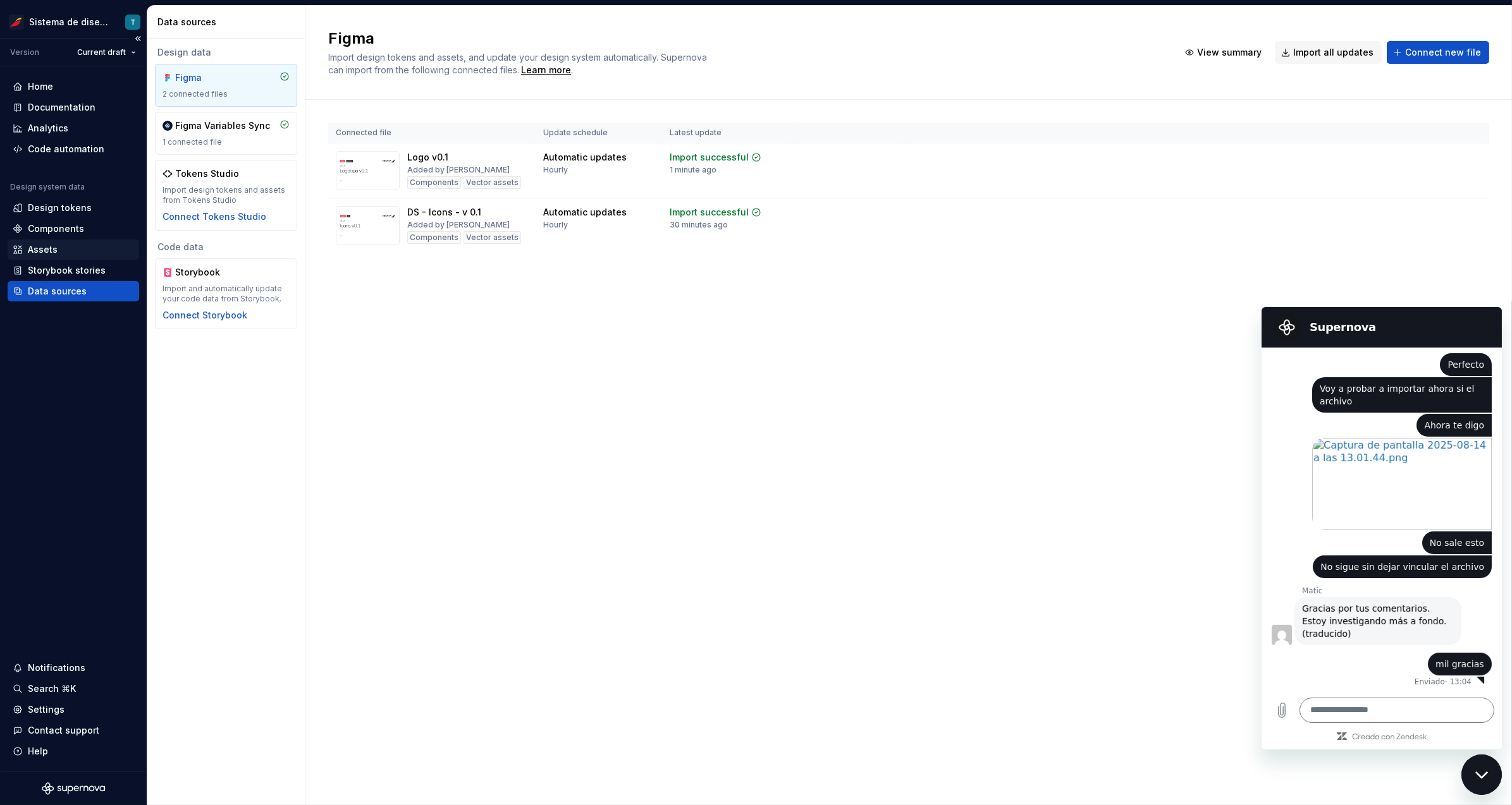
click at [68, 251] on div "Assets" at bounding box center [74, 250] width 121 height 13
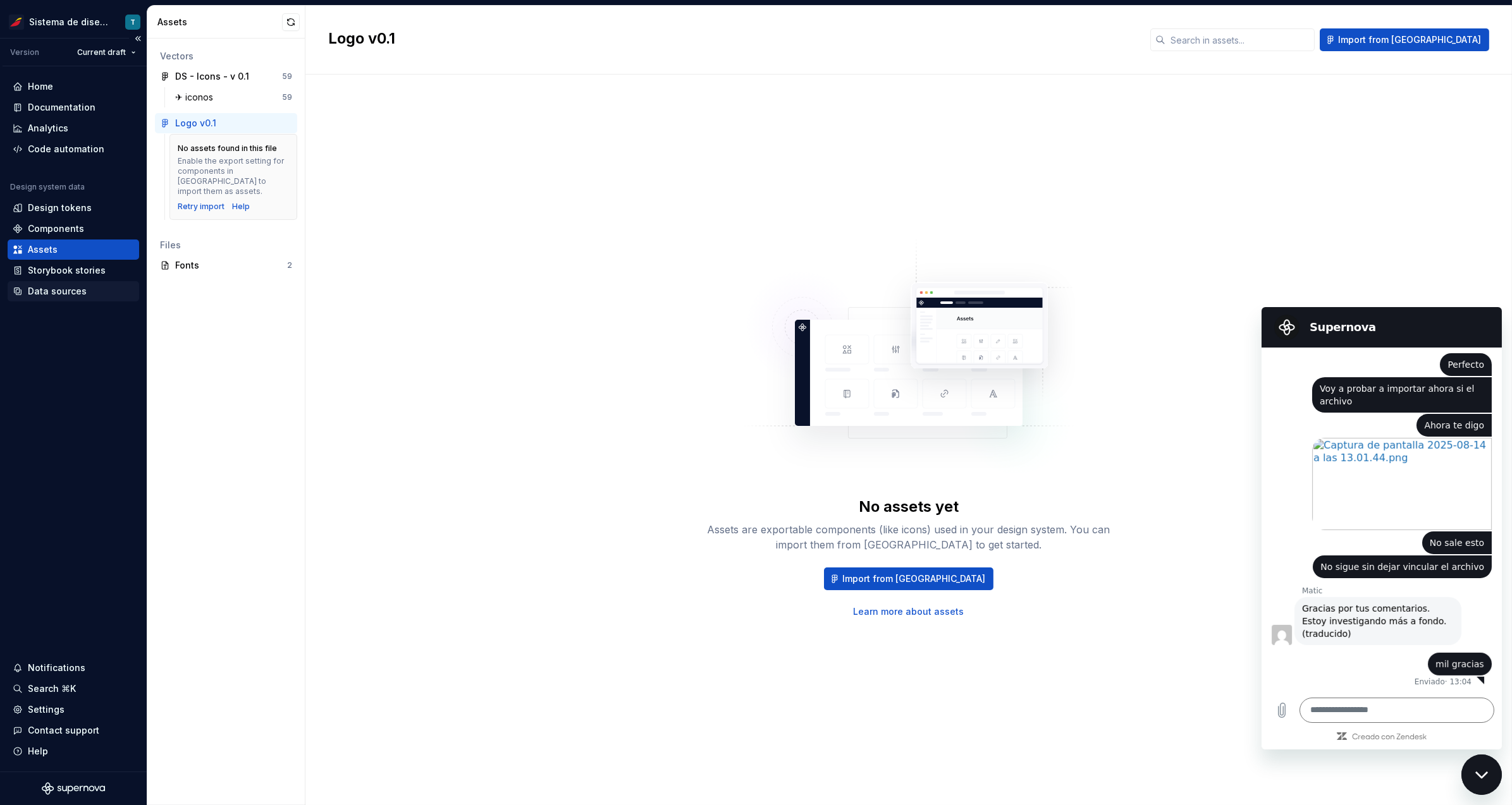
click at [104, 287] on div "Data sources" at bounding box center [74, 292] width 121 height 13
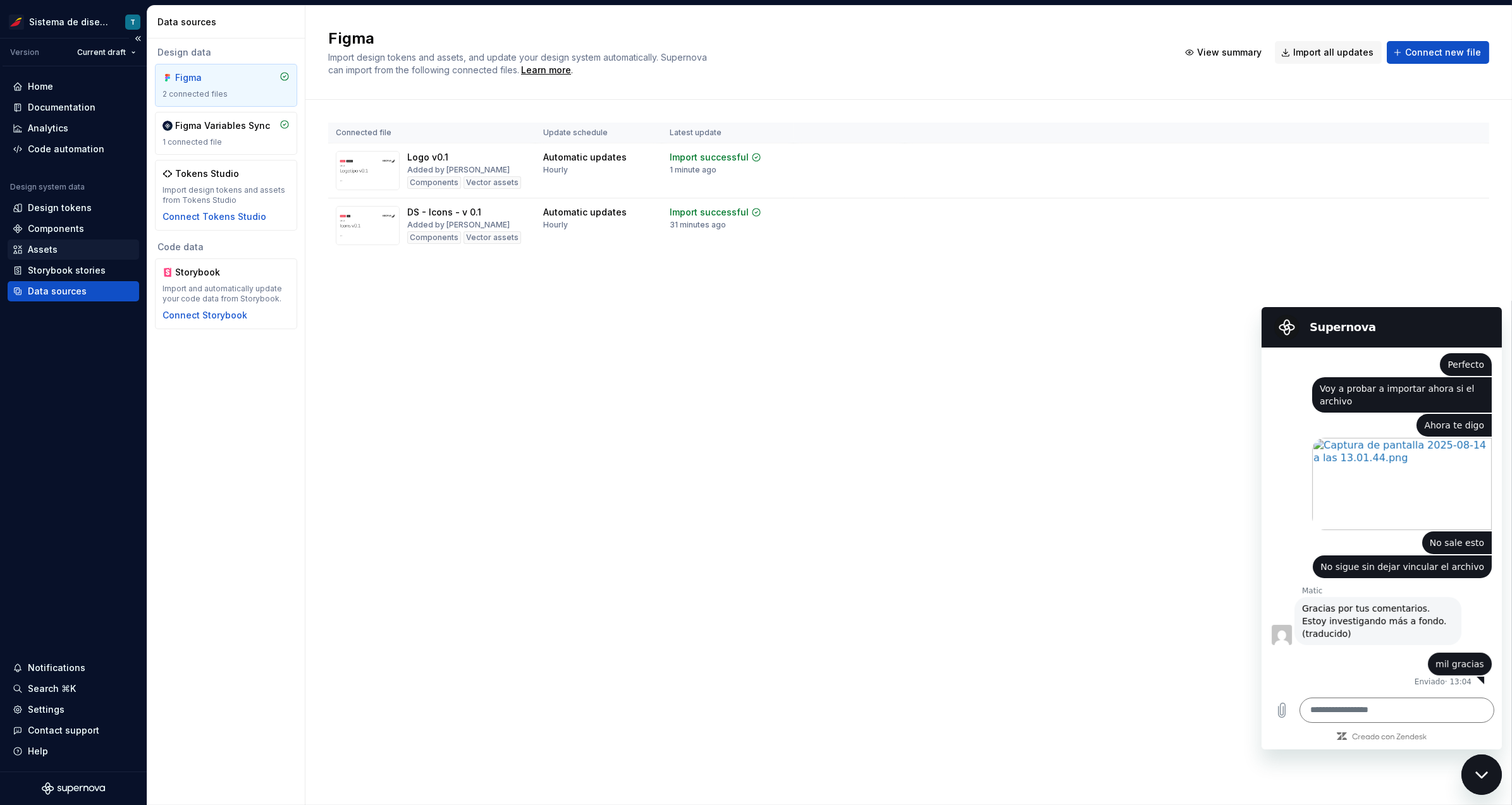
click at [87, 250] on div "Assets" at bounding box center [74, 250] width 121 height 13
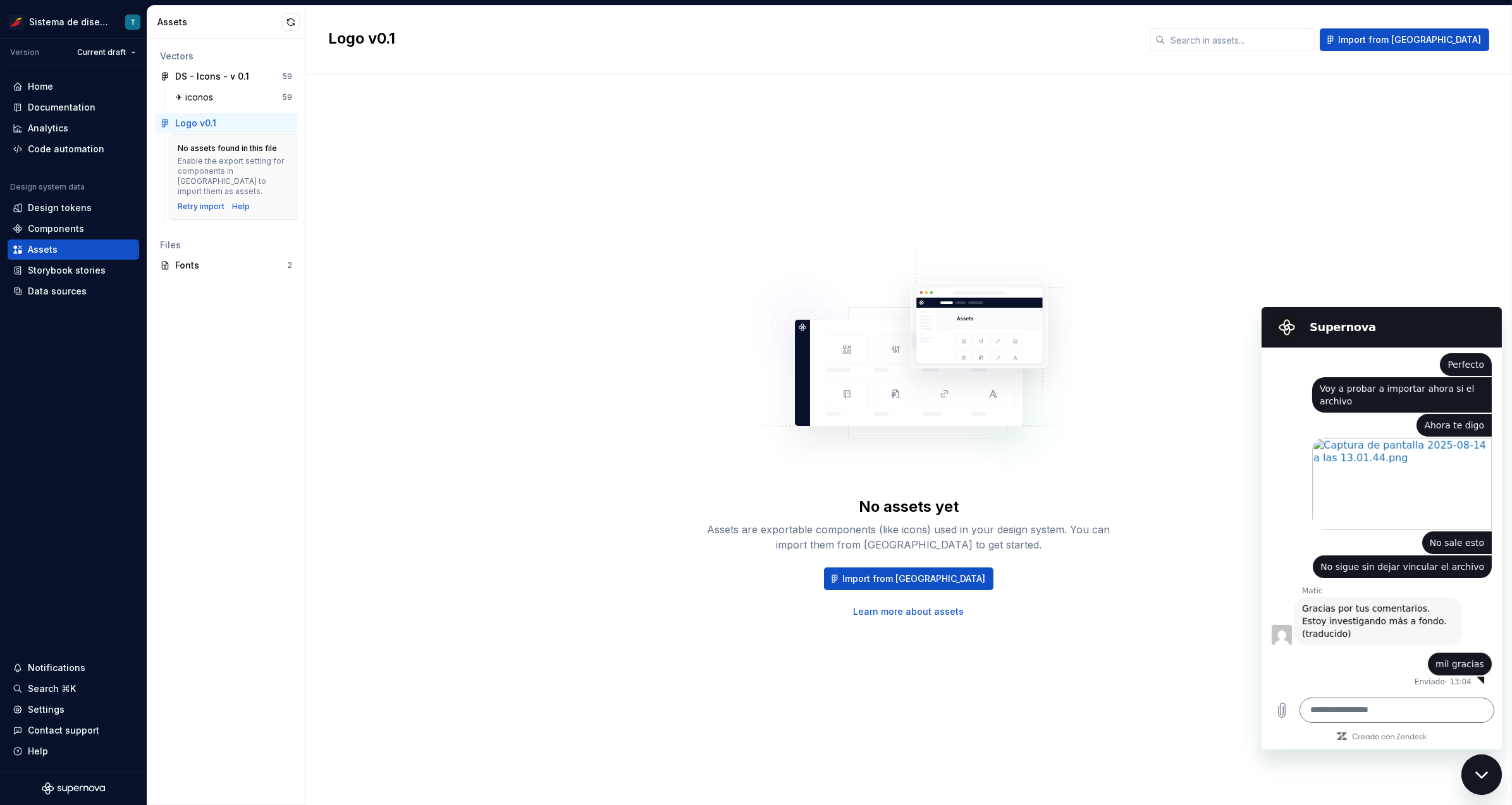
click at [1078, 669] on div "No assets yet Assets are exportable components (like icons) used in your design…" at bounding box center [908, 427] width 1161 height 660
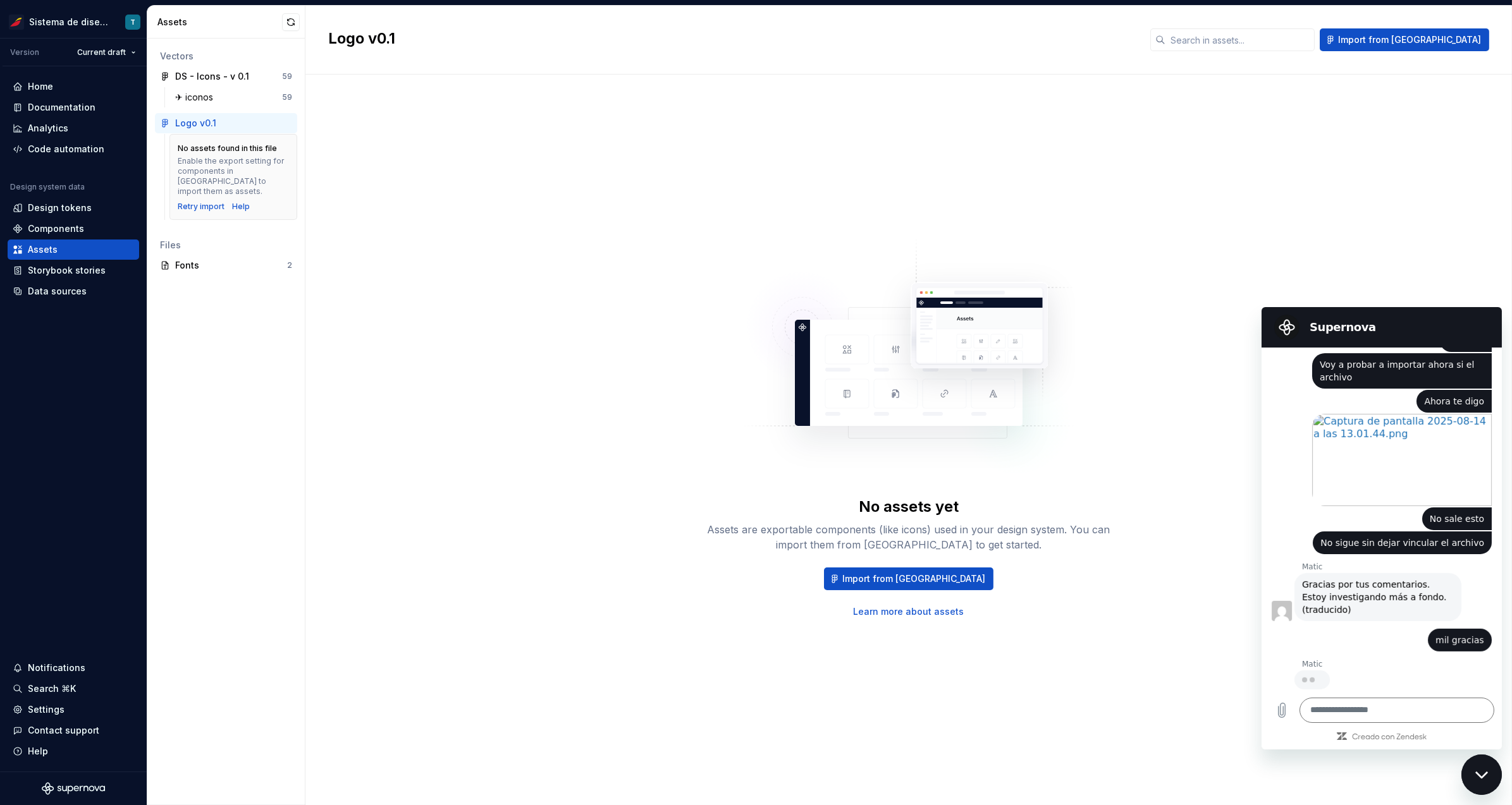
scroll to position [1981, 0]
click at [1345, 709] on textarea at bounding box center [1396, 710] width 195 height 25
click at [1355, 710] on textarea at bounding box center [1396, 710] width 195 height 25
drag, startPoint x: 226, startPoint y: 177, endPoint x: 173, endPoint y: 158, distance: 56.3
click at [173, 158] on div "No assets found in this file Enable the export setting for components in [GEOGR…" at bounding box center [233, 177] width 128 height 86
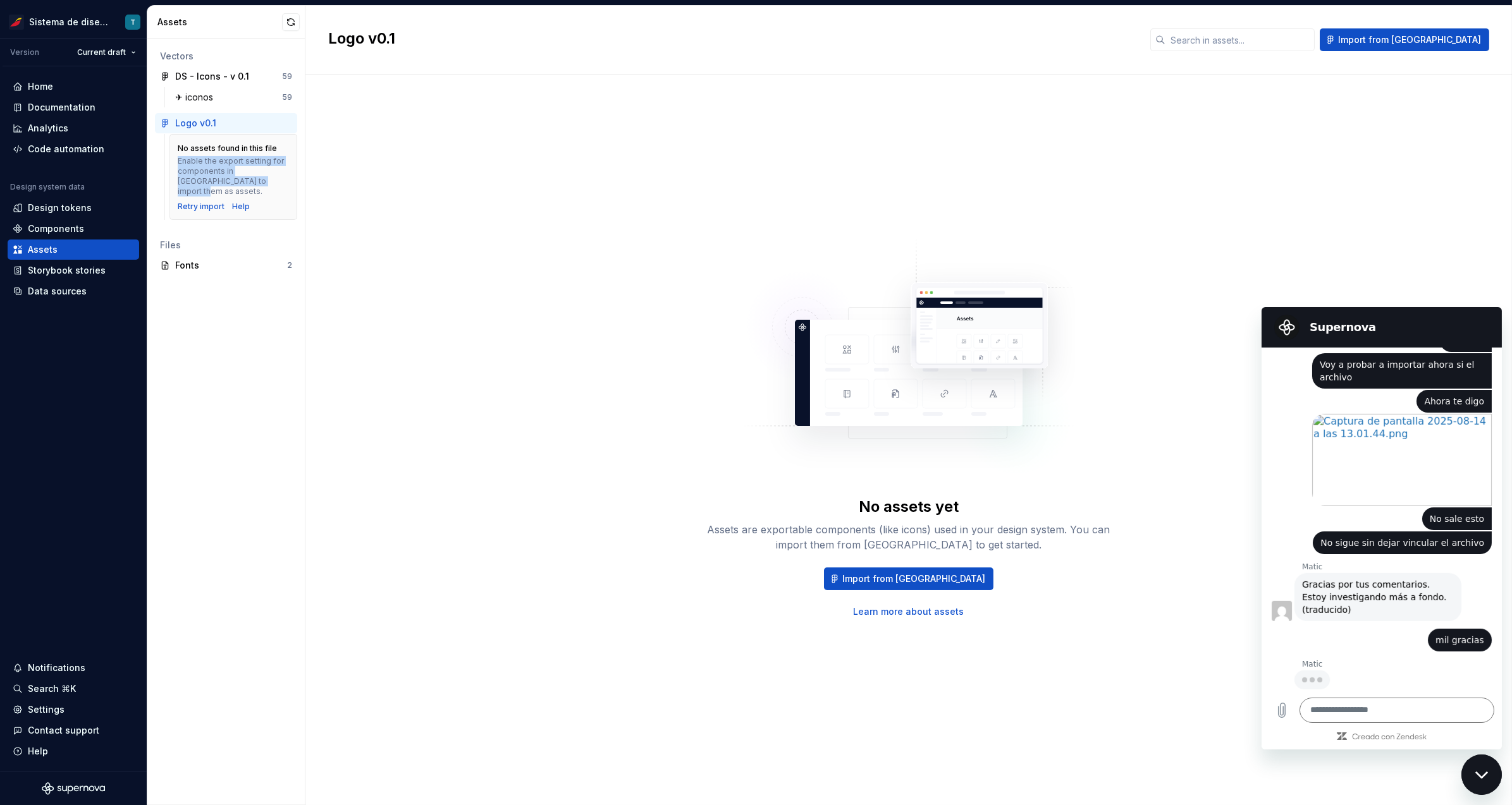
drag, startPoint x: 230, startPoint y: 178, endPoint x: 176, endPoint y: 160, distance: 56.9
click at [176, 160] on div "No assets found in this file Enable the export setting for components in [GEOGR…" at bounding box center [233, 177] width 128 height 86
copy div "Enable the export setting for components in [GEOGRAPHIC_DATA] to import them as…"
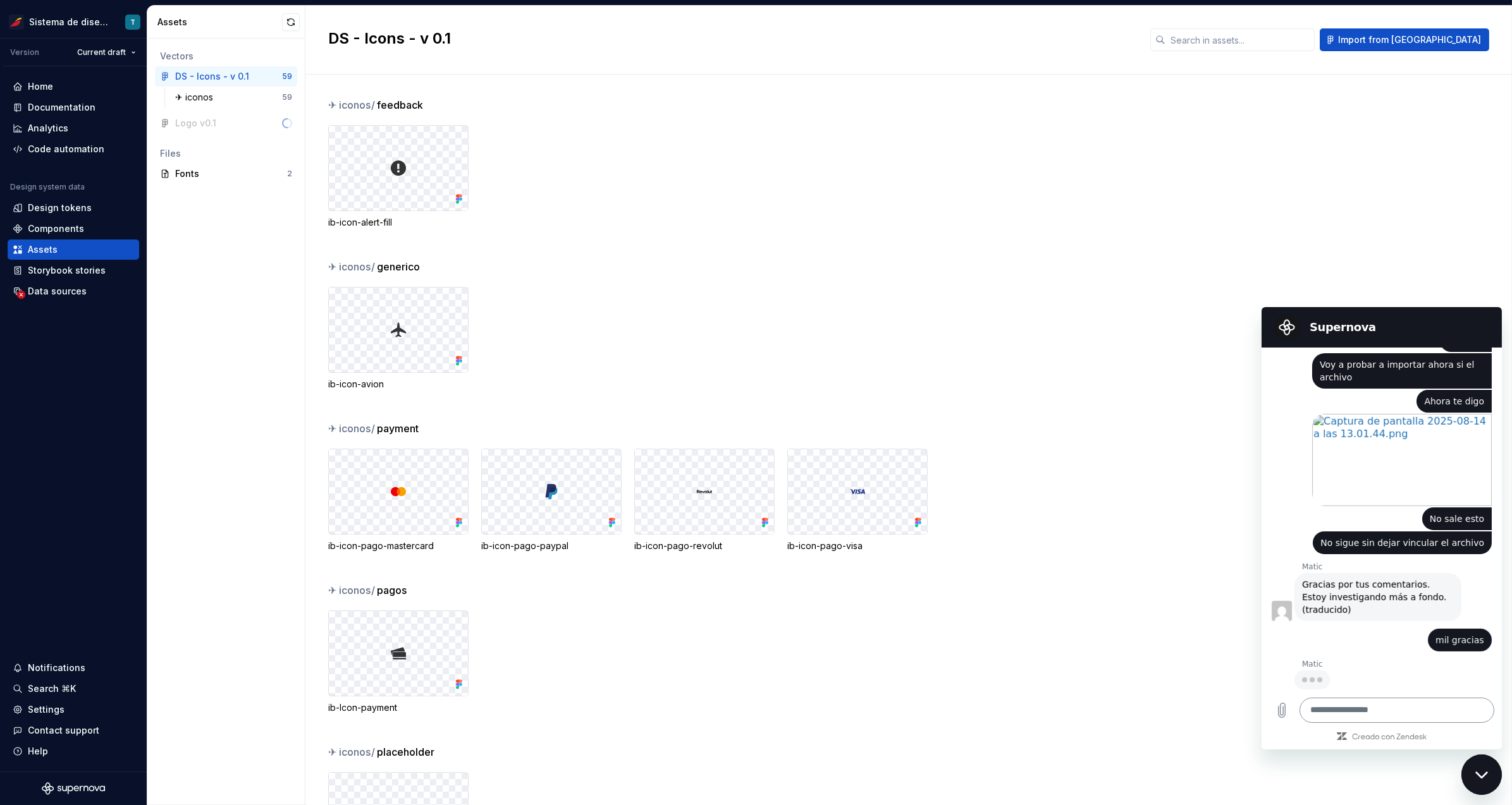
click at [1321, 705] on textarea at bounding box center [1396, 710] width 195 height 25
type textarea "**********"
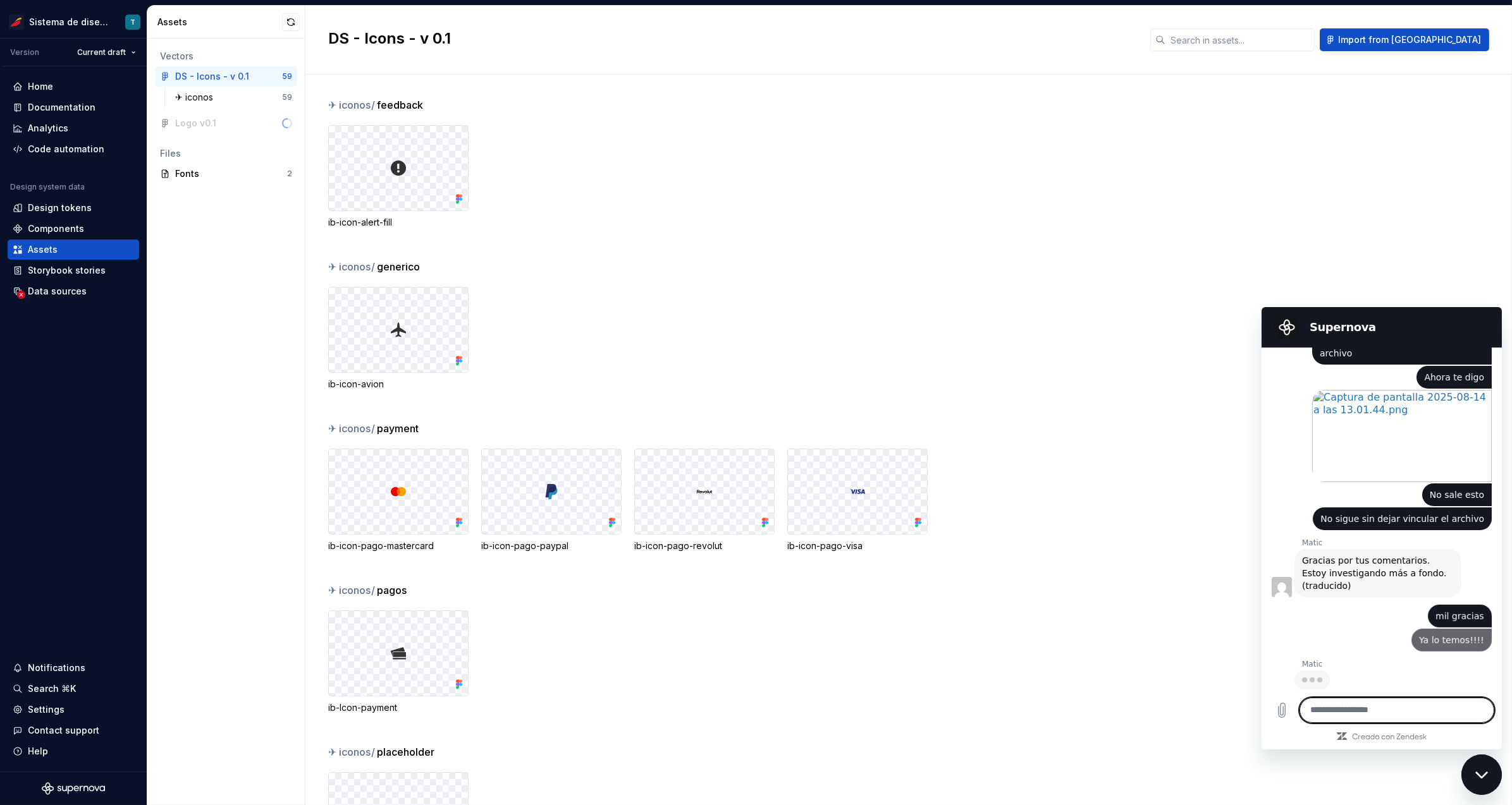
scroll to position [2006, 0]
type textarea "*"
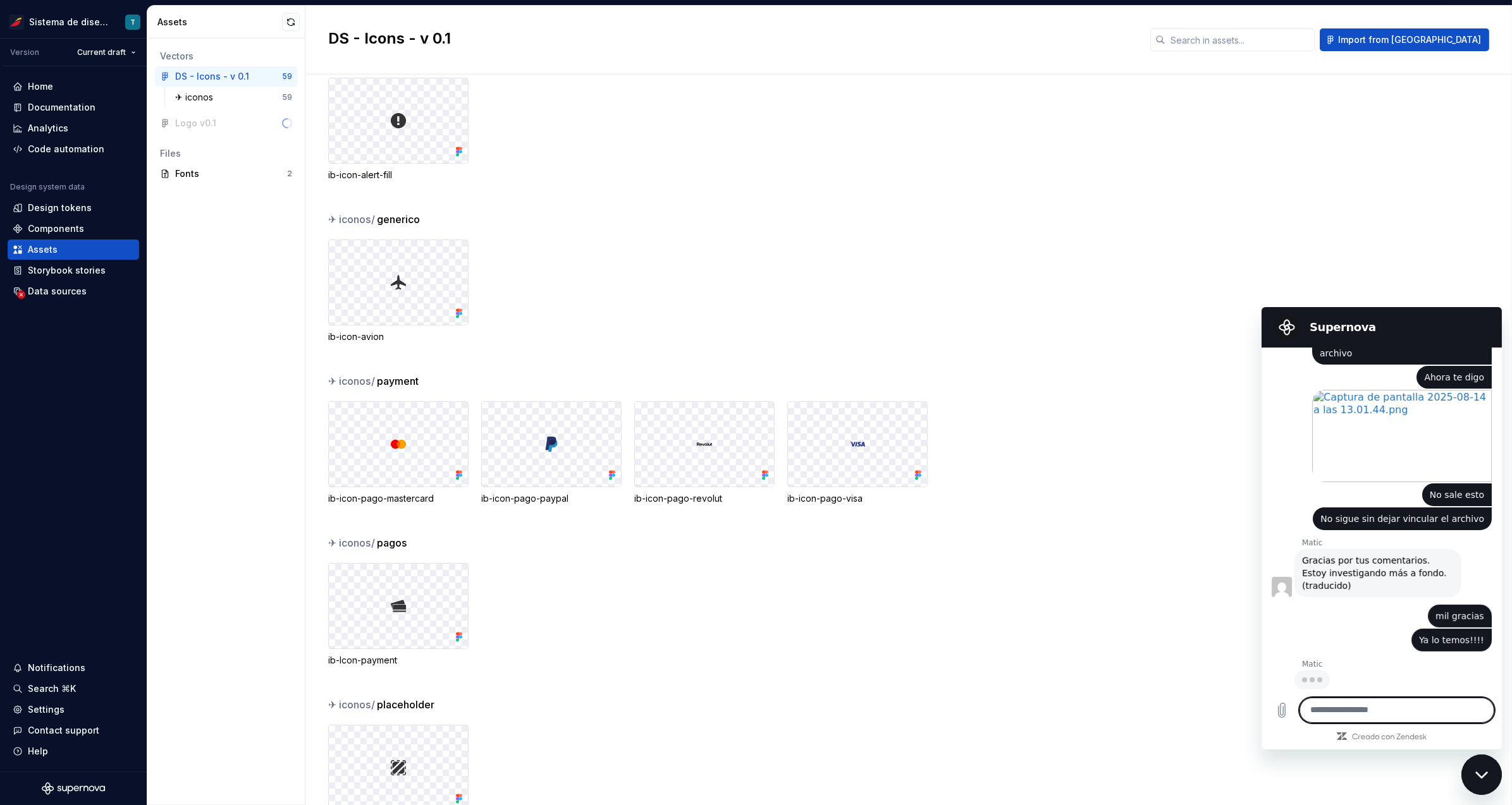
click at [1345, 713] on textarea at bounding box center [1396, 710] width 195 height 25
type textarea "**********"
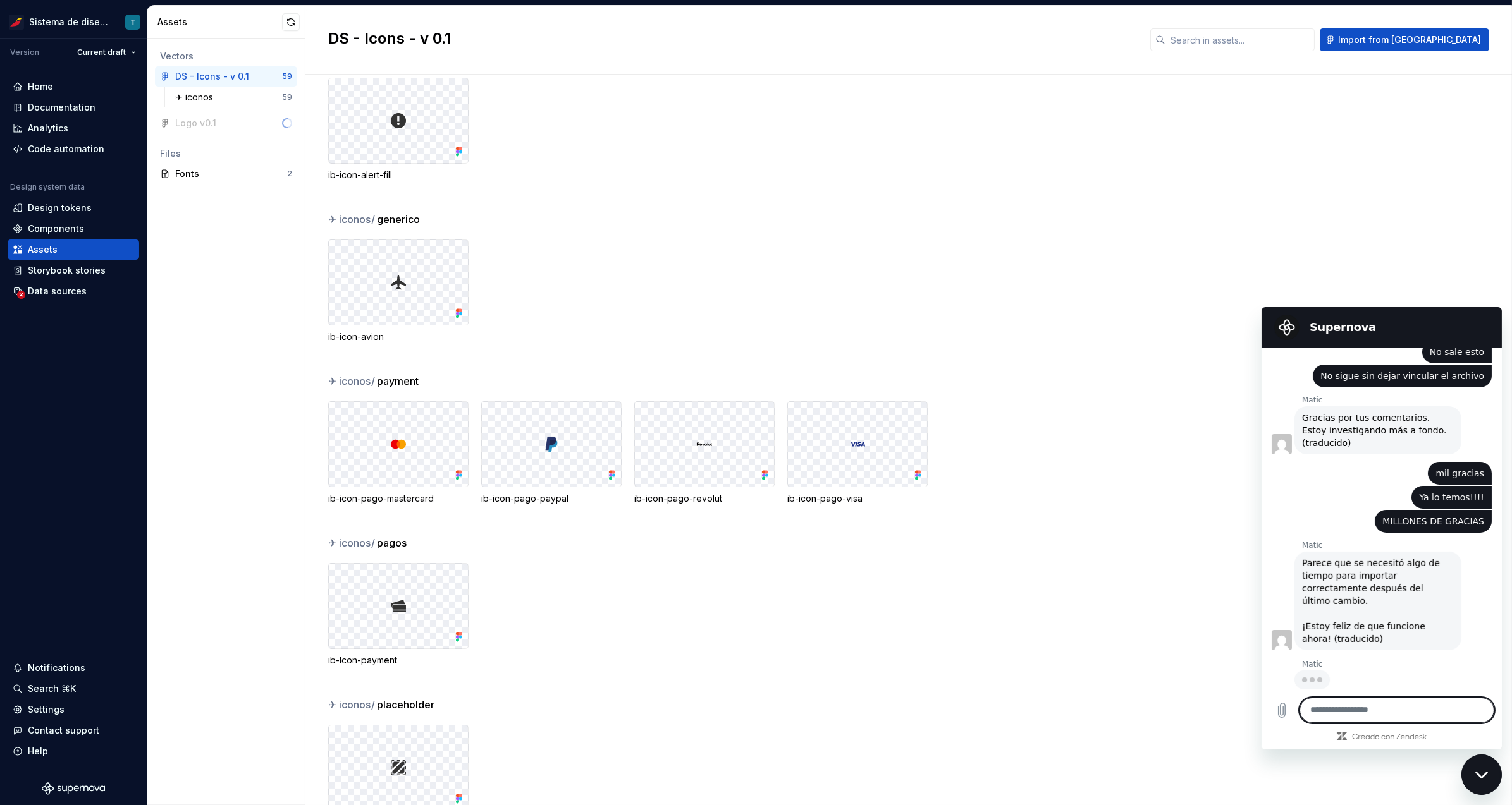
scroll to position [2147, 0]
click at [1360, 708] on textarea at bounding box center [1396, 710] width 195 height 25
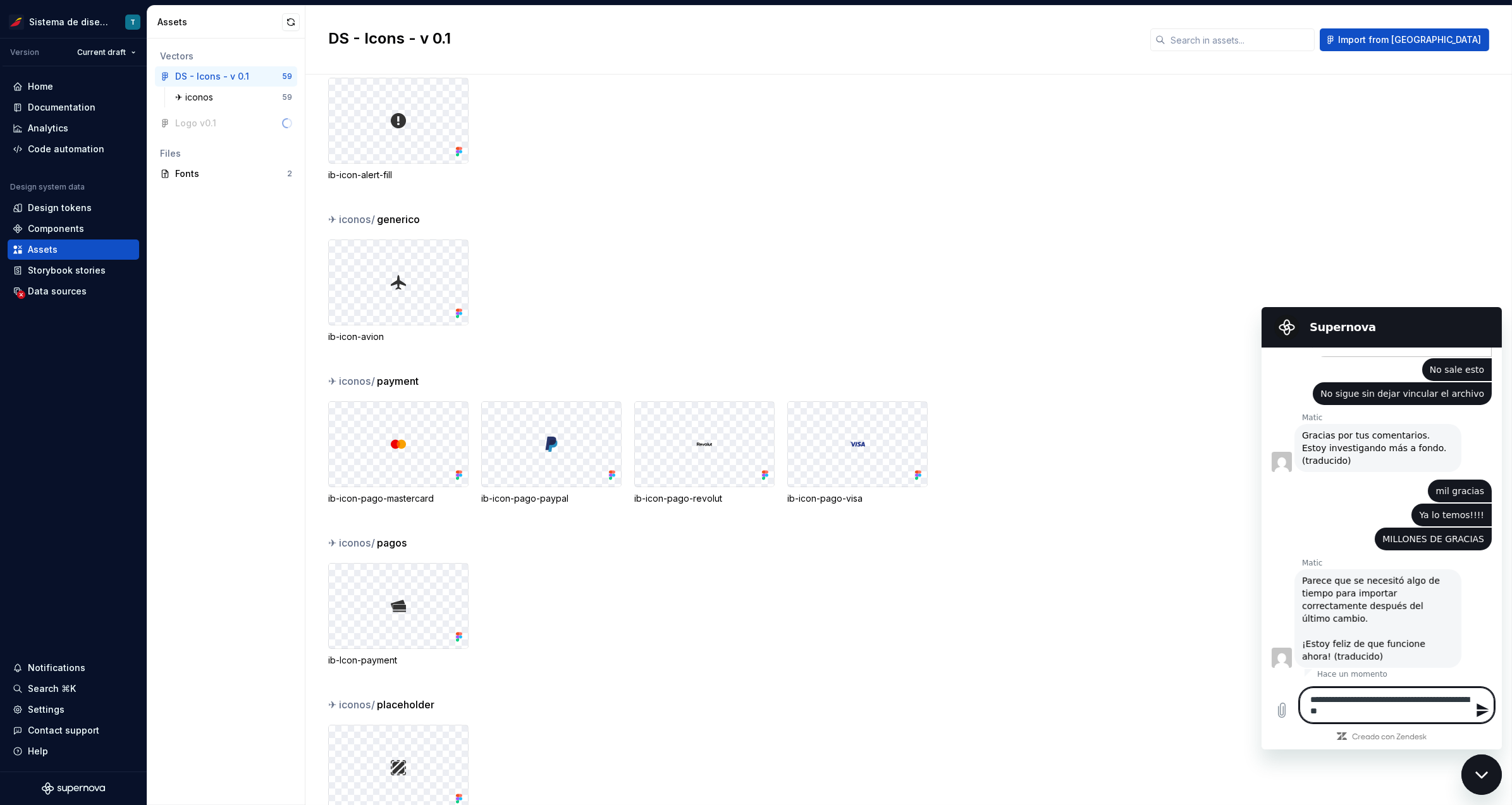
scroll to position [2133, 0]
type textarea "**********"
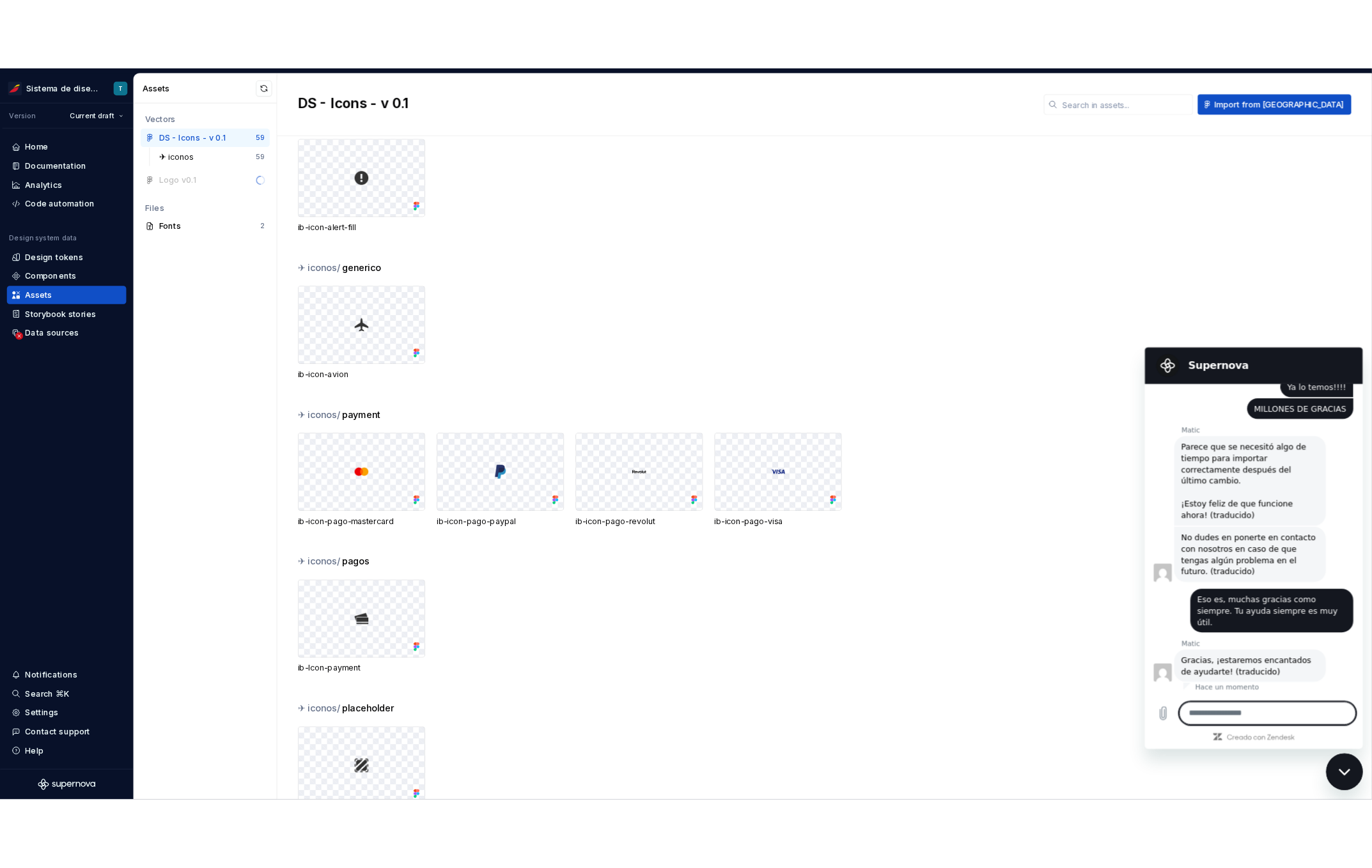
scroll to position [2320, 0]
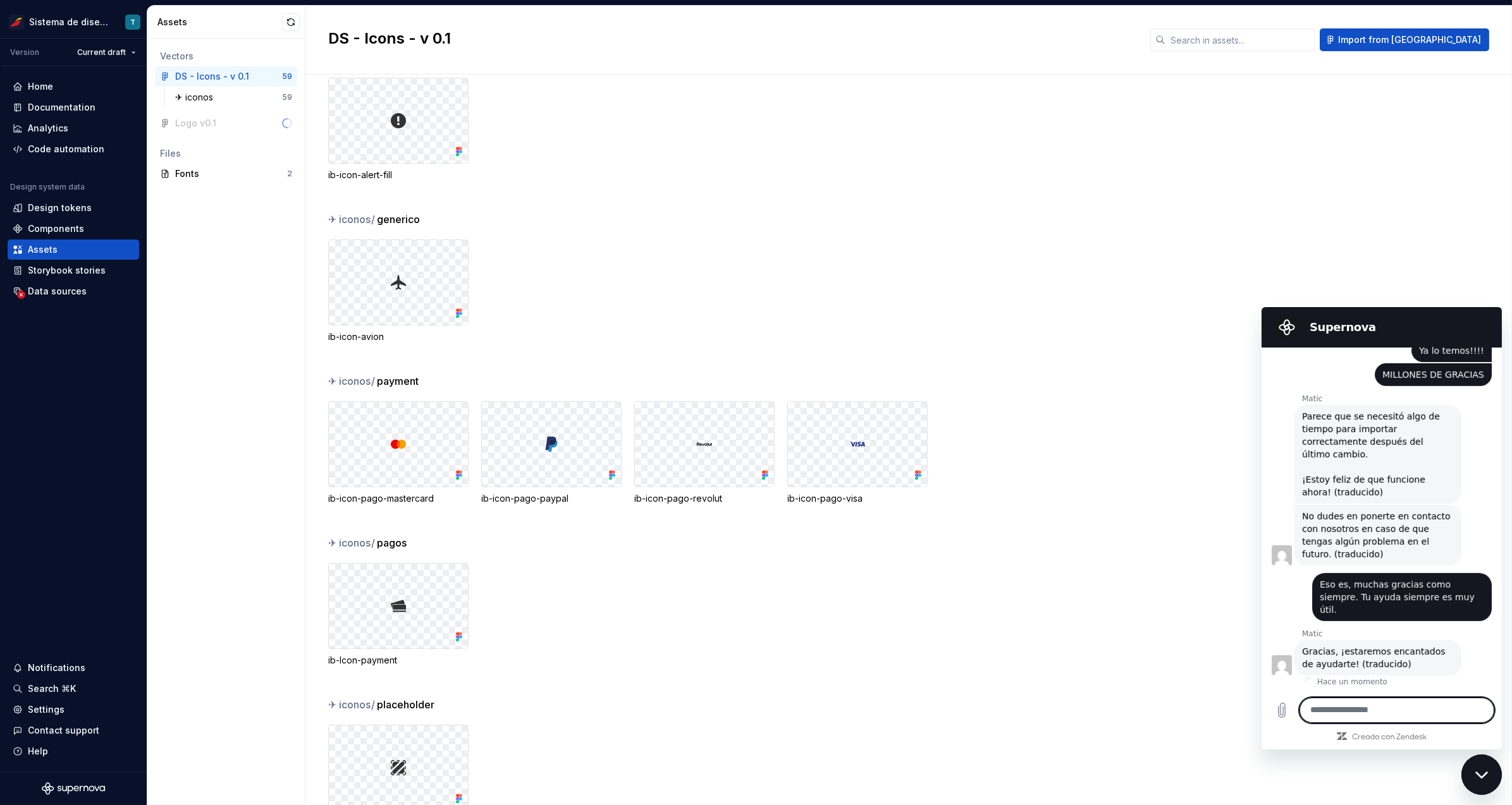
click at [1204, 222] on div "✈︎ iconos / generico" at bounding box center [920, 219] width 1184 height 15
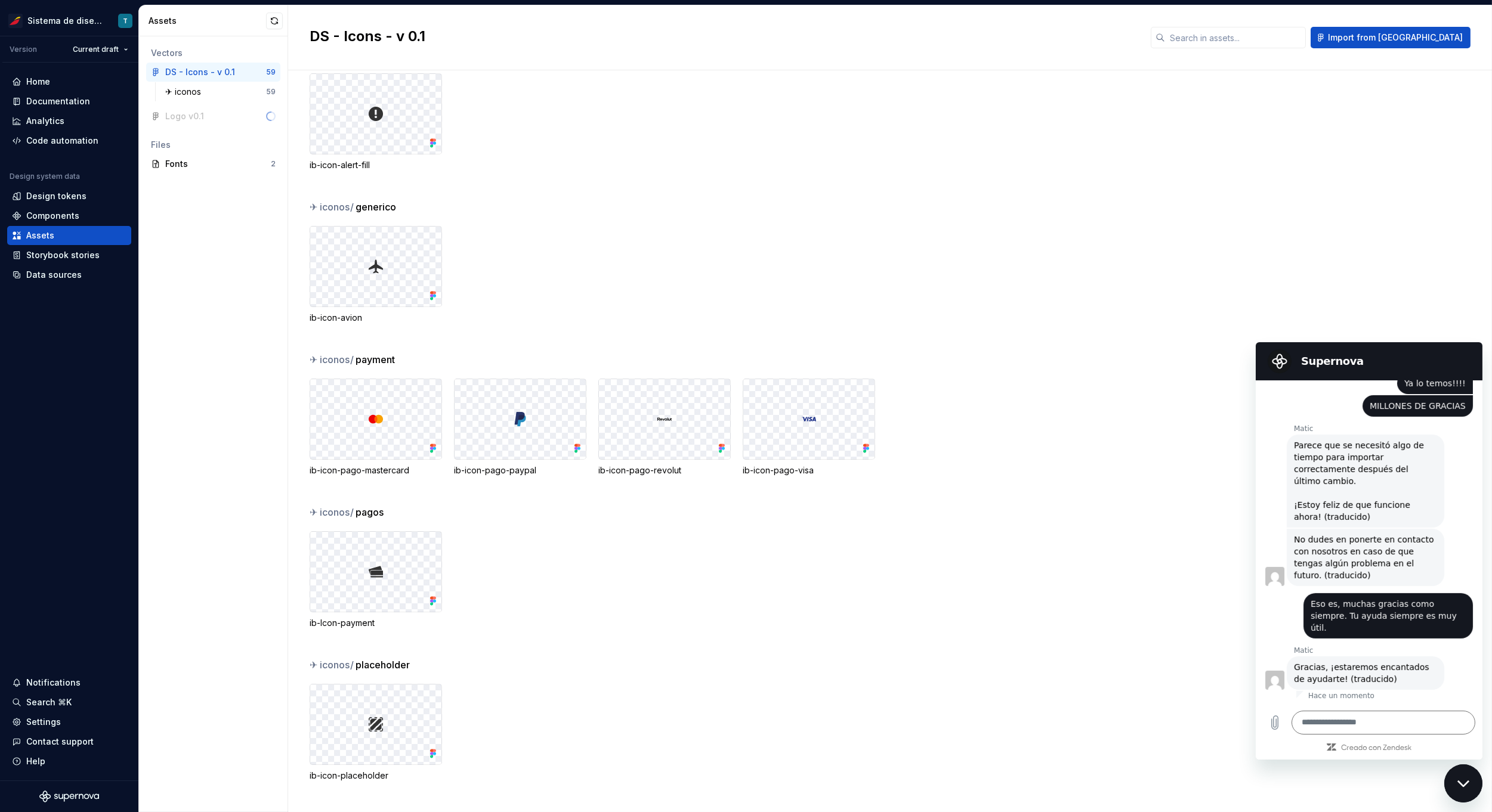
click at [199, 112] on div "Logo v0.1" at bounding box center [213, 116] width 134 height 19
click at [46, 80] on div "Home" at bounding box center [38, 82] width 24 height 12
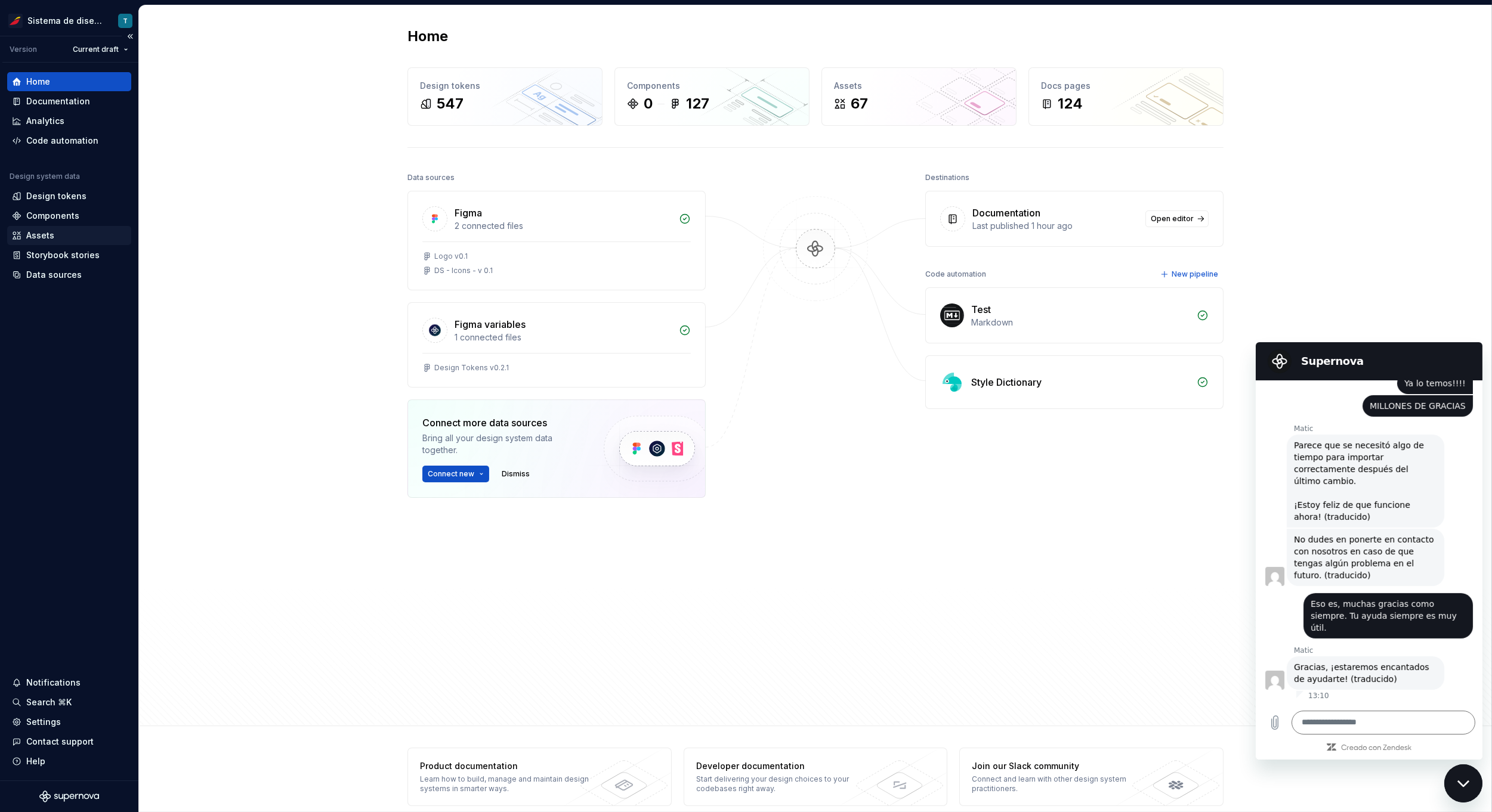
click at [61, 232] on div "Assets" at bounding box center [70, 236] width 115 height 12
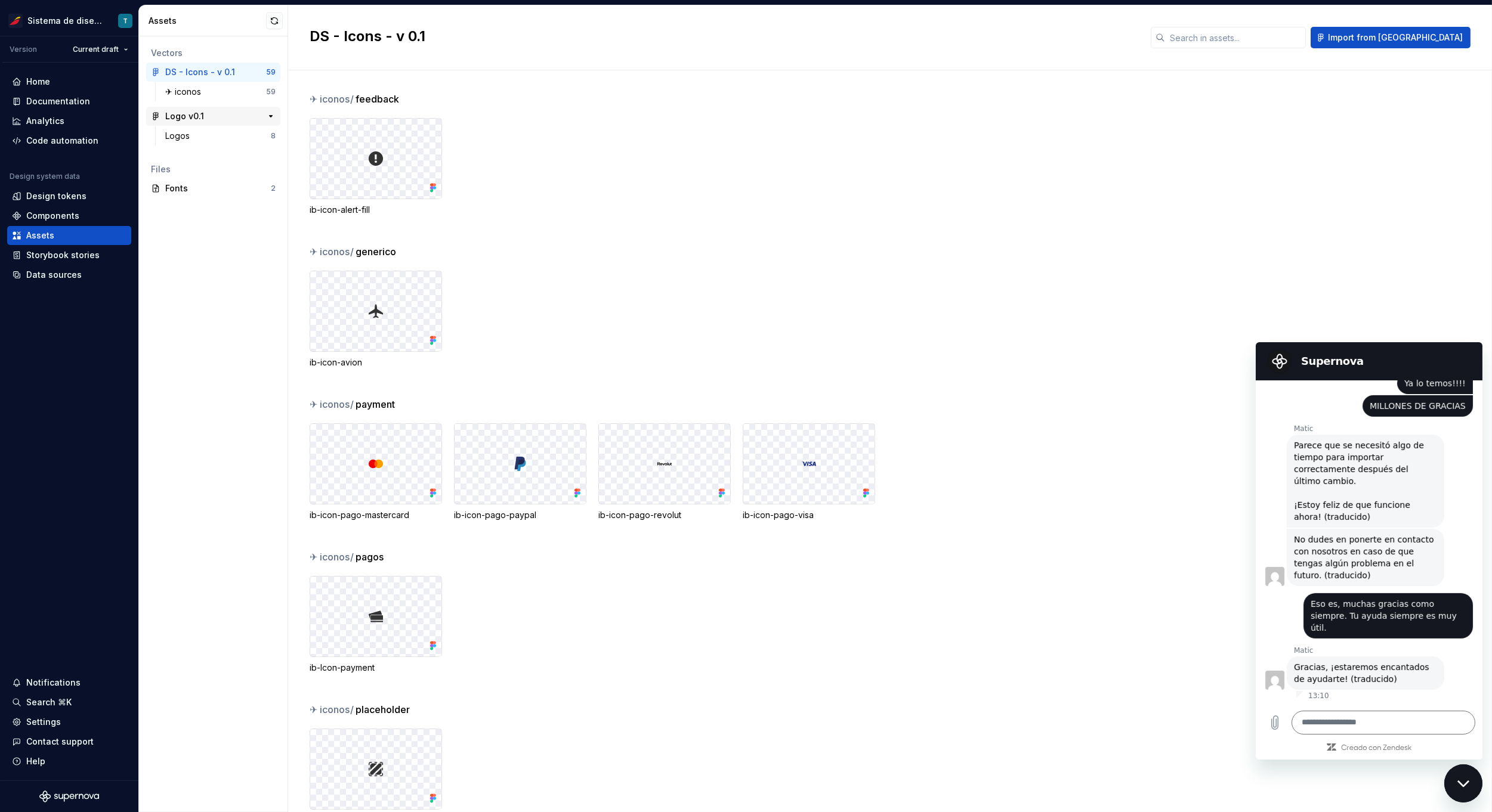
click at [204, 117] on div "Logo v0.1" at bounding box center [209, 116] width 89 height 12
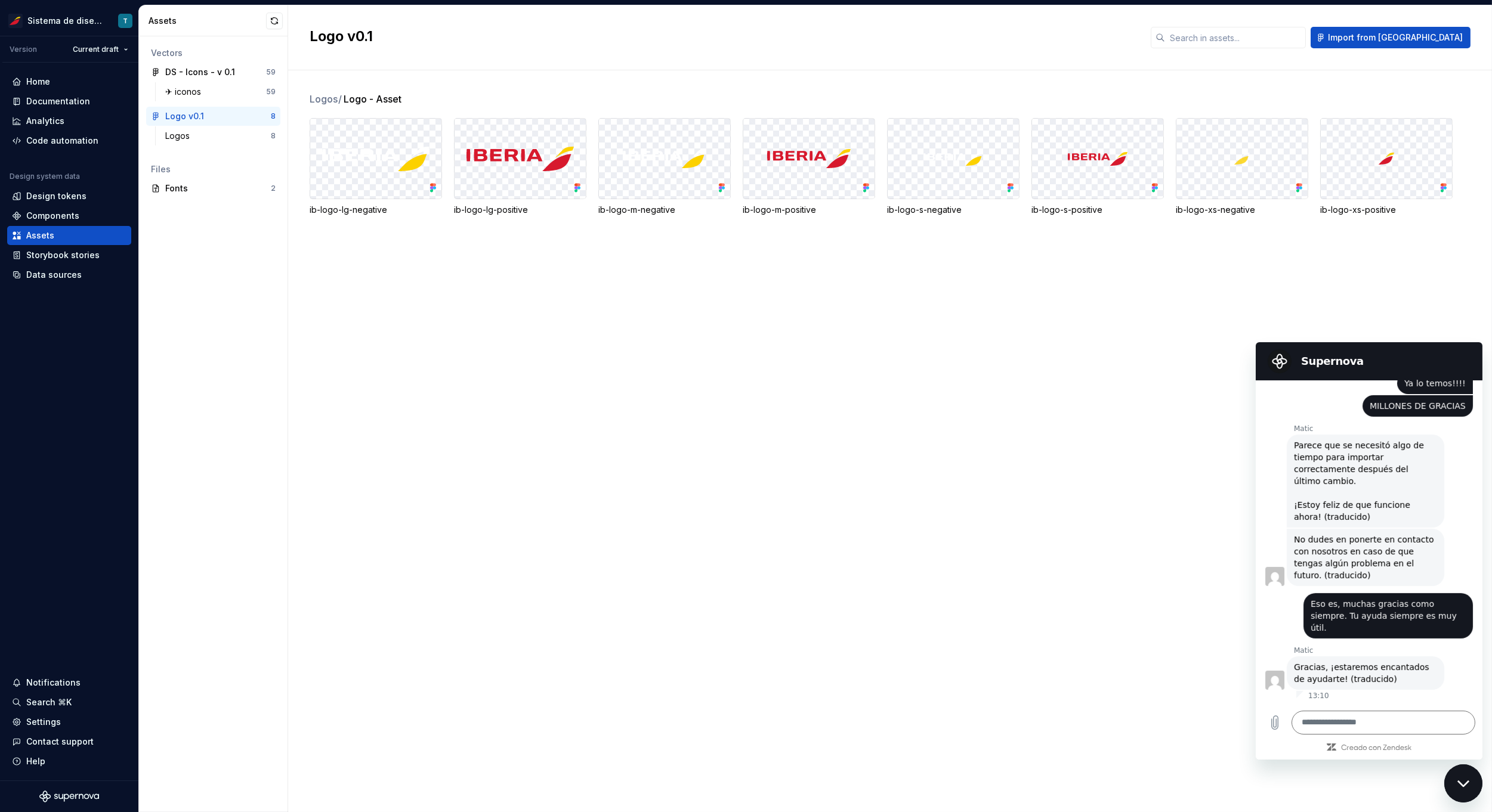
click at [1426, 759] on div "Cerrar ventana de mensajería" at bounding box center [1463, 783] width 36 height 36
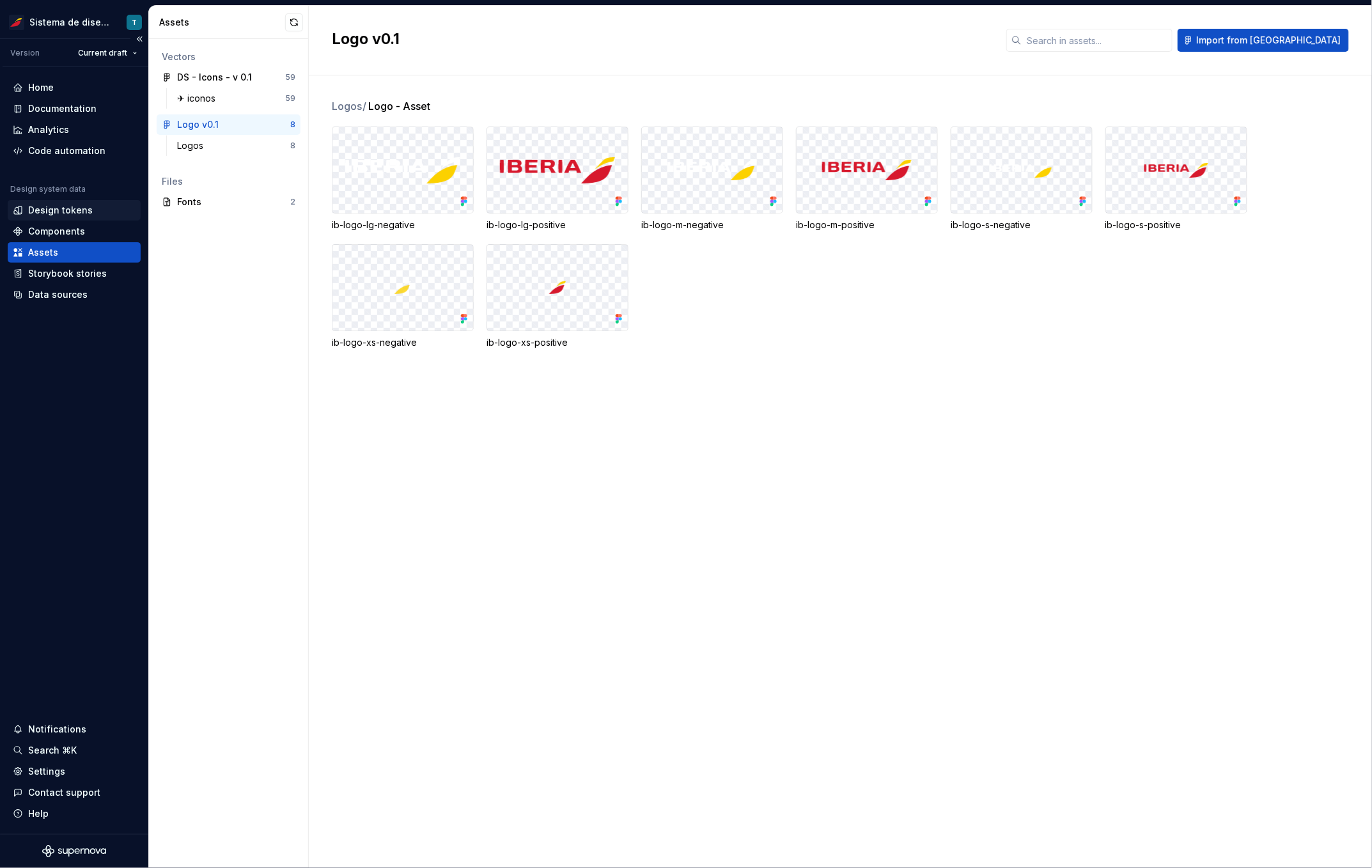
click at [72, 209] on div "Design tokens" at bounding box center [61, 210] width 64 height 13
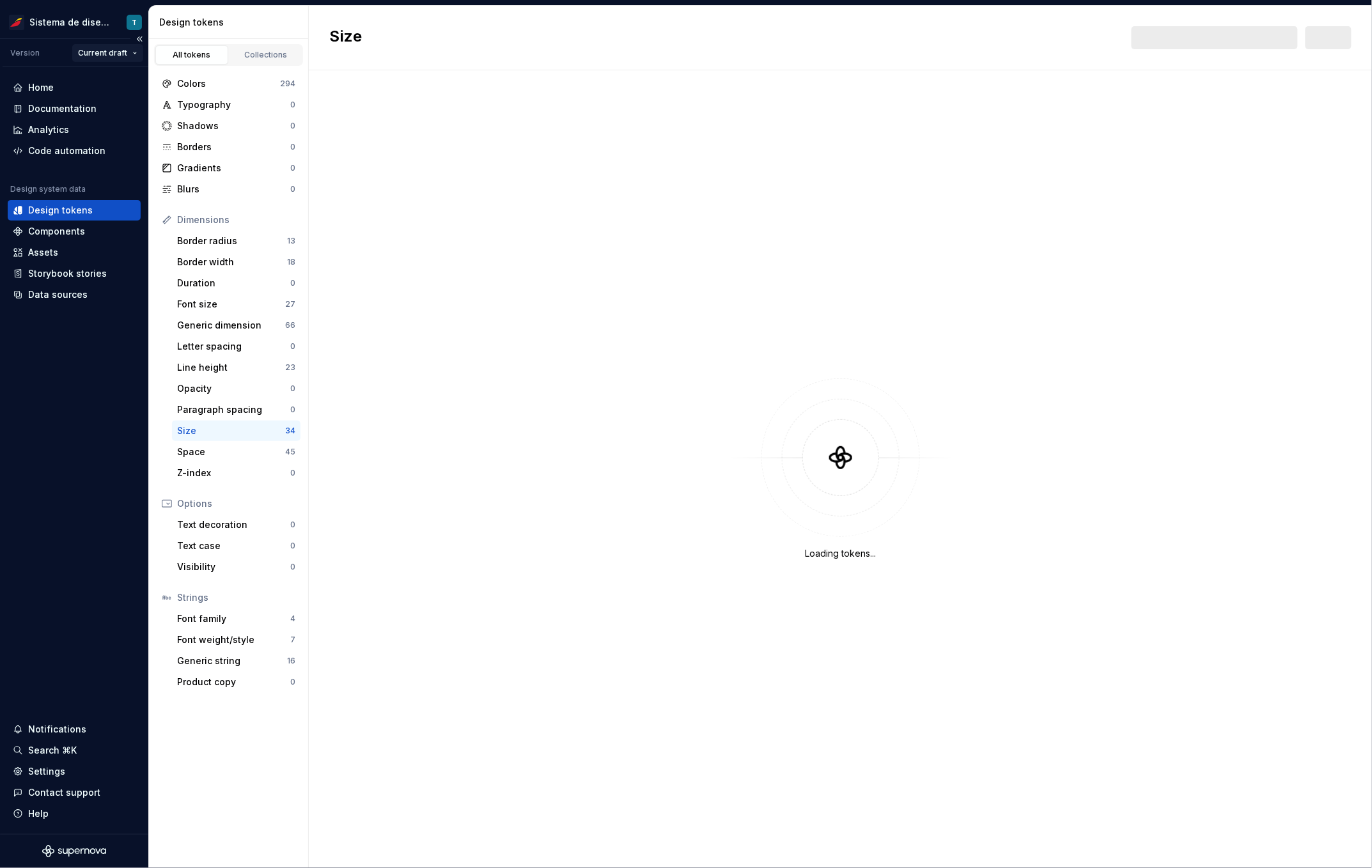
click at [125, 52] on html "Sistema de diseño Iberia T Version Current draft Home Documentation Analytics C…" at bounding box center [686, 434] width 1372 height 868
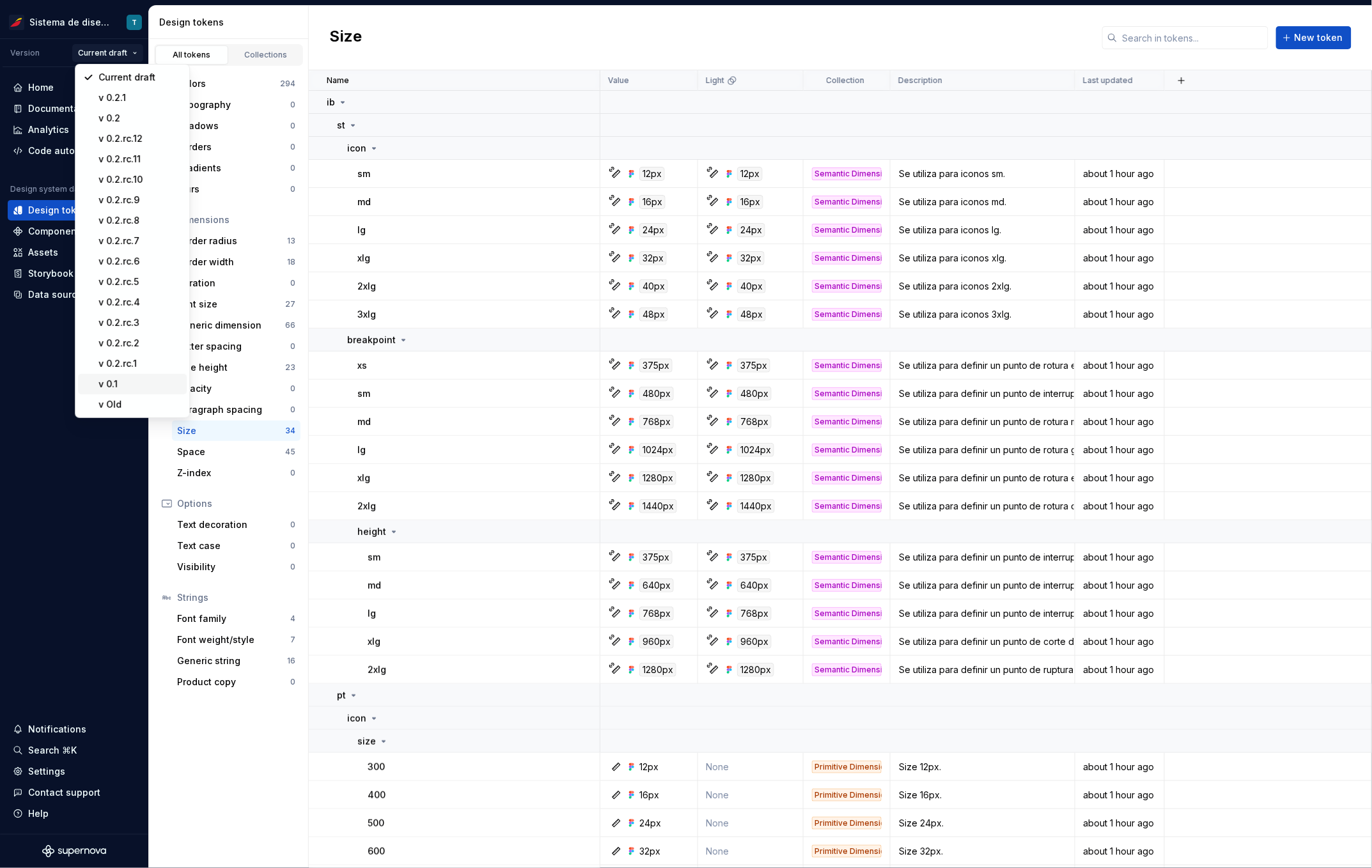
click at [131, 380] on div "v 0.1" at bounding box center [140, 384] width 83 height 13
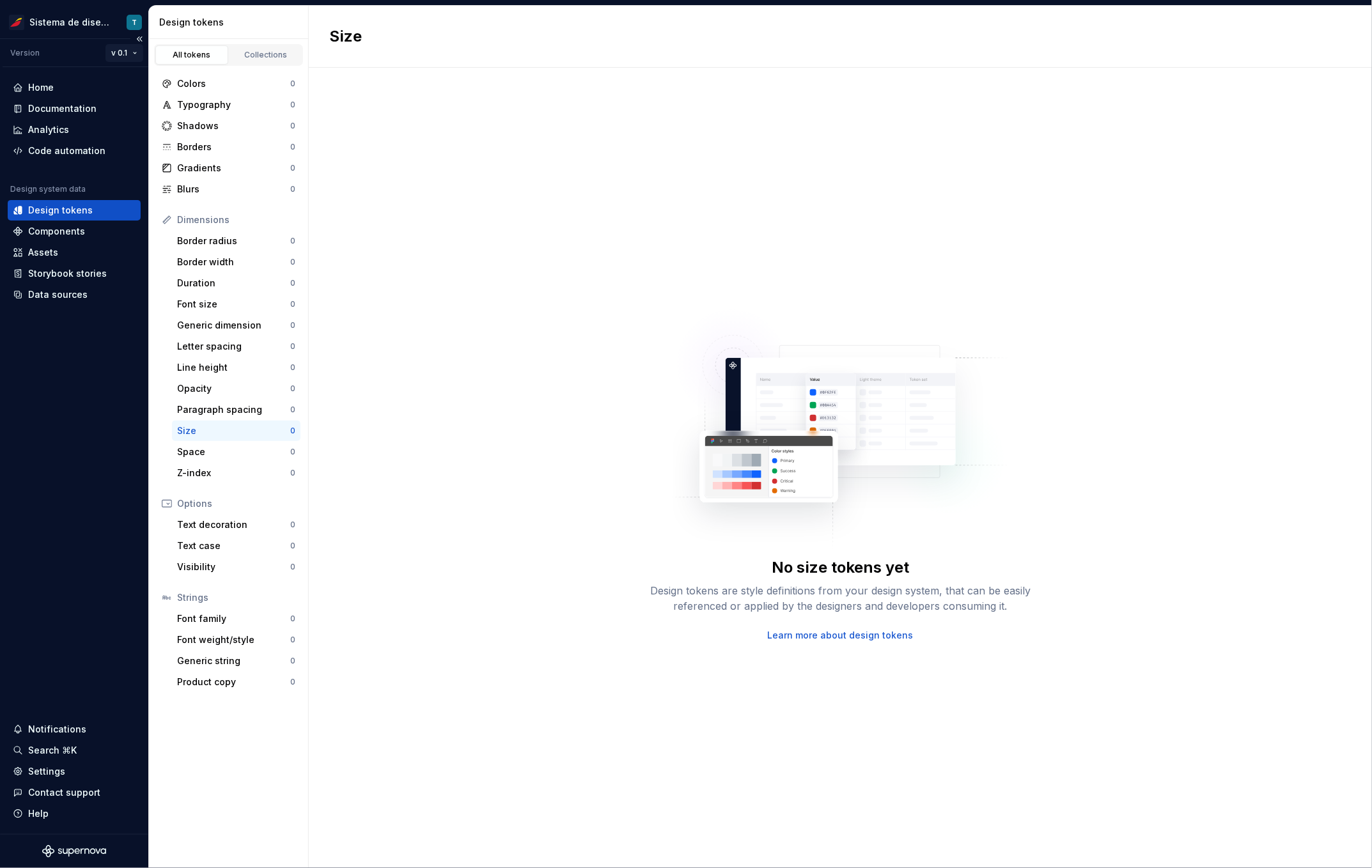
click at [126, 49] on html "Sistema de diseño Iberia T Version v 0.1 Home Documentation Analytics Code auto…" at bounding box center [686, 434] width 1372 height 868
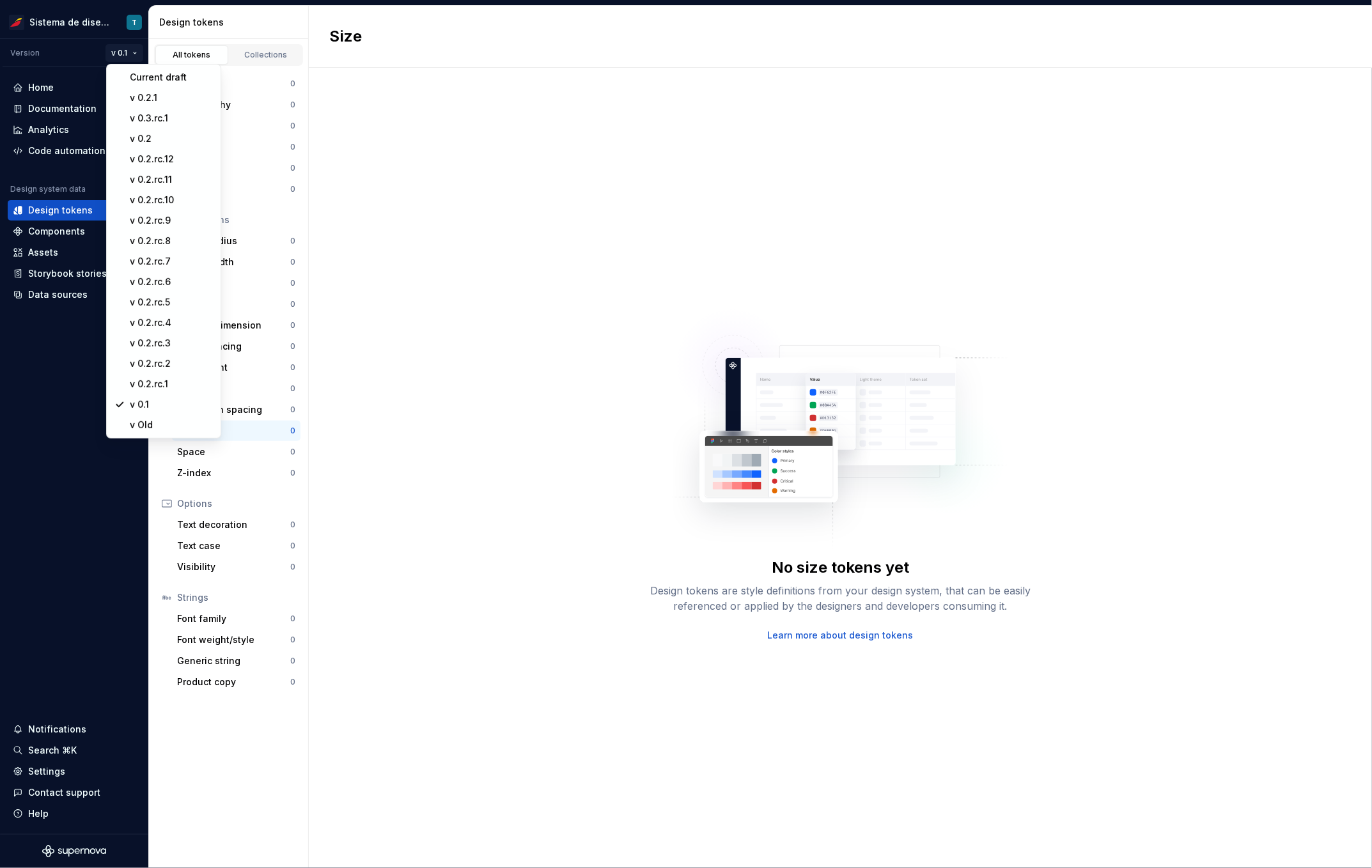
click at [54, 204] on html "Sistema de diseño Iberia T Version v 0.1 Home Documentation Analytics Code auto…" at bounding box center [686, 434] width 1372 height 868
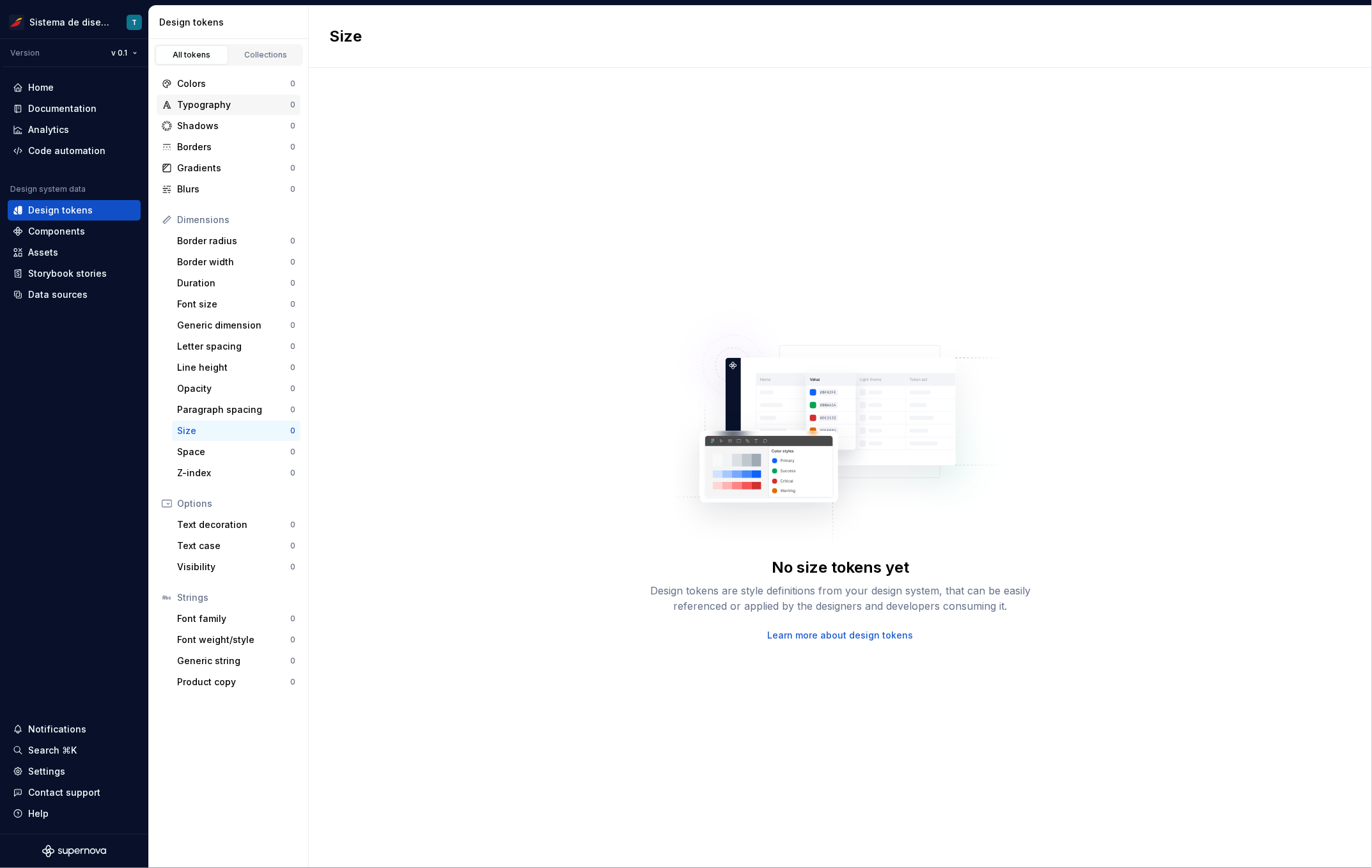
click at [218, 96] on div "Typography 0" at bounding box center [228, 105] width 144 height 20
click at [130, 52] on html "Sistema de diseño Iberia T Version v 0.1 Home Documentation Analytics Code auto…" at bounding box center [686, 434] width 1372 height 868
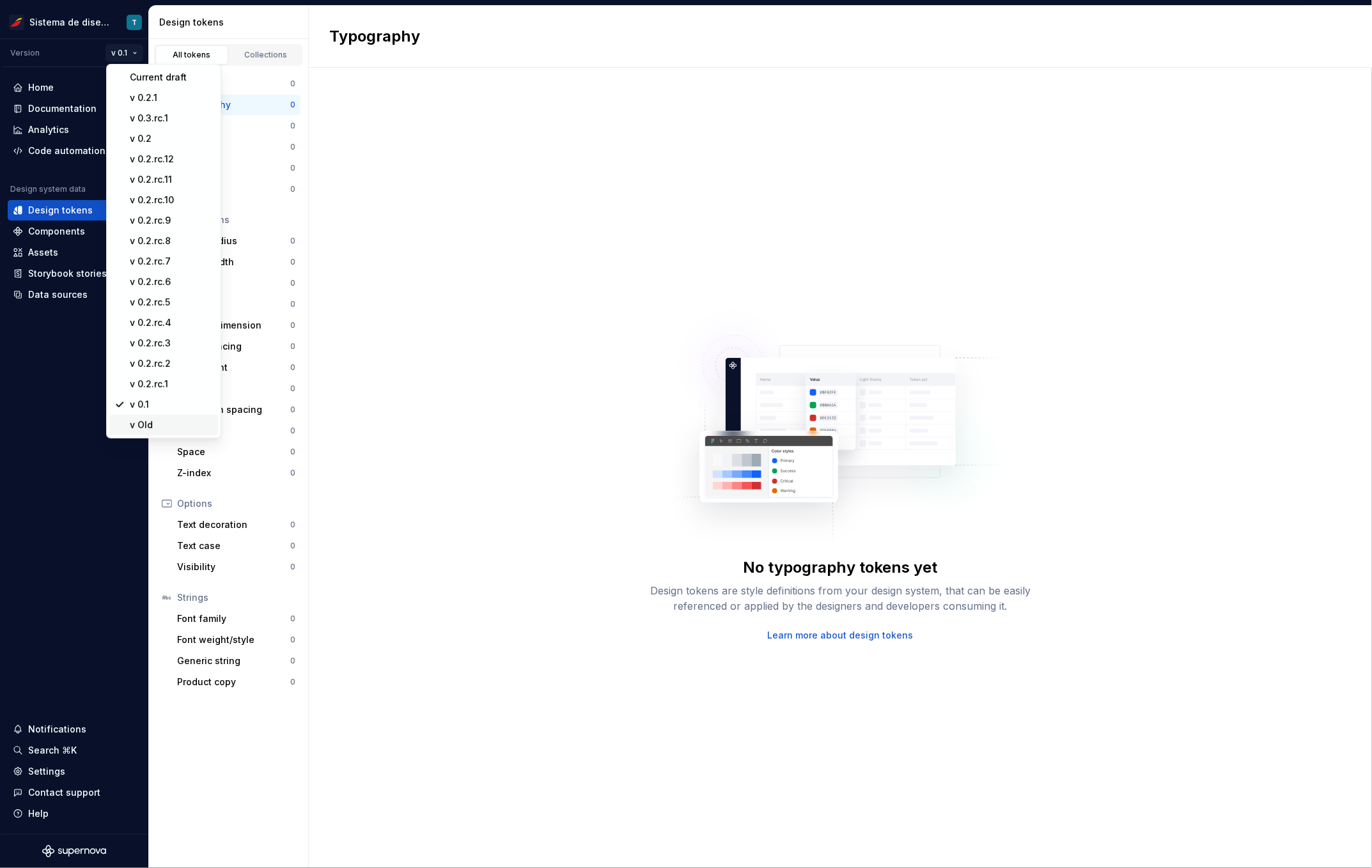
click at [140, 426] on div "v Old" at bounding box center [172, 425] width 83 height 13
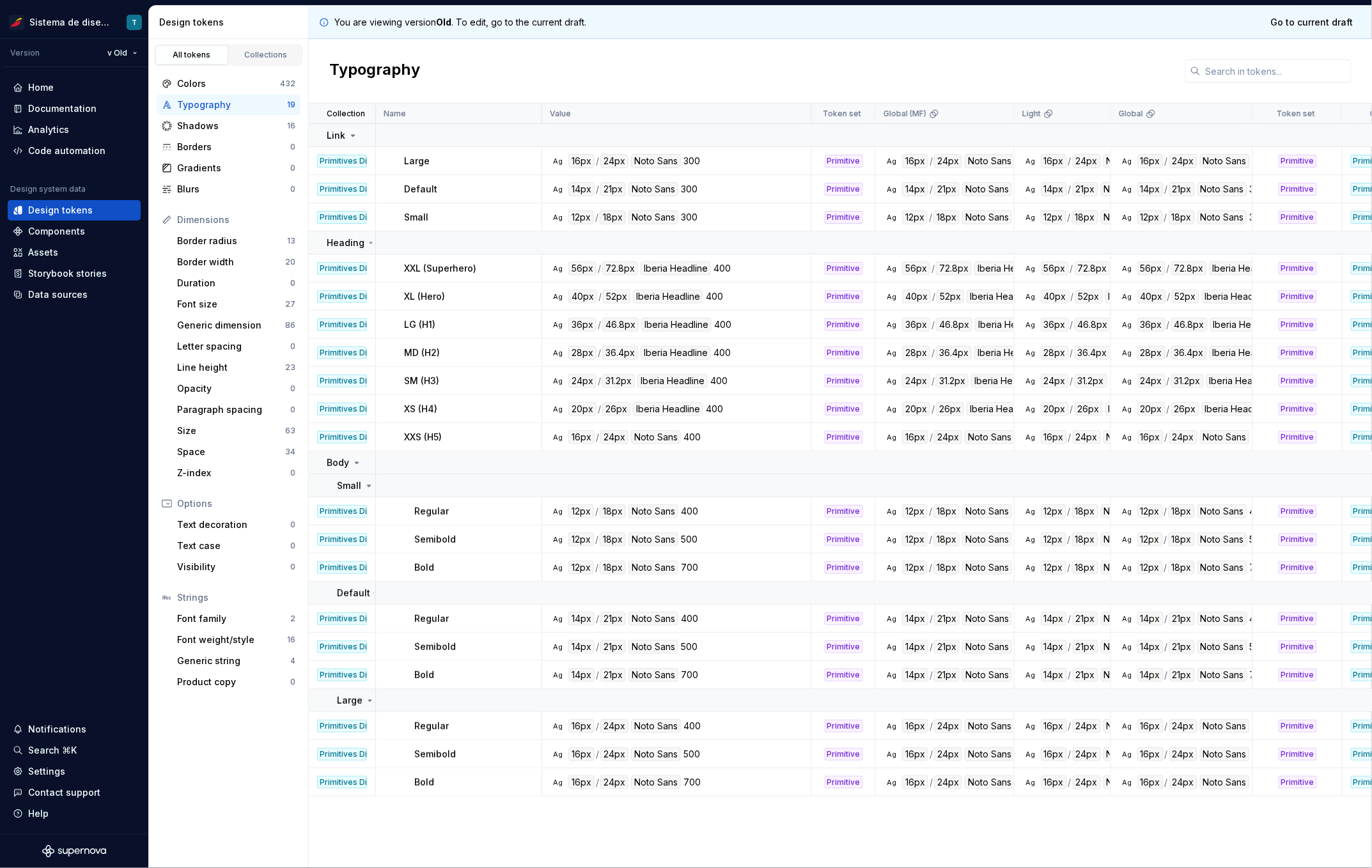
click at [225, 104] on div "Typography" at bounding box center [231, 105] width 110 height 13
click at [215, 125] on div "Shadows" at bounding box center [231, 126] width 110 height 13
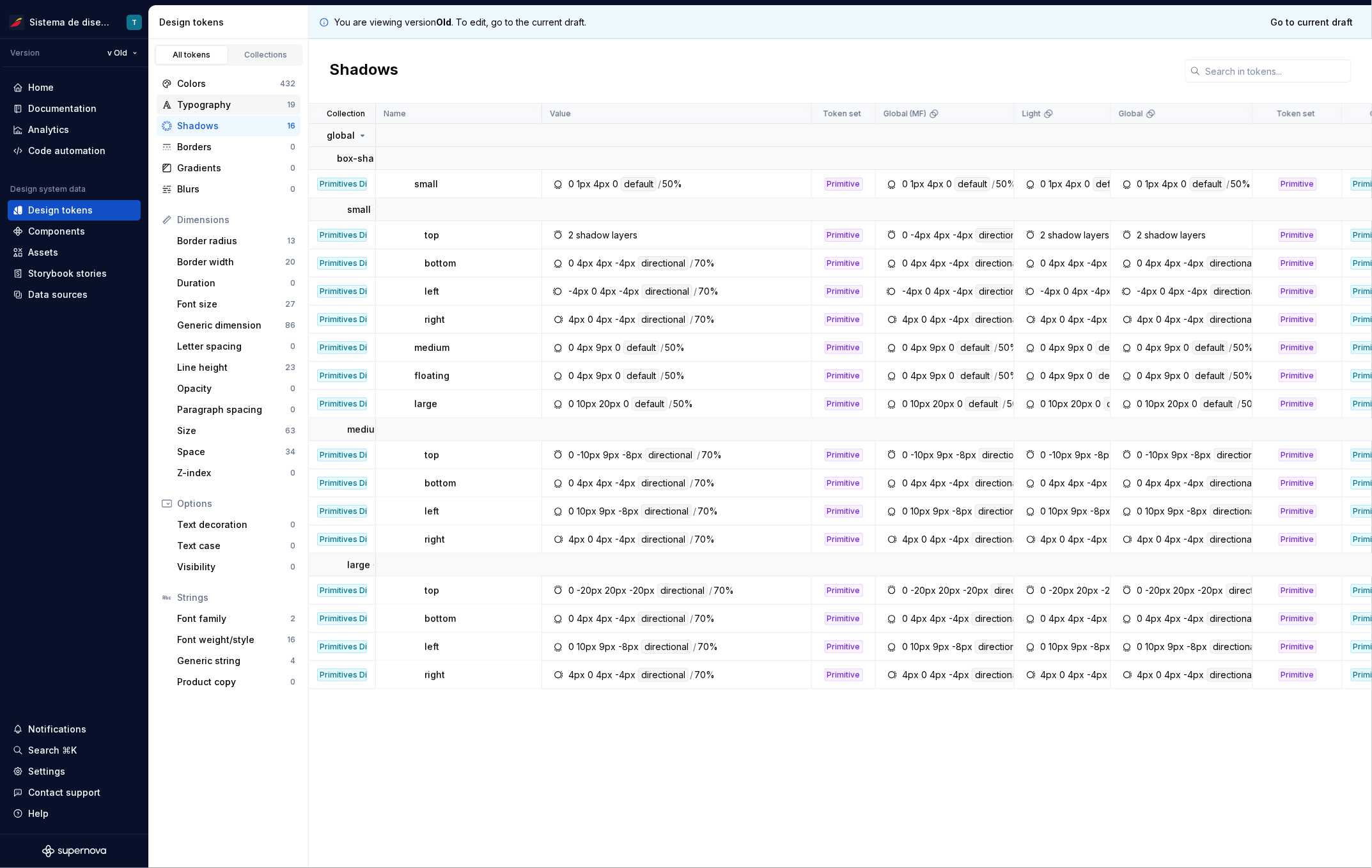
click at [212, 104] on div "Typography" at bounding box center [231, 105] width 110 height 13
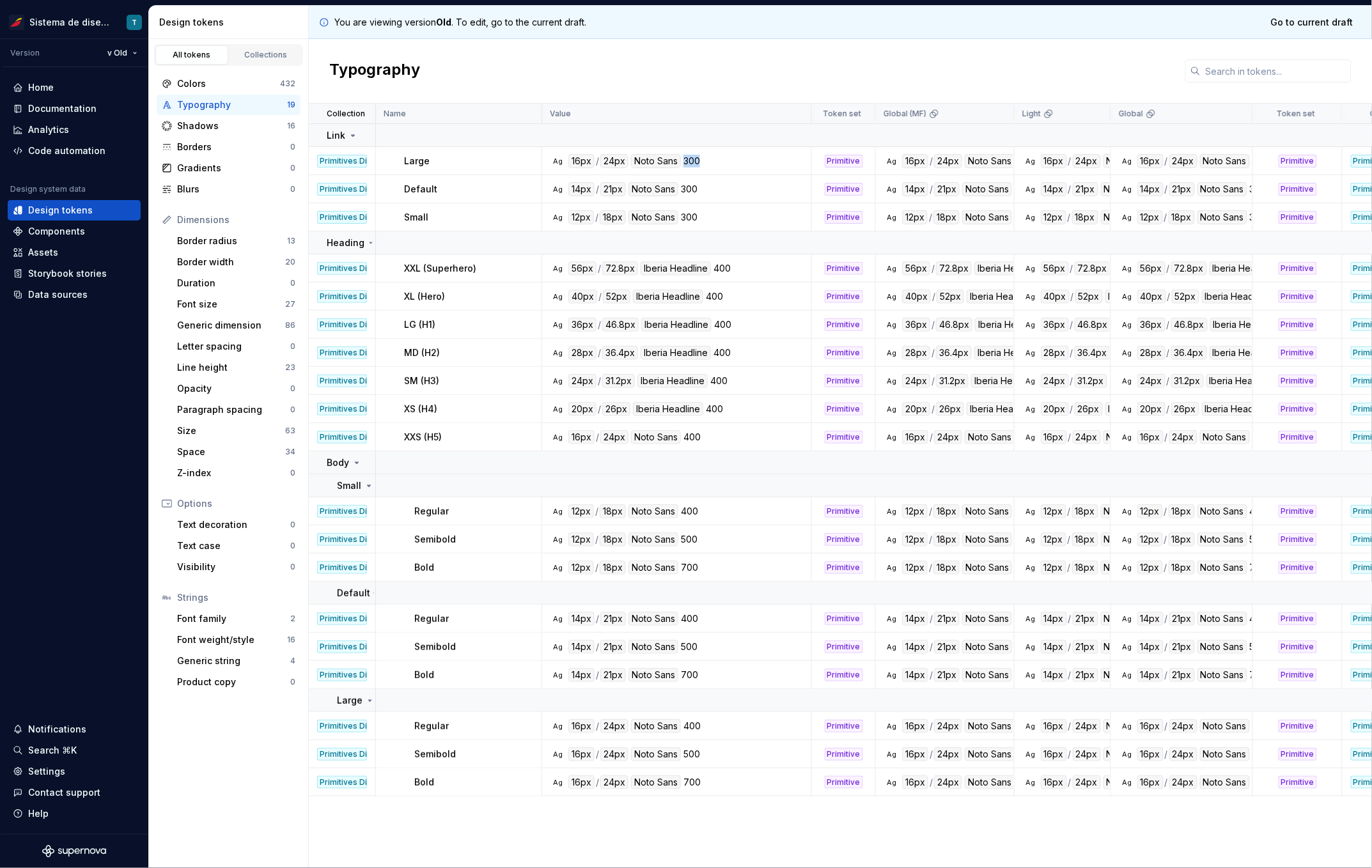
drag, startPoint x: 678, startPoint y: 158, endPoint x: 710, endPoint y: 159, distance: 32.0
click at [710, 159] on div "Ag 16px / 24px Noto Sans 300" at bounding box center [681, 161] width 260 height 14
drag, startPoint x: 679, startPoint y: 189, endPoint x: 690, endPoint y: 205, distance: 19.4
click at [693, 189] on div "300" at bounding box center [689, 188] width 17 height 14
drag, startPoint x: 680, startPoint y: 216, endPoint x: 708, endPoint y: 244, distance: 39.6
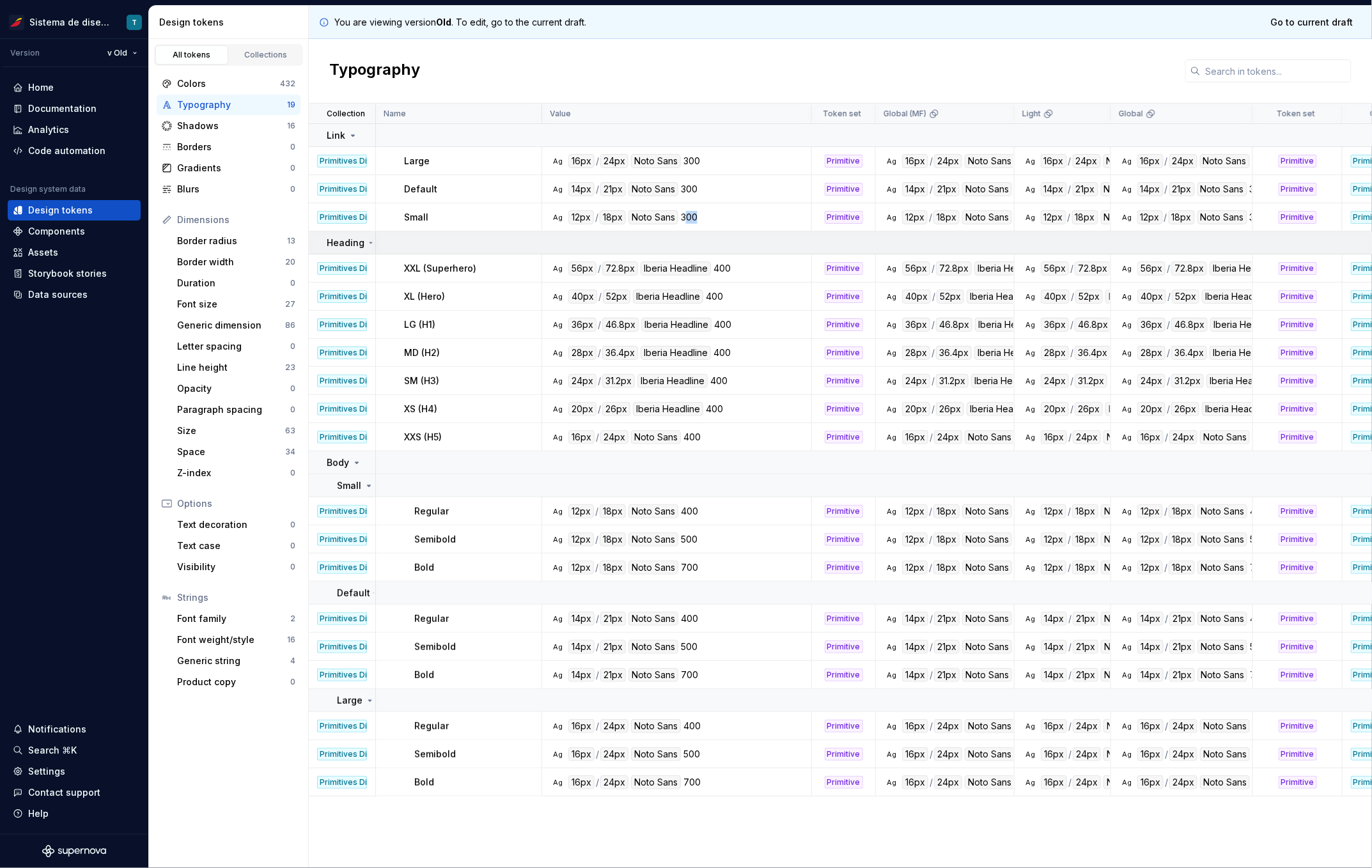
click at [709, 216] on div "Ag 12px / 18px Noto Sans 300" at bounding box center [681, 217] width 260 height 14
drag, startPoint x: 715, startPoint y: 264, endPoint x: 758, endPoint y: 265, distance: 43.0
click at [758, 265] on div "Ag 56px / 72.8px Iberia Headline 400" at bounding box center [681, 268] width 260 height 14
click at [229, 120] on div "Shadows" at bounding box center [231, 126] width 110 height 13
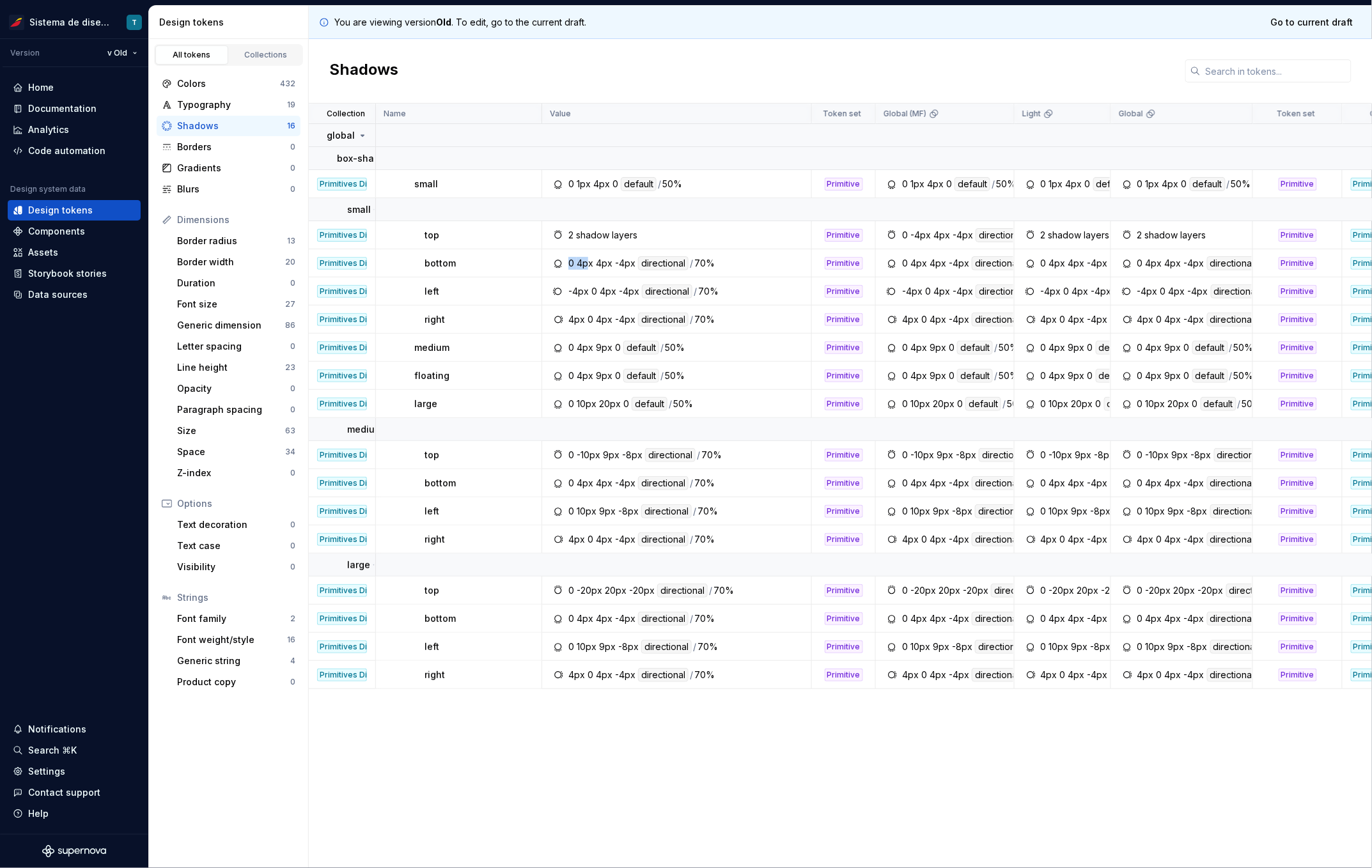
drag, startPoint x: 586, startPoint y: 264, endPoint x: 565, endPoint y: 261, distance: 21.2
click at [565, 261] on div "0 4px 4px -4px directional / 70%" at bounding box center [681, 263] width 260 height 14
click at [222, 150] on div "Borders" at bounding box center [233, 147] width 113 height 13
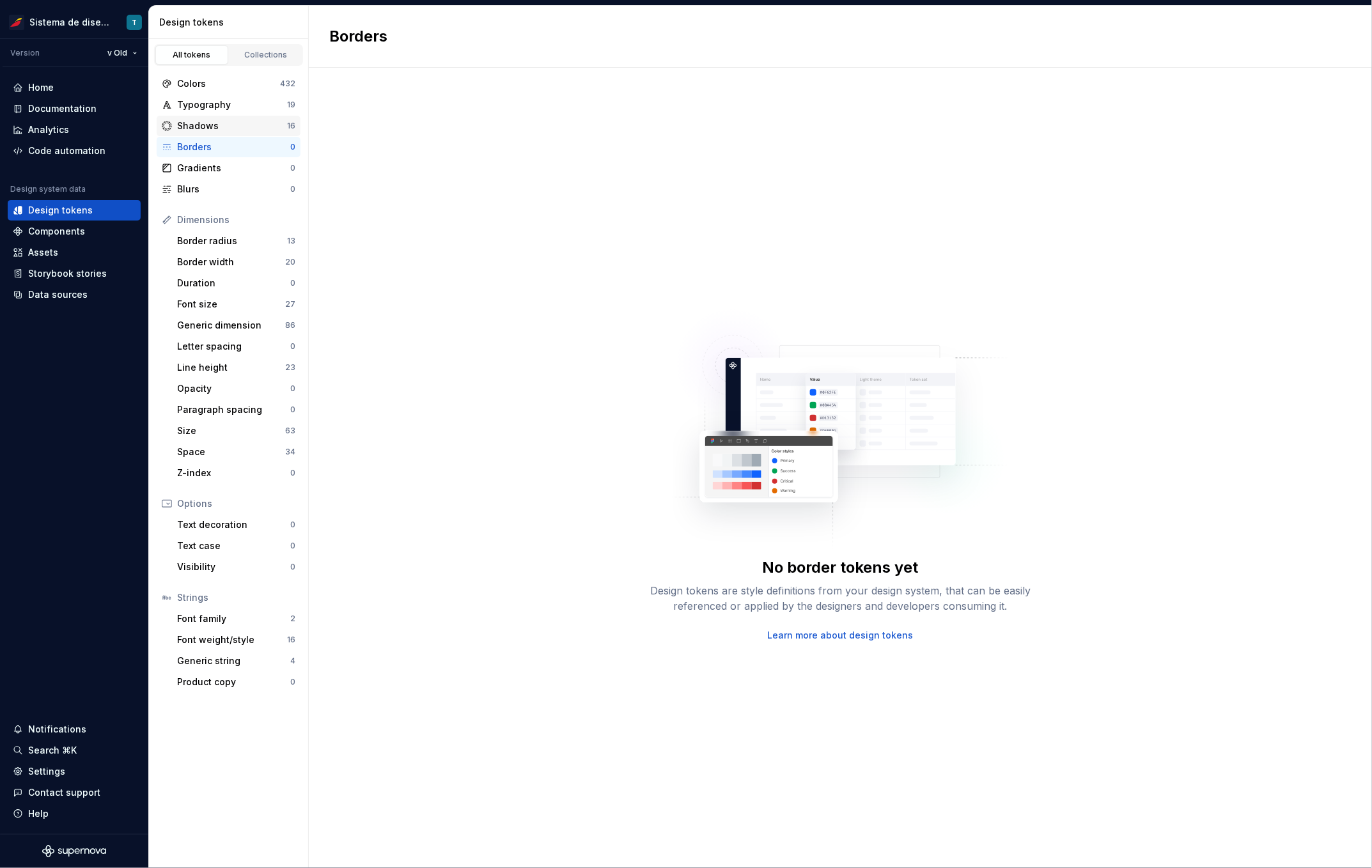
click at [217, 124] on div "Shadows" at bounding box center [231, 126] width 110 height 13
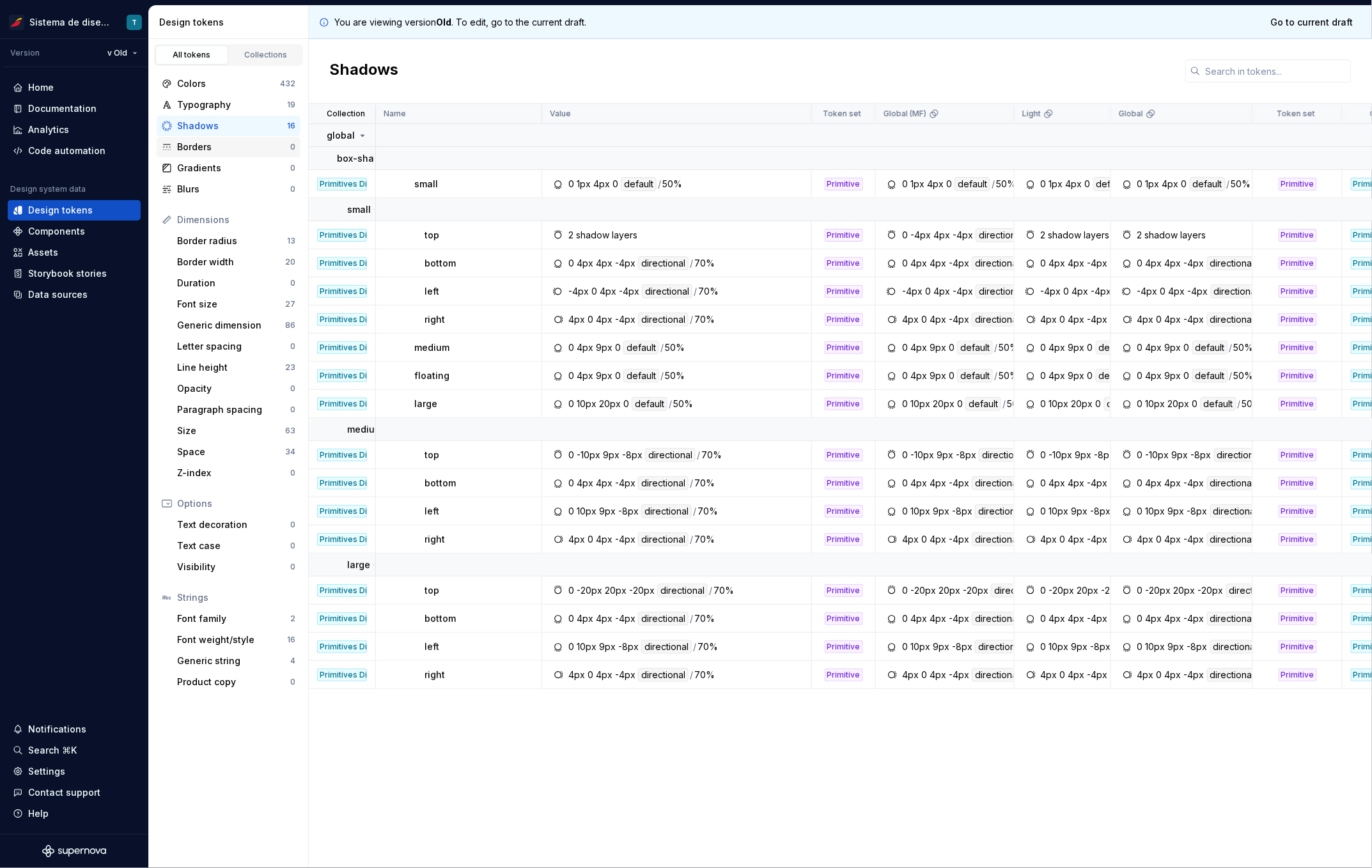
click at [215, 138] on div "Borders 0" at bounding box center [228, 147] width 144 height 20
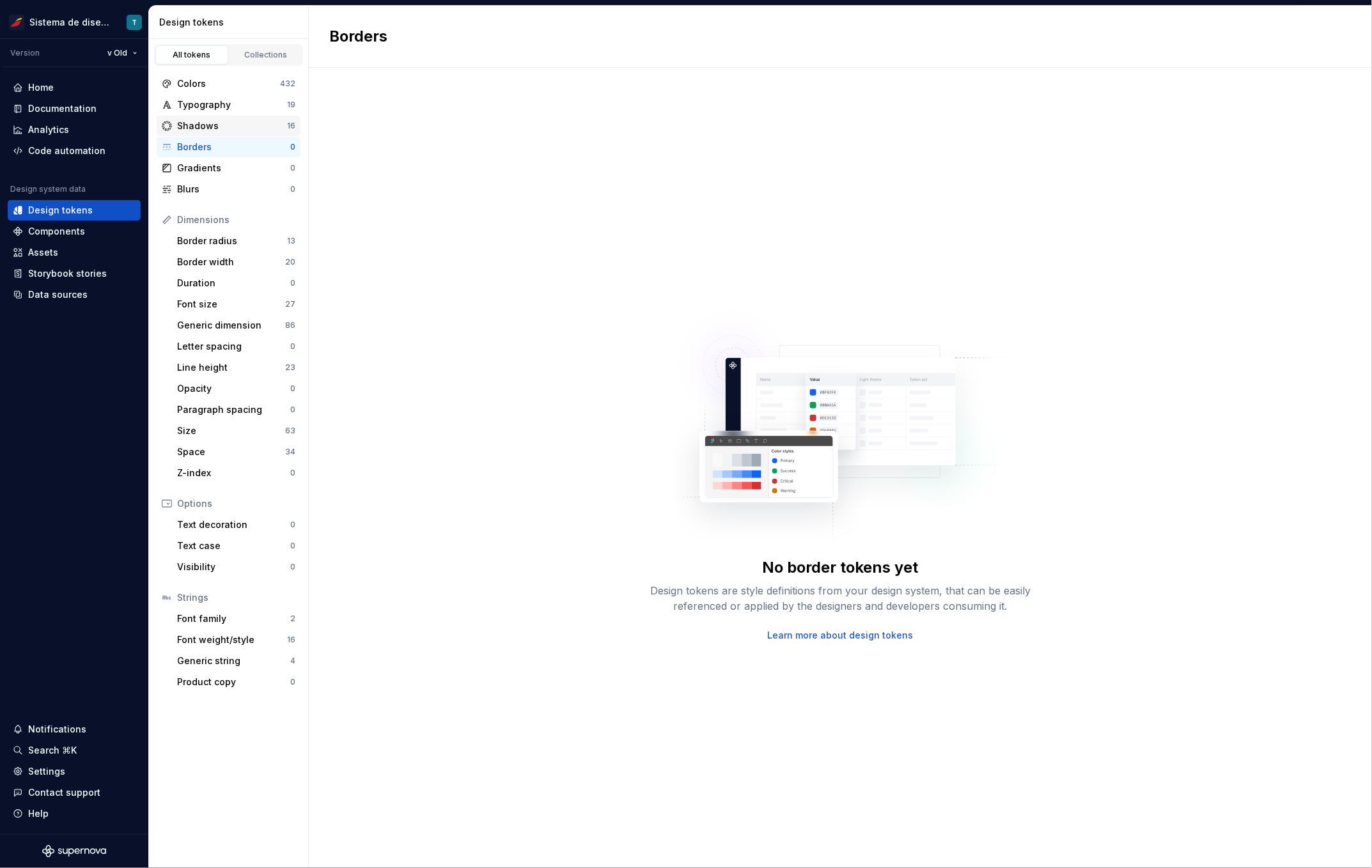
click at [215, 125] on div "Shadows" at bounding box center [231, 126] width 110 height 13
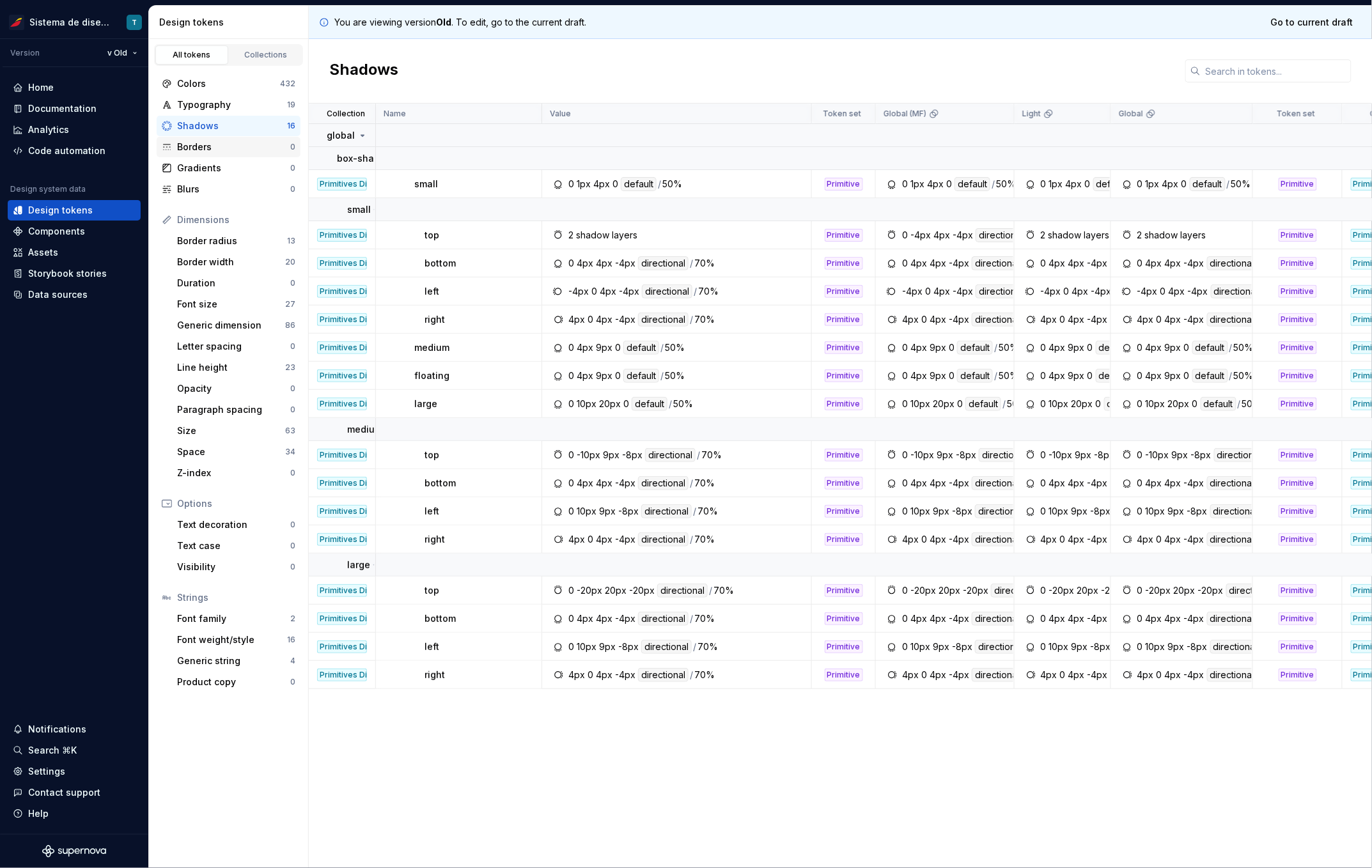
click at [218, 144] on div "Borders" at bounding box center [233, 147] width 113 height 13
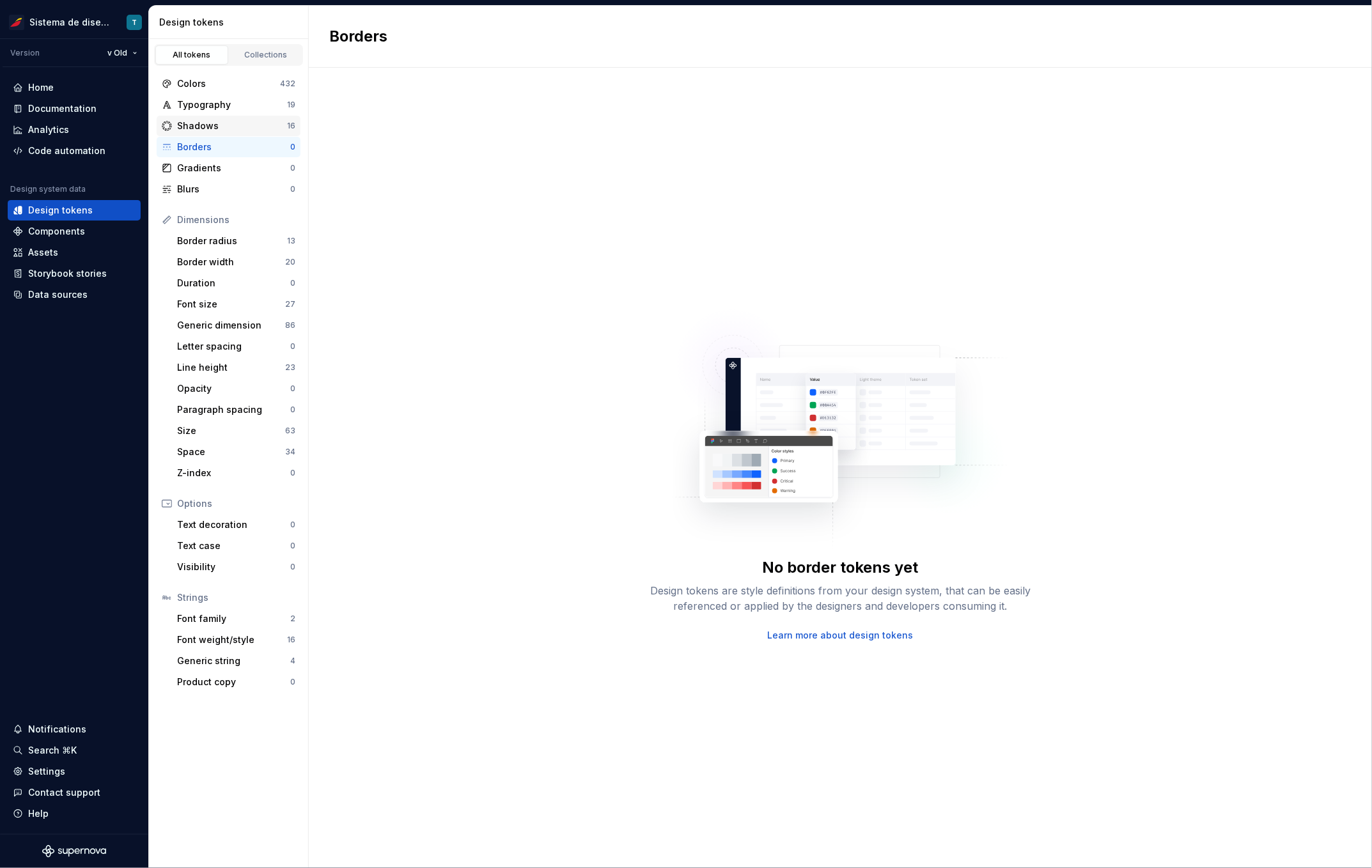
click at [210, 123] on div "Shadows" at bounding box center [231, 126] width 110 height 13
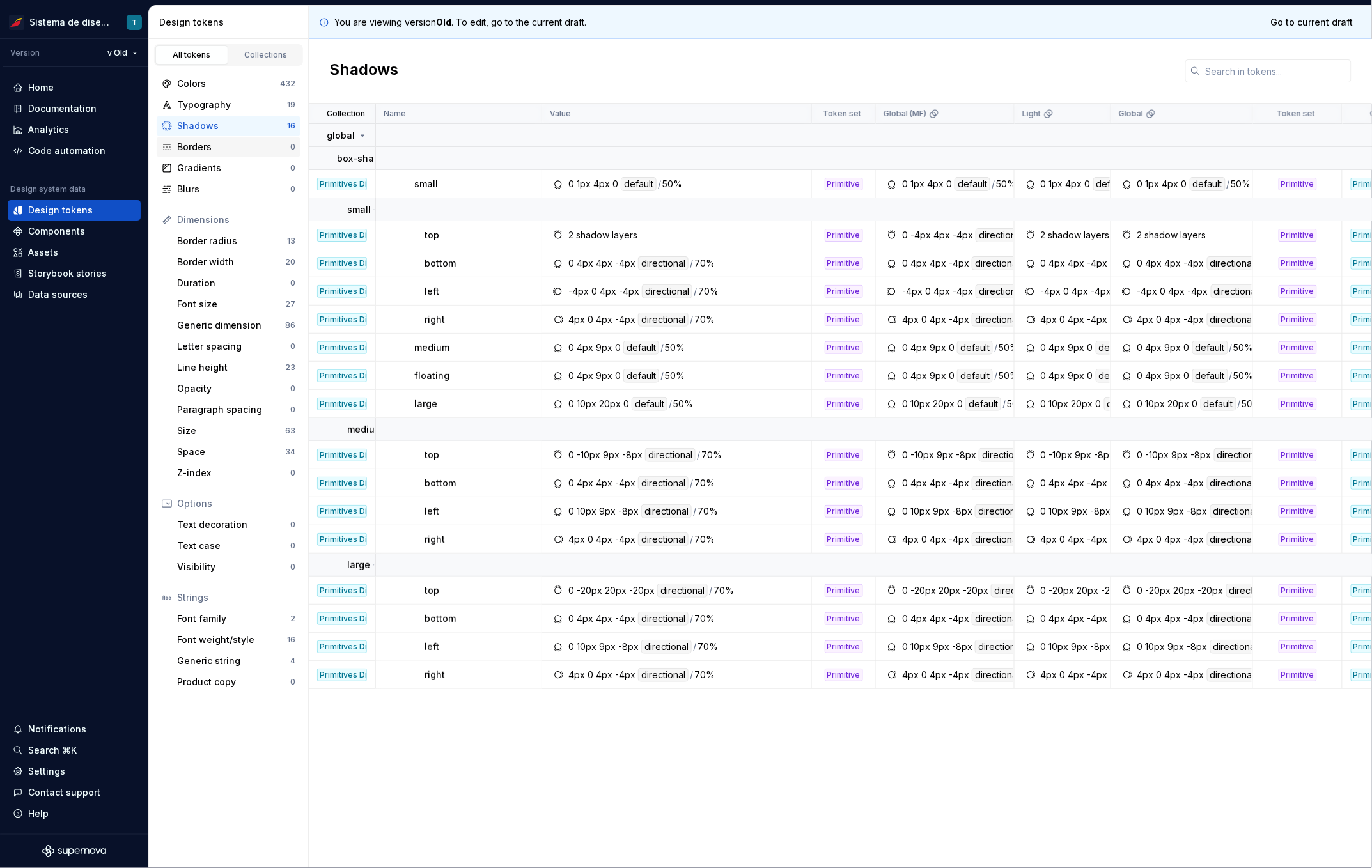
click at [212, 143] on div "Borders" at bounding box center [233, 147] width 113 height 13
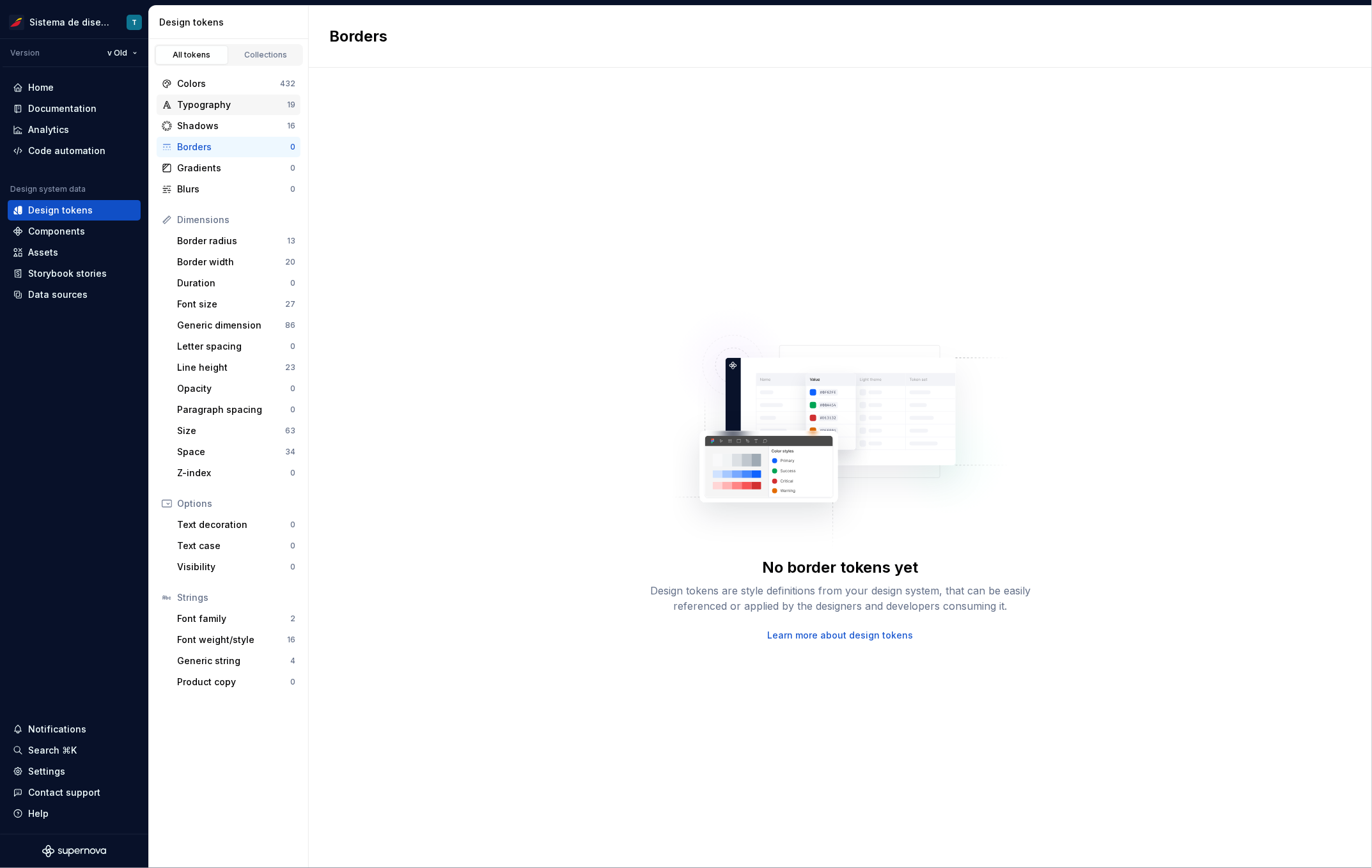
click at [221, 105] on div "Typography" at bounding box center [231, 105] width 110 height 13
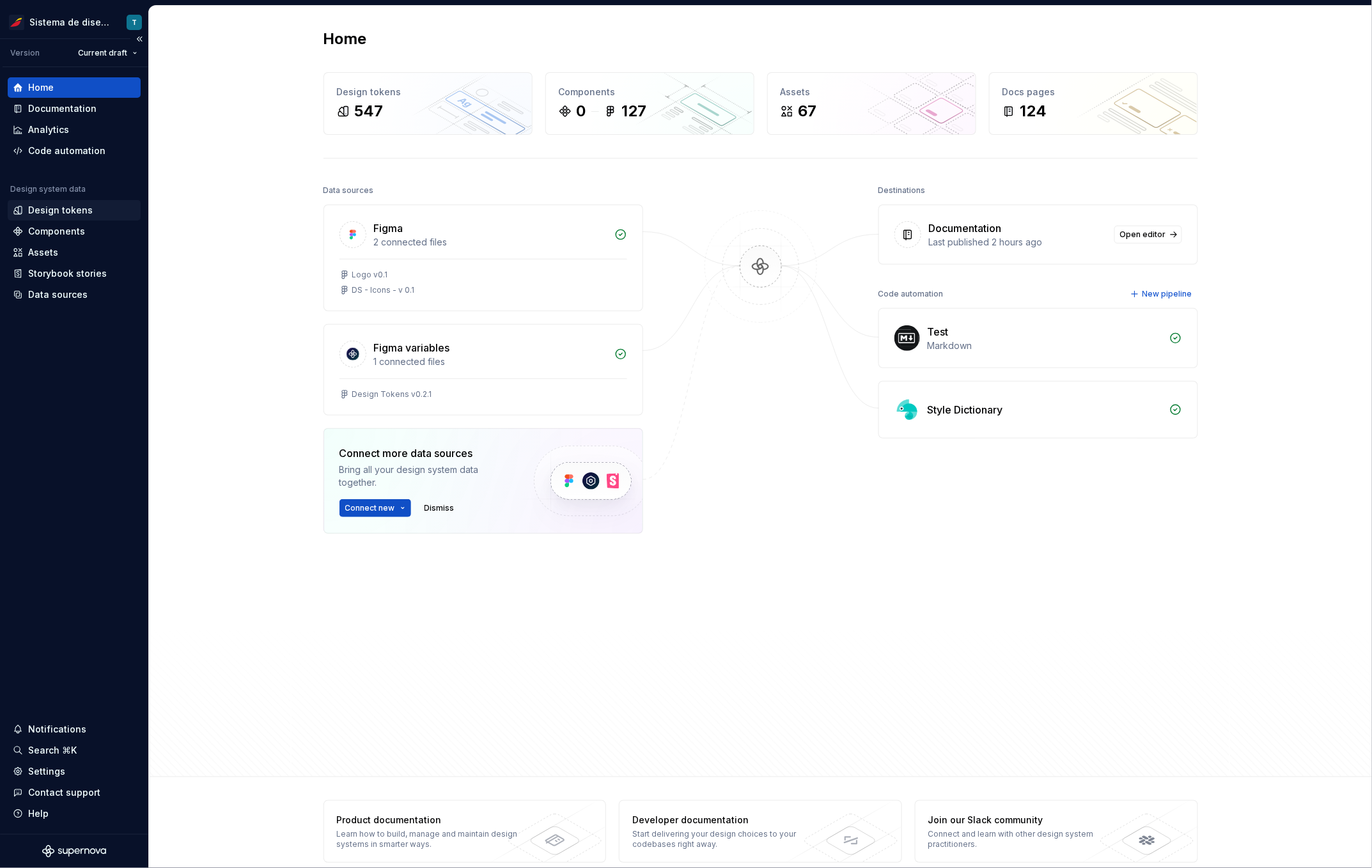
click at [64, 212] on div "Design tokens" at bounding box center [61, 210] width 64 height 13
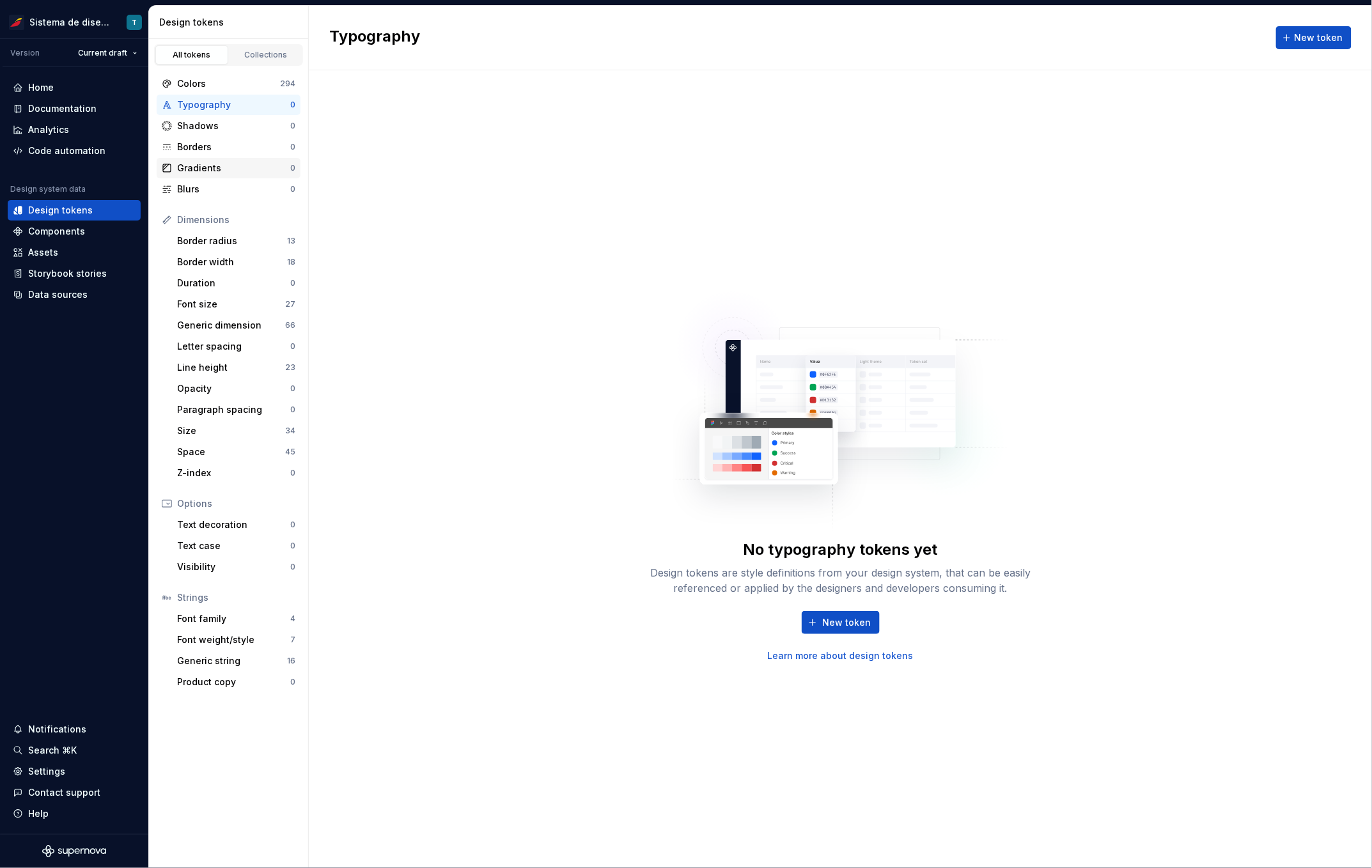
click at [196, 169] on div "Gradients" at bounding box center [233, 168] width 113 height 13
click at [196, 186] on div "Blurs" at bounding box center [233, 189] width 113 height 13
click at [207, 171] on div "Gradients" at bounding box center [233, 168] width 113 height 13
click at [219, 162] on div "Gradients" at bounding box center [233, 168] width 113 height 13
click at [223, 185] on div "Blurs" at bounding box center [233, 189] width 113 height 13
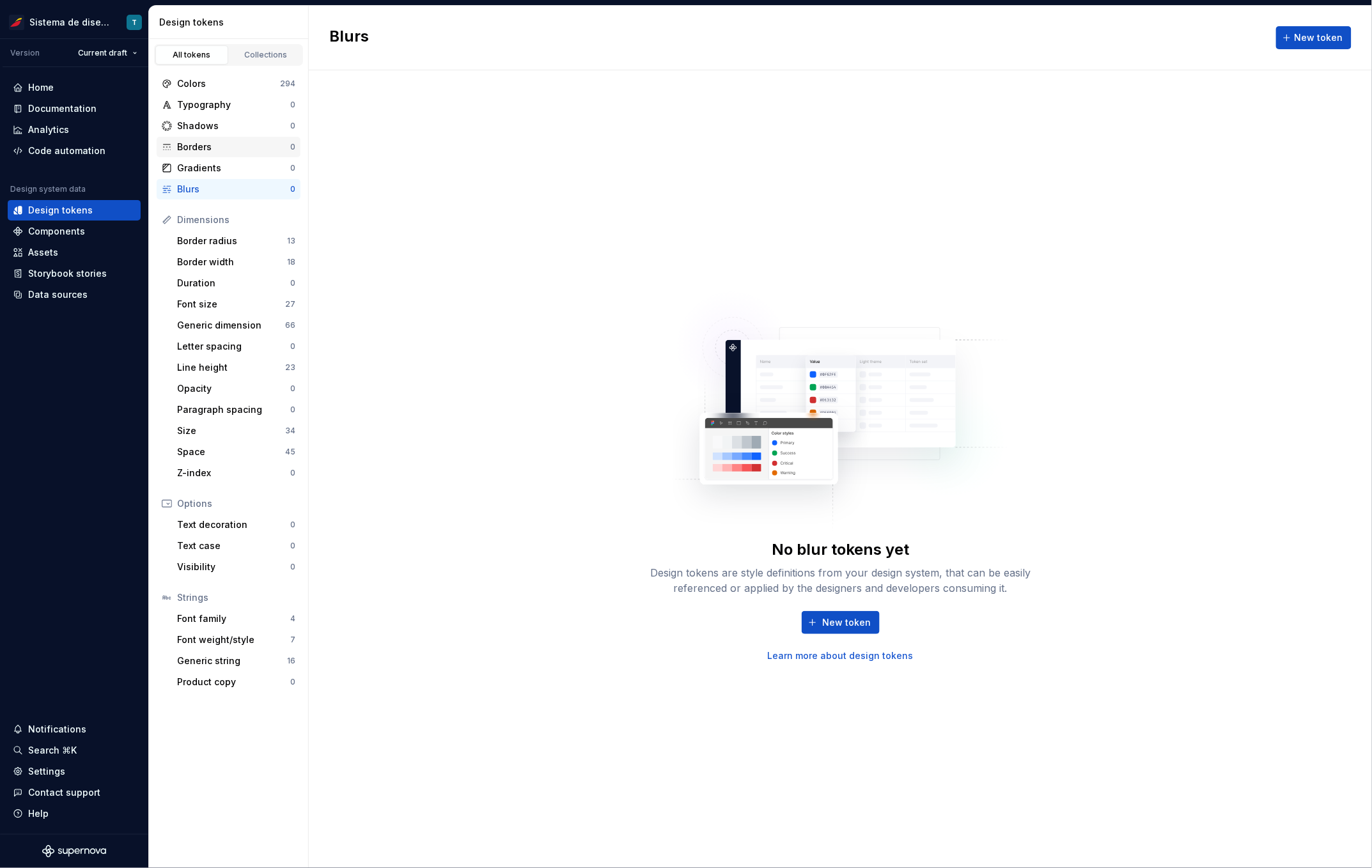
click at [227, 144] on div "Borders" at bounding box center [233, 147] width 113 height 13
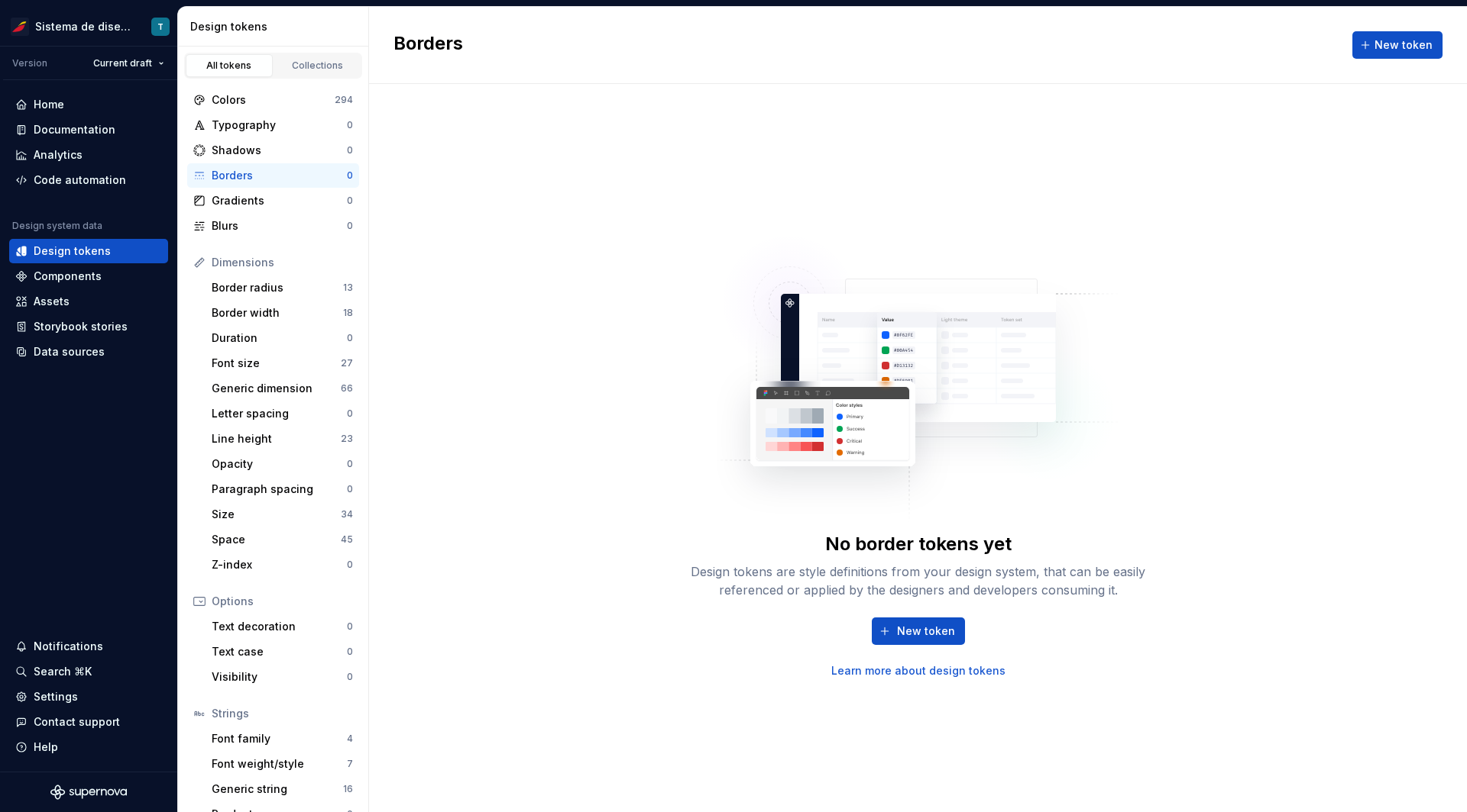
click at [559, 297] on div "No border tokens yet Design tokens are style definitions from your design syste…" at bounding box center [918, 447] width 1098 height 728
